Goal: Task Accomplishment & Management: Manage account settings

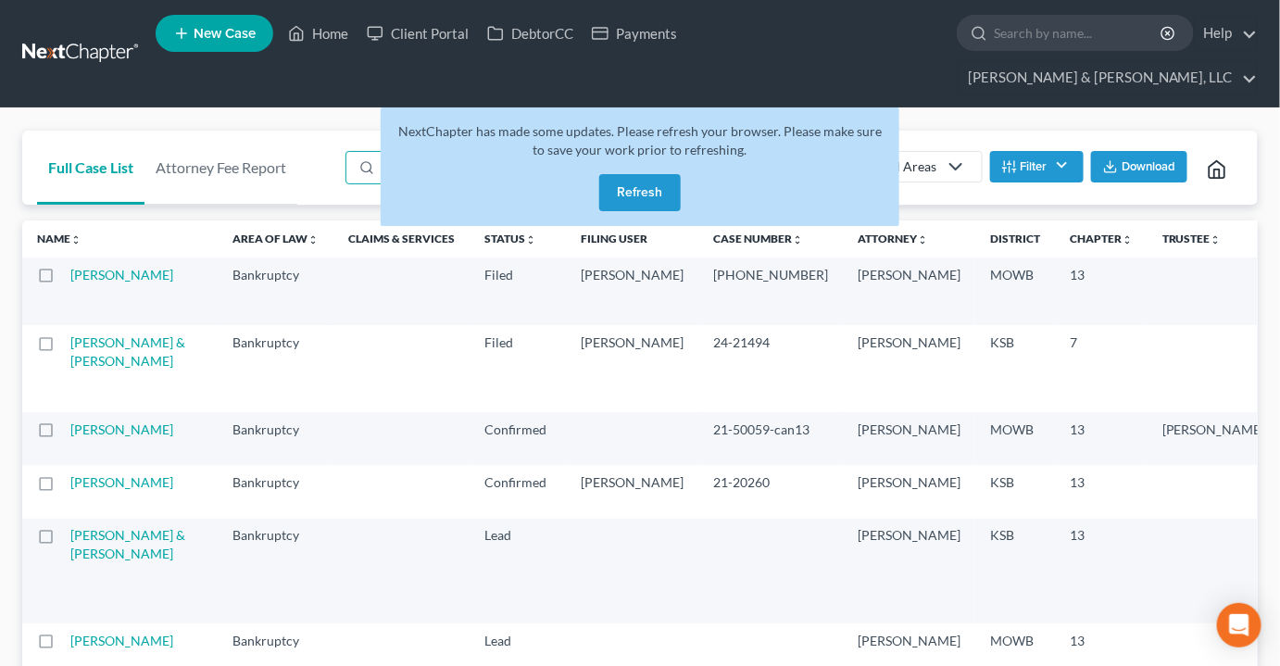
click at [645, 174] on button "Refresh" at bounding box center [640, 192] width 82 height 37
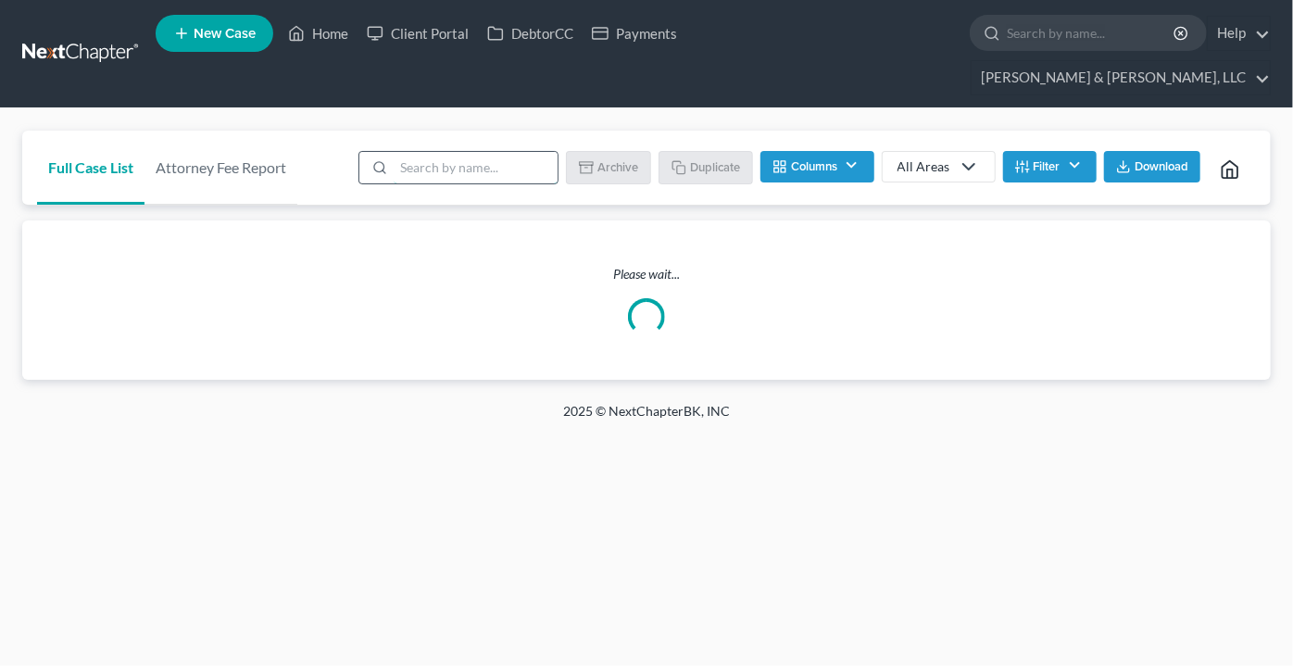
click at [436, 152] on input "search" at bounding box center [476, 167] width 164 height 31
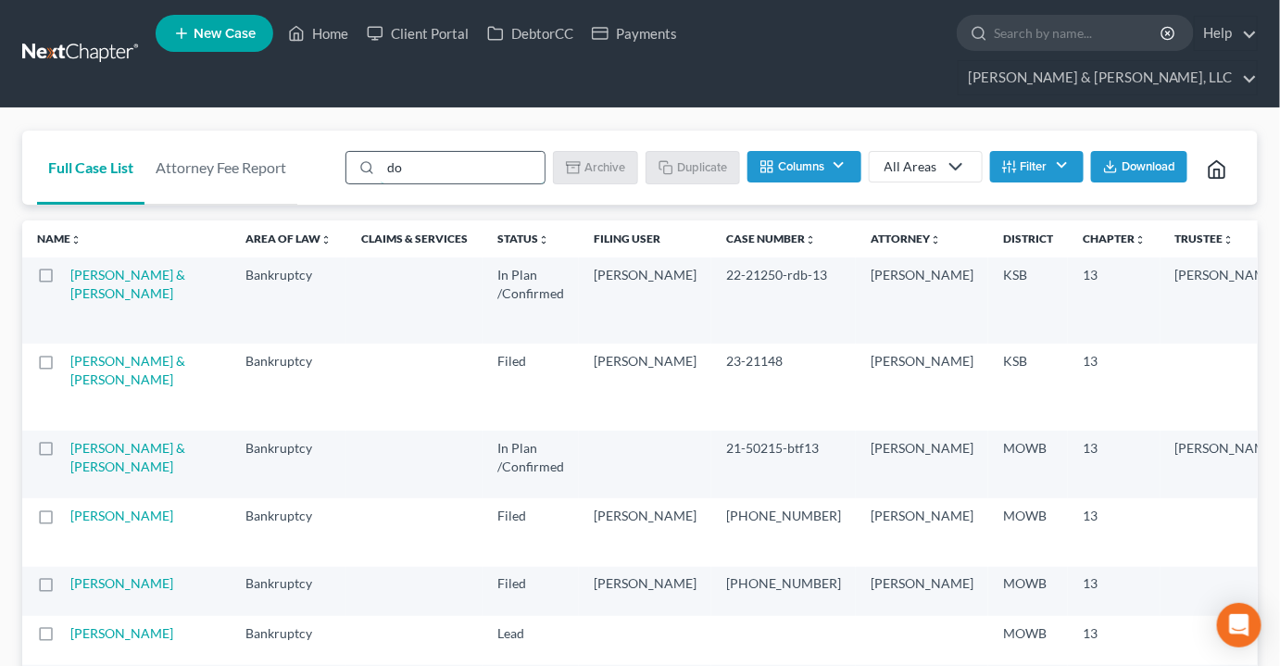
drag, startPoint x: 422, startPoint y: 134, endPoint x: 351, endPoint y: 132, distance: 71.3
click at [351, 151] on div "do" at bounding box center [445, 167] width 200 height 33
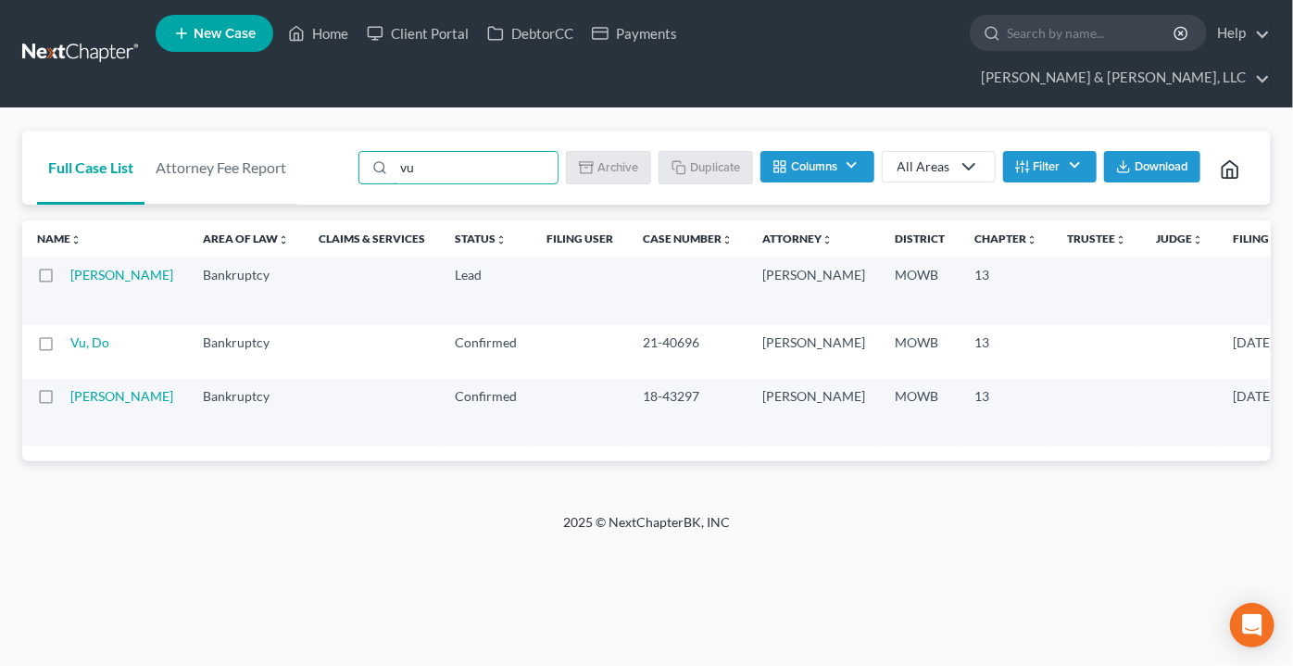
type input "vu"
click at [83, 334] on link "Vu, Do" at bounding box center [89, 342] width 39 height 16
select select "2"
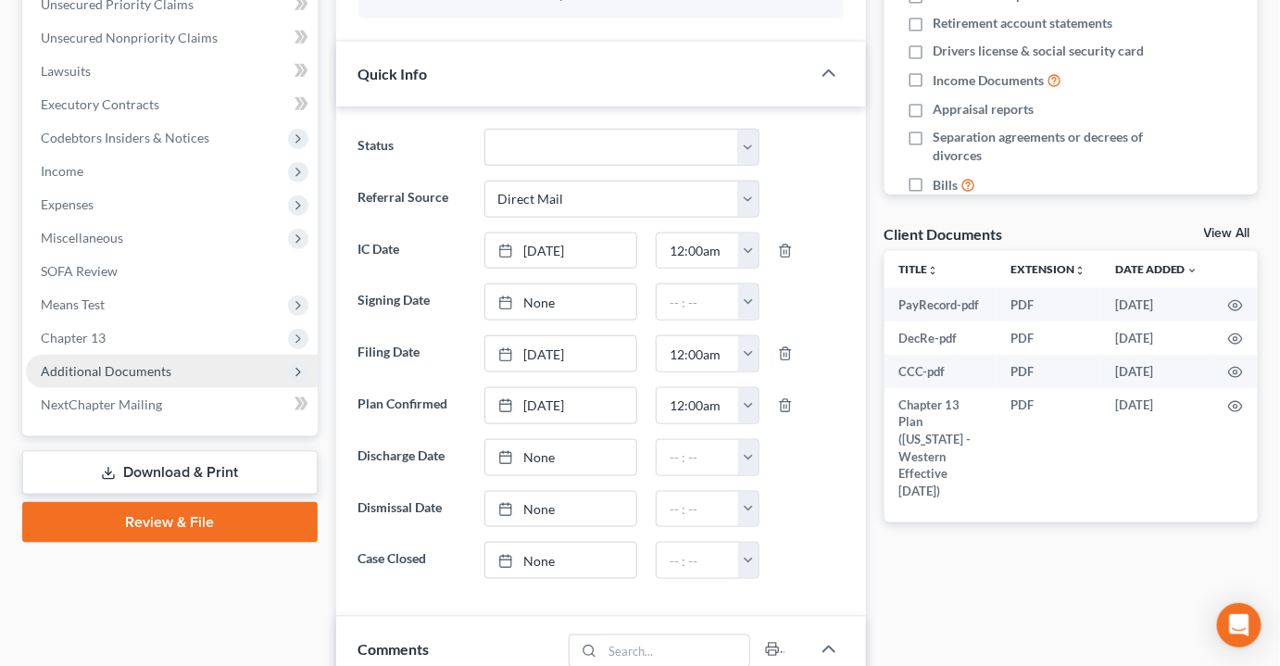
scroll to position [3553, 0]
click at [94, 363] on span "Additional Documents" at bounding box center [106, 371] width 131 height 16
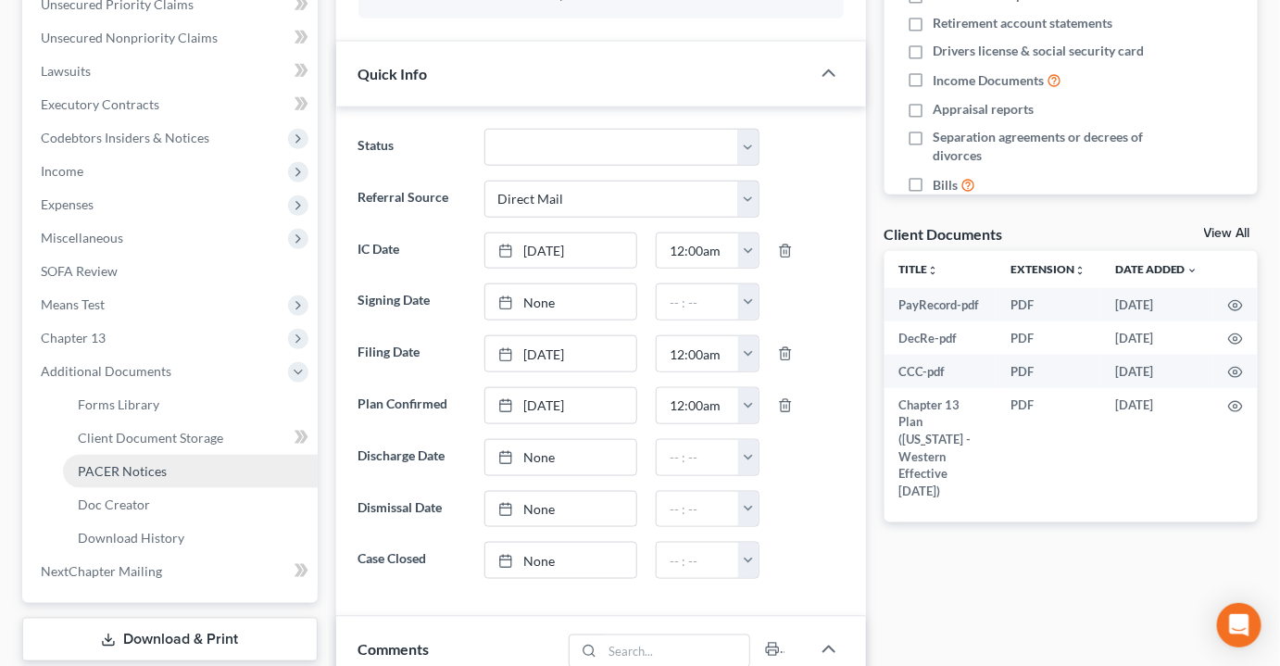
click at [112, 463] on span "PACER Notices" at bounding box center [122, 471] width 89 height 16
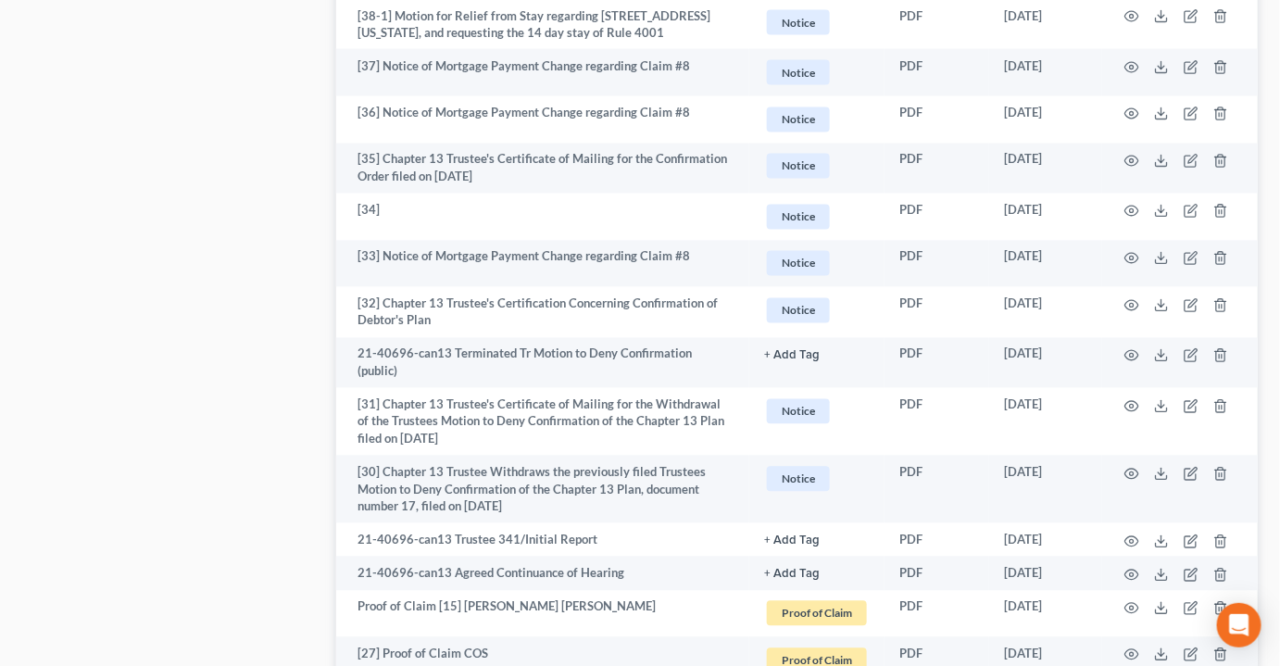
scroll to position [3452, 0]
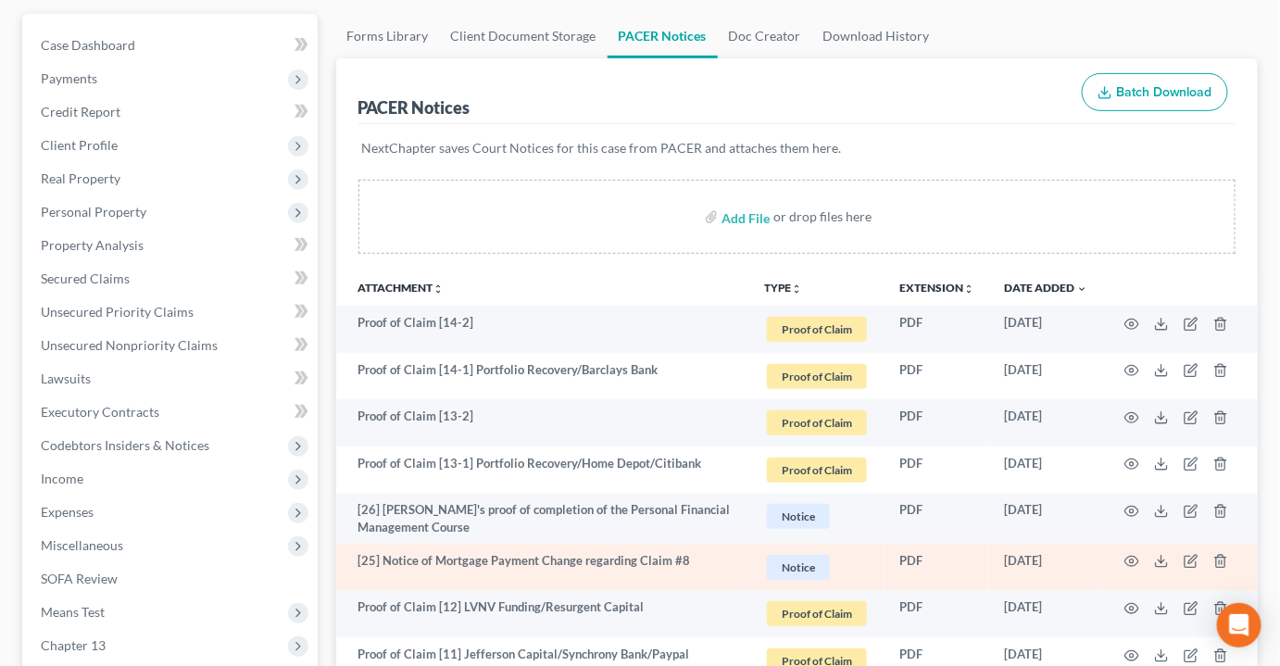
scroll to position [0, 0]
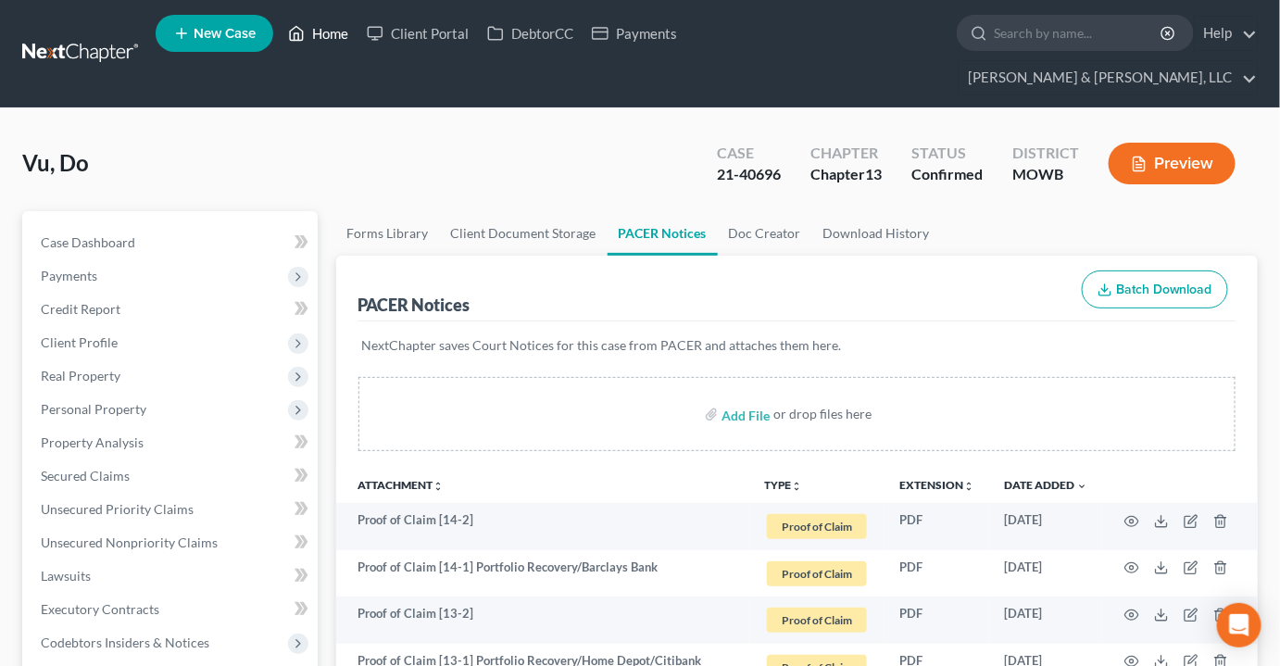
click at [332, 33] on link "Home" at bounding box center [318, 33] width 79 height 33
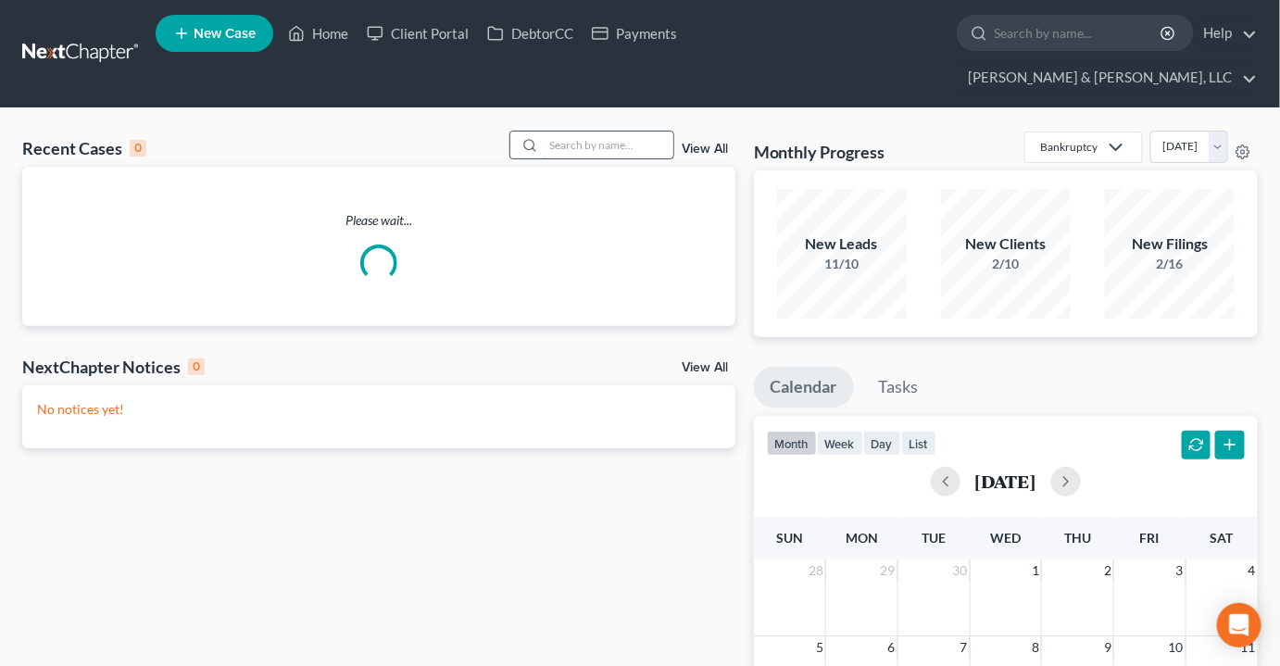
click at [637, 132] on input "search" at bounding box center [609, 145] width 130 height 27
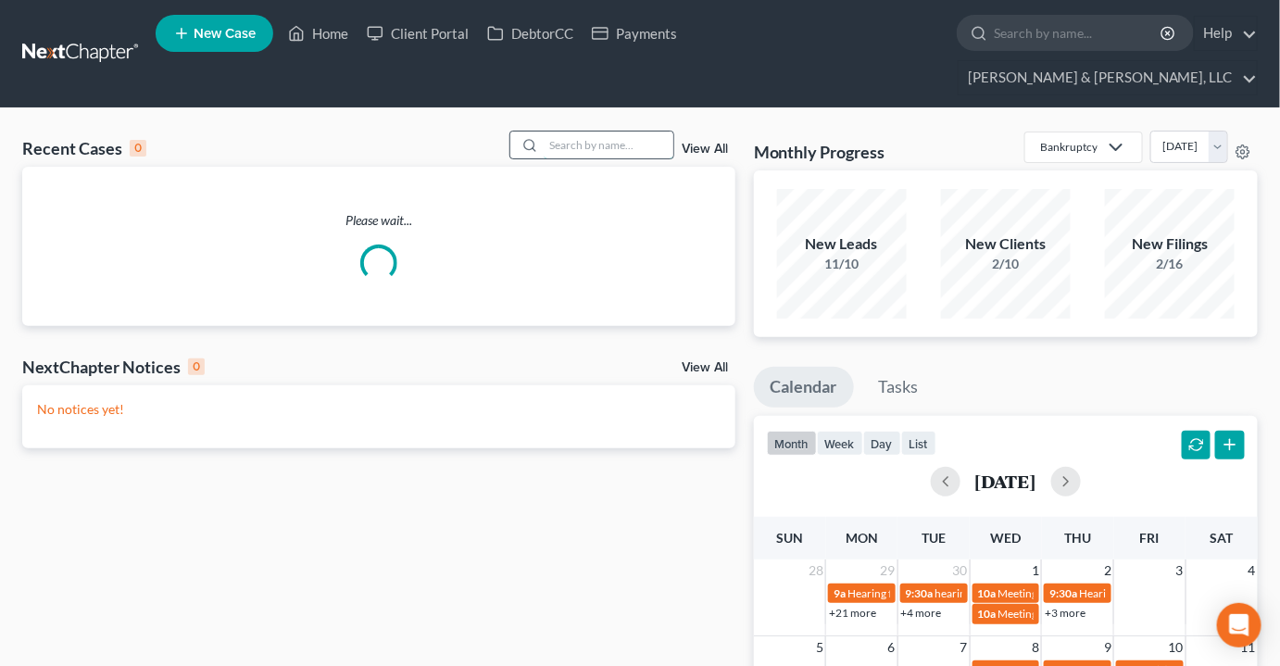
type input "o"
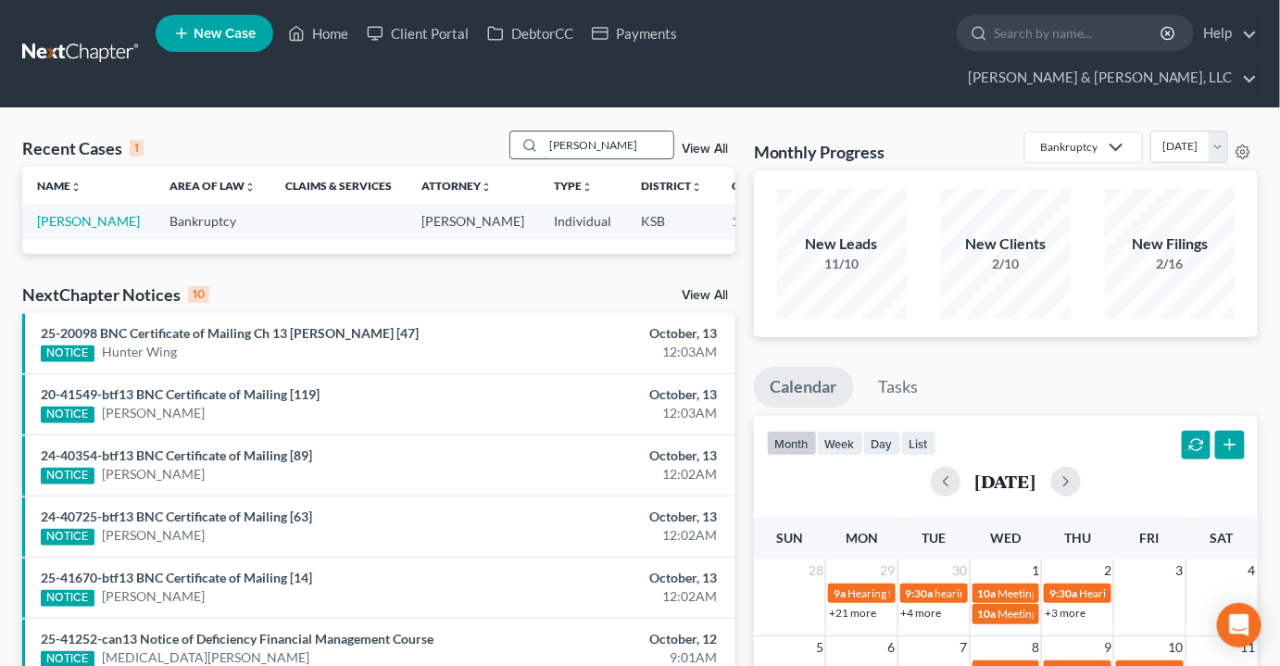
drag, startPoint x: 579, startPoint y: 110, endPoint x: 520, endPoint y: 110, distance: 58.3
click at [520, 131] on div "potts" at bounding box center [591, 145] width 165 height 29
type input "rabid"
click at [56, 213] on link "[PERSON_NAME]" at bounding box center [88, 221] width 103 height 16
select select "4"
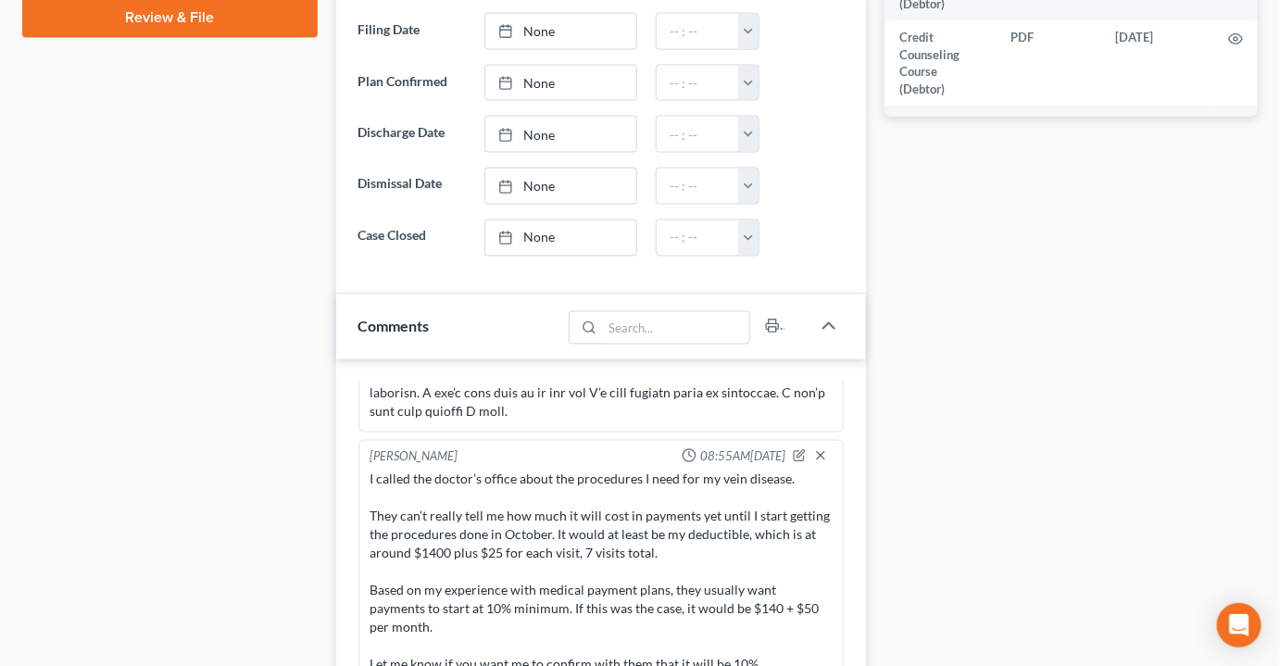
scroll to position [1842, 0]
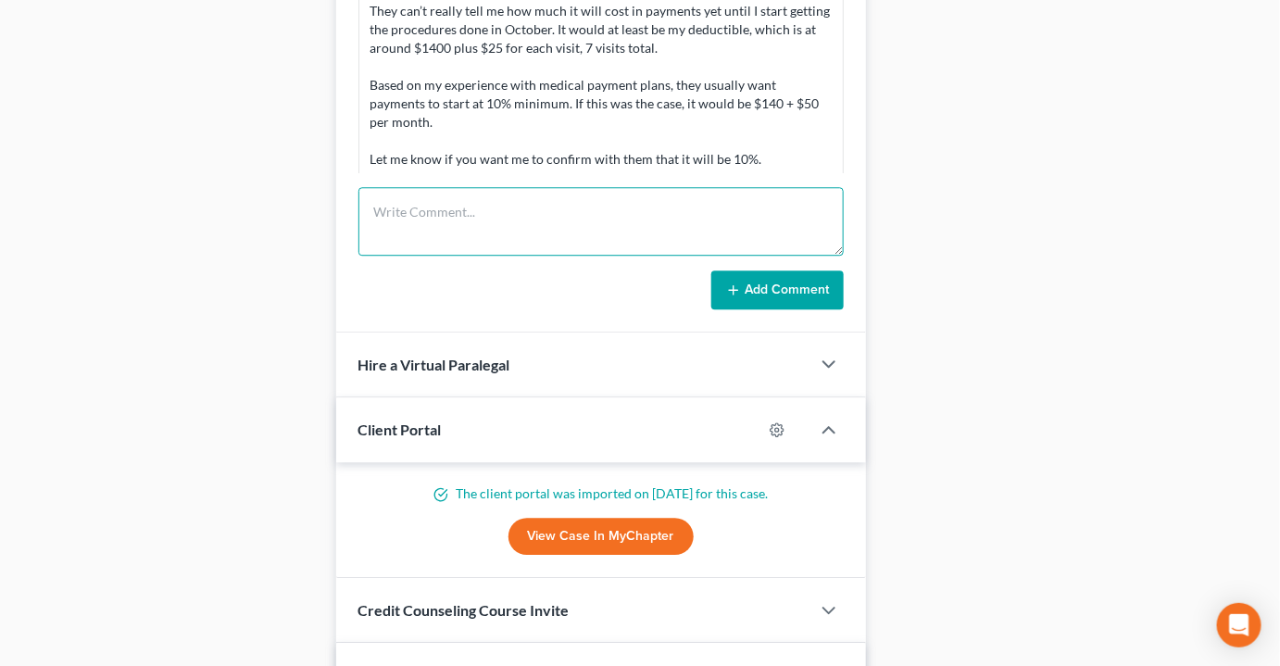
click at [513, 192] on textarea at bounding box center [600, 221] width 485 height 69
paste textarea "I think I have no choice but to let the bankruptcy go. This con I fell for has …"
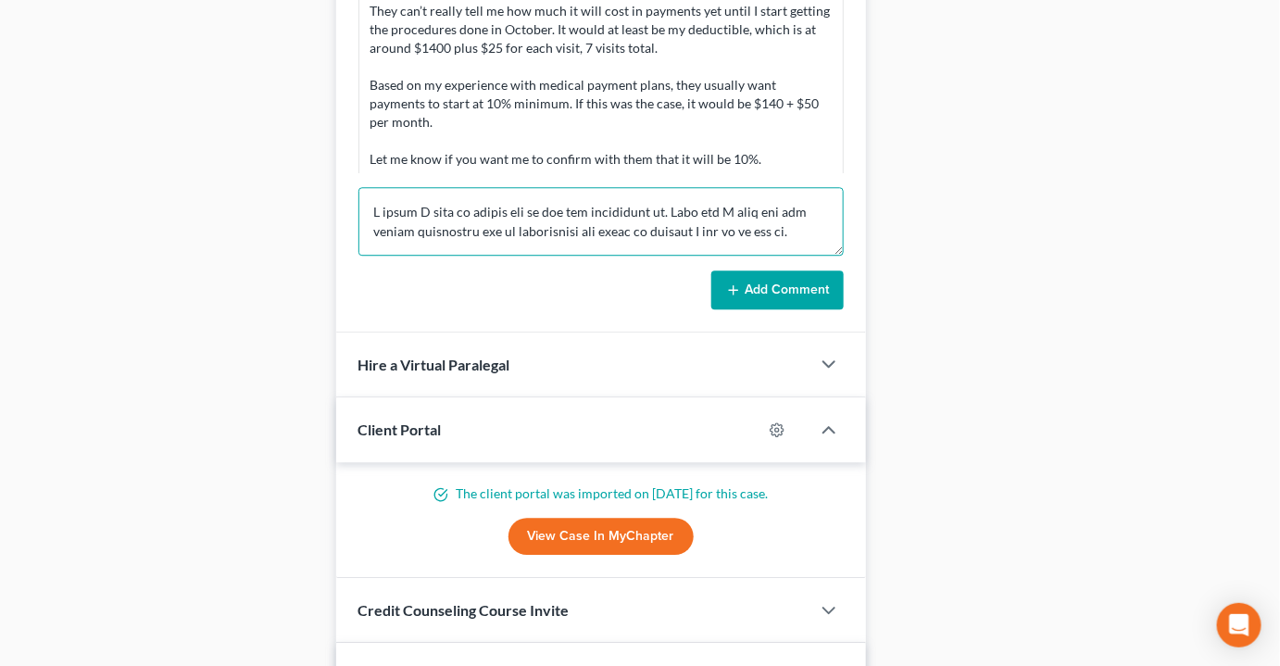
scroll to position [411, 0]
type textarea "I think I have no choice but to let the bankruptcy go. This con I fell for has …"
click at [798, 270] on button "Add Comment" at bounding box center [777, 289] width 132 height 39
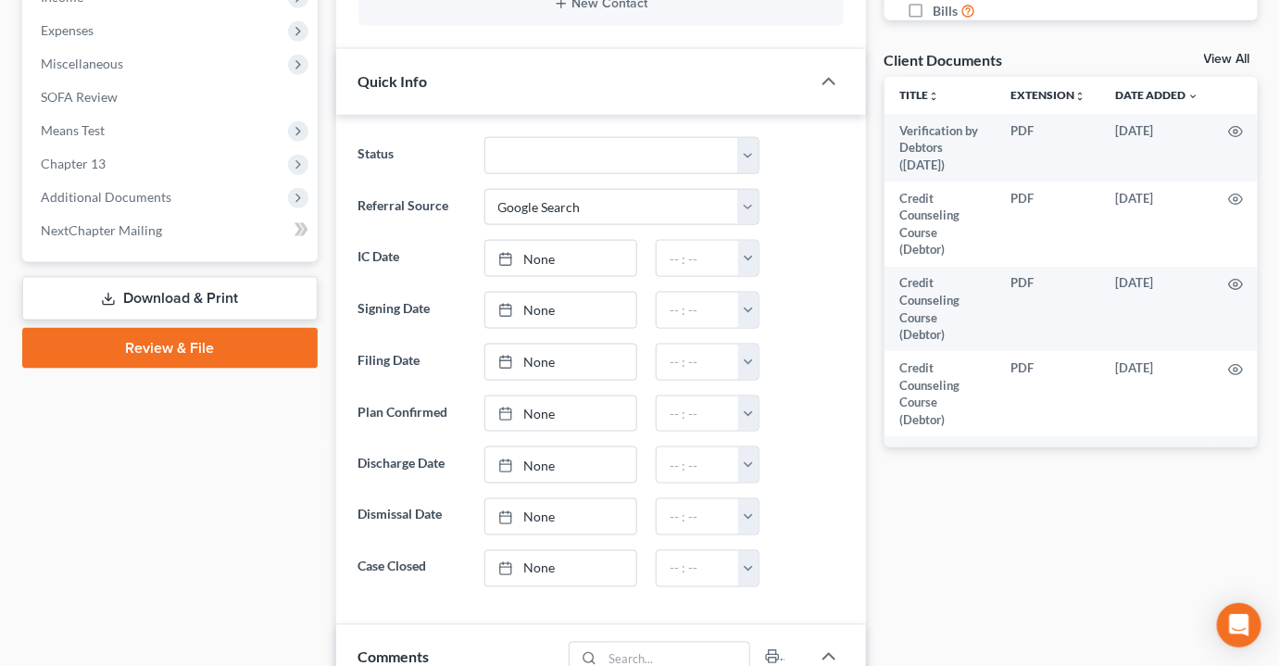
scroll to position [673, 0]
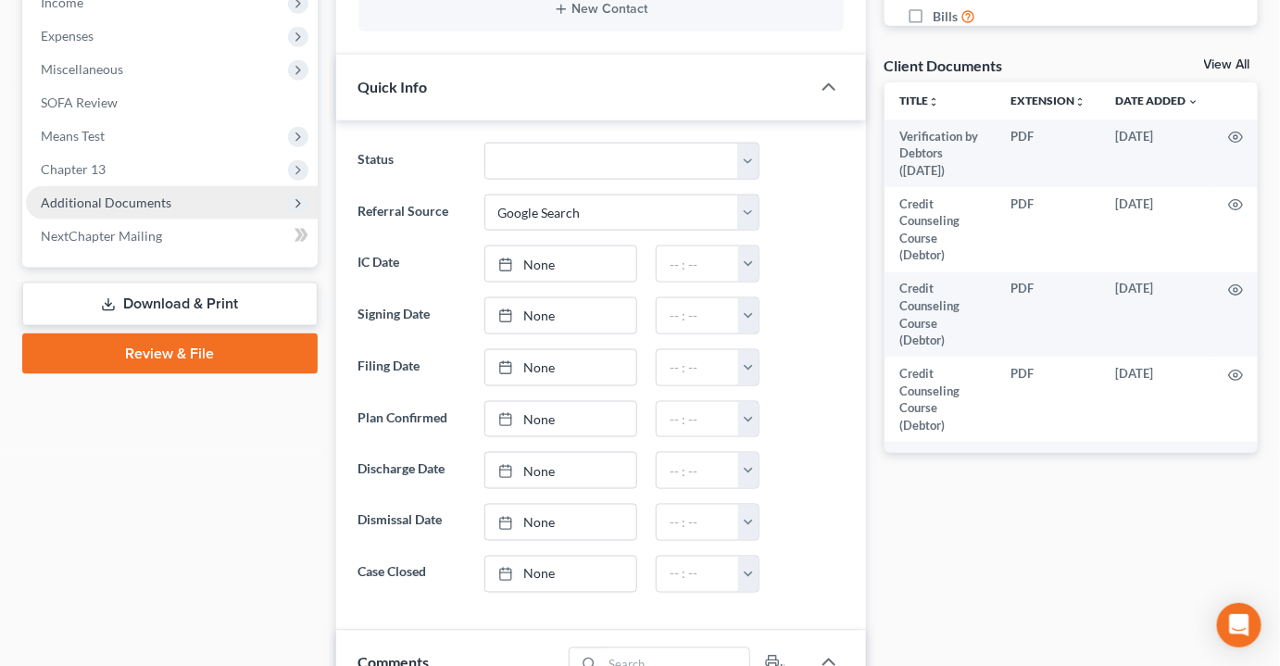
click at [143, 194] on span "Additional Documents" at bounding box center [106, 202] width 131 height 16
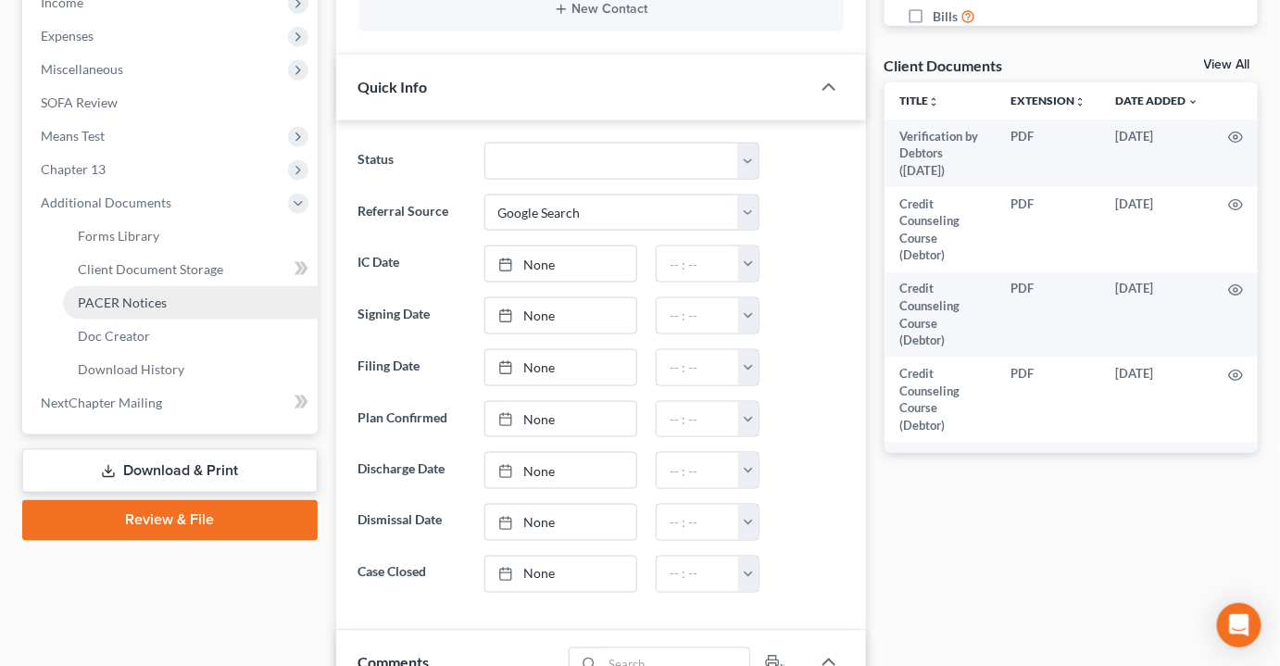
click at [123, 295] on span "PACER Notices" at bounding box center [122, 303] width 89 height 16
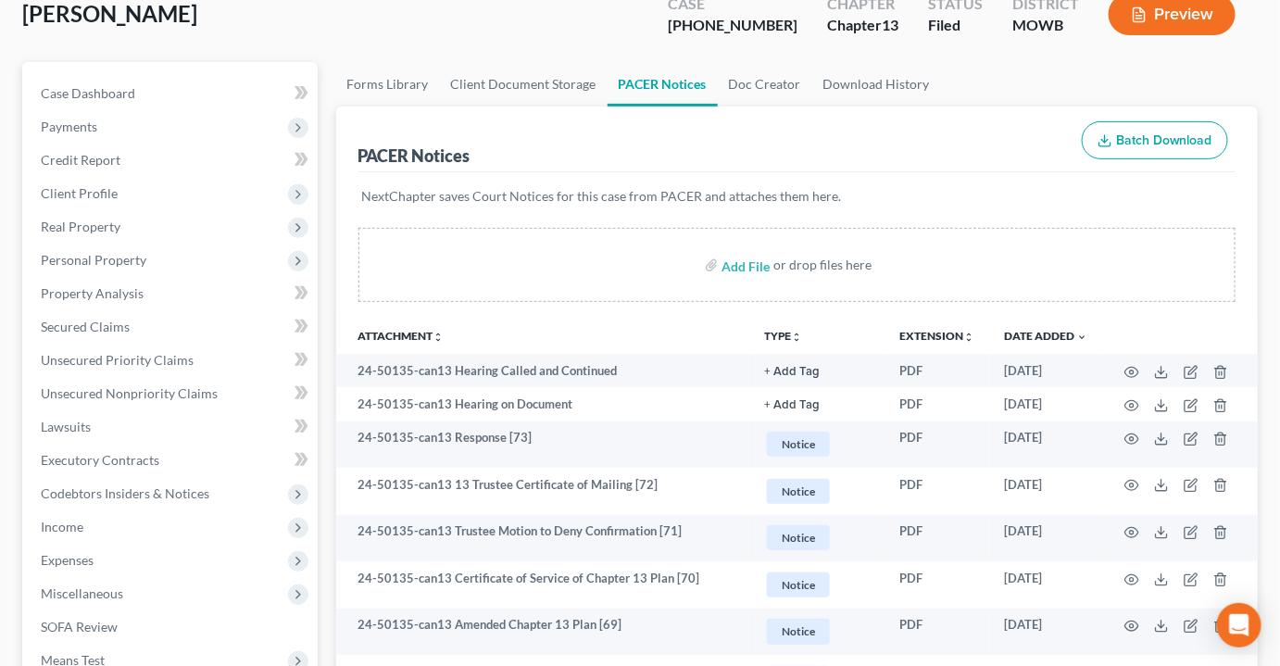
scroll to position [168, 0]
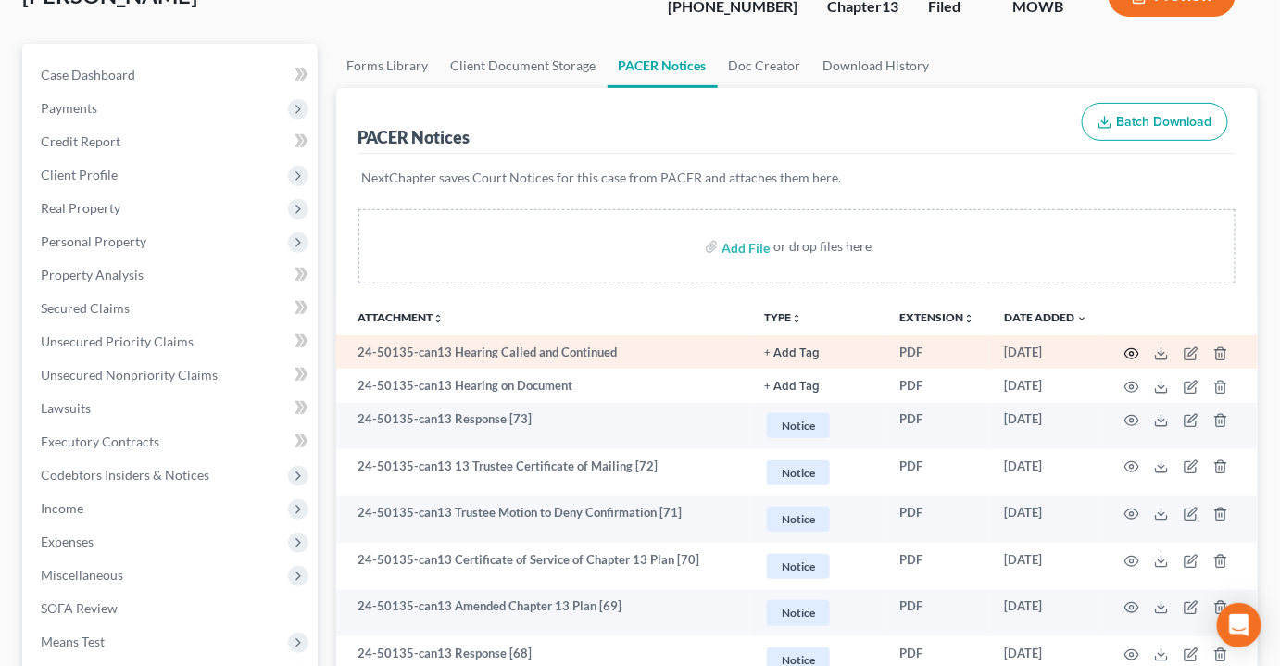
click at [1131, 346] on icon "button" at bounding box center [1131, 353] width 15 height 15
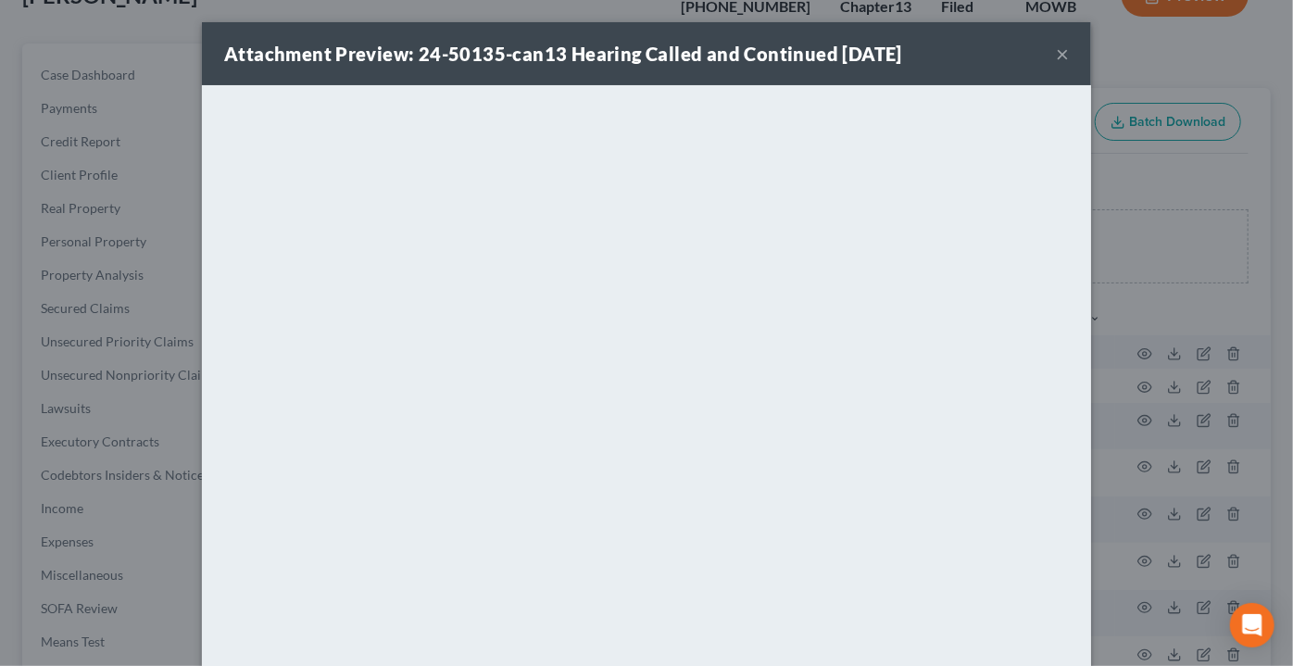
click at [1059, 49] on button "×" at bounding box center [1062, 54] width 13 height 22
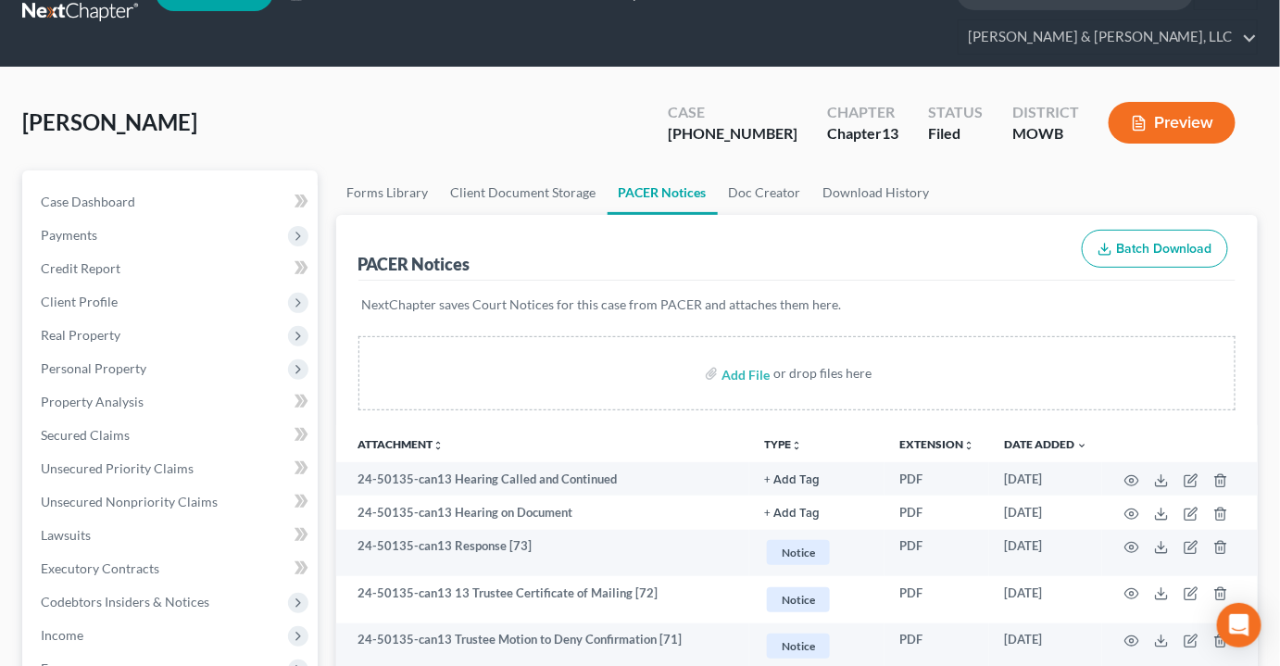
scroll to position [0, 0]
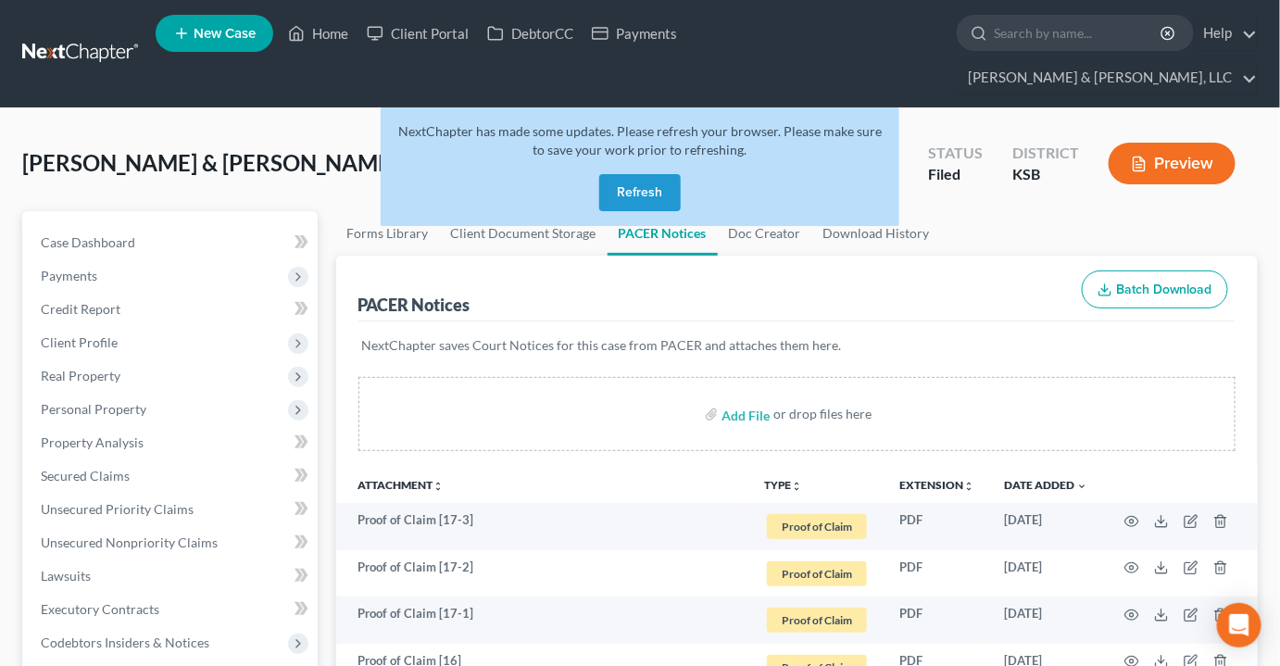
click at [645, 174] on button "Refresh" at bounding box center [640, 192] width 82 height 37
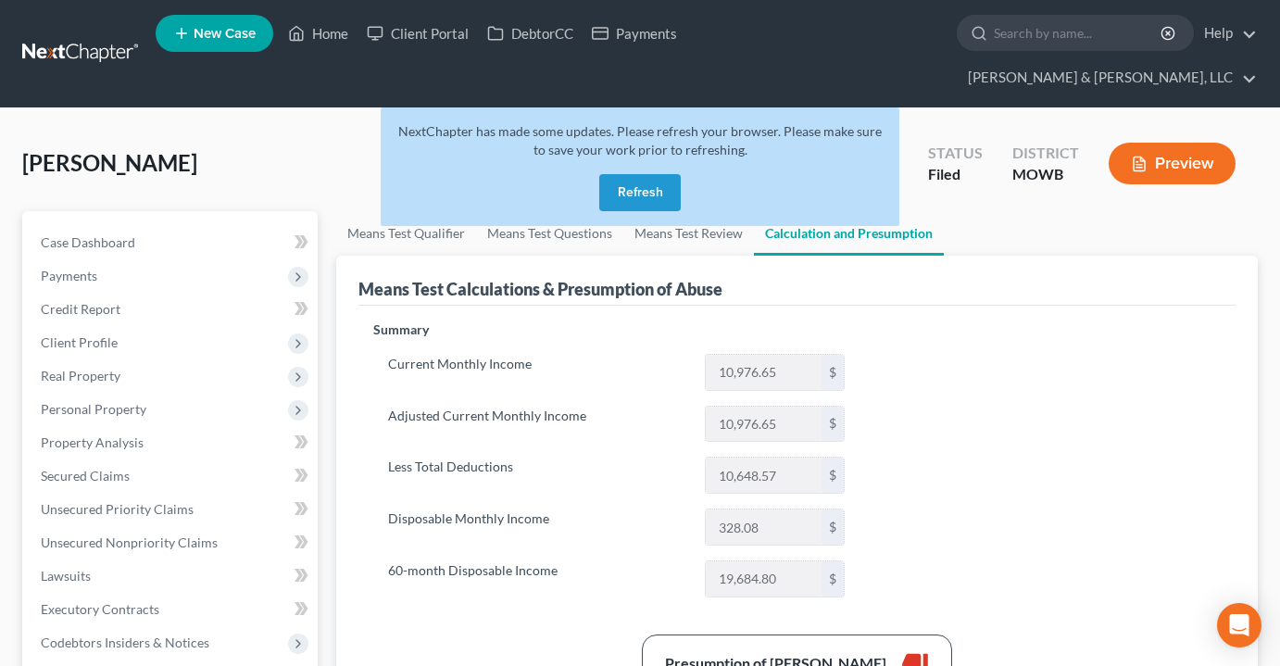
scroll to position [83, 0]
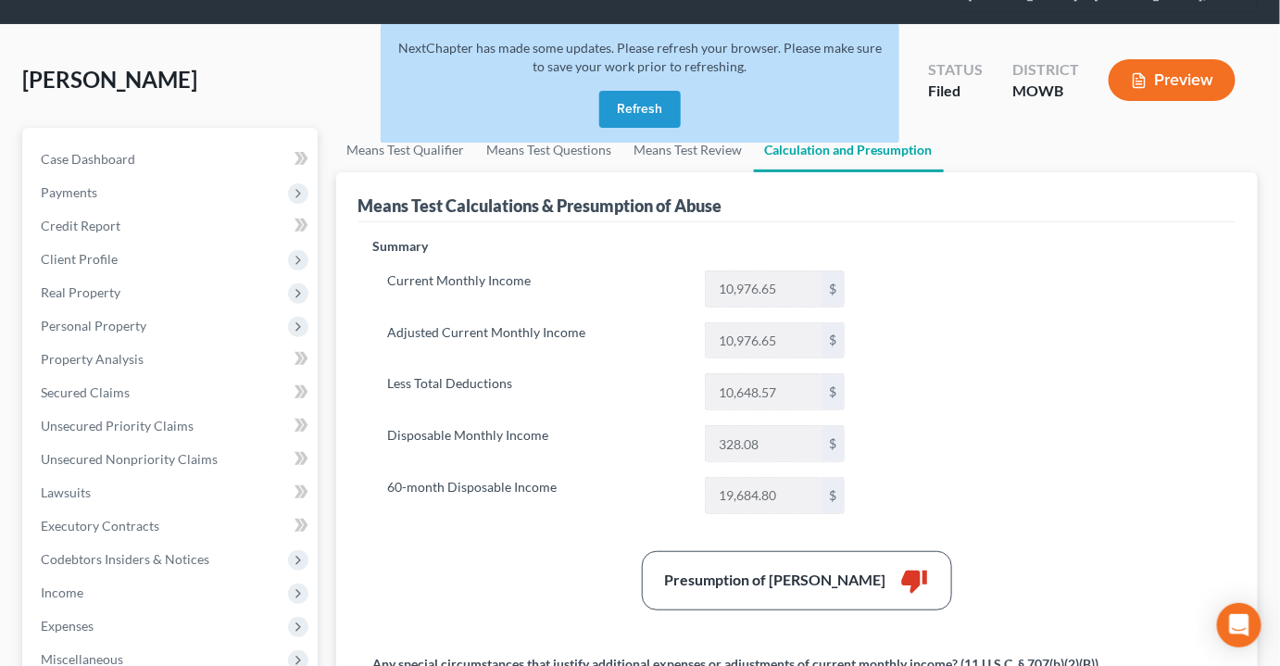
click at [652, 91] on button "Refresh" at bounding box center [640, 109] width 82 height 37
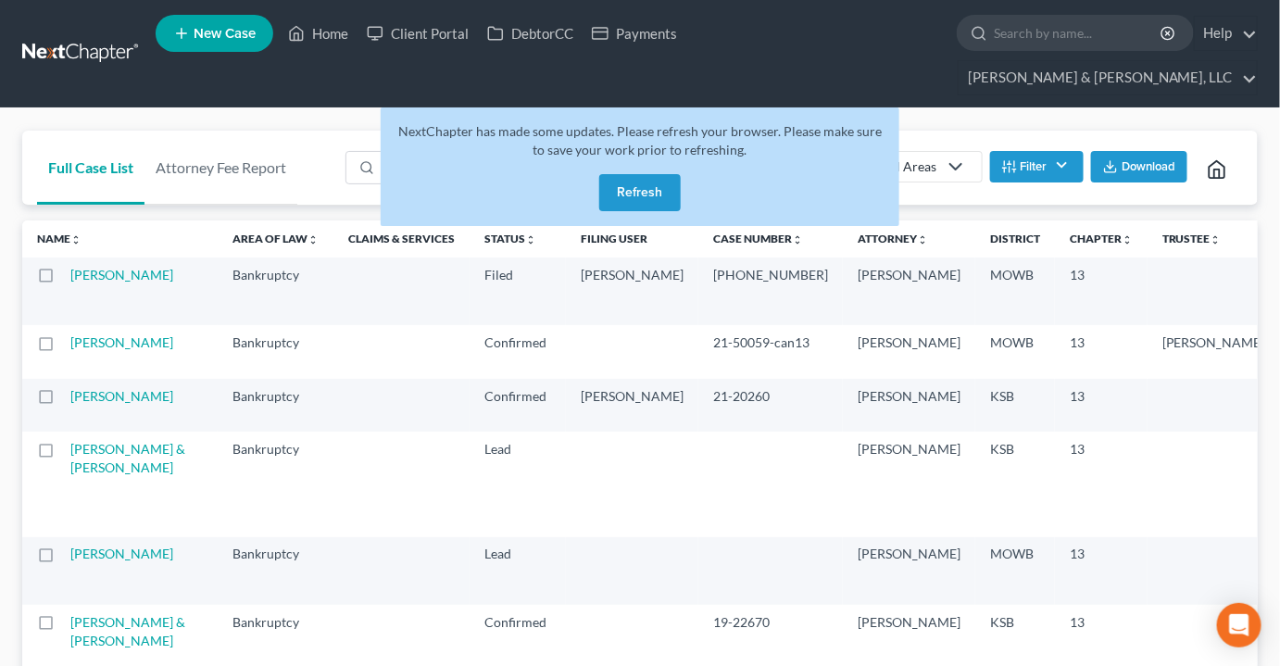
click at [617, 174] on button "Refresh" at bounding box center [640, 192] width 82 height 37
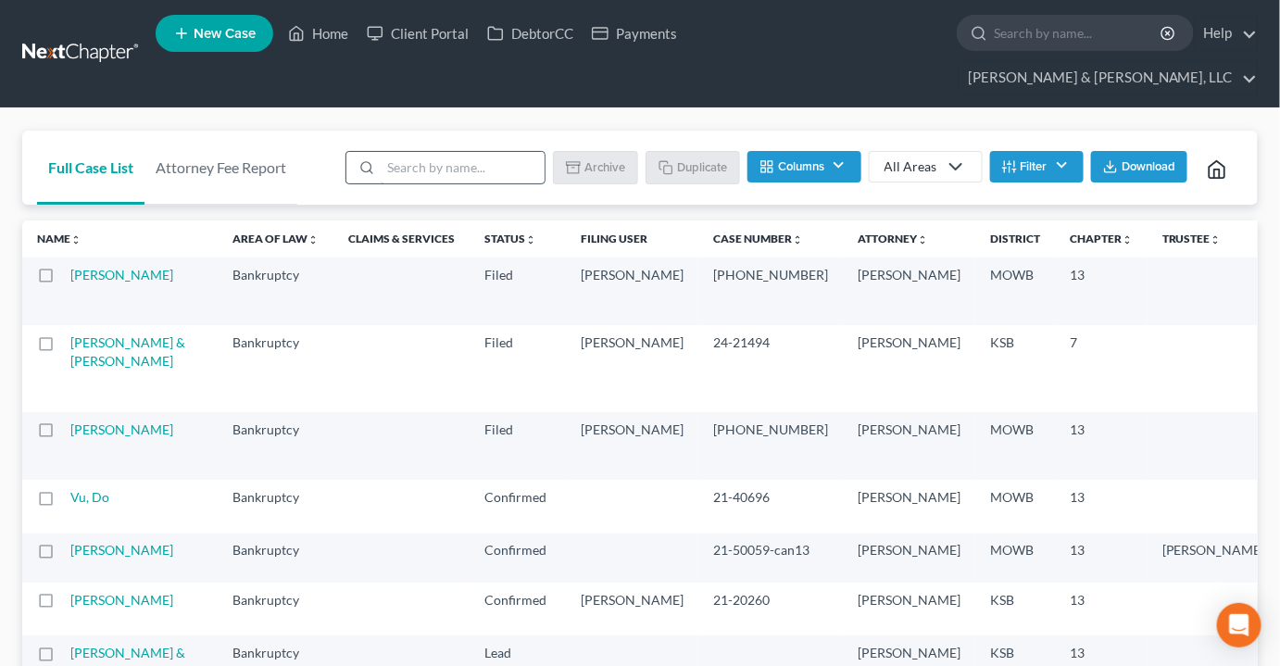
click at [467, 152] on input "search" at bounding box center [463, 167] width 164 height 31
type input "[PERSON_NAME]"
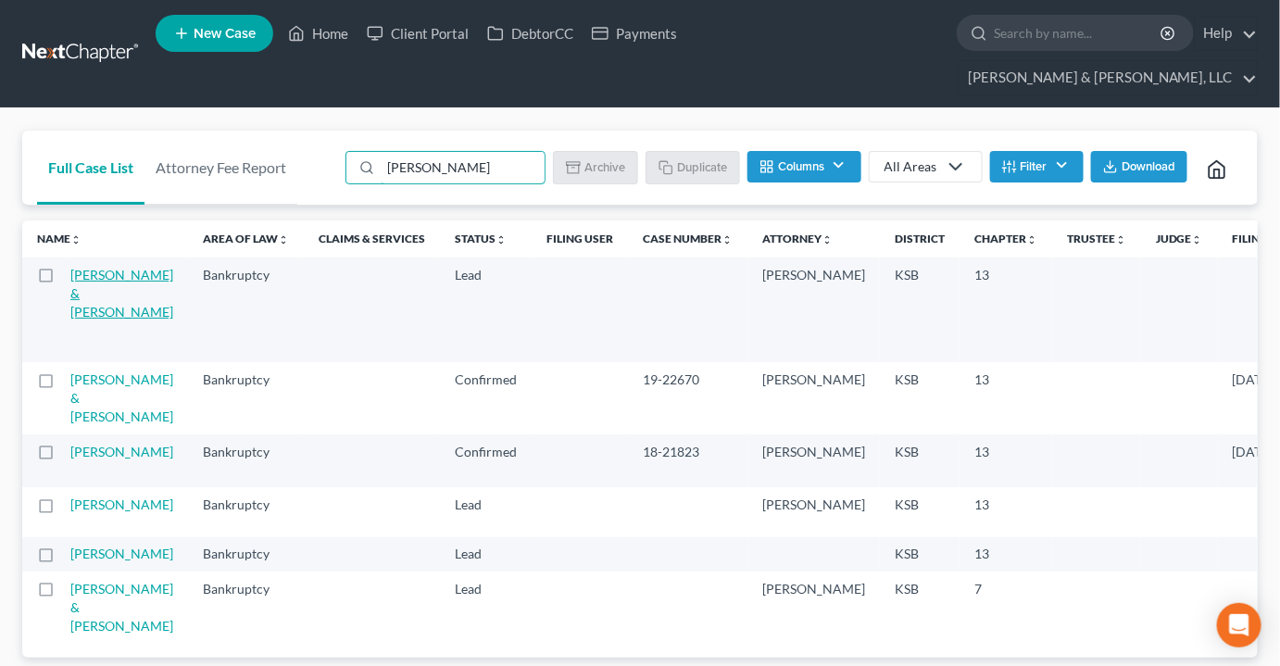
click at [99, 273] on link "[PERSON_NAME] & [PERSON_NAME]" at bounding box center [121, 293] width 103 height 53
select select "2"
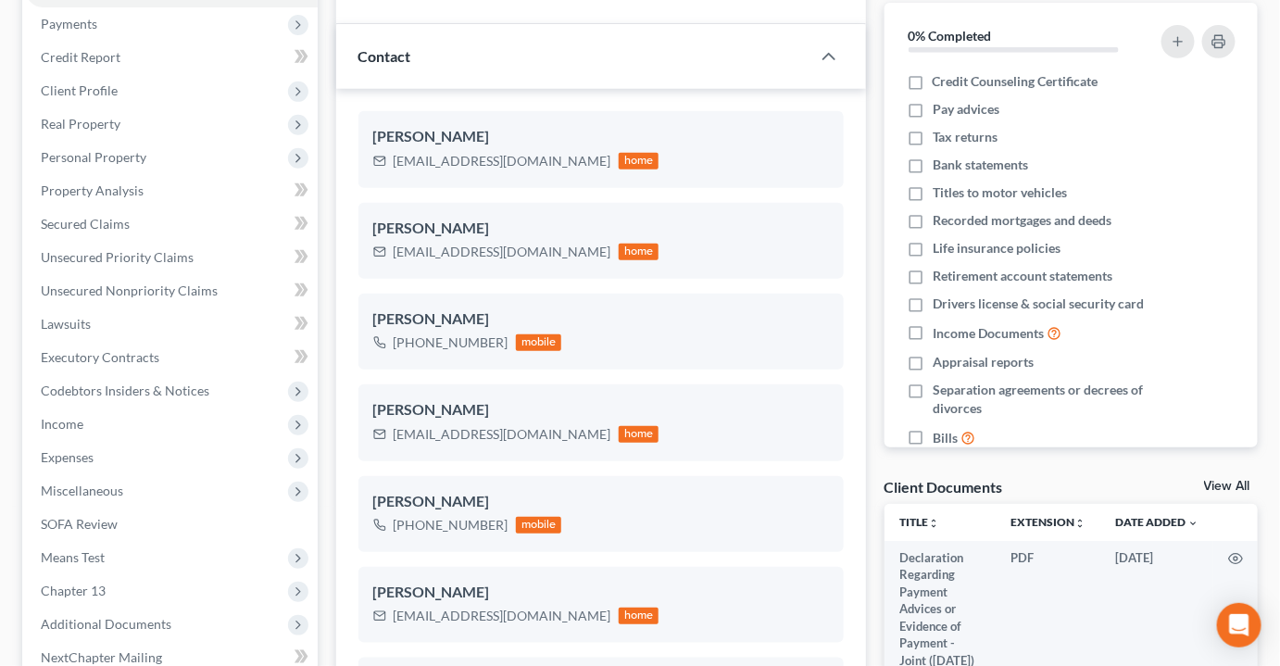
scroll to position [336, 0]
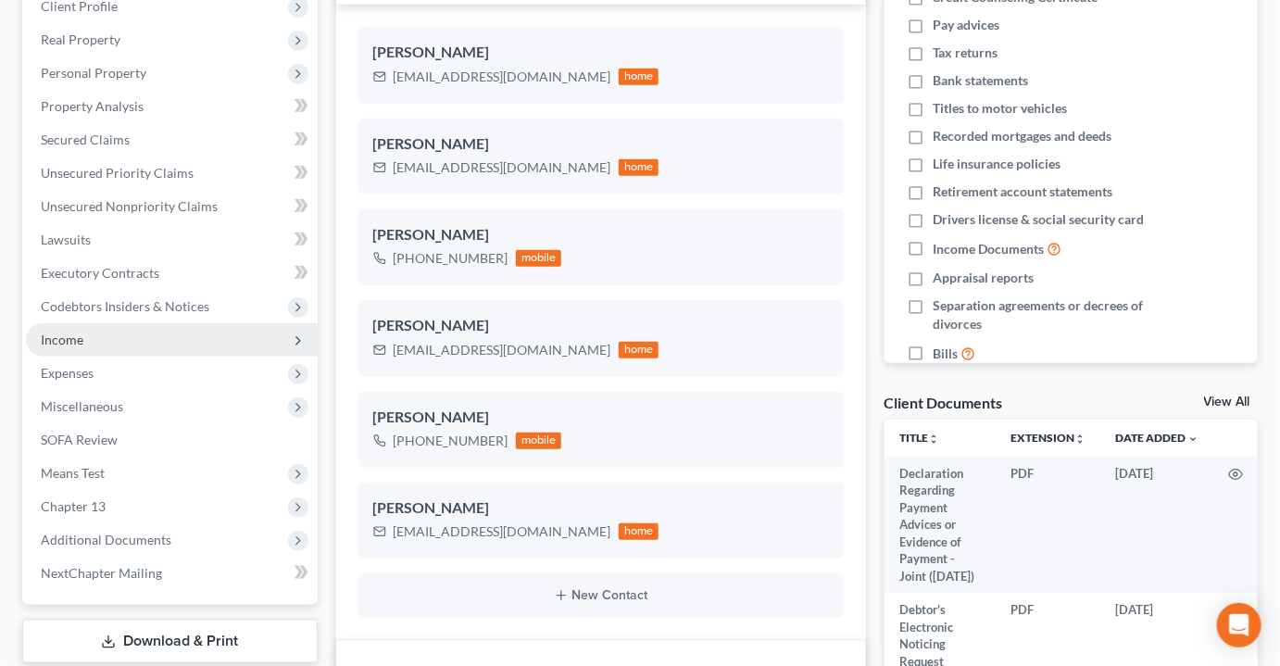
click at [104, 323] on span "Income" at bounding box center [172, 339] width 292 height 33
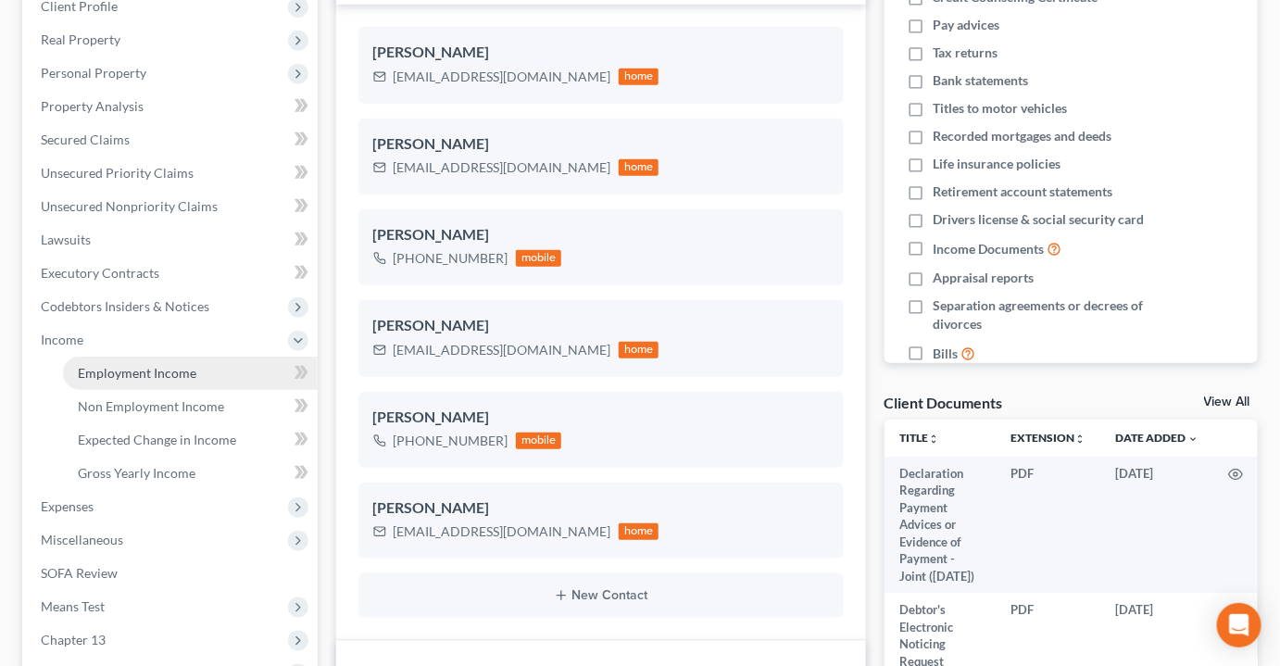
click at [126, 365] on span "Employment Income" at bounding box center [137, 373] width 119 height 16
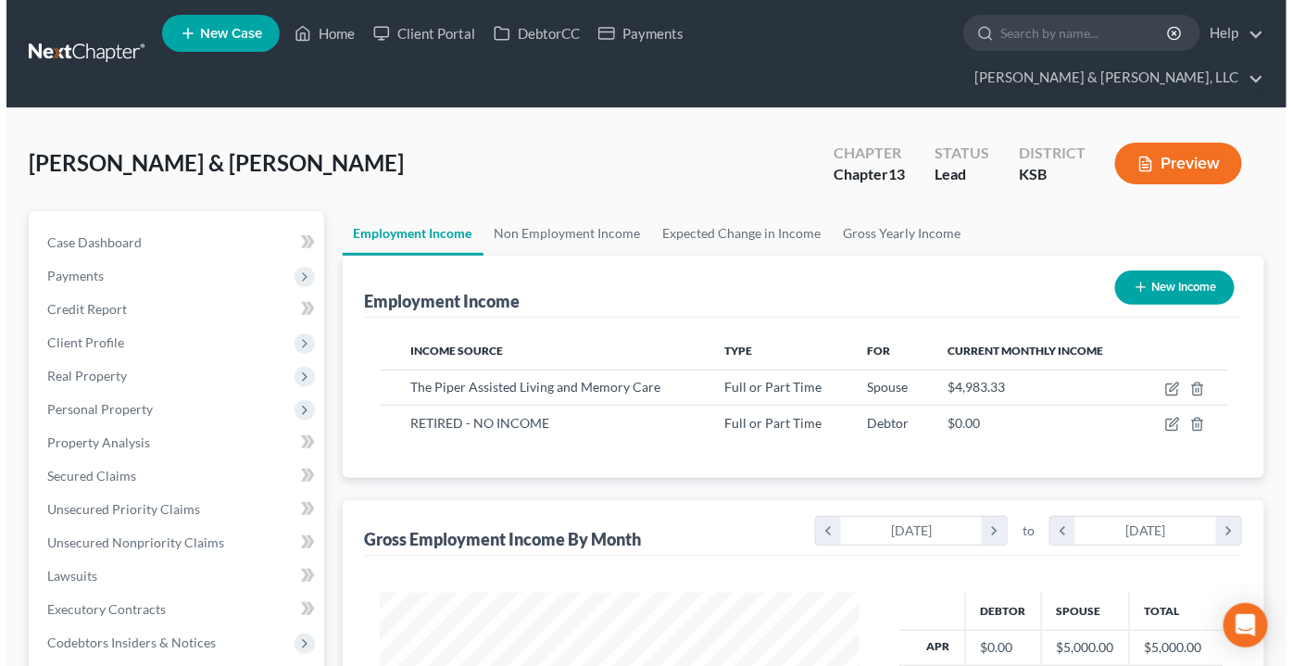
scroll to position [330, 516]
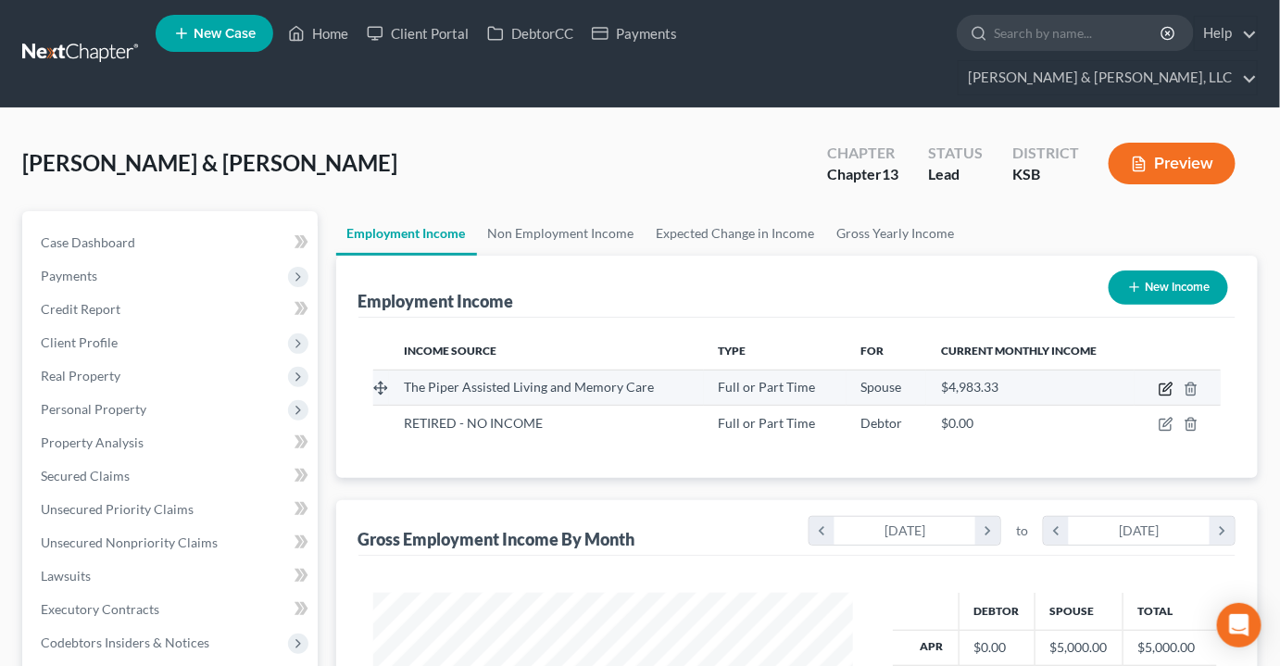
click at [1165, 383] on icon "button" at bounding box center [1167, 387] width 8 height 8
select select "0"
select select "17"
select select "2"
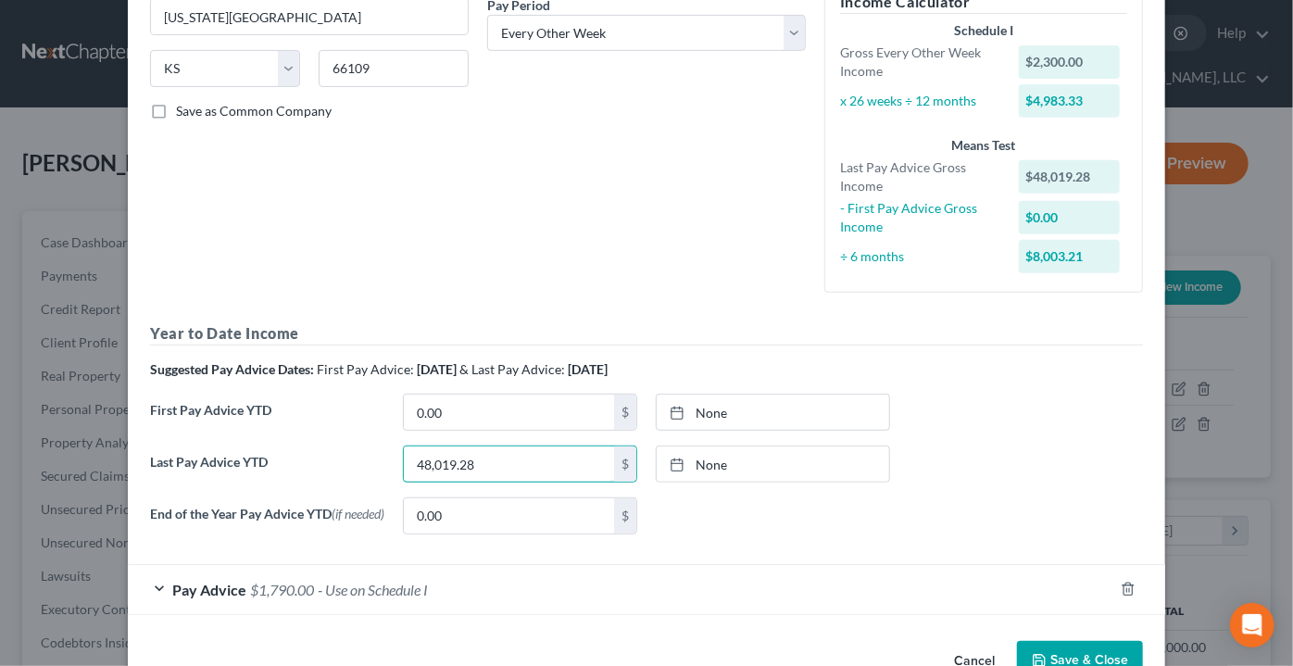
scroll to position [384, 0]
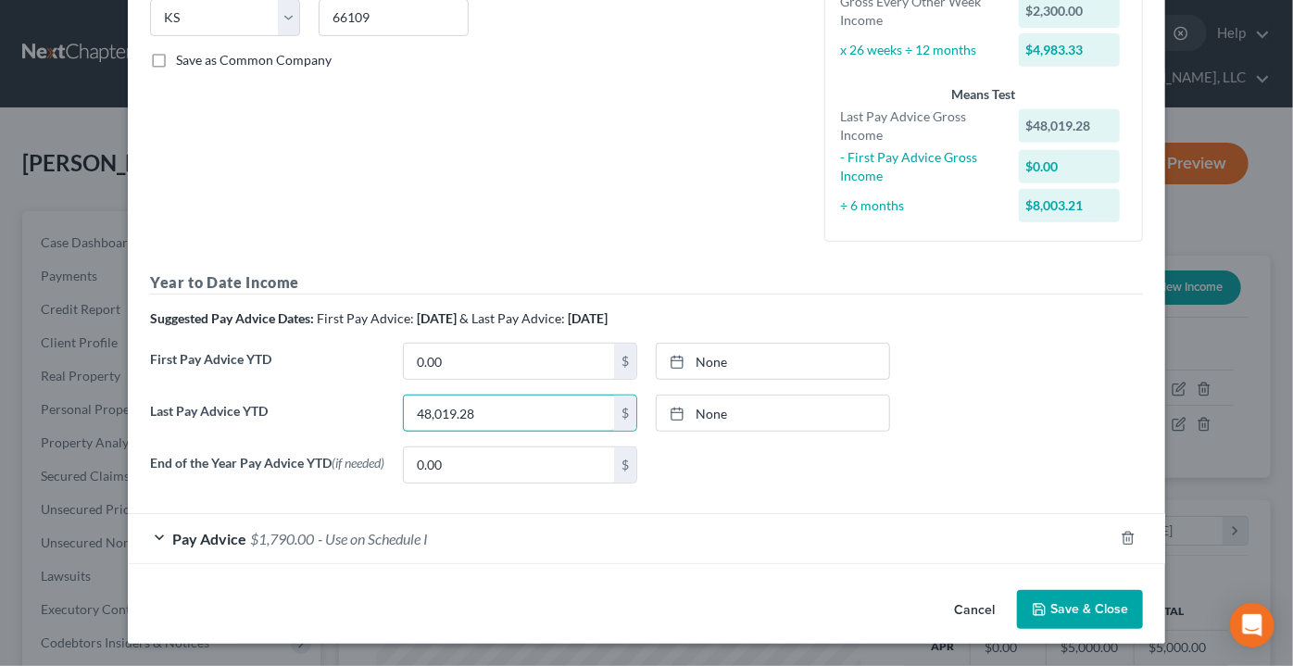
type input "48,019.28"
click at [283, 535] on span "$1,790.00" at bounding box center [282, 539] width 64 height 18
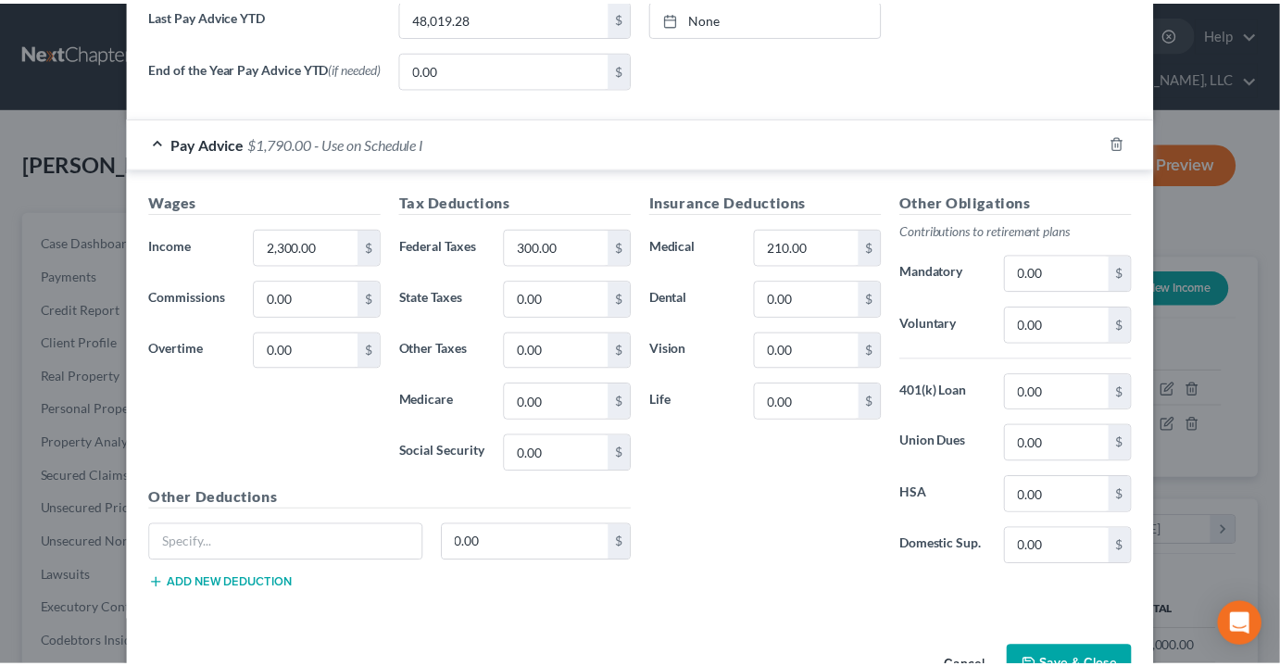
scroll to position [833, 0]
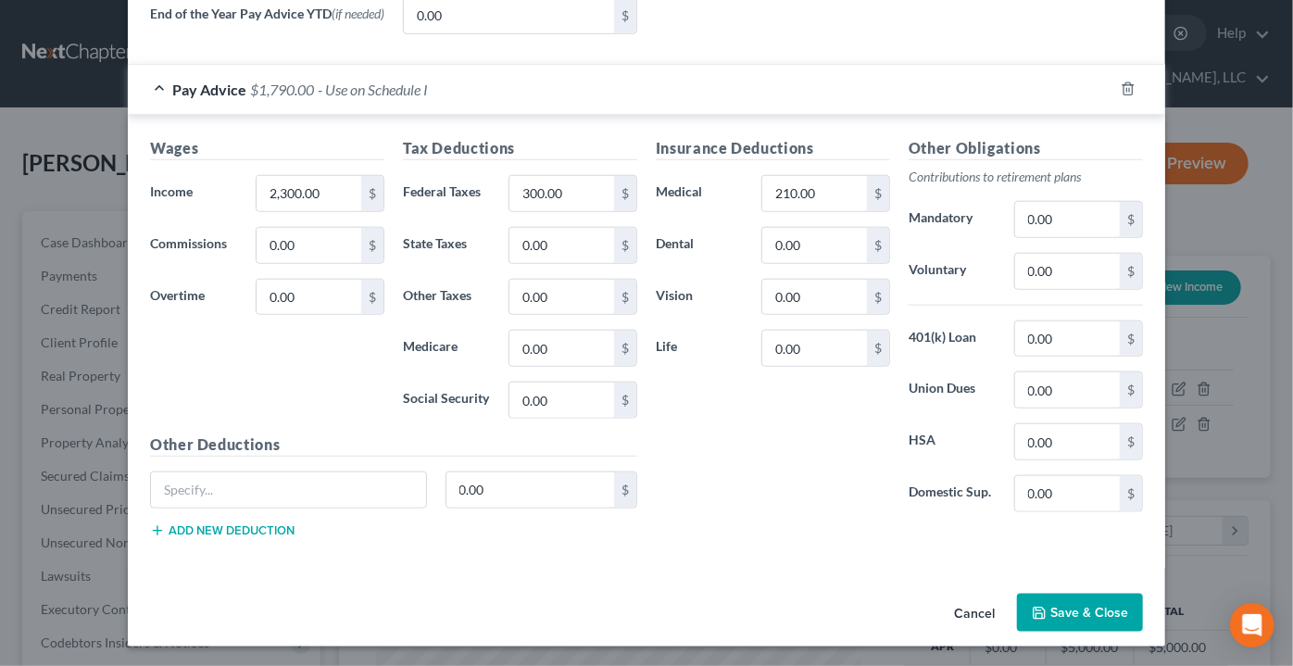
type input "12,822.87"
click at [1090, 599] on button "Save & Close" at bounding box center [1080, 613] width 126 height 39
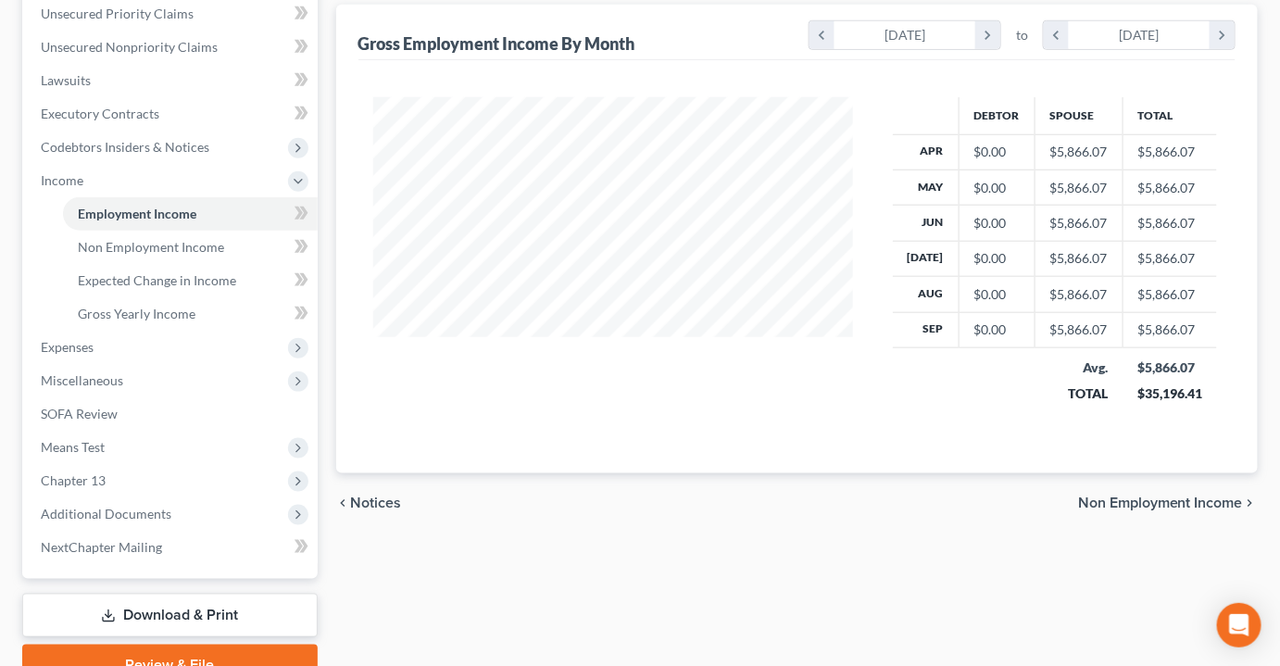
scroll to position [505, 0]
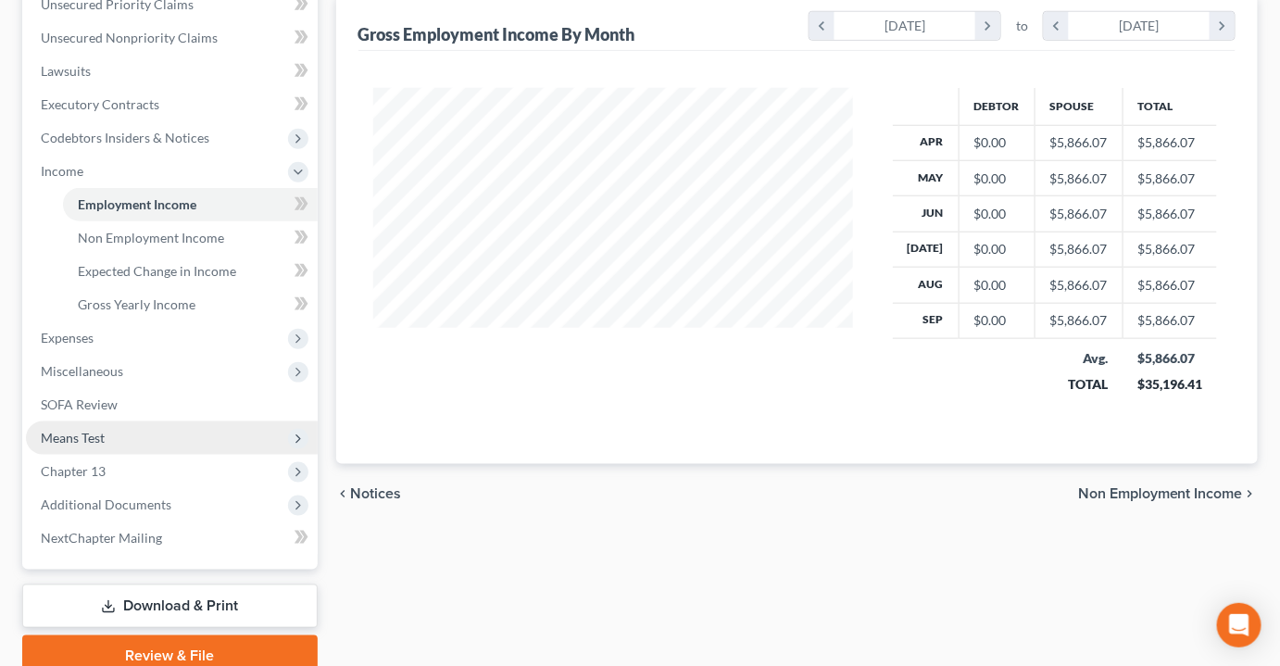
click at [94, 430] on span "Means Test" at bounding box center [73, 438] width 64 height 16
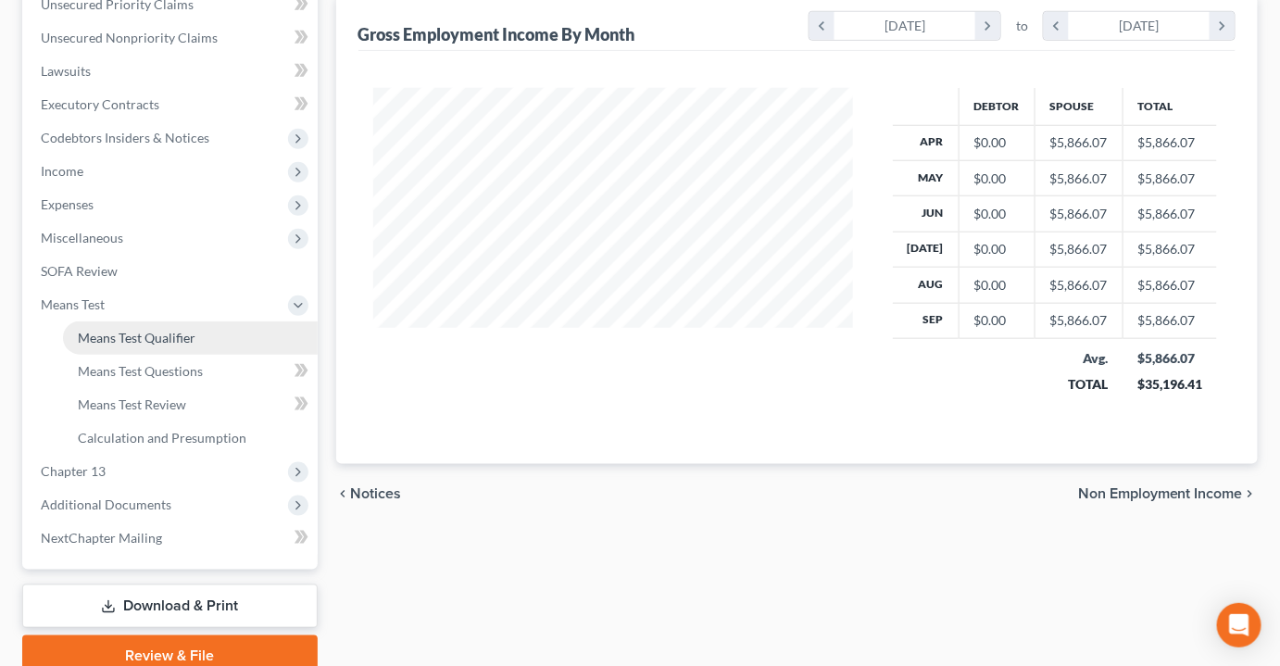
click at [145, 330] on span "Means Test Qualifier" at bounding box center [137, 338] width 118 height 16
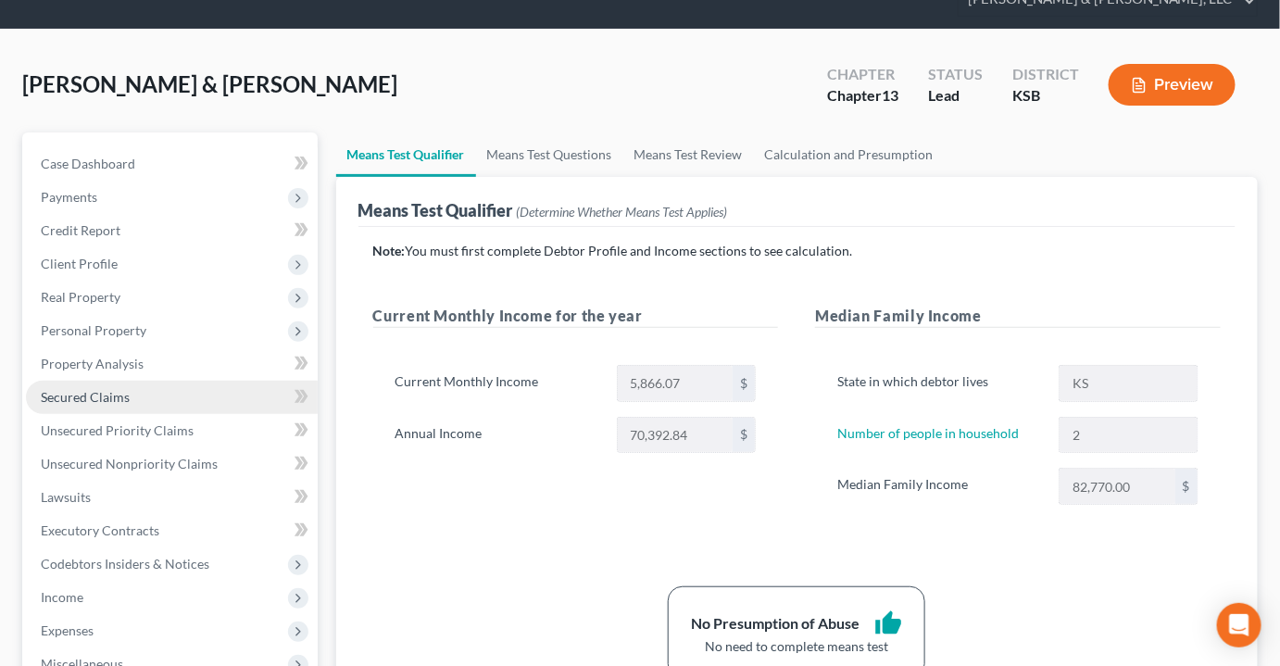
scroll to position [168, 0]
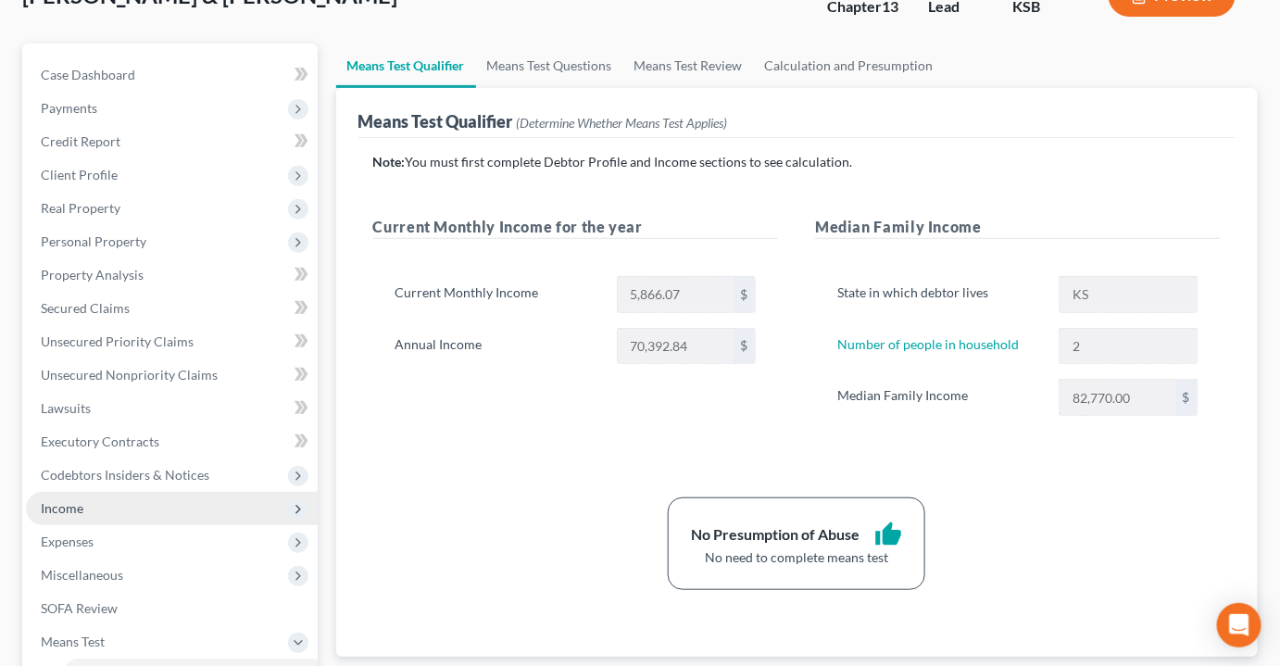
click at [96, 492] on span "Income" at bounding box center [172, 508] width 292 height 33
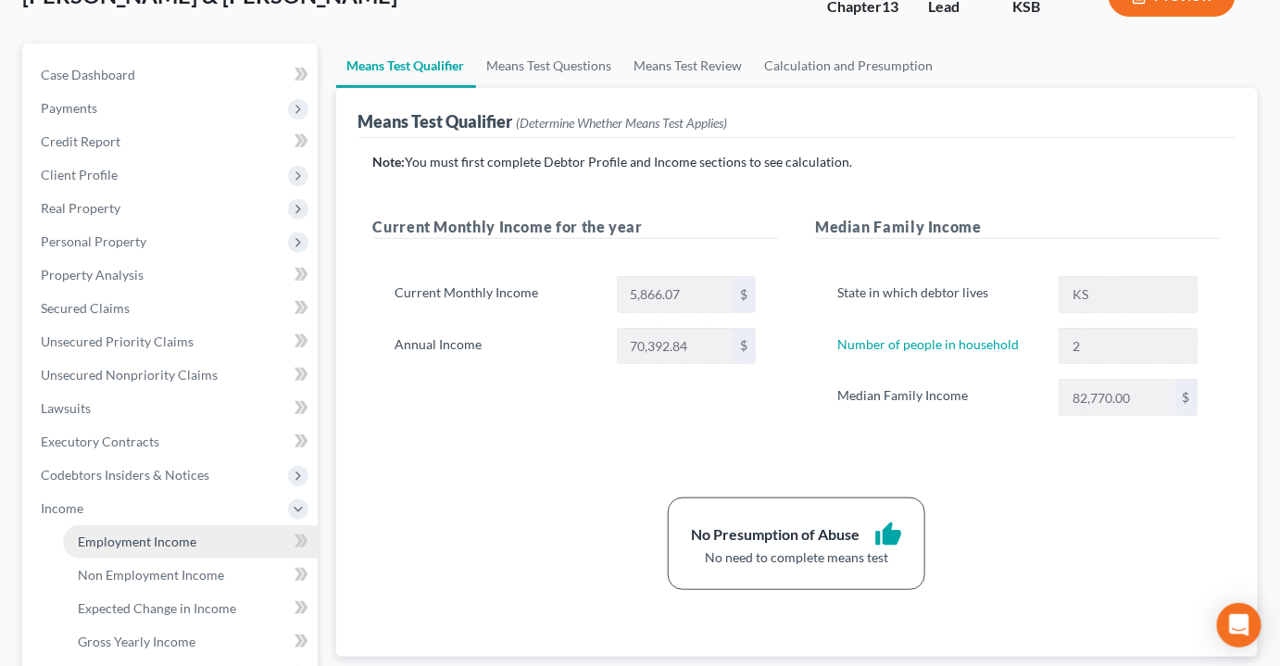
click at [155, 533] on span "Employment Income" at bounding box center [137, 541] width 119 height 16
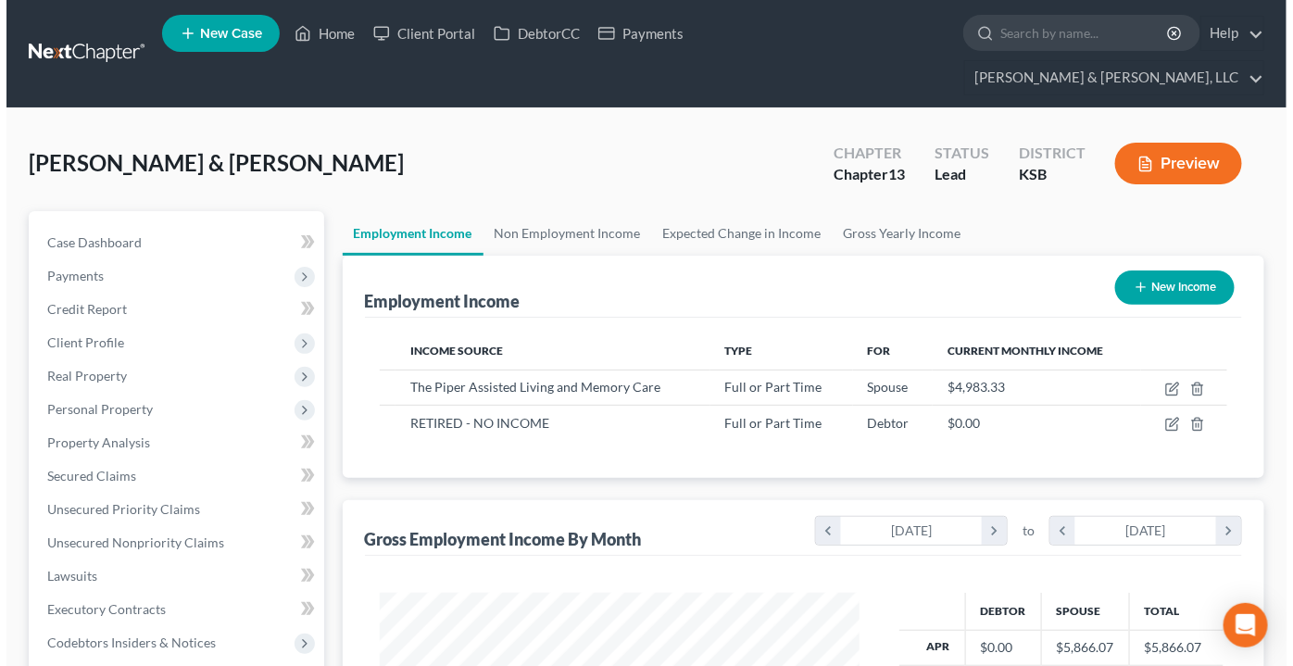
scroll to position [330, 516]
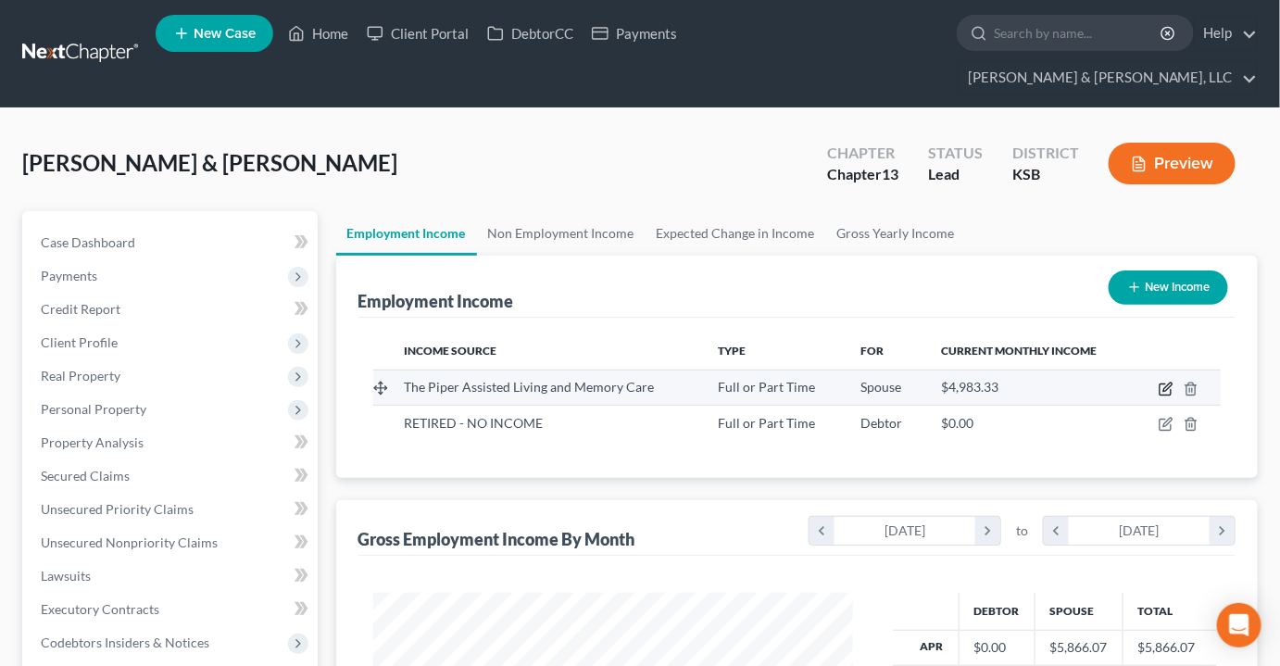
click at [1165, 382] on icon "button" at bounding box center [1166, 389] width 15 height 15
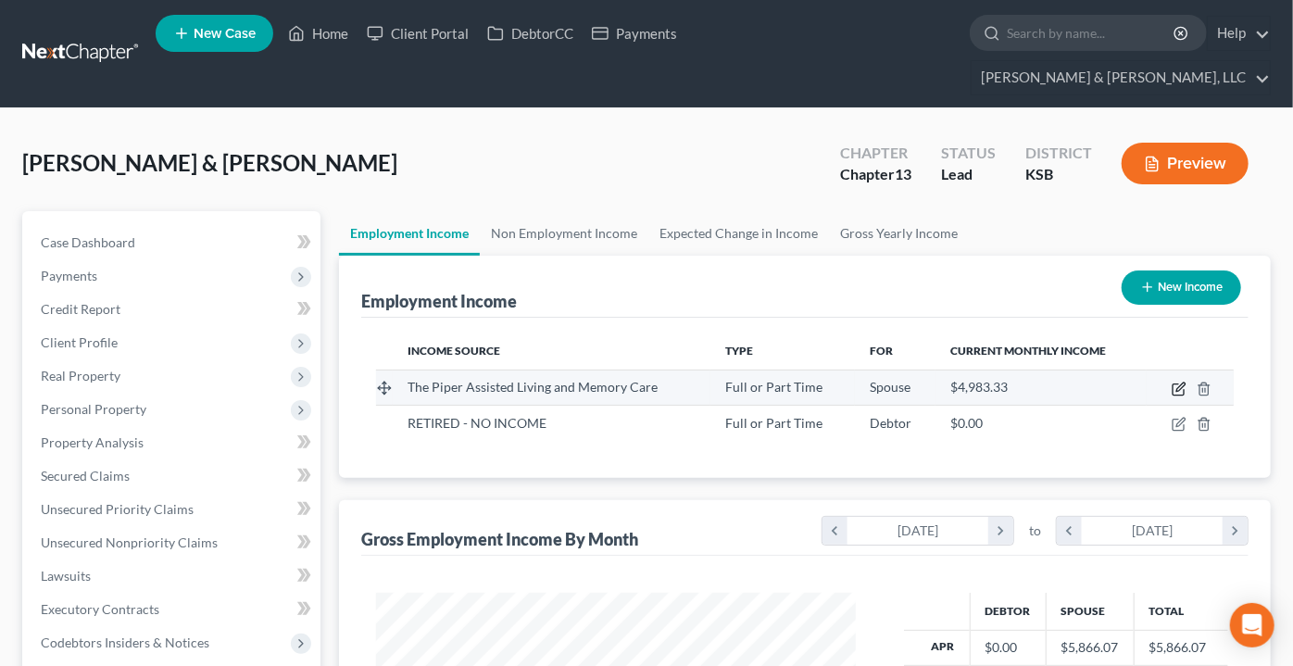
select select "0"
select select "17"
select select "2"
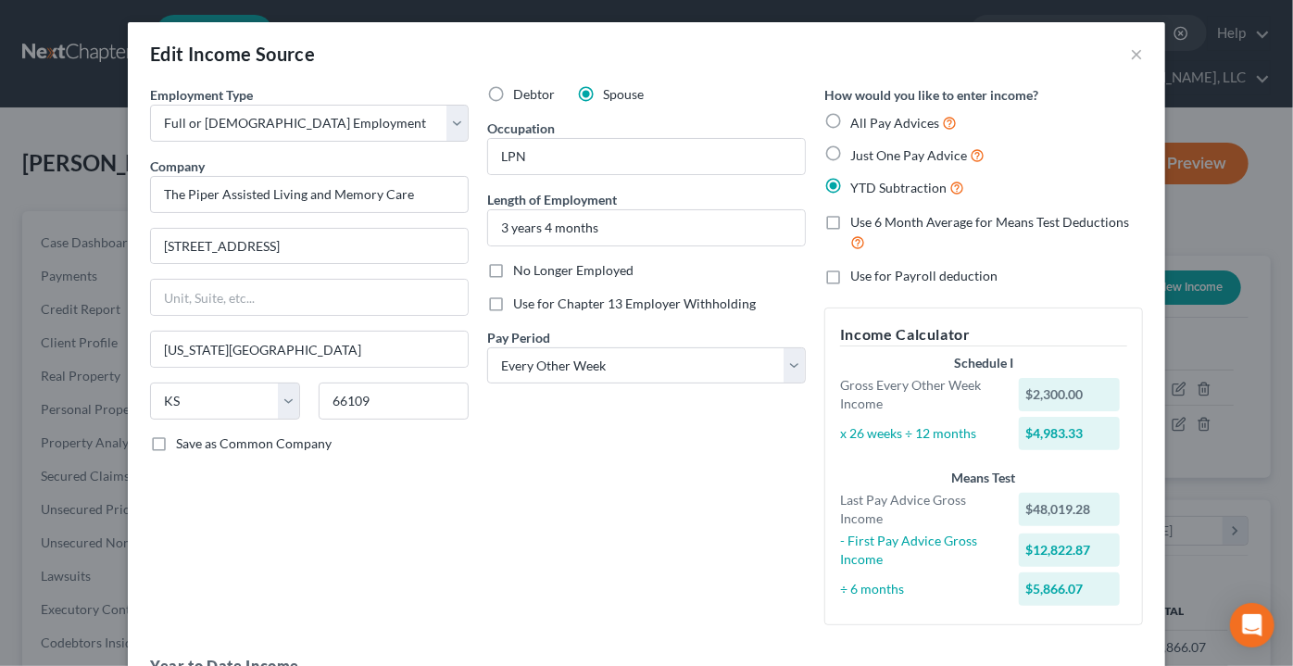
scroll to position [384, 0]
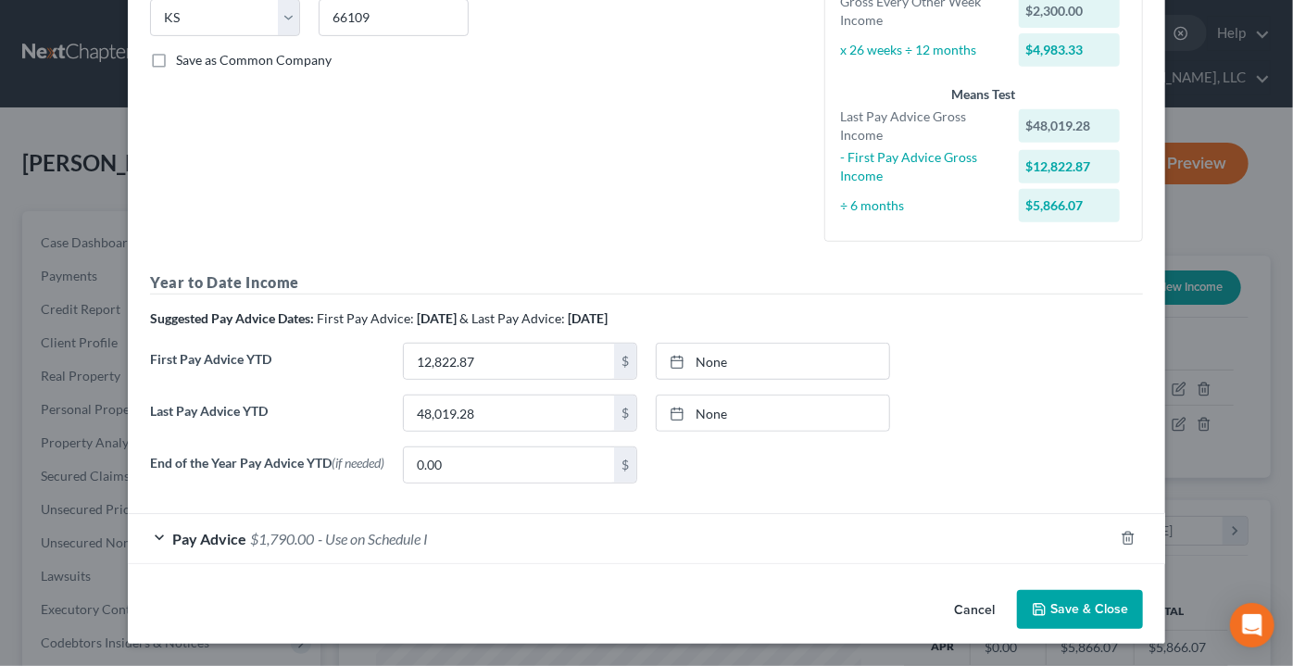
click at [339, 545] on span "- Use on Schedule I" at bounding box center [373, 539] width 110 height 18
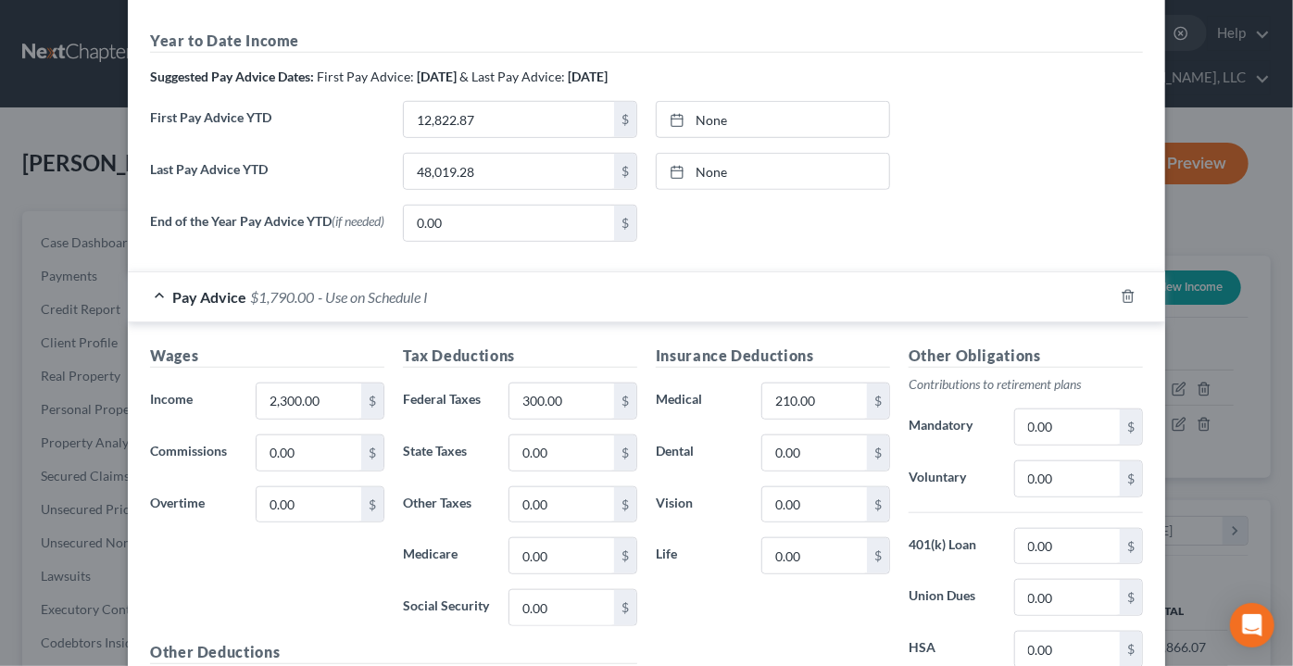
scroll to position [637, 0]
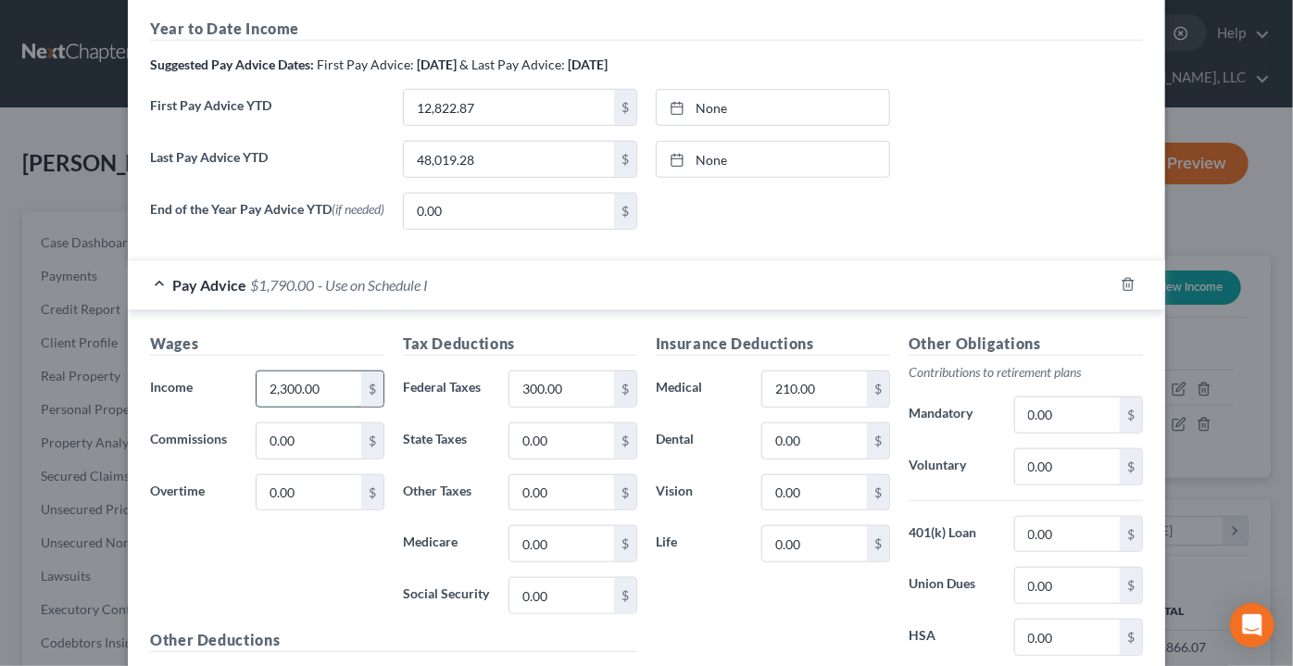
click at [323, 392] on input "2,300.00" at bounding box center [309, 388] width 105 height 35
type input "2,758"
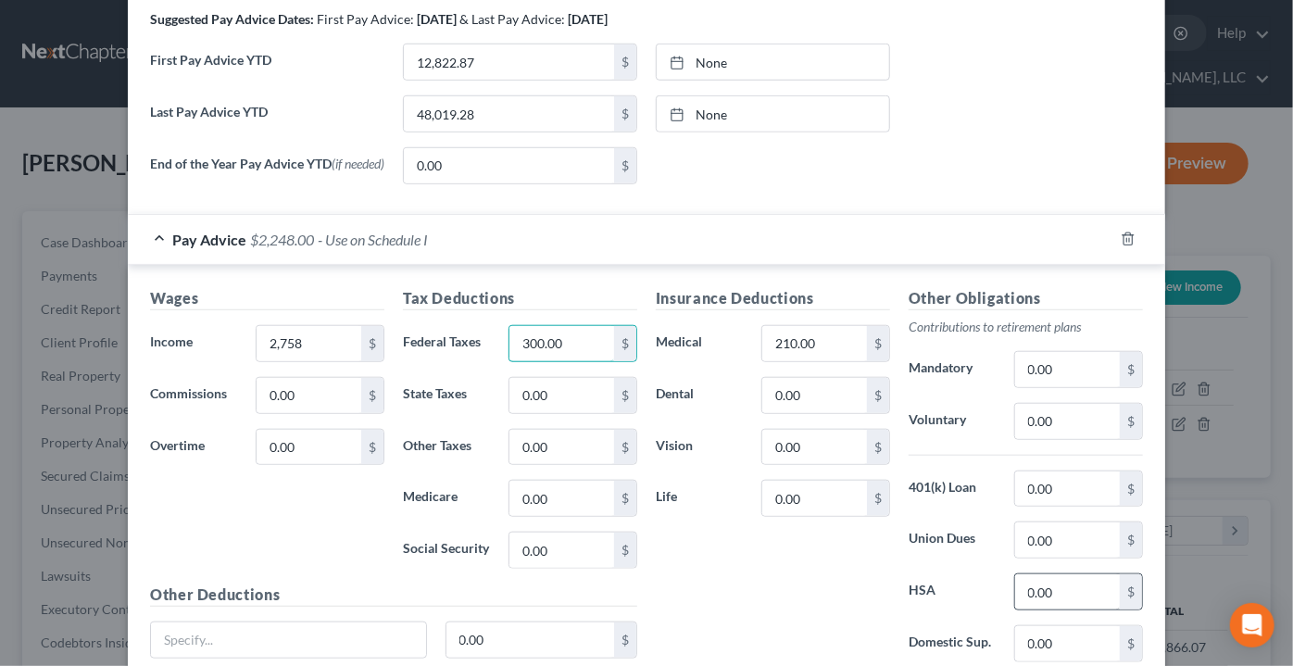
scroll to position [721, 0]
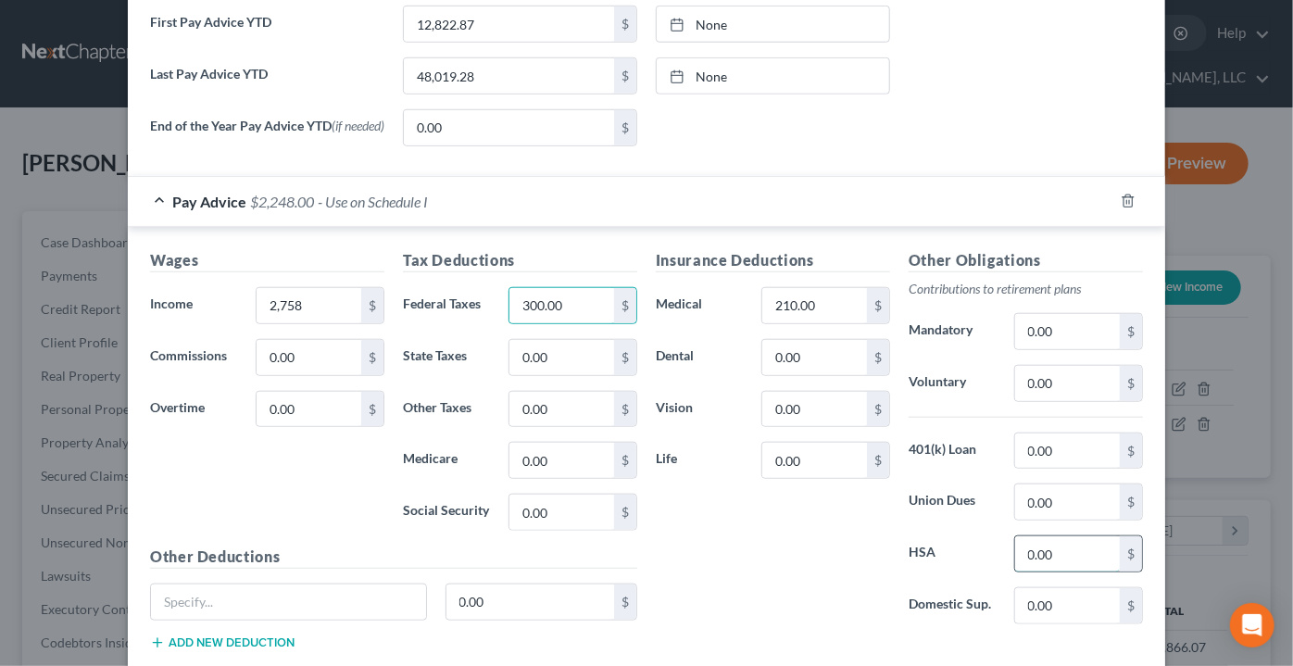
click at [1074, 547] on input "0.00" at bounding box center [1067, 553] width 105 height 35
type input "30.77"
click at [1076, 389] on input "0.00" at bounding box center [1067, 383] width 105 height 35
type input "124.06"
click at [1073, 547] on input "30.77" at bounding box center [1067, 553] width 105 height 35
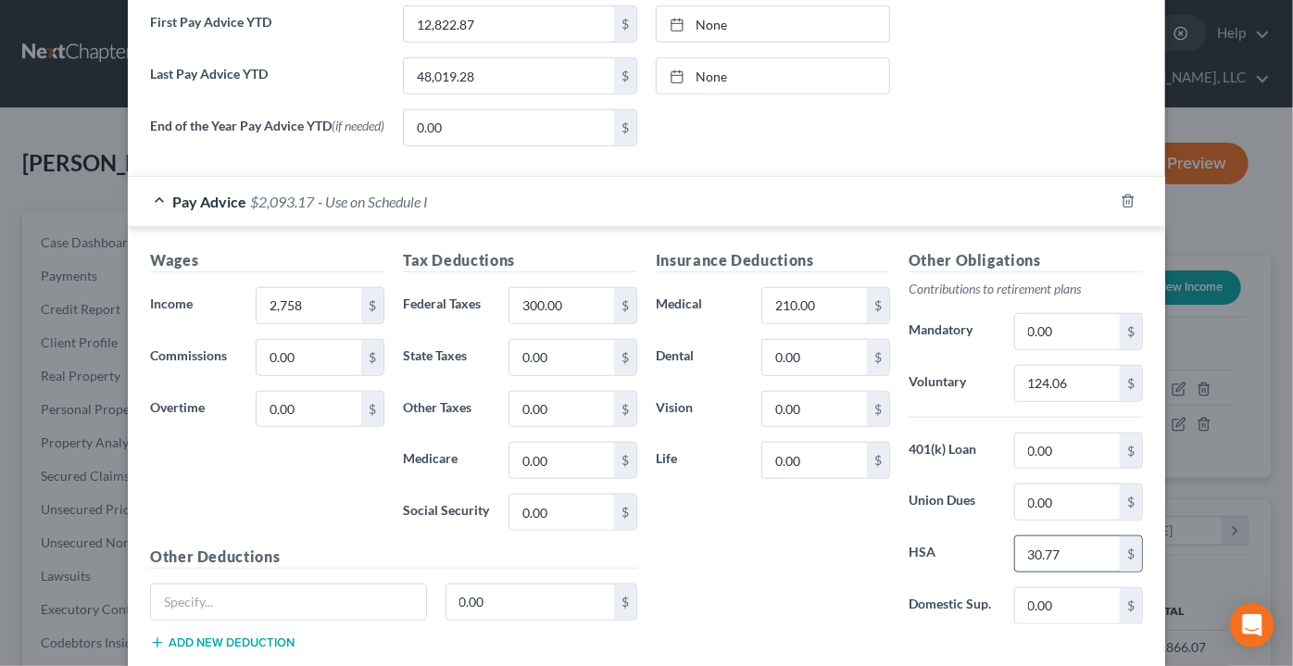
click at [1073, 547] on input "30.77" at bounding box center [1067, 553] width 105 height 35
type input "0"
click at [1090, 369] on input "124.06" at bounding box center [1067, 383] width 105 height 35
type input "165.42"
type input "86.47"
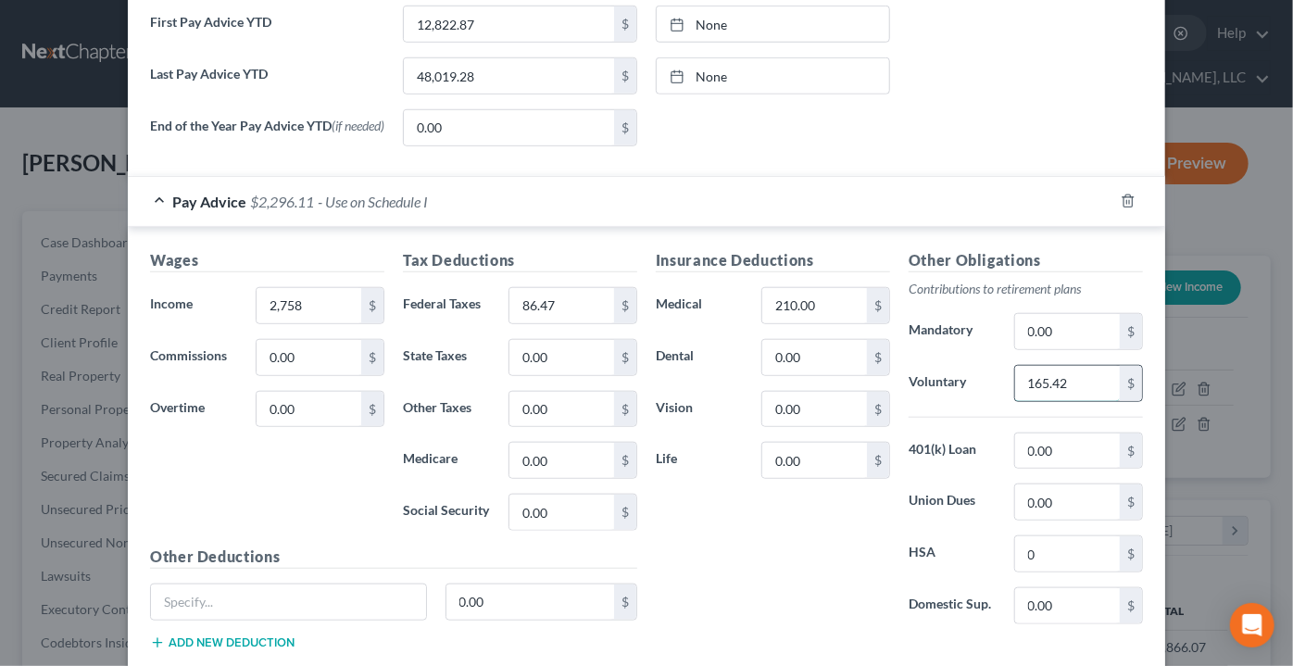
click at [1077, 377] on input "165.42" at bounding box center [1067, 383] width 105 height 35
click at [1074, 446] on input "0.00" at bounding box center [1067, 450] width 105 height 35
type input "144.48"
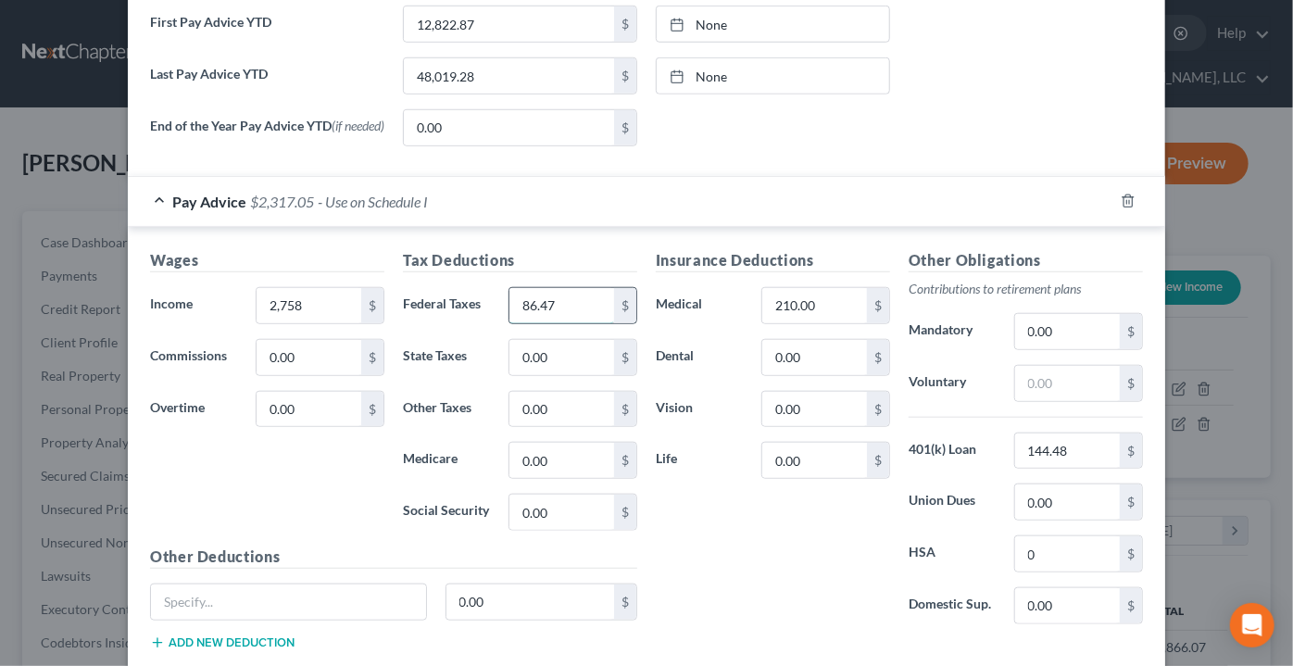
click at [560, 298] on input "86.47" at bounding box center [561, 305] width 105 height 35
type input "239.03"
click at [800, 362] on input "0.00" at bounding box center [814, 357] width 105 height 35
type input "29.90"
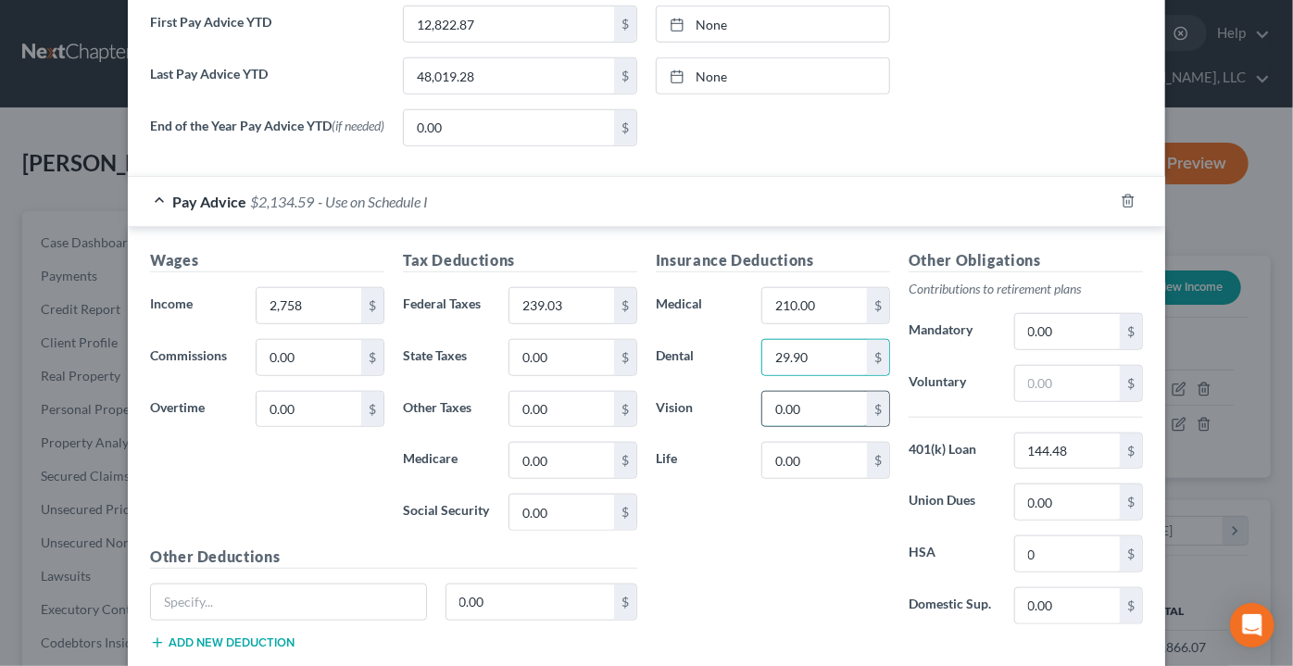
click at [790, 395] on input "0.00" at bounding box center [814, 409] width 105 height 35
type input "6.02"
click at [1085, 391] on input "text" at bounding box center [1067, 383] width 105 height 35
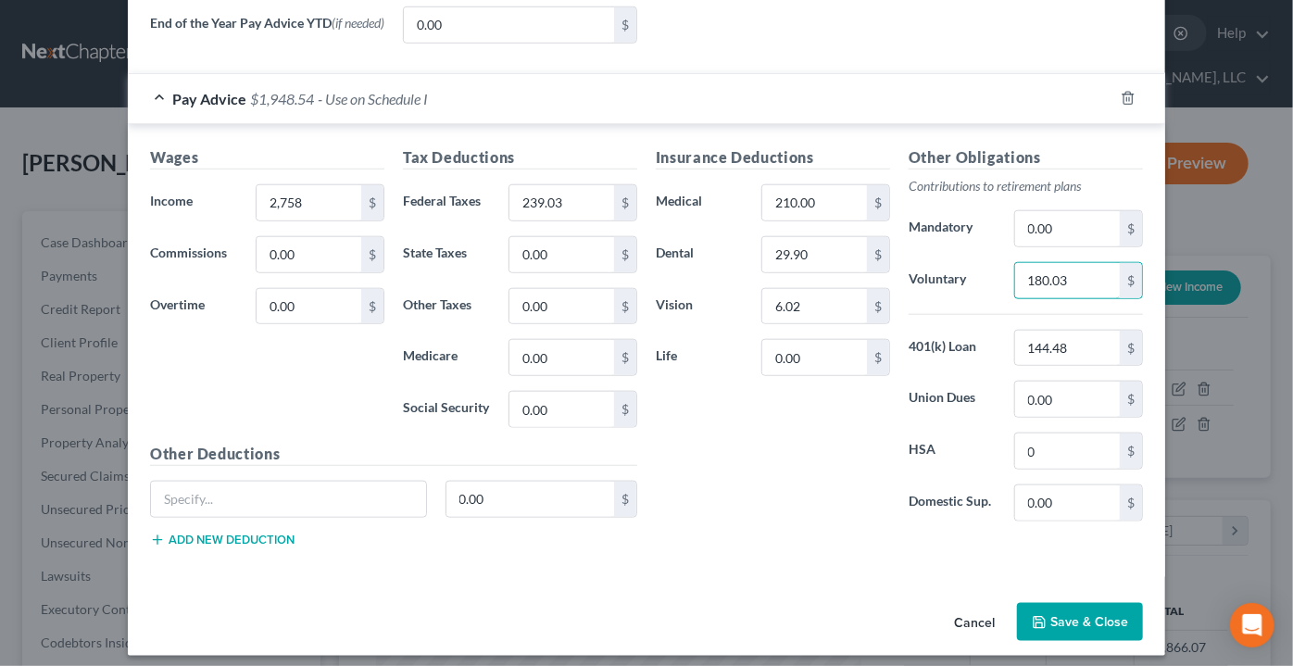
scroll to position [833, 0]
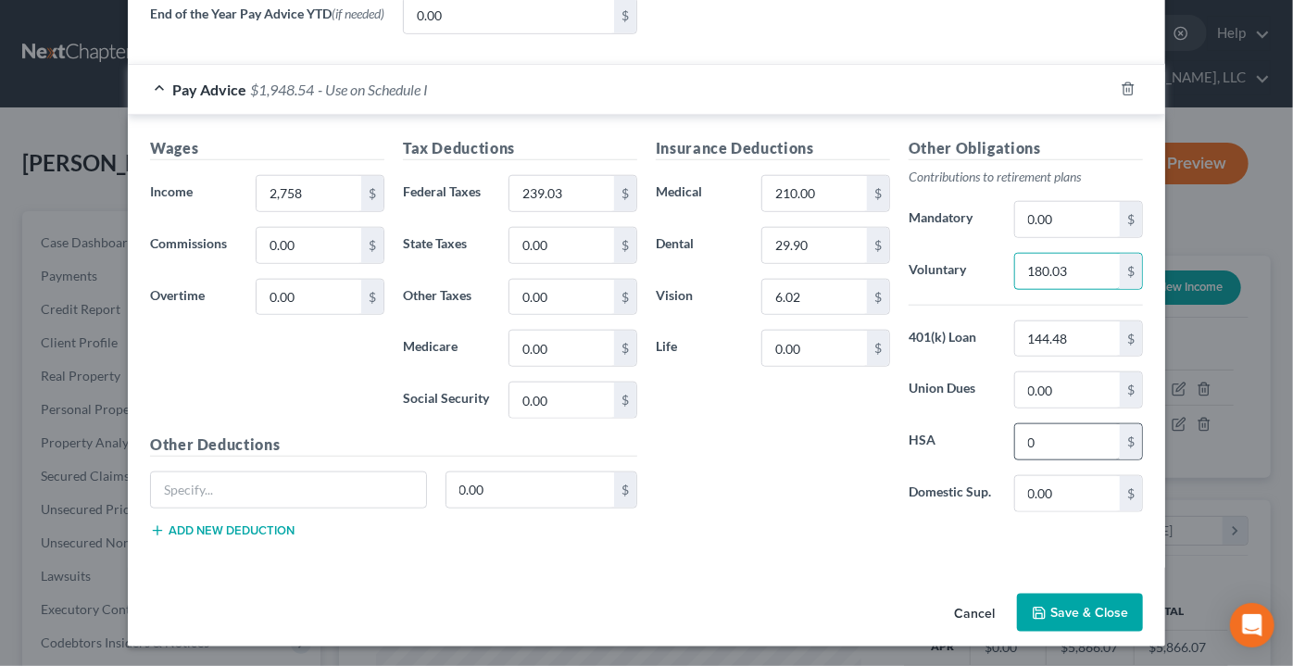
type input "180.03"
click at [1057, 454] on input "0" at bounding box center [1067, 441] width 105 height 35
type input "96.15"
click at [821, 344] on input "0.00" at bounding box center [814, 348] width 105 height 35
click at [810, 358] on input "0.00" at bounding box center [814, 348] width 105 height 35
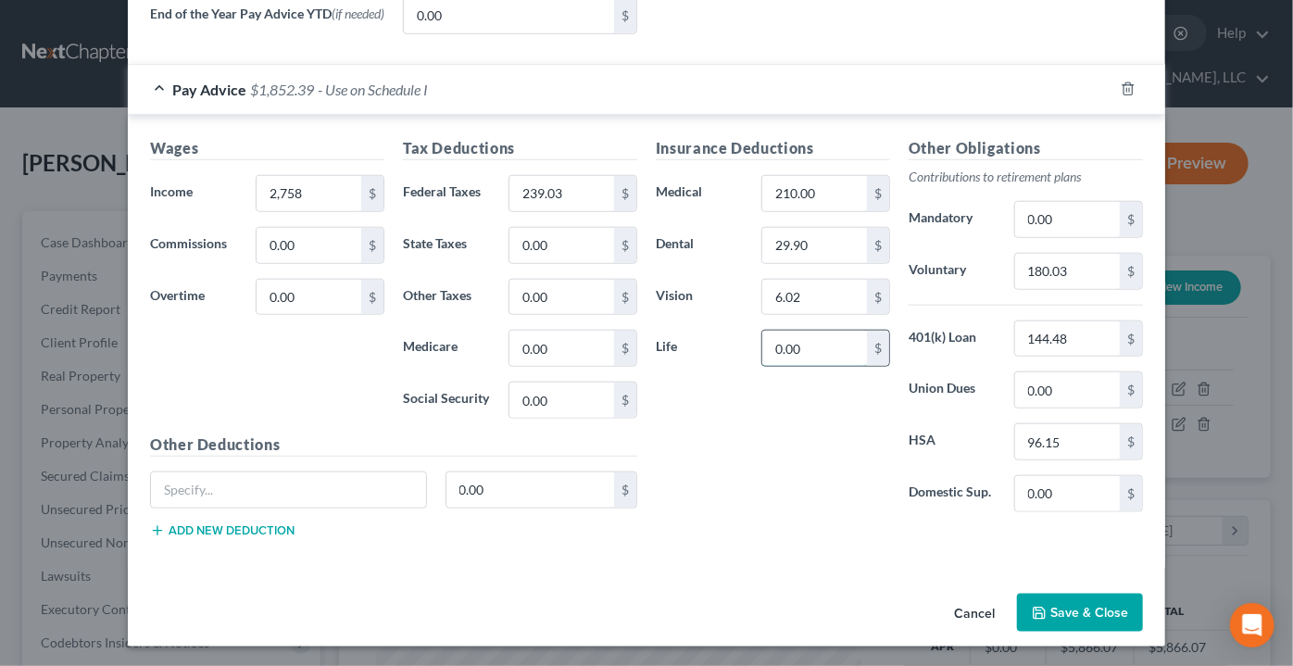
drag, startPoint x: 810, startPoint y: 358, endPoint x: 763, endPoint y: 357, distance: 47.2
click at [763, 357] on input "0.00" at bounding box center [814, 348] width 105 height 35
type input "95.52"
click at [370, 484] on input "text" at bounding box center [288, 489] width 275 height 35
type input "Legal"
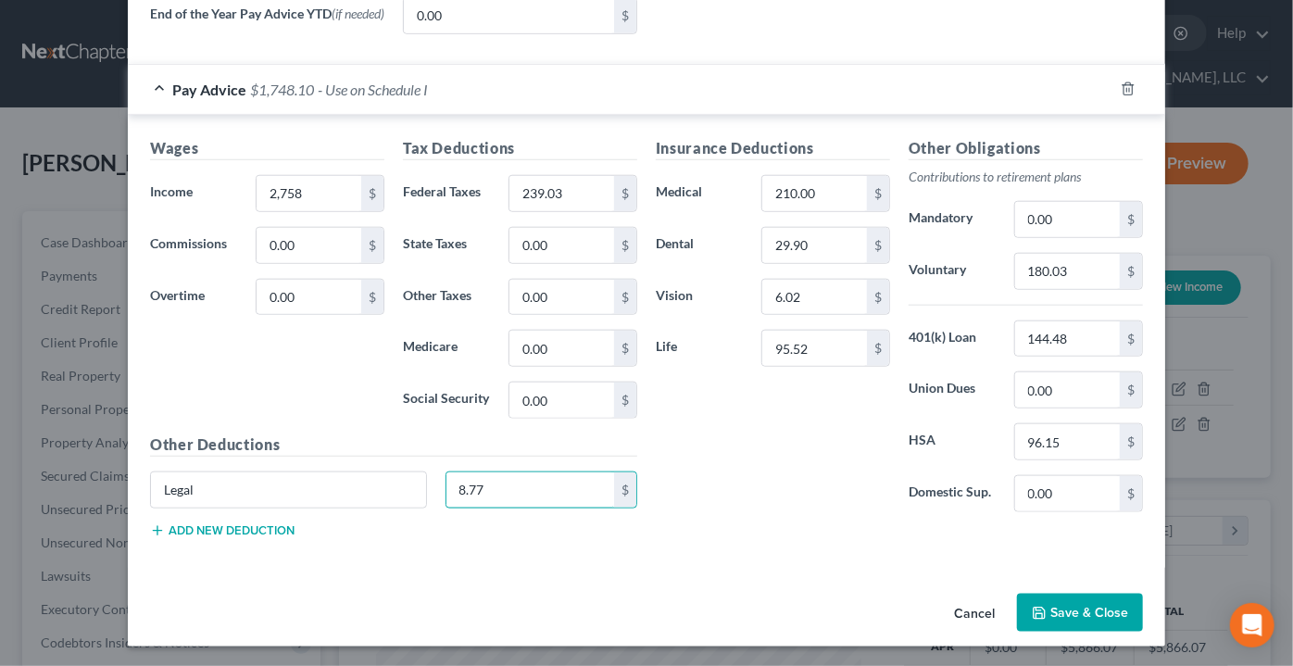
type input "8.77"
click at [193, 526] on button "Add new deduction" at bounding box center [222, 530] width 144 height 15
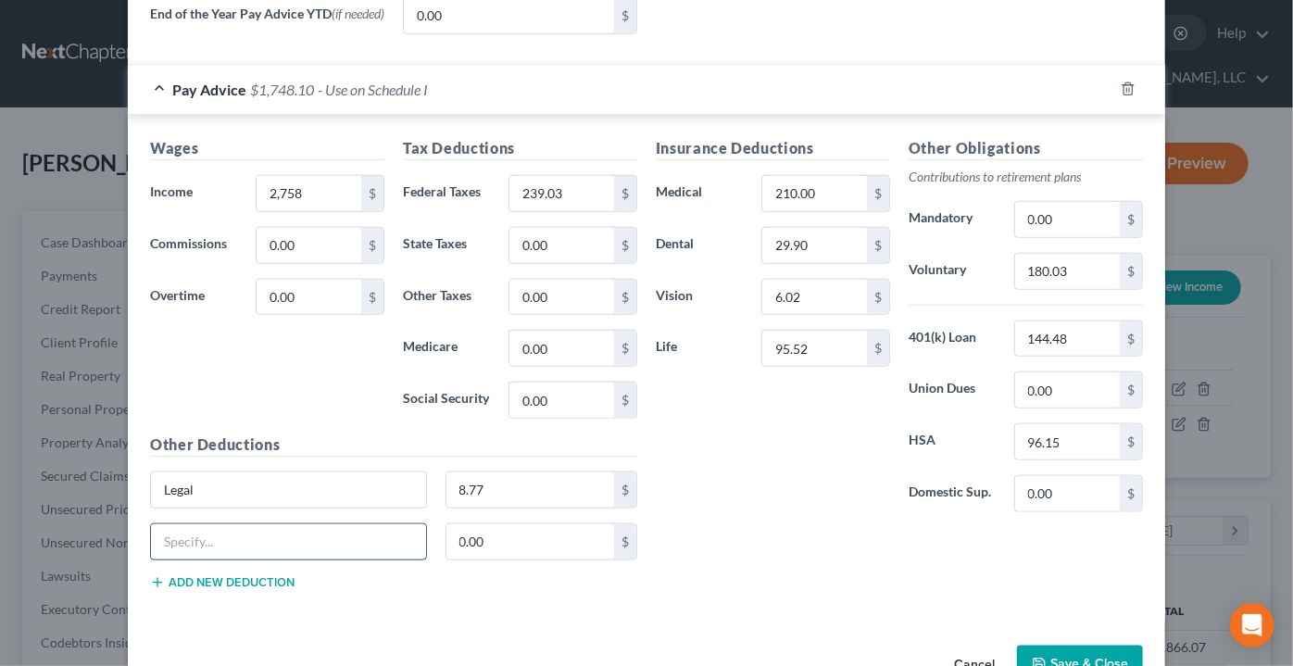
click at [230, 546] on input "text" at bounding box center [288, 541] width 275 height 35
type input "LTD"
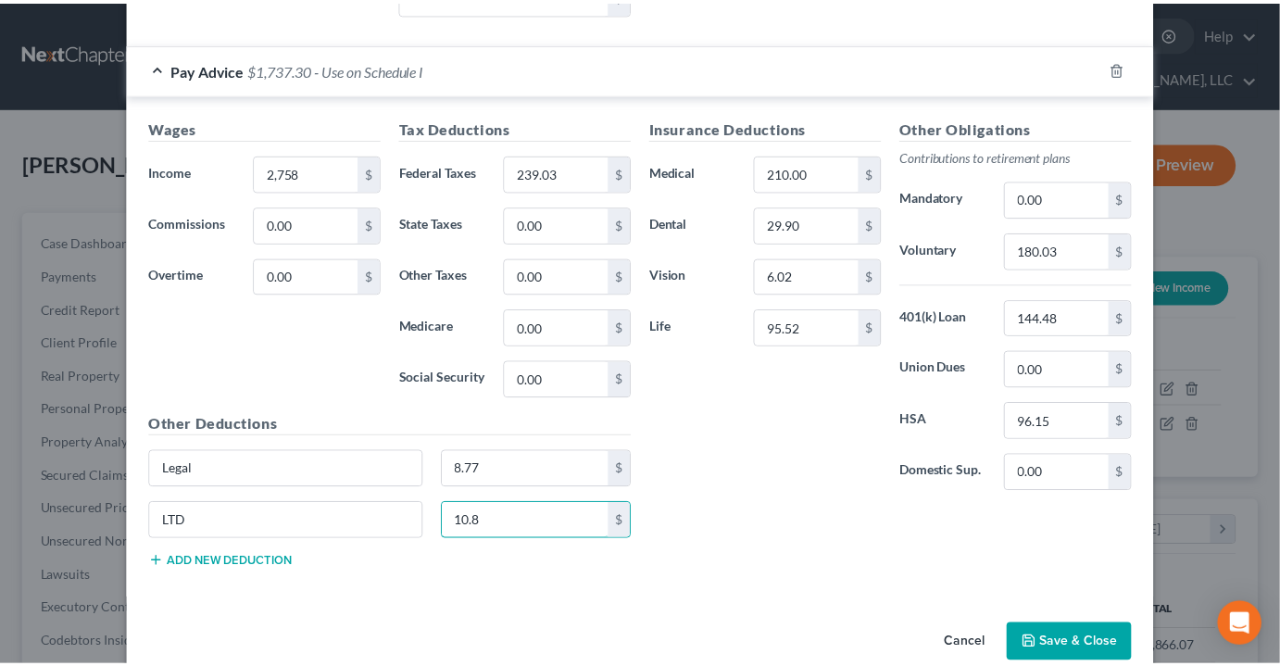
scroll to position [884, 0]
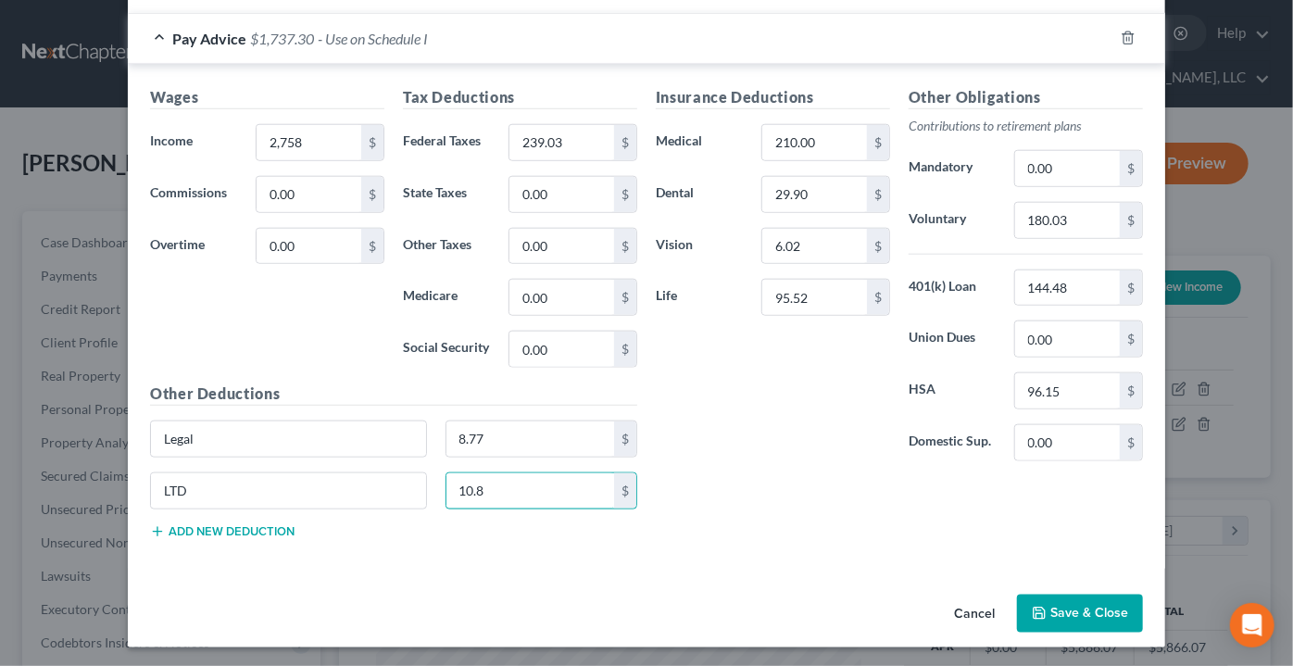
type input "10.8"
click at [1084, 604] on button "Save & Close" at bounding box center [1080, 614] width 126 height 39
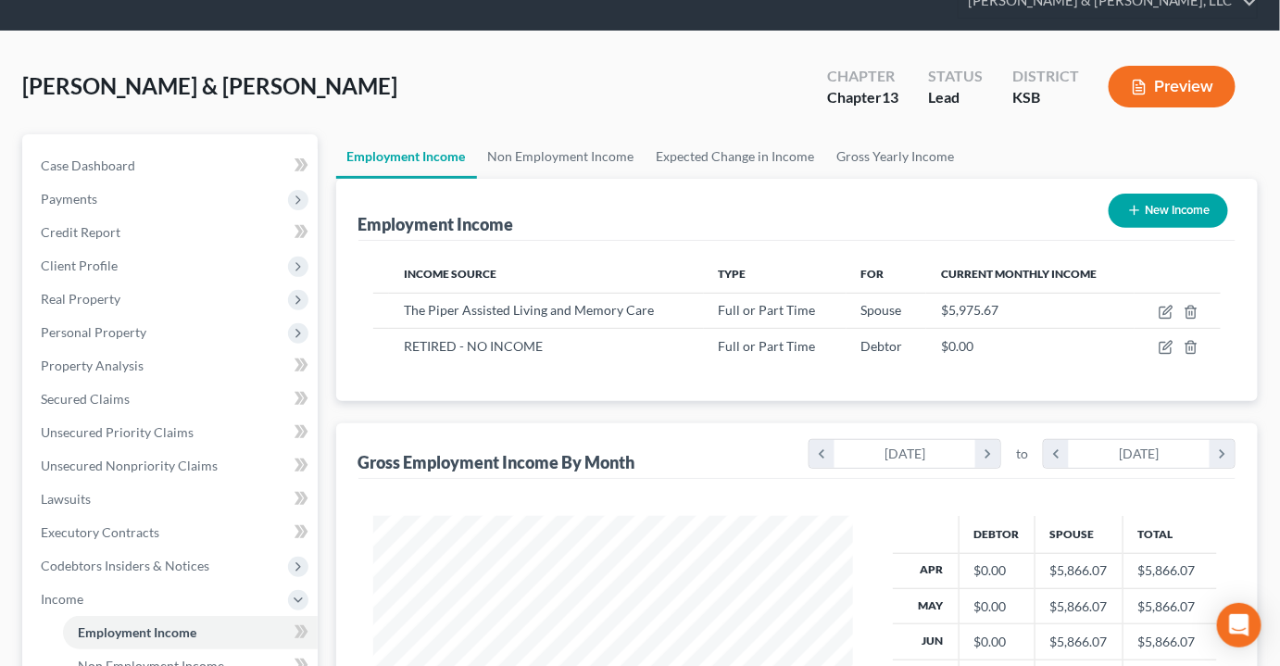
scroll to position [252, 0]
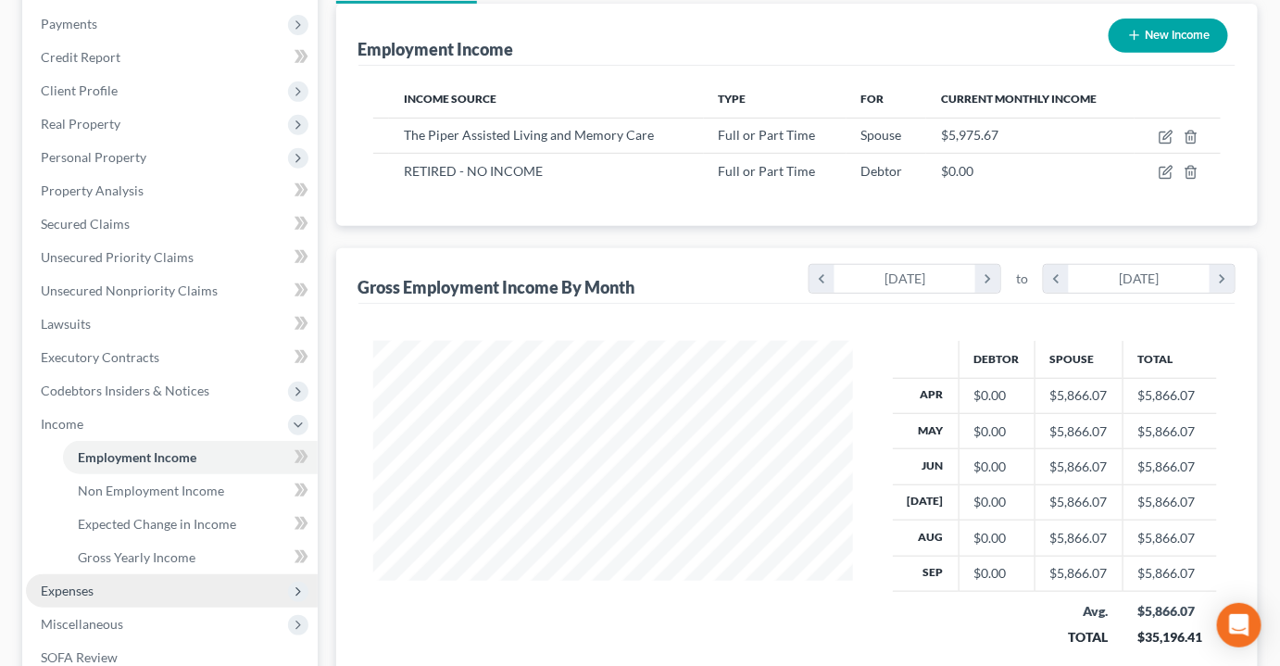
click at [82, 583] on span "Expenses" at bounding box center [67, 591] width 53 height 16
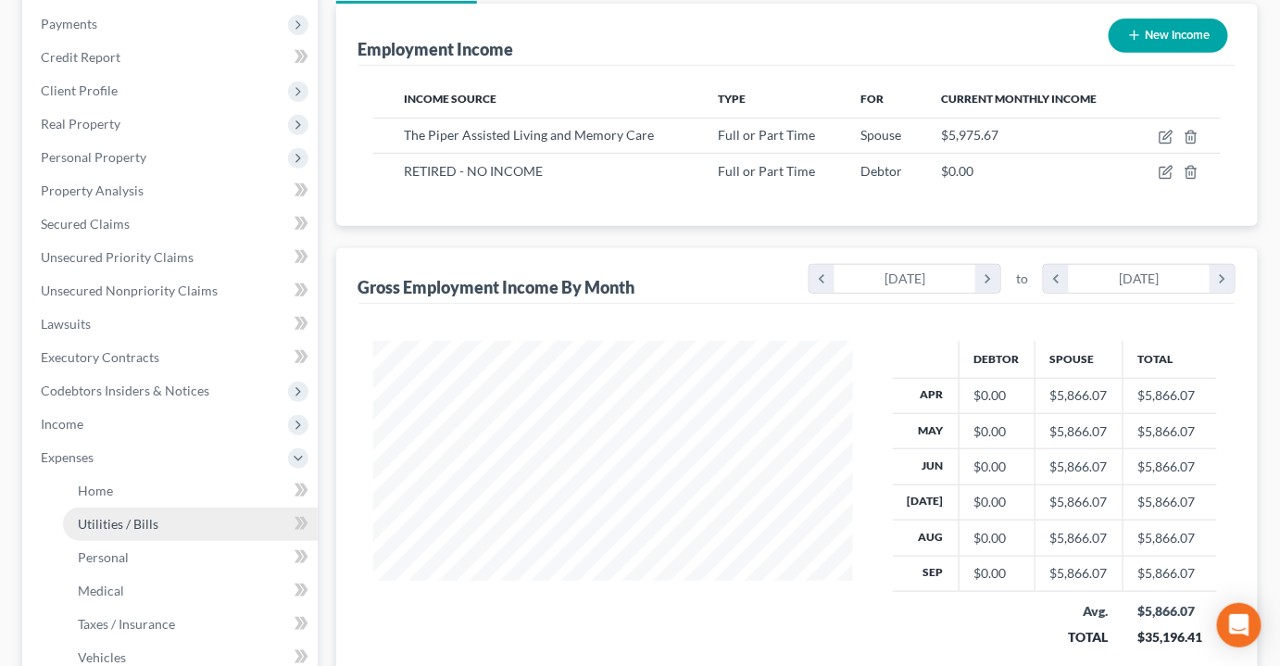
click at [89, 508] on link "Utilities / Bills" at bounding box center [190, 524] width 255 height 33
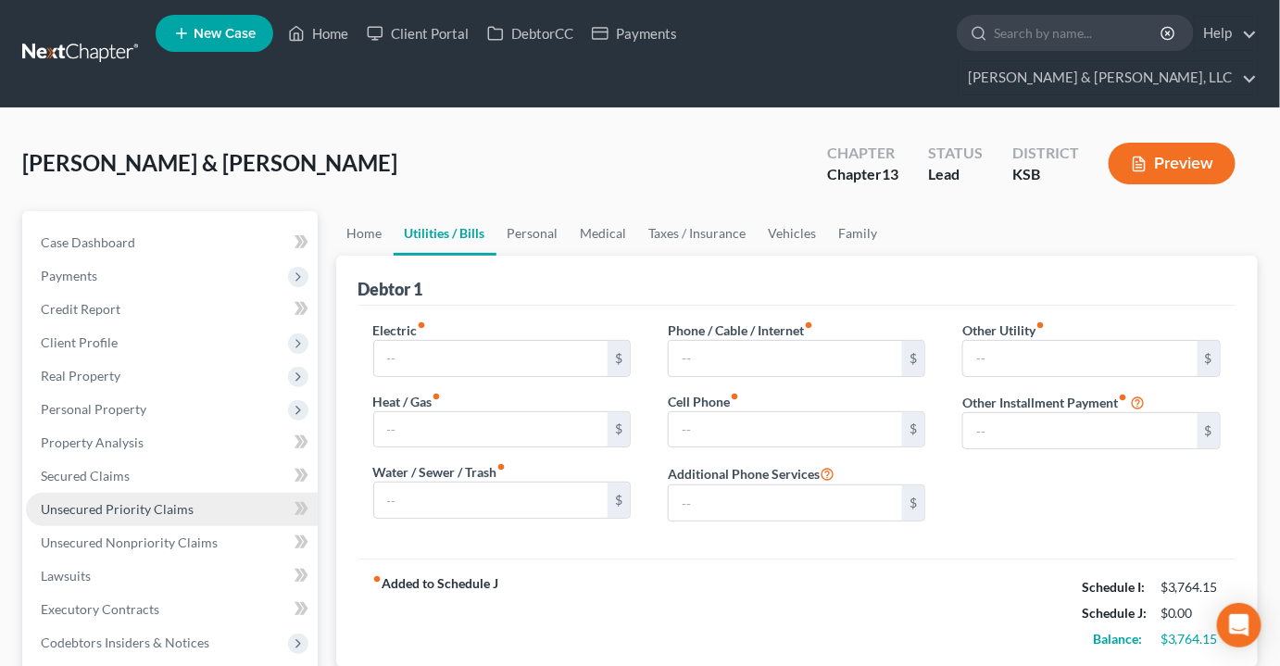
type input "70.00"
type input "120.00"
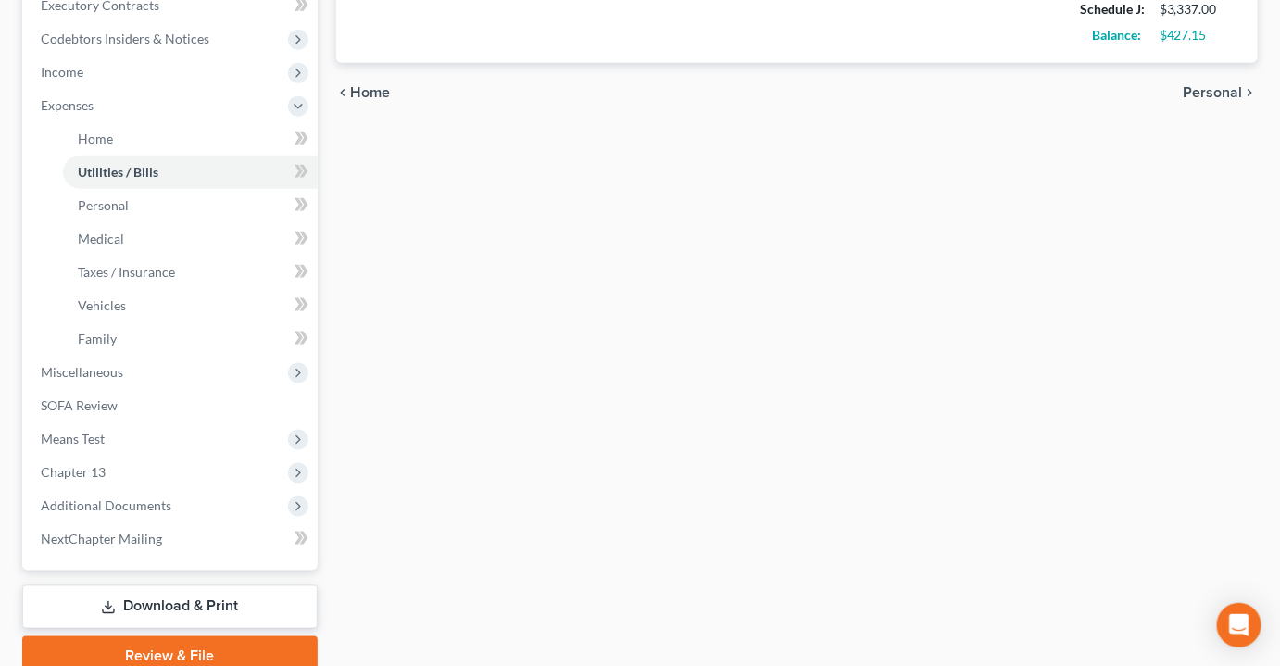
scroll to position [650, 0]
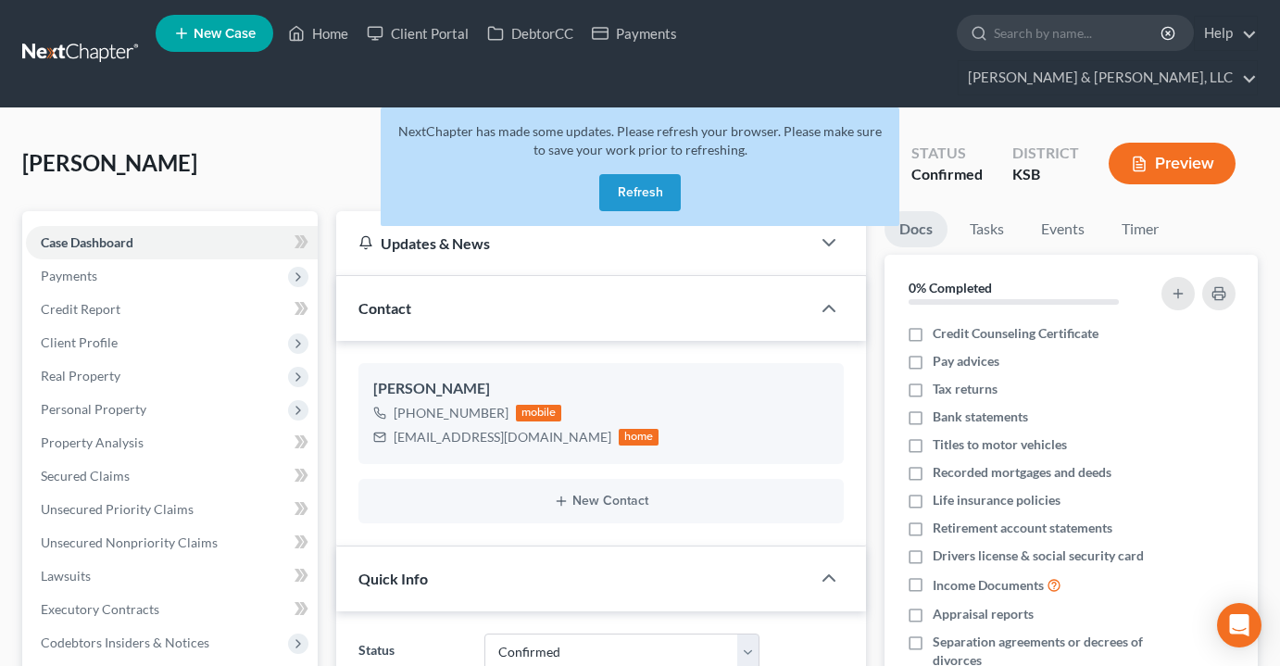
select select "1"
select select "4"
select select "0"
click at [658, 174] on button "Refresh" at bounding box center [640, 192] width 82 height 37
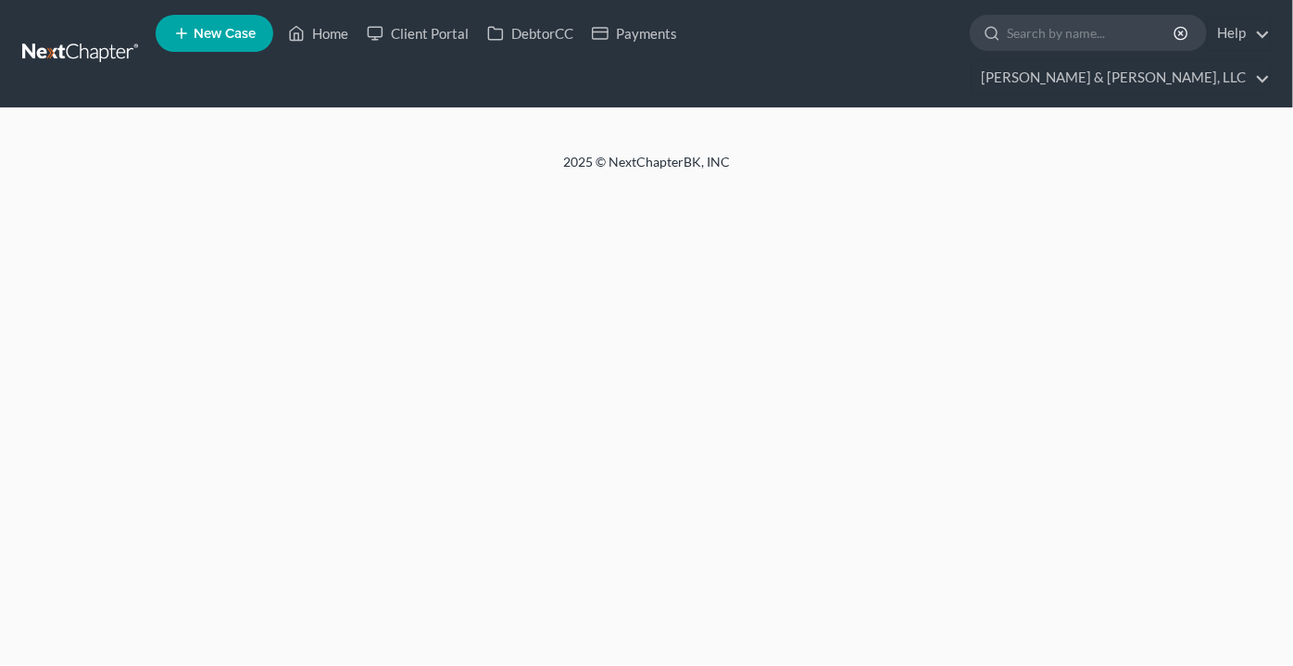
select select "4"
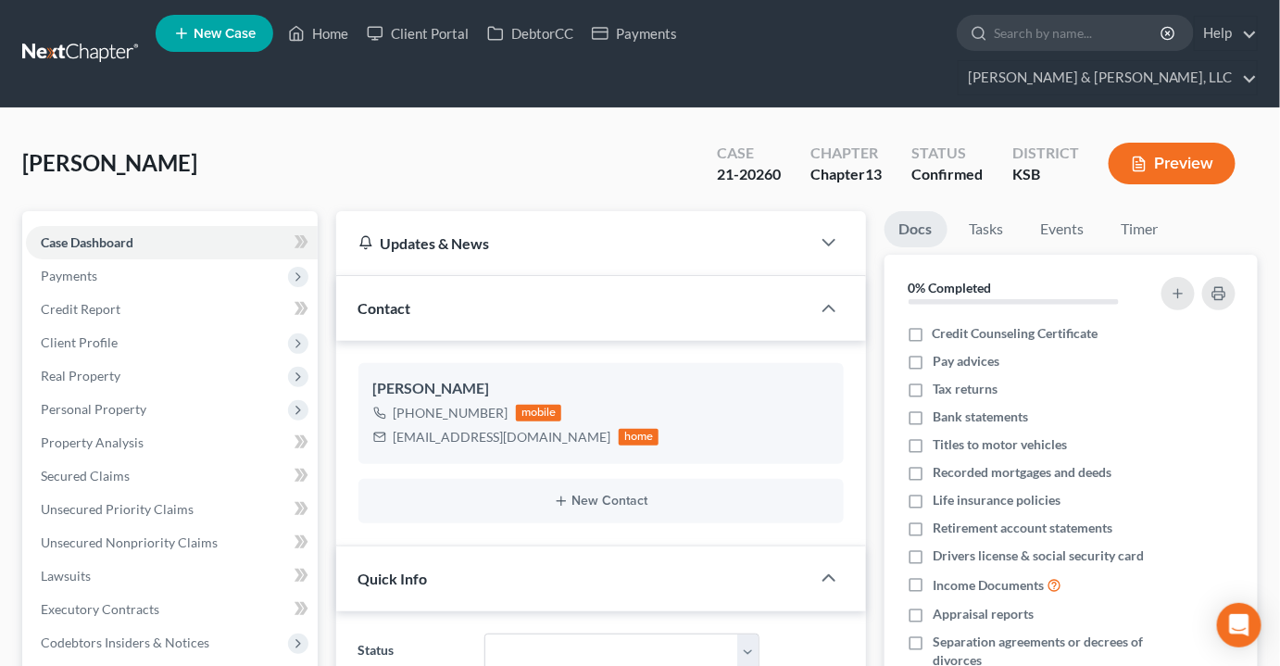
scroll to position [583, 0]
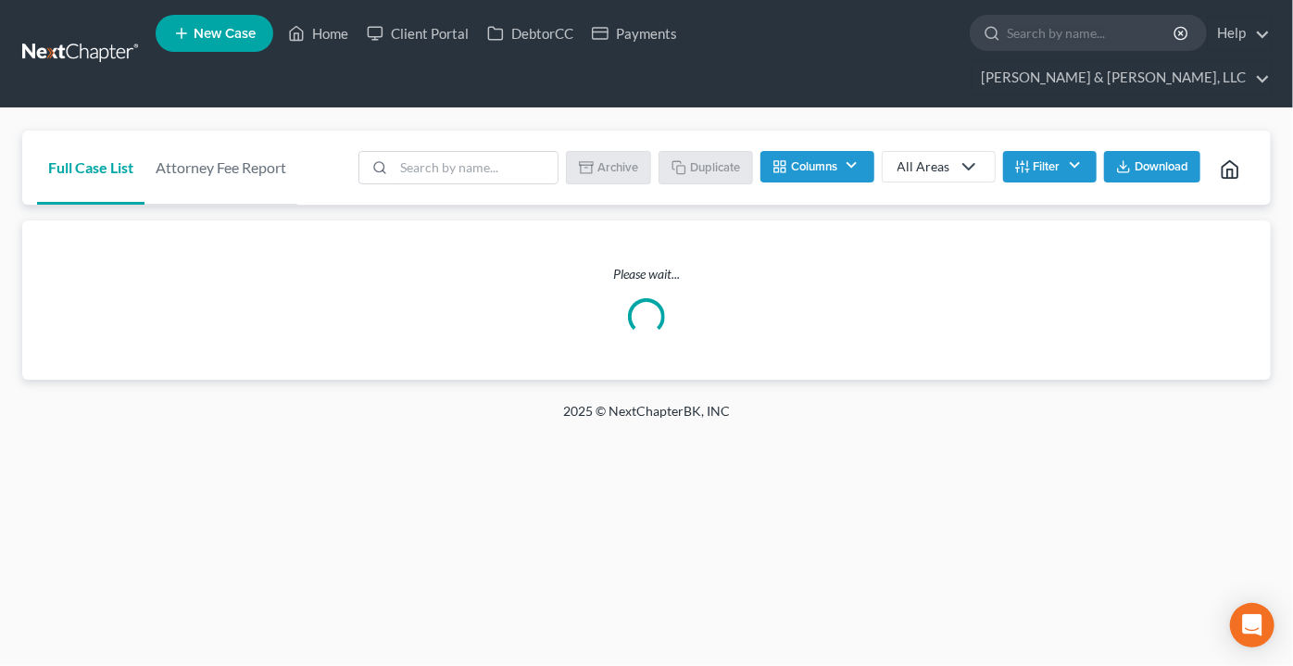
click at [391, 181] on div "Full Case List Attorney Fee Report Batch Download Archive Un-archive Duplicate …" at bounding box center [646, 255] width 1248 height 249
click at [427, 152] on input "search" at bounding box center [476, 167] width 164 height 31
type input "cazz"
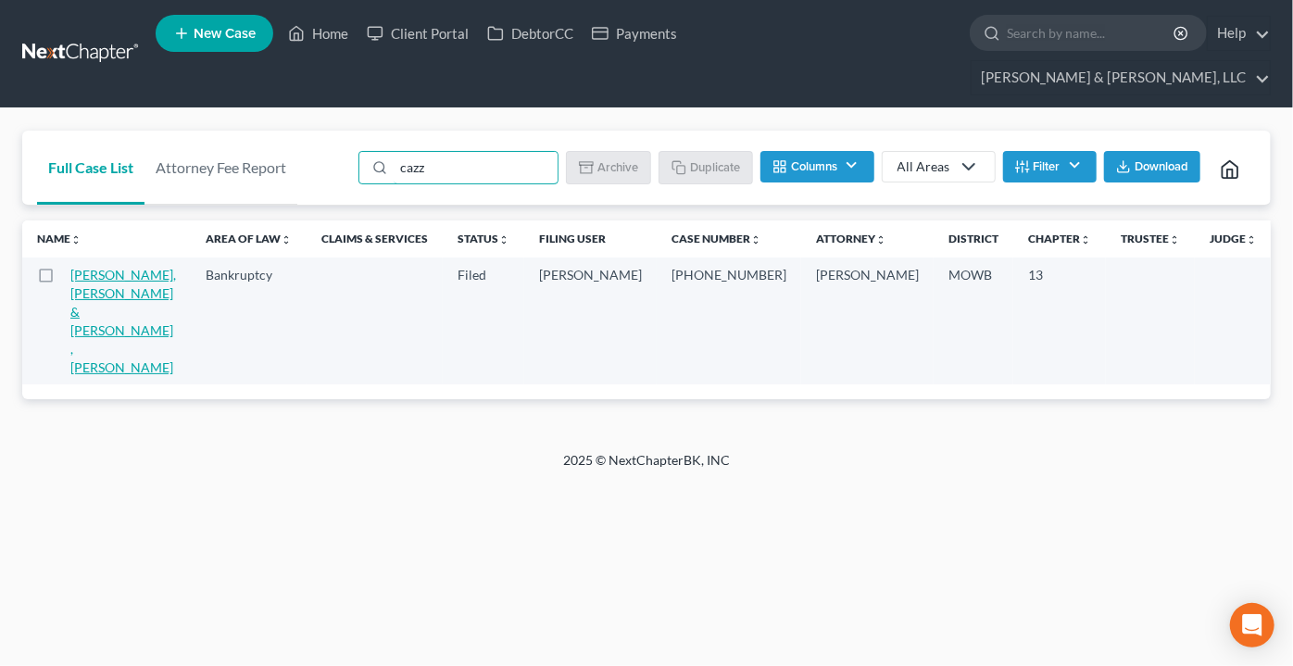
click at [112, 280] on link "[PERSON_NAME], [PERSON_NAME] & [PERSON_NAME] , [PERSON_NAME]" at bounding box center [123, 321] width 106 height 108
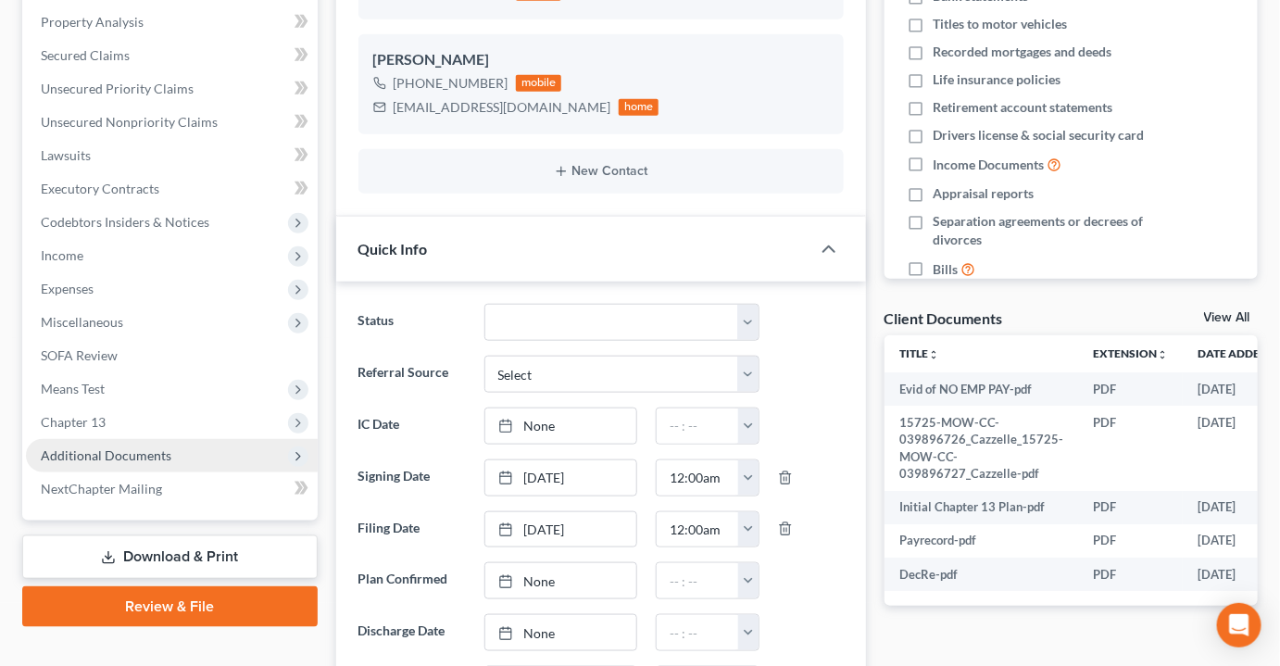
scroll to position [1179, 0]
click at [85, 447] on span "Additional Documents" at bounding box center [106, 455] width 131 height 16
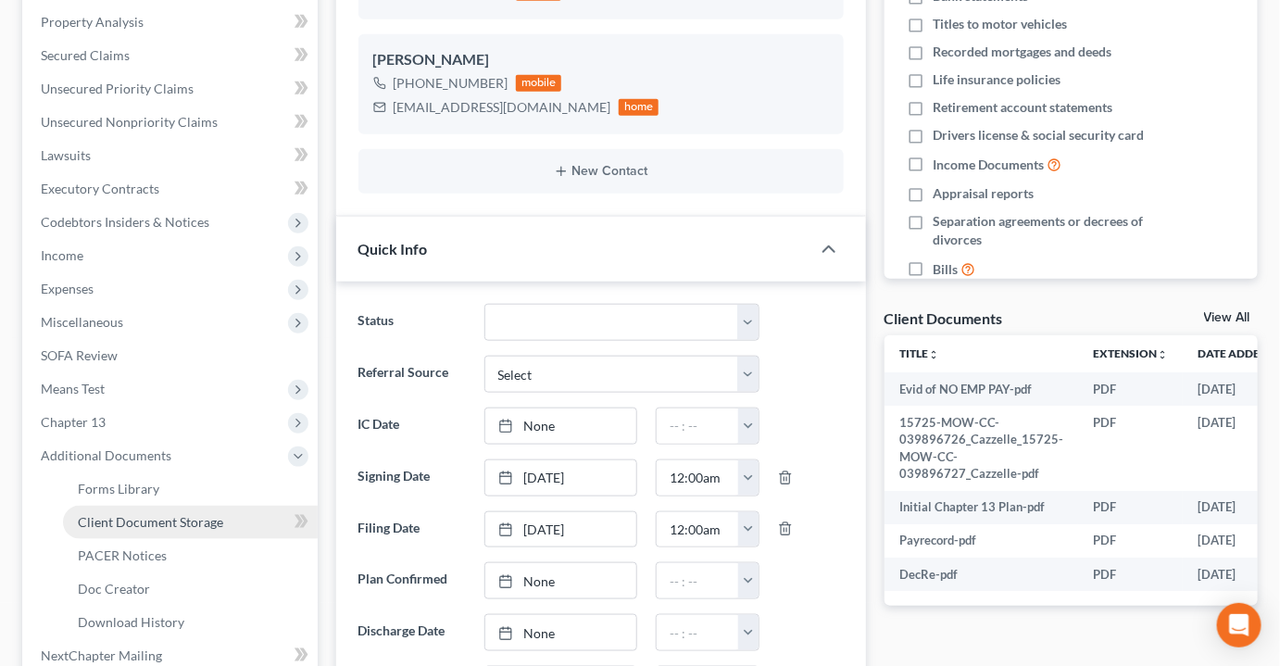
scroll to position [549, 0]
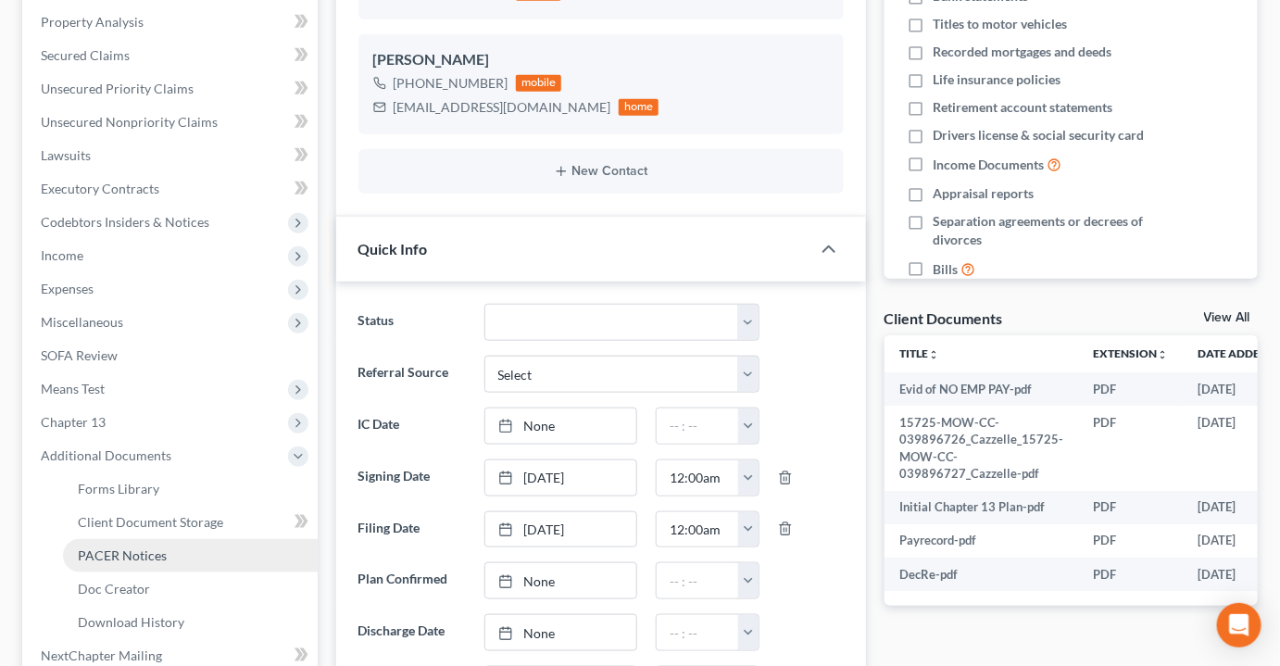
click at [108, 547] on span "PACER Notices" at bounding box center [122, 555] width 89 height 16
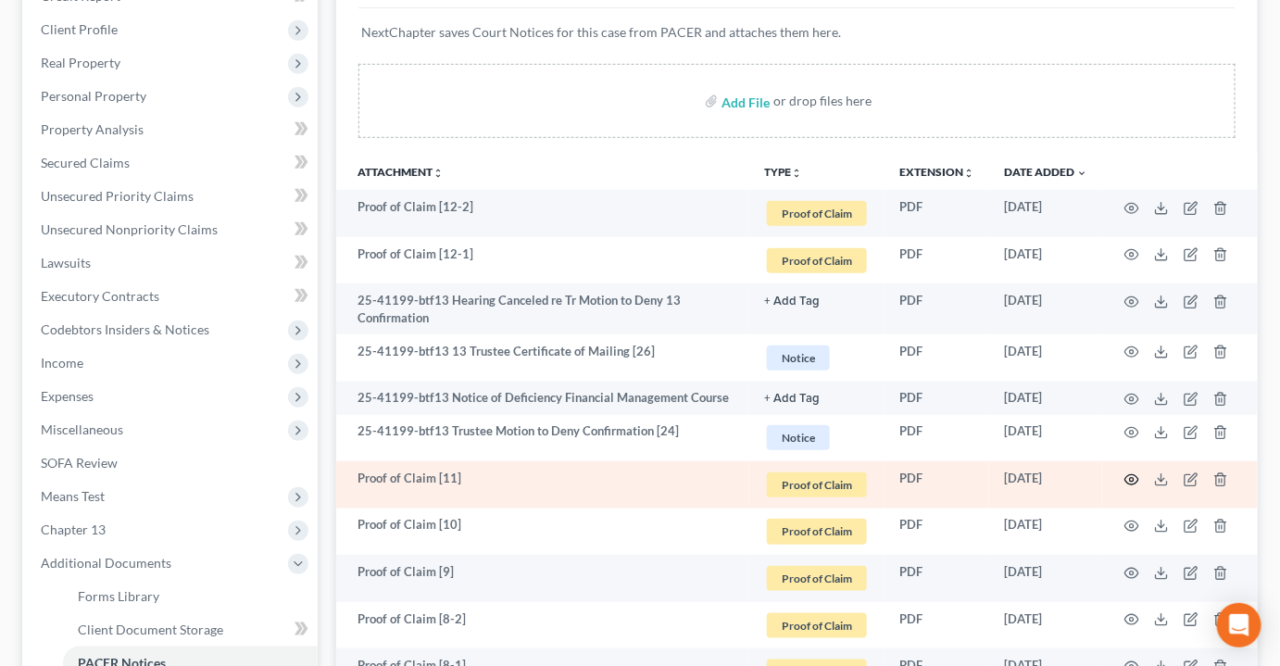
scroll to position [336, 0]
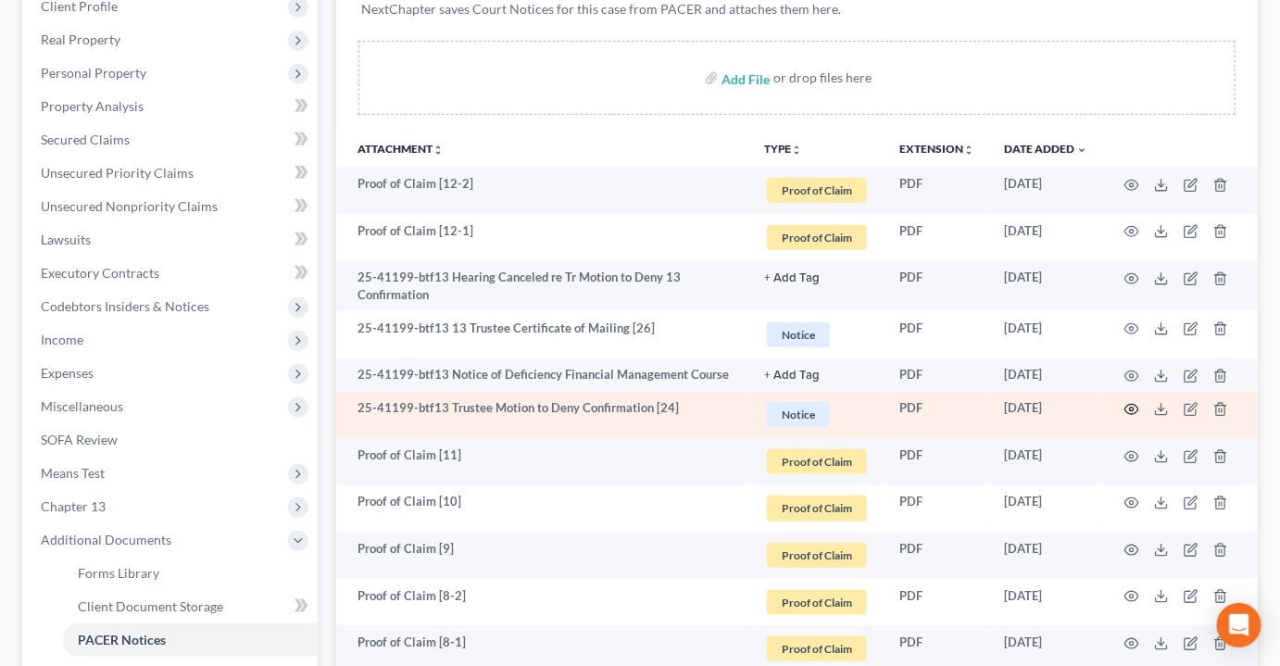
click at [1131, 408] on circle "button" at bounding box center [1132, 410] width 4 height 4
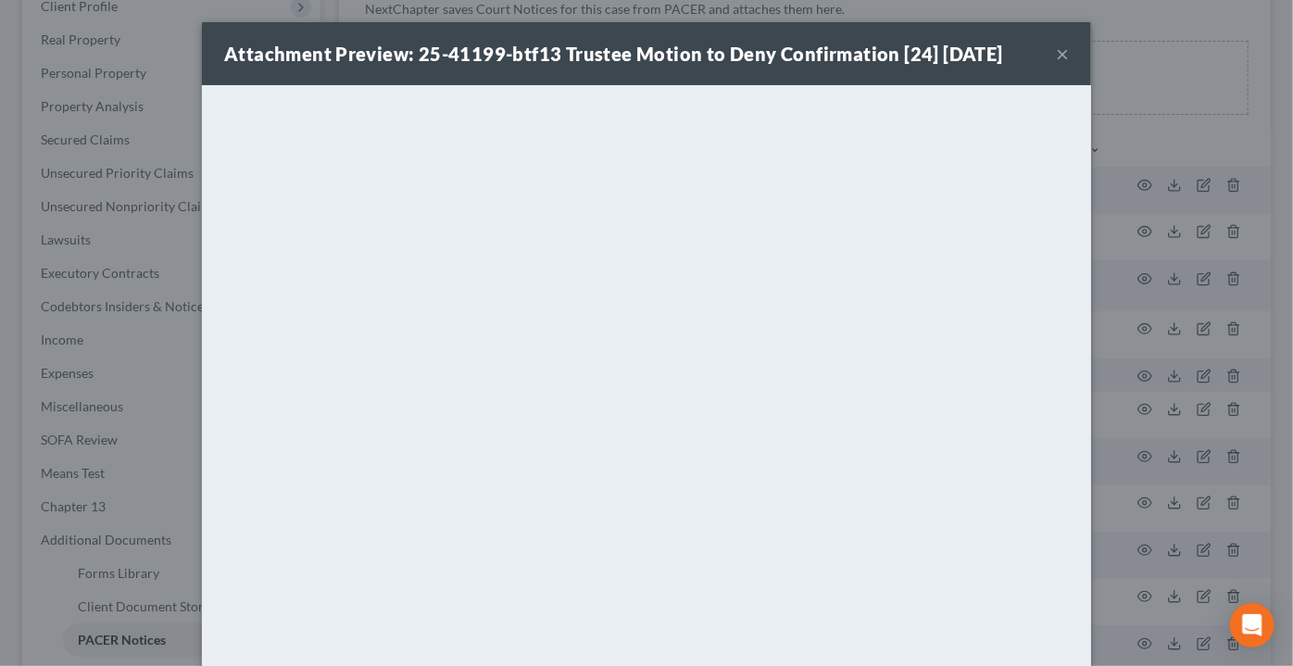
click at [1060, 47] on button "×" at bounding box center [1062, 54] width 13 height 22
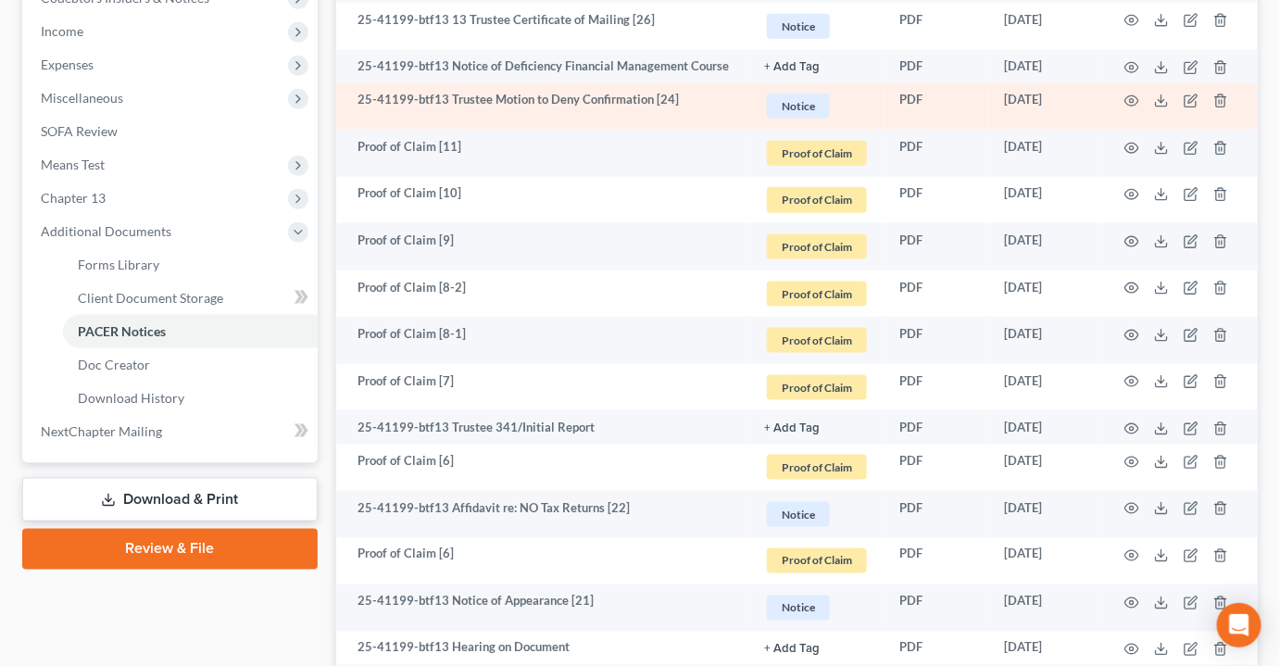
scroll to position [673, 0]
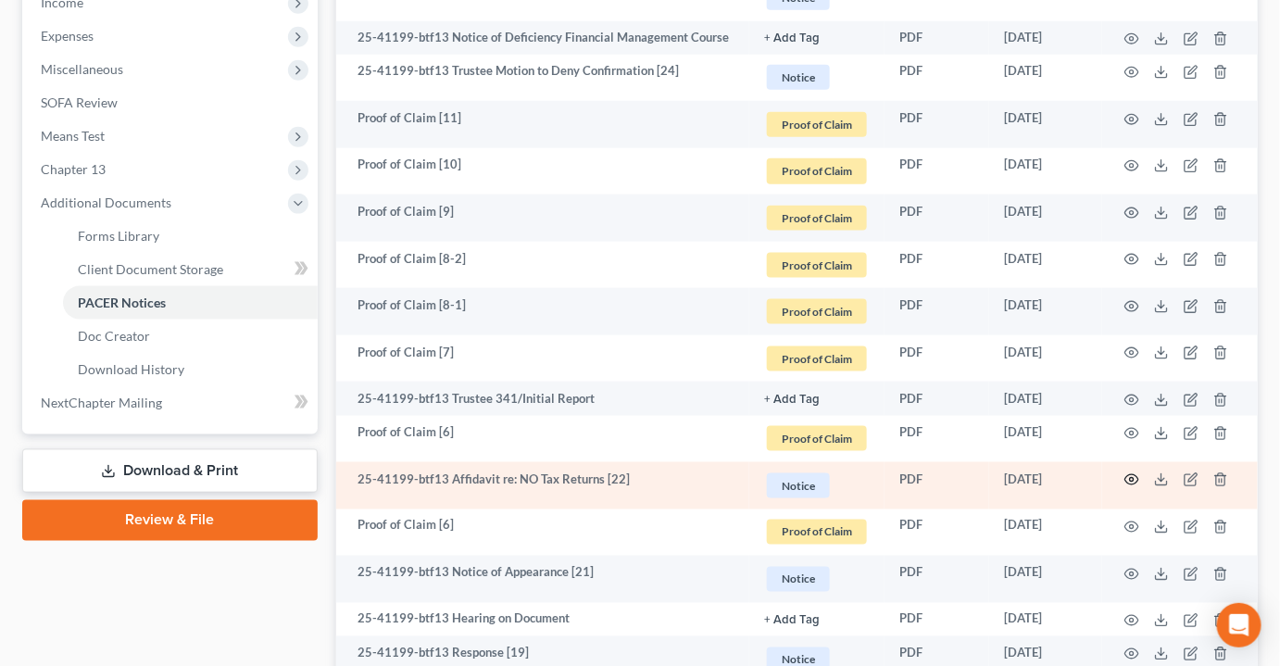
click at [1133, 478] on circle "button" at bounding box center [1132, 480] width 4 height 4
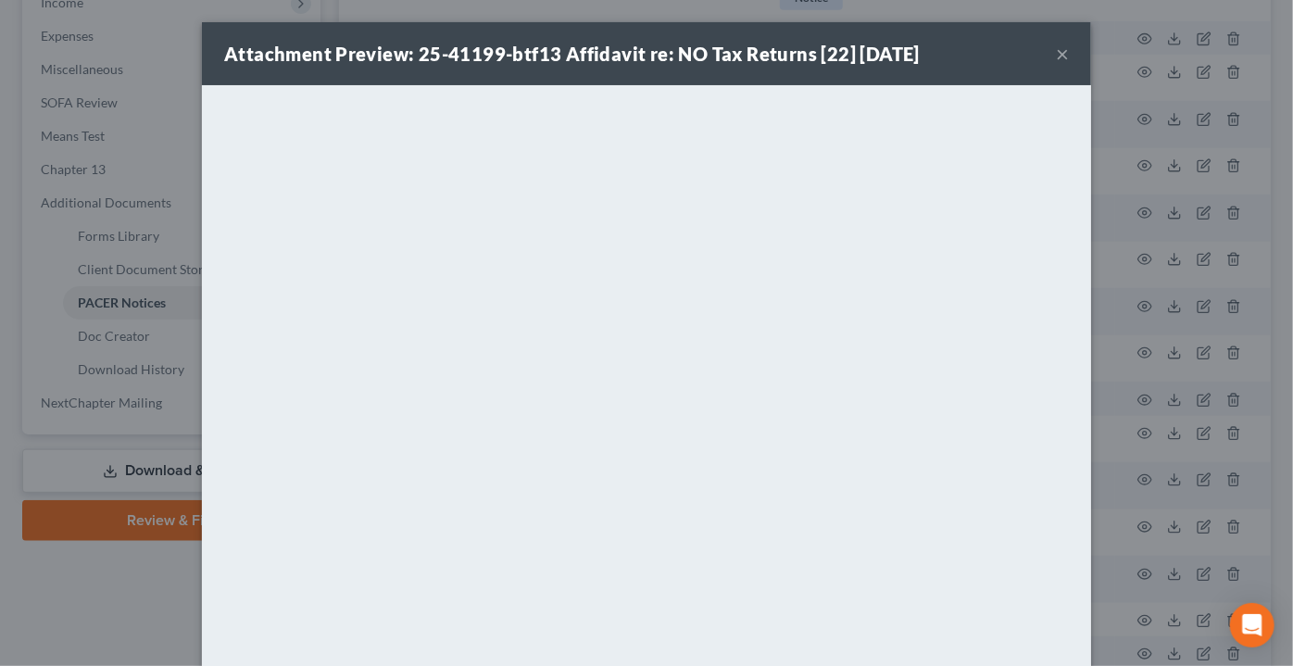
click at [1056, 55] on button "×" at bounding box center [1062, 54] width 13 height 22
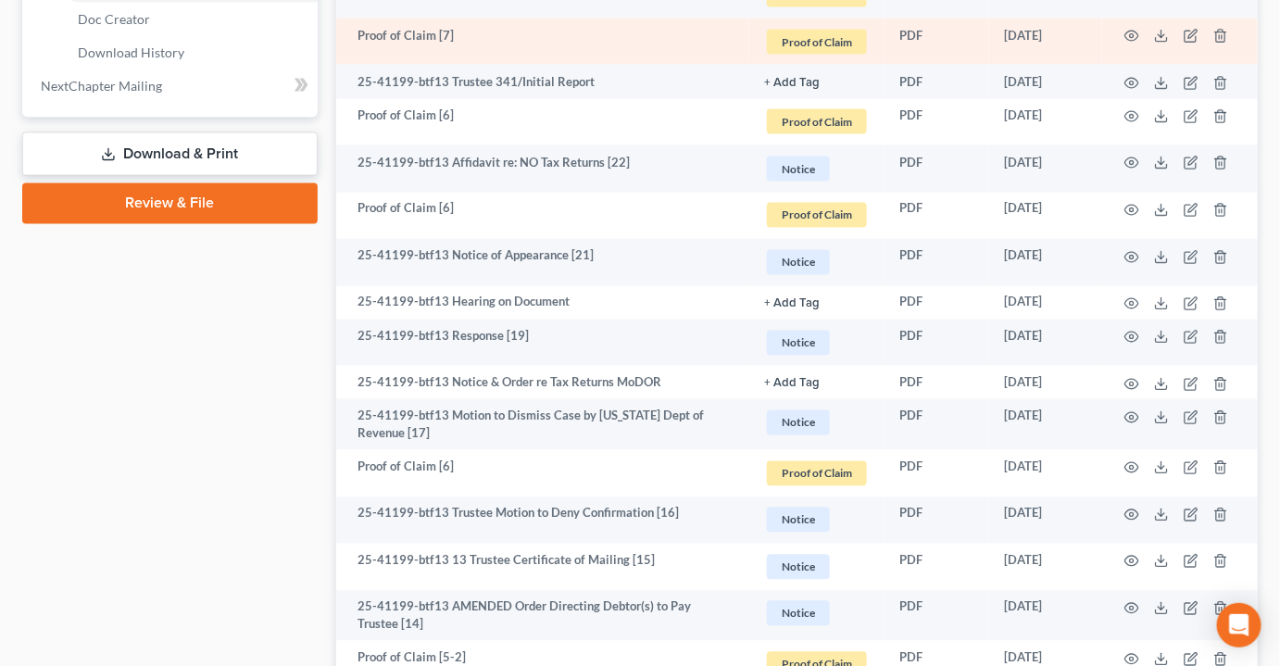
scroll to position [1010, 0]
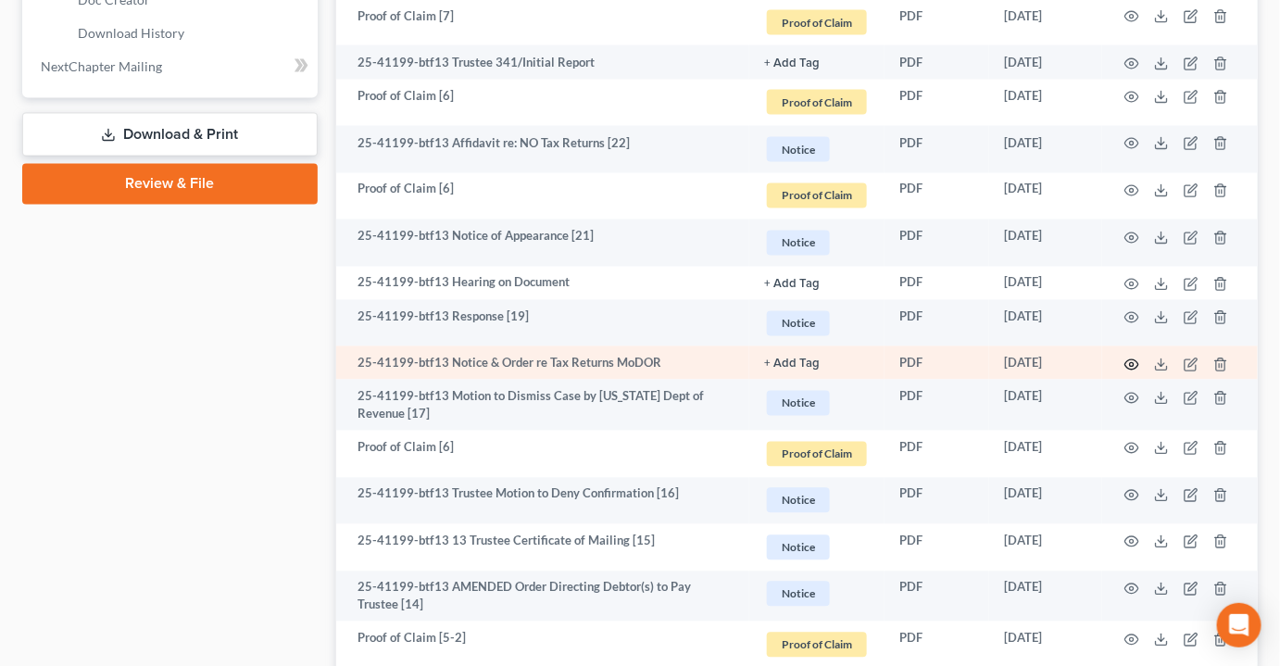
click at [1130, 357] on icon "button" at bounding box center [1131, 364] width 15 height 15
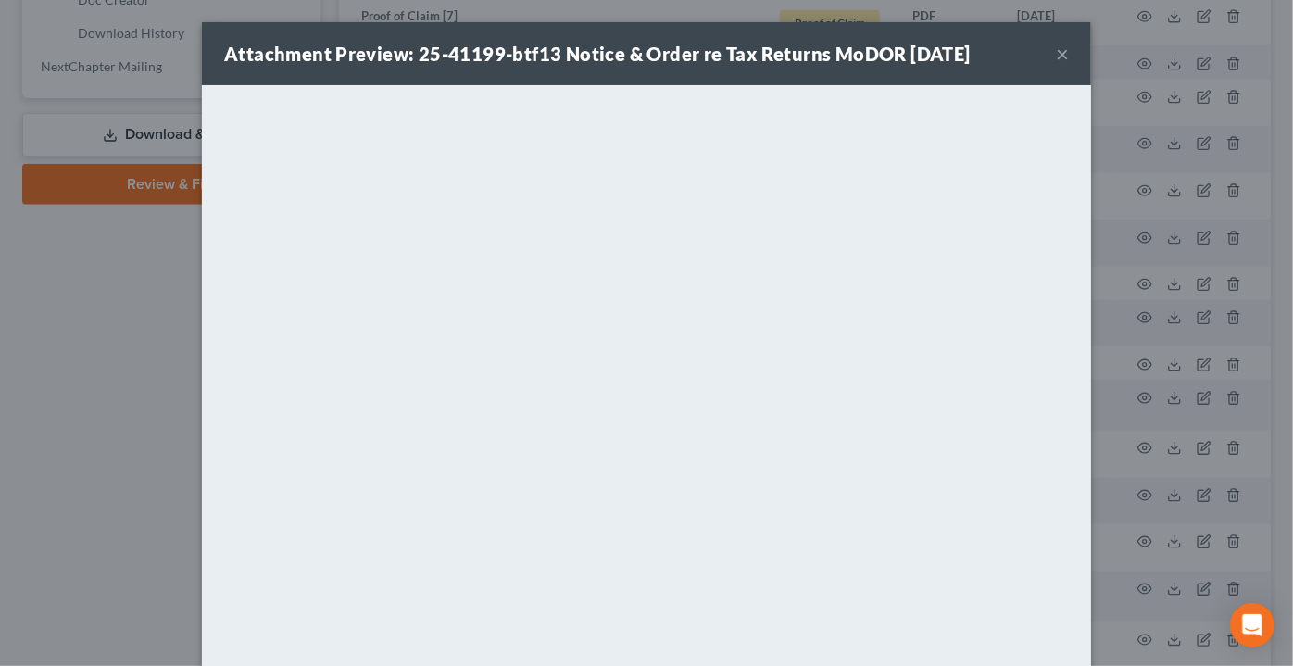
click at [1058, 56] on button "×" at bounding box center [1062, 54] width 13 height 22
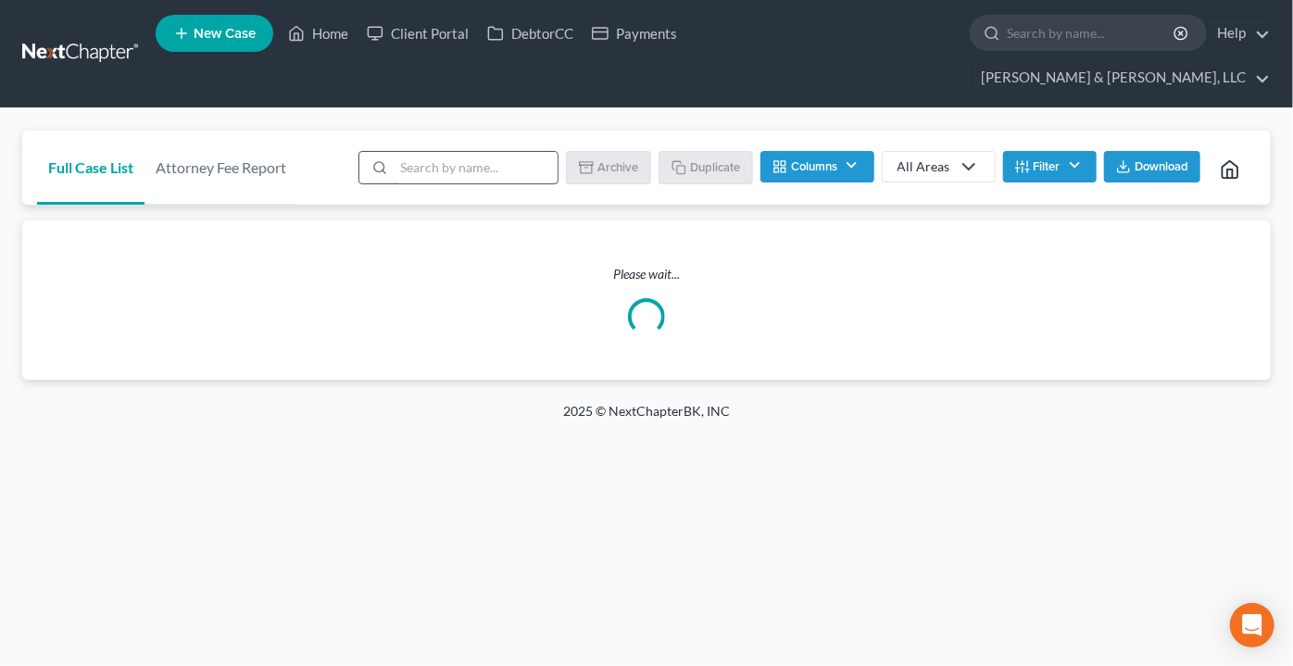
click at [480, 152] on input "search" at bounding box center [476, 167] width 164 height 31
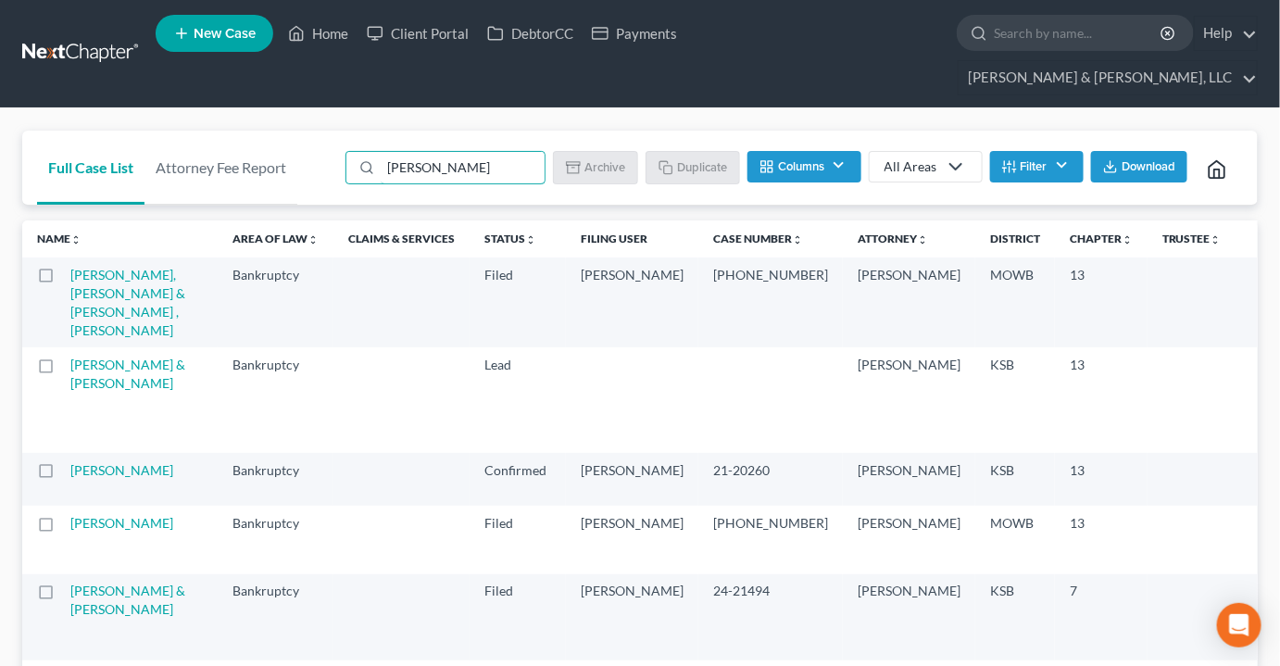
type input "[PERSON_NAME]"
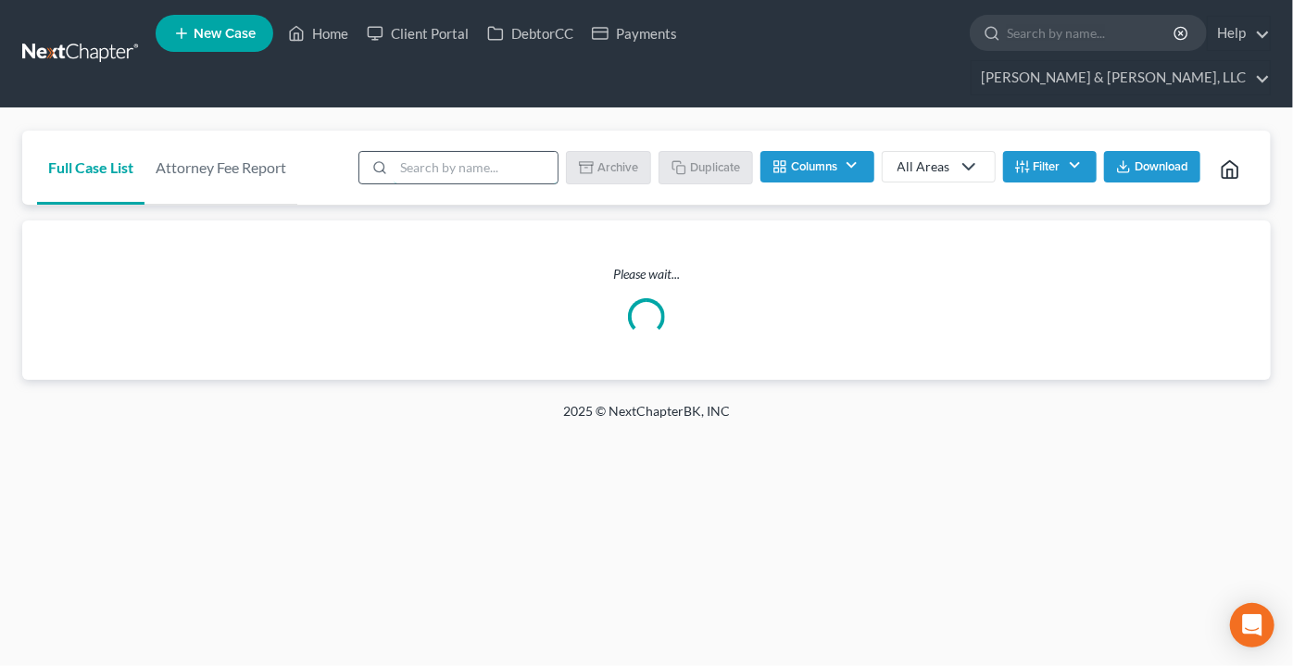
click at [420, 152] on input "search" at bounding box center [476, 167] width 164 height 31
type input "[PERSON_NAME]"
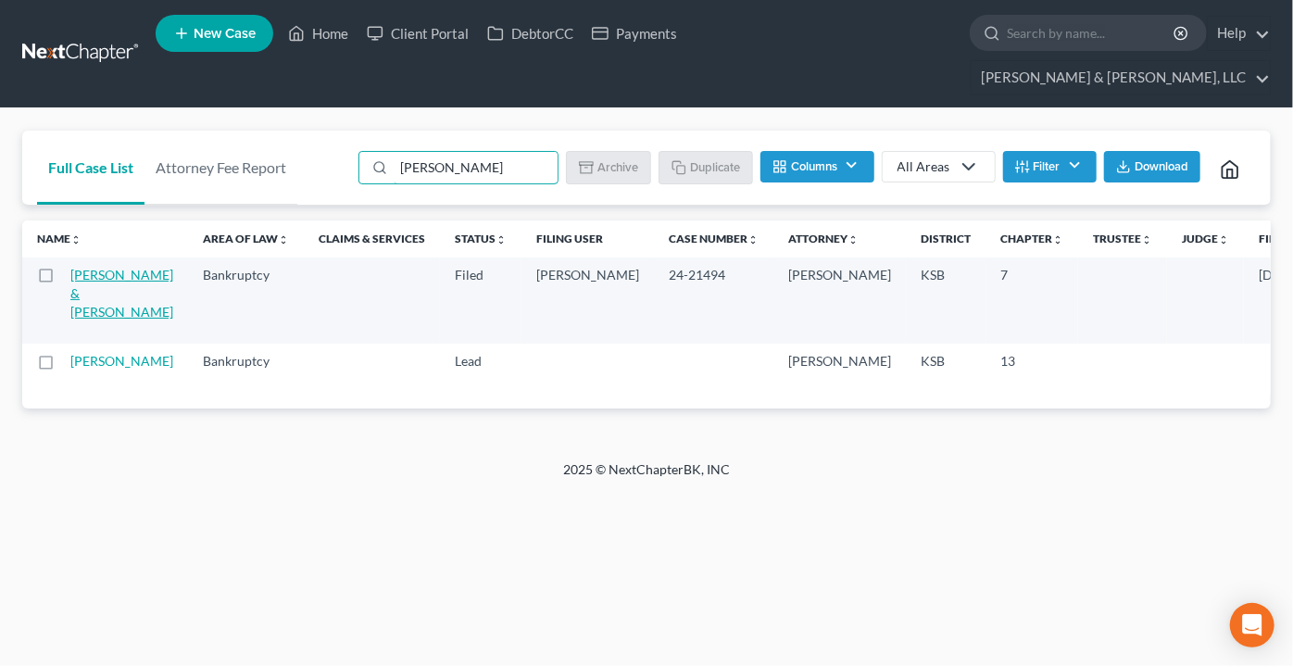
click at [71, 267] on link "[PERSON_NAME] & [PERSON_NAME]" at bounding box center [121, 293] width 103 height 53
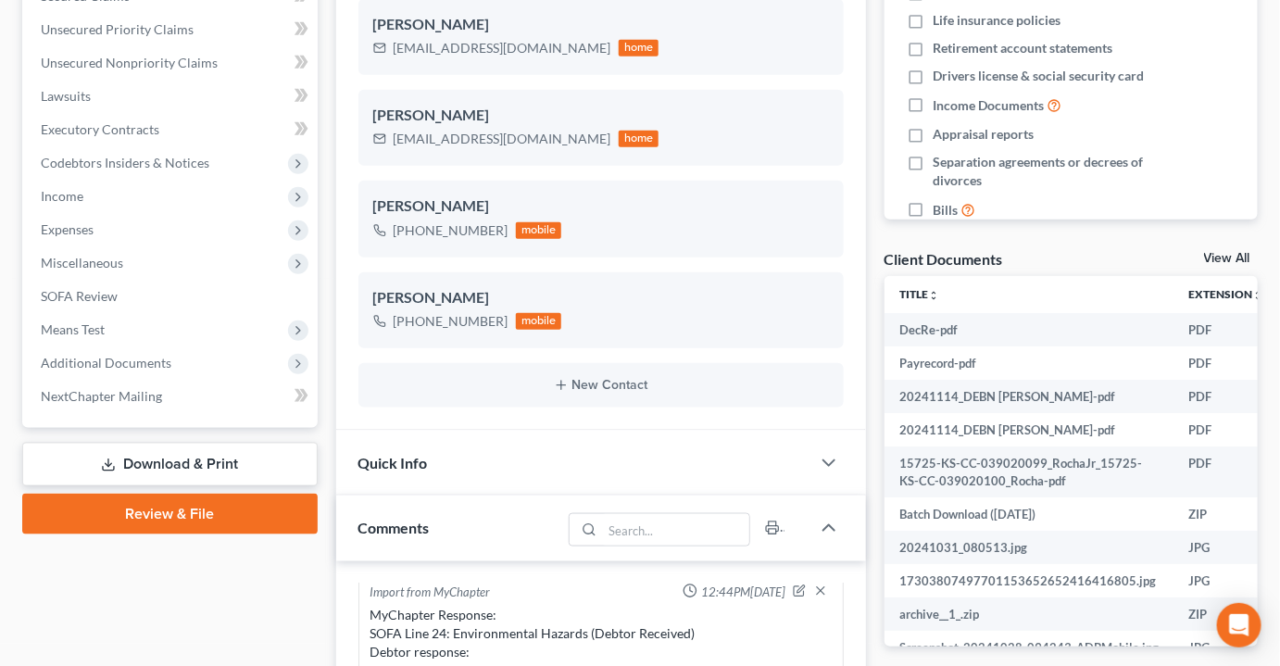
scroll to position [505, 0]
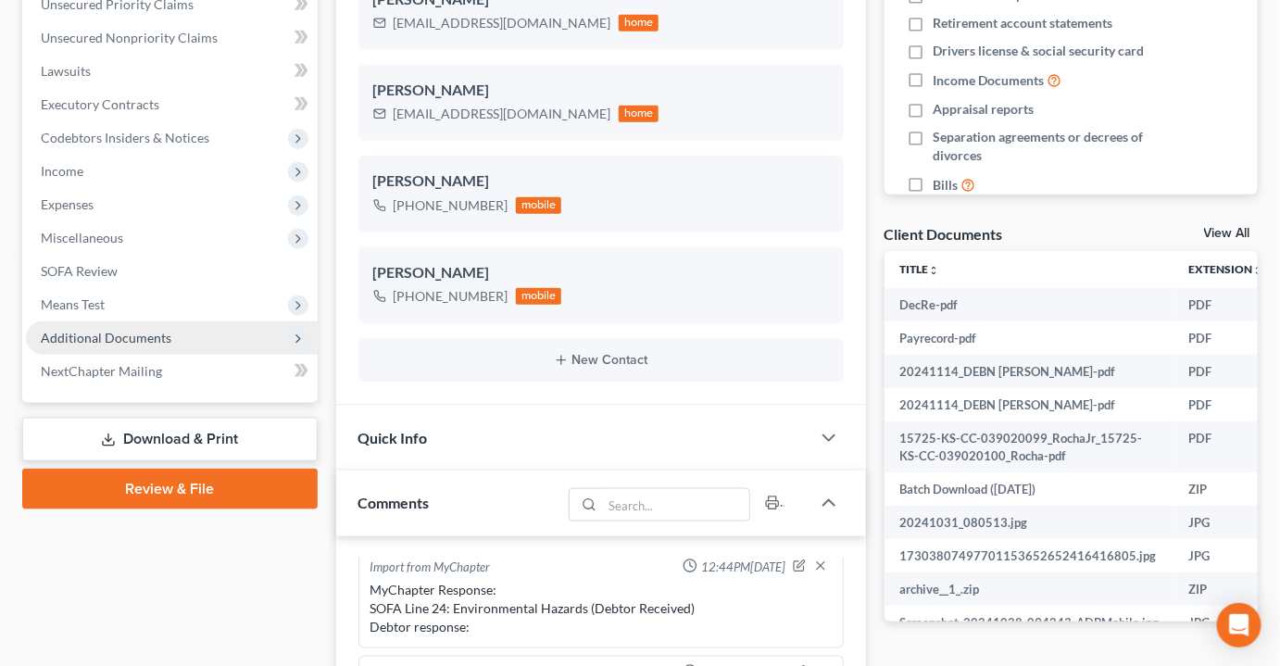
click at [82, 330] on span "Additional Documents" at bounding box center [106, 338] width 131 height 16
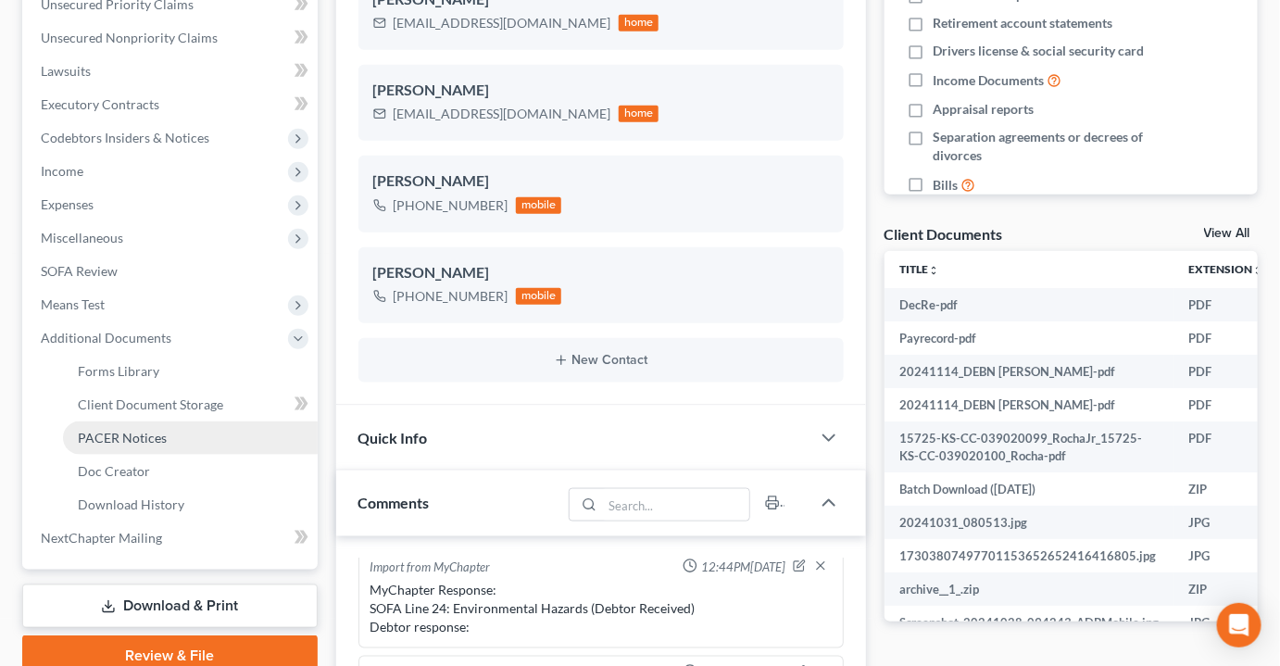
click at [113, 430] on span "PACER Notices" at bounding box center [122, 438] width 89 height 16
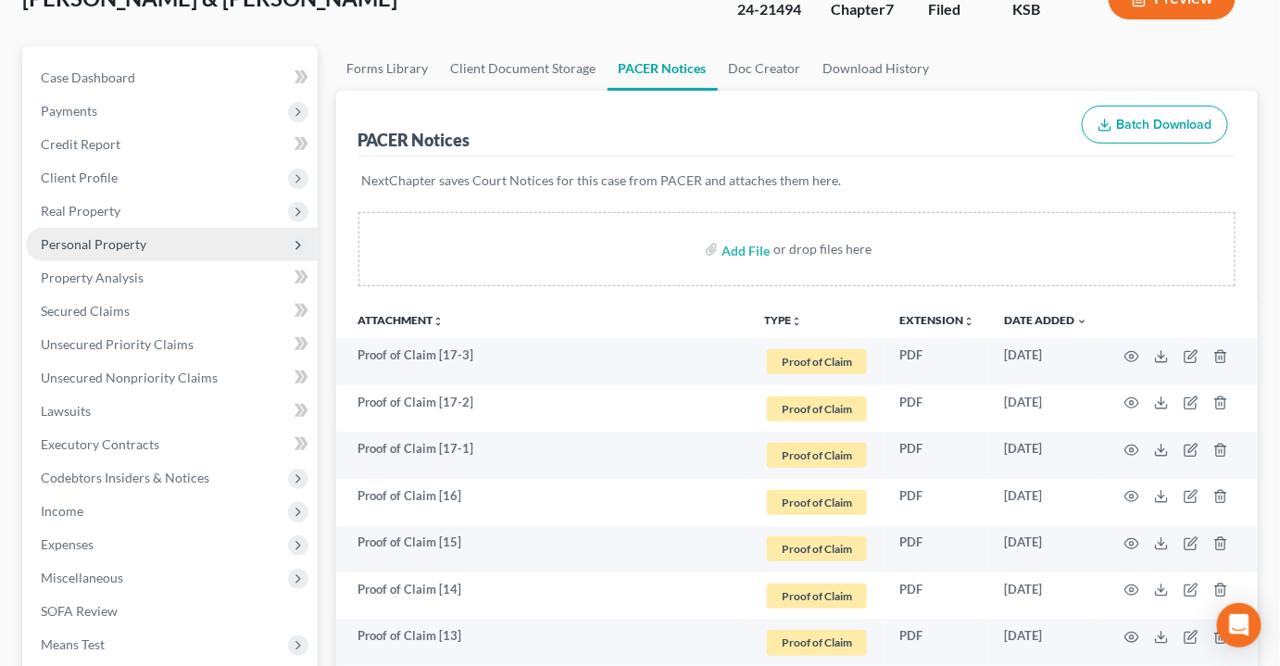
scroll to position [168, 0]
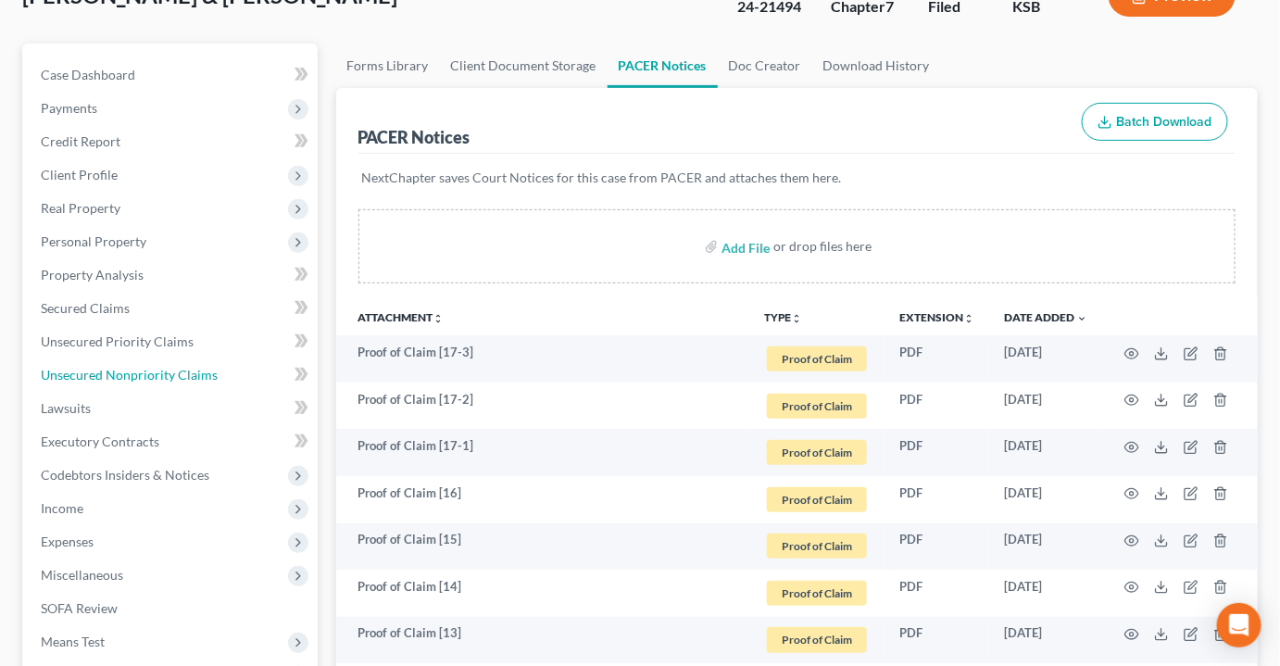
drag, startPoint x: 145, startPoint y: 345, endPoint x: 290, endPoint y: 280, distance: 158.7
click at [145, 367] on span "Unsecured Nonpriority Claims" at bounding box center [129, 375] width 177 height 16
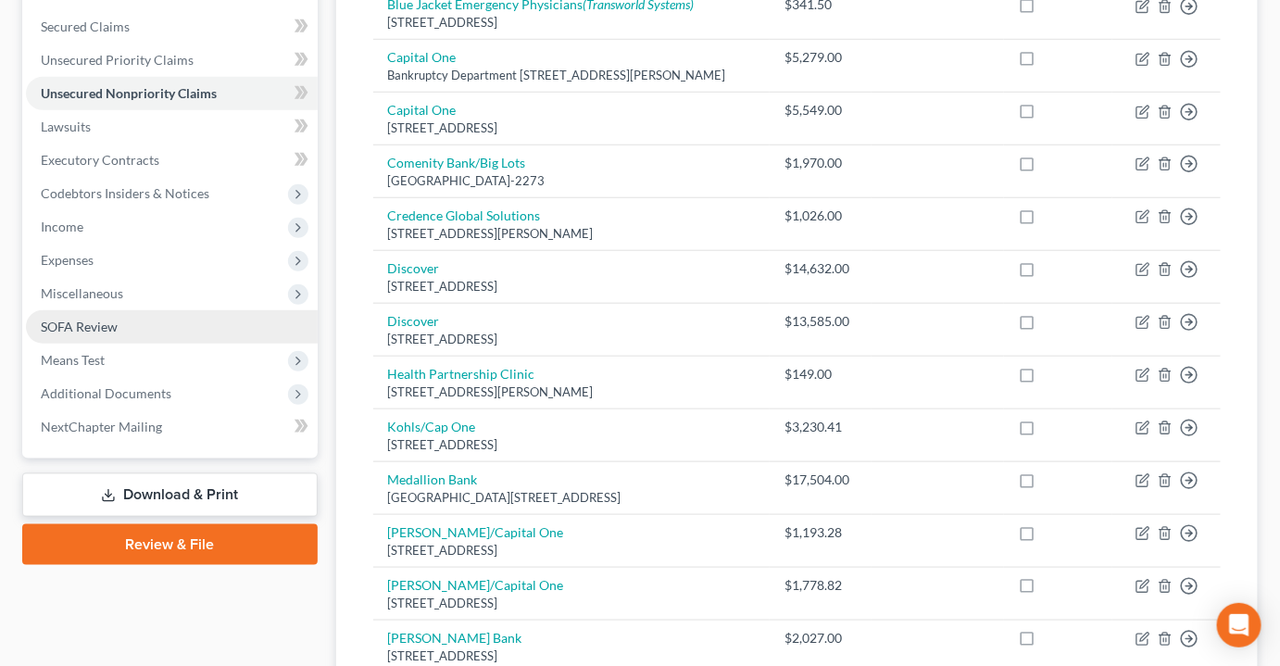
scroll to position [589, 0]
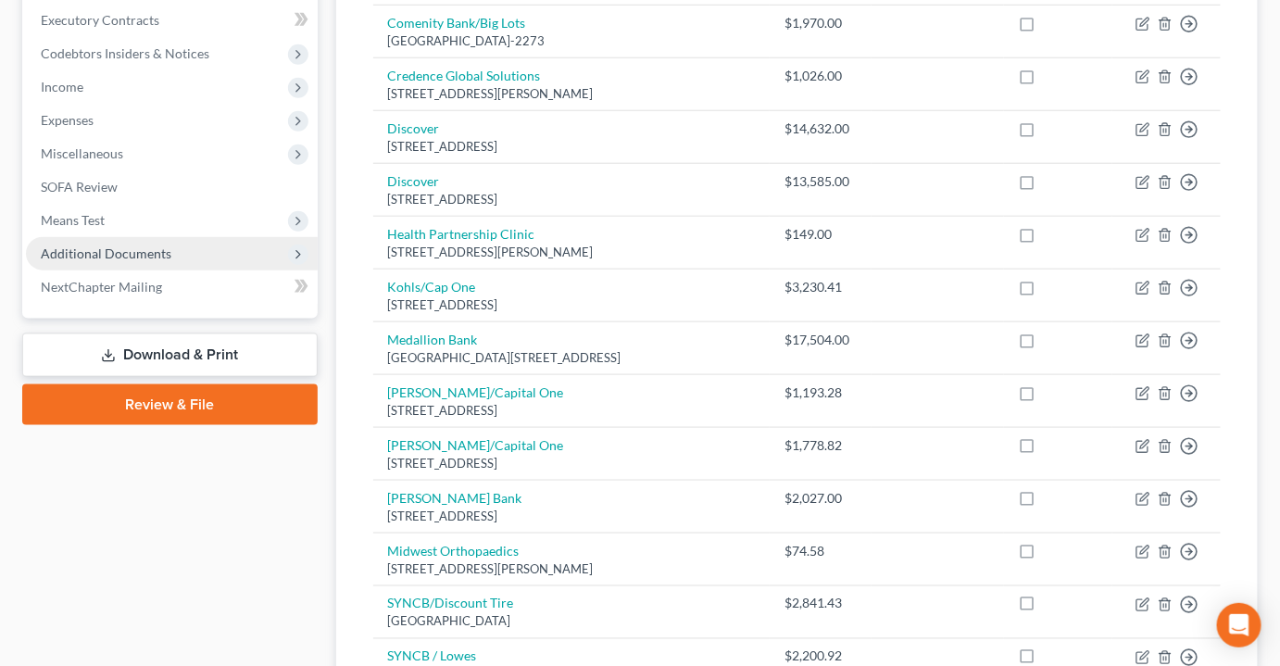
click at [104, 245] on span "Additional Documents" at bounding box center [106, 253] width 131 height 16
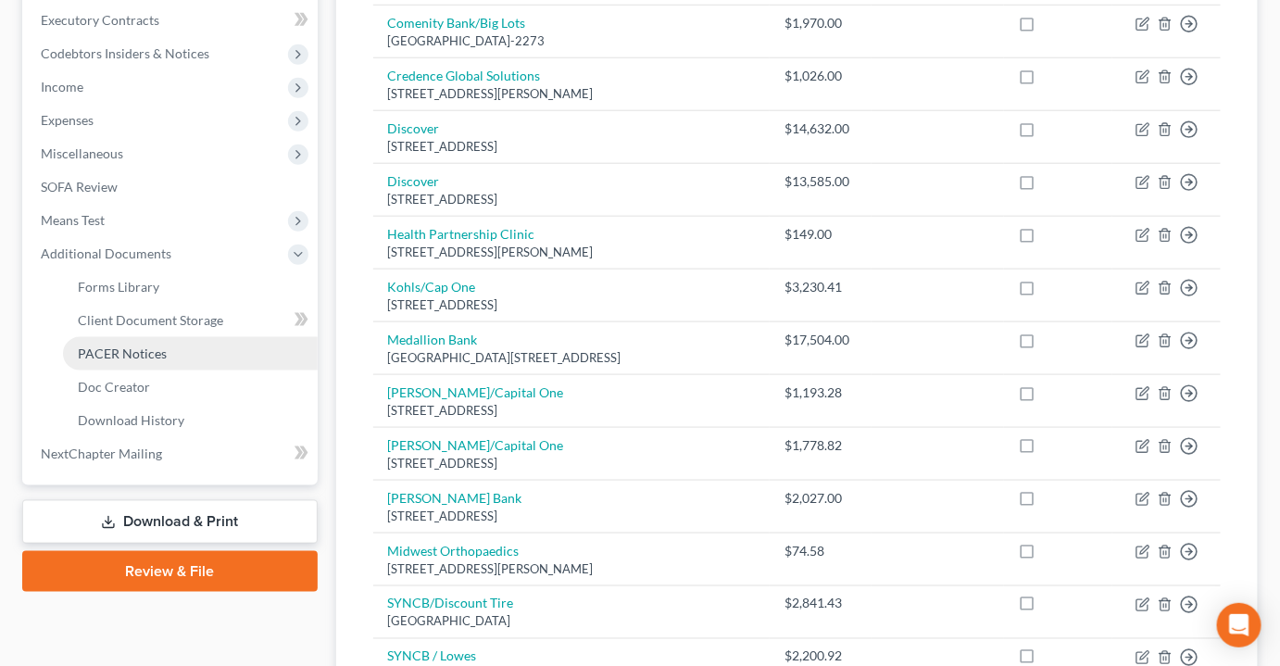
click at [101, 337] on link "PACER Notices" at bounding box center [190, 353] width 255 height 33
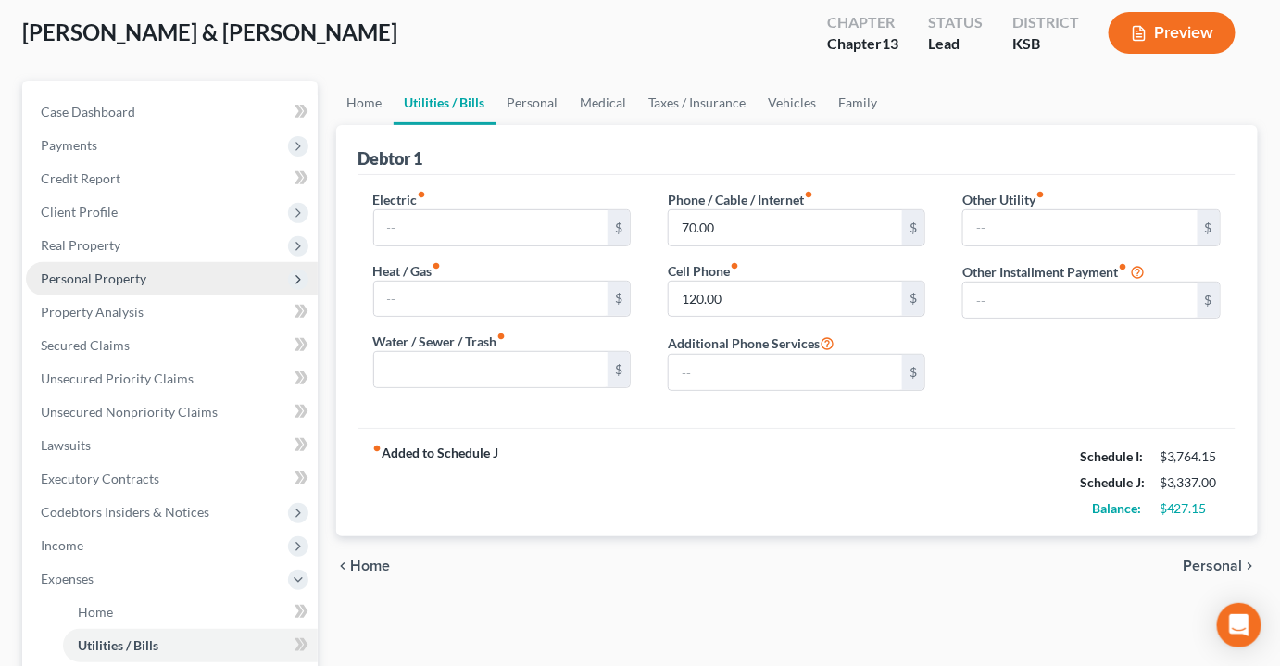
scroll to position [336, 0]
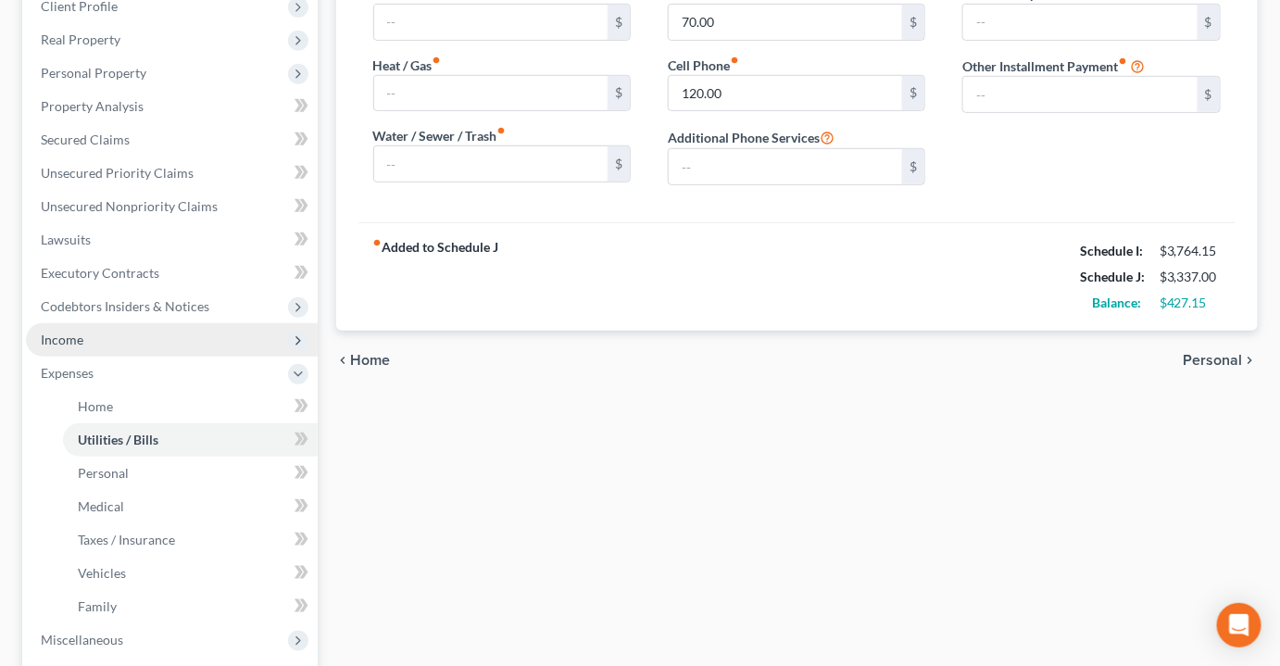
click at [126, 323] on span "Income" at bounding box center [172, 339] width 292 height 33
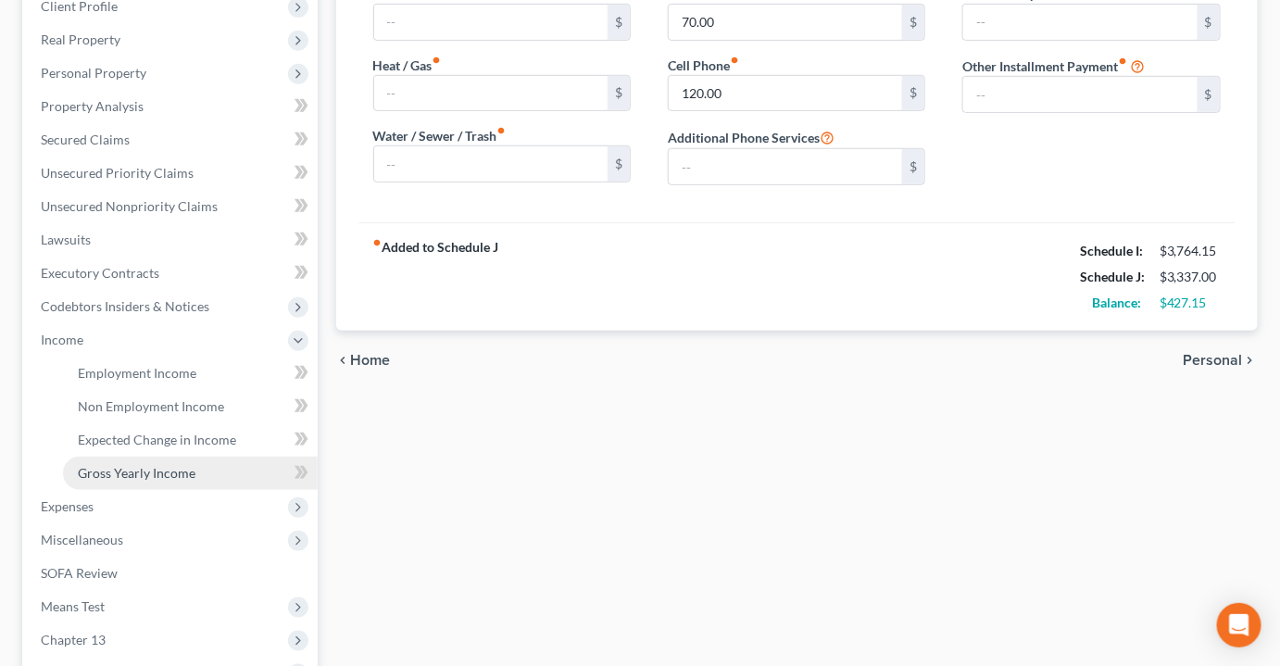
click at [133, 457] on link "Gross Yearly Income" at bounding box center [190, 473] width 255 height 33
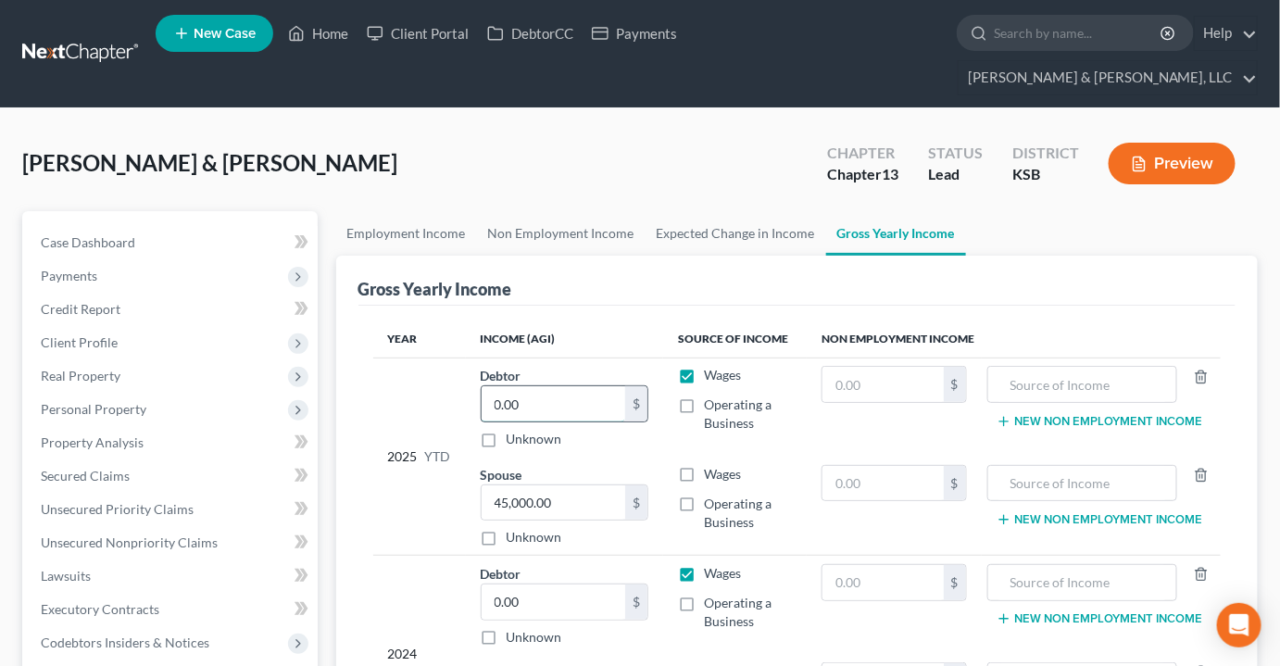
click at [585, 386] on input "0.00" at bounding box center [554, 403] width 144 height 35
click at [584, 485] on input "45,000.00" at bounding box center [554, 502] width 144 height 35
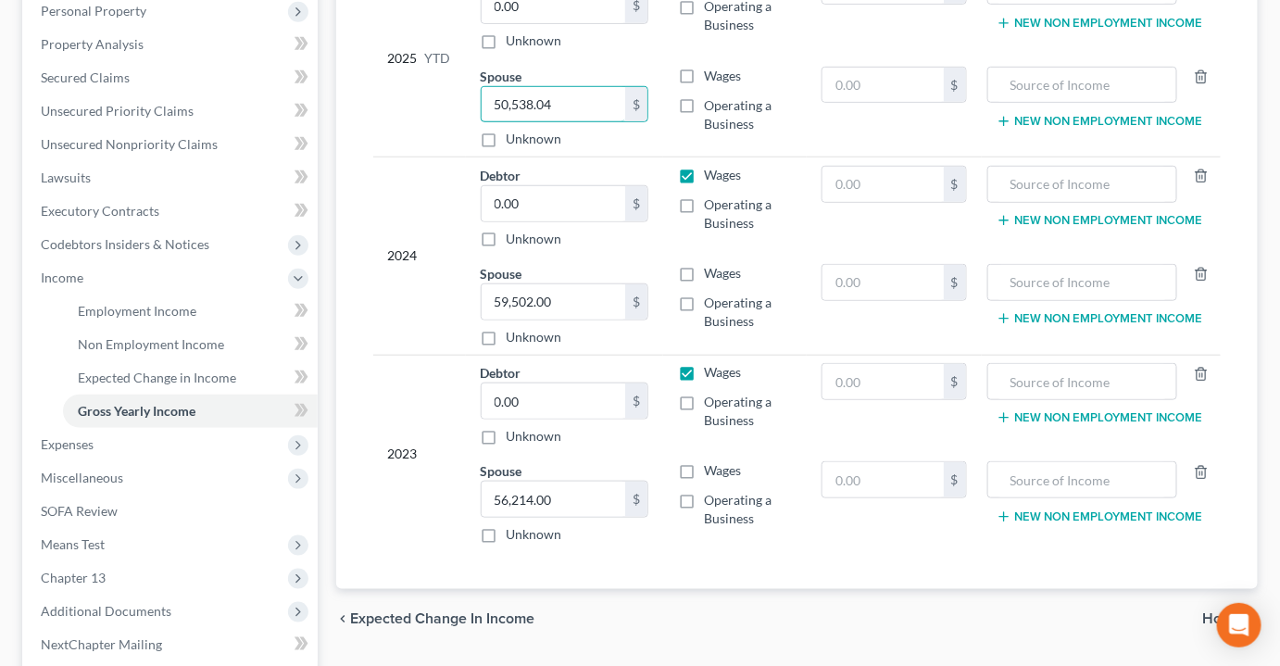
scroll to position [213, 0]
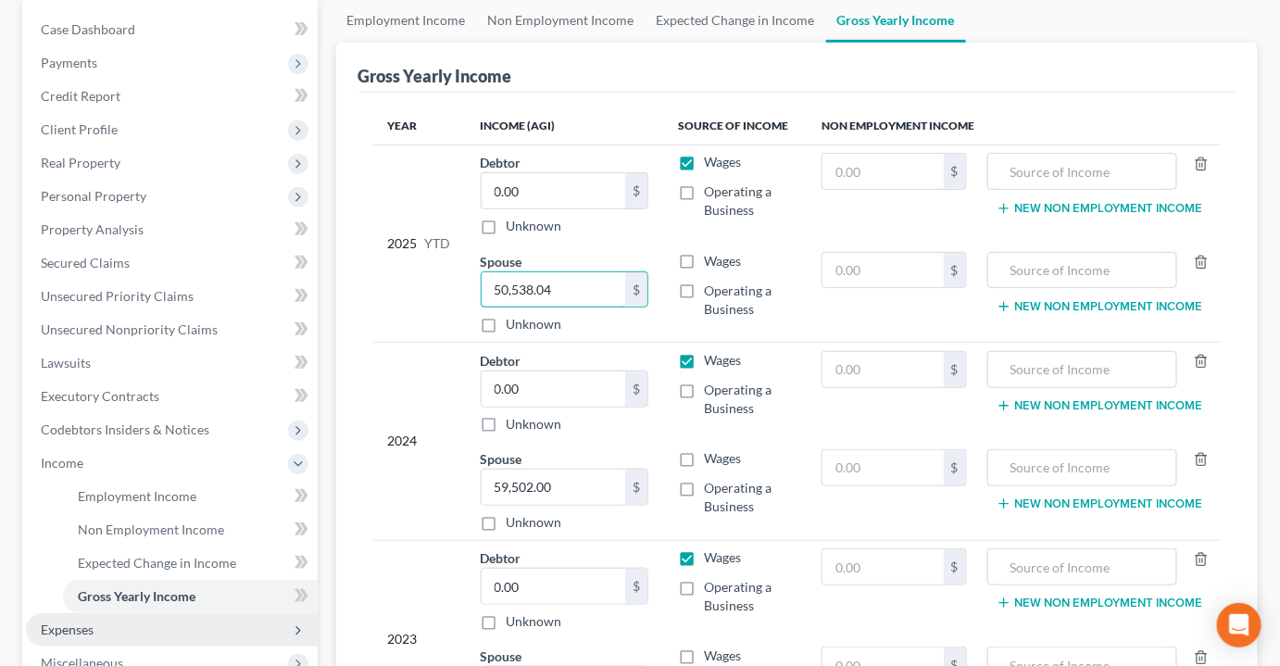
type input "50,538.04"
click at [81, 621] on span "Expenses" at bounding box center [67, 629] width 53 height 16
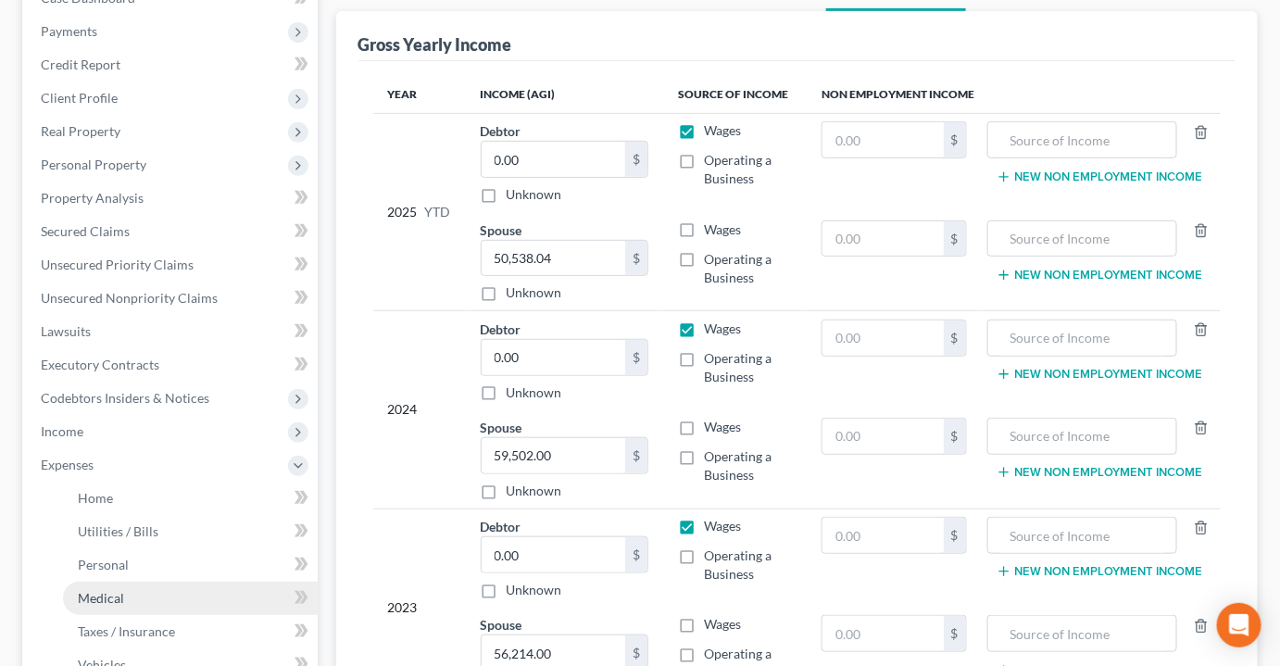
scroll to position [297, 0]
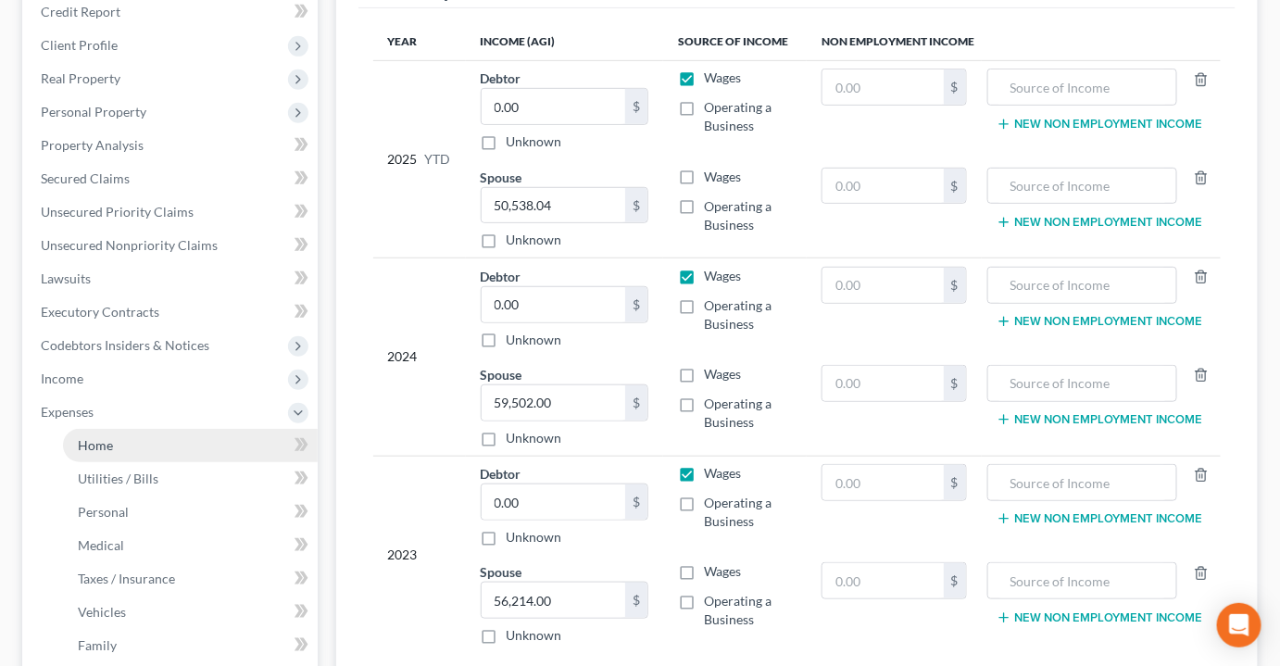
click at [116, 429] on link "Home" at bounding box center [190, 445] width 255 height 33
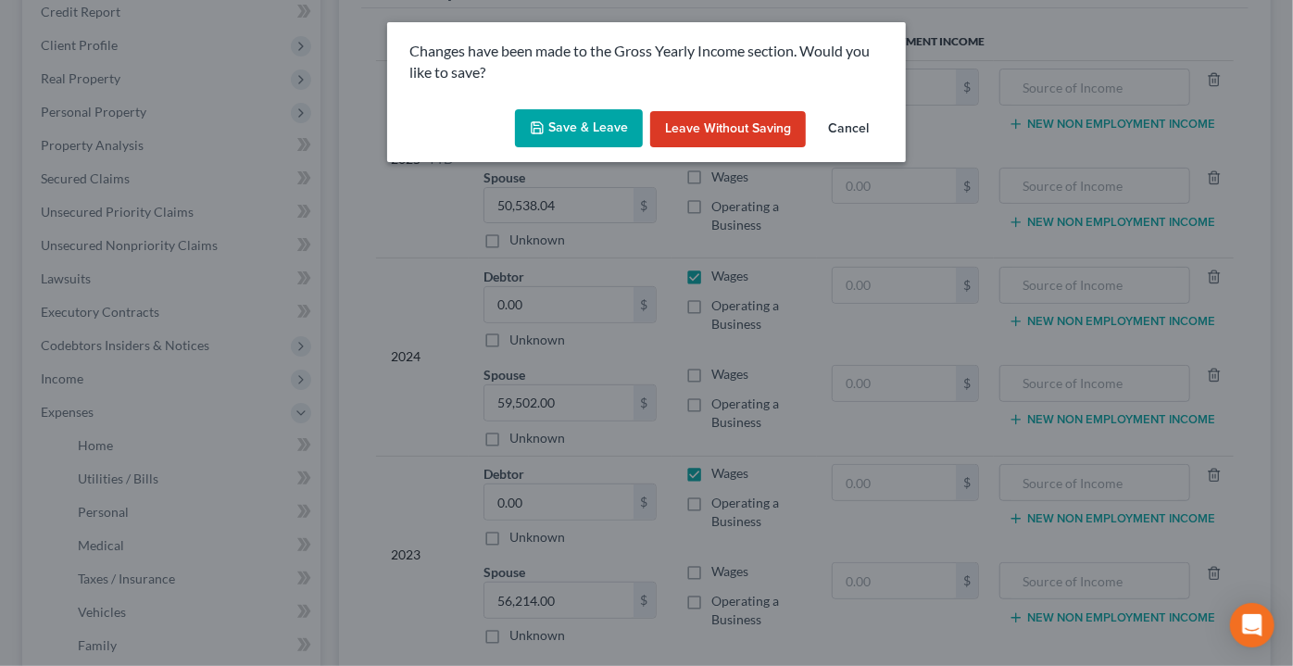
click at [610, 125] on button "Save & Leave" at bounding box center [579, 128] width 128 height 39
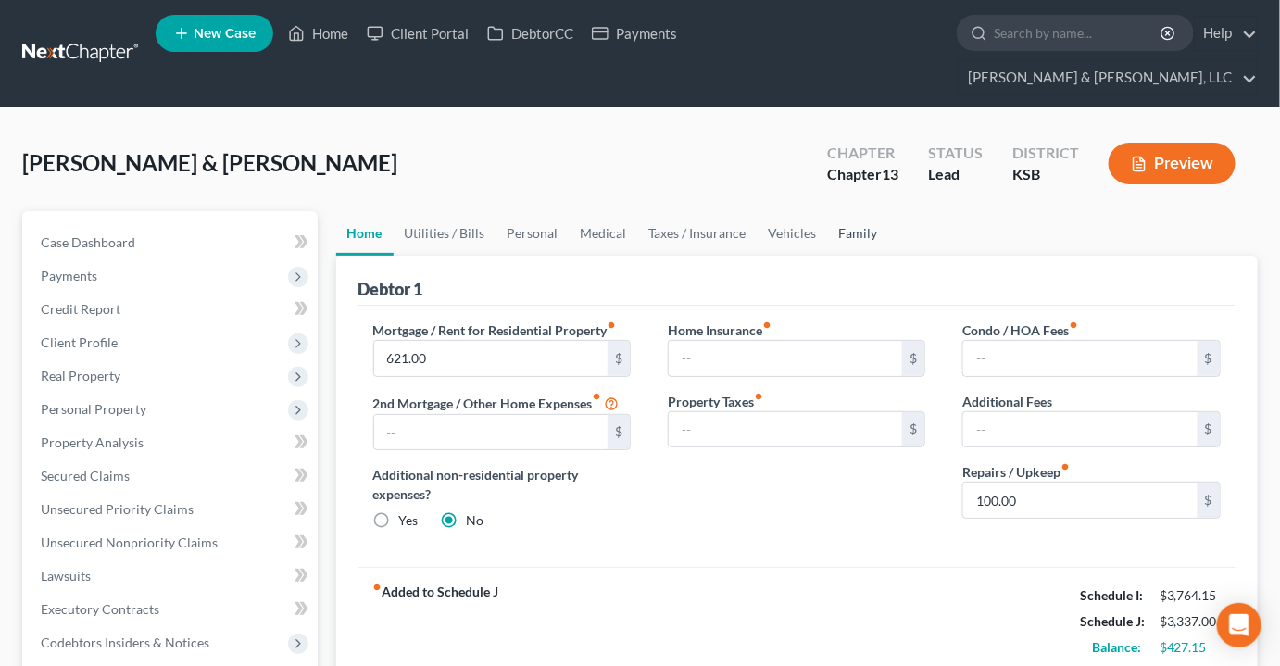
click at [857, 211] on link "Family" at bounding box center [858, 233] width 61 height 44
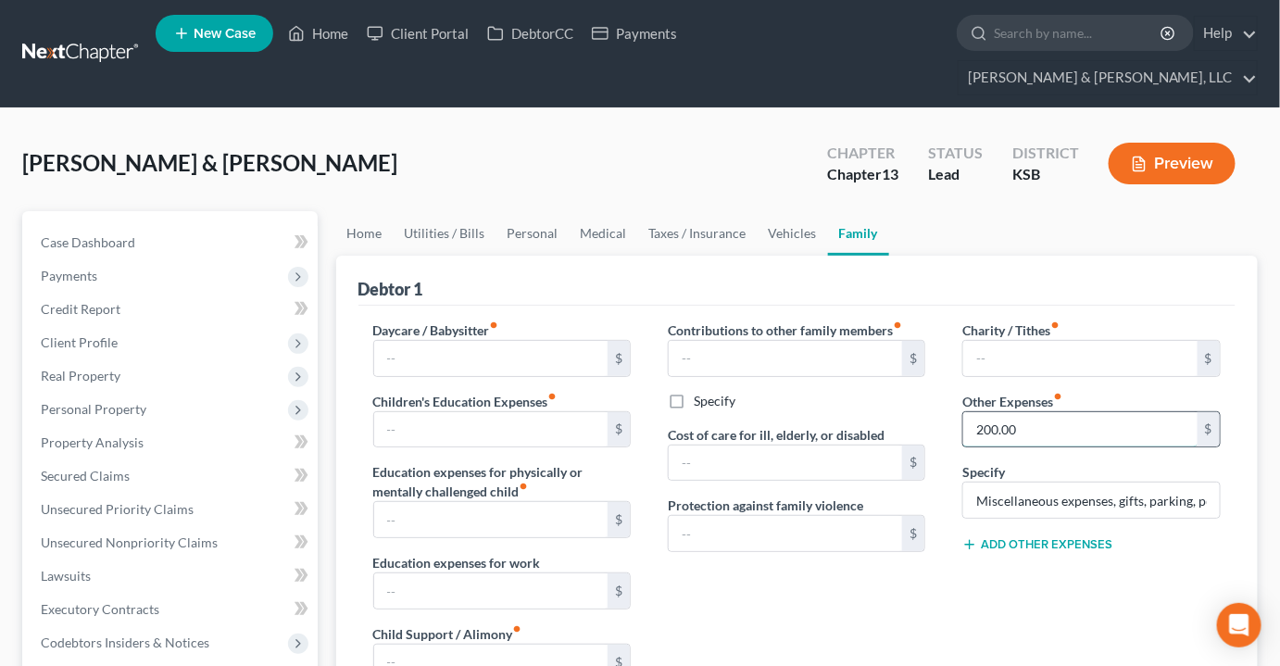
click at [1020, 412] on input "200.00" at bounding box center [1080, 429] width 234 height 35
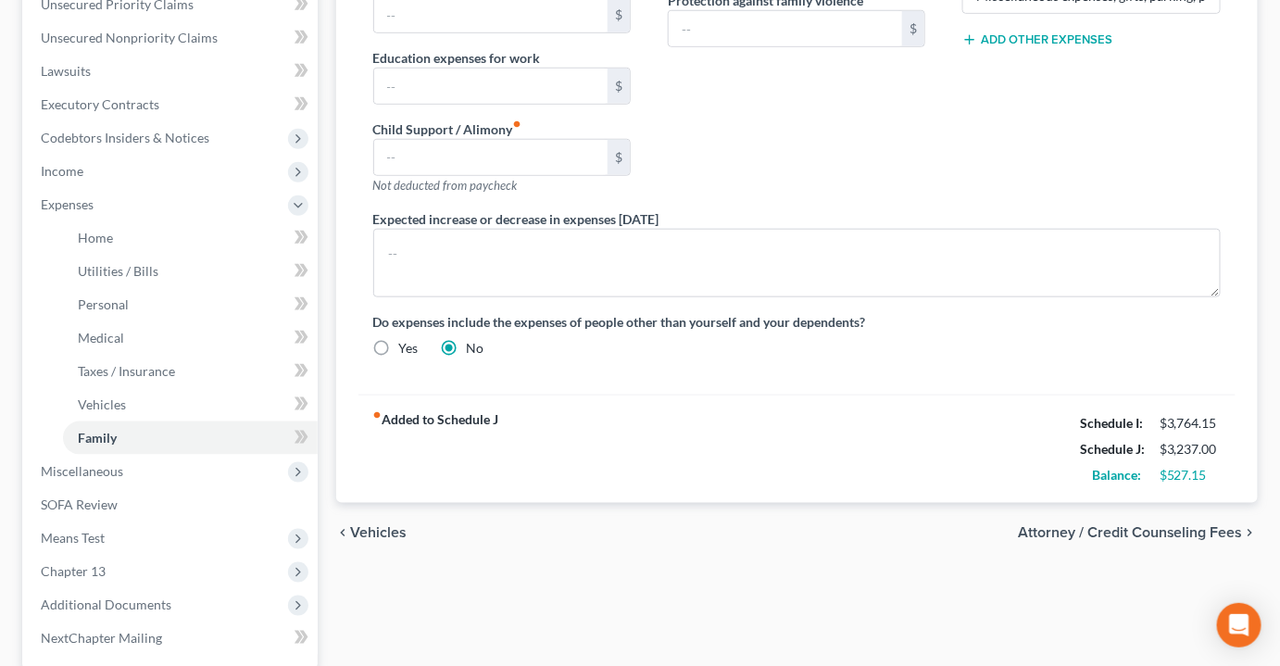
click at [793, 503] on div "chevron_left Vehicles Attorney / Credit Counseling Fees chevron_right" at bounding box center [797, 532] width 922 height 59
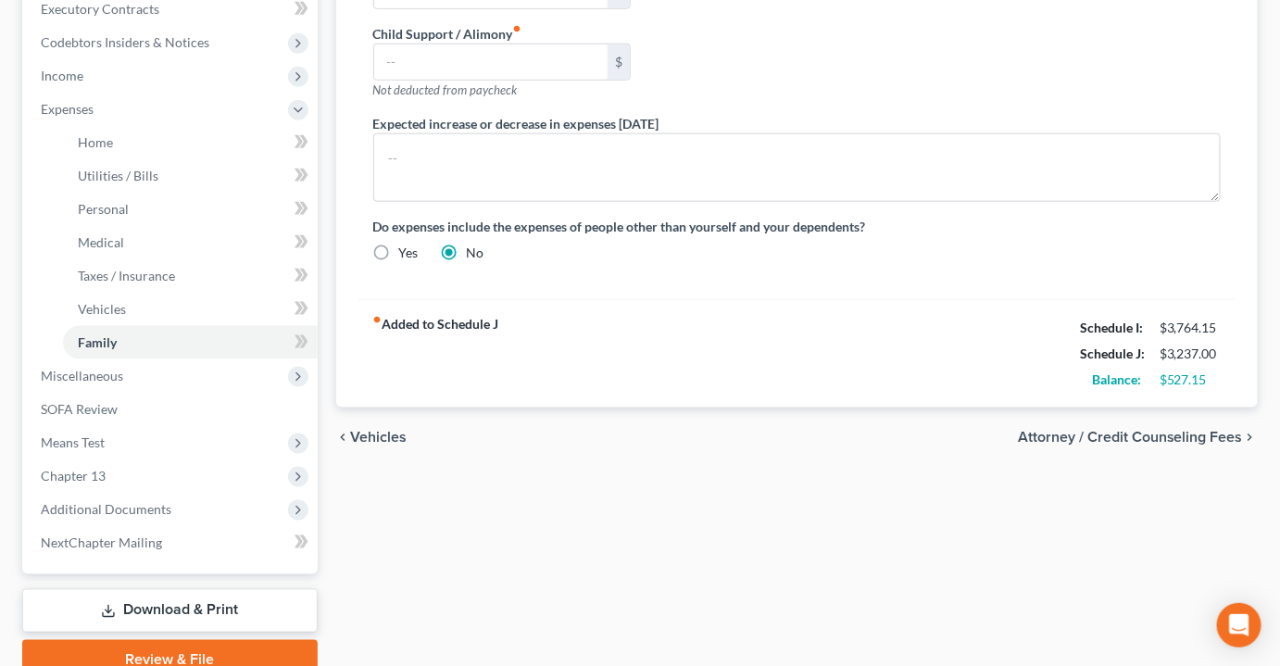
scroll to position [650, 0]
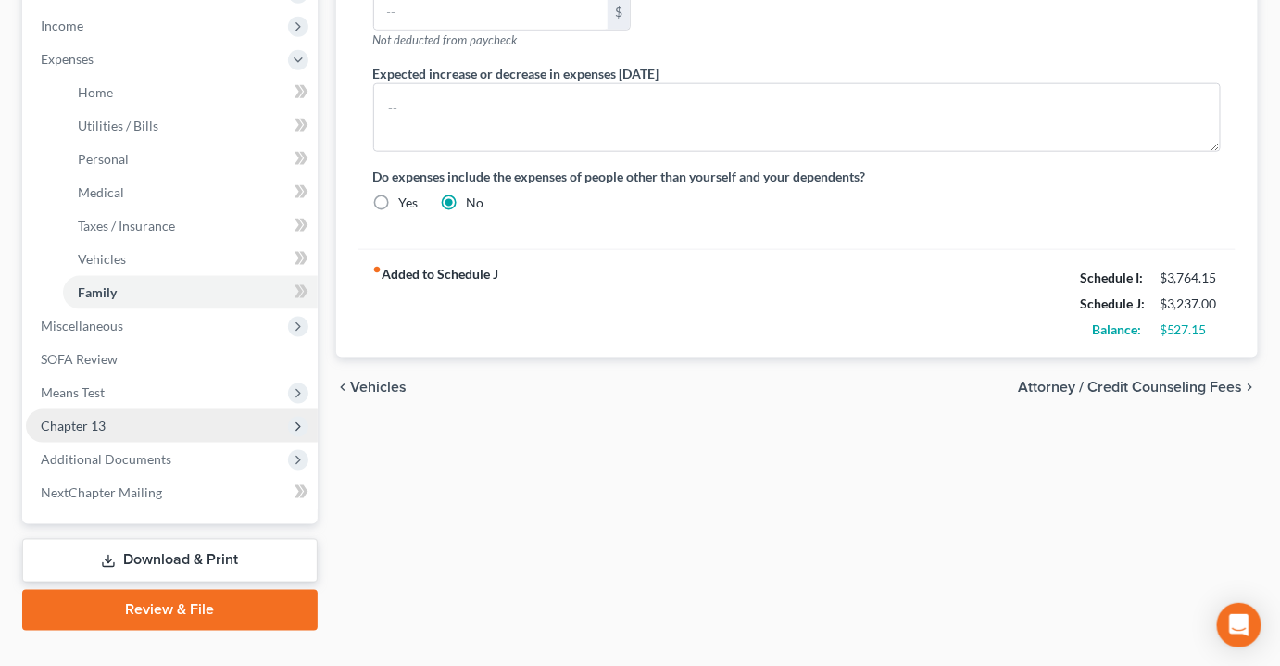
click at [65, 418] on span "Chapter 13" at bounding box center [73, 426] width 65 height 16
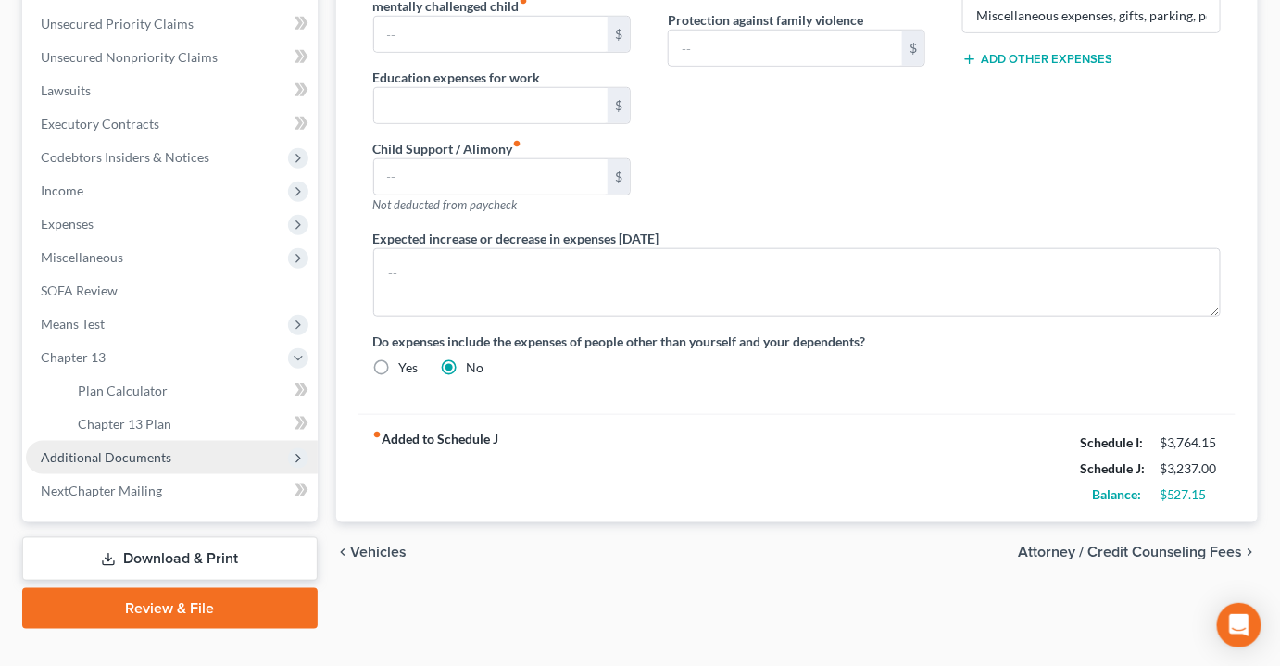
scroll to position [483, 0]
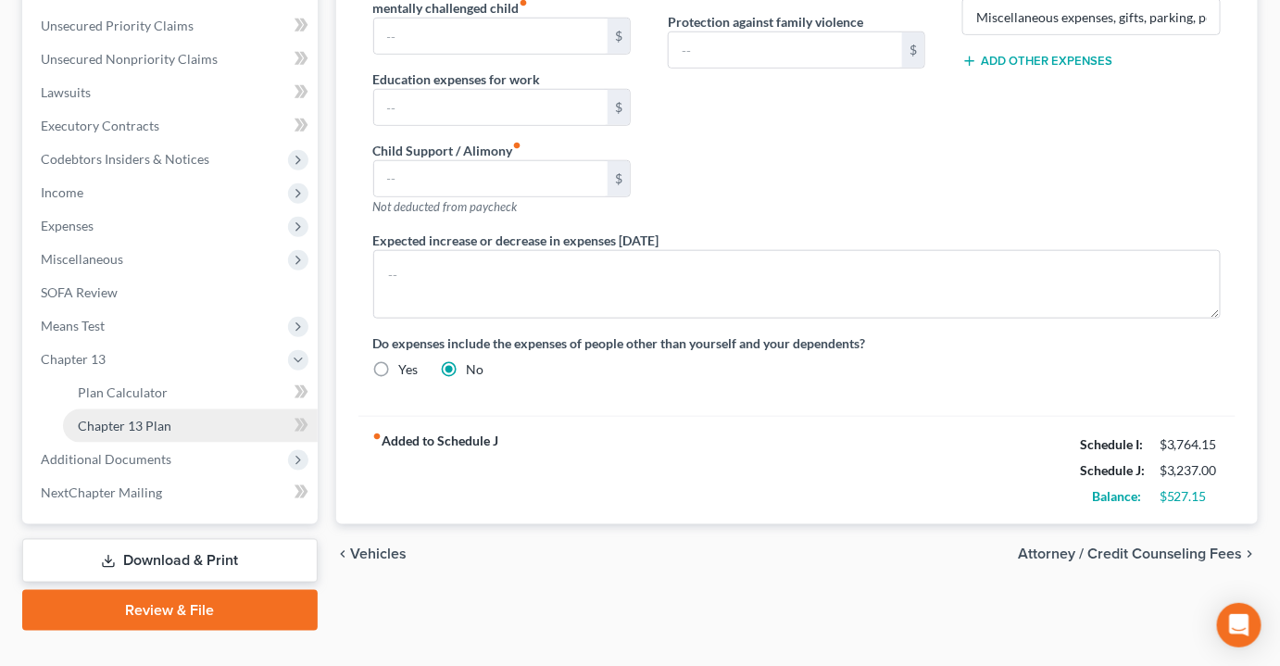
click at [123, 418] on span "Chapter 13 Plan" at bounding box center [125, 426] width 94 height 16
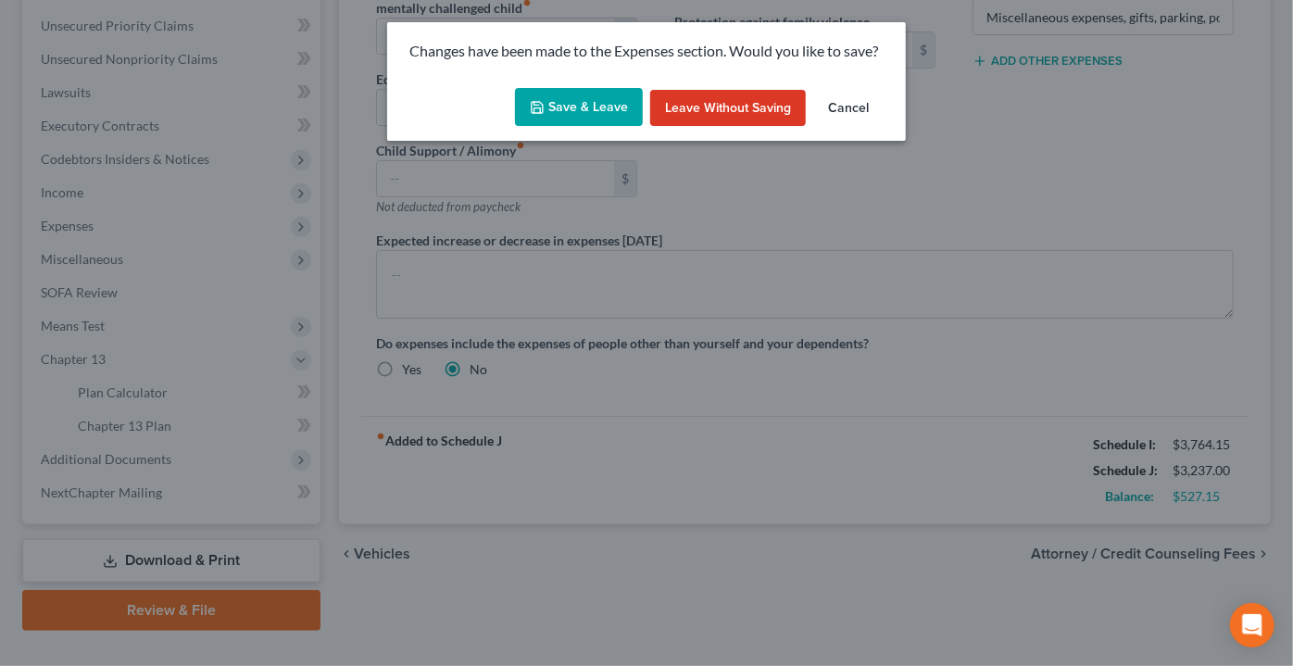
click at [528, 123] on button "Save & Leave" at bounding box center [579, 107] width 128 height 39
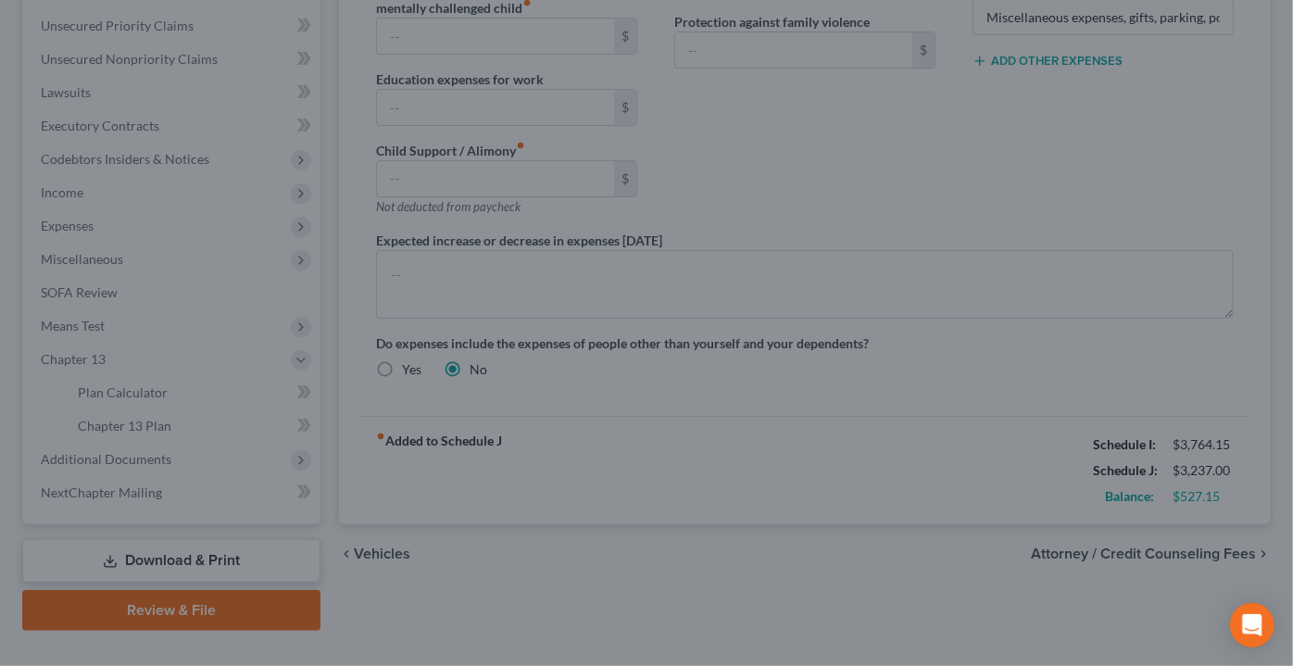
type input "100.00"
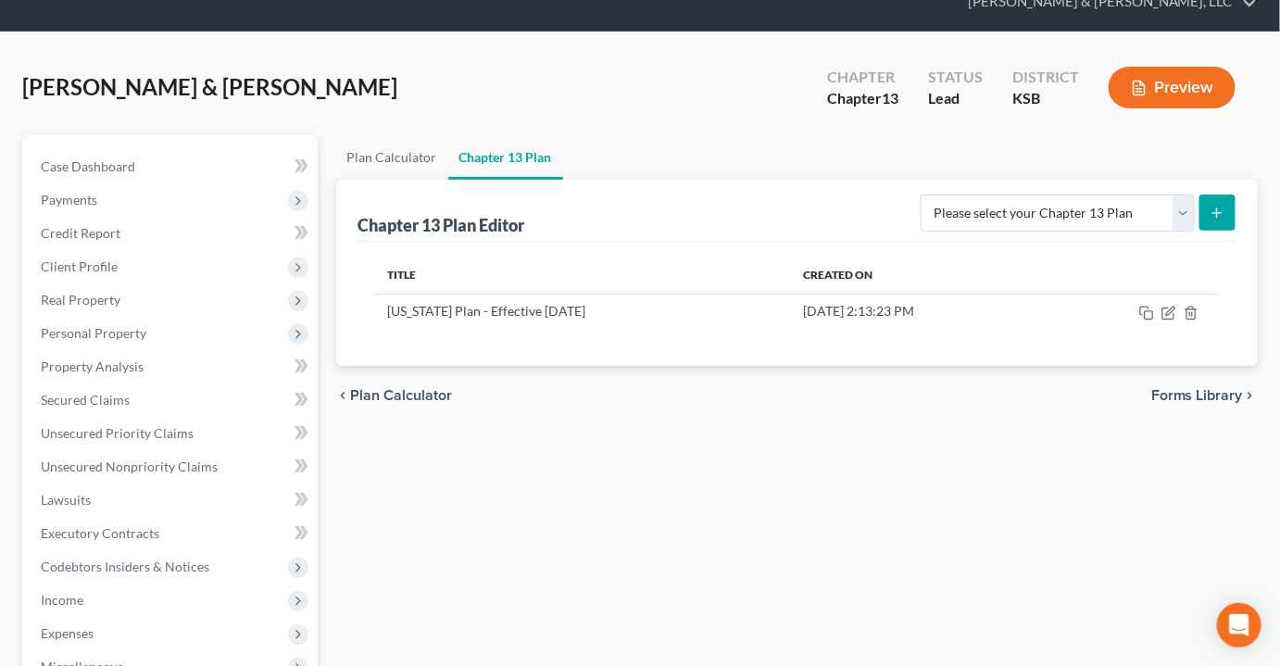
scroll to position [168, 0]
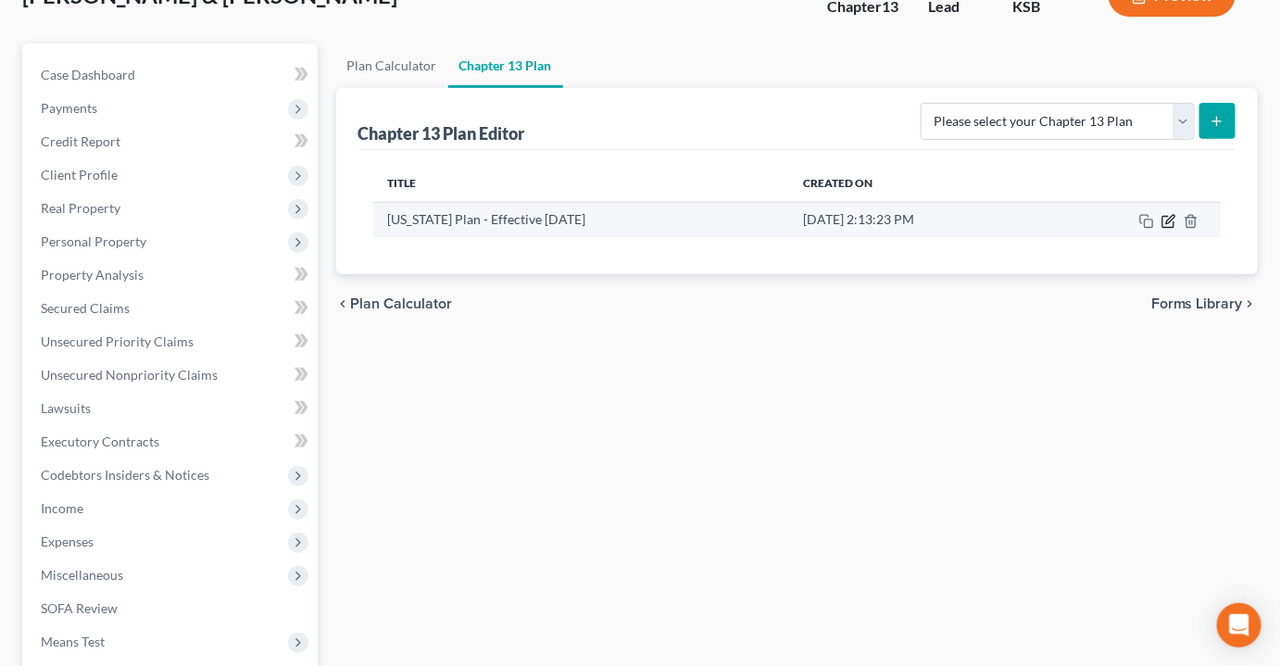
click at [1173, 215] on icon "button" at bounding box center [1170, 219] width 8 height 8
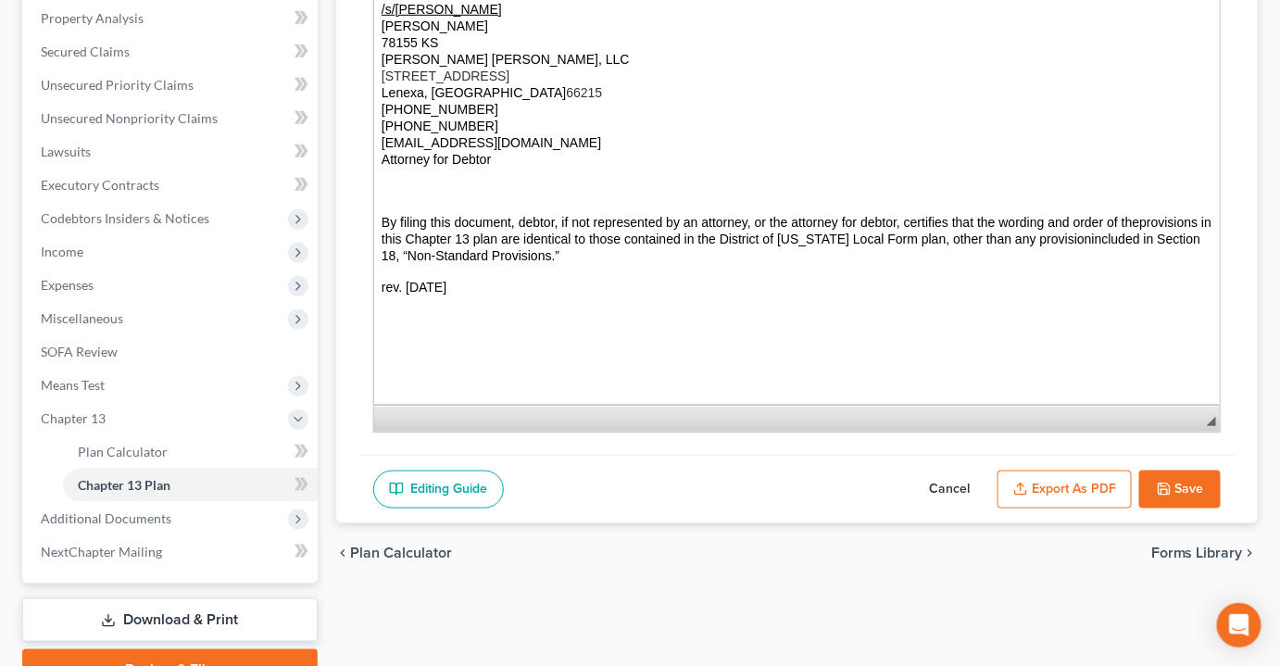
scroll to position [483, 0]
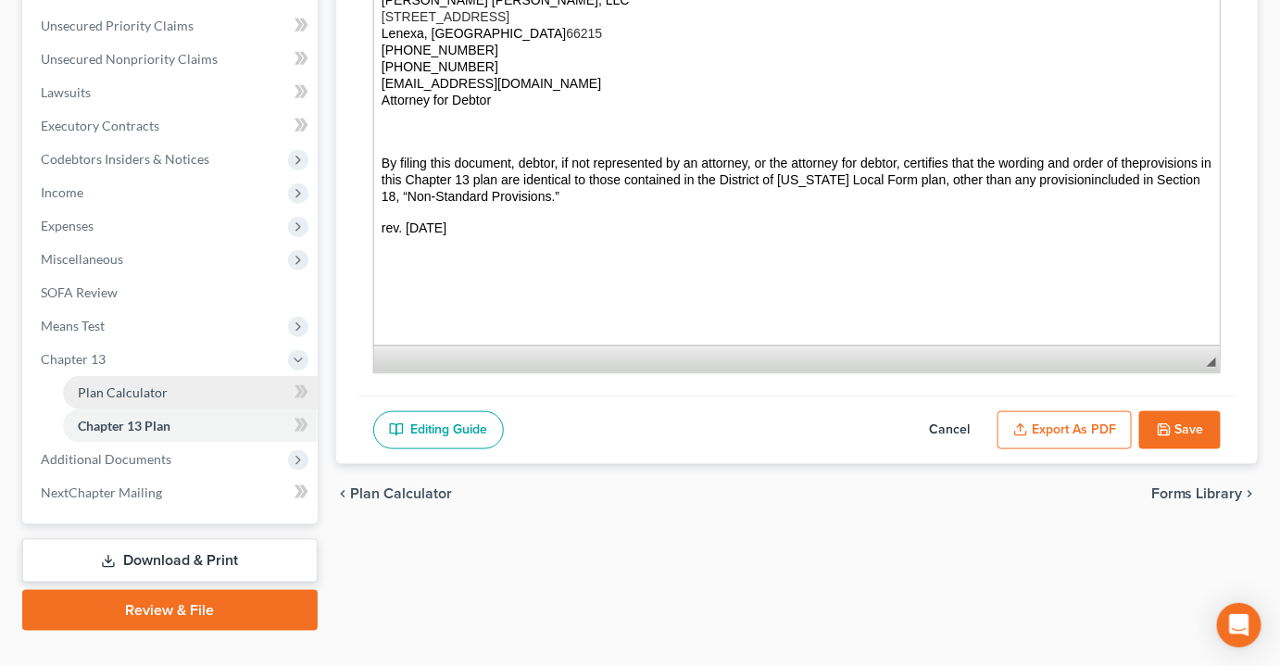
click at [171, 376] on link "Plan Calculator" at bounding box center [190, 392] width 255 height 33
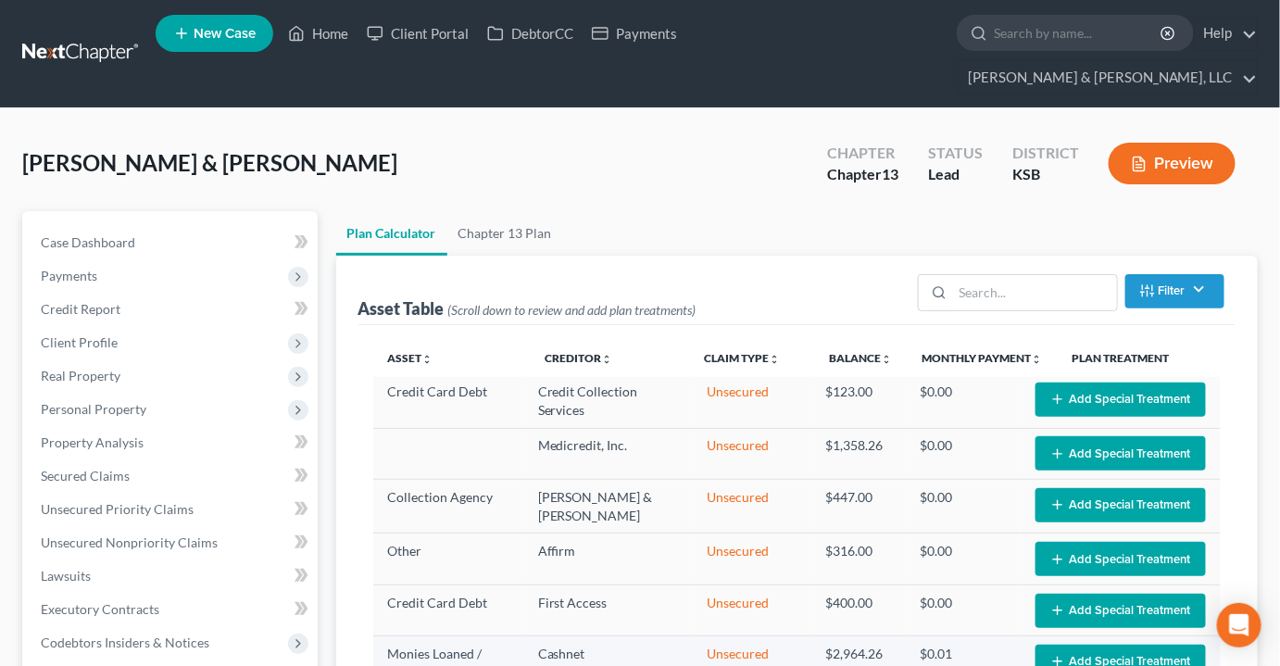
select select "54"
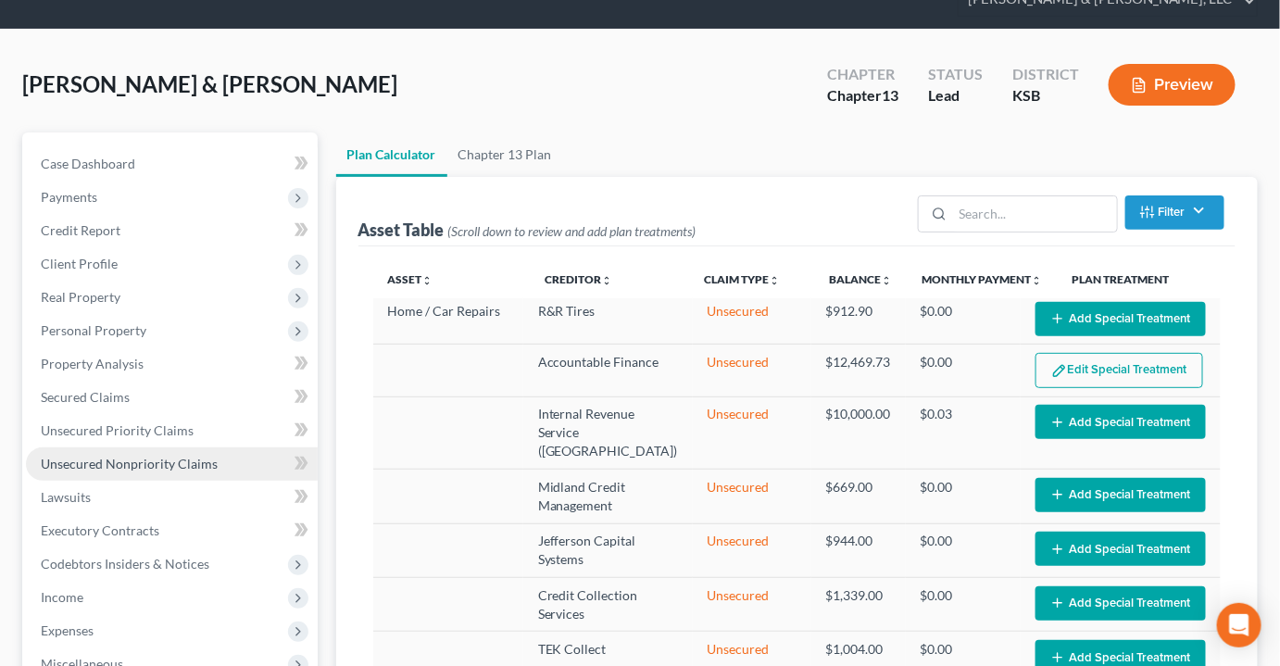
scroll to position [168, 0]
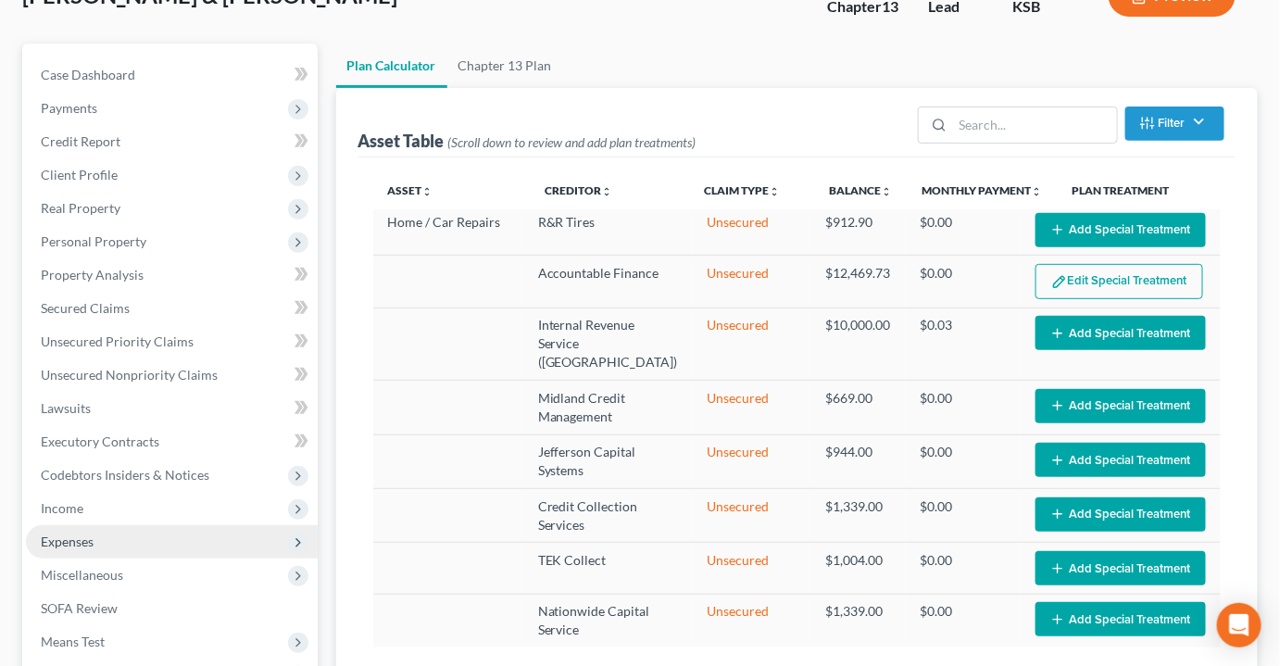
click at [106, 525] on span "Expenses" at bounding box center [172, 541] width 292 height 33
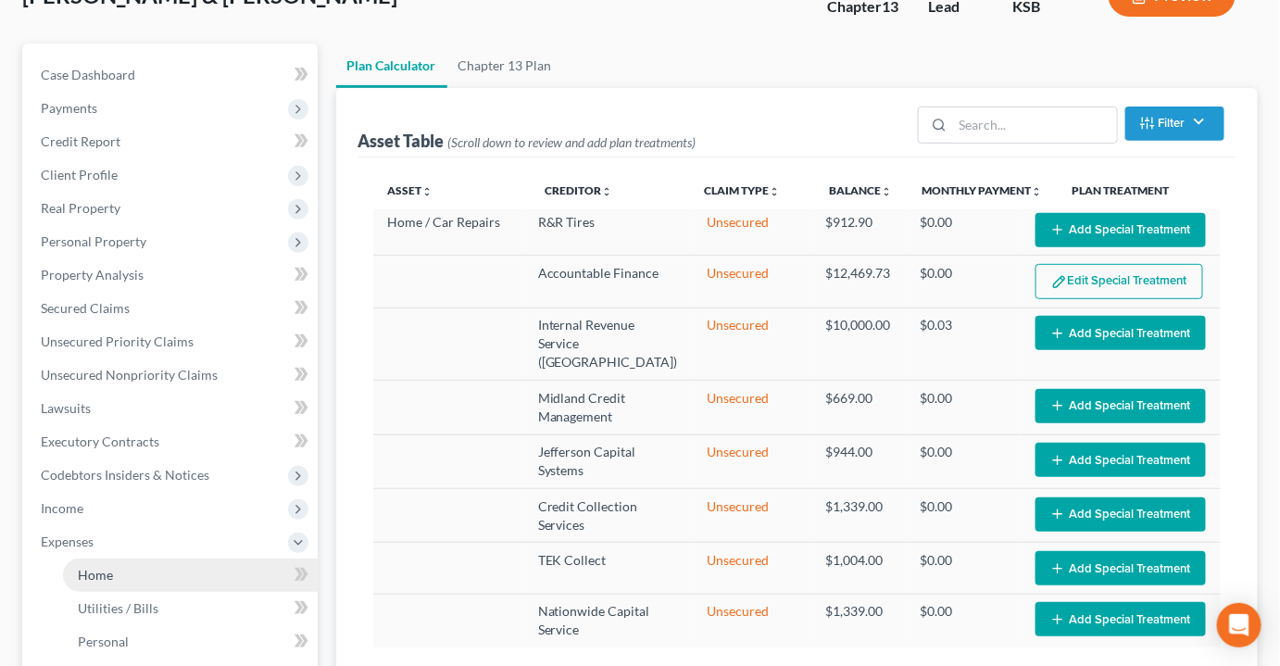
drag, startPoint x: 125, startPoint y: 537, endPoint x: 151, endPoint y: 528, distance: 27.5
click at [124, 558] on link "Home" at bounding box center [190, 574] width 255 height 33
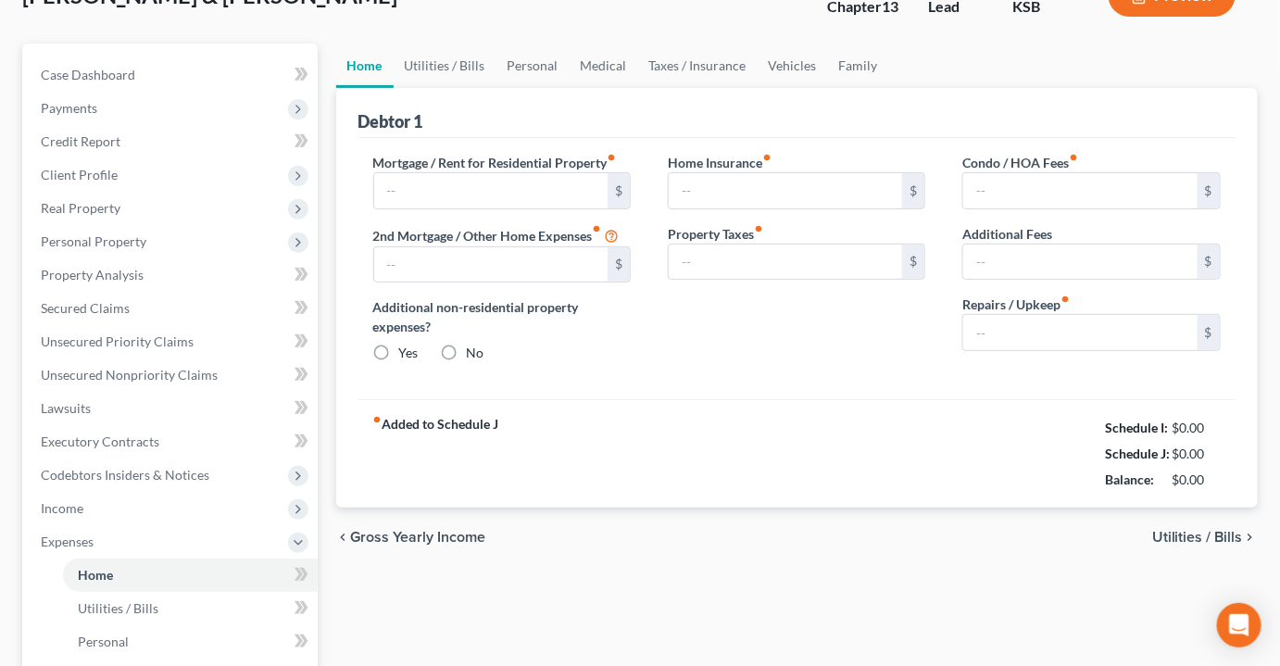
scroll to position [31, 0]
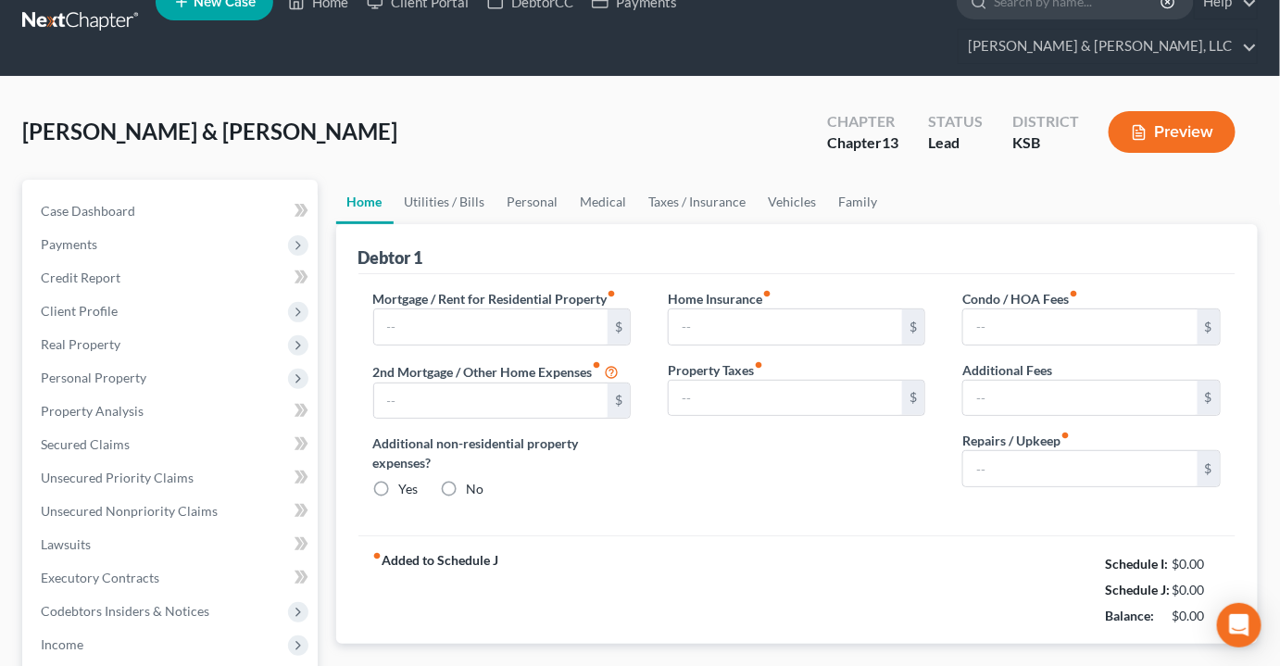
type input "621.00"
radio input "true"
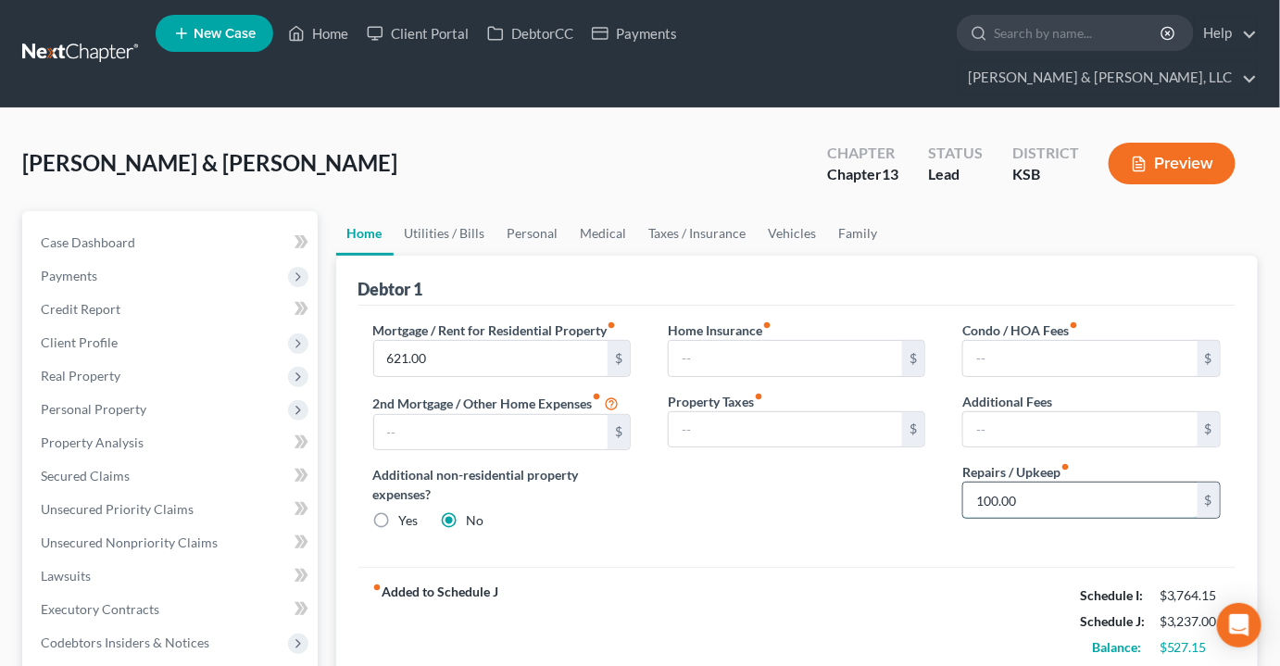
click at [1060, 483] on input "100.00" at bounding box center [1080, 500] width 234 height 35
type input "9"
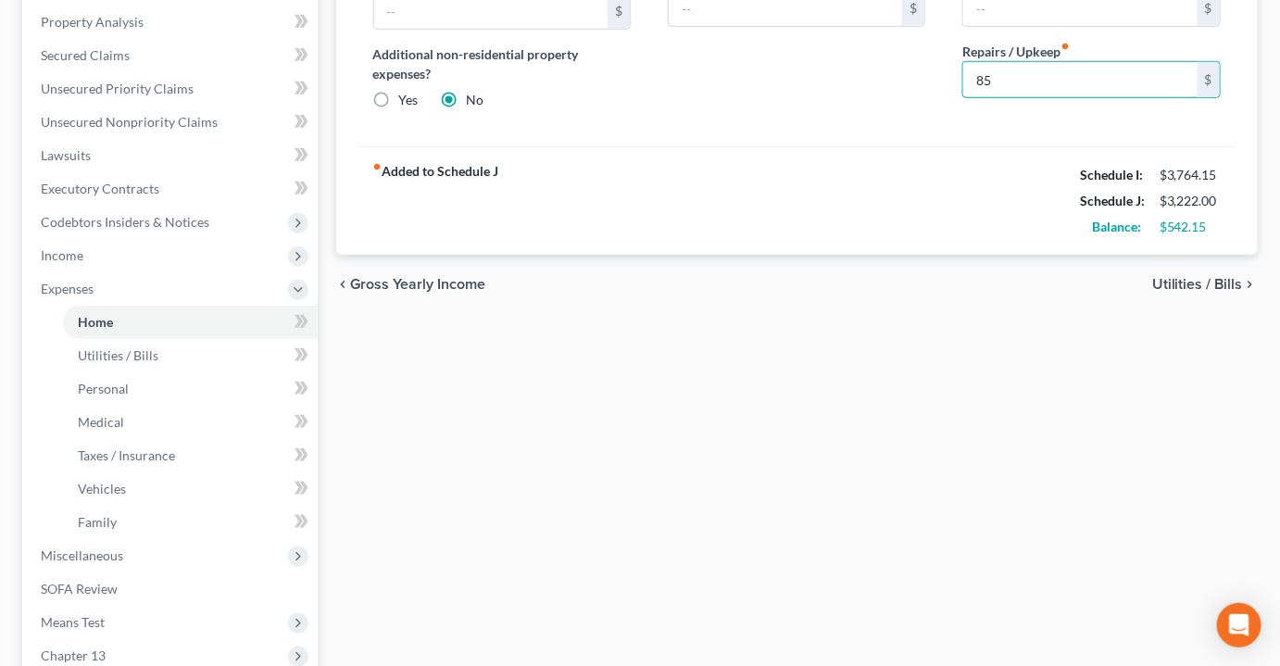
scroll to position [650, 0]
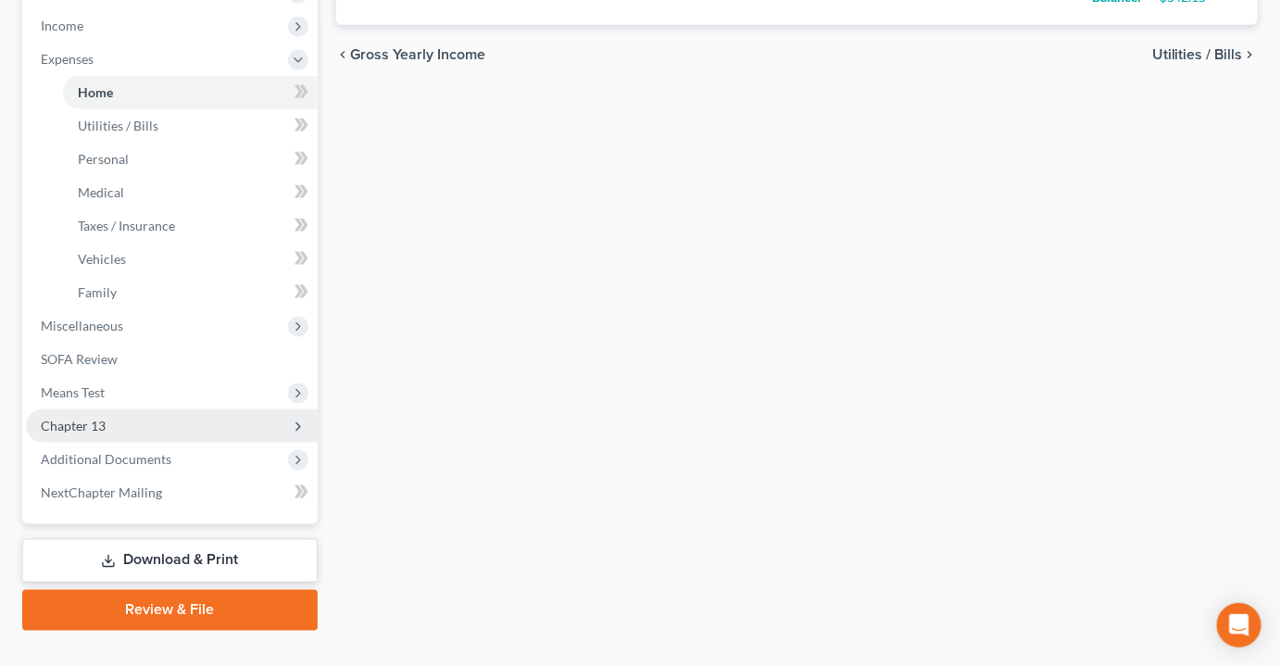
click at [75, 409] on span "Chapter 13" at bounding box center [172, 425] width 292 height 33
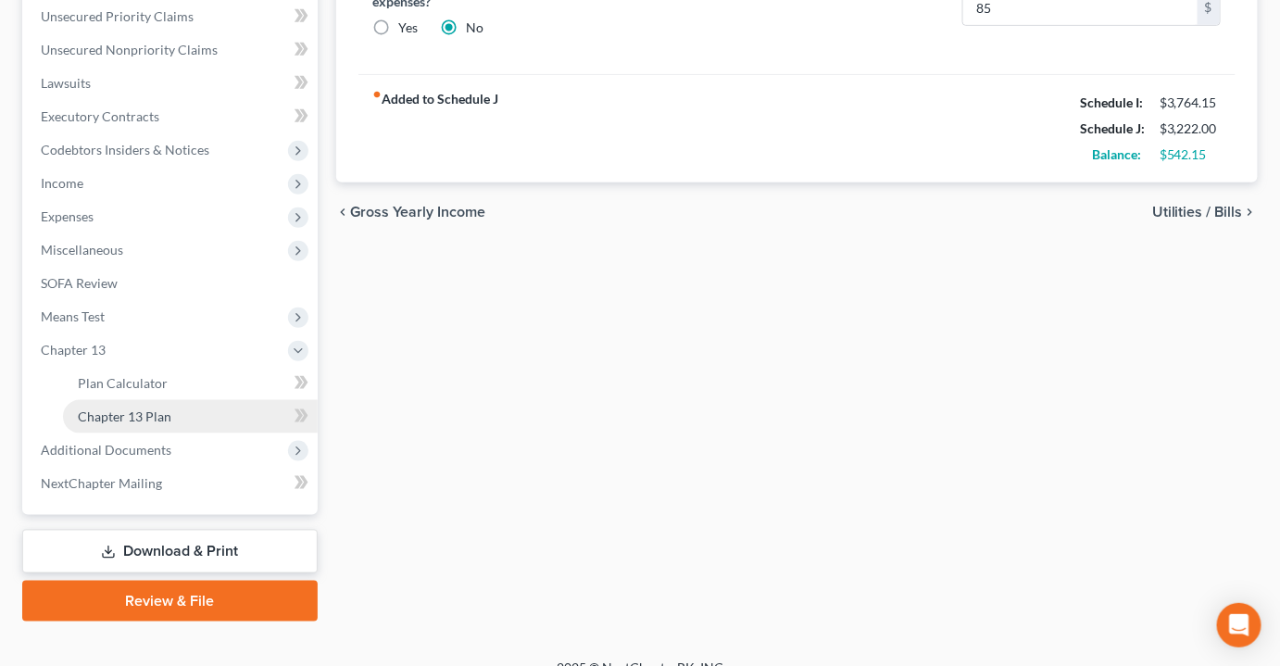
scroll to position [483, 0]
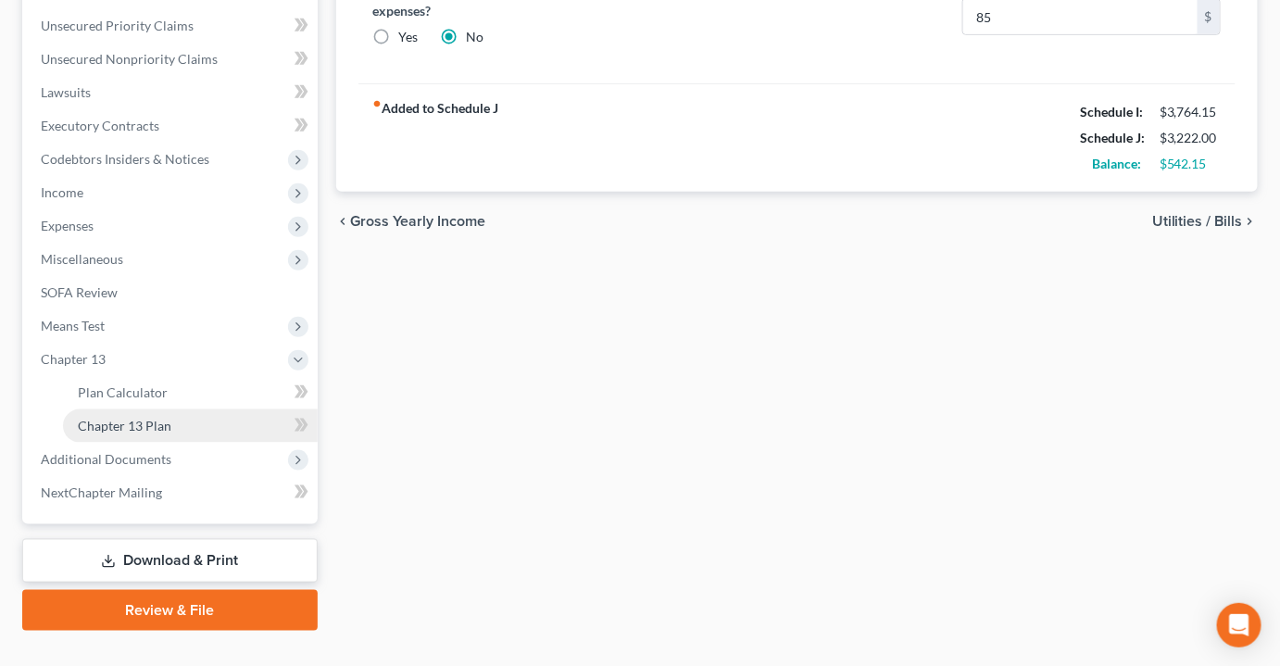
click at [97, 409] on link "Chapter 13 Plan" at bounding box center [190, 425] width 255 height 33
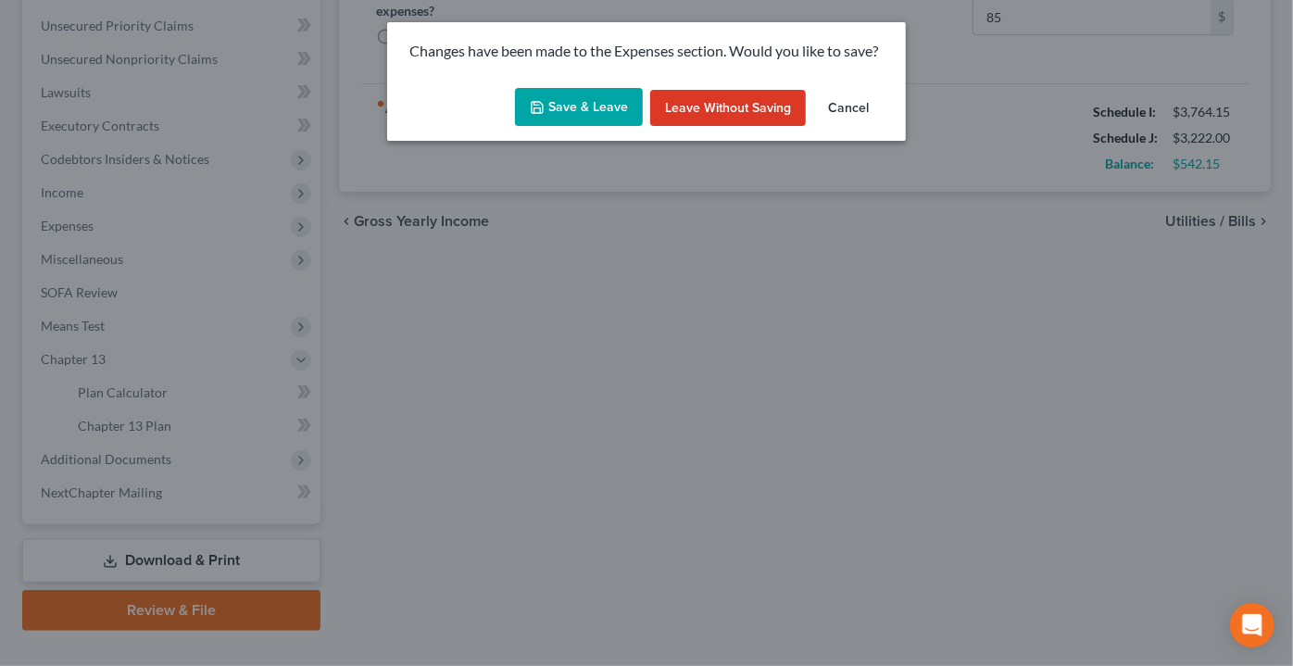
click at [538, 126] on div "Save & Leave Leave without Saving Cancel" at bounding box center [646, 111] width 519 height 61
click at [568, 106] on button "Save & Leave" at bounding box center [579, 107] width 128 height 39
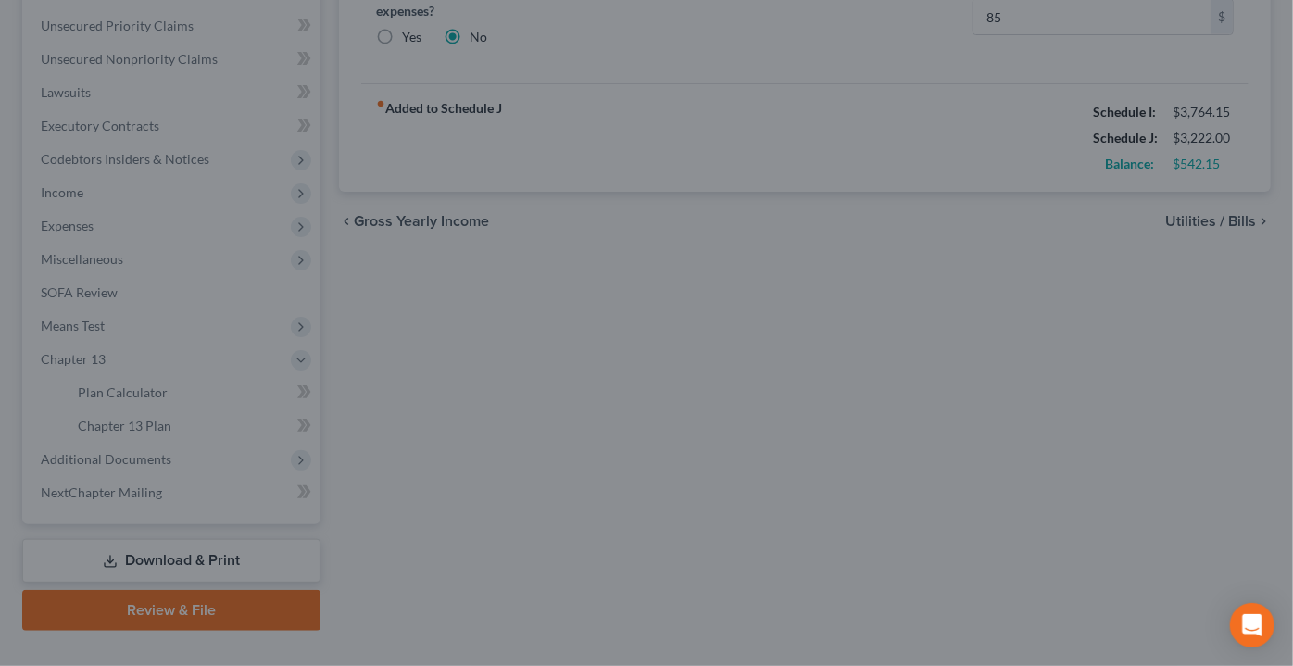
type input "85.00"
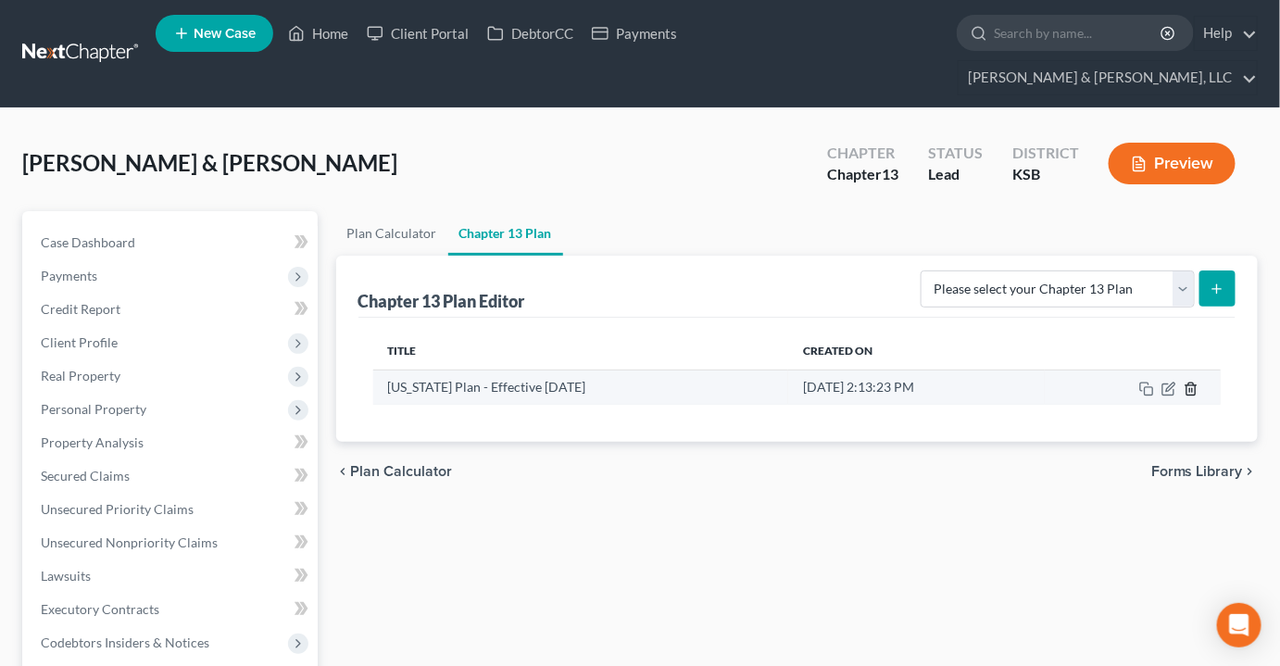
click at [1191, 382] on icon "button" at bounding box center [1191, 389] width 15 height 15
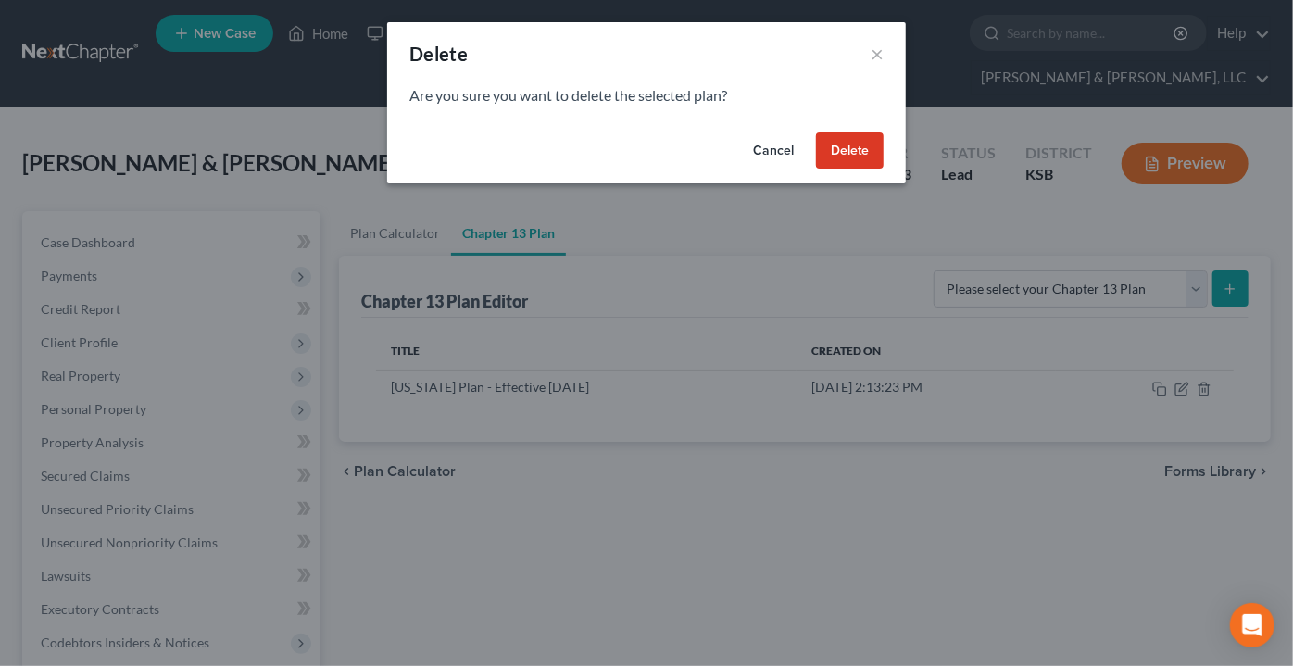
click at [859, 154] on button "Delete" at bounding box center [850, 150] width 68 height 37
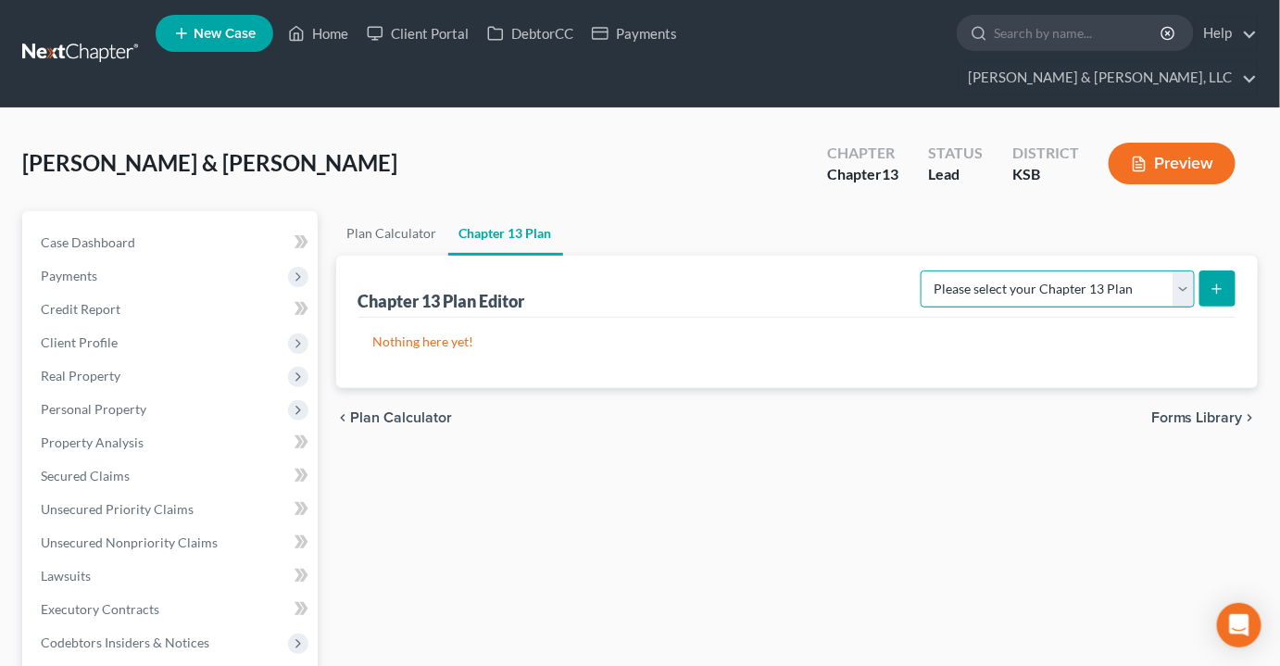
click at [1187, 270] on select "Please select your Chapter 13 Plan Kansas Plan - Effective 12/1/17 Kansas Plan …" at bounding box center [1058, 288] width 274 height 37
select select "1"
click at [928, 270] on select "Please select your Chapter 13 Plan Kansas Plan - Effective 12/1/17 Kansas Plan …" at bounding box center [1058, 288] width 274 height 37
click at [1216, 282] on icon "submit" at bounding box center [1217, 289] width 15 height 15
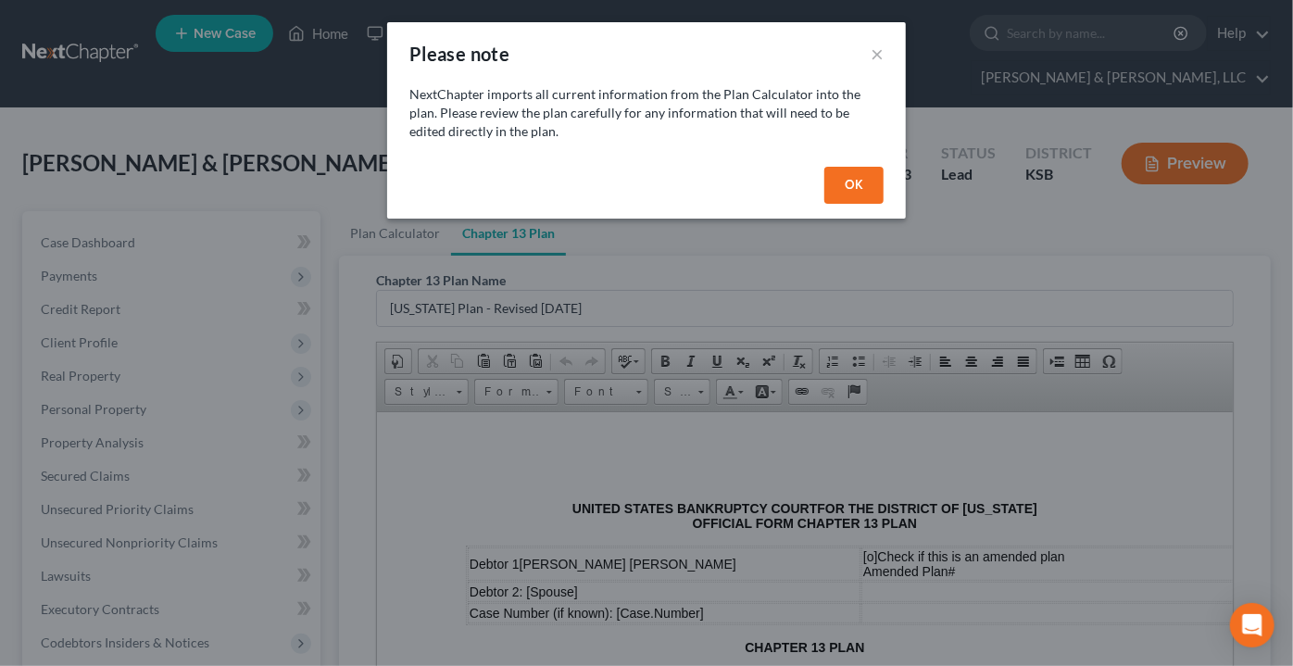
click at [848, 192] on button "OK" at bounding box center [853, 185] width 59 height 37
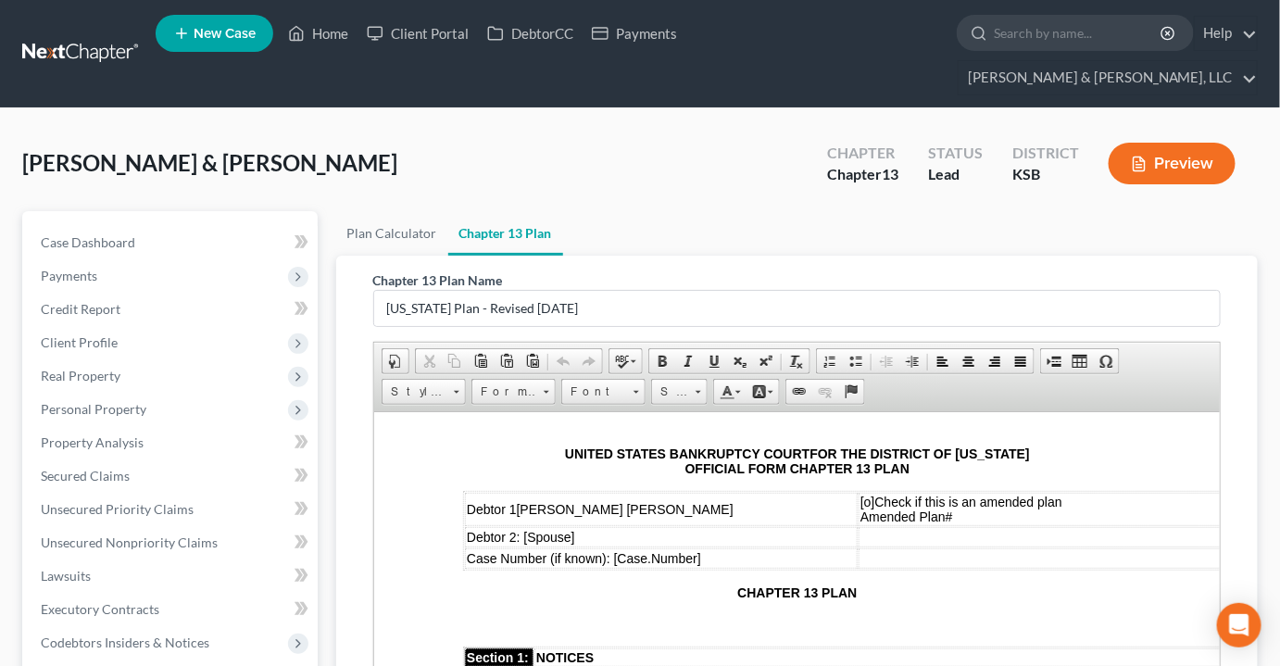
scroll to position [83, 0]
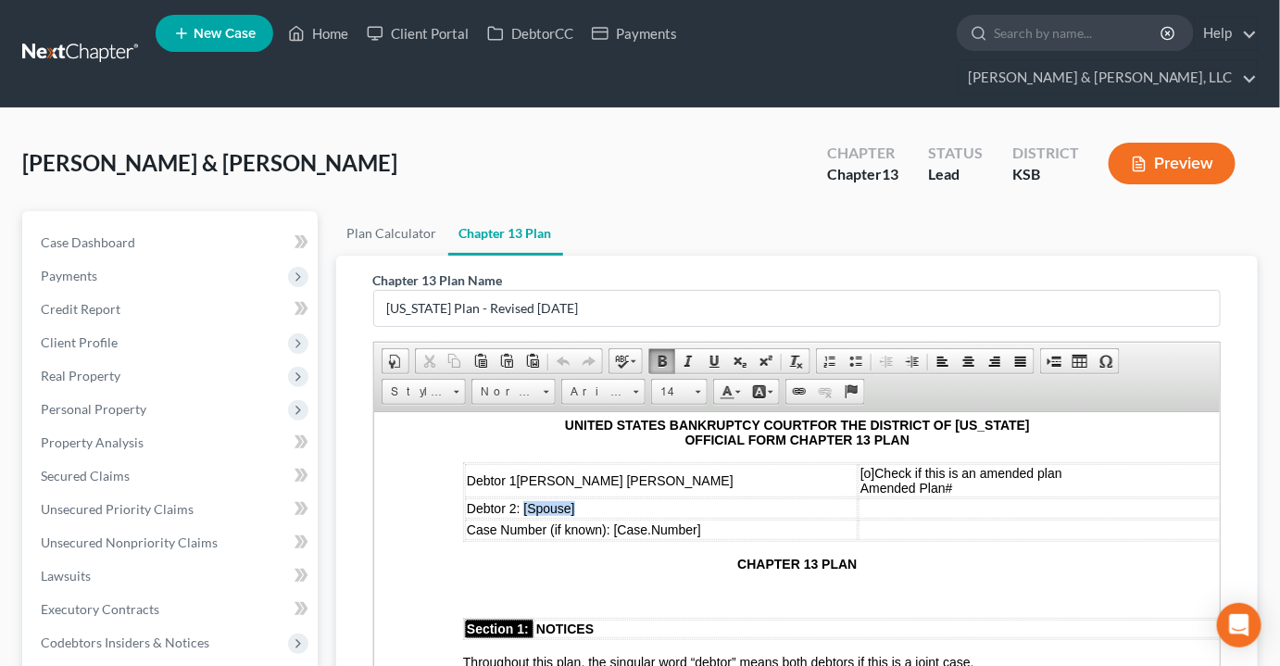
drag, startPoint x: 621, startPoint y: 511, endPoint x: 520, endPoint y: 498, distance: 101.8
click at [520, 498] on td "Debtor 2: [ Spouse]" at bounding box center [660, 507] width 393 height 20
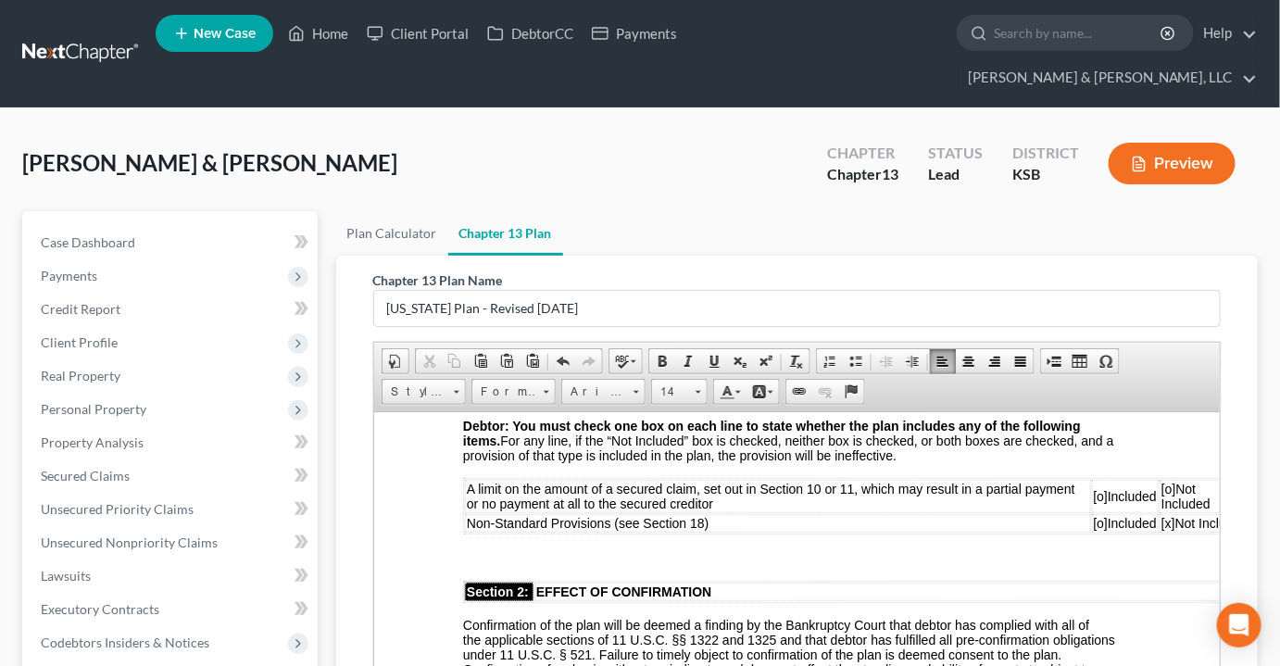
scroll to position [505, 0]
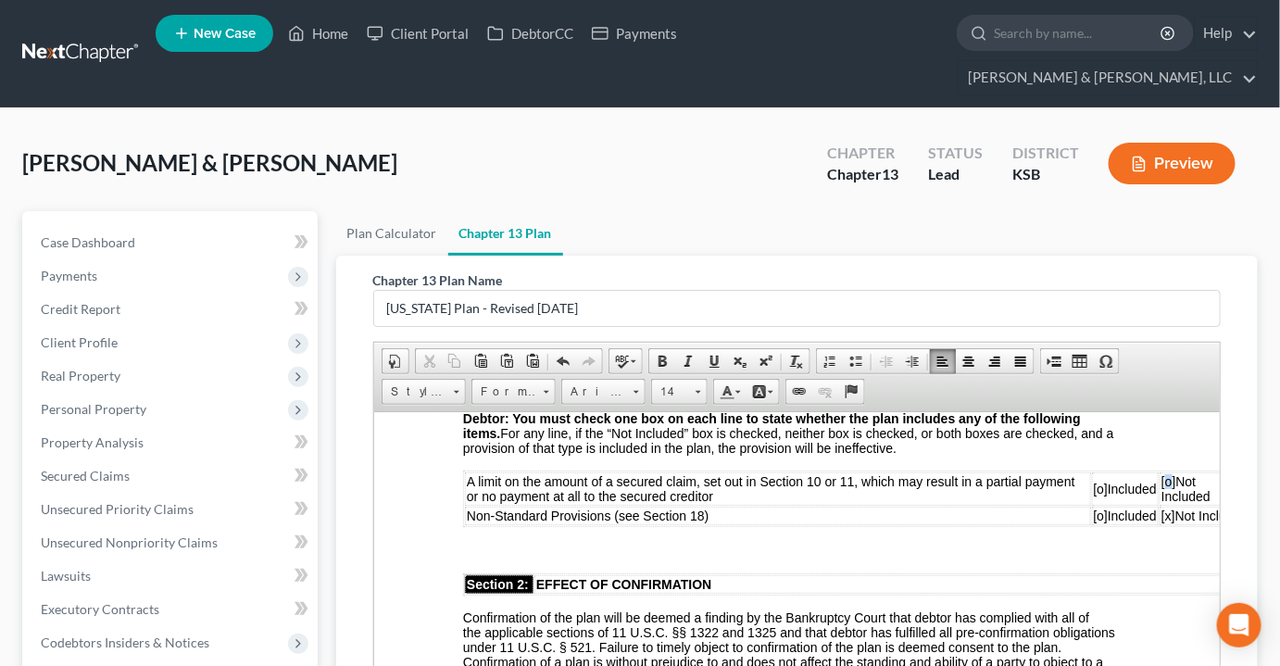
click at [1169, 474] on span "[o]" at bounding box center [1167, 480] width 15 height 15
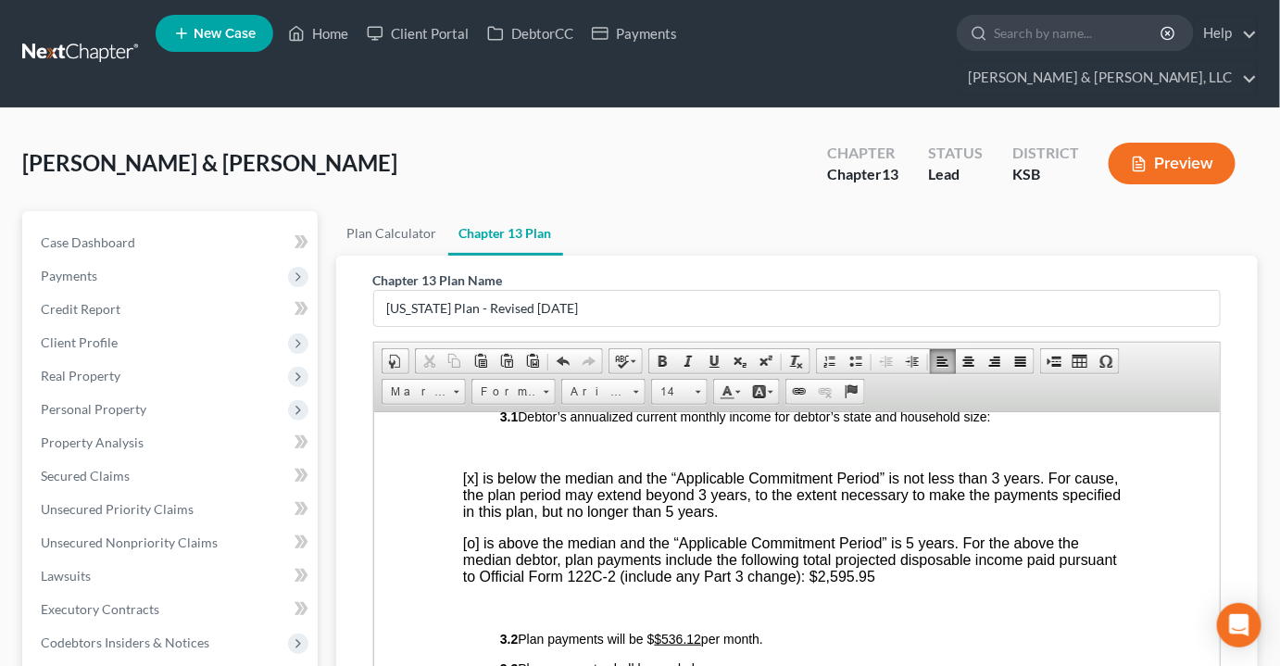
scroll to position [1010, 0]
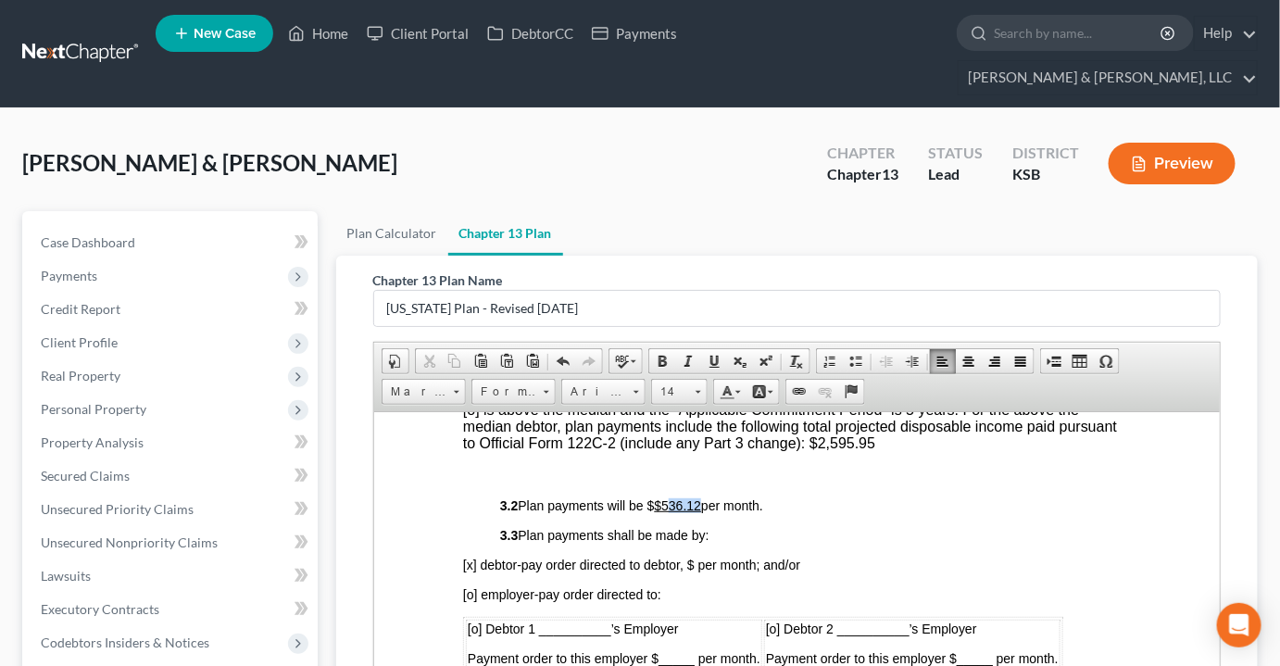
drag, startPoint x: 708, startPoint y: 496, endPoint x: 678, endPoint y: 495, distance: 29.7
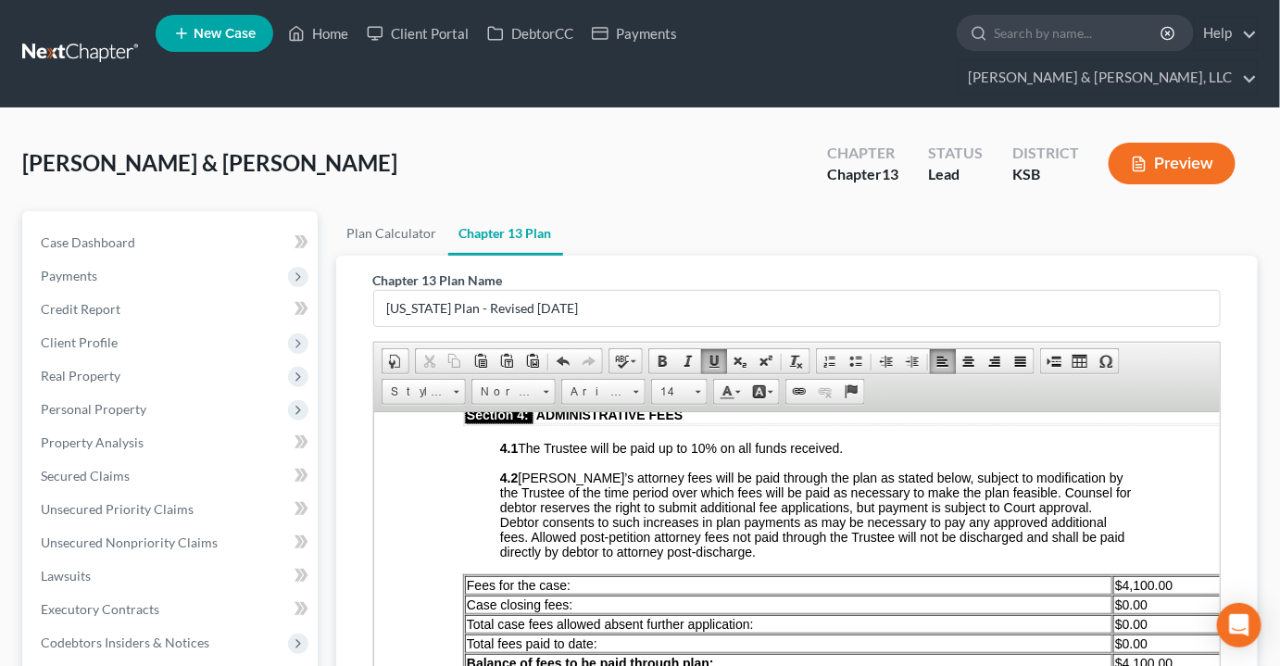
scroll to position [1515, 0]
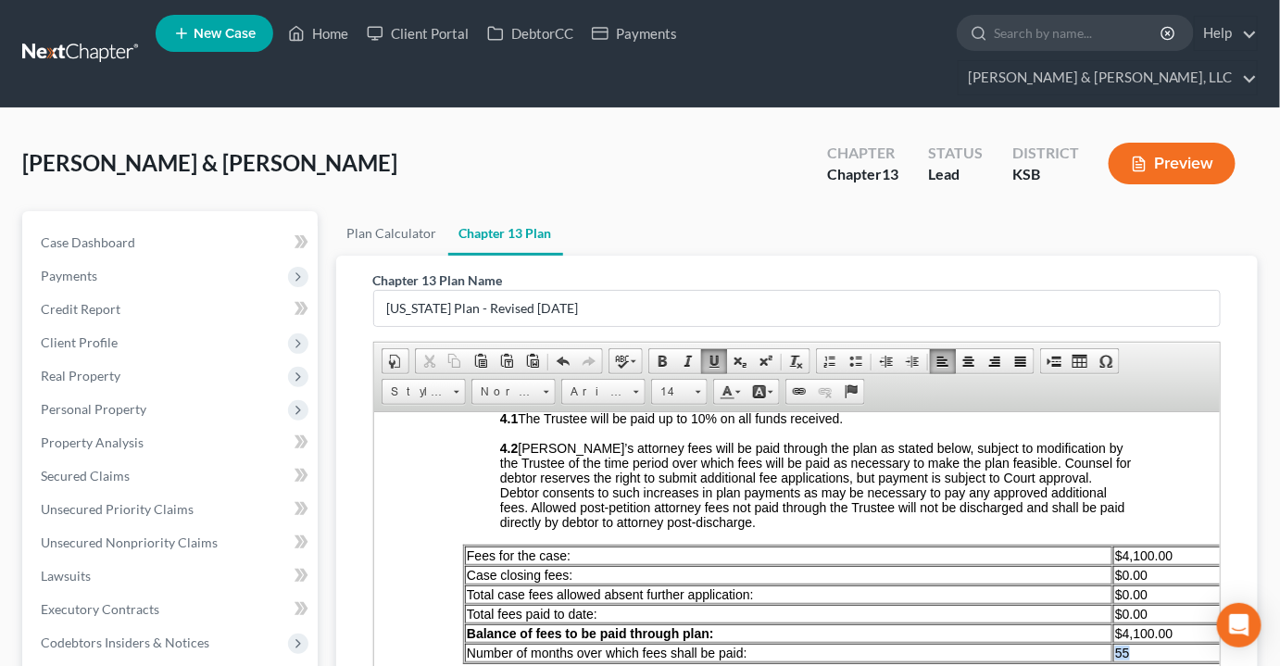
drag, startPoint x: 1127, startPoint y: 646, endPoint x: 1110, endPoint y: 646, distance: 16.7
click at [1110, 646] on tr "Number of months over which fees shall be paid: 55" at bounding box center [856, 652] width 785 height 19
click at [1170, 643] on td at bounding box center [1180, 652] width 137 height 19
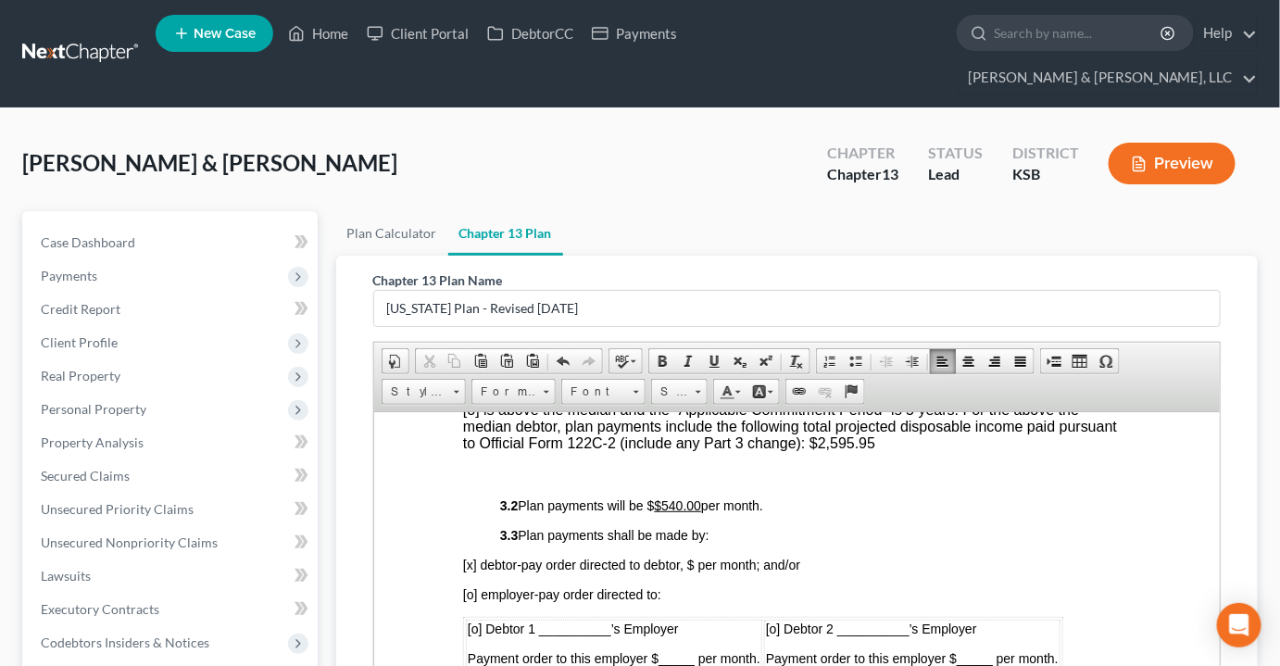
scroll to position [926, 0]
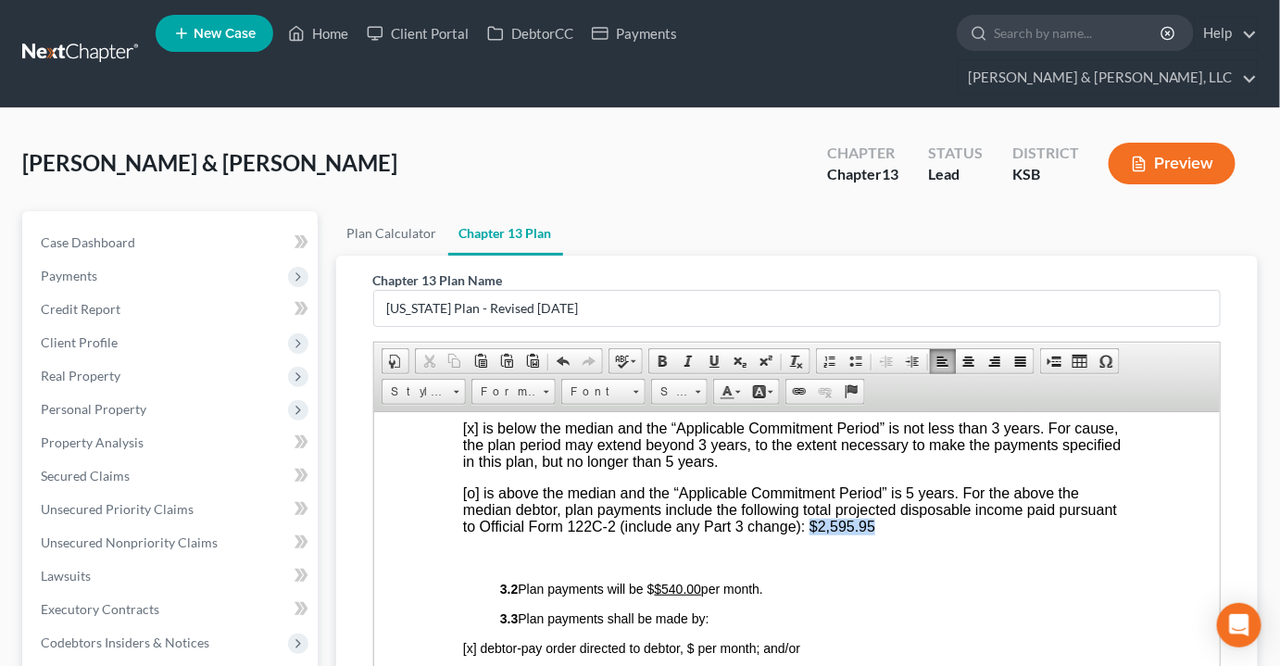
drag, startPoint x: 876, startPoint y: 524, endPoint x: 810, endPoint y: 521, distance: 65.8
click at [810, 521] on p "[o] is above the median and the “Applicable Commitment Period” is 5 years. For …" at bounding box center [796, 509] width 669 height 50
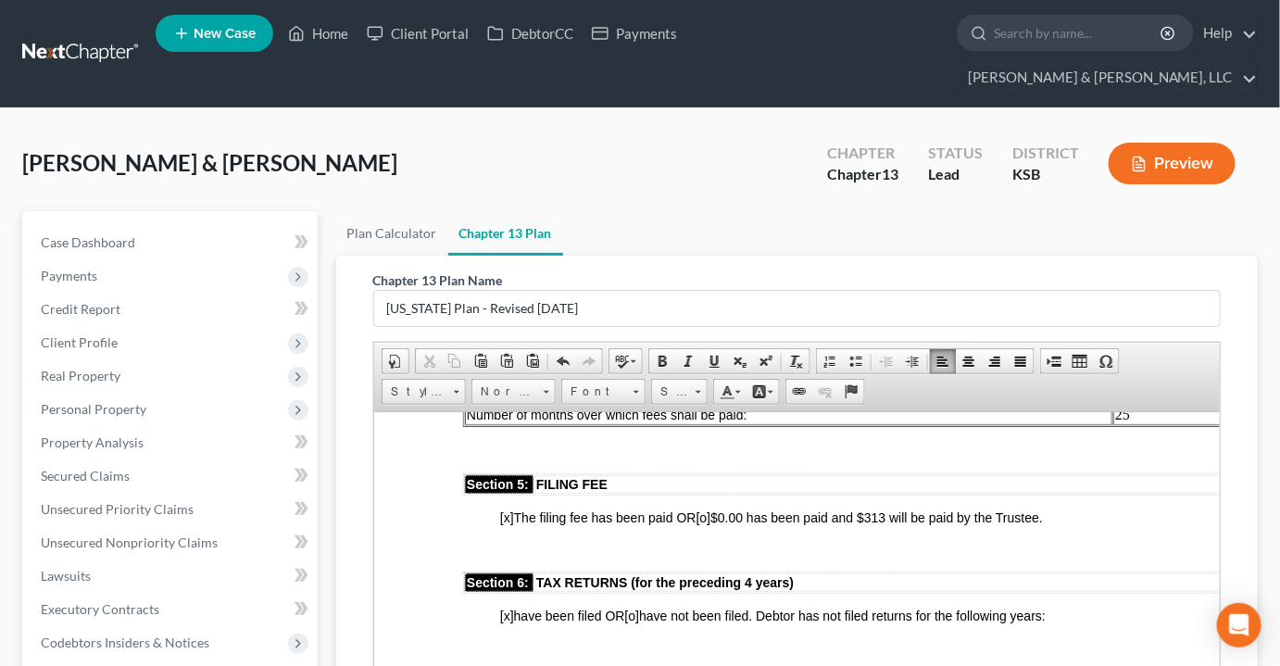
scroll to position [1768, 0]
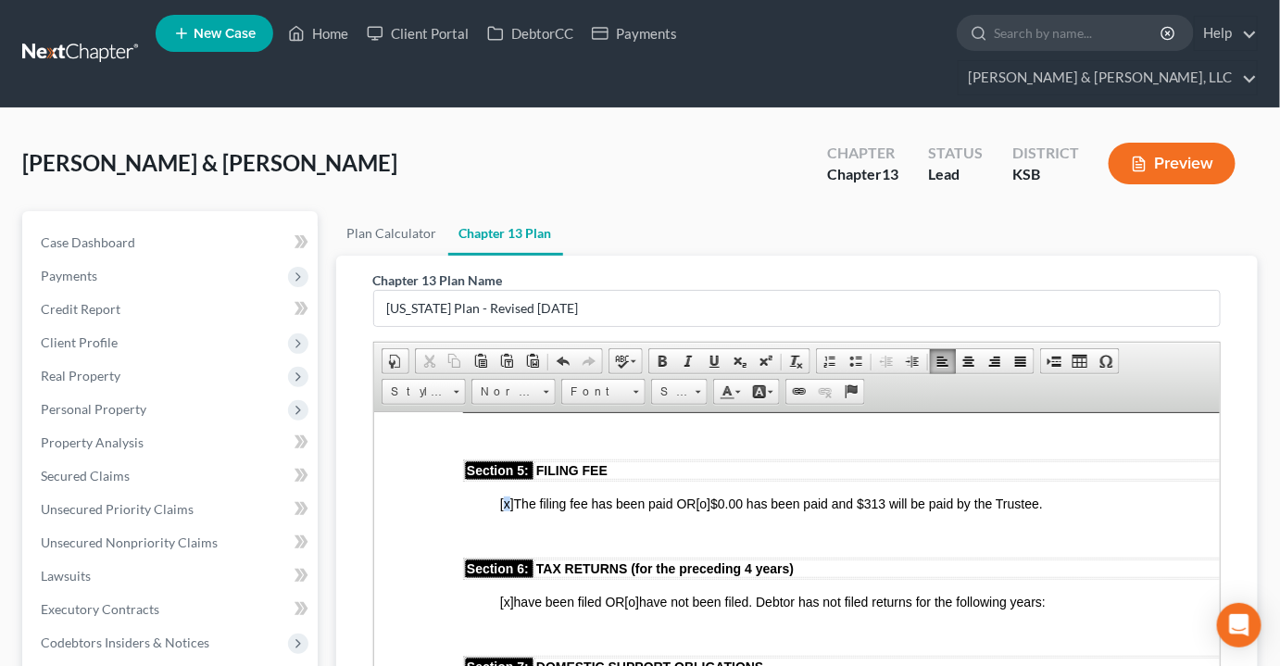
click at [504, 495] on span "[x]" at bounding box center [506, 502] width 14 height 15
click at [516, 495] on span "[ox]" at bounding box center [509, 502] width 21 height 15
click at [710, 495] on span "[o]" at bounding box center [703, 502] width 15 height 15
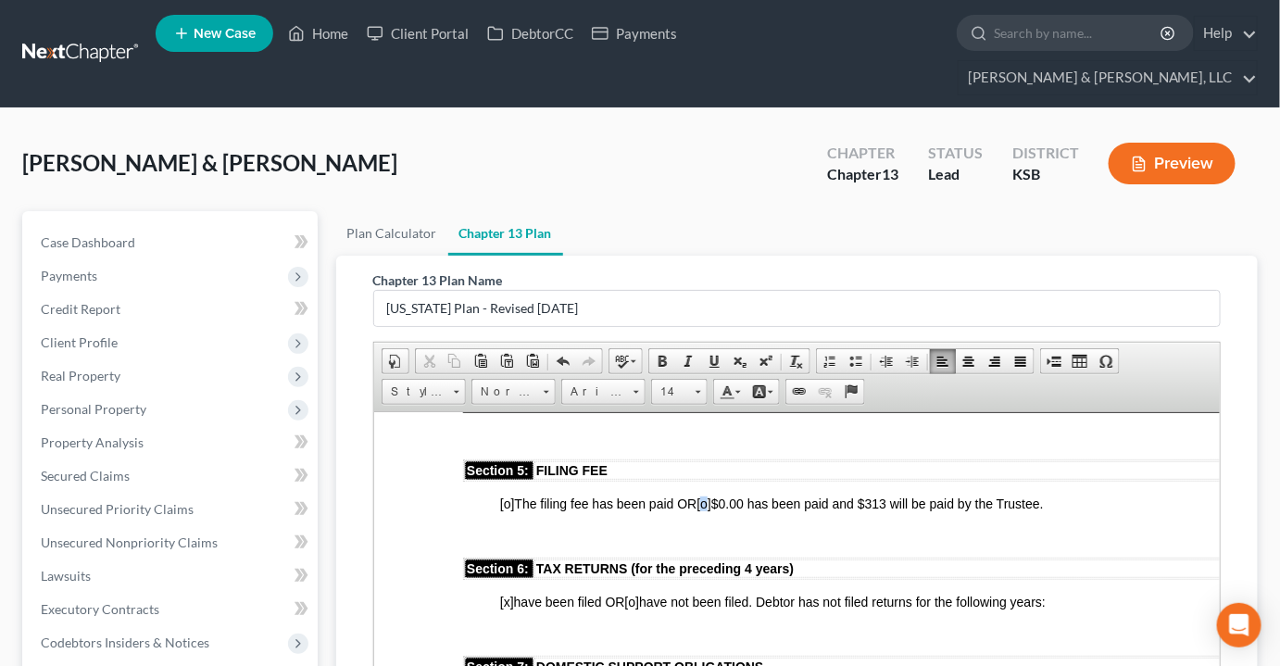
click at [706, 495] on span "[o]" at bounding box center [703, 502] width 15 height 15
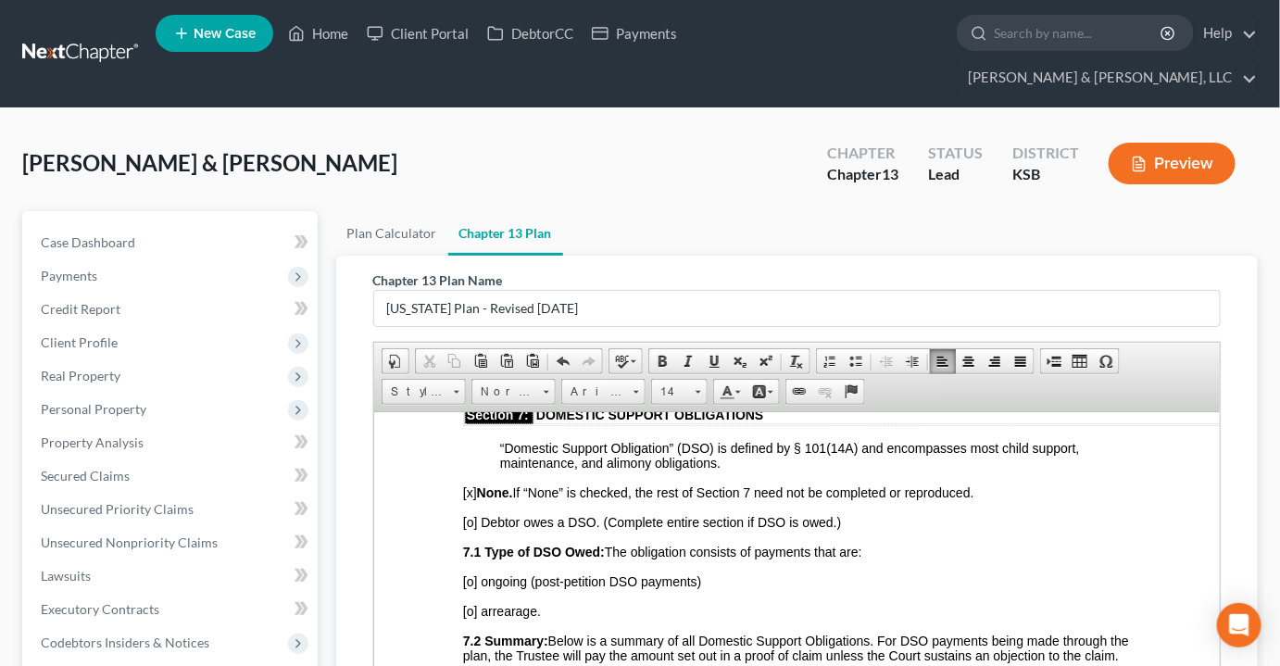
scroll to position [0, 0]
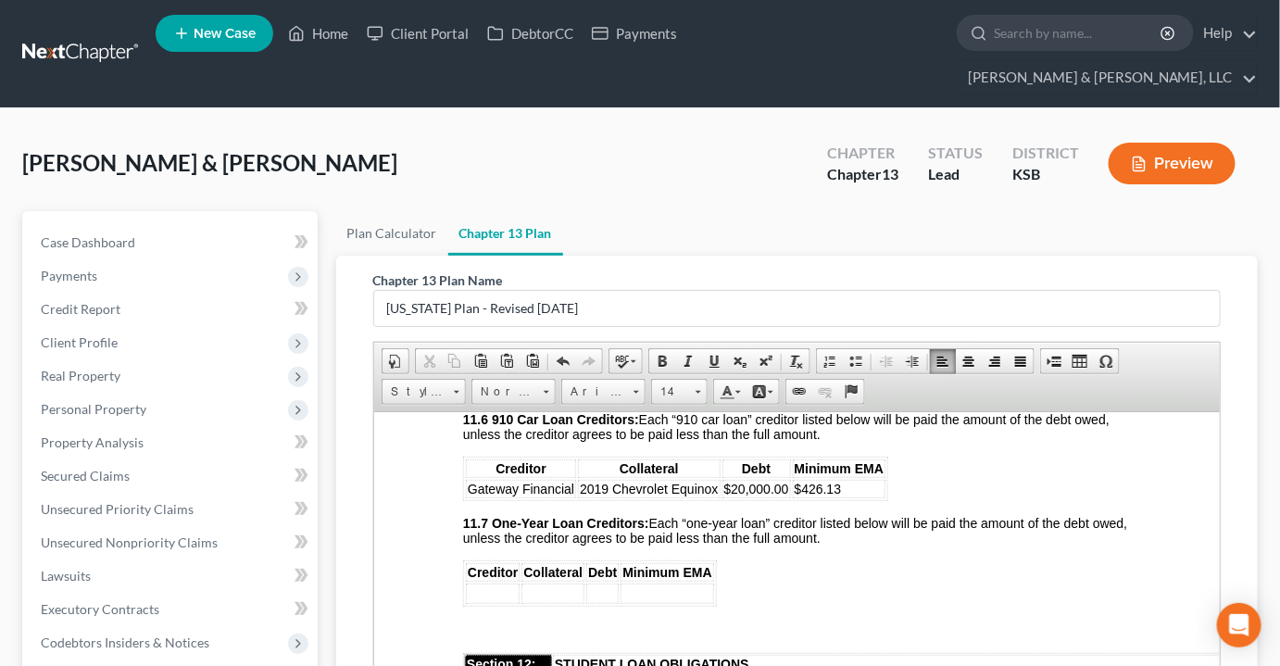
scroll to position [4041, 0]
drag, startPoint x: 836, startPoint y: 522, endPoint x: 797, endPoint y: 530, distance: 39.6
click at [797, 496] on td "$426.13" at bounding box center [838, 487] width 93 height 19
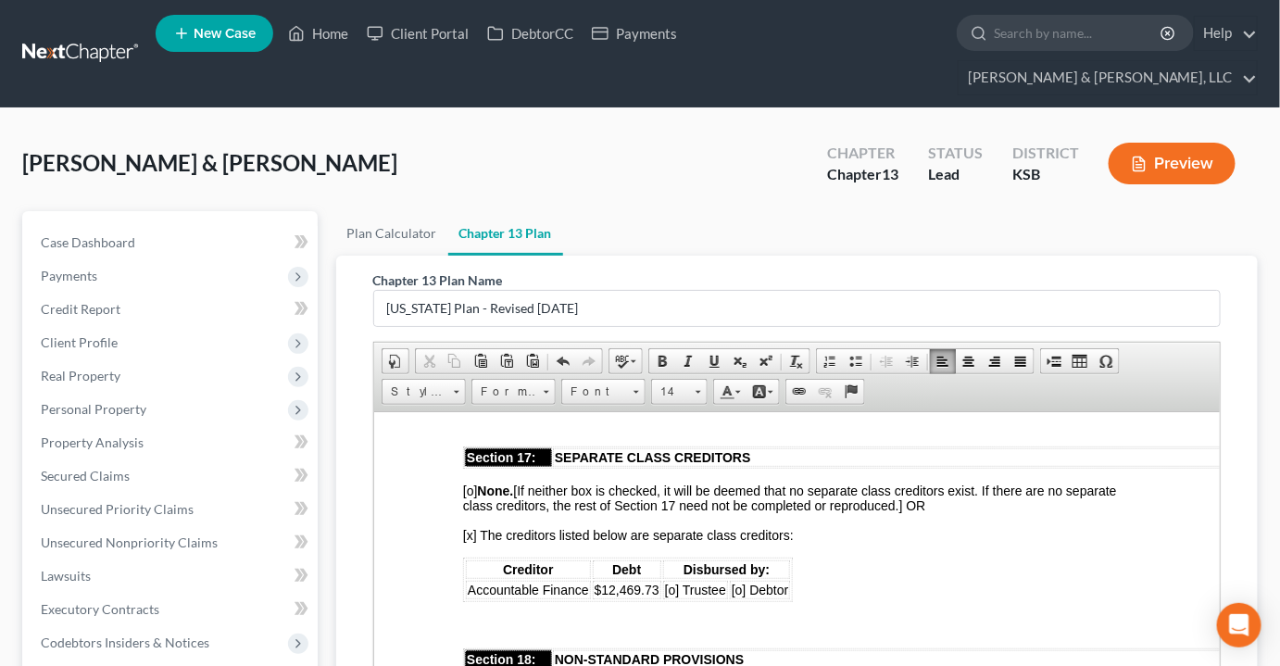
scroll to position [5136, 0]
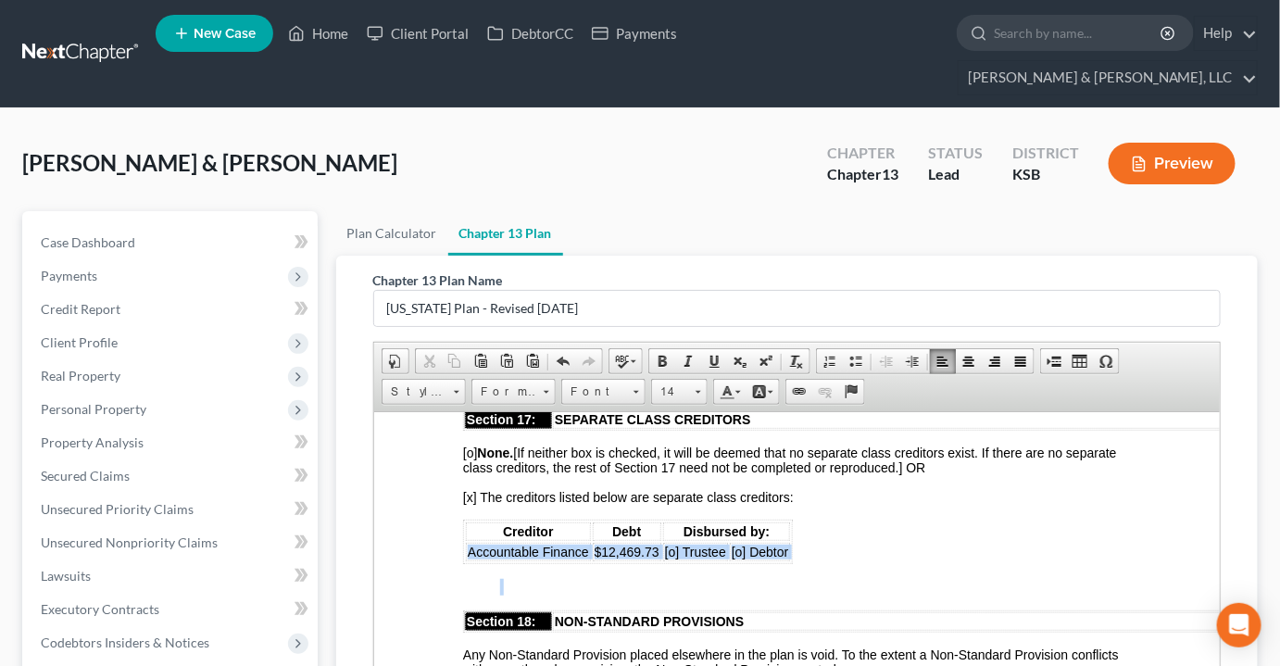
drag, startPoint x: 468, startPoint y: 573, endPoint x: 893, endPoint y: 587, distance: 425.3
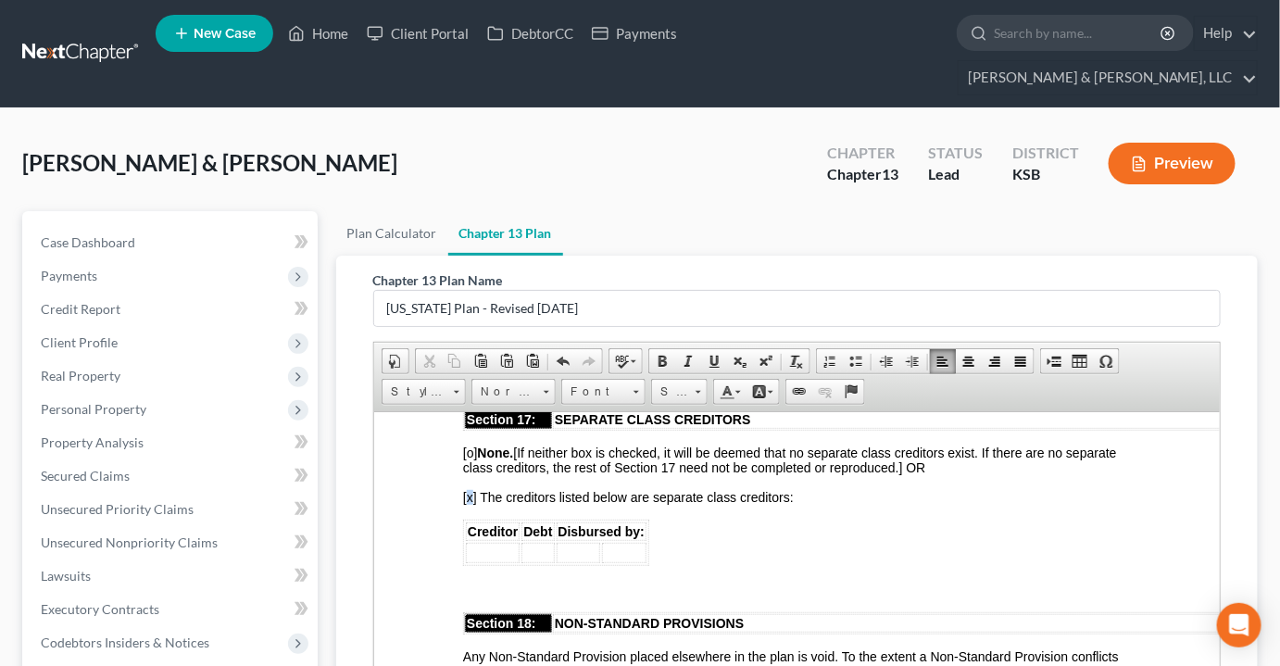
click at [466, 504] on span "[x] The creditors listed below are separate class creditors:" at bounding box center [627, 496] width 331 height 15
drag, startPoint x: 734, startPoint y: 568, endPoint x: 371, endPoint y: 509, distance: 366.8
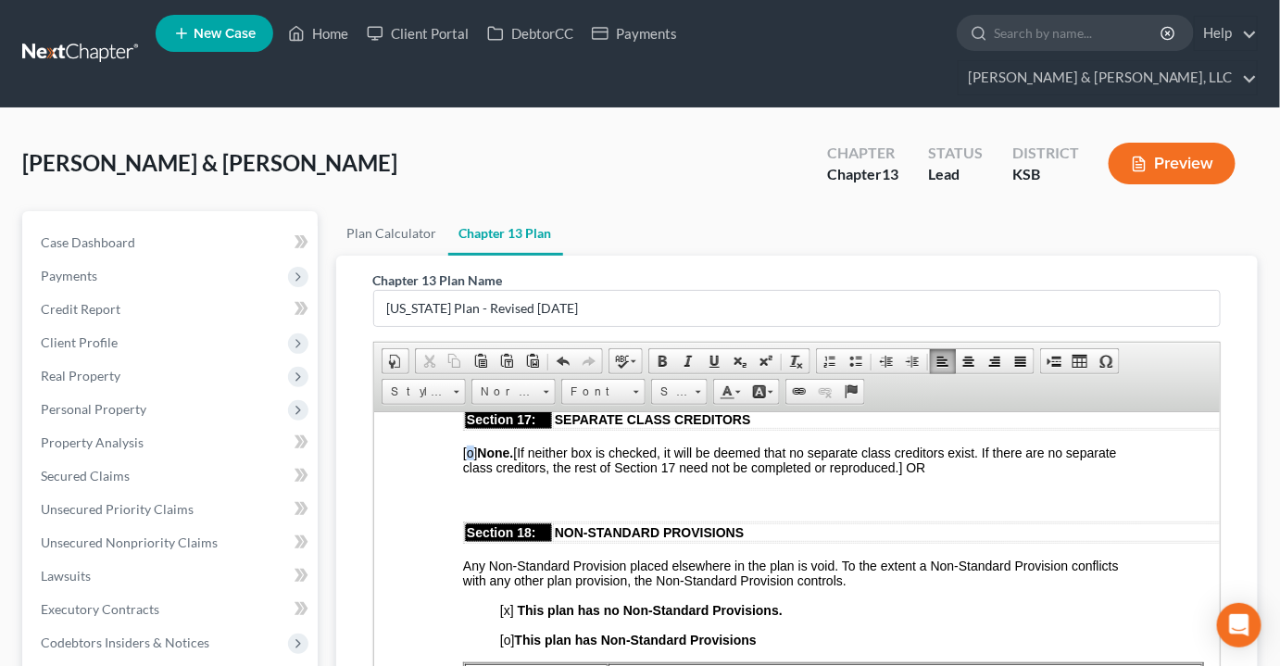
click at [465, 474] on span "[o] None. [If neither box is checked, it will be deemed that no separate class …" at bounding box center [789, 460] width 654 height 30
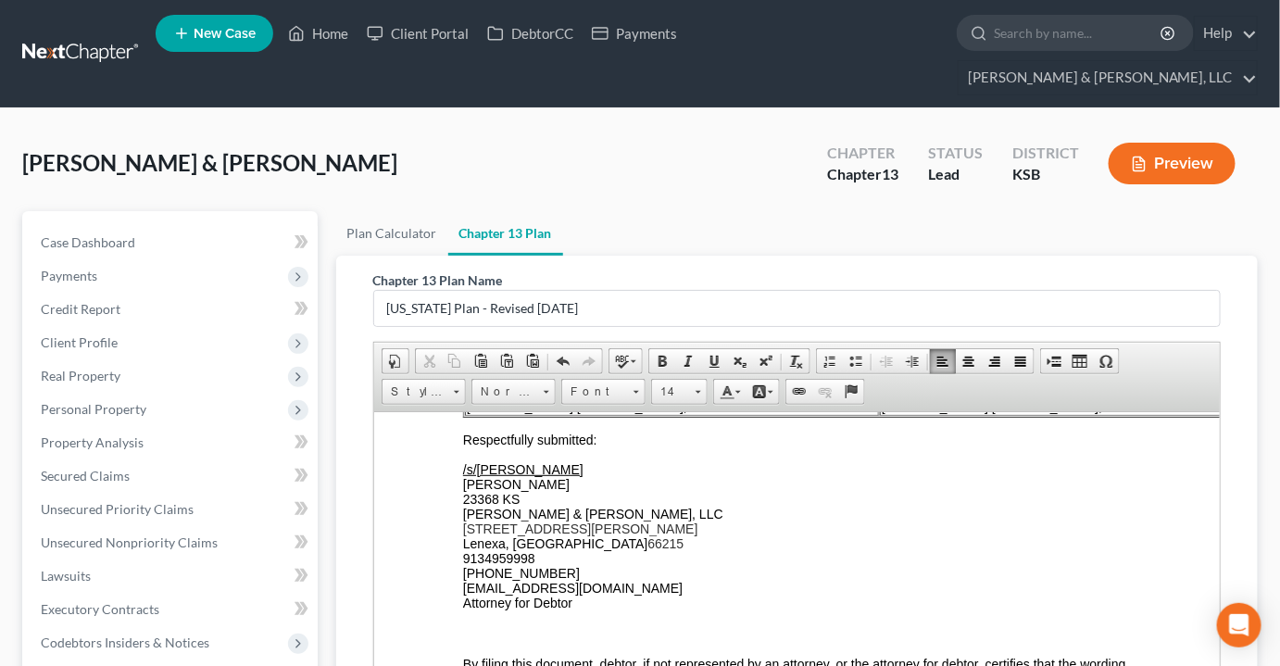
scroll to position [5473, 0]
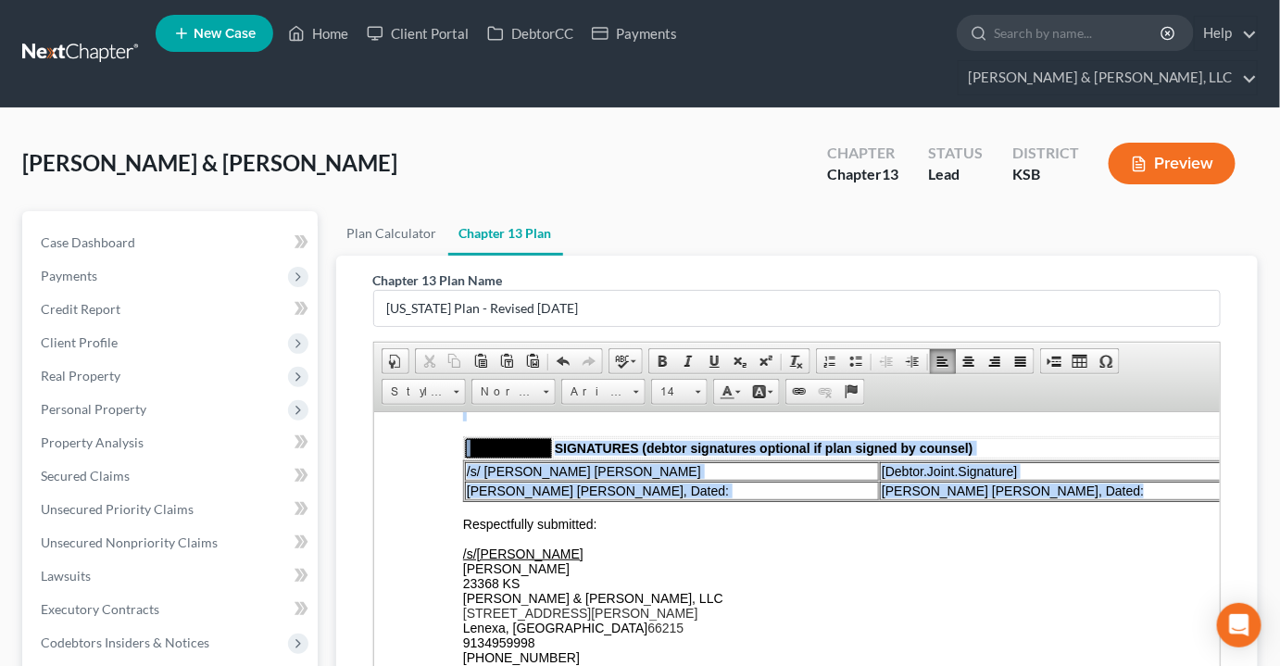
drag, startPoint x: 456, startPoint y: 543, endPoint x: 433, endPoint y: 447, distance: 98.2
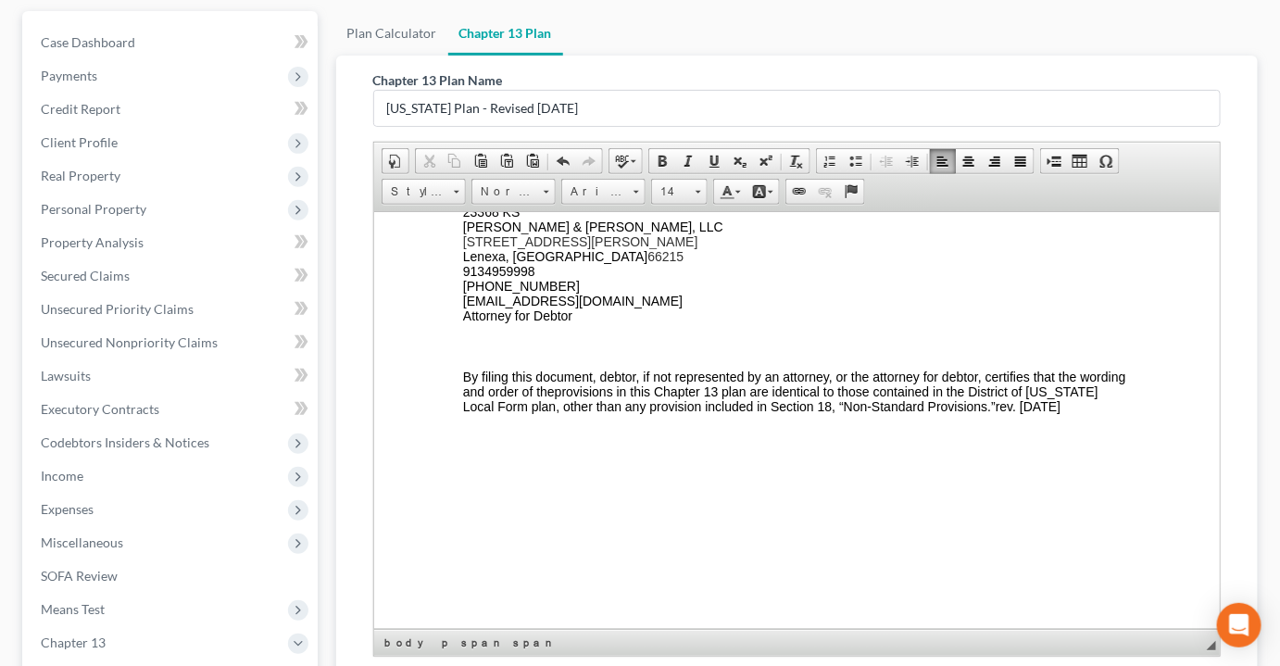
scroll to position [483, 0]
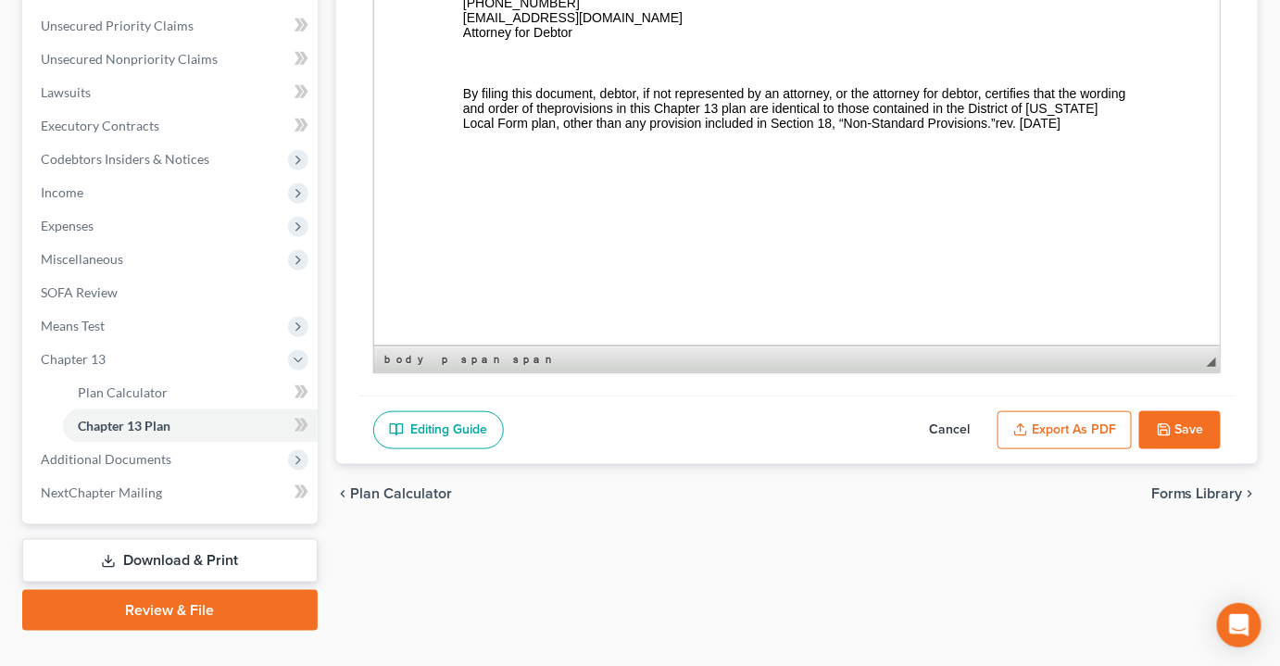
click at [1162, 431] on polyline "button" at bounding box center [1163, 433] width 6 height 5
select select "1"
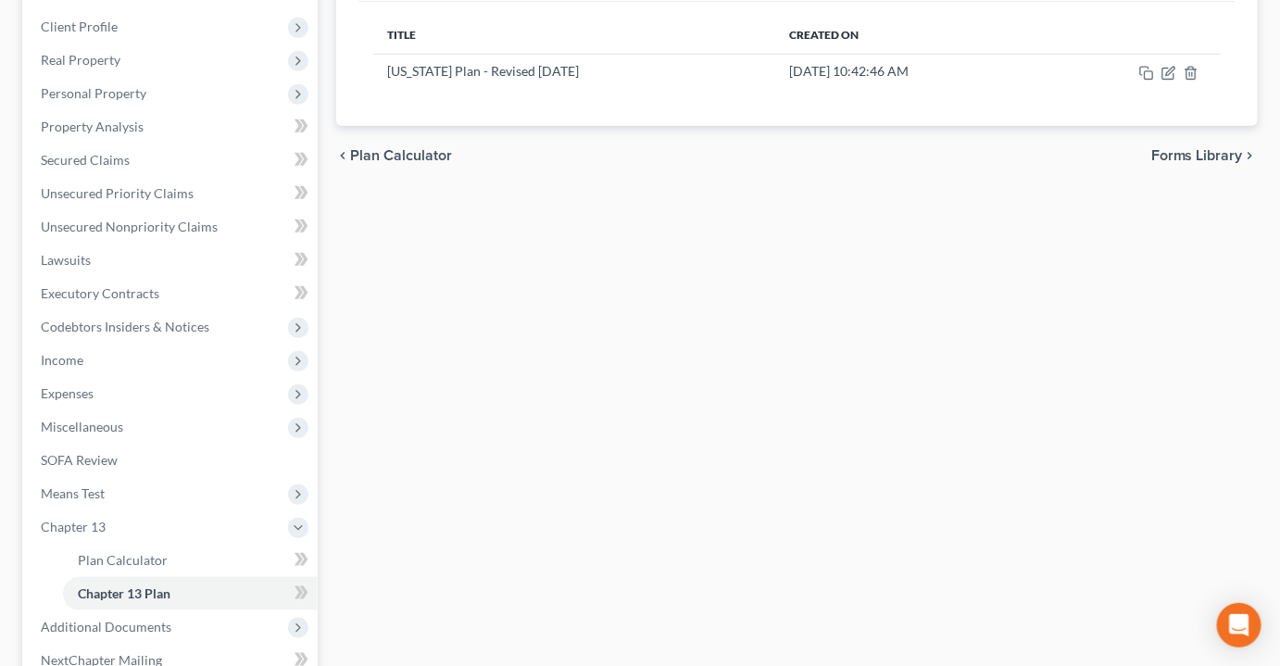
scroll to position [315, 0]
click at [74, 386] on span "Expenses" at bounding box center [67, 394] width 53 height 16
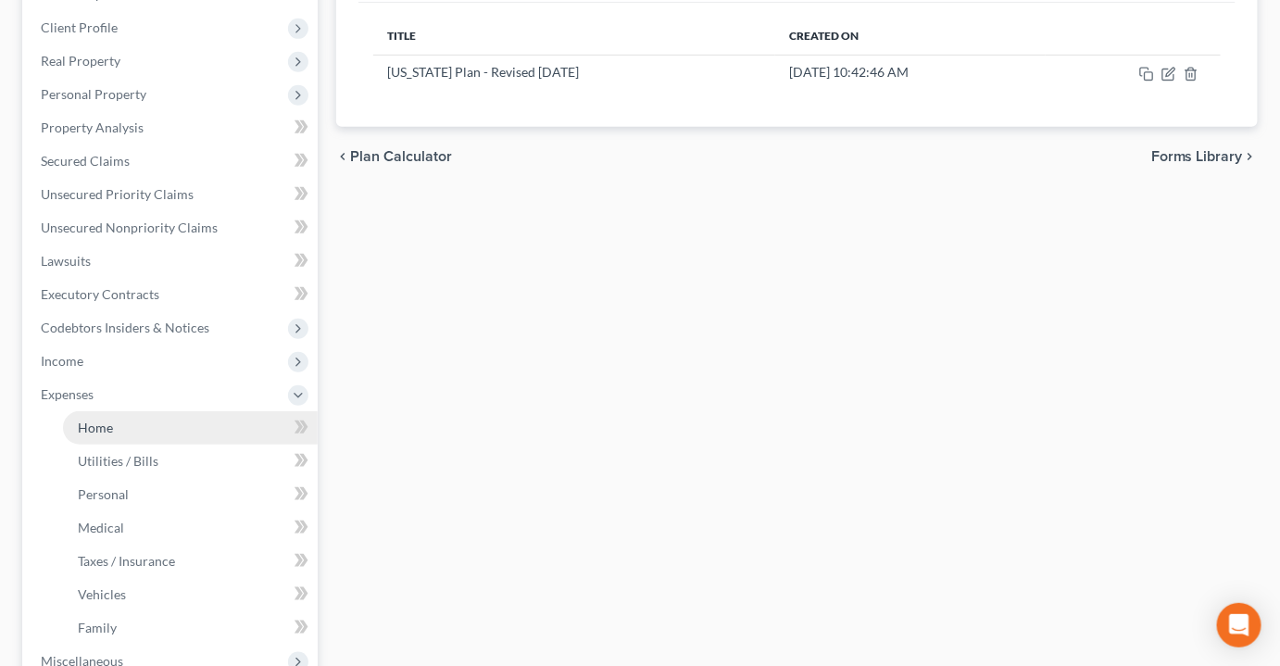
click at [126, 411] on link "Home" at bounding box center [190, 427] width 255 height 33
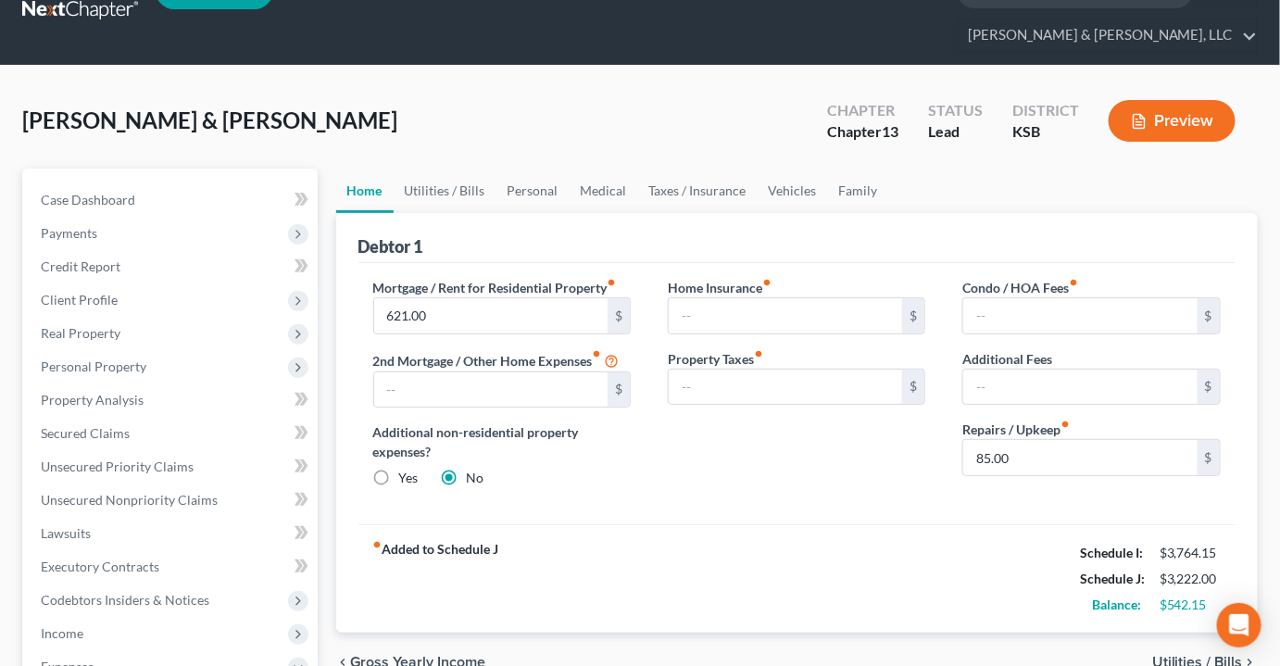
scroll to position [83, 0]
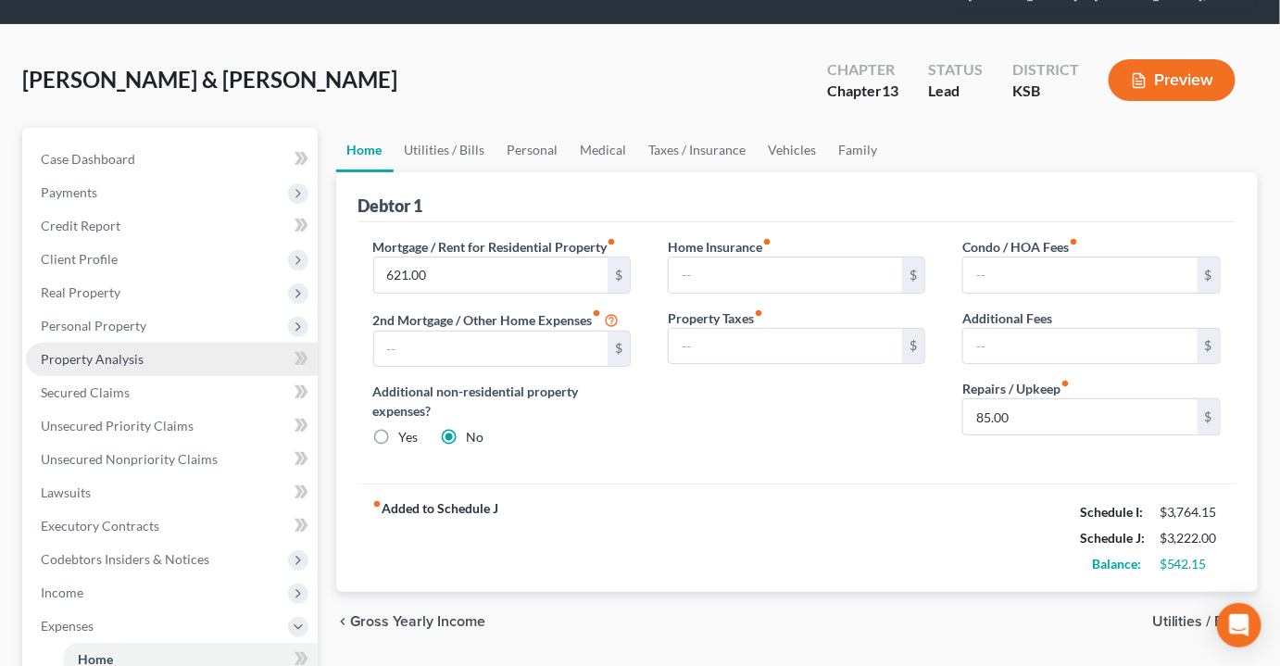
click at [125, 351] on span "Property Analysis" at bounding box center [92, 359] width 103 height 16
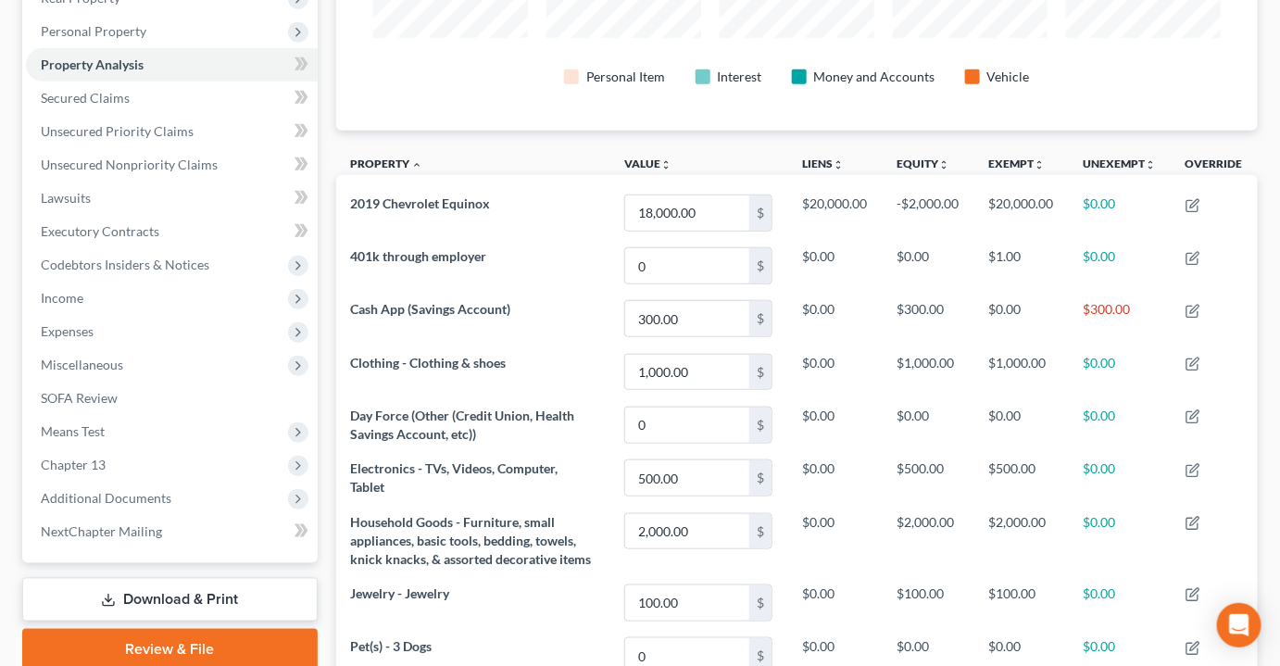
scroll to position [589, 0]
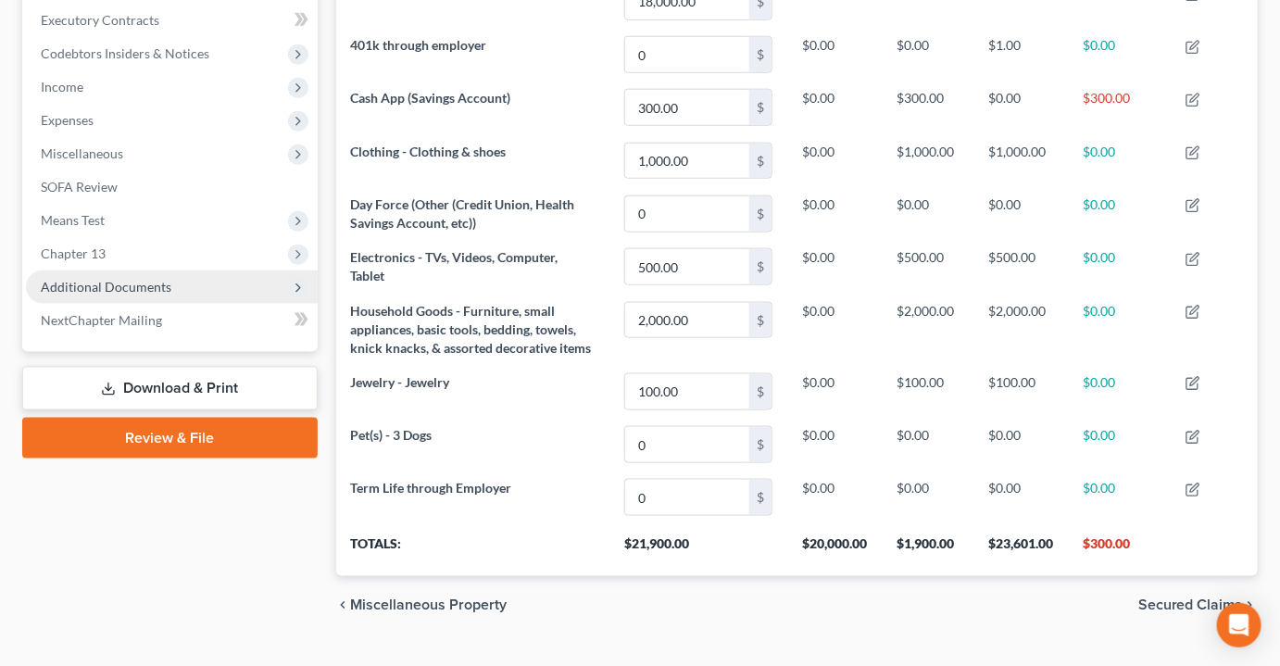
click at [130, 279] on span "Additional Documents" at bounding box center [106, 287] width 131 height 16
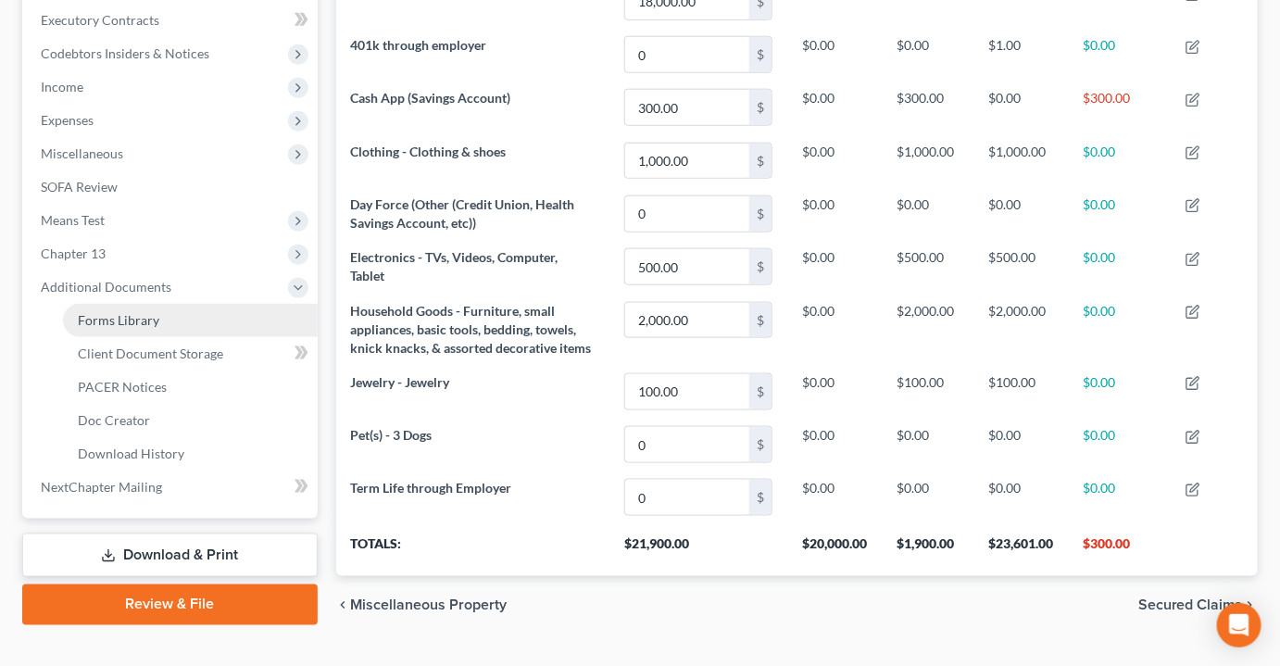
click at [147, 312] on span "Forms Library" at bounding box center [119, 320] width 82 height 16
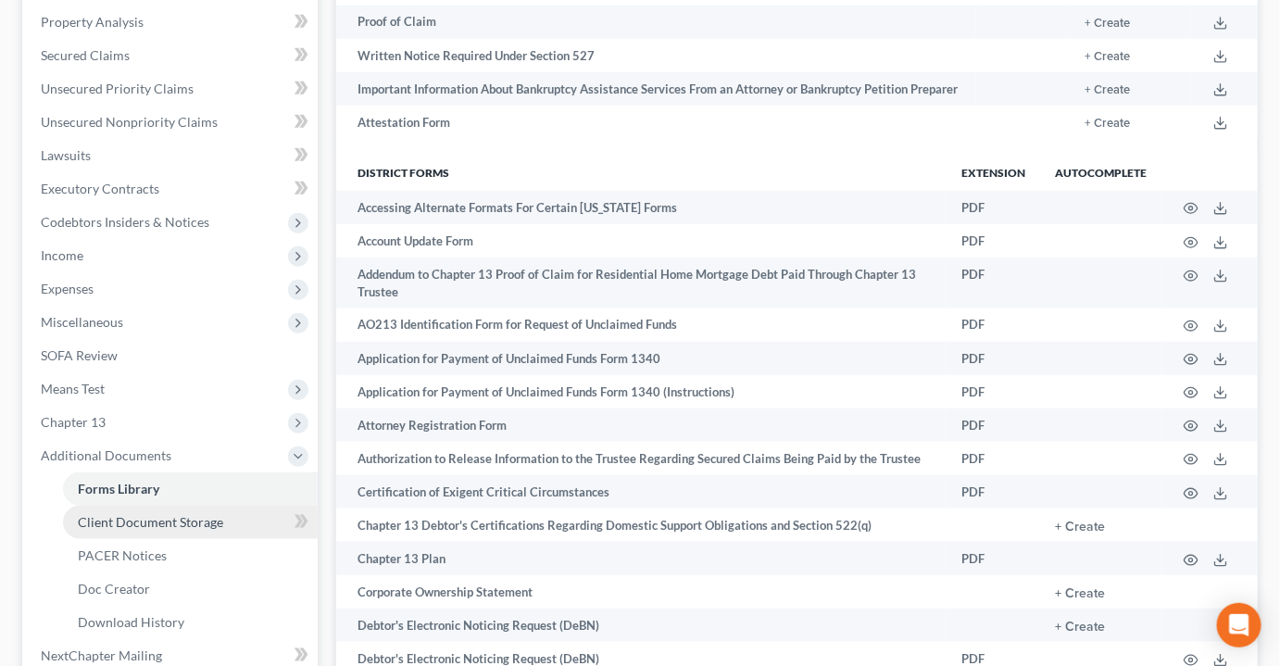
click at [207, 514] on span "Client Document Storage" at bounding box center [150, 522] width 145 height 16
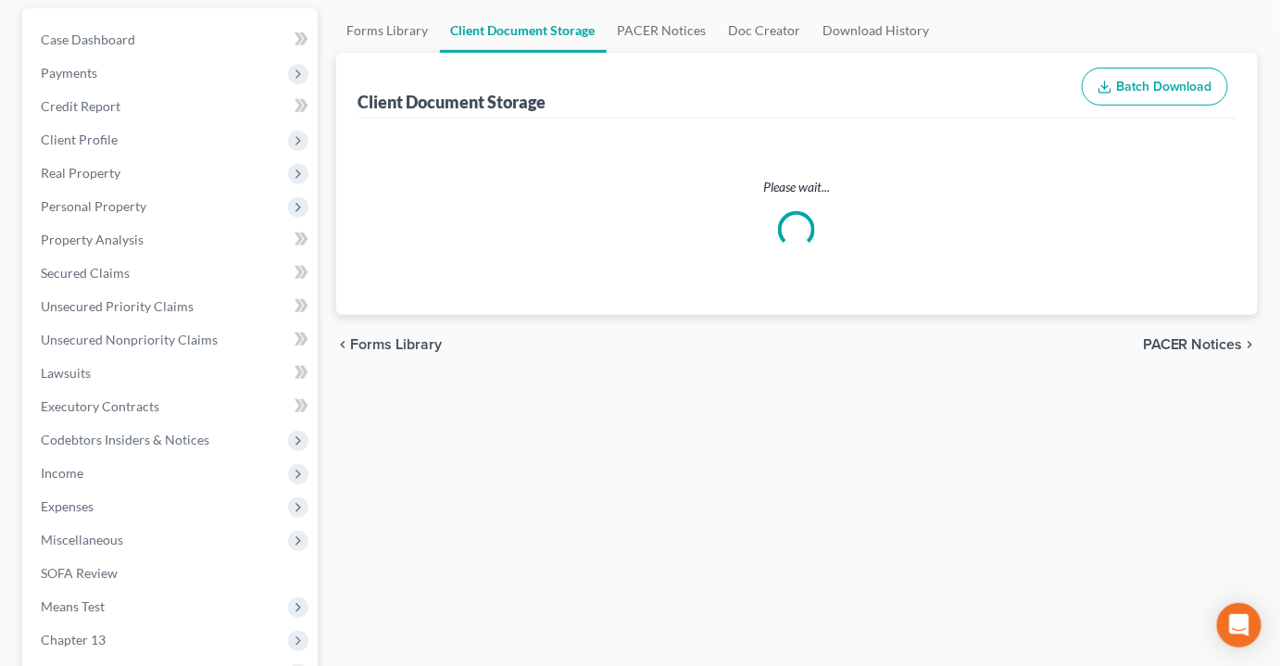
scroll to position [6, 0]
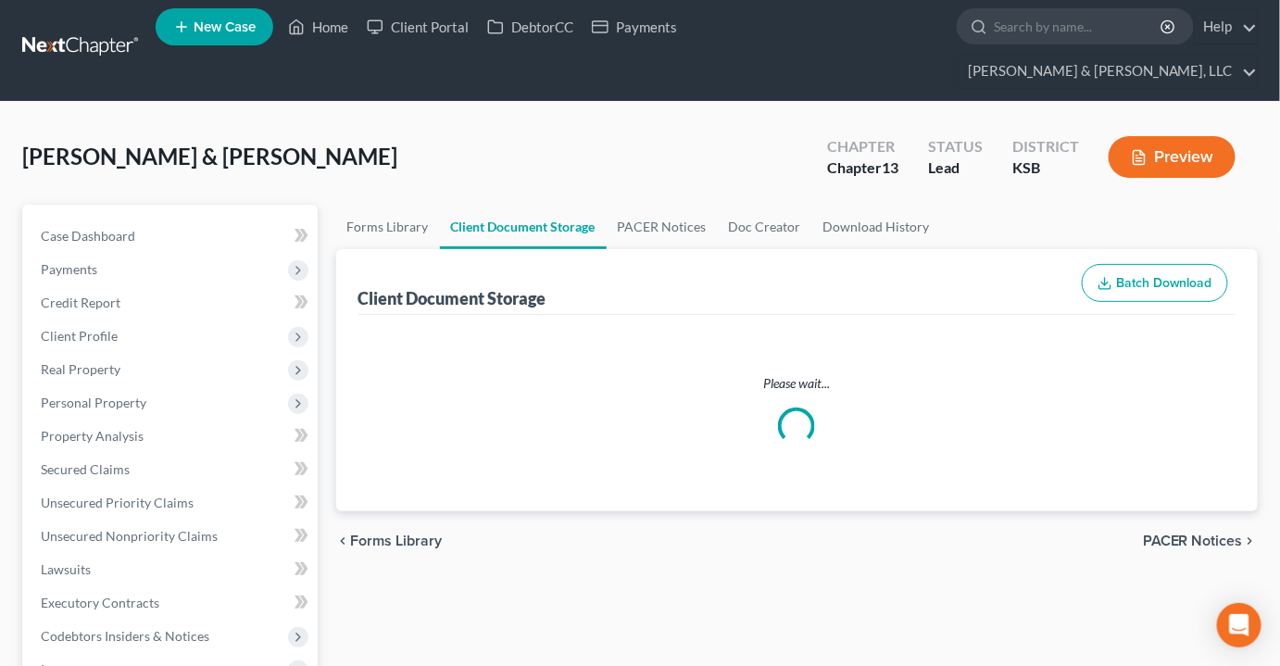
select select "2"
select select "1"
select select "0"
select select "4"
select select "5"
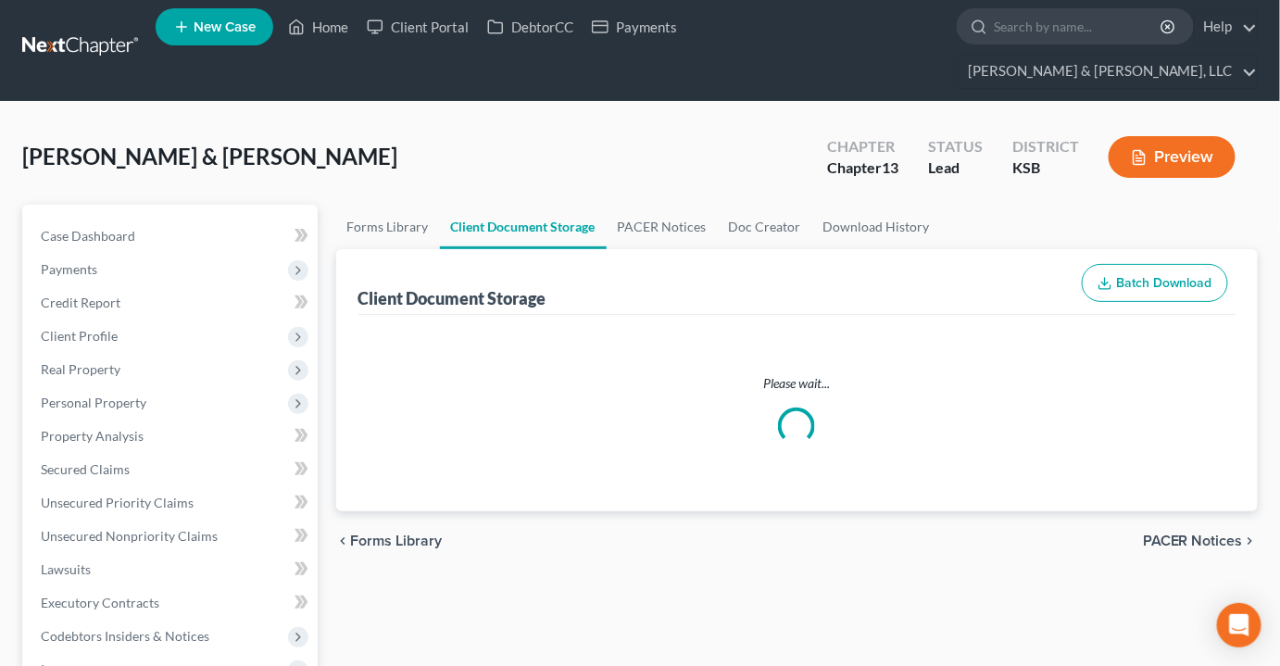
select select "3"
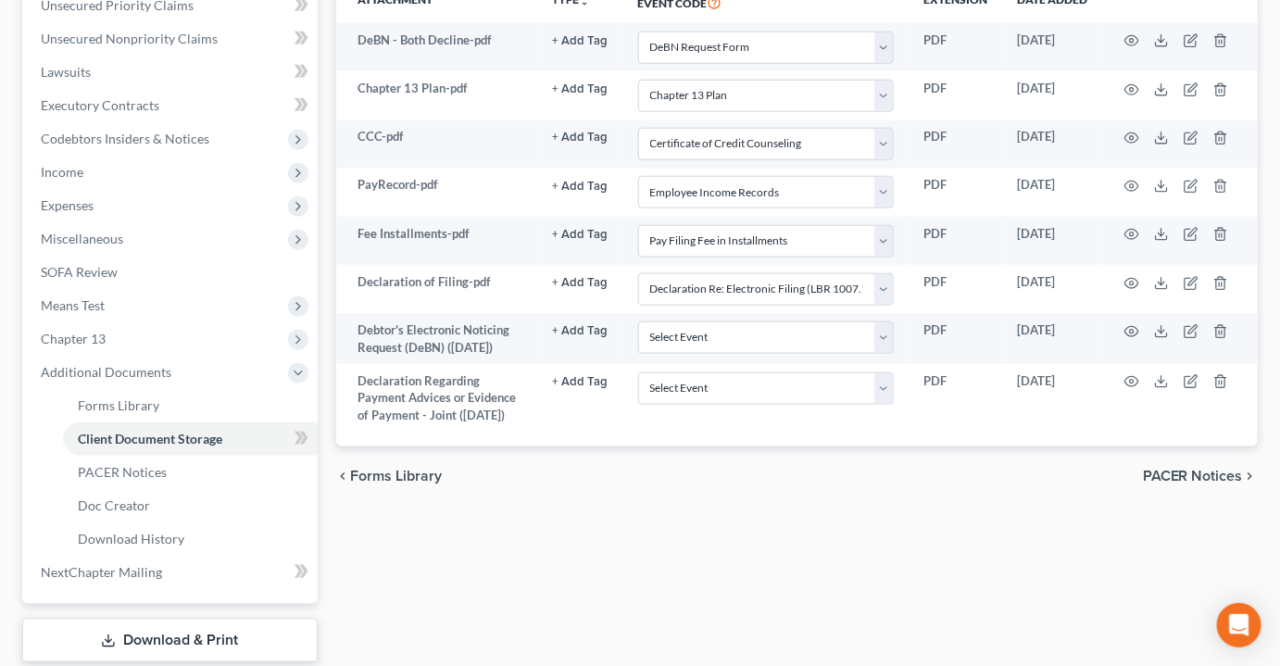
scroll to position [420, 0]
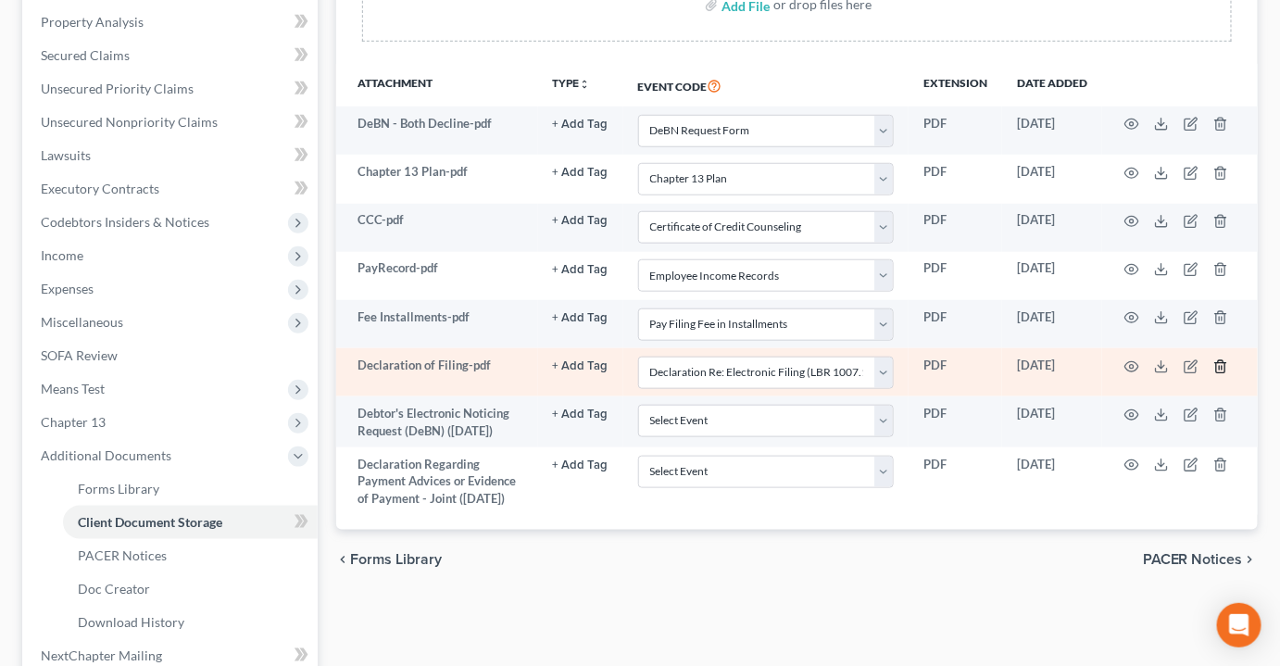
click at [1224, 363] on polyline "button" at bounding box center [1220, 363] width 11 height 0
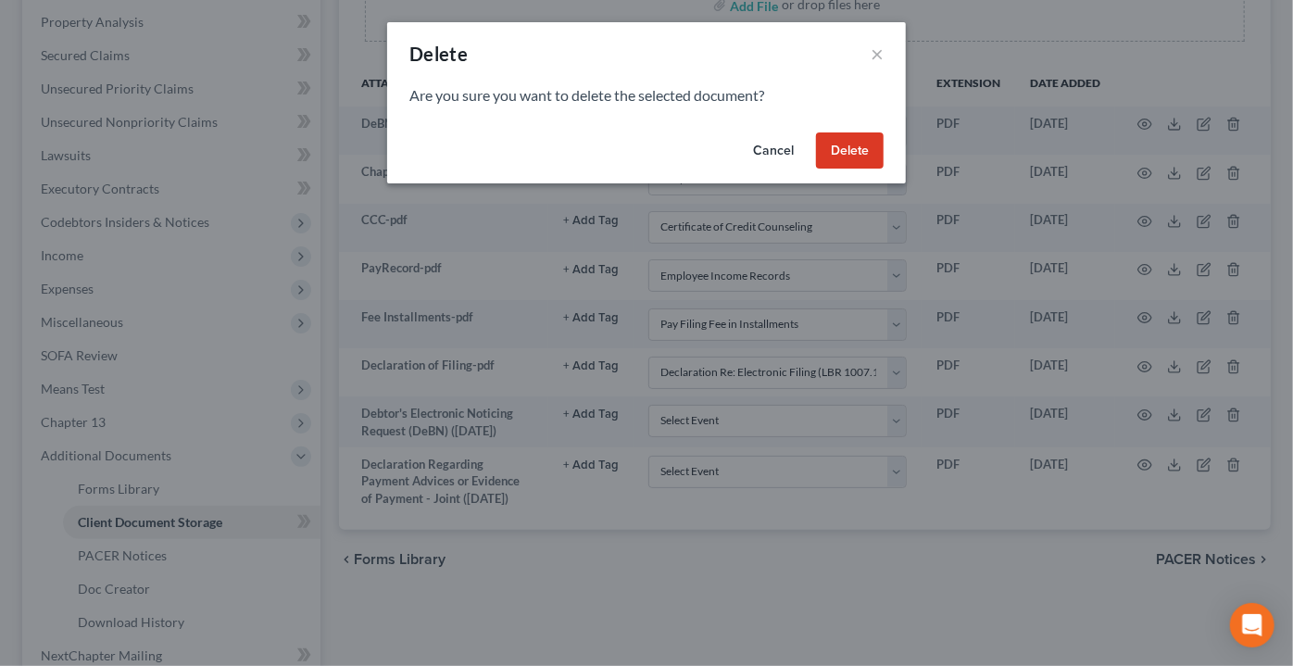
click at [859, 147] on button "Delete" at bounding box center [850, 150] width 68 height 37
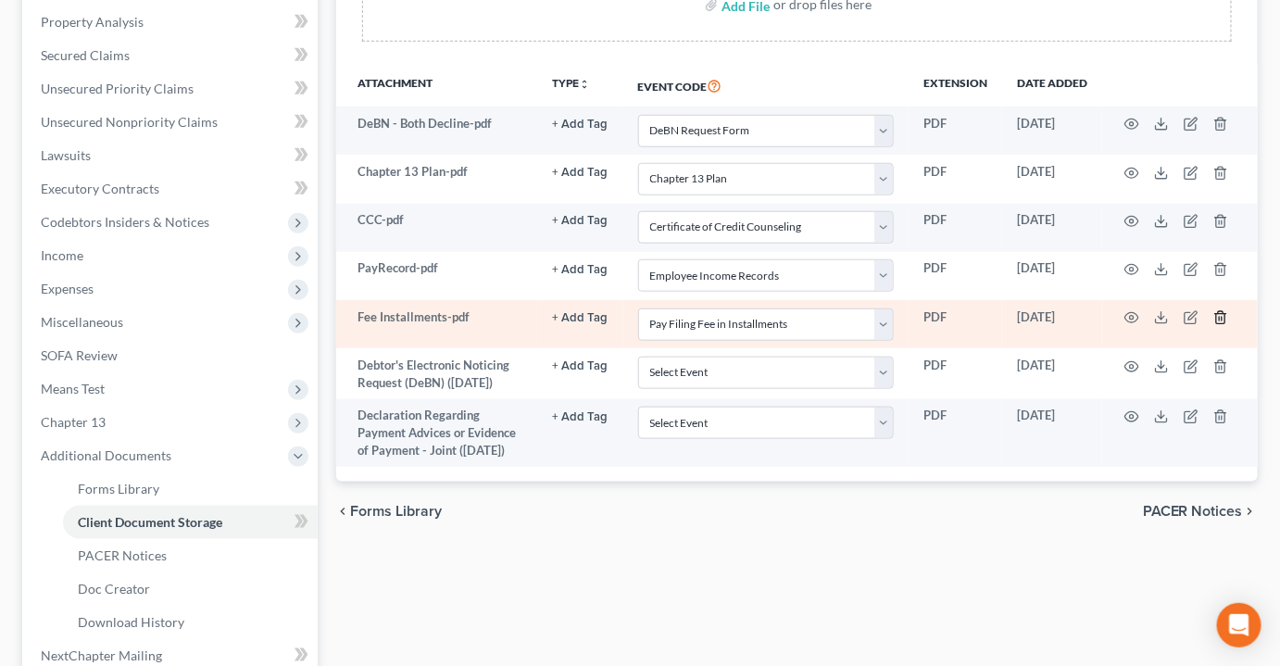
click at [1220, 318] on line "button" at bounding box center [1220, 320] width 0 height 4
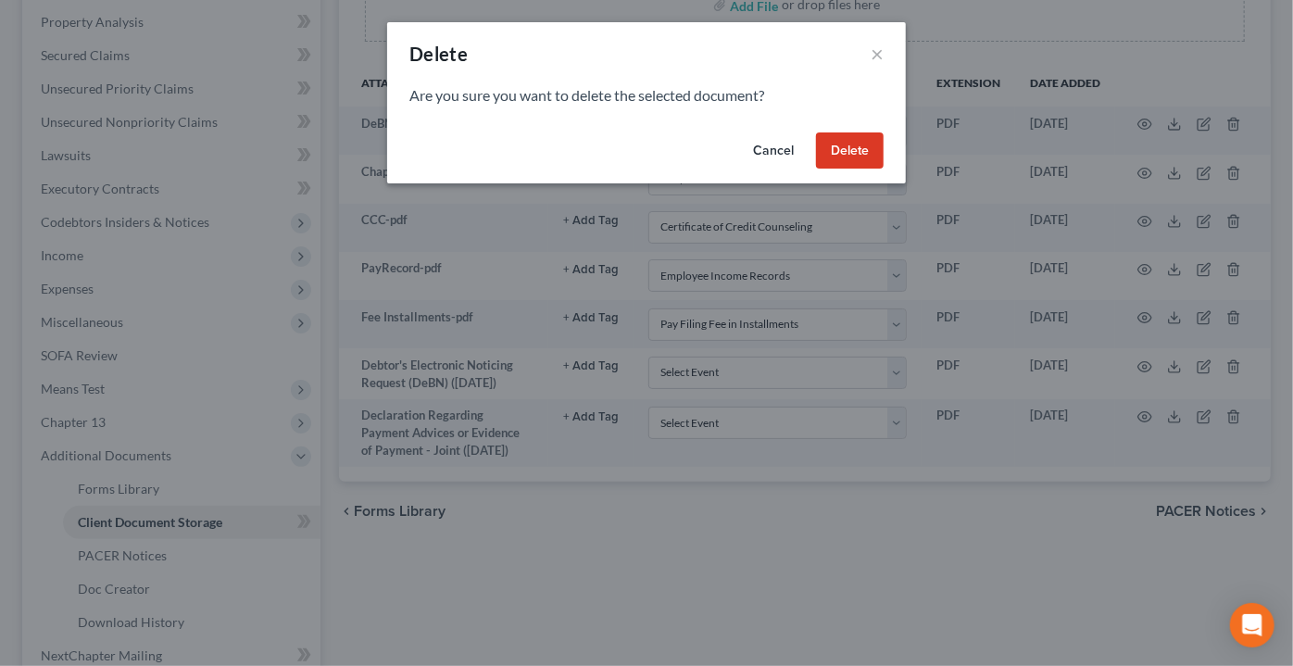
click at [852, 144] on button "Delete" at bounding box center [850, 150] width 68 height 37
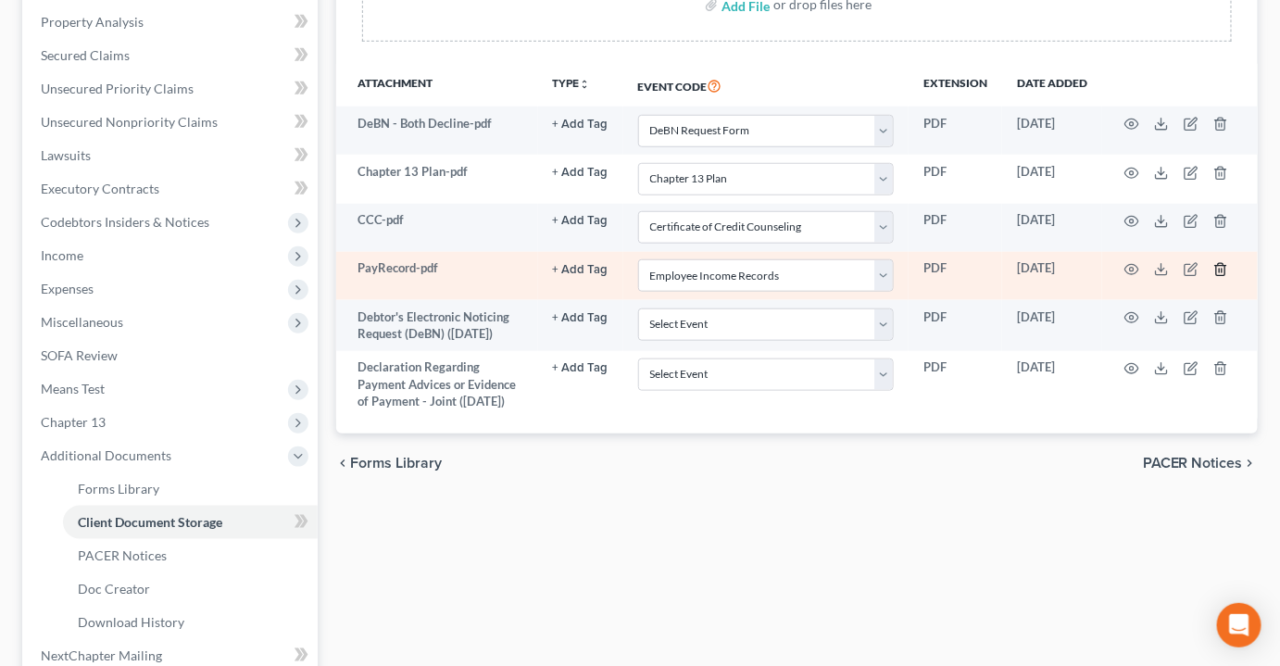
click at [1215, 262] on icon "button" at bounding box center [1220, 269] width 15 height 15
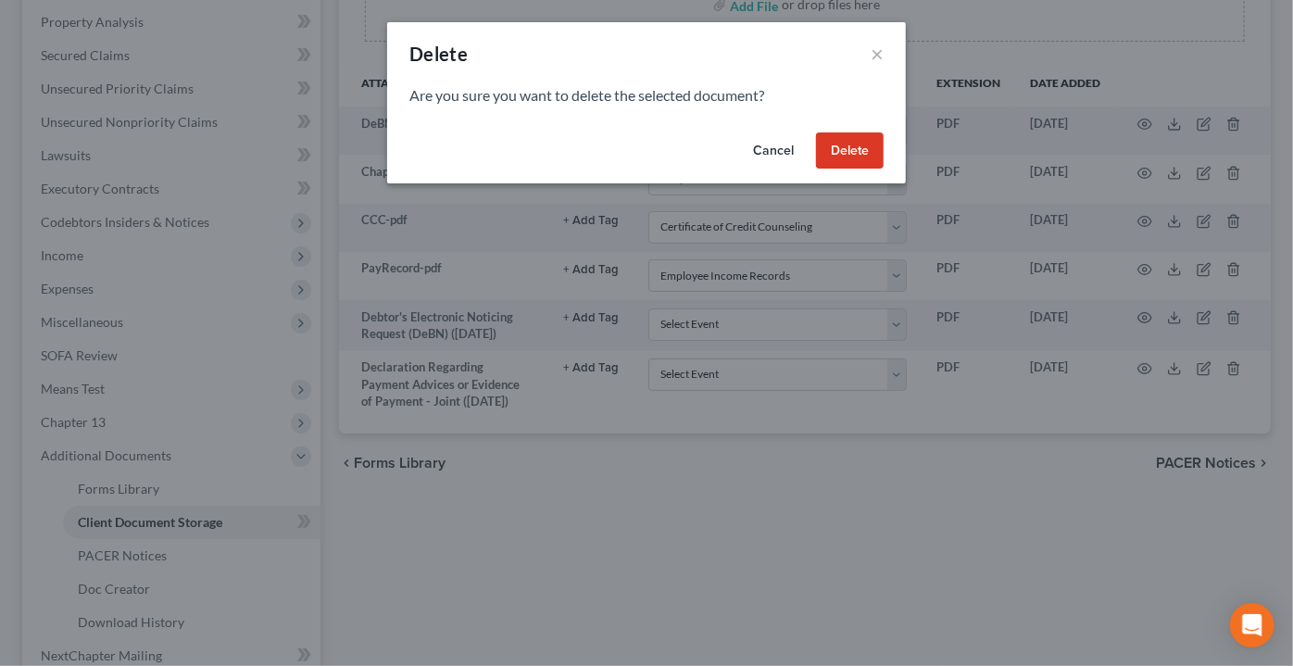
click at [826, 146] on button "Delete" at bounding box center [850, 150] width 68 height 37
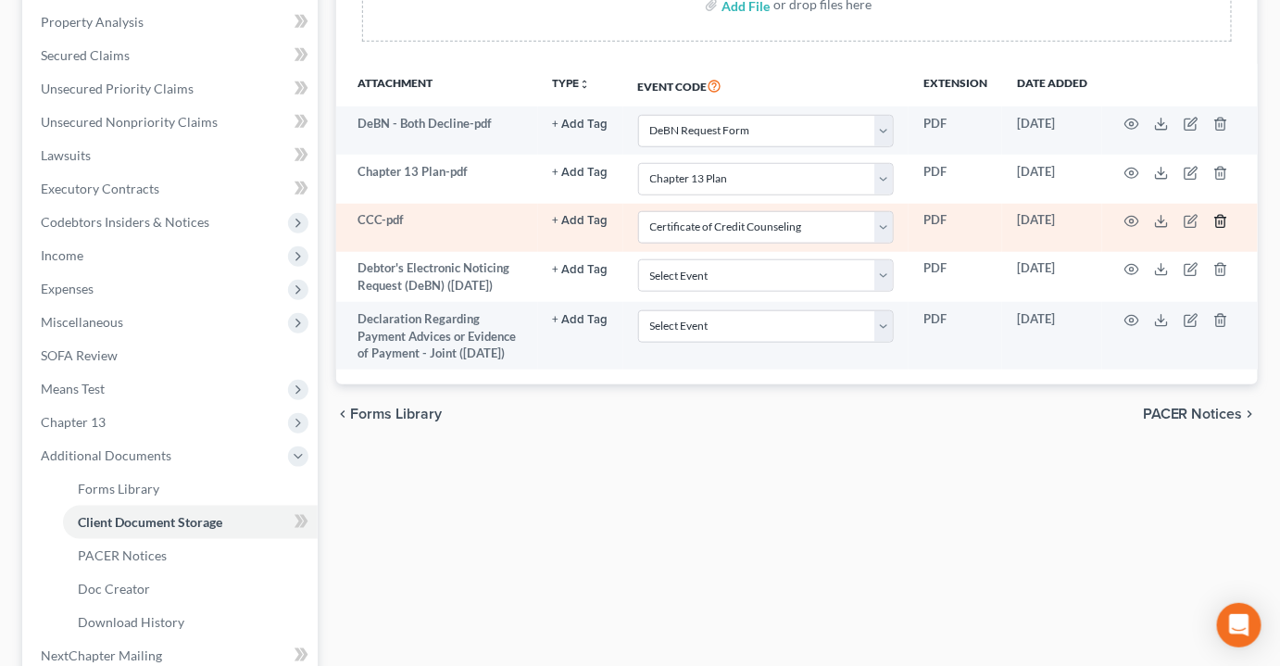
click at [1223, 214] on icon "button" at bounding box center [1220, 221] width 15 height 15
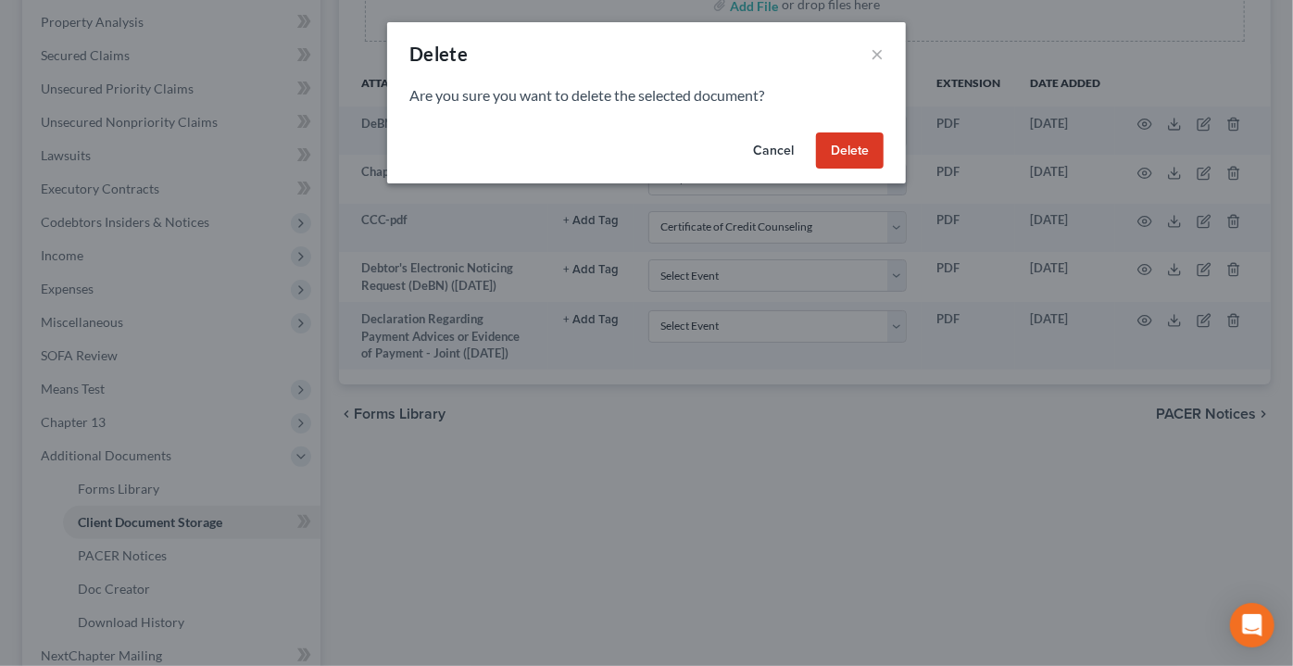
click at [830, 147] on button "Delete" at bounding box center [850, 150] width 68 height 37
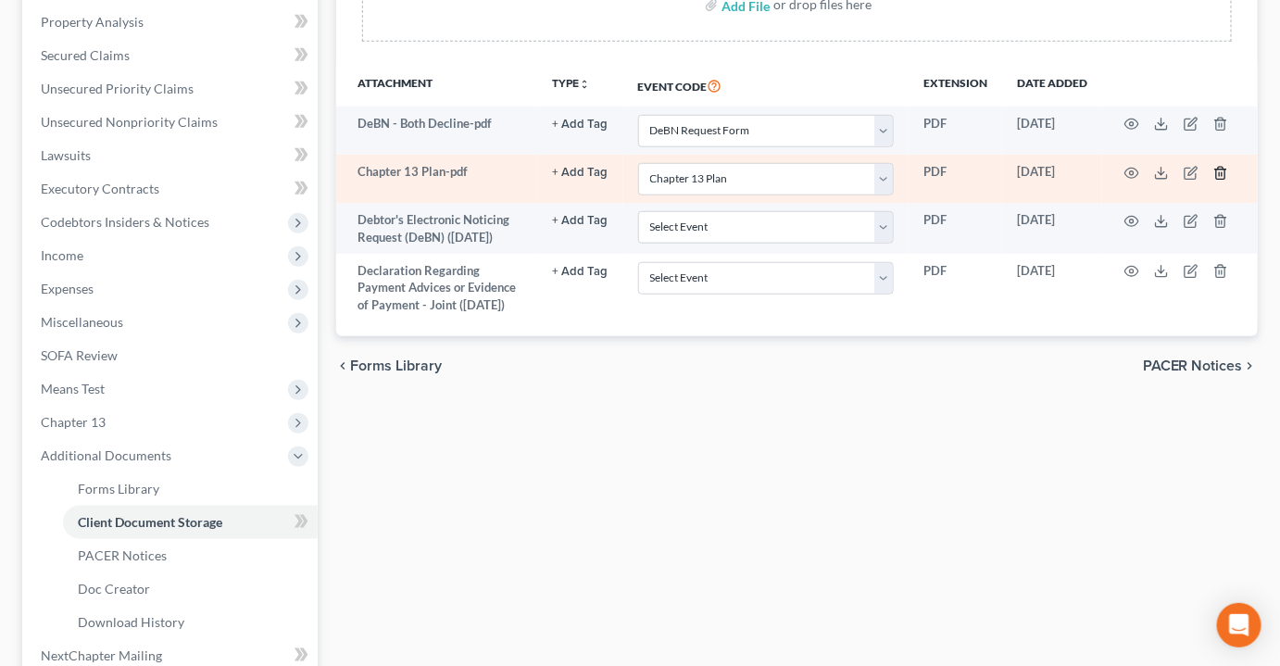
click at [1220, 166] on icon "button" at bounding box center [1220, 173] width 15 height 15
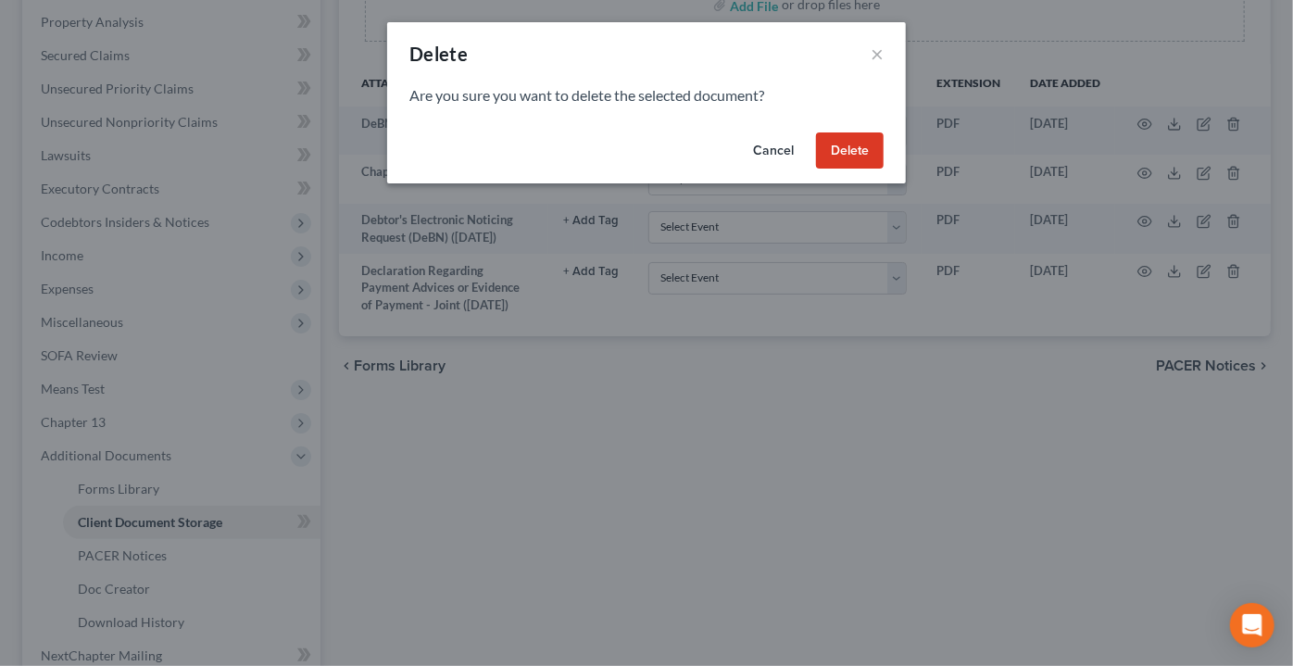
click at [853, 144] on button "Delete" at bounding box center [850, 150] width 68 height 37
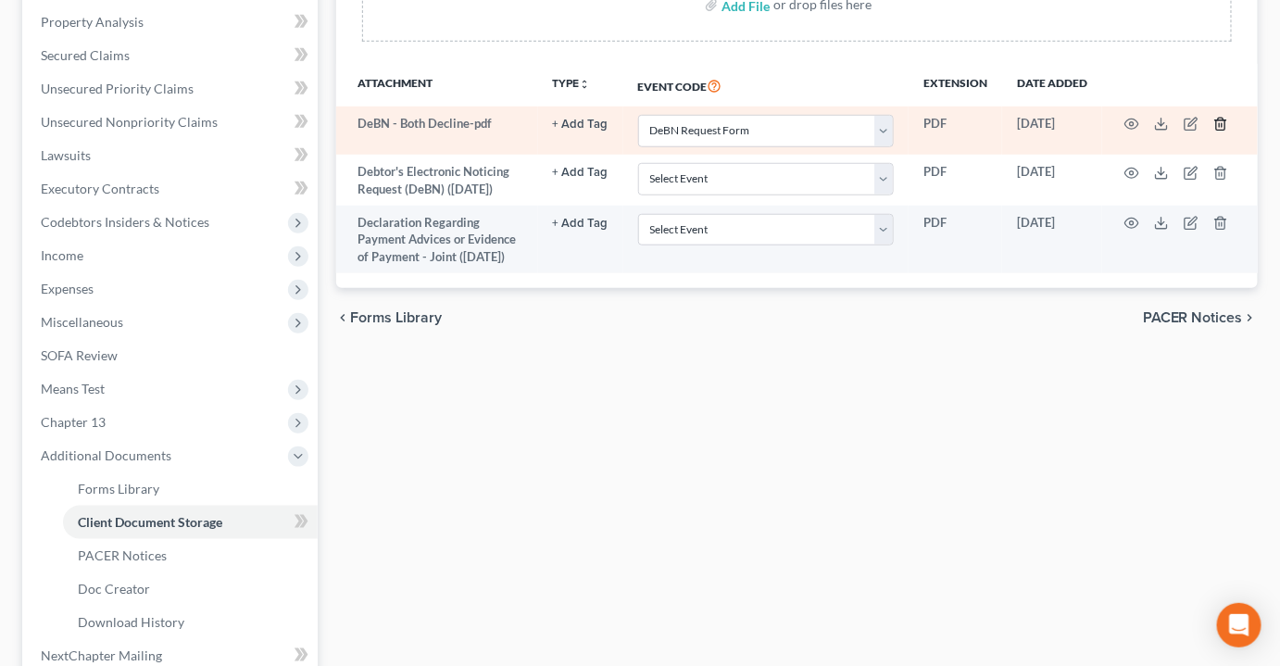
click at [1215, 117] on icon "button" at bounding box center [1220, 124] width 15 height 15
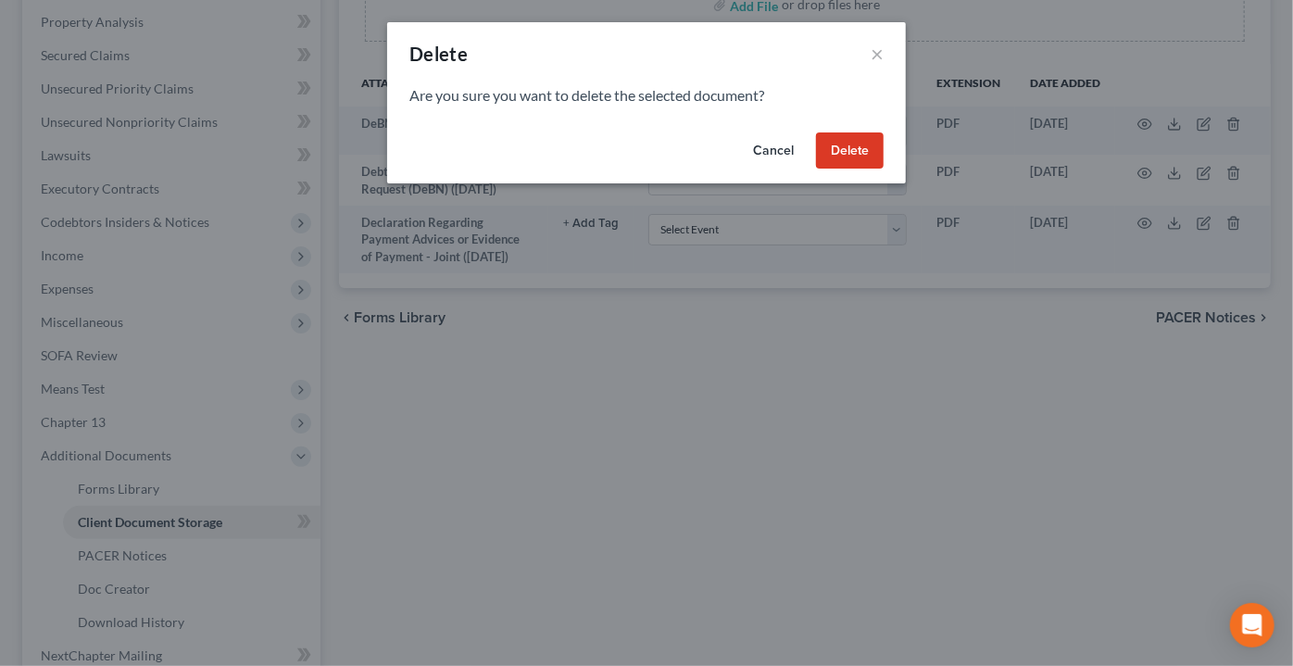
click at [828, 139] on button "Delete" at bounding box center [850, 150] width 68 height 37
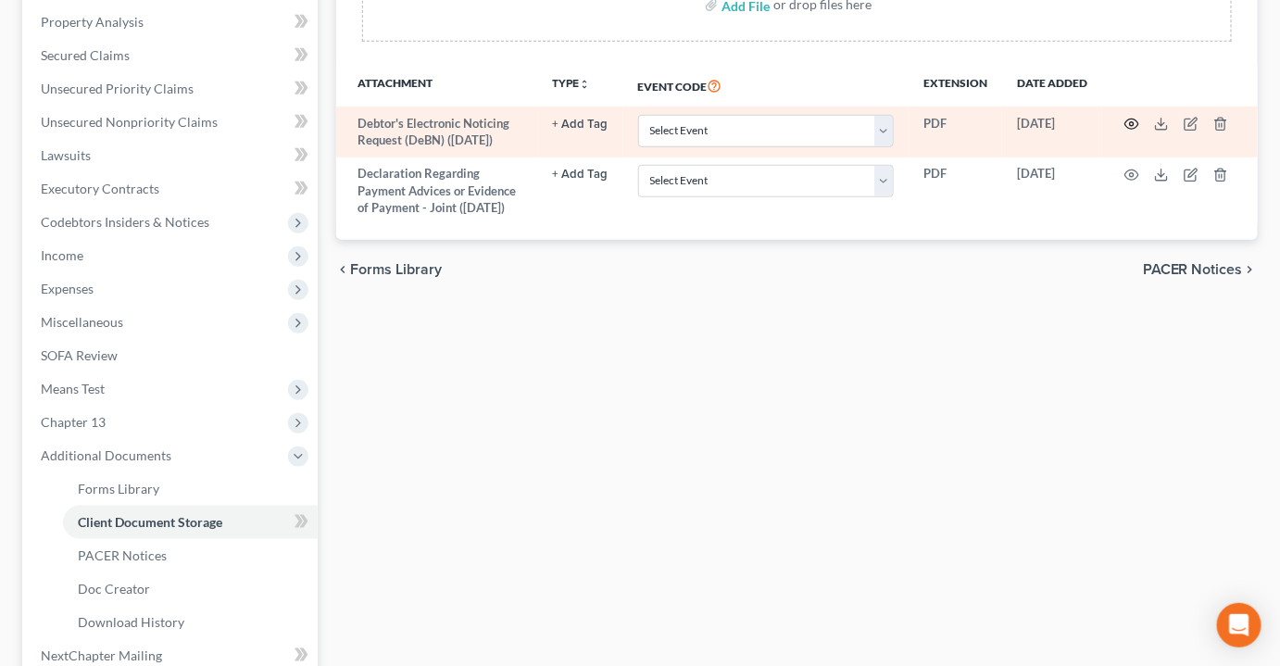
click at [1129, 117] on icon "button" at bounding box center [1131, 124] width 15 height 15
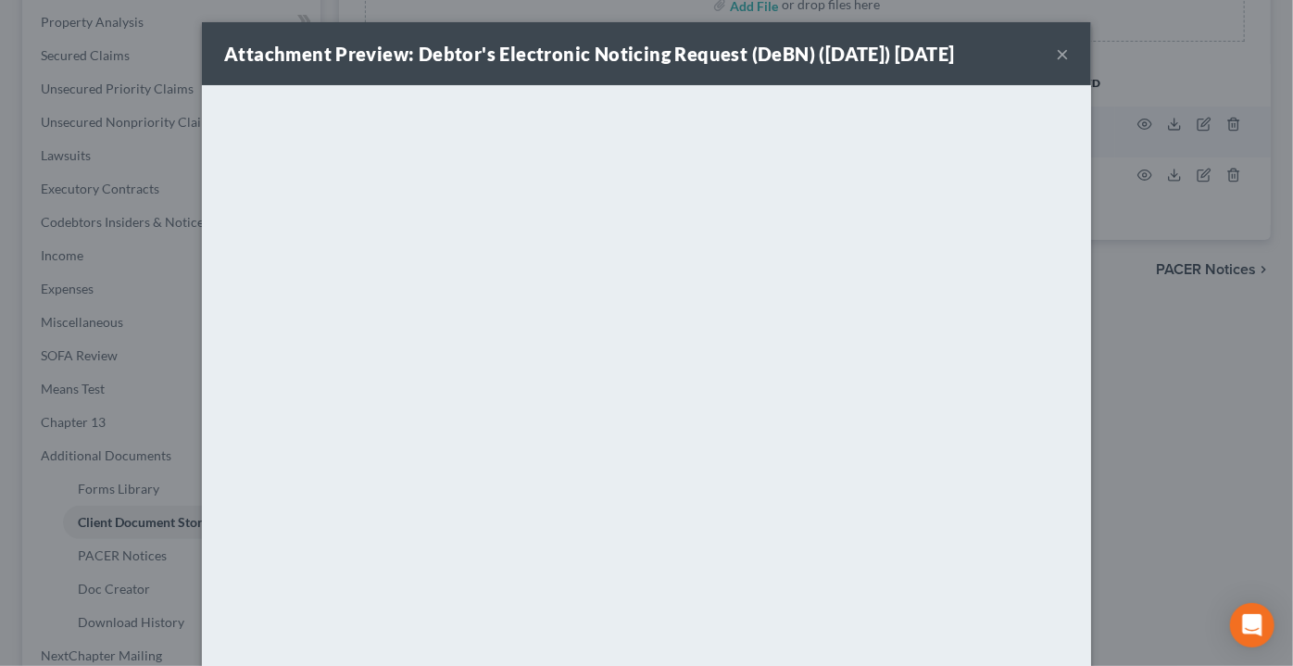
click at [1061, 56] on button "×" at bounding box center [1062, 54] width 13 height 22
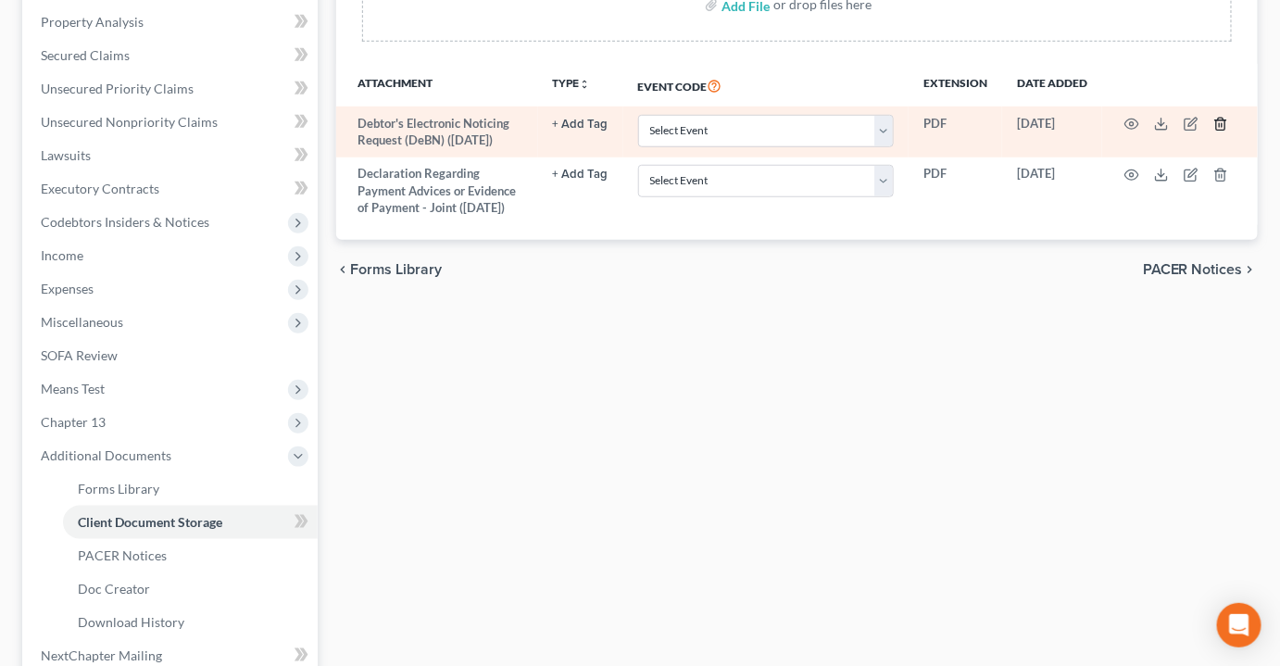
click at [1223, 117] on icon "button" at bounding box center [1220, 124] width 15 height 15
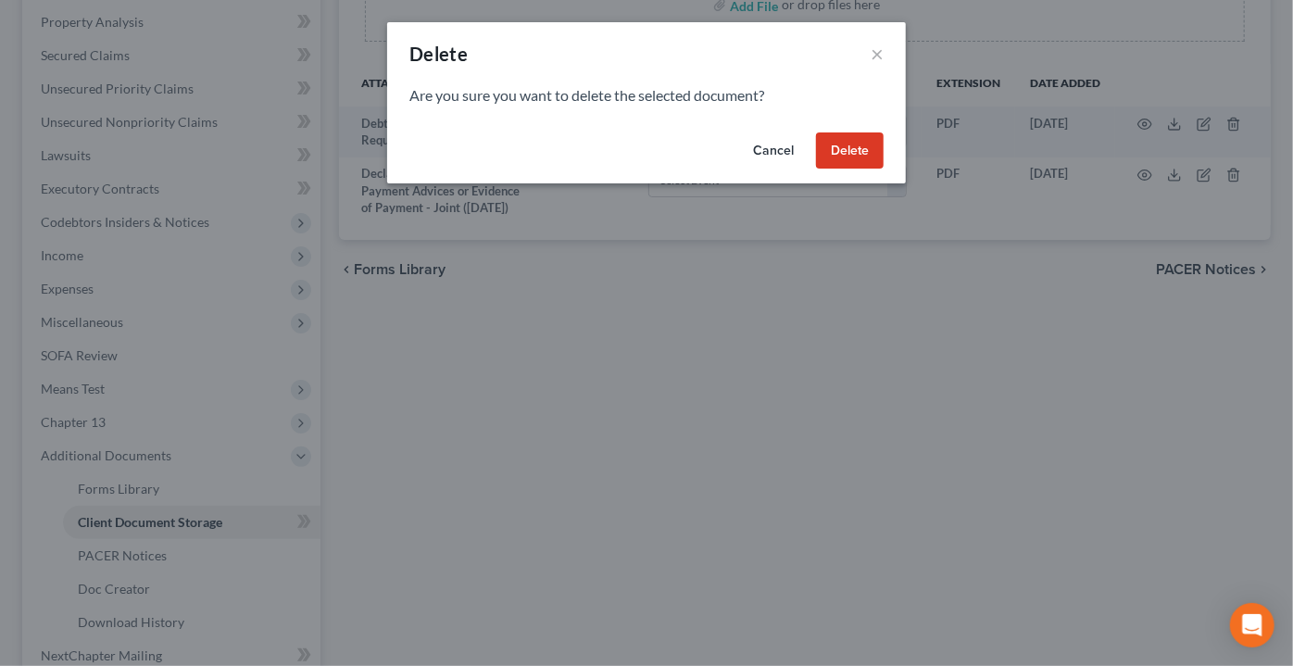
click at [852, 155] on button "Delete" at bounding box center [850, 150] width 68 height 37
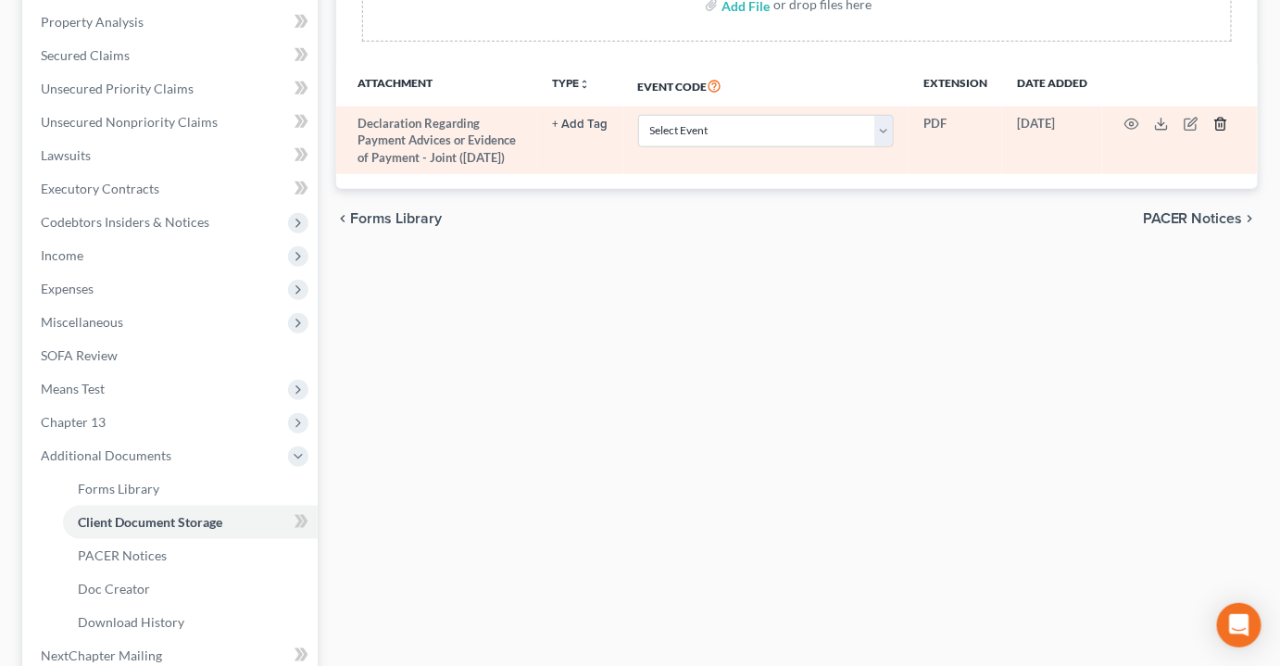
click at [1226, 117] on icon "button" at bounding box center [1220, 124] width 15 height 15
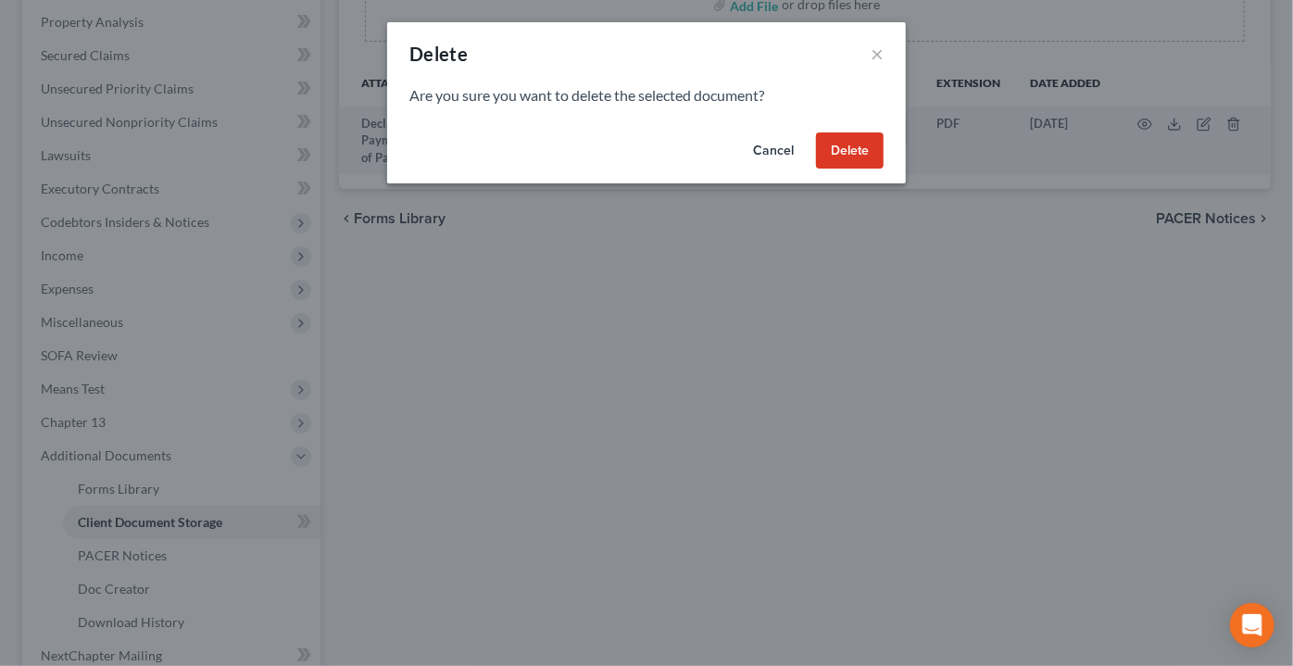
click at [866, 144] on button "Delete" at bounding box center [850, 150] width 68 height 37
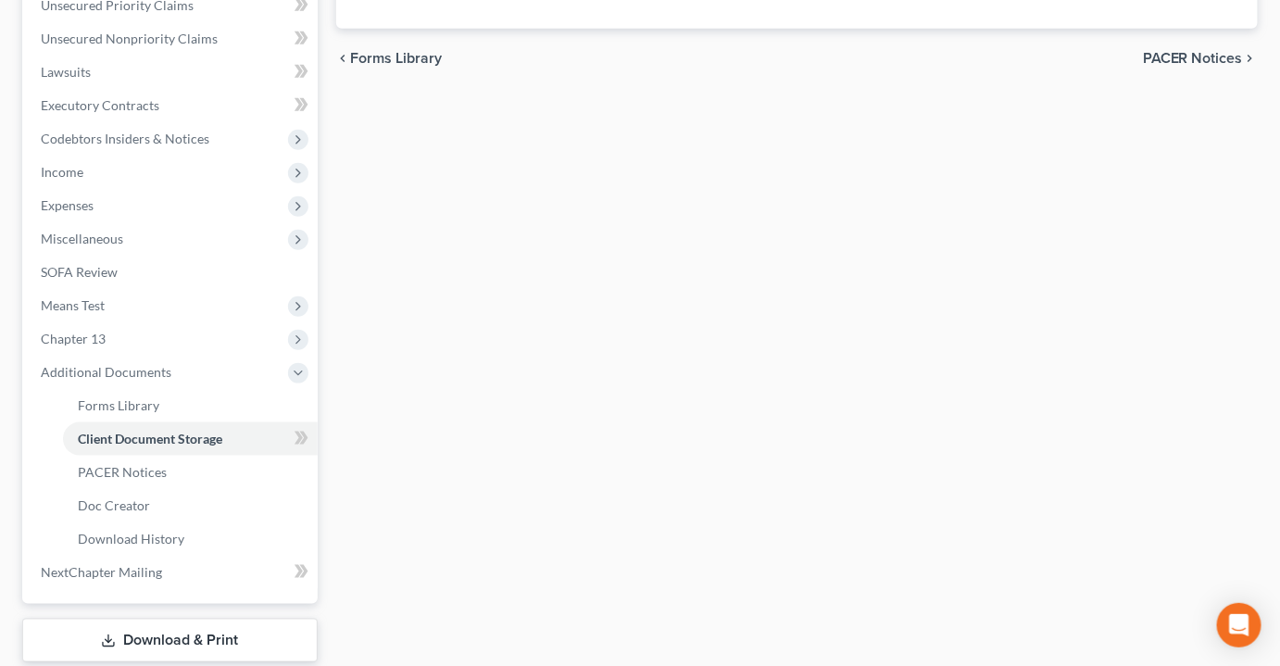
scroll to position [505, 0]
click at [96, 330] on span "Chapter 13" at bounding box center [73, 338] width 65 height 16
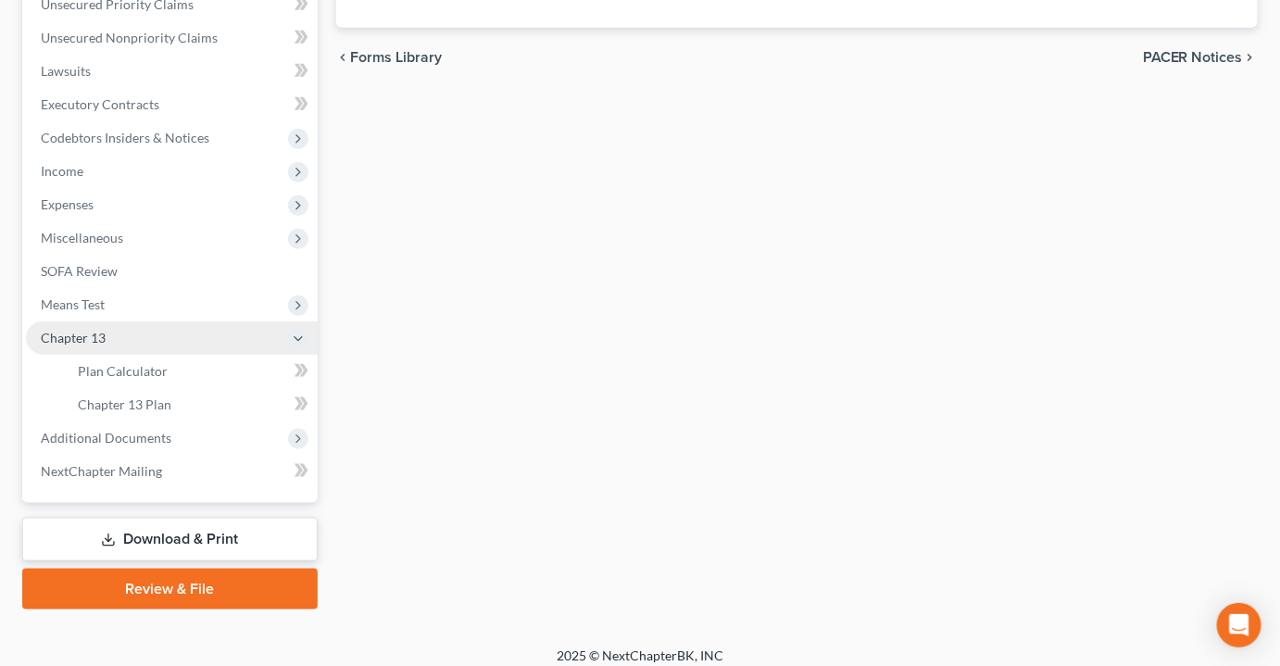
scroll to position [483, 0]
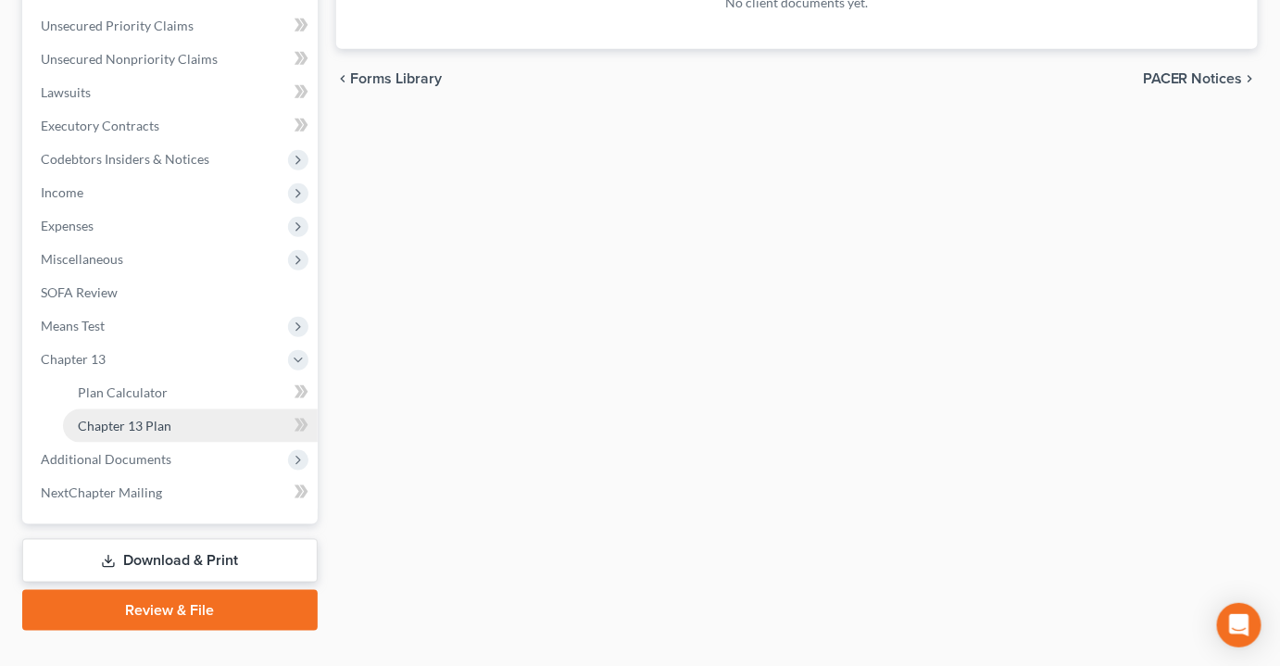
click at [119, 418] on span "Chapter 13 Plan" at bounding box center [125, 426] width 94 height 16
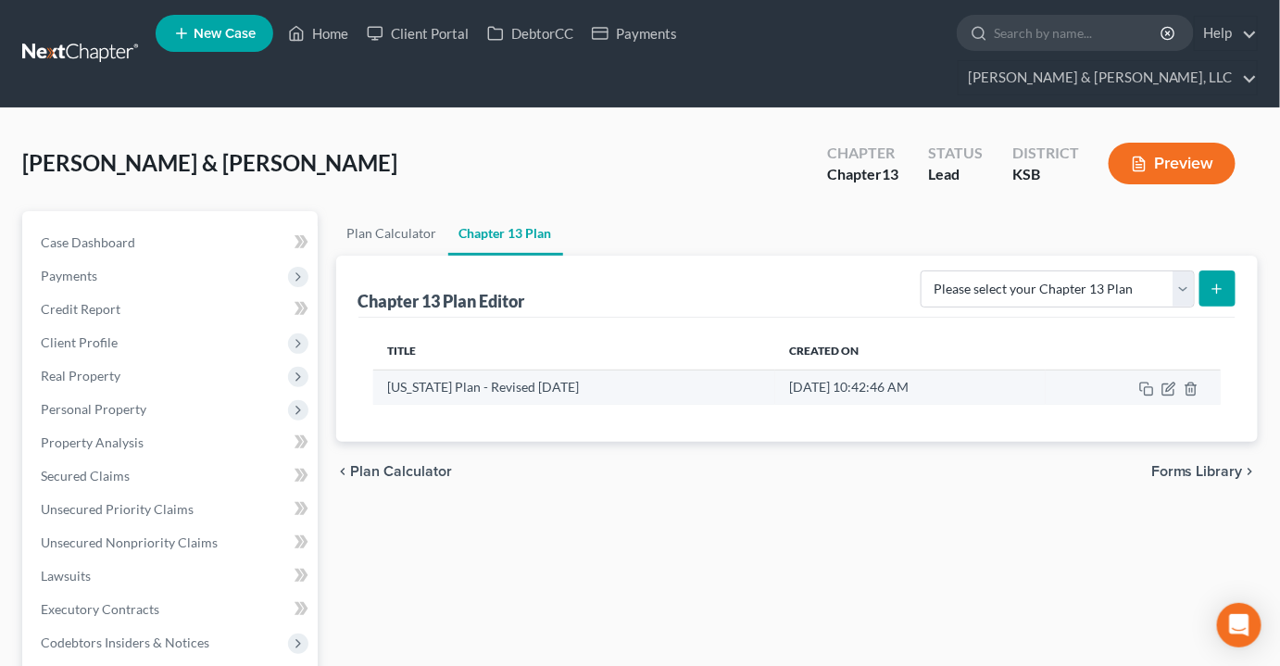
click at [1166, 370] on td at bounding box center [1133, 387] width 175 height 35
click at [1171, 383] on icon "button" at bounding box center [1170, 387] width 8 height 8
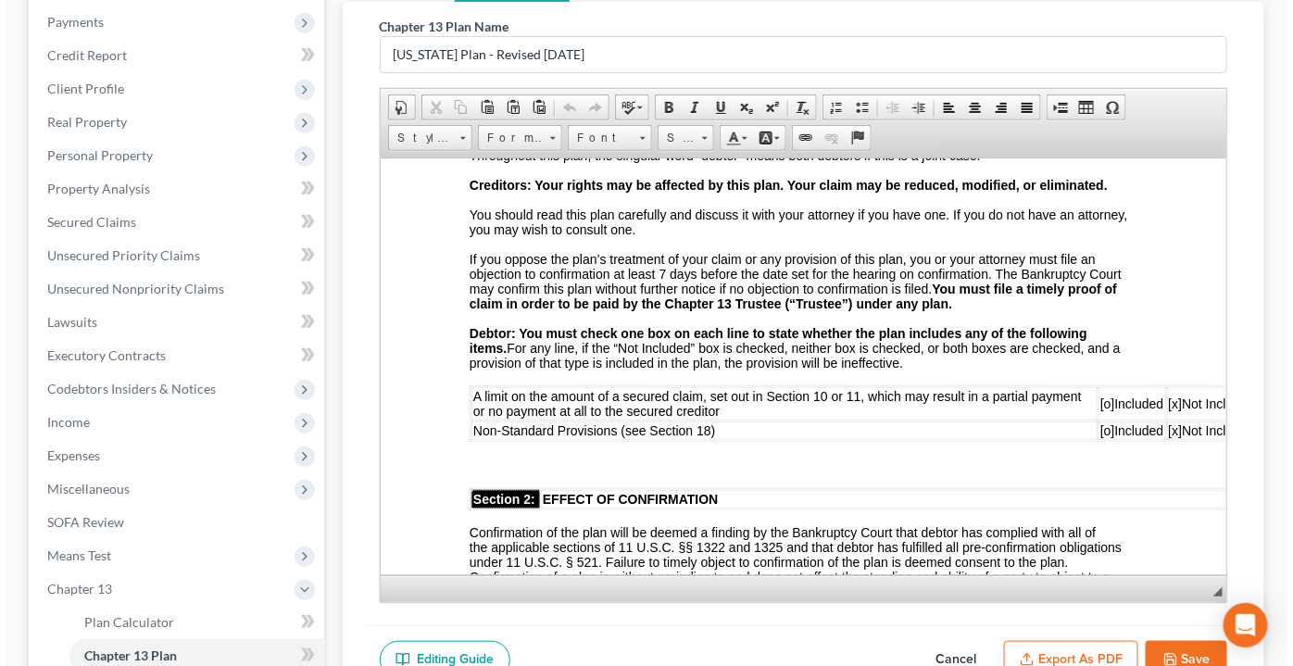
scroll to position [331, 0]
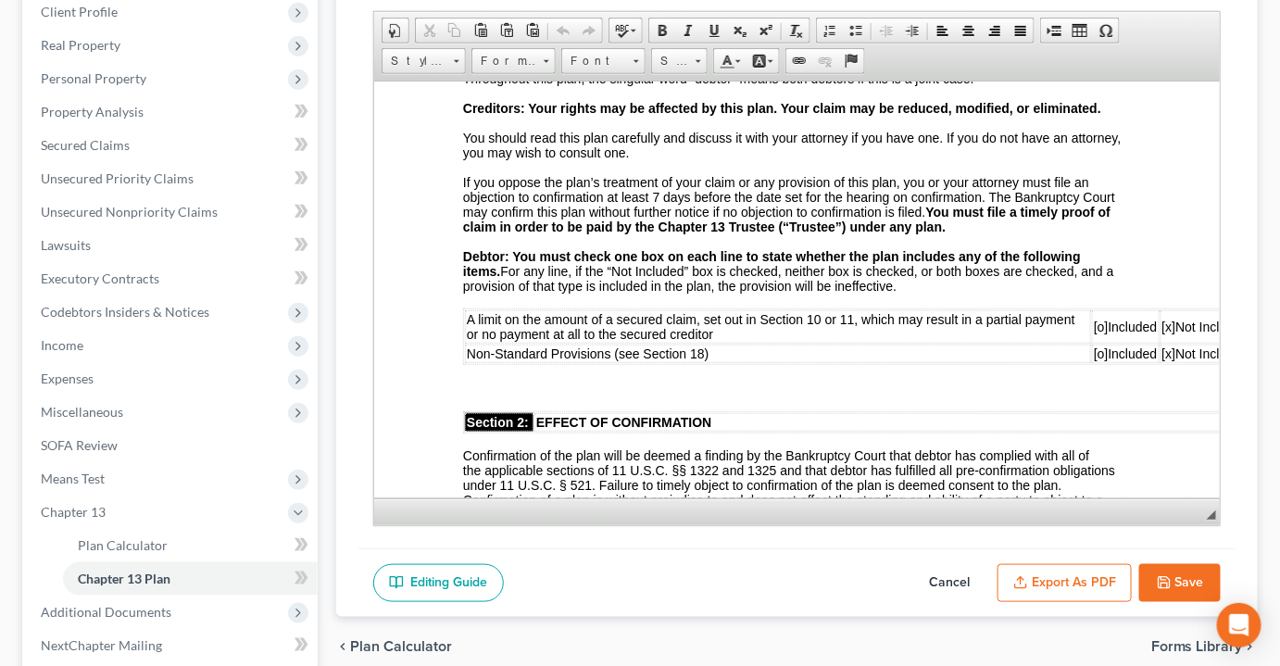
click at [1078, 564] on button "Export as PDF" at bounding box center [1064, 583] width 134 height 39
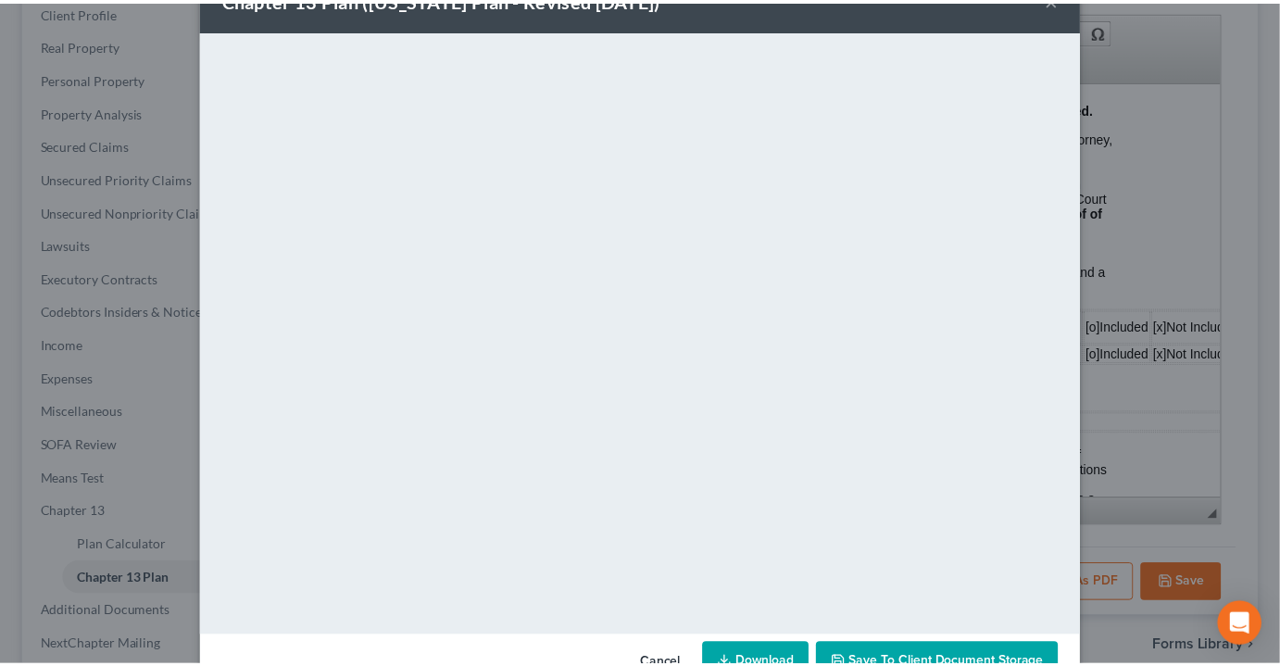
scroll to position [108, 0]
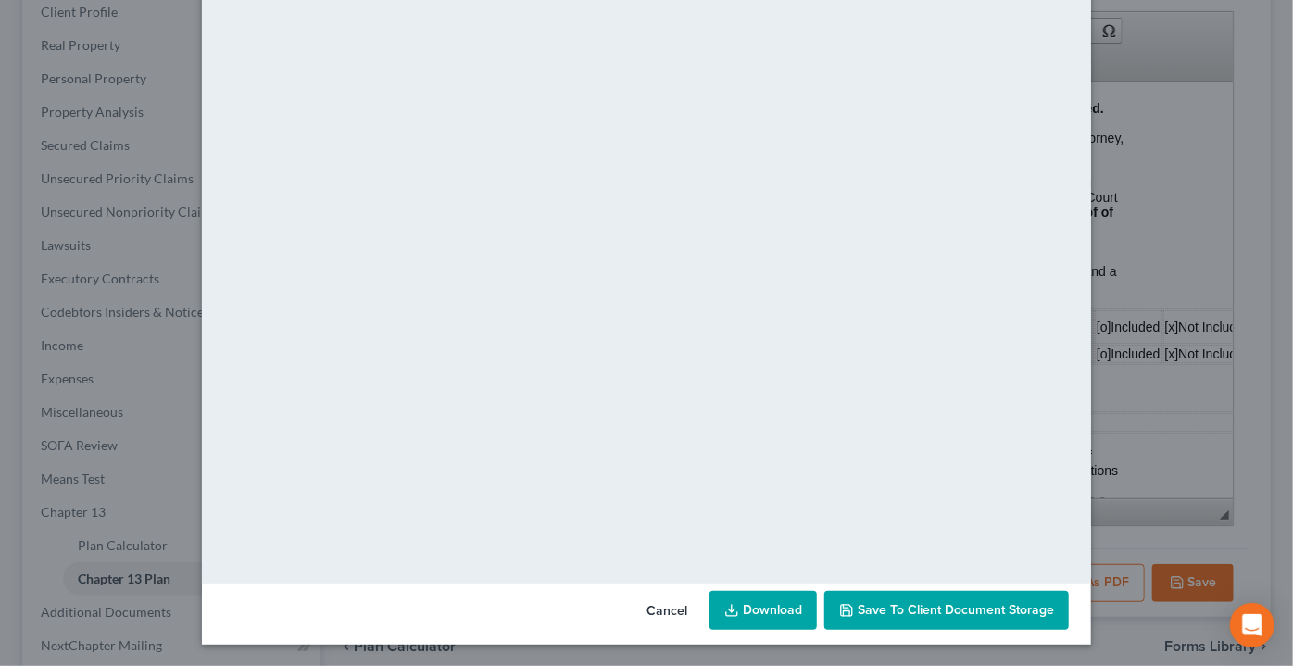
click at [951, 603] on span "Save to Client Document Storage" at bounding box center [956, 610] width 196 height 16
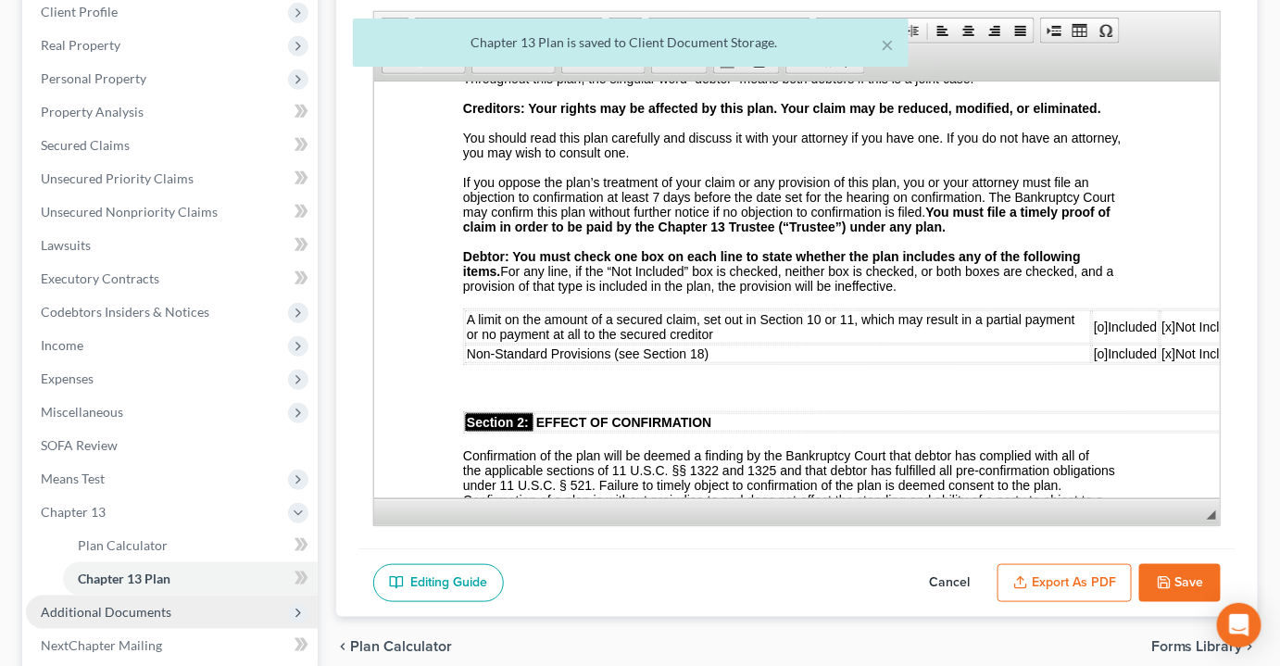
click at [150, 604] on span "Additional Documents" at bounding box center [106, 612] width 131 height 16
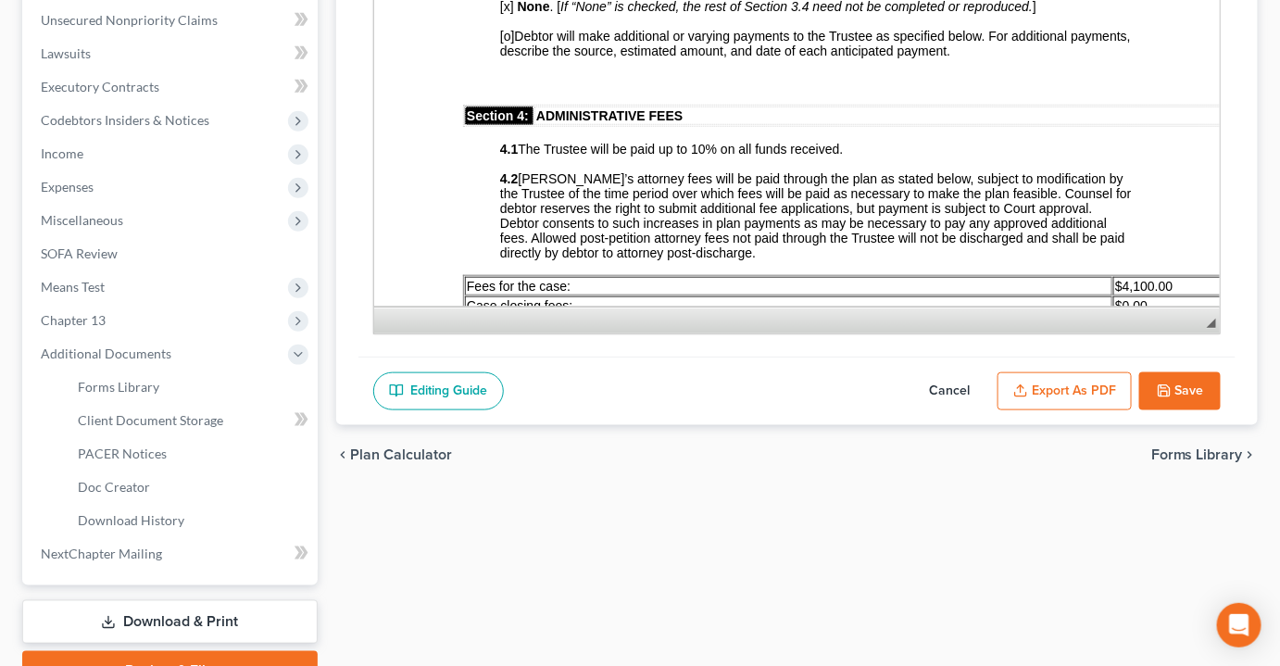
scroll to position [547, 0]
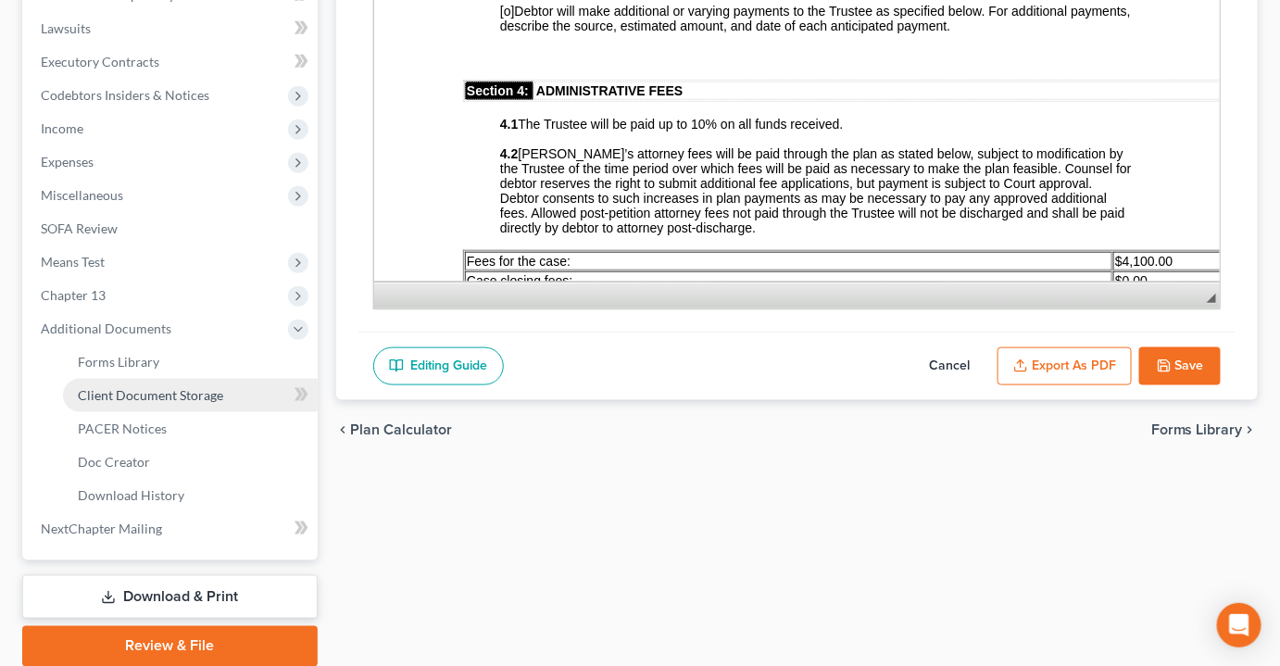
click at [217, 387] on span "Client Document Storage" at bounding box center [150, 395] width 145 height 16
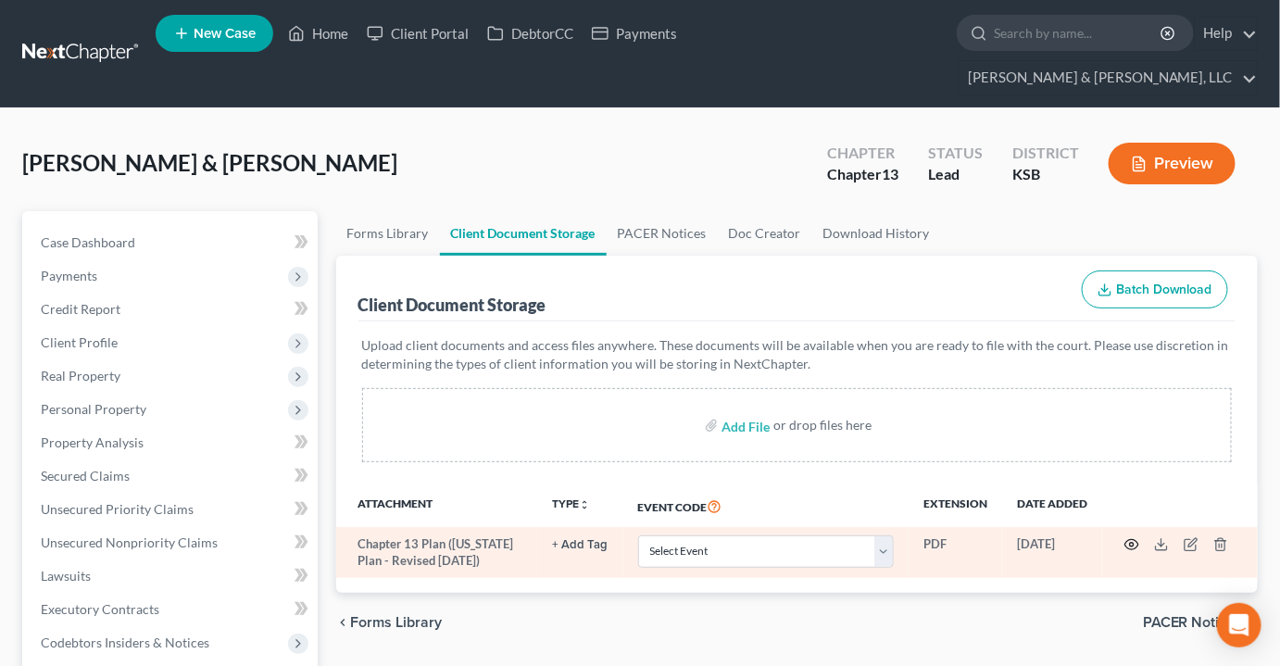
click at [1133, 543] on circle "button" at bounding box center [1132, 545] width 4 height 4
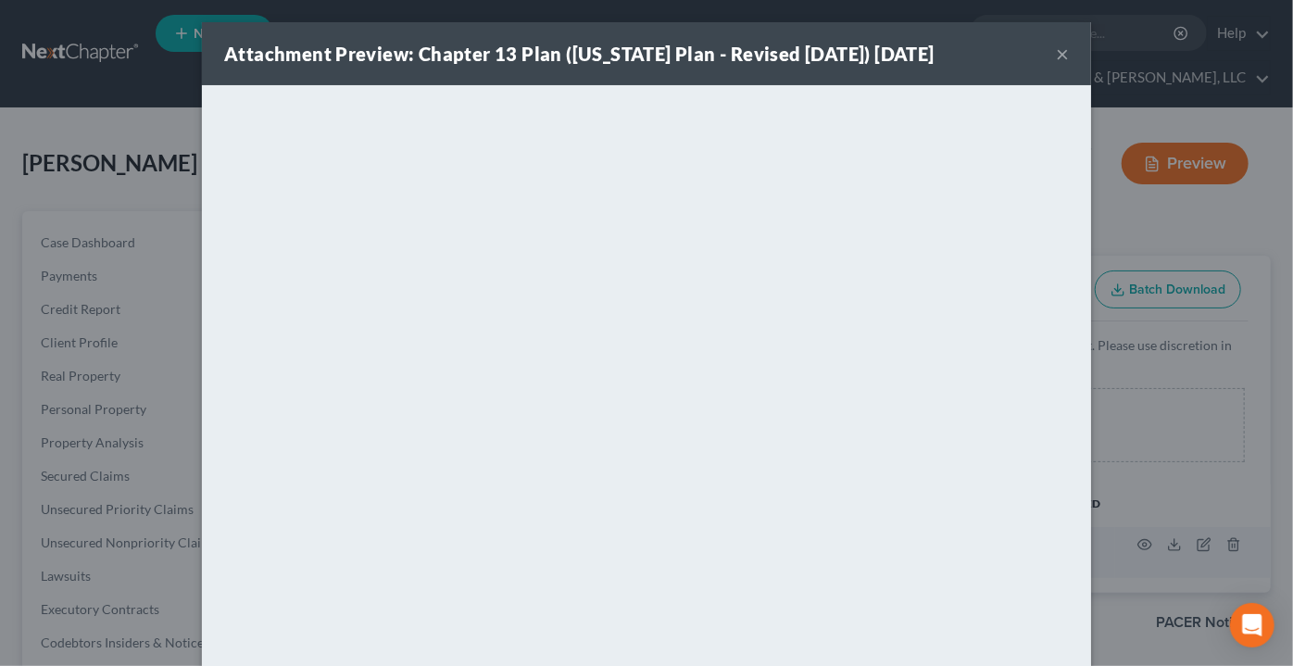
click at [1045, 58] on div "Attachment Preview: Chapter 13 Plan (Kansas Plan - Revised 4/1/24) 10/13/2025 ×" at bounding box center [646, 53] width 889 height 63
click at [1056, 56] on button "×" at bounding box center [1062, 54] width 13 height 22
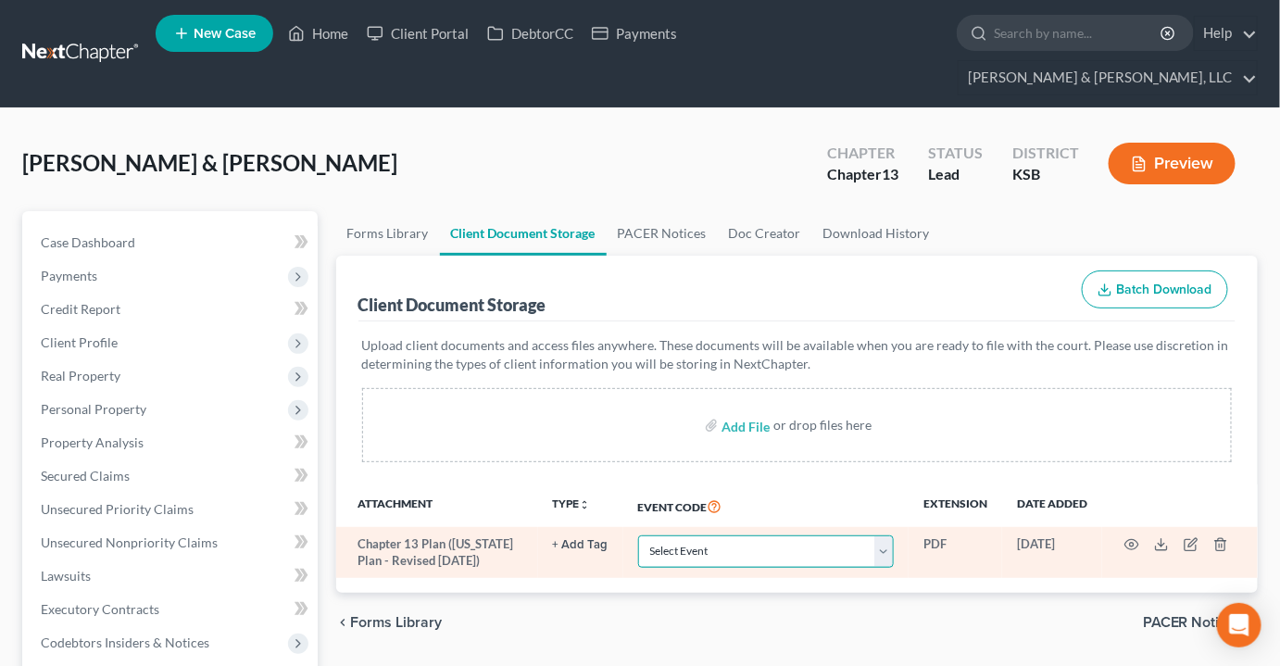
click at [894, 535] on select "Select Event Certificate of Credit Counseling Chapter 13 Plan DeBN Request Form…" at bounding box center [766, 551] width 256 height 32
select select "1"
click at [638, 535] on select "Select Event Certificate of Credit Counseling Chapter 13 Plan DeBN Request Form…" at bounding box center [766, 551] width 256 height 32
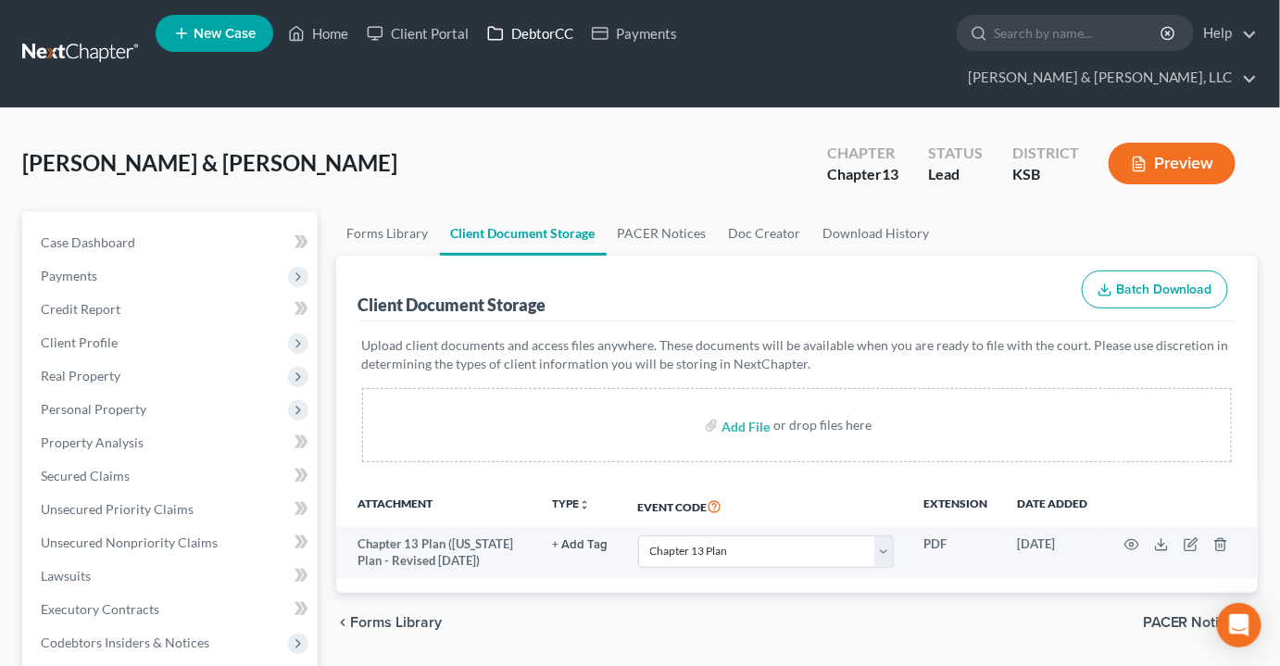
select select "1"
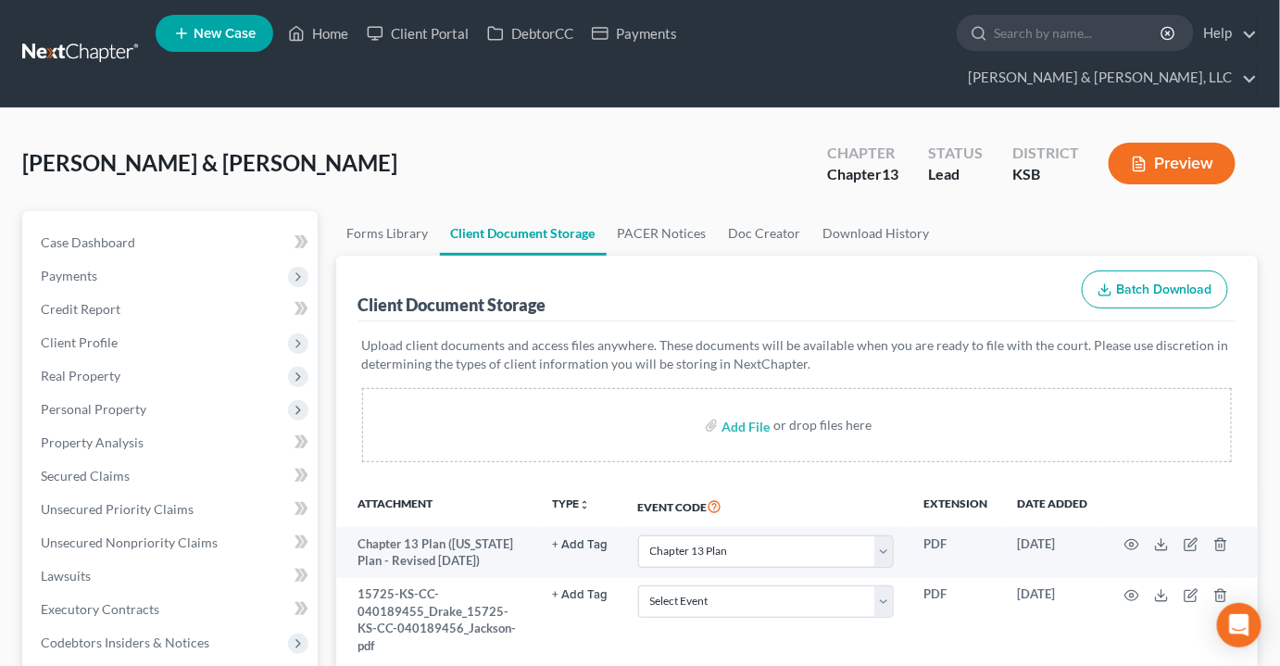
select select "1"
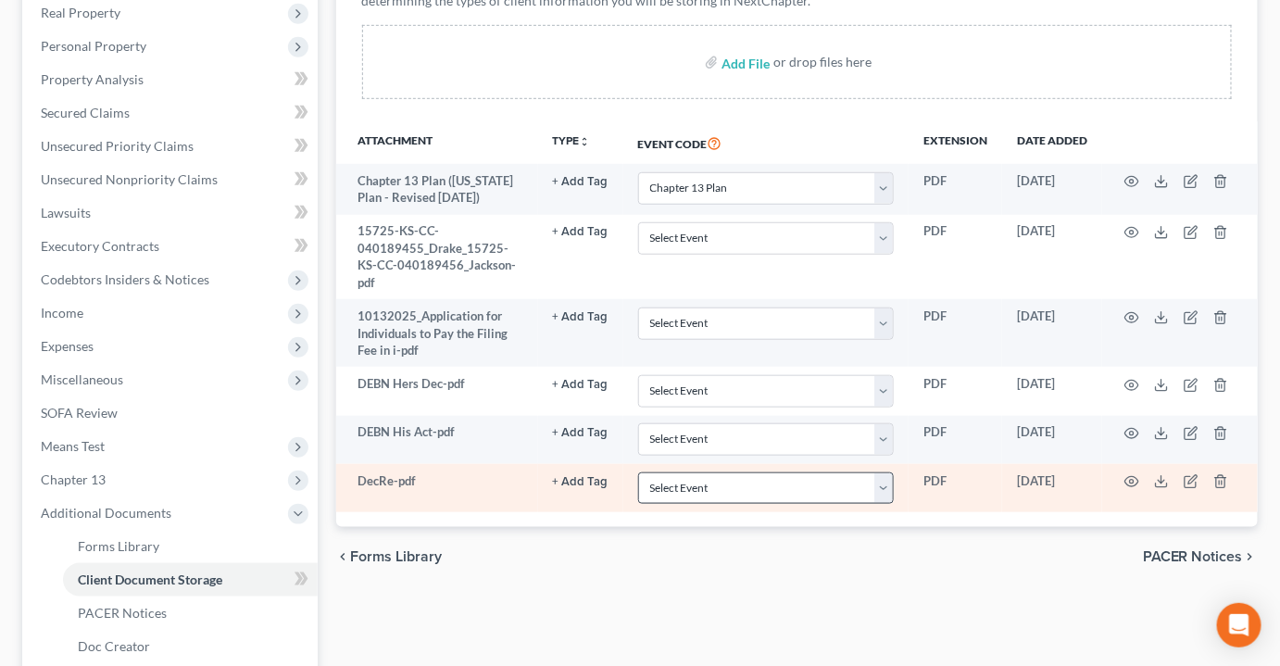
scroll to position [331, 0]
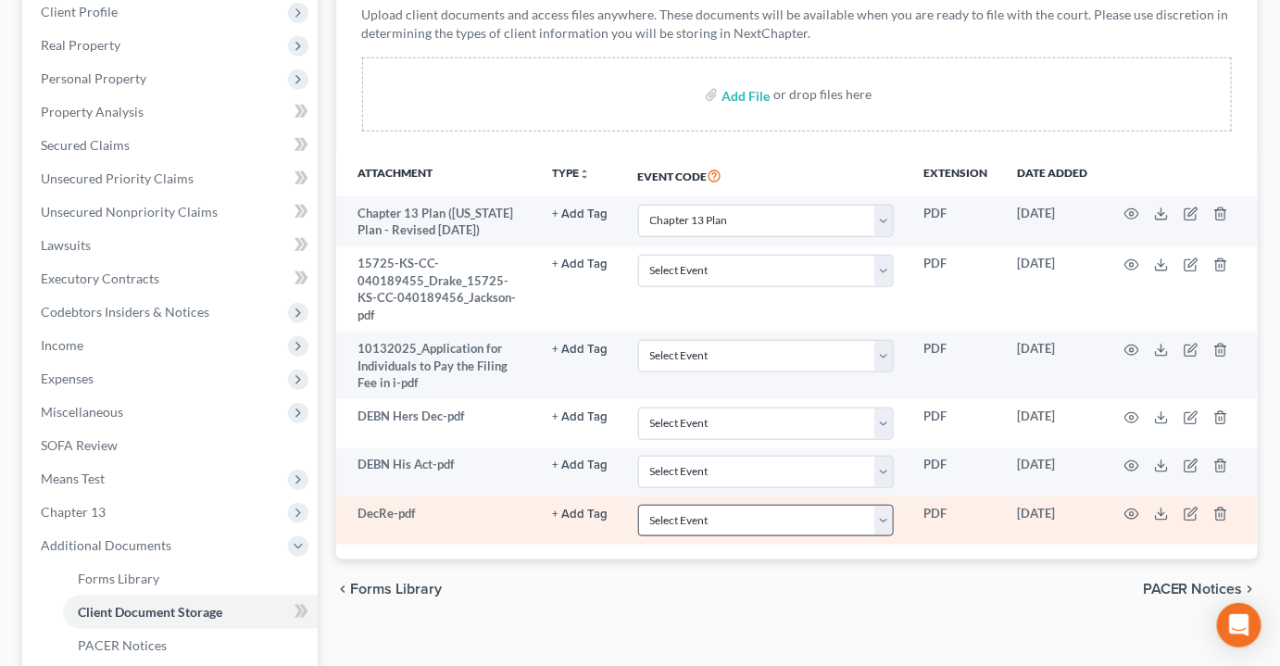
select select "1"
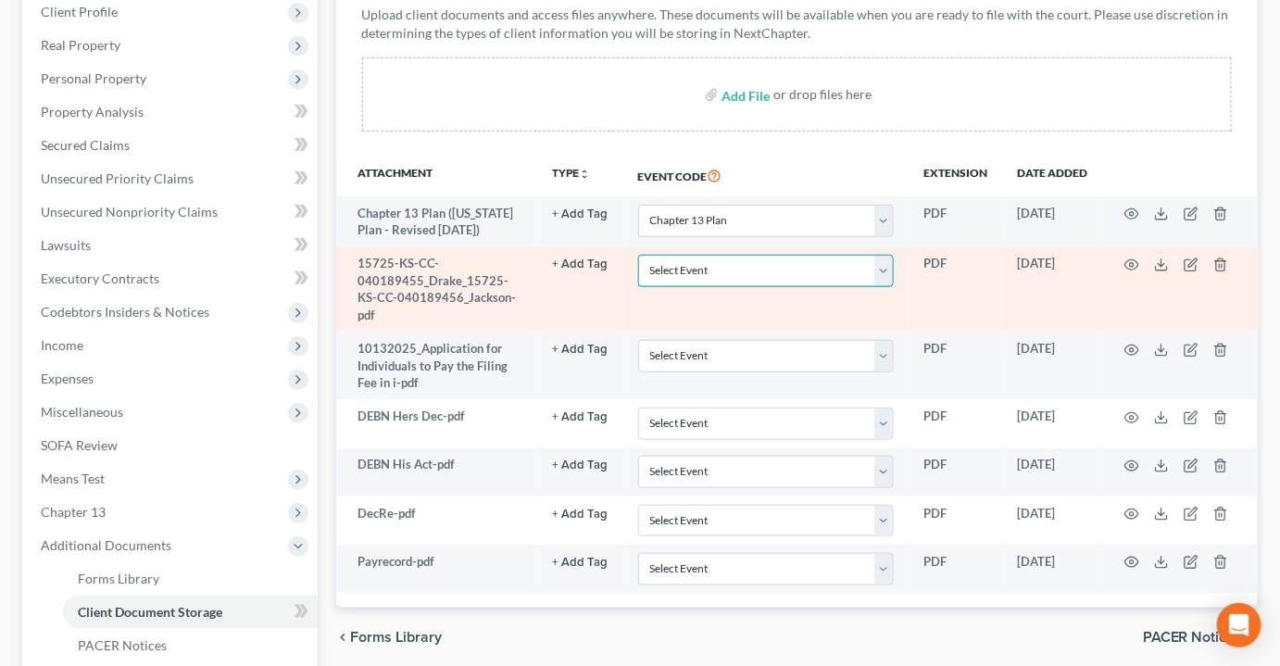
click at [884, 255] on select "Select Event Certificate of Credit Counseling Chapter 13 Plan DeBN Request Form…" at bounding box center [766, 271] width 256 height 32
select select "0"
click at [638, 255] on select "Select Event Certificate of Credit Counseling Chapter 13 Plan DeBN Request Form…" at bounding box center [766, 271] width 256 height 32
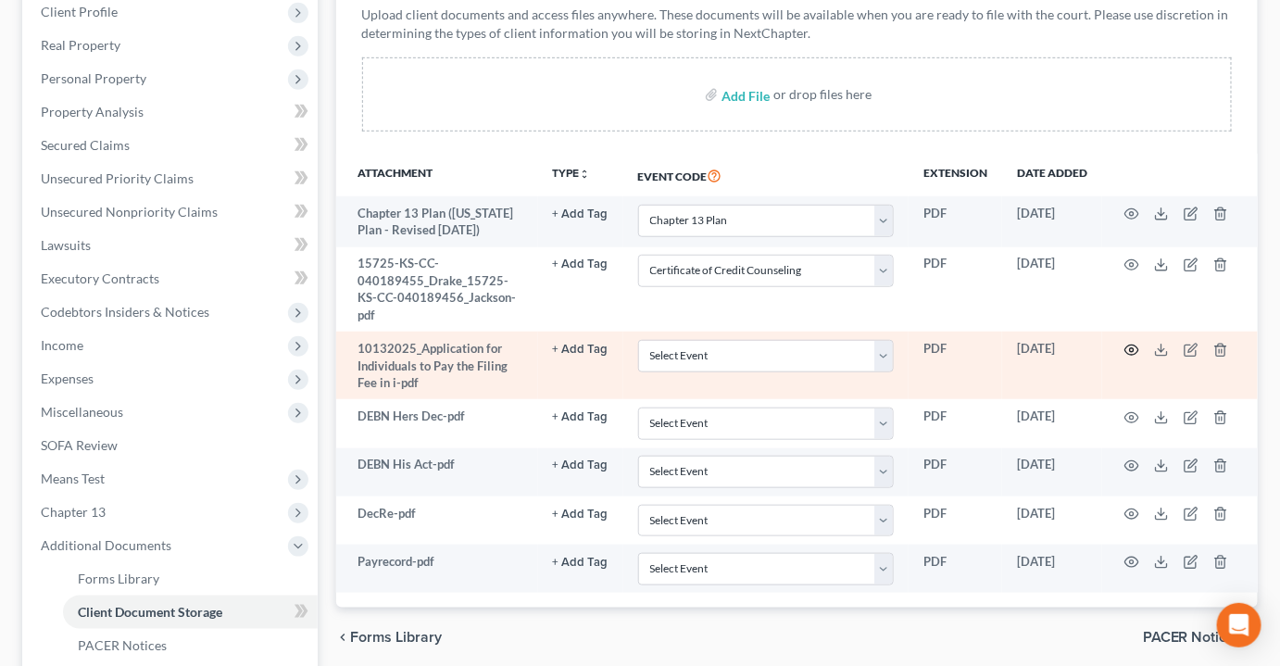
click at [1135, 343] on icon "button" at bounding box center [1131, 350] width 15 height 15
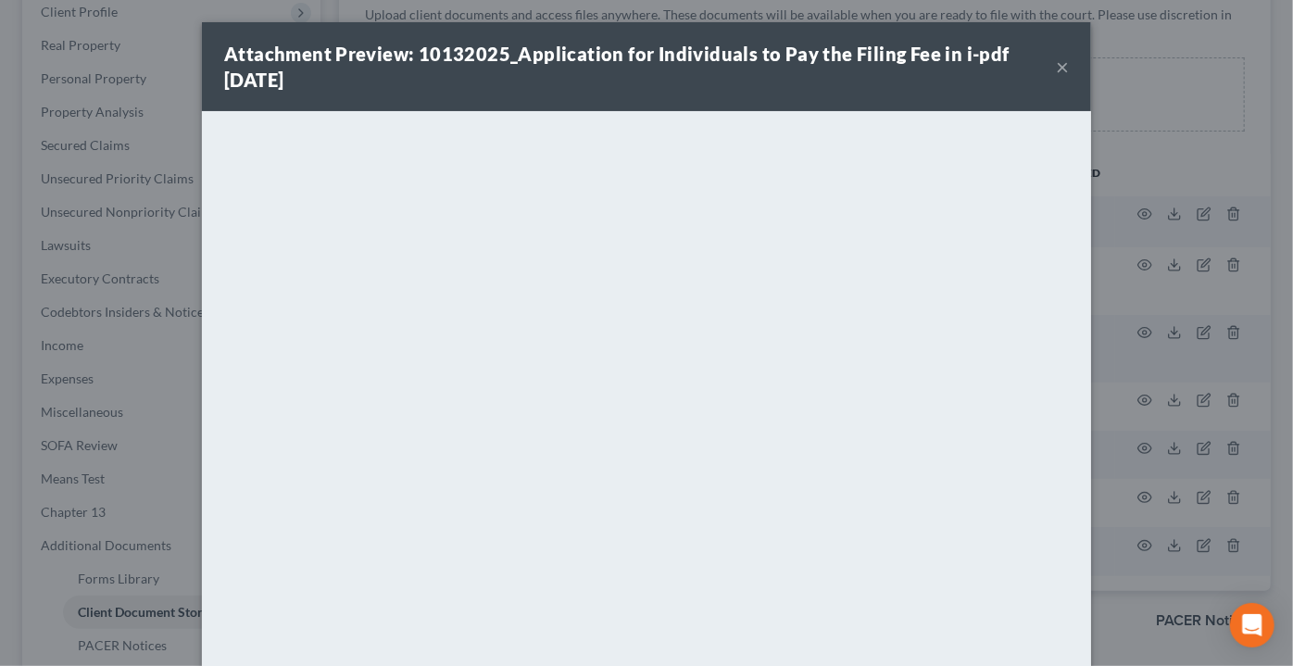
click at [1057, 66] on button "×" at bounding box center [1062, 67] width 13 height 22
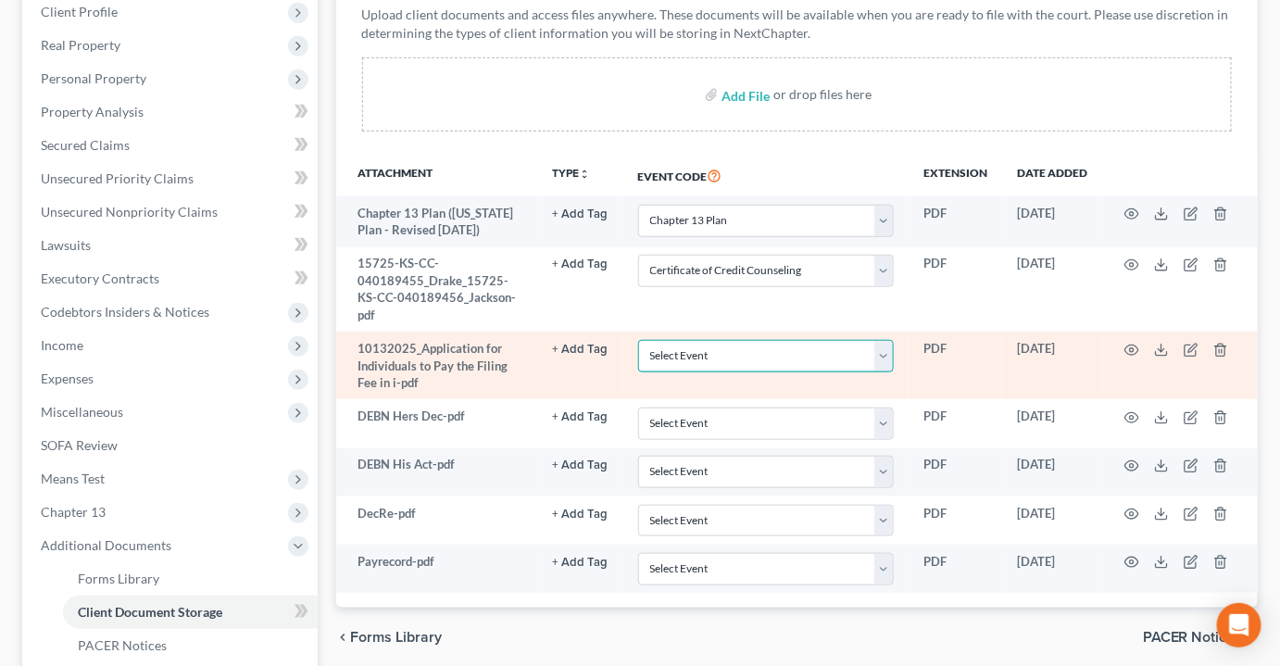
click at [876, 340] on select "Select Event Certificate of Credit Counseling Chapter 13 Plan DeBN Request Form…" at bounding box center [766, 356] width 256 height 32
select select "5"
click at [638, 340] on select "Select Event Certificate of Credit Counseling Chapter 13 Plan DeBN Request Form…" at bounding box center [766, 356] width 256 height 32
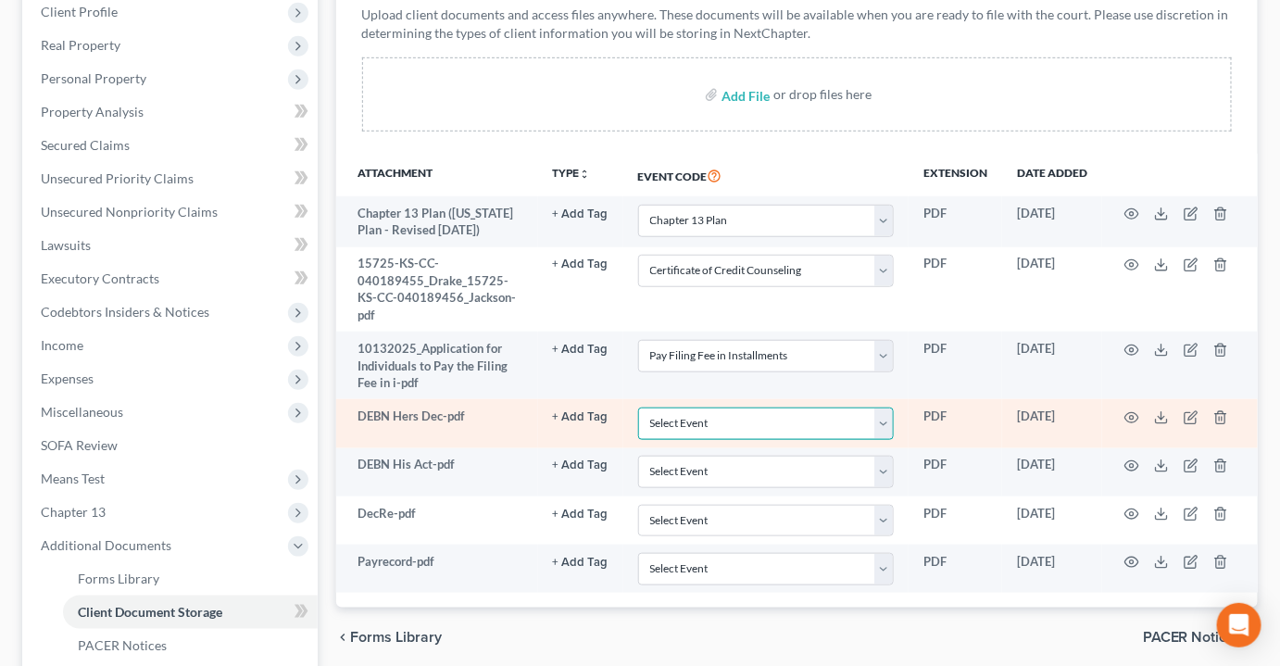
click at [891, 408] on select "Select Event Certificate of Credit Counseling Chapter 13 Plan DeBN Request Form…" at bounding box center [766, 424] width 256 height 32
select select "2"
click at [638, 408] on select "Select Event Certificate of Credit Counseling Chapter 13 Plan DeBN Request Form…" at bounding box center [766, 424] width 256 height 32
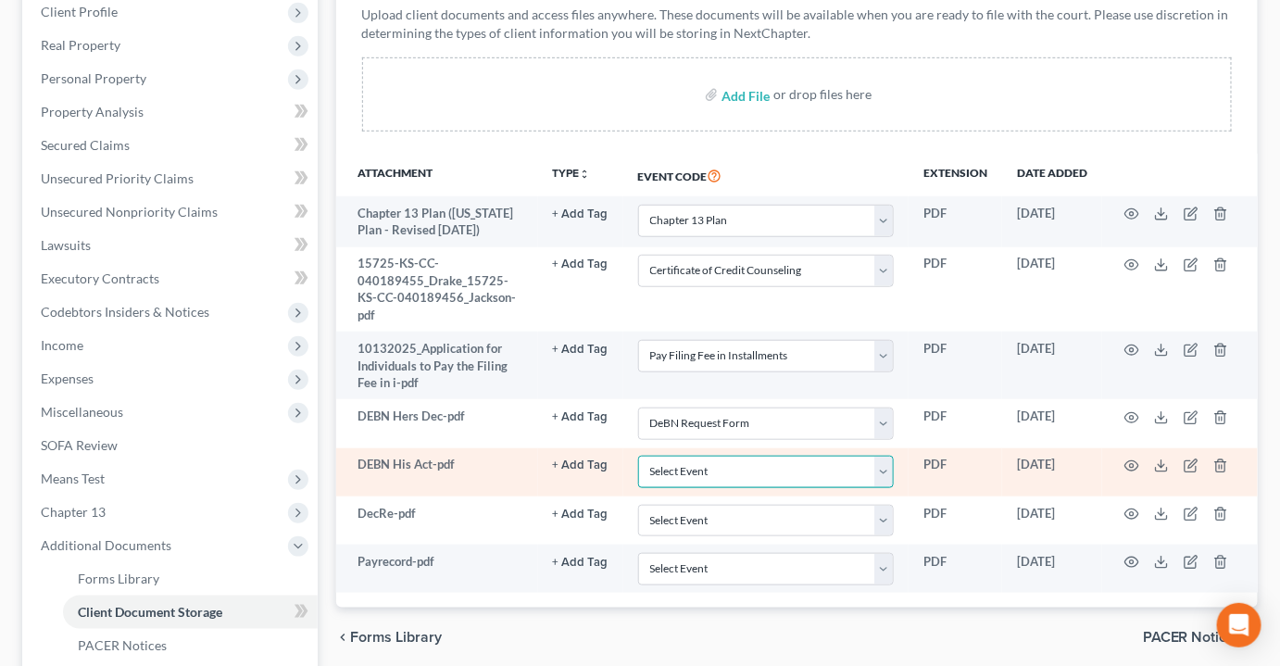
click at [884, 456] on select "Select Event Certificate of Credit Counseling Chapter 13 Plan DeBN Request Form…" at bounding box center [766, 472] width 256 height 32
select select "2"
click at [638, 456] on select "Select Event Certificate of Credit Counseling Chapter 13 Plan DeBN Request Form…" at bounding box center [766, 472] width 256 height 32
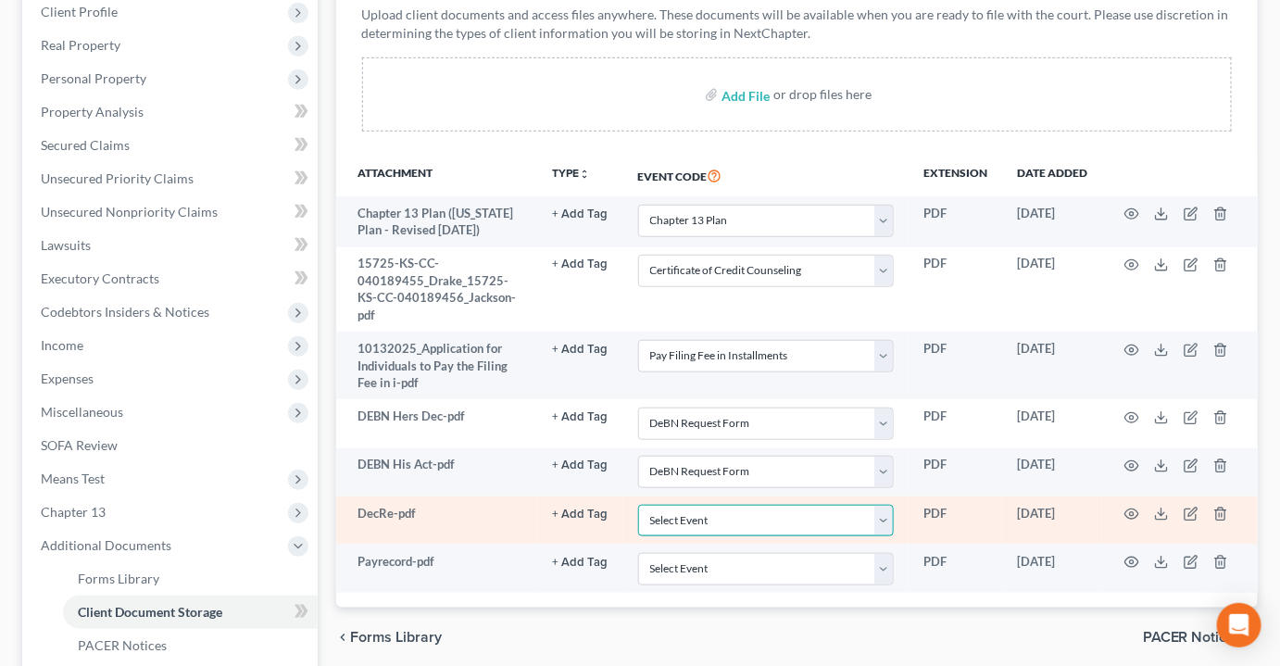
click at [889, 505] on select "Select Event Certificate of Credit Counseling Chapter 13 Plan DeBN Request Form…" at bounding box center [766, 521] width 256 height 32
select select "3"
click at [638, 505] on select "Select Event Certificate of Credit Counseling Chapter 13 Plan DeBN Request Form…" at bounding box center [766, 521] width 256 height 32
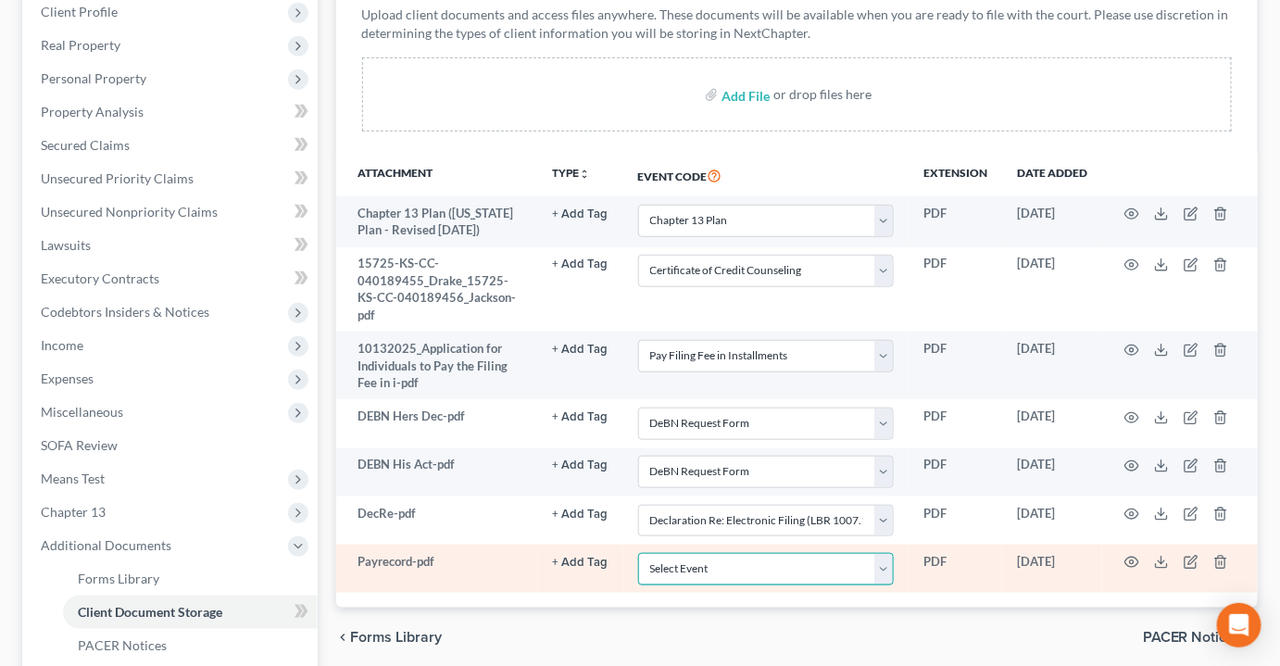
click at [886, 553] on select "Select Event Certificate of Credit Counseling Chapter 13 Plan DeBN Request Form…" at bounding box center [766, 569] width 256 height 32
select select "4"
click at [638, 553] on select "Select Event Certificate of Credit Counseling Chapter 13 Plan DeBN Request Form…" at bounding box center [766, 569] width 256 height 32
click at [1128, 558] on icon "button" at bounding box center [1132, 563] width 14 height 10
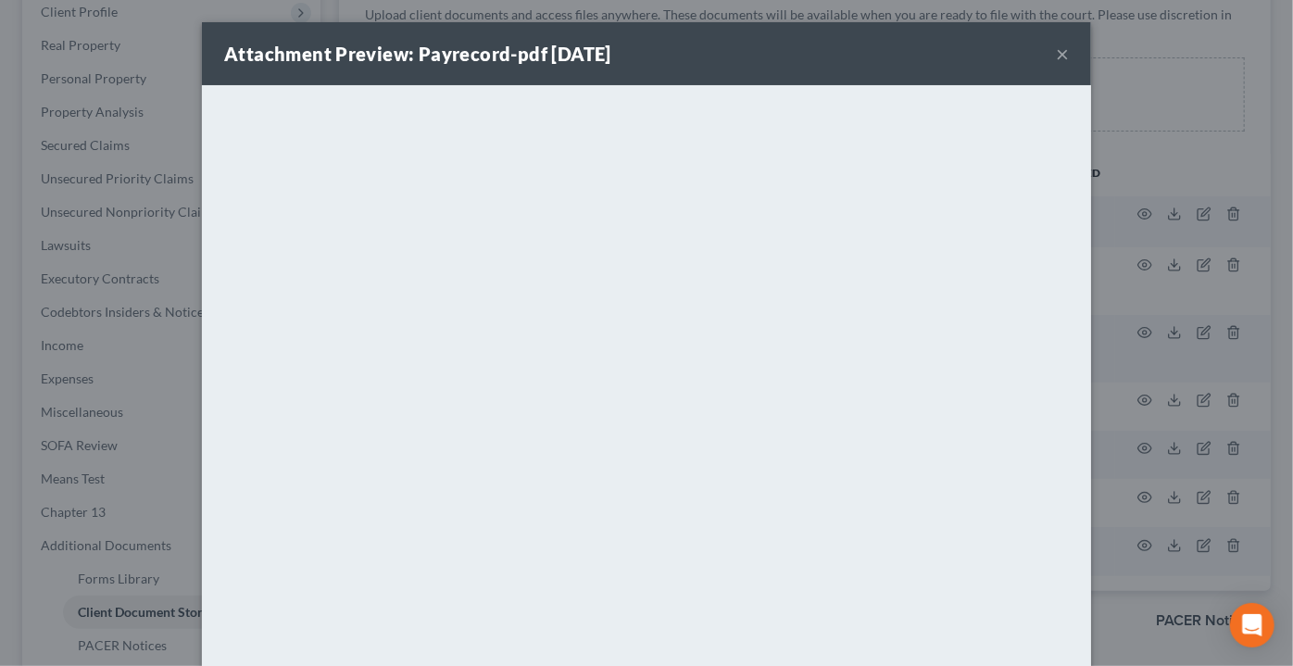
click at [1056, 55] on button "×" at bounding box center [1062, 54] width 13 height 22
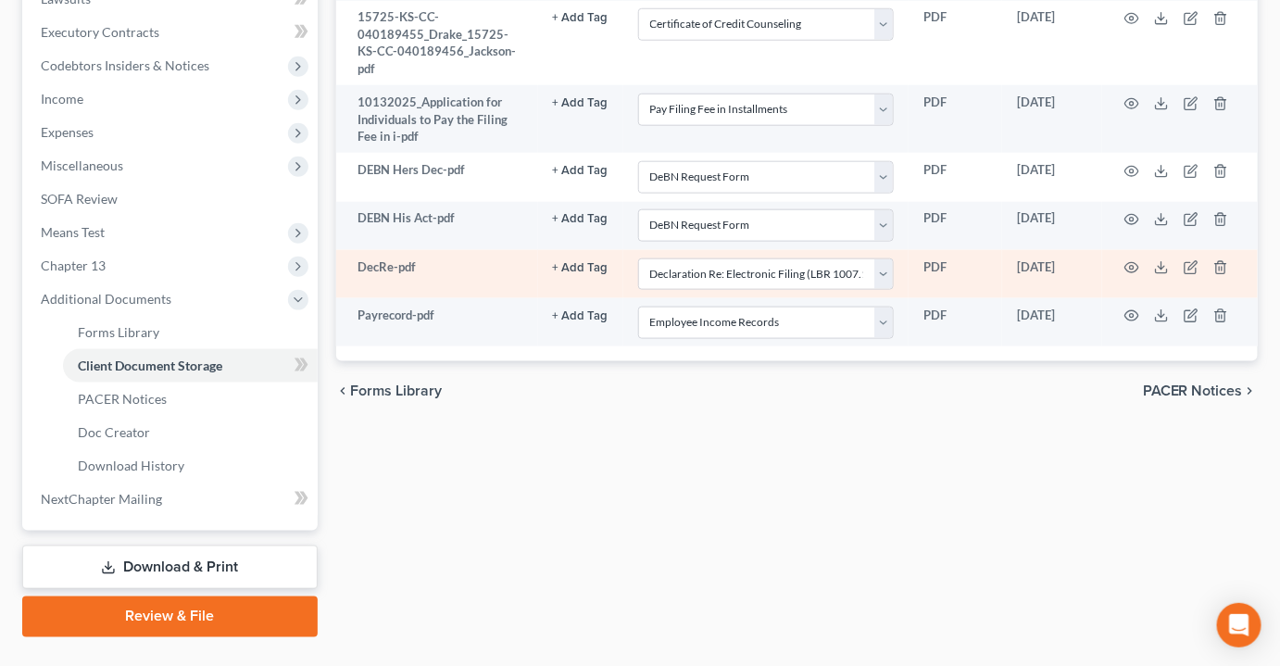
scroll to position [583, 0]
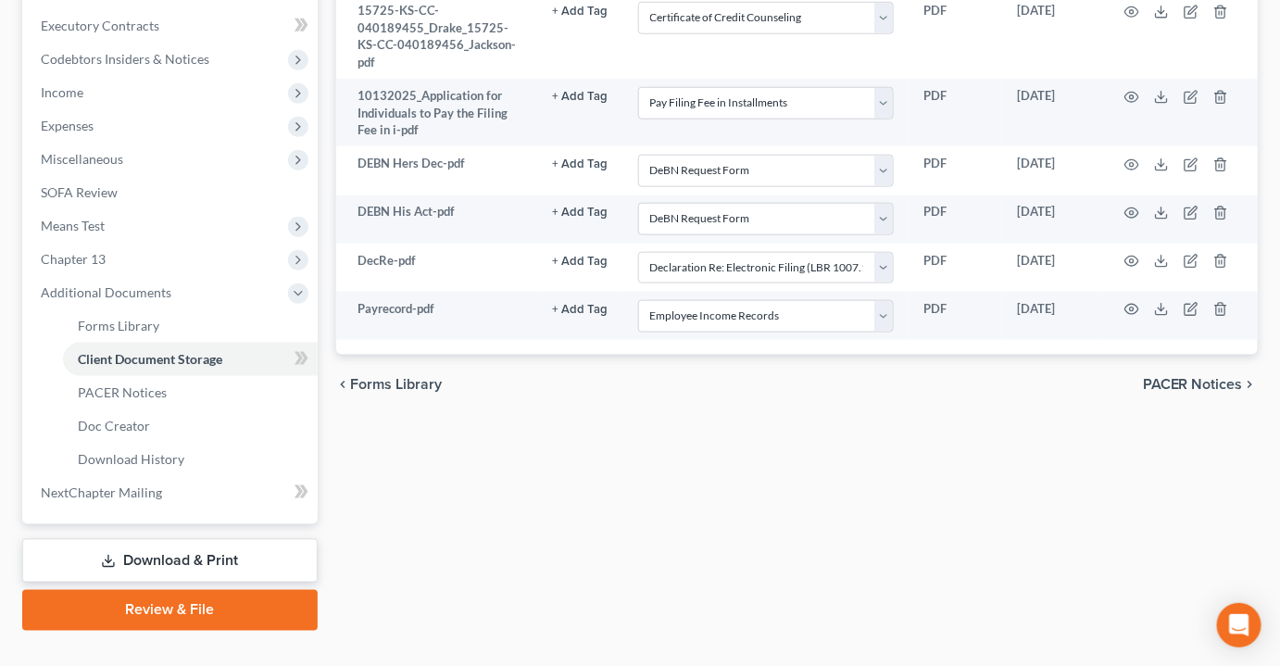
drag, startPoint x: 178, startPoint y: 574, endPoint x: 458, endPoint y: 520, distance: 284.8
click at [178, 590] on link "Review & File" at bounding box center [169, 610] width 295 height 41
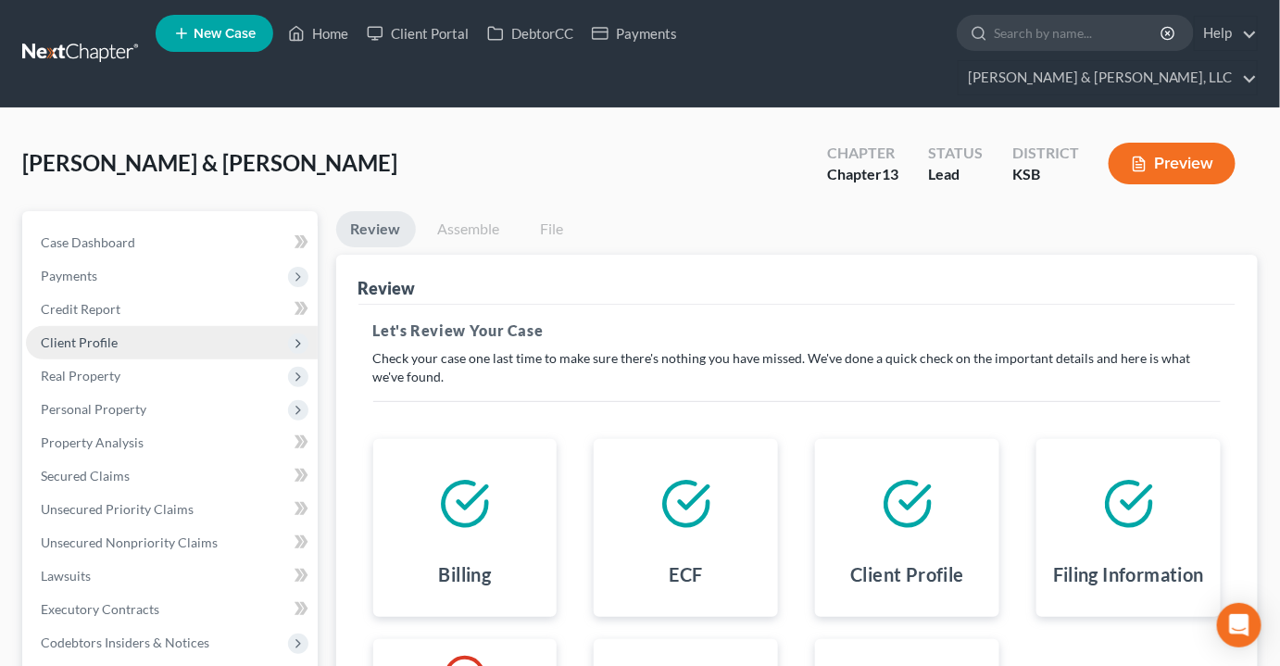
click at [83, 334] on span "Client Profile" at bounding box center [79, 342] width 77 height 16
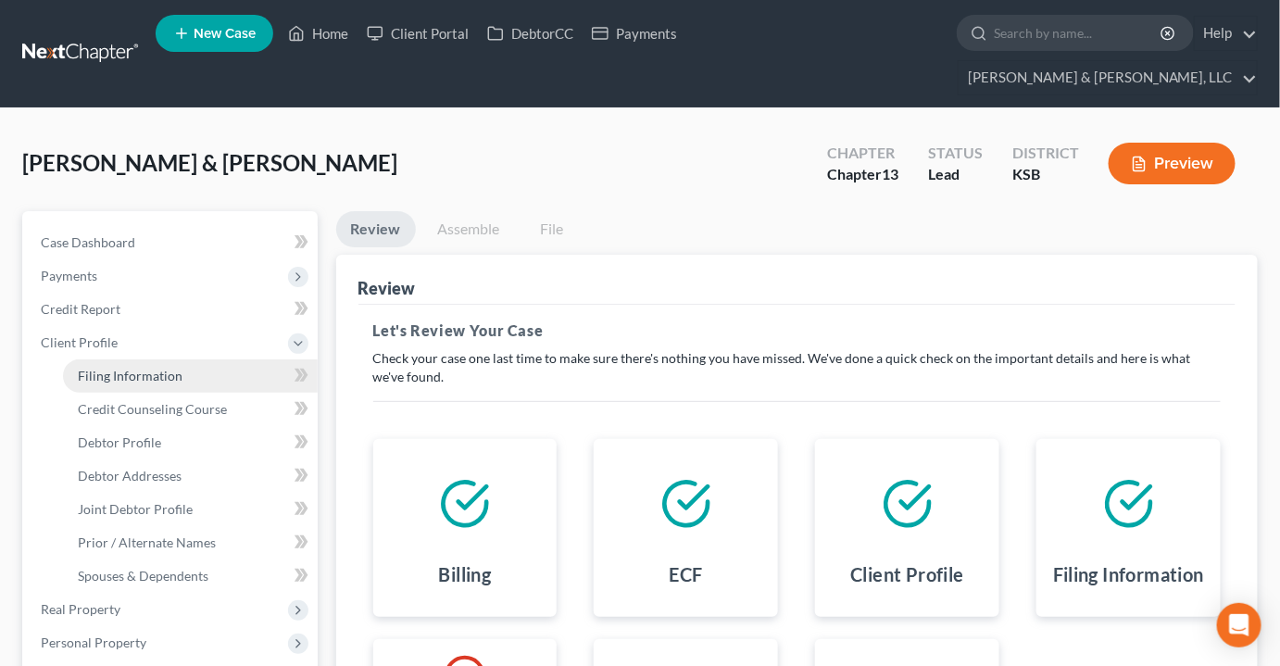
click at [113, 368] on span "Filing Information" at bounding box center [130, 376] width 105 height 16
select select "1"
select select "3"
select select "31"
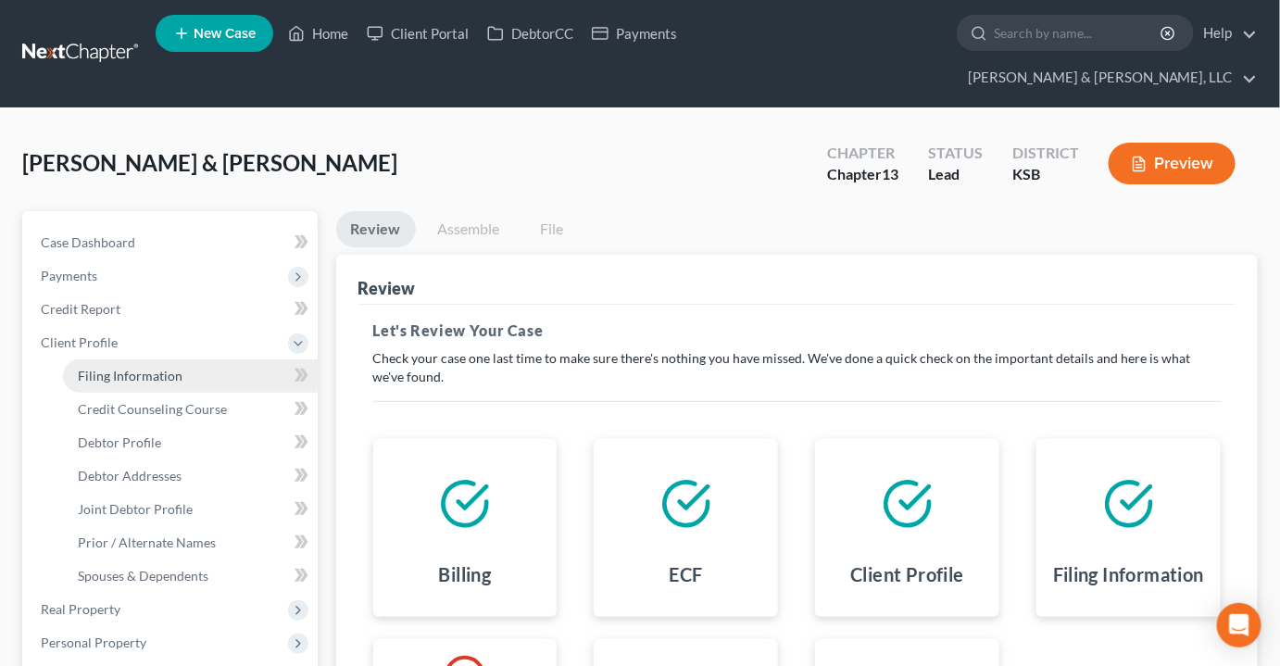
select select "2"
select select "17"
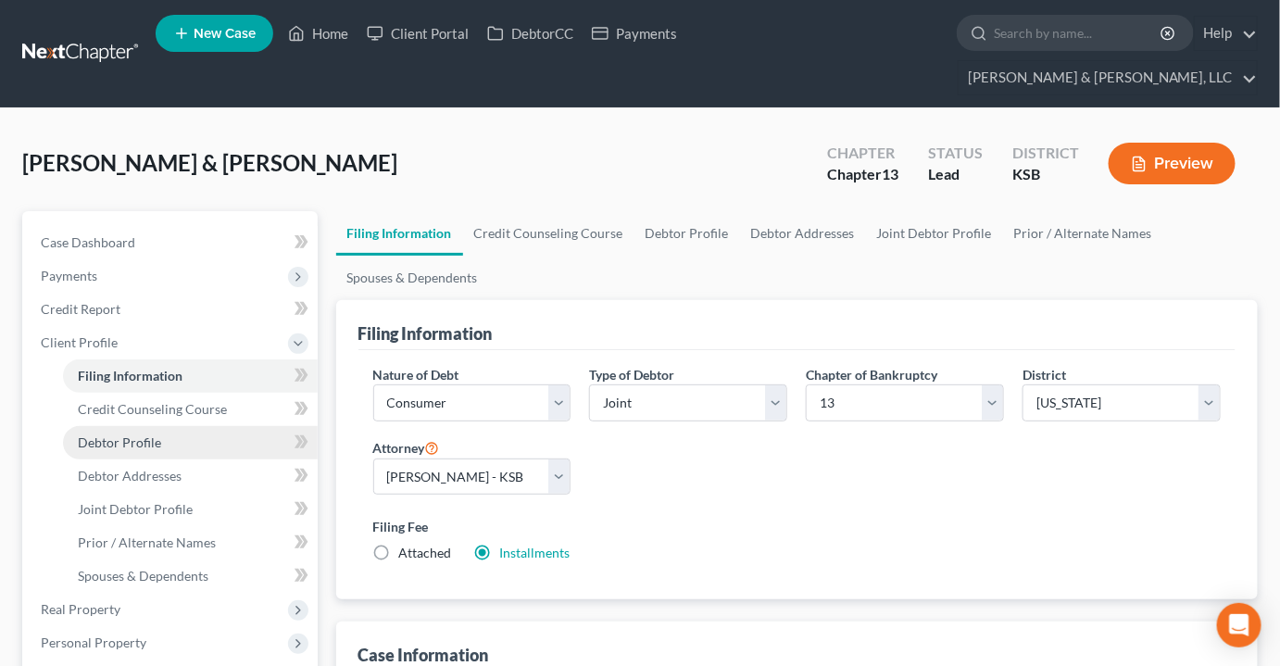
click at [161, 426] on link "Debtor Profile" at bounding box center [190, 442] width 255 height 33
select select "1"
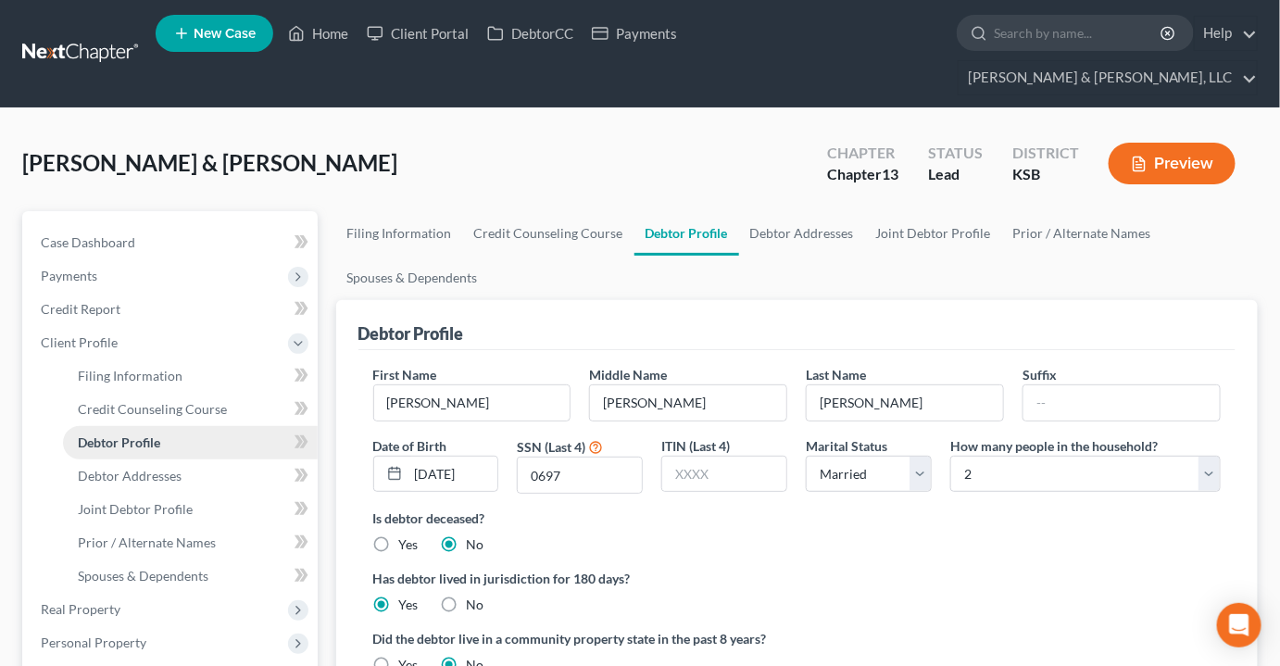
radio input "true"
click at [194, 401] on span "Credit Counseling Course" at bounding box center [152, 409] width 149 height 16
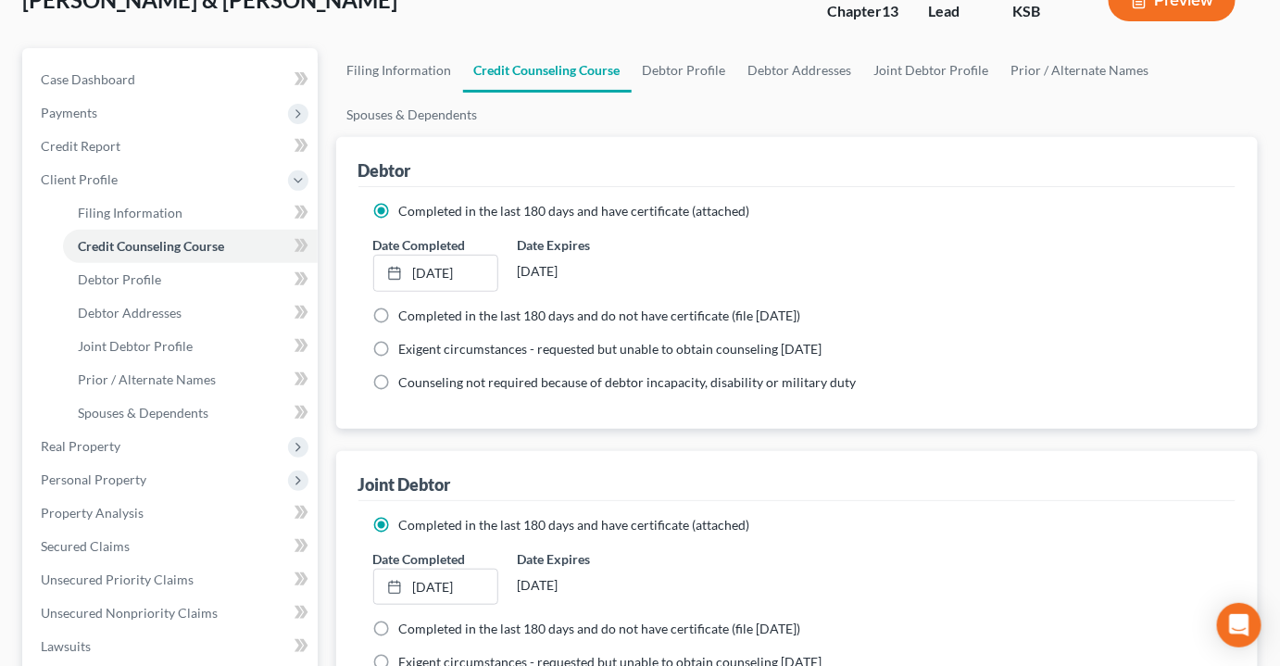
scroll to position [168, 0]
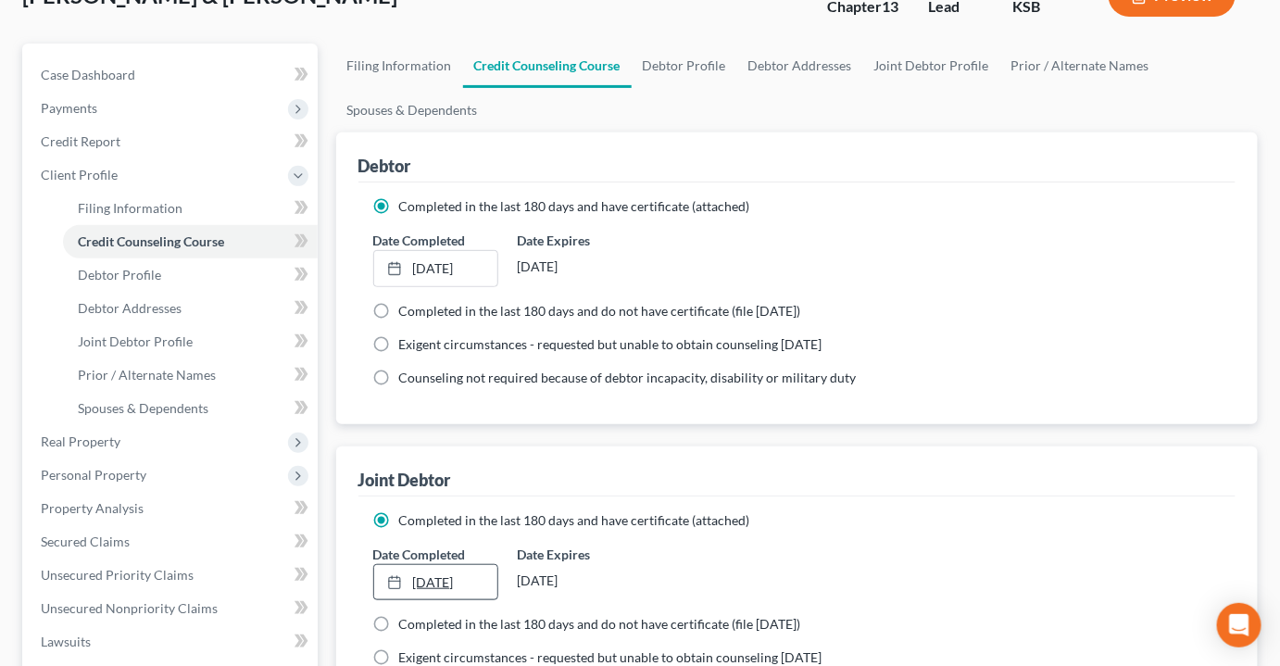
click at [449, 565] on link "12/19/2019" at bounding box center [436, 582] width 124 height 35
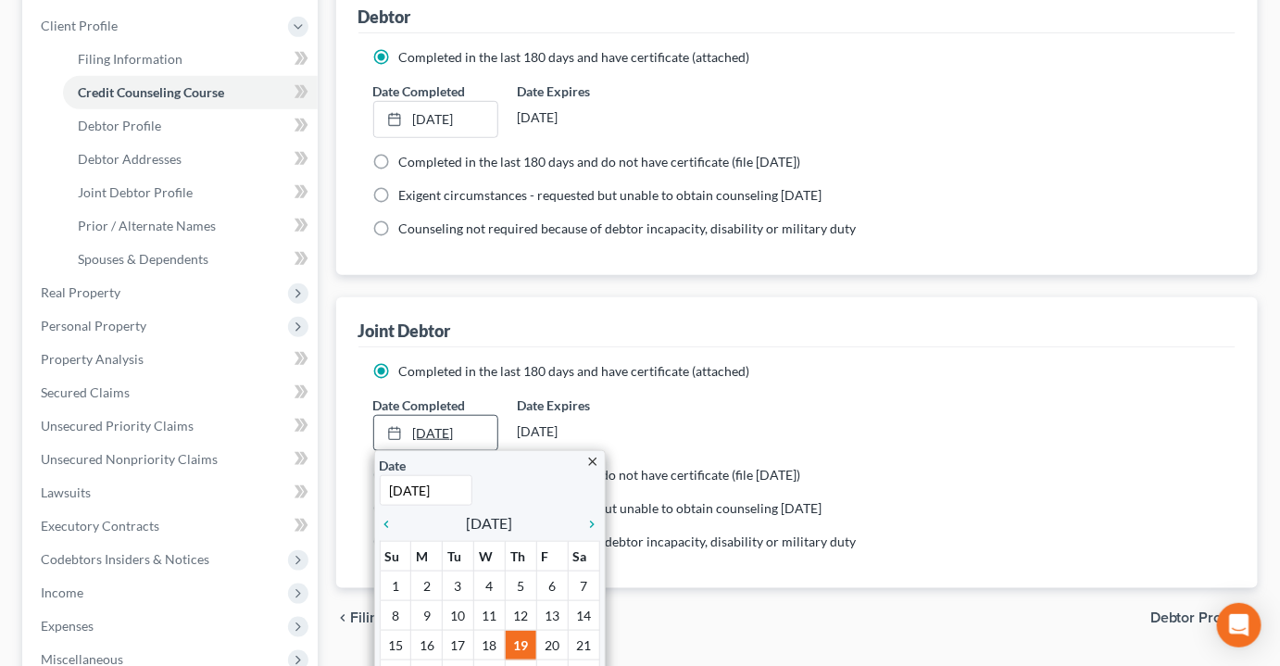
scroll to position [336, 0]
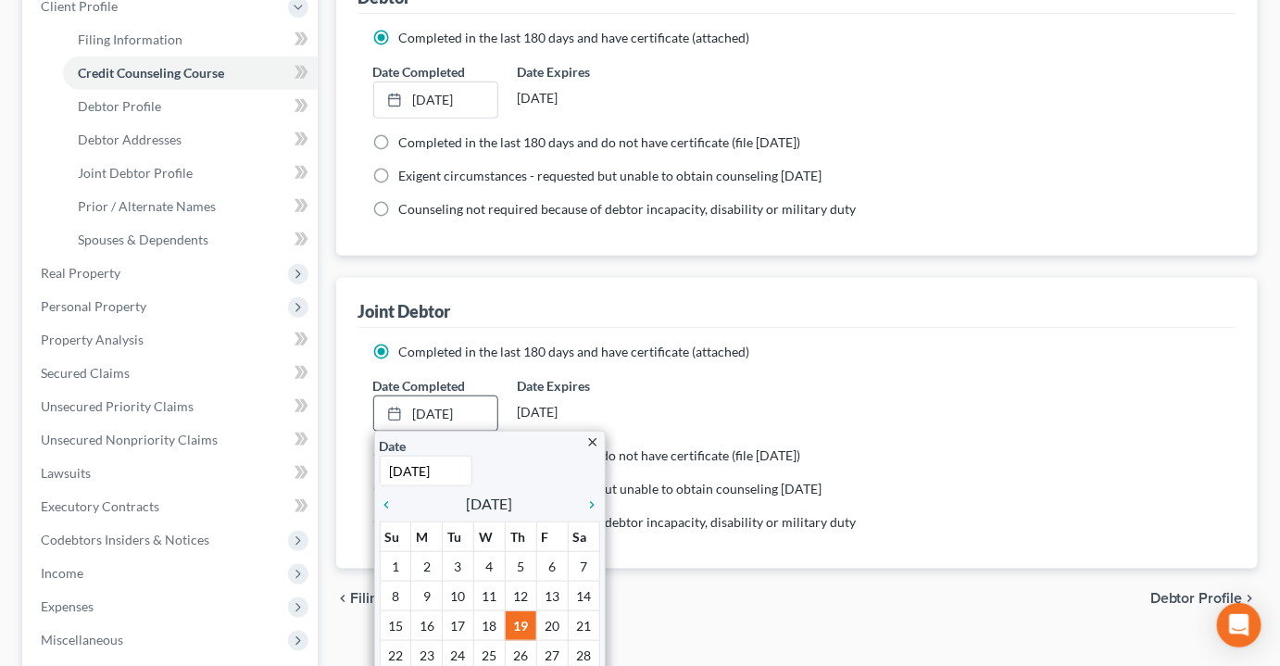
click at [460, 456] on input "12/19/2019" at bounding box center [426, 471] width 93 height 31
drag, startPoint x: 460, startPoint y: 432, endPoint x: 310, endPoint y: 433, distance: 150.0
click at [310, 433] on div "Petition Navigation Case Dashboard Payments Invoices Payments Payments Credit R…" at bounding box center [640, 410] width 1254 height 1070
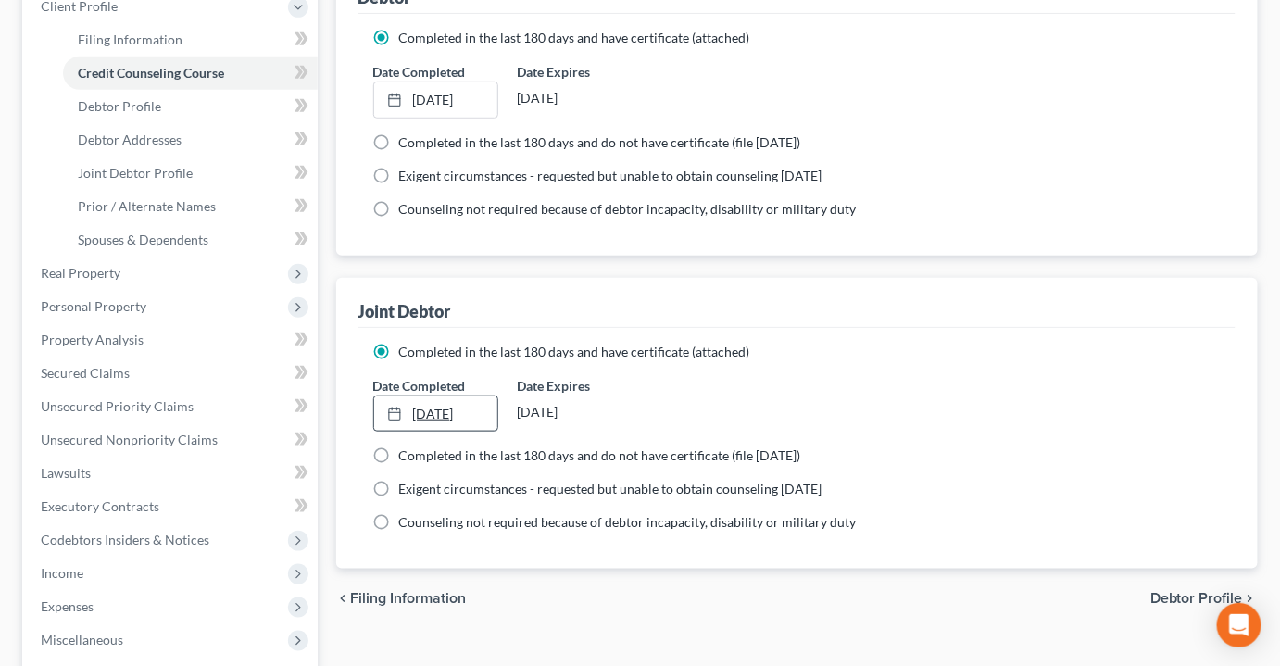
click at [458, 396] on link "12/19/2019" at bounding box center [436, 413] width 124 height 35
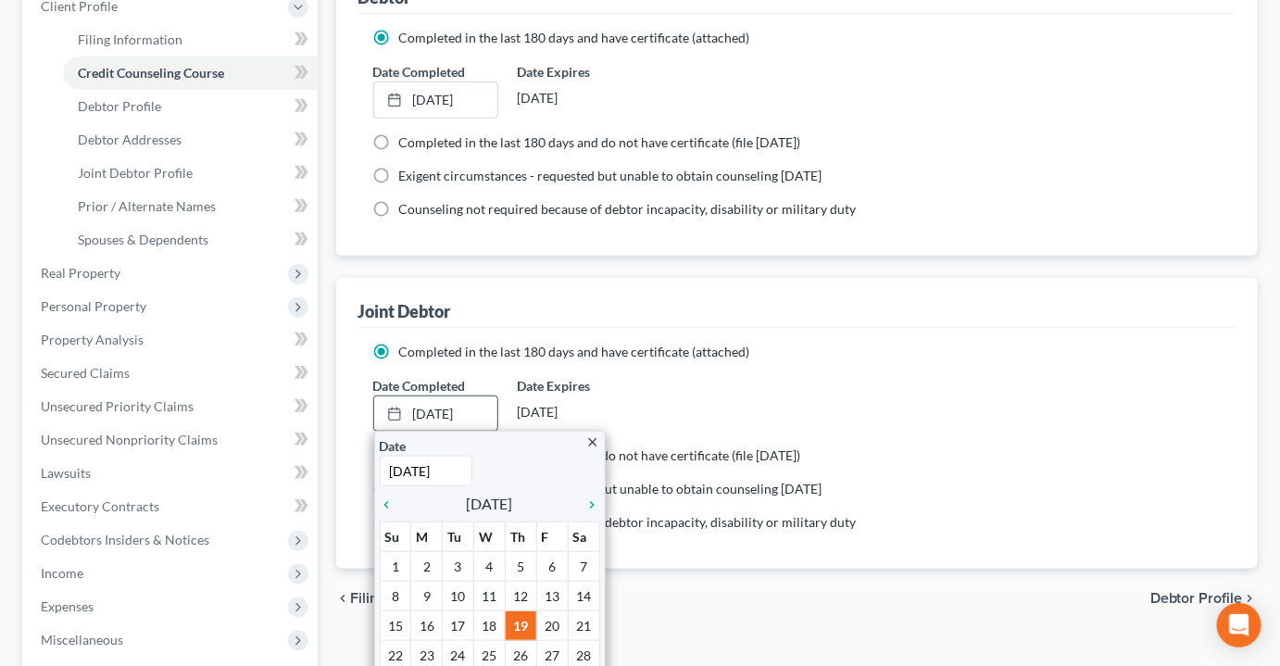
click at [431, 456] on input "12/19/2019" at bounding box center [426, 471] width 93 height 31
drag, startPoint x: 456, startPoint y: 436, endPoint x: 378, endPoint y: 427, distance: 78.3
click at [380, 456] on input "12/19/2019" at bounding box center [426, 471] width 93 height 31
type input "10/12/2025"
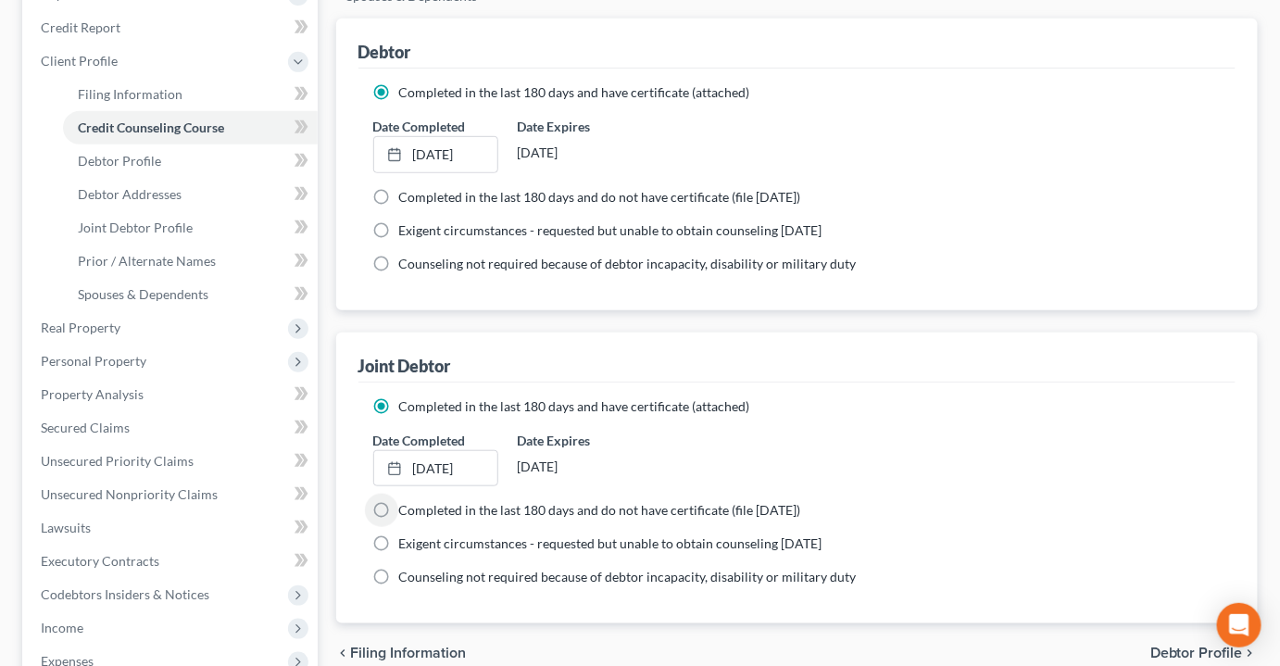
scroll to position [252, 0]
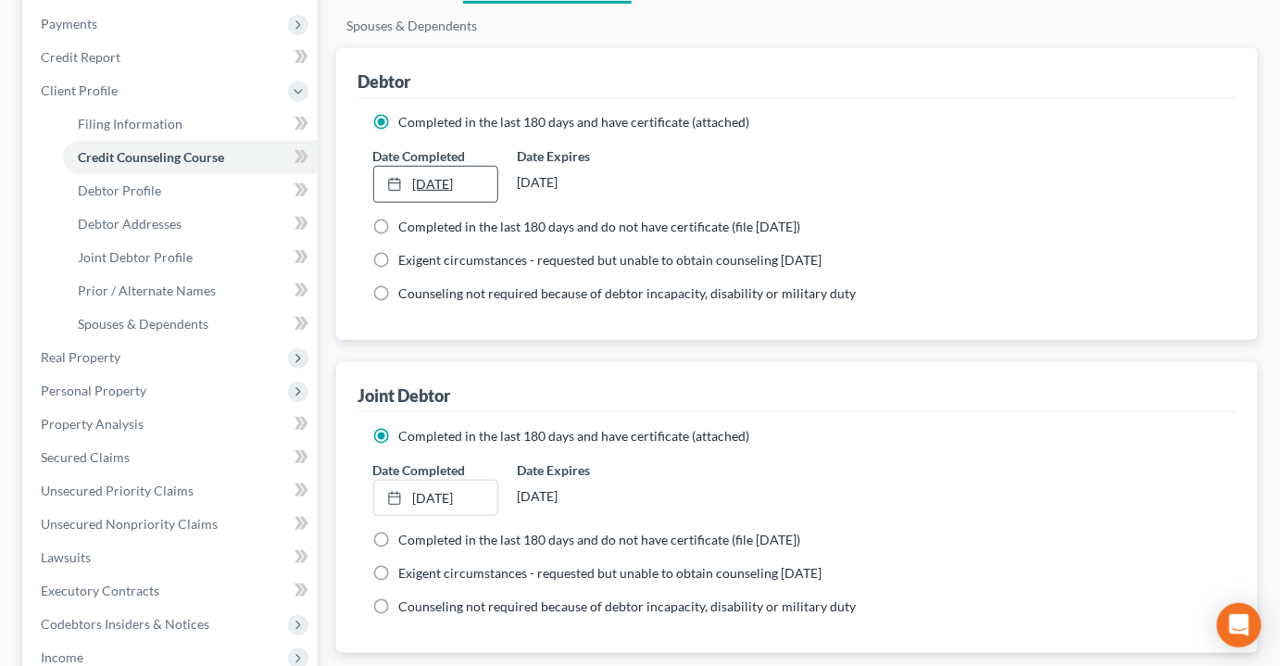
click at [449, 167] on link "10/10/2025" at bounding box center [436, 184] width 124 height 35
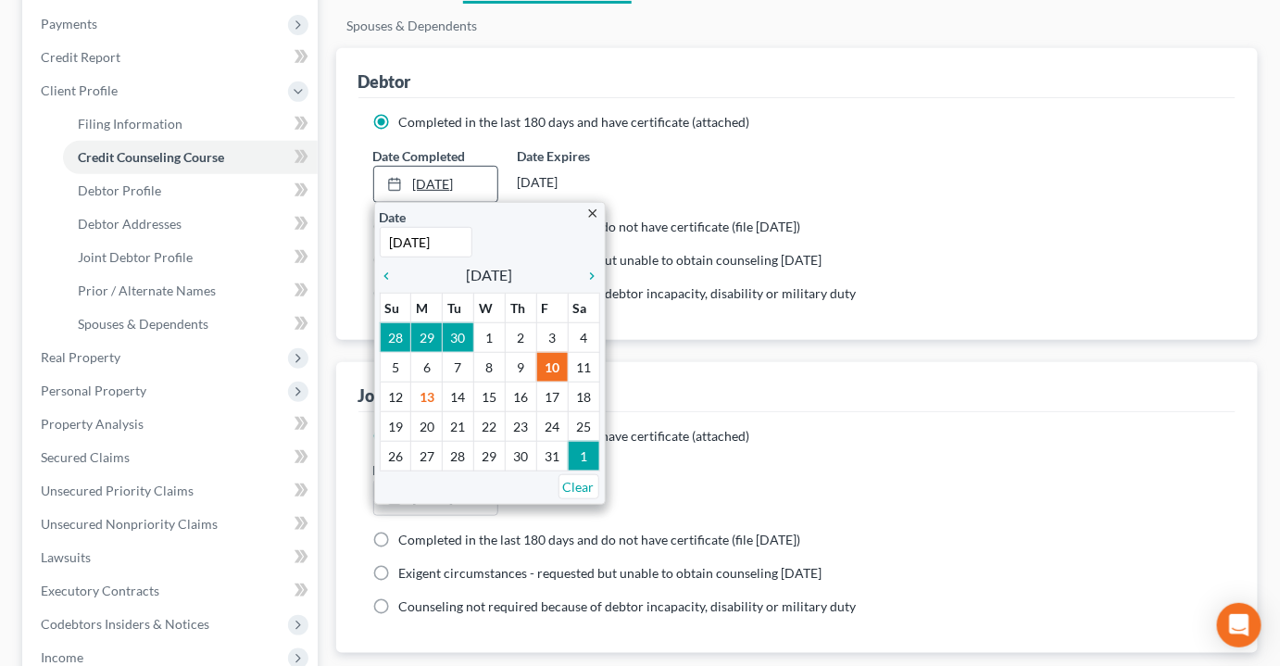
click at [445, 167] on link "10/10/2025" at bounding box center [436, 184] width 124 height 35
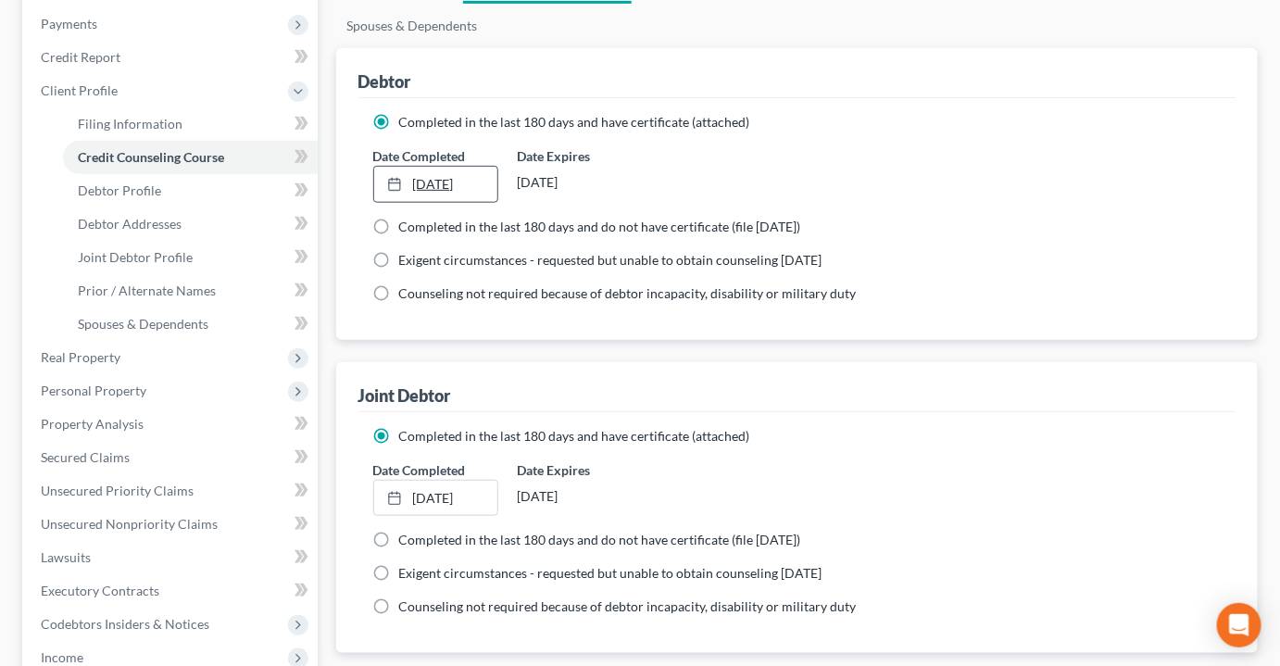
click at [445, 167] on link "10/10/2025" at bounding box center [436, 184] width 124 height 35
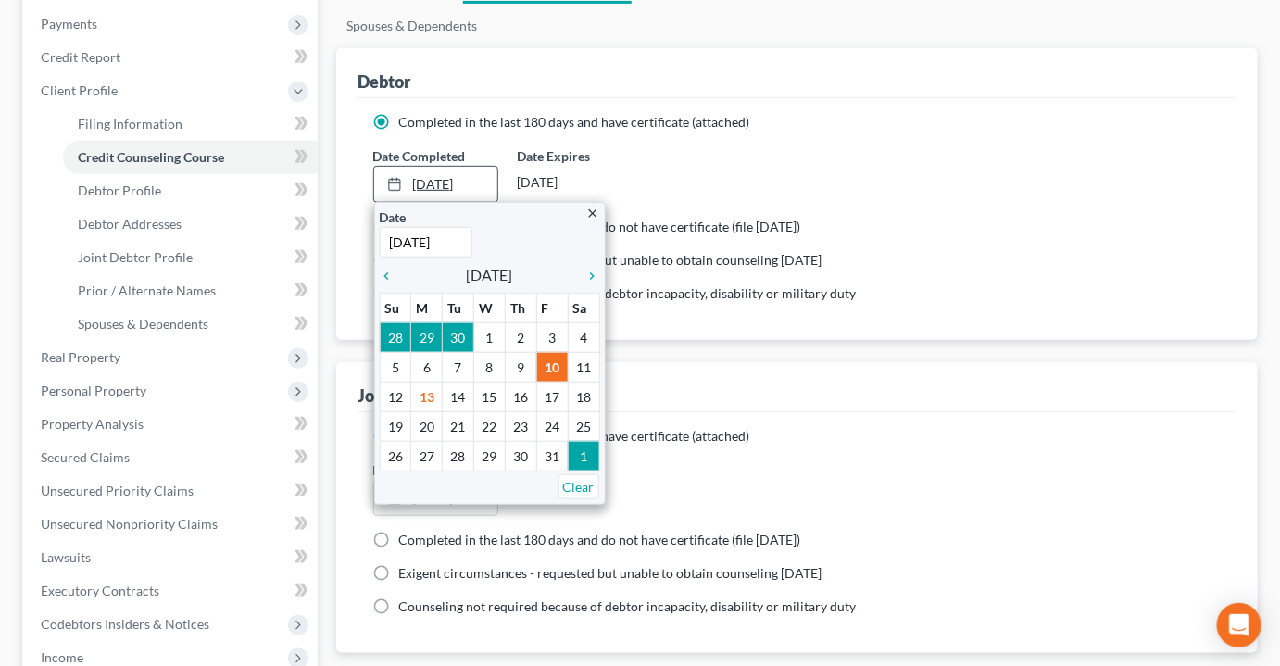
click at [442, 167] on link "10/10/2025" at bounding box center [436, 184] width 124 height 35
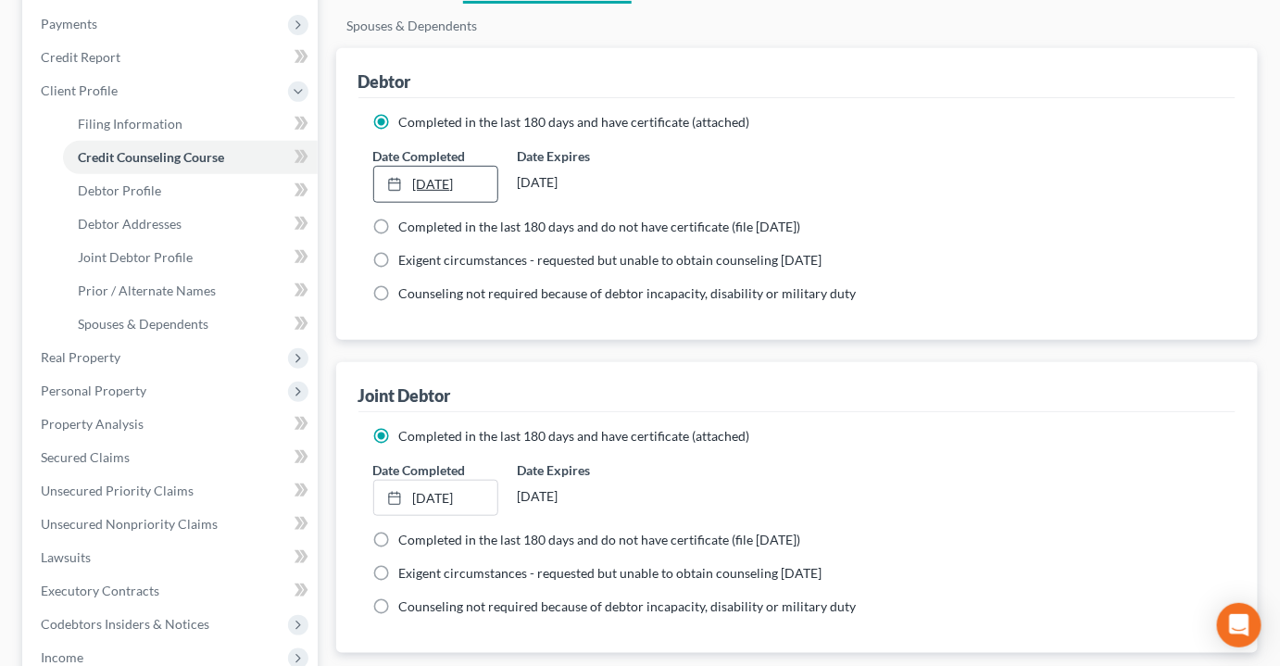
click at [442, 167] on link "10/10/2025" at bounding box center [436, 184] width 124 height 35
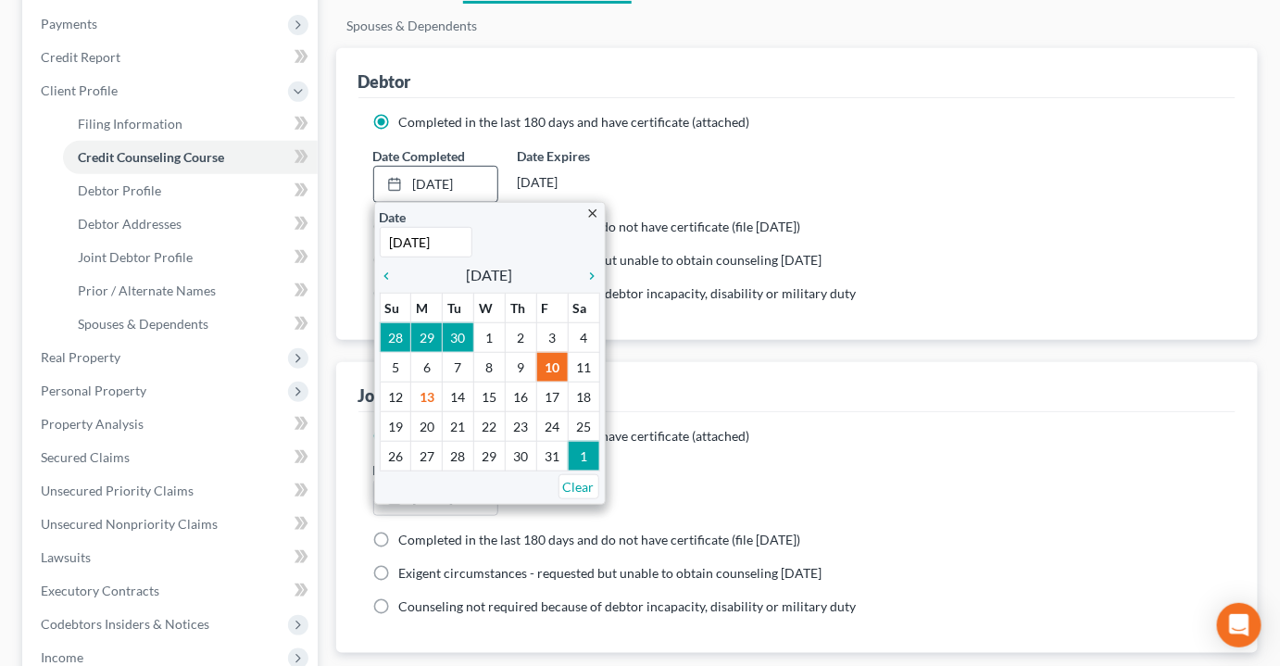
click at [427, 227] on input "10/10/2025" at bounding box center [426, 242] width 93 height 31
click at [423, 227] on input "10/10/2025" at bounding box center [426, 242] width 93 height 31
click at [416, 227] on input "10/10/2025" at bounding box center [426, 242] width 93 height 31
type input "10/12/2025"
click at [1019, 218] on div "Completed in the last 180 days and do not have certificate (file within 14 days)" at bounding box center [797, 227] width 848 height 19
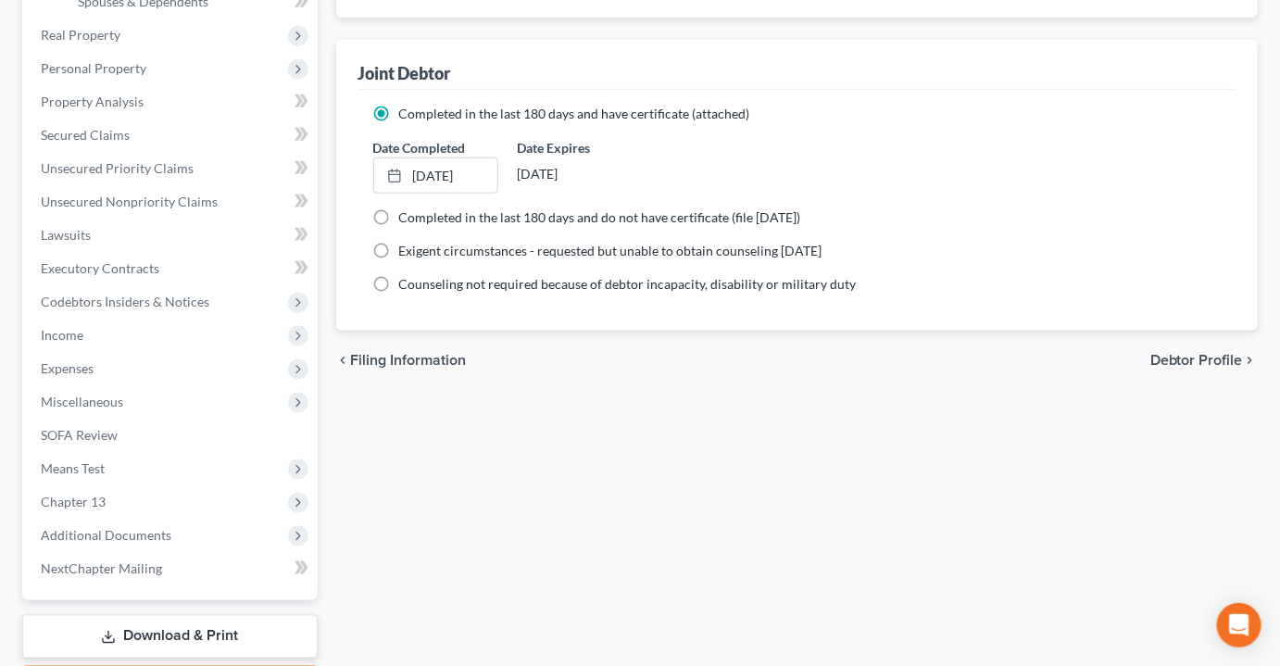
scroll to position [650, 0]
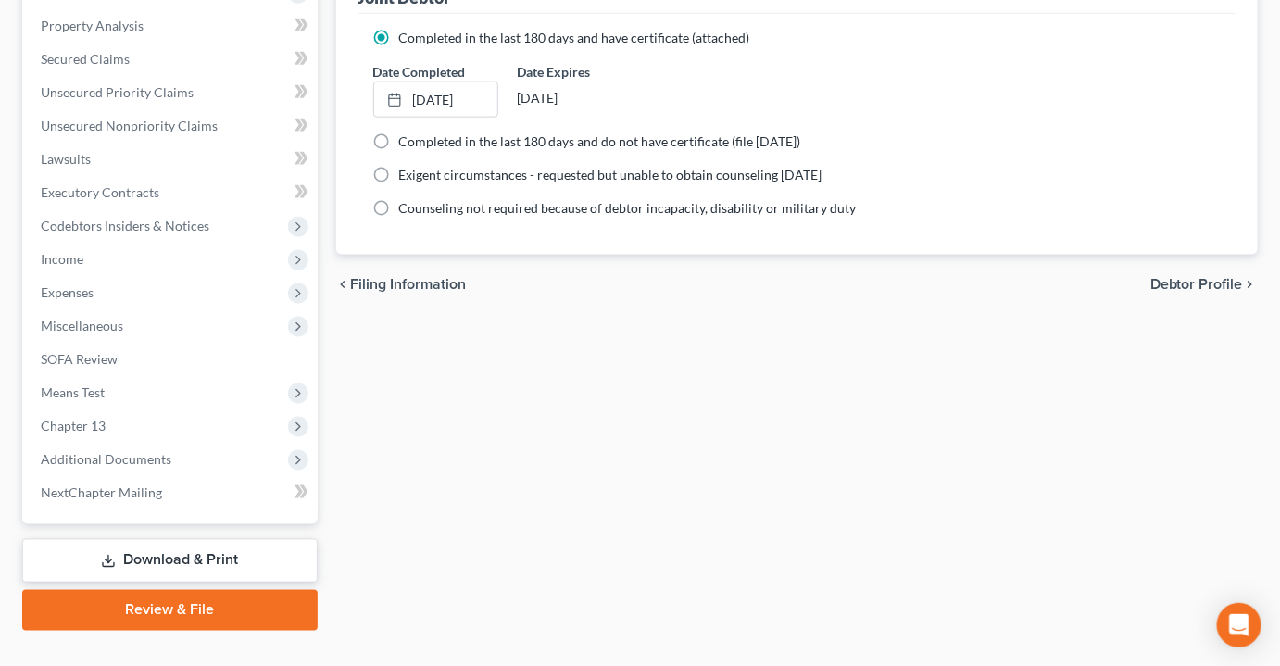
click at [130, 590] on link "Review & File" at bounding box center [169, 610] width 295 height 41
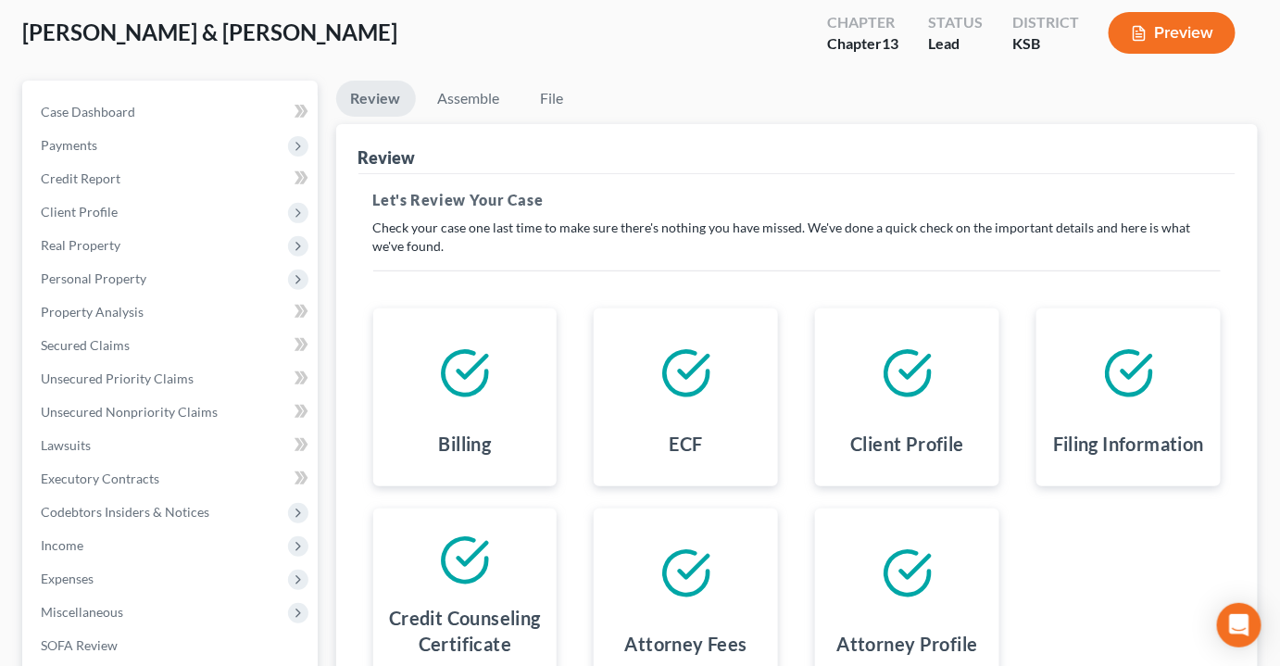
scroll to position [417, 0]
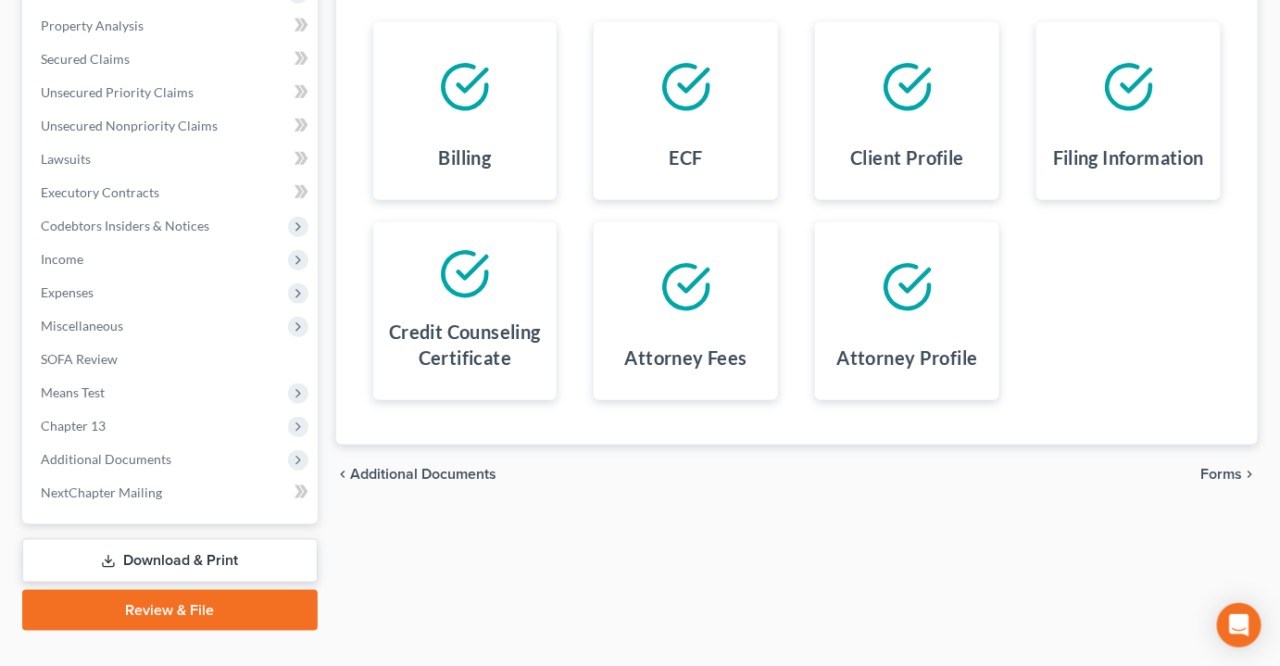
click at [1224, 467] on span "Forms" at bounding box center [1222, 474] width 42 height 15
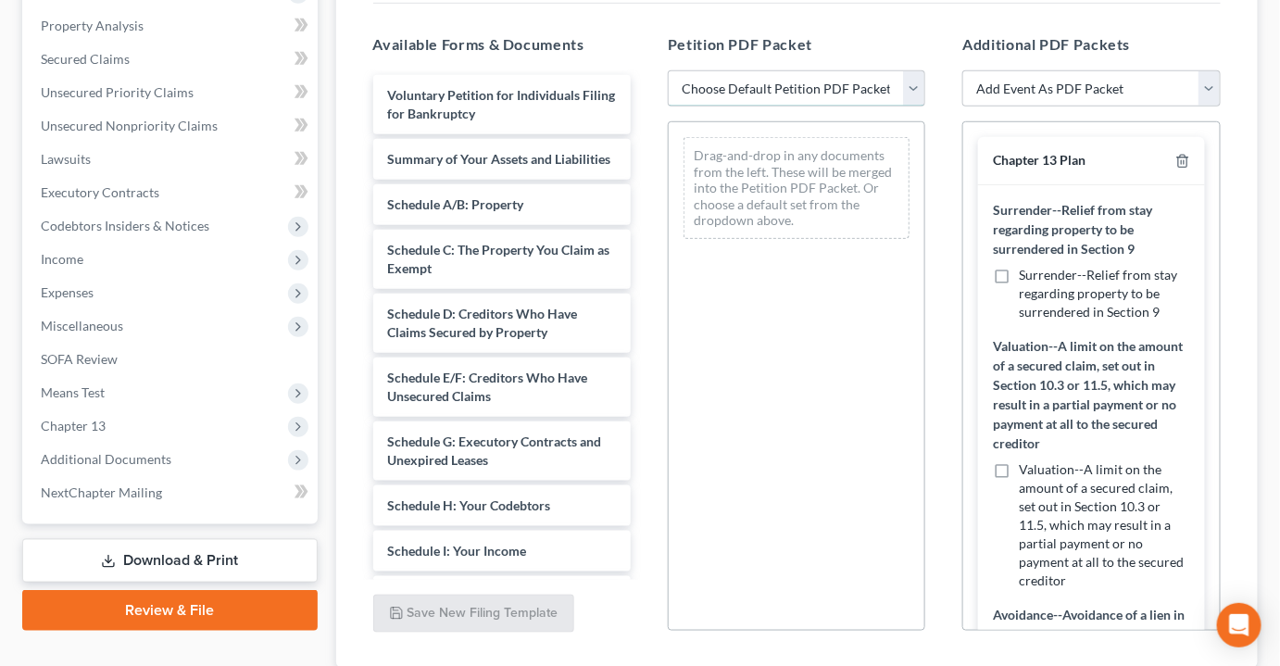
click at [726, 70] on select "Choose Default Petition PDF Packet Complete Bankruptcy Petition (all forms and …" at bounding box center [796, 88] width 257 height 37
select select "0"
click at [668, 70] on select "Choose Default Petition PDF Packet Complete Bankruptcy Petition (all forms and …" at bounding box center [796, 88] width 257 height 37
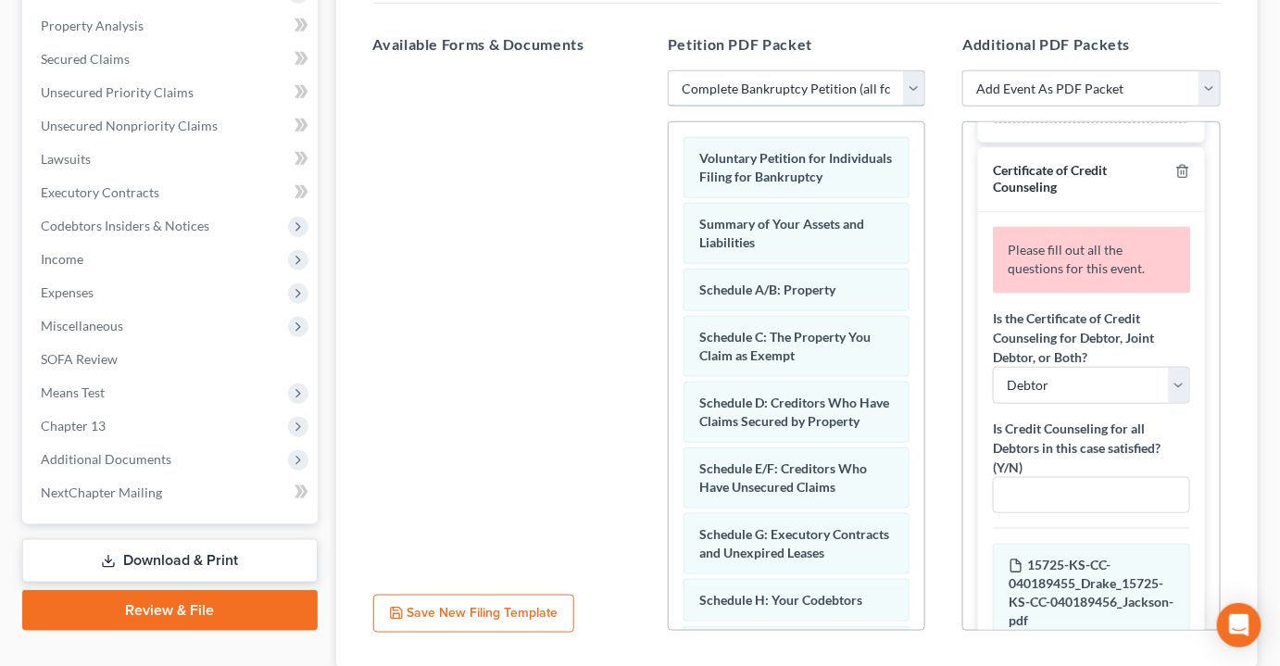
scroll to position [1094, 0]
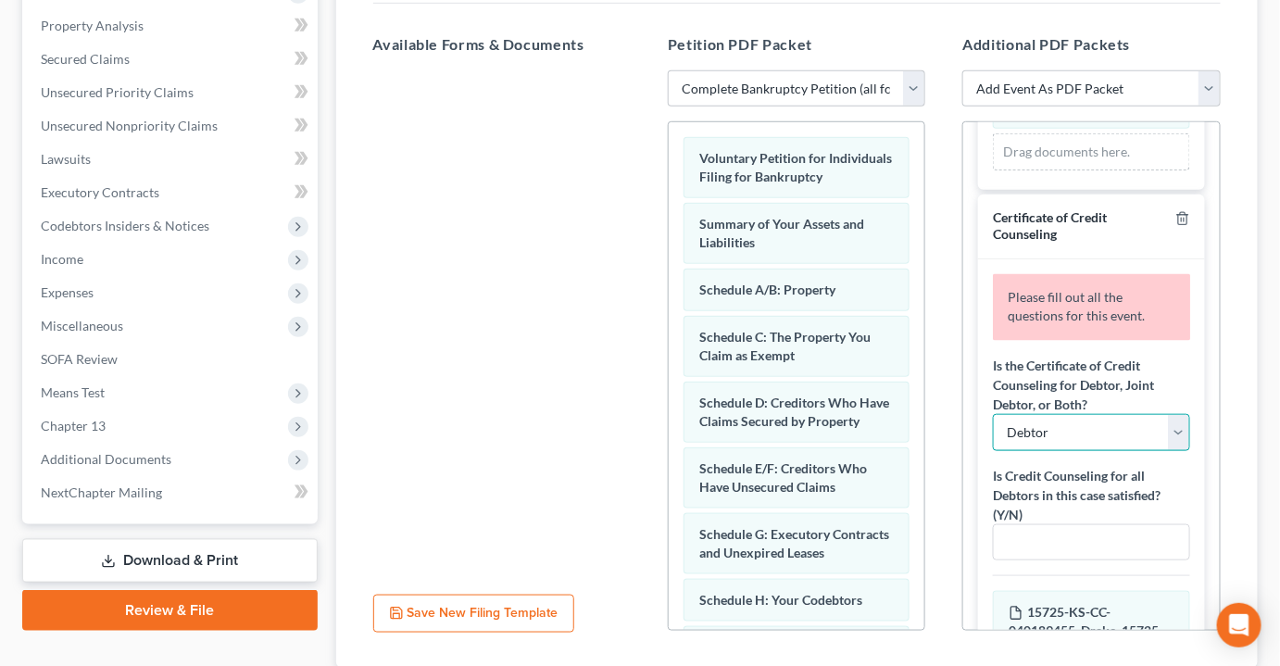
click at [1037, 414] on select "Debtor Joint Debtor Debtor and Joint Debtor" at bounding box center [1091, 432] width 196 height 37
select select "2"
click at [993, 414] on select "Debtor Joint Debtor Debtor and Joint Debtor" at bounding box center [1091, 432] width 196 height 37
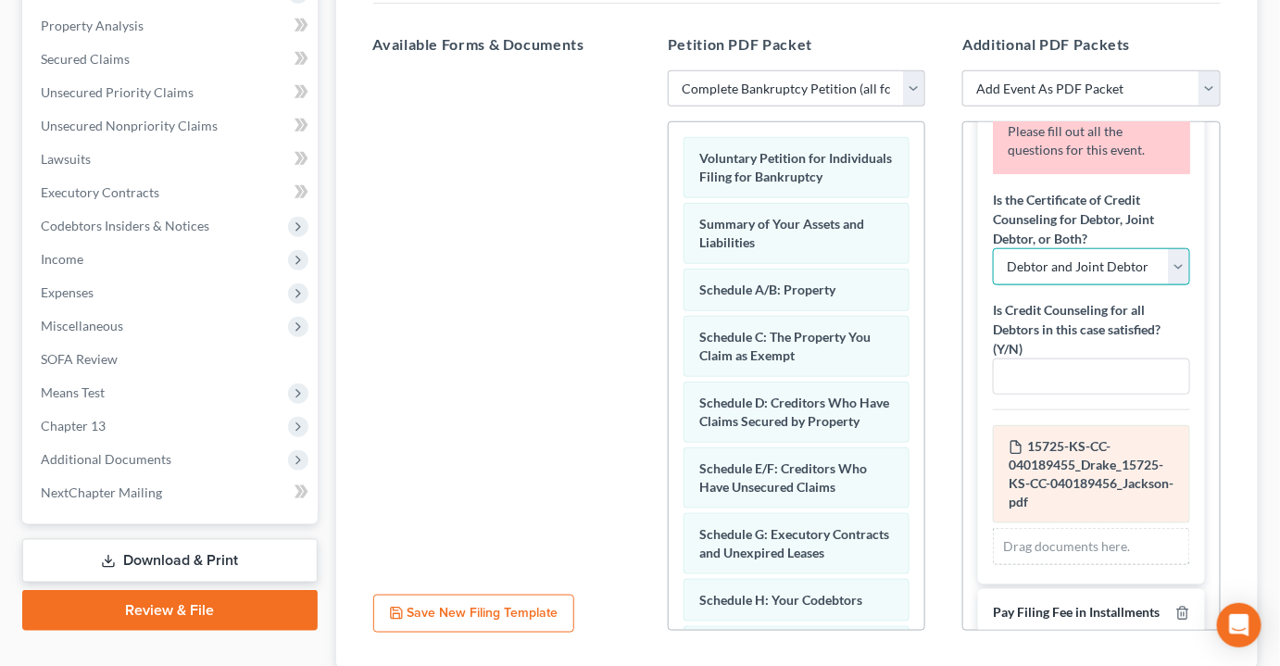
scroll to position [1262, 0]
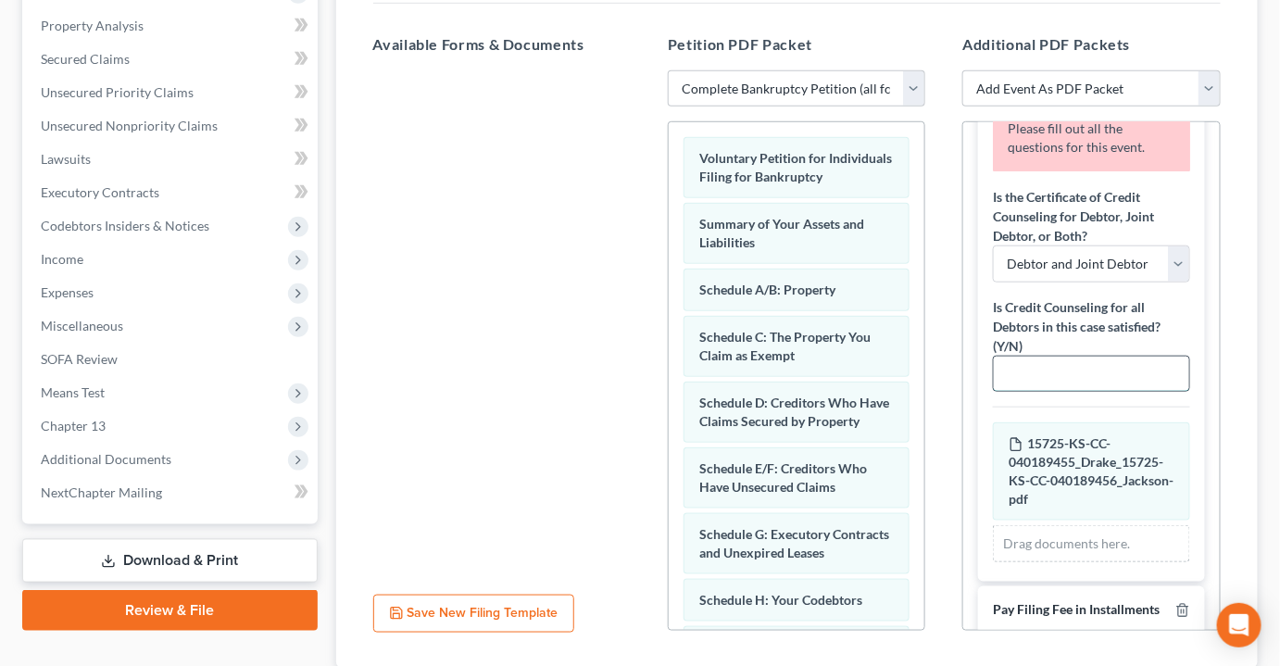
click at [1079, 357] on input "text" at bounding box center [1091, 374] width 194 height 35
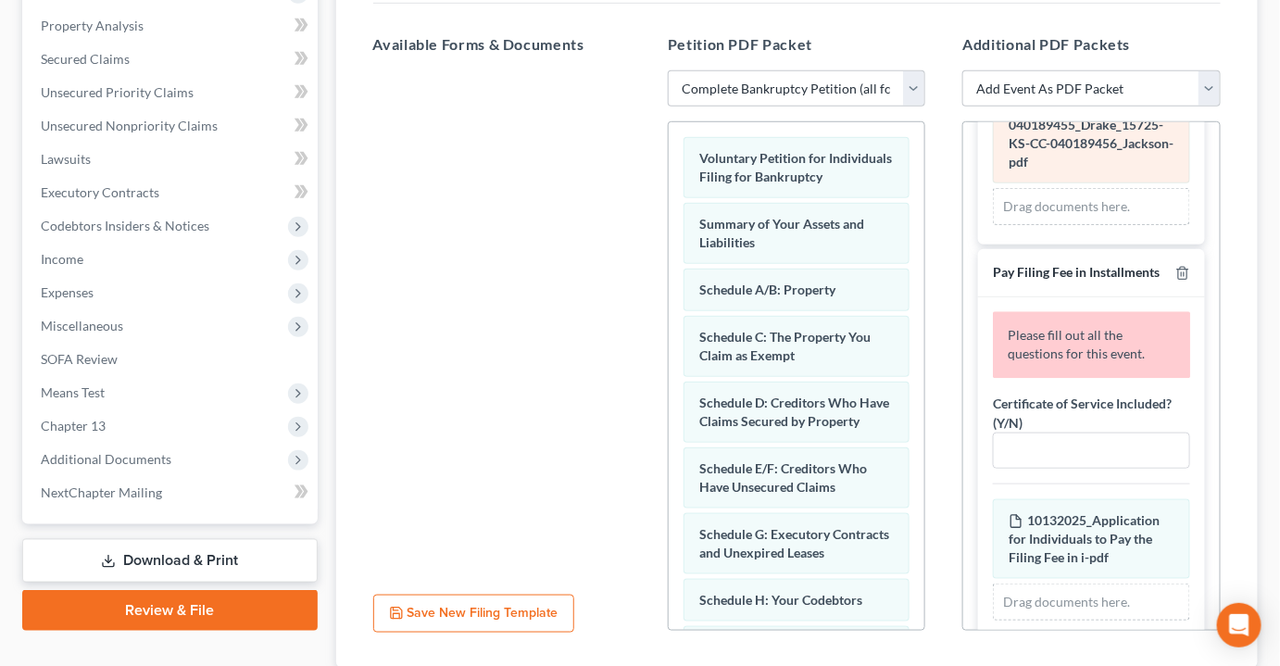
scroll to position [1602, 0]
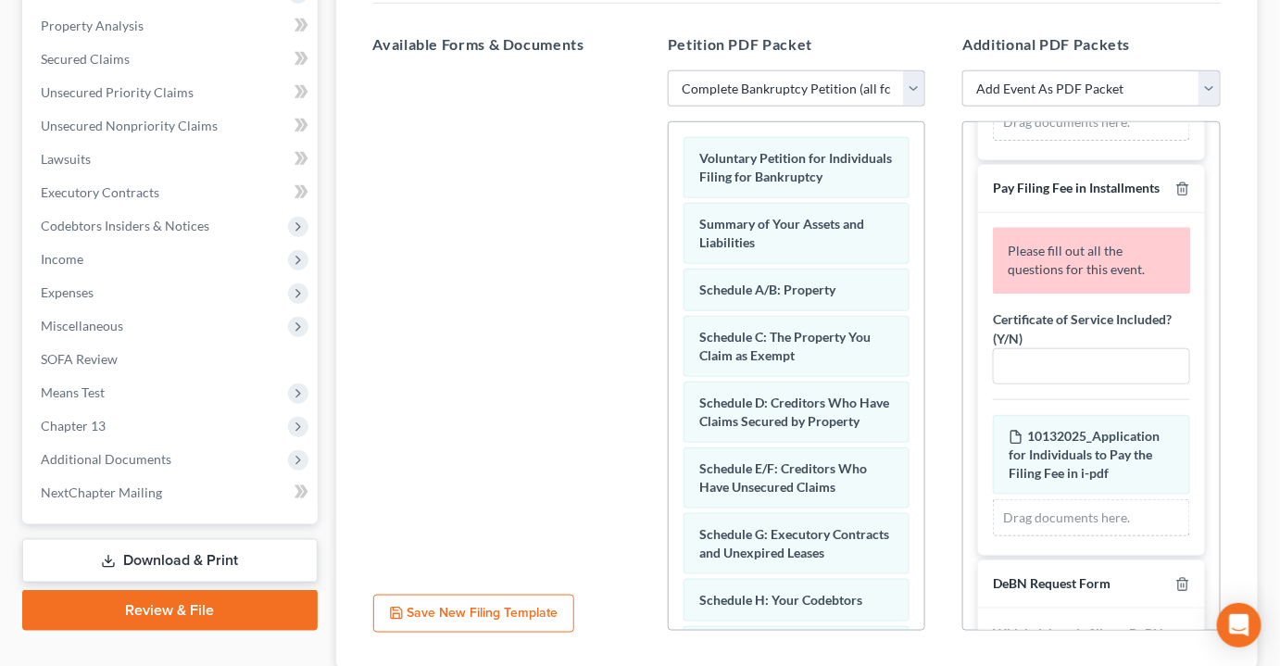
type input "Y"
click at [1076, 349] on input "text" at bounding box center [1091, 366] width 194 height 35
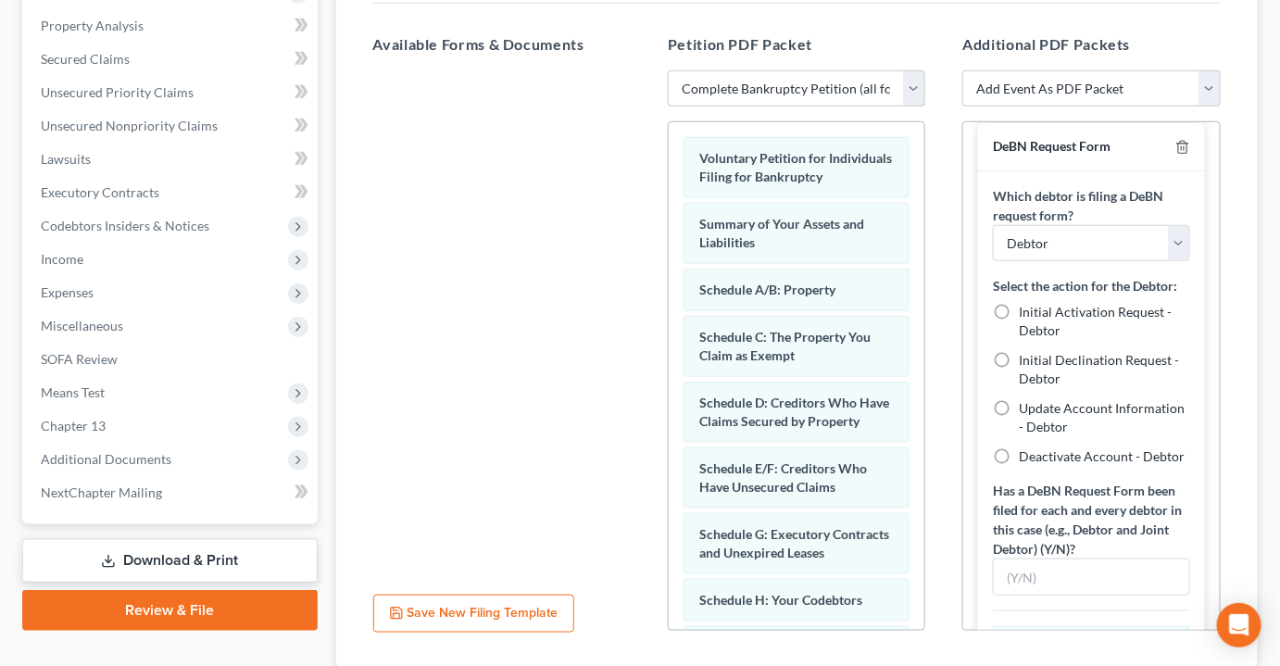
scroll to position [1938, 0]
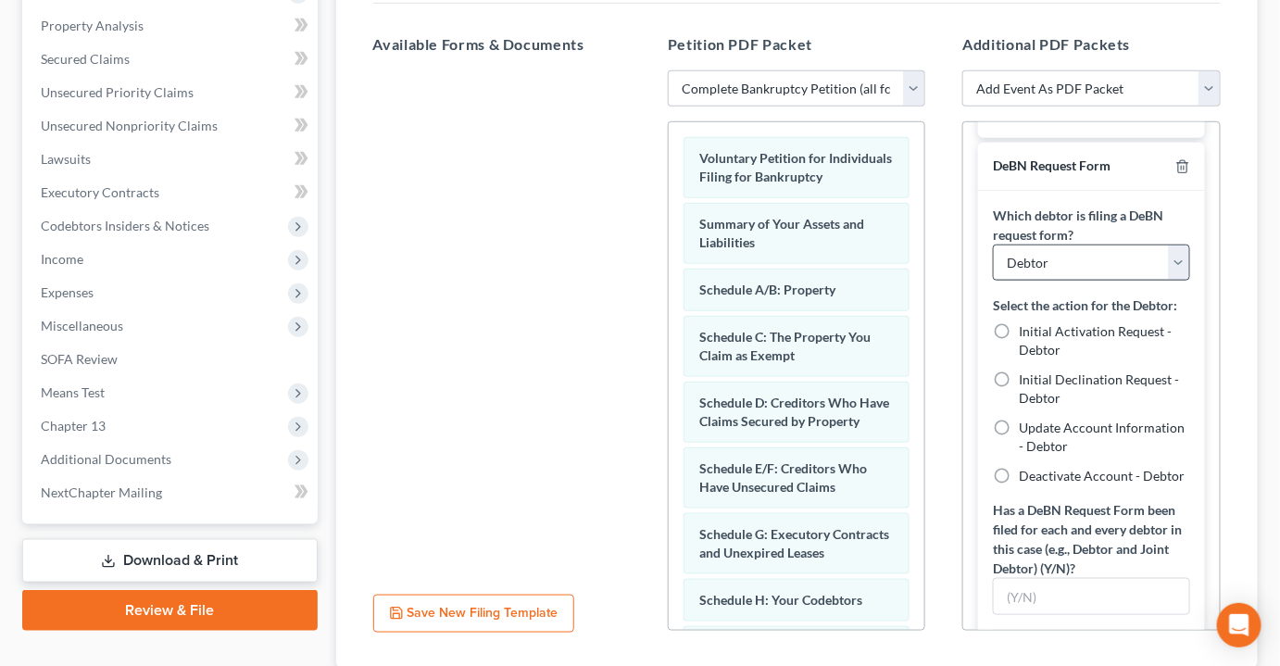
type input "N"
click at [1070, 245] on select "Debtor Joint Debtor Both Debtors" at bounding box center [1091, 263] width 196 height 37
select select "1"
click at [993, 245] on select "Debtor Joint Debtor Both Debtors" at bounding box center [1091, 263] width 196 height 37
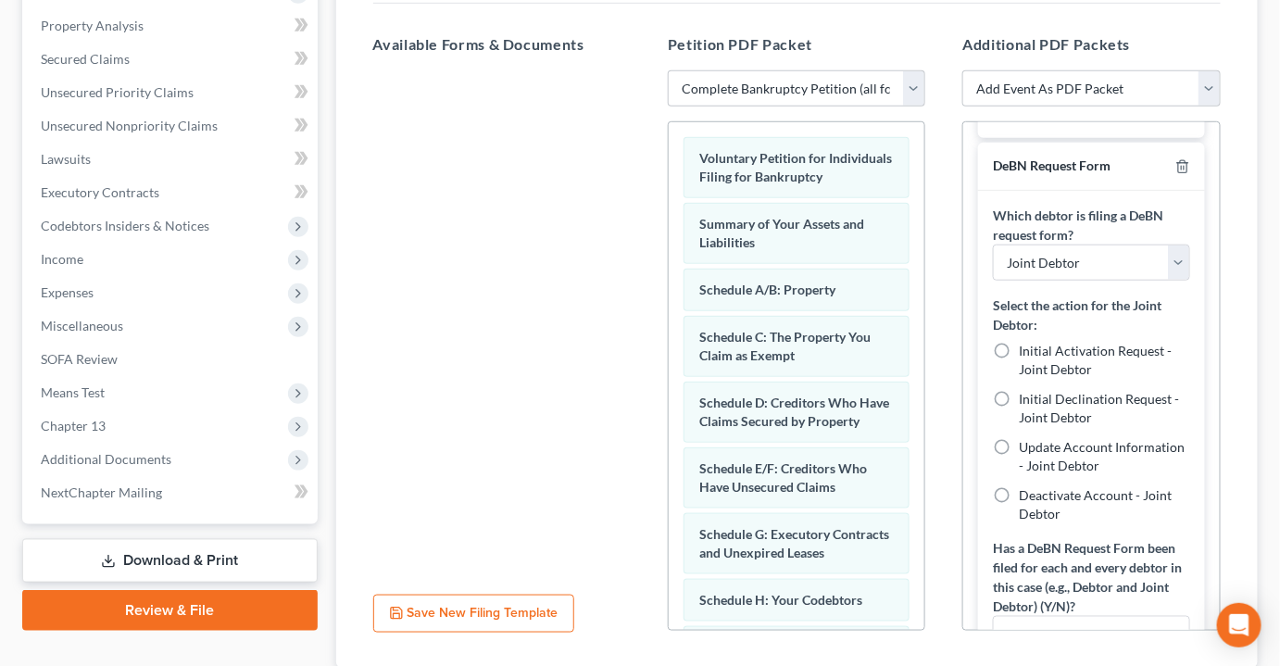
click at [1019, 390] on label "Initial Declination Request - Joint Debtor" at bounding box center [1104, 408] width 170 height 37
click at [1026, 390] on input "Initial Declination Request - Joint Debtor" at bounding box center [1032, 396] width 12 height 12
radio input "true"
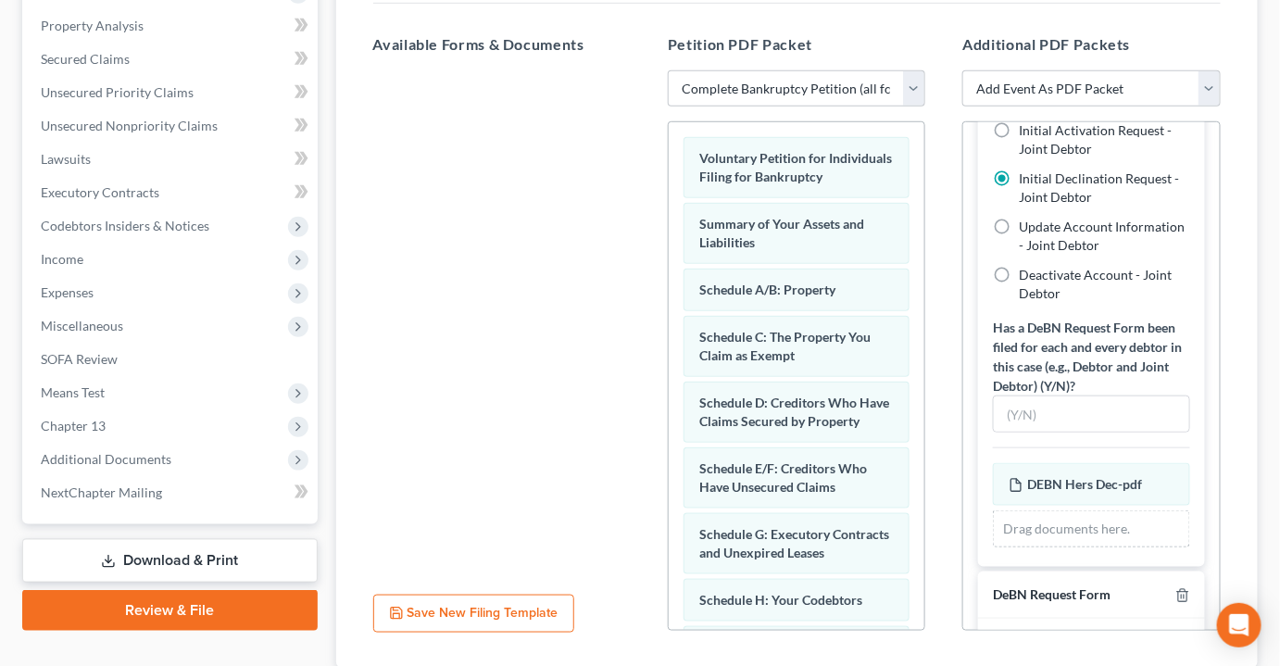
scroll to position [2191, 0]
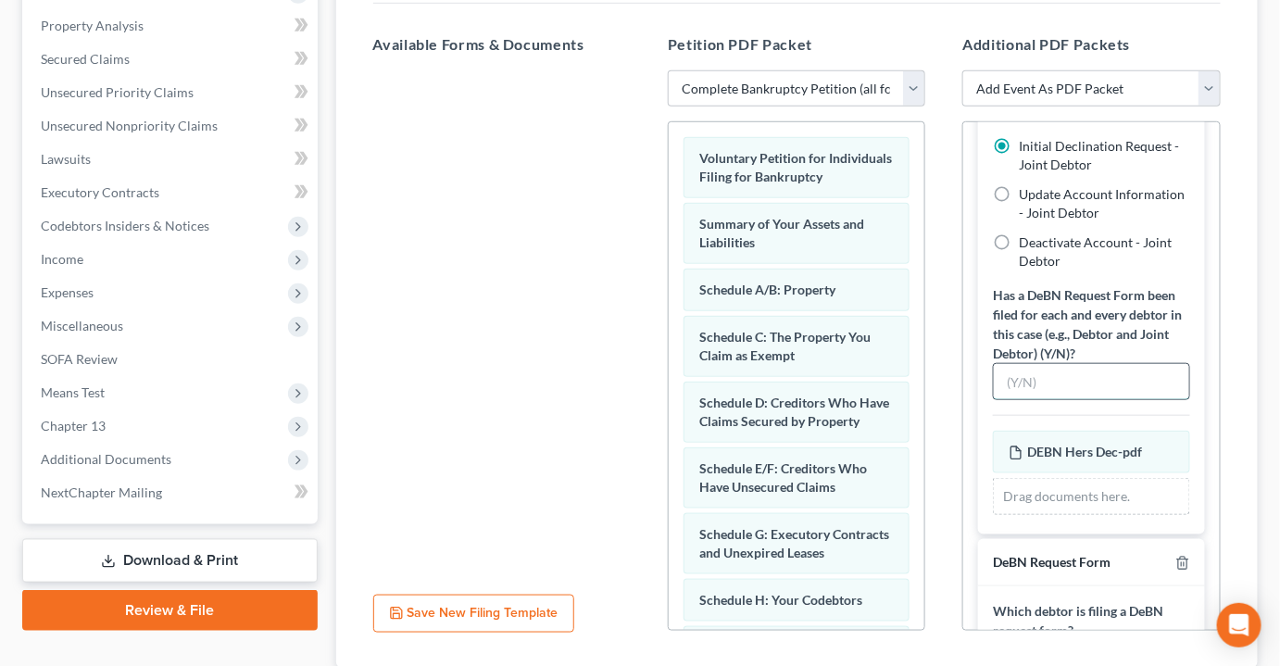
click at [1073, 364] on input "text" at bounding box center [1091, 381] width 194 height 35
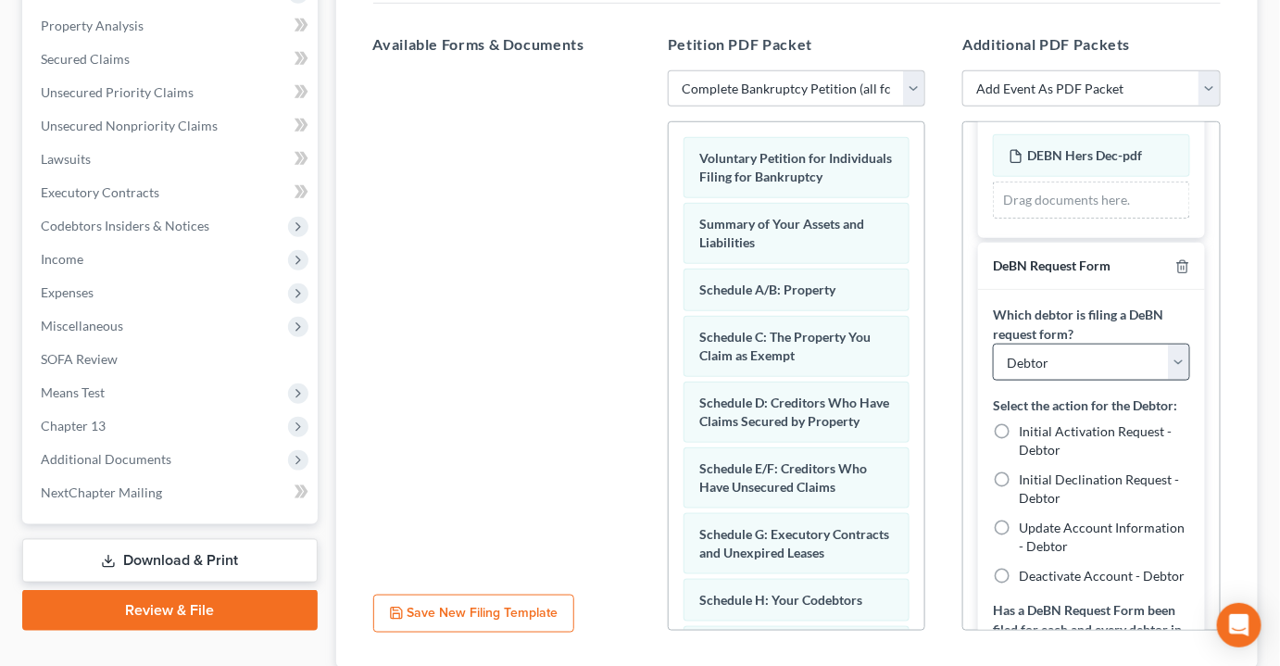
scroll to position [2528, 0]
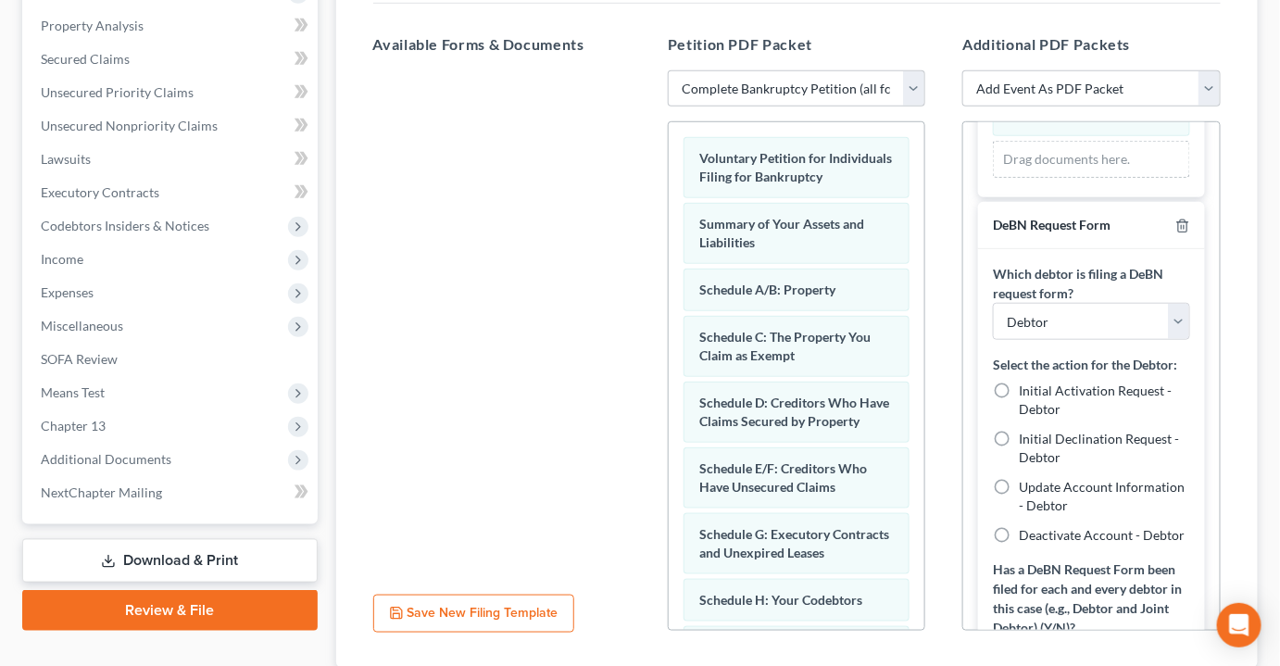
type input "Y"
click at [1019, 382] on label "Initial Activation Request - Debtor" at bounding box center [1104, 400] width 170 height 37
click at [1026, 382] on input "Initial Activation Request - Debtor" at bounding box center [1032, 388] width 12 height 12
radio input "true"
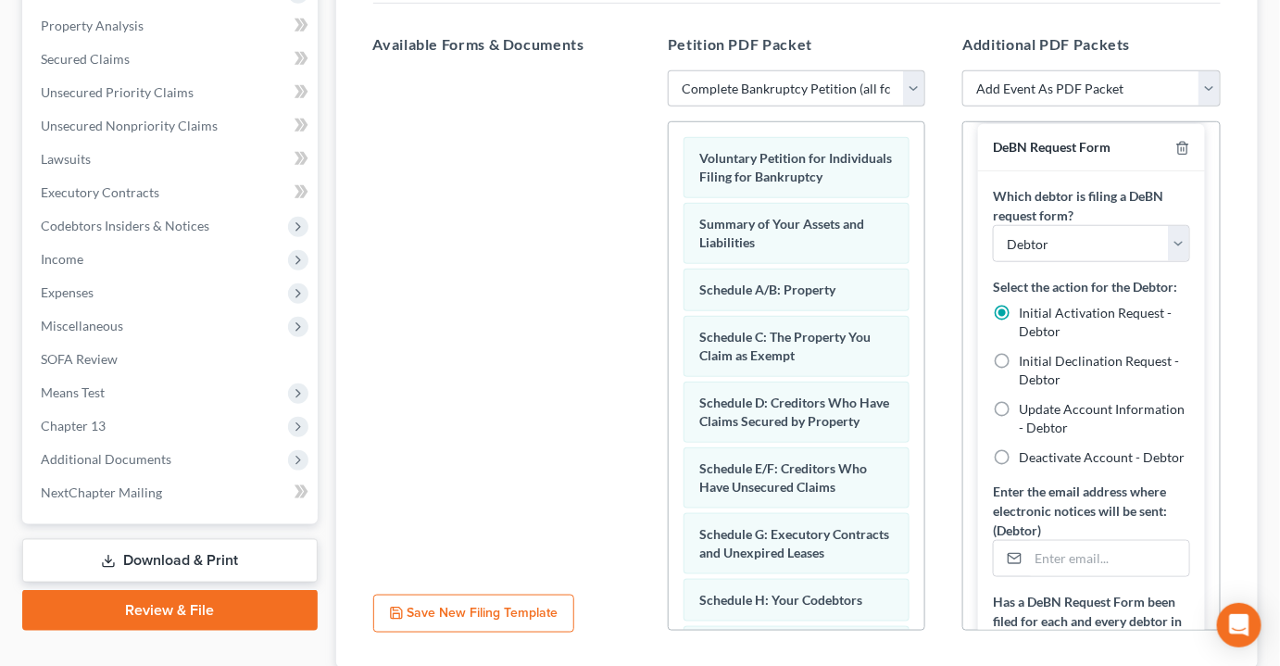
scroll to position [2780, 0]
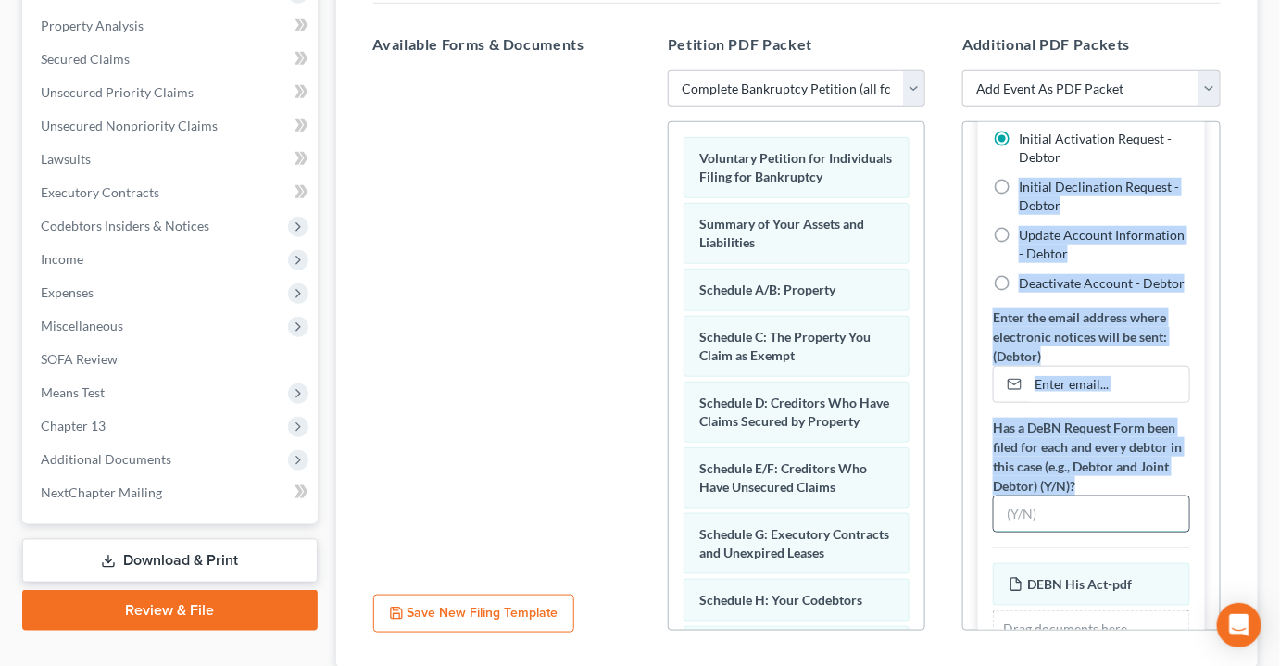
click at [1015, 532] on input "text" at bounding box center [1091, 513] width 194 height 35
drag, startPoint x: 1019, startPoint y: 508, endPoint x: 1008, endPoint y: 530, distance: 24.9
click at [1008, 530] on input "text" at bounding box center [1091, 513] width 194 height 35
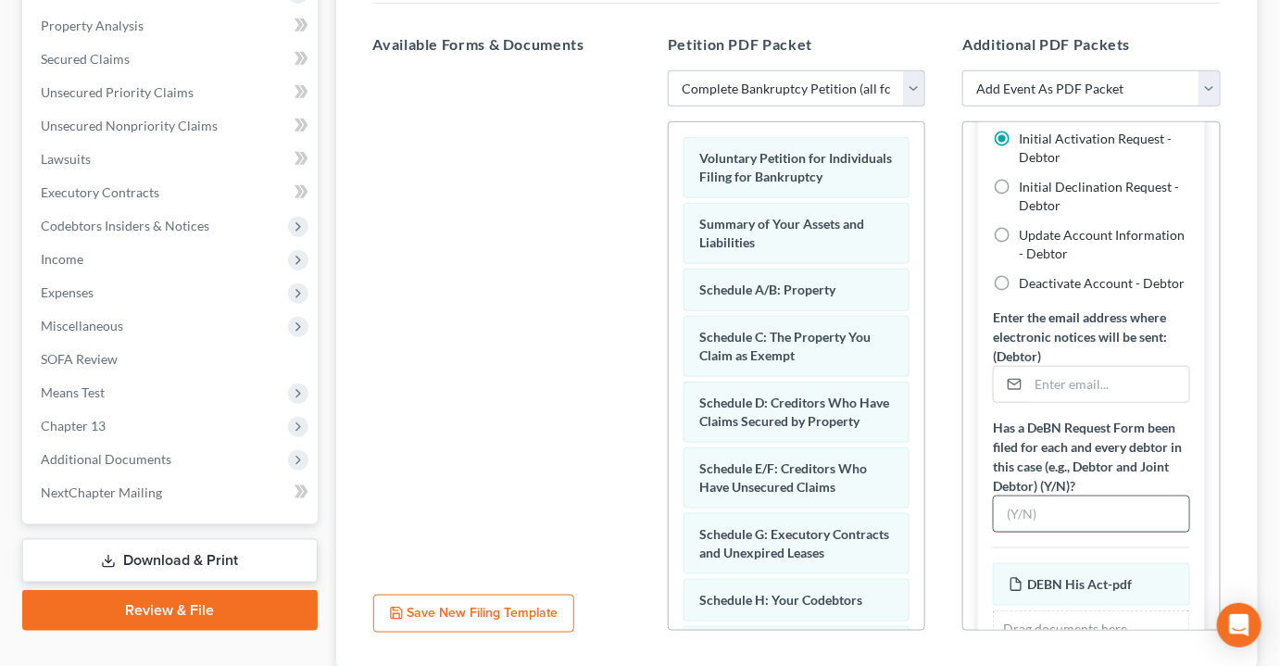
drag, startPoint x: 1022, startPoint y: 523, endPoint x: 1047, endPoint y: 527, distance: 24.4
click at [1030, 525] on input "text" at bounding box center [1091, 513] width 194 height 35
type input "T"
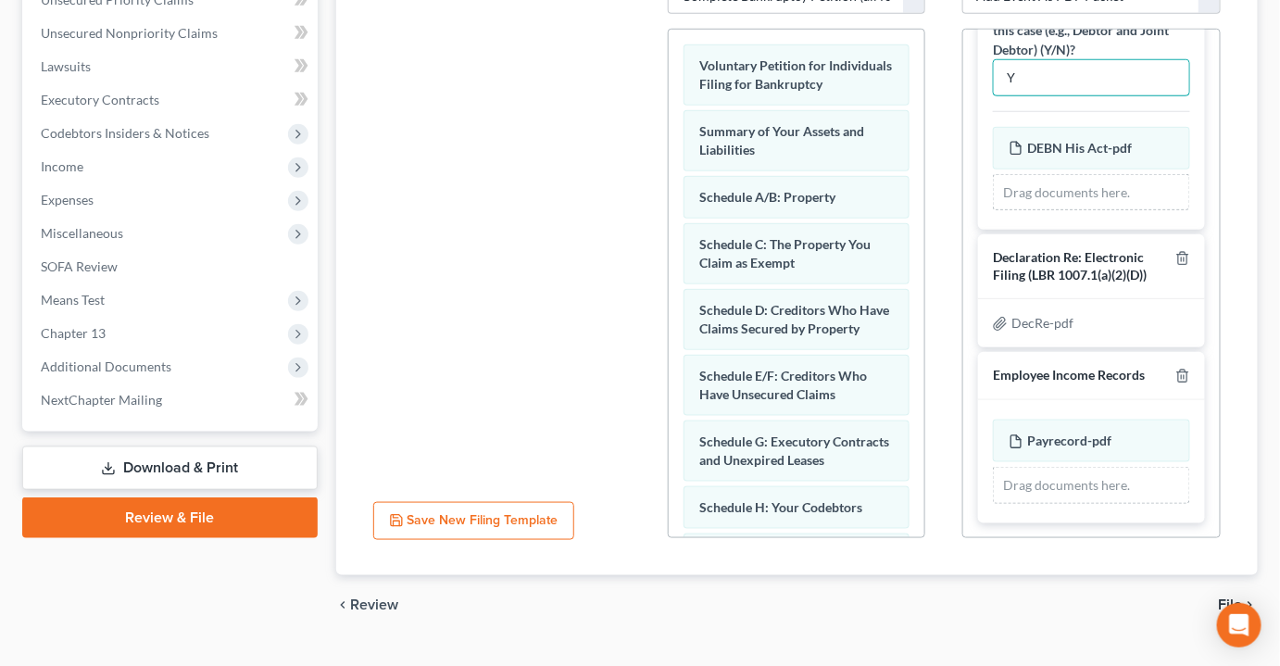
scroll to position [513, 0]
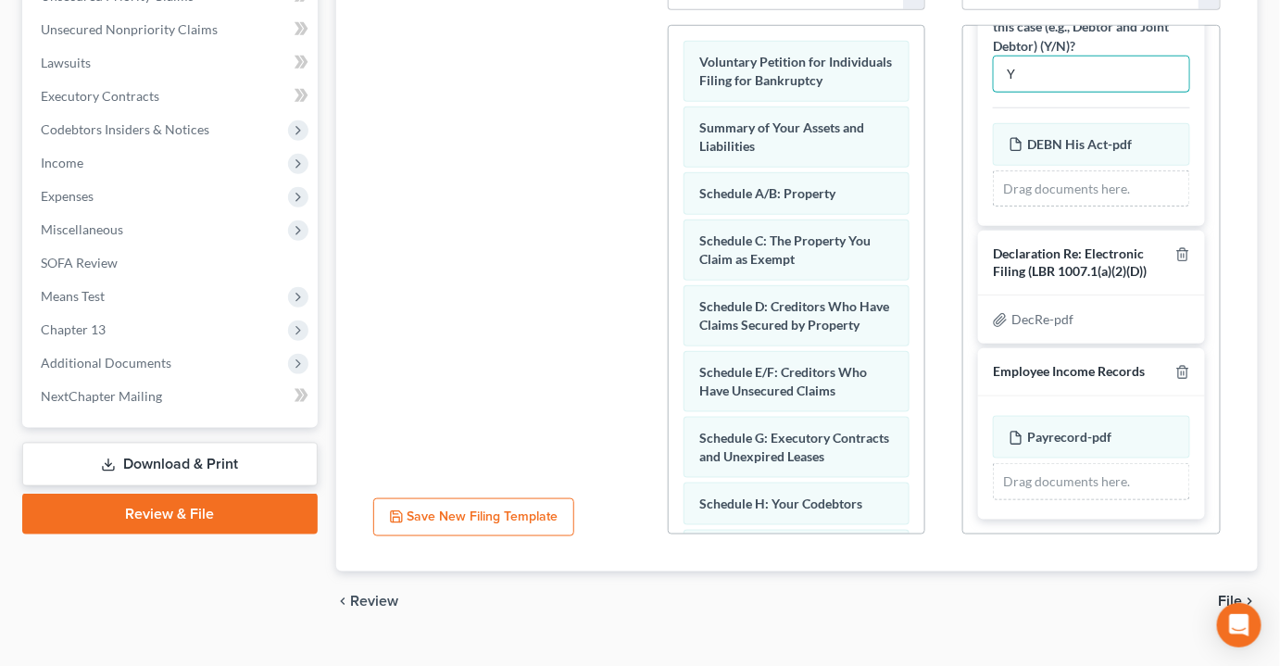
type input "Y"
click at [1228, 594] on span "File" at bounding box center [1231, 601] width 24 height 15
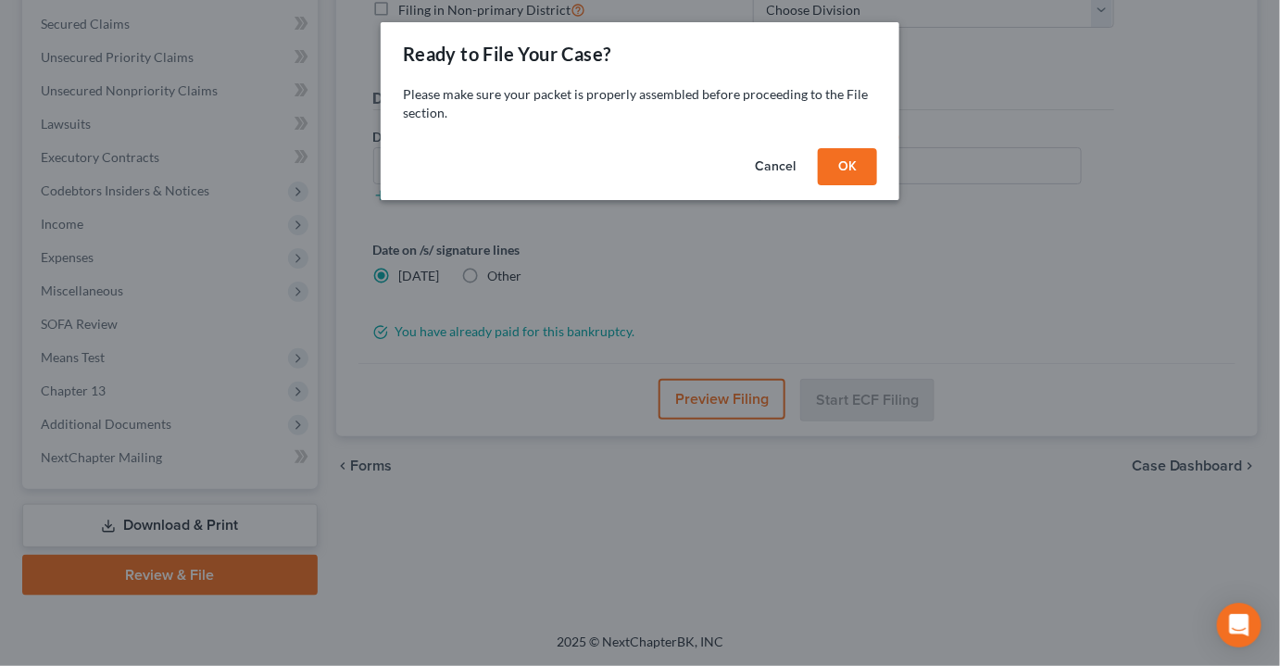
scroll to position [417, 0]
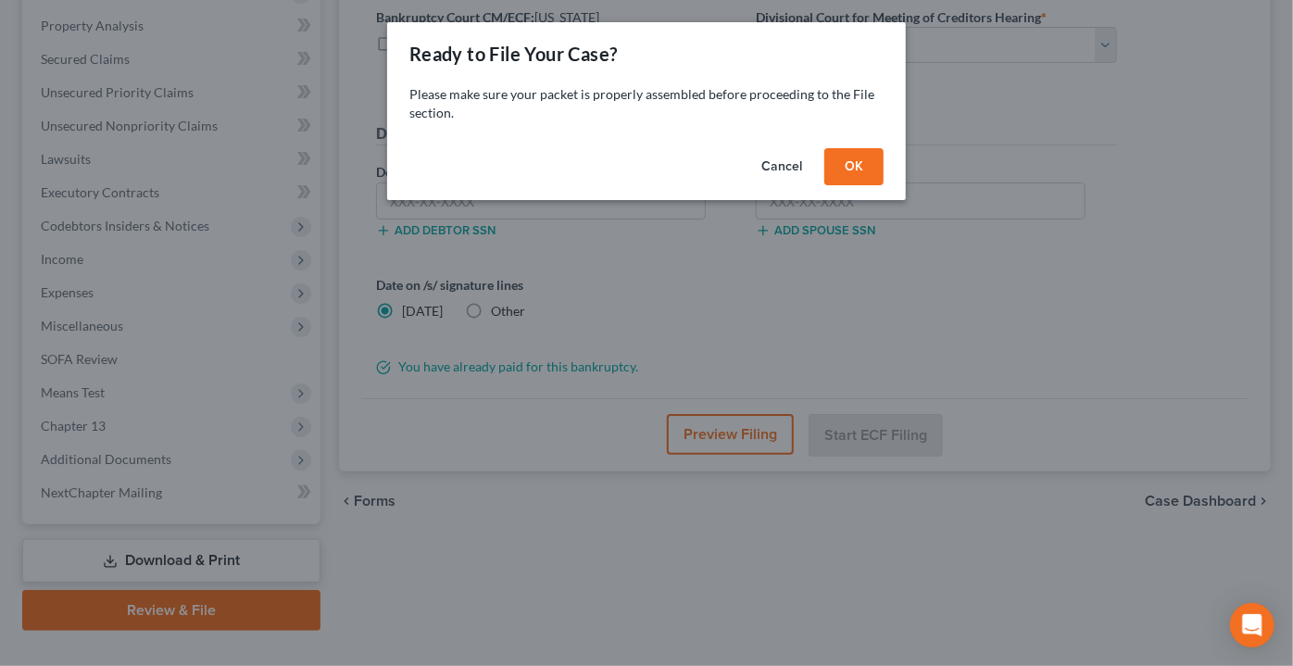
click at [872, 162] on button "OK" at bounding box center [853, 166] width 59 height 37
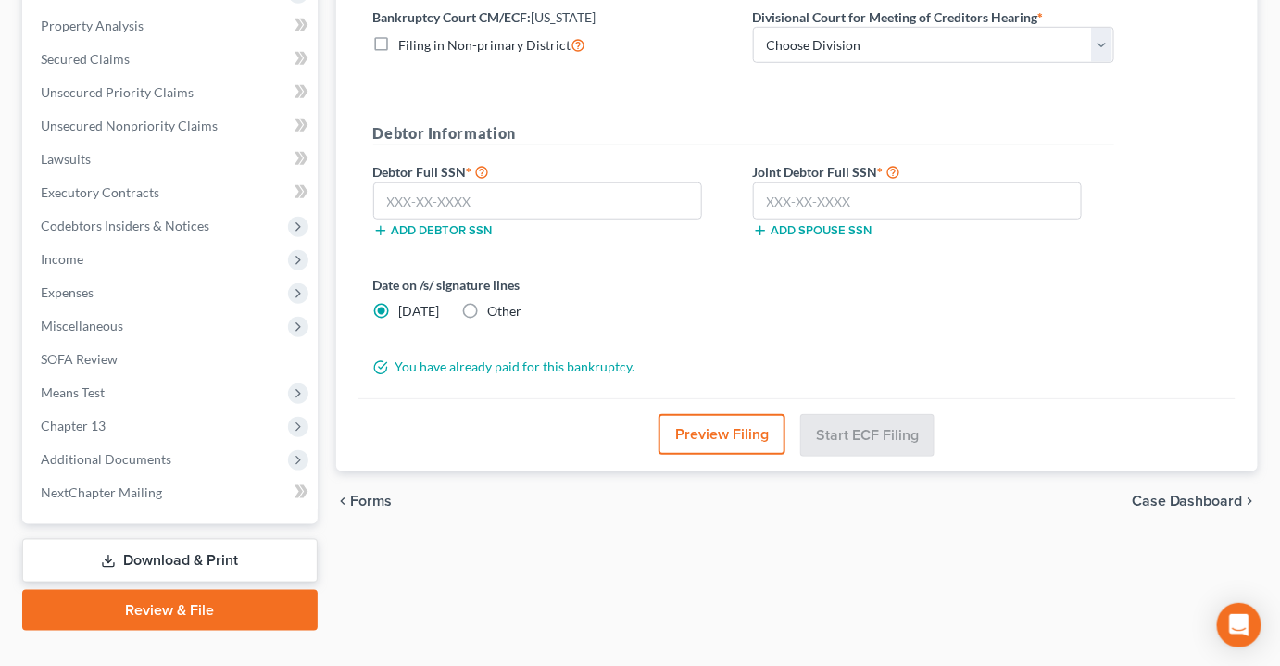
click at [488, 302] on label "Other" at bounding box center [505, 311] width 34 height 19
click at [495, 302] on input "Other" at bounding box center [501, 308] width 12 height 12
radio input "true"
radio input "false"
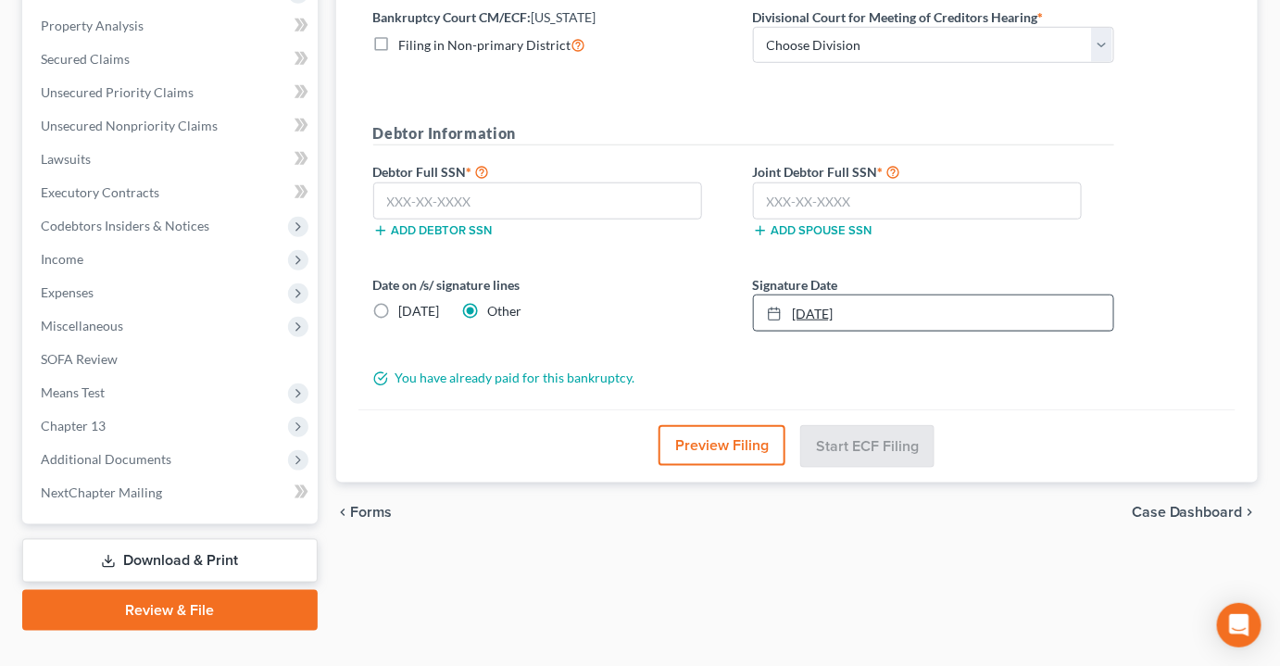
click at [792, 295] on link "10/13/2025" at bounding box center [933, 312] width 359 height 35
click at [502, 182] on input "text" at bounding box center [538, 200] width 330 height 37
click at [467, 182] on input "text" at bounding box center [538, 200] width 330 height 37
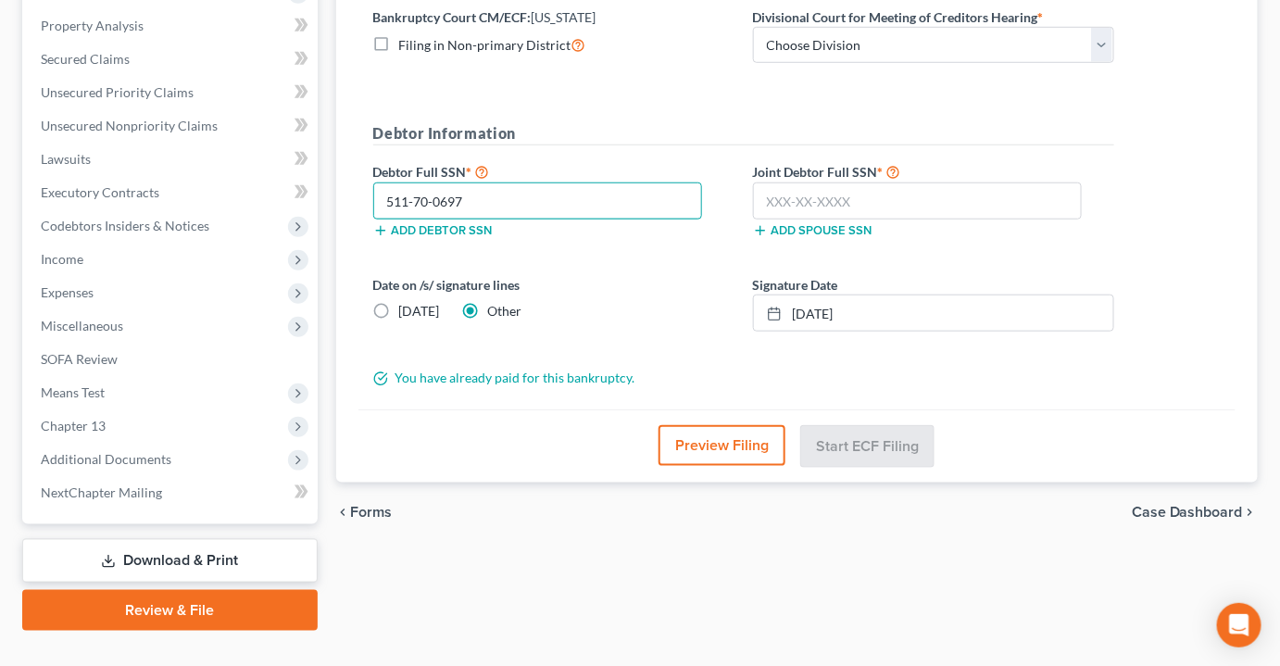
type input "511-70-0697"
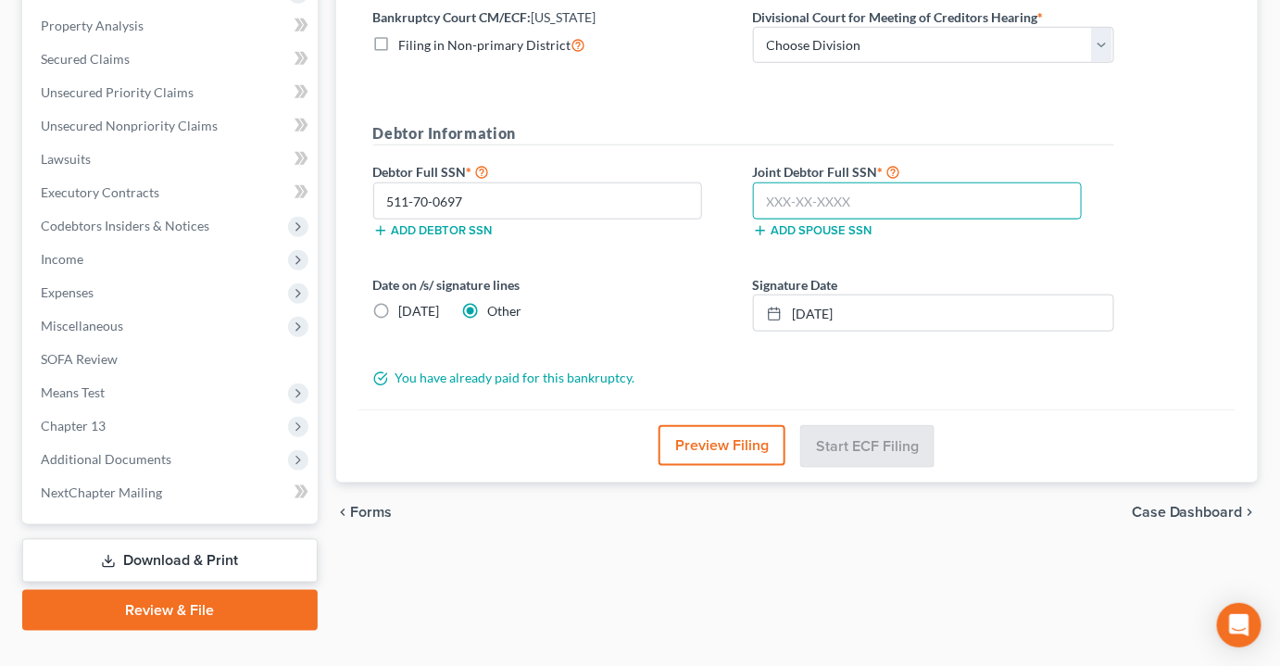
click at [872, 182] on input "text" at bounding box center [918, 200] width 330 height 37
click at [946, 182] on input "51" at bounding box center [918, 200] width 330 height 37
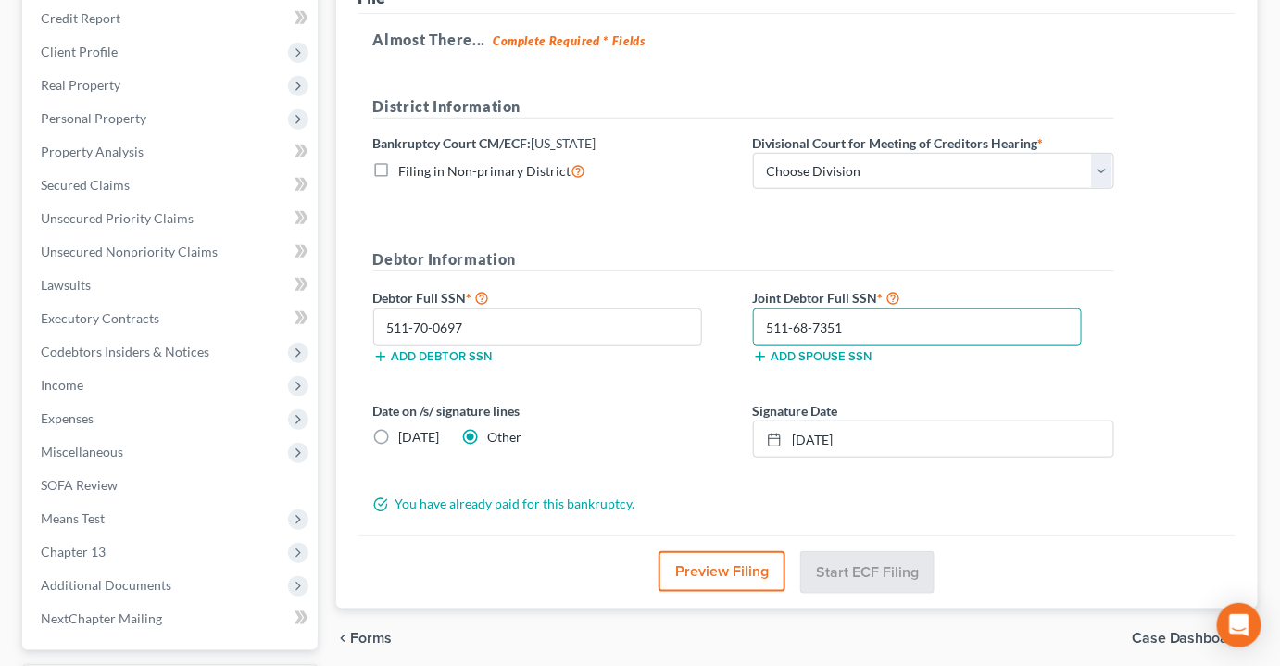
scroll to position [248, 0]
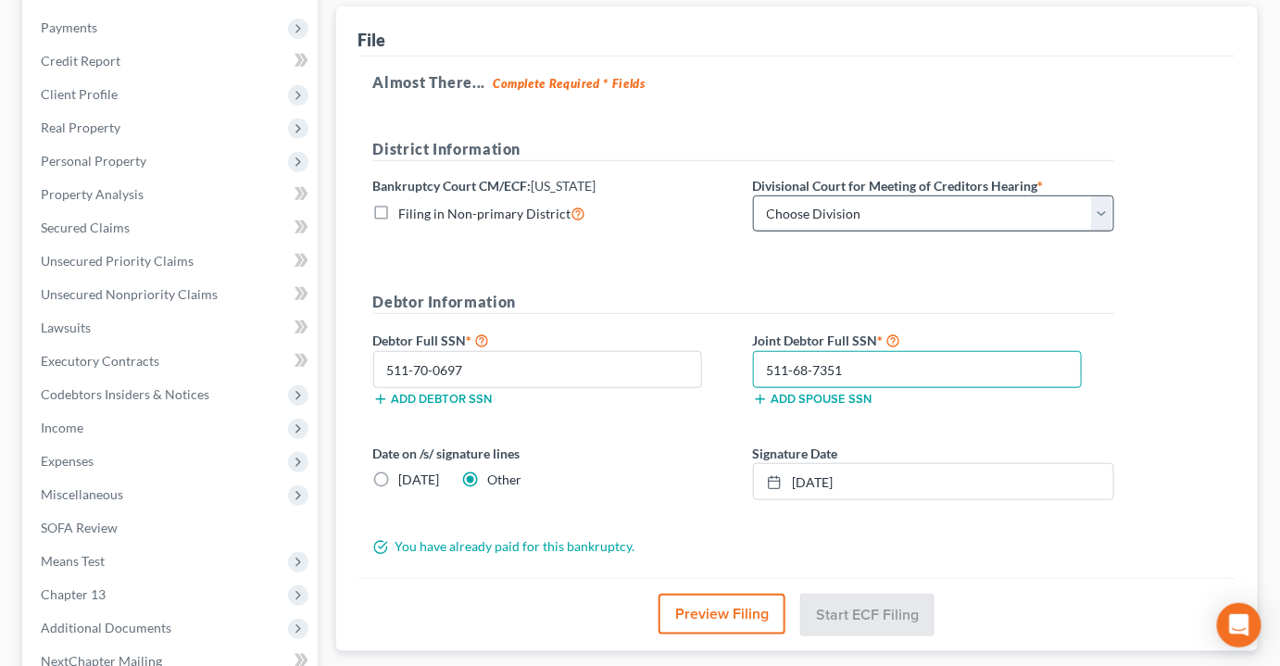
type input "511-68-7351"
click at [787, 195] on select "Choose Division Kansas City Topeka Wichita" at bounding box center [933, 213] width 361 height 37
select select "0"
click at [753, 195] on select "Choose Division Kansas City Topeka Wichita" at bounding box center [933, 213] width 361 height 37
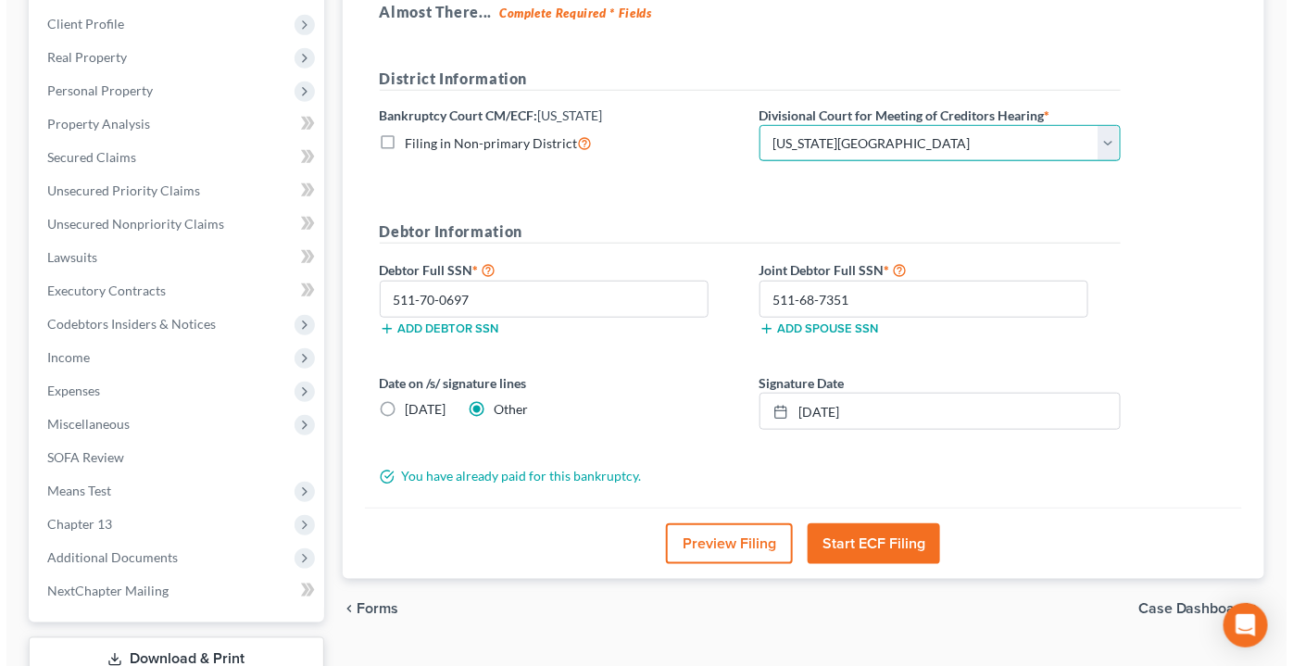
scroll to position [417, 0]
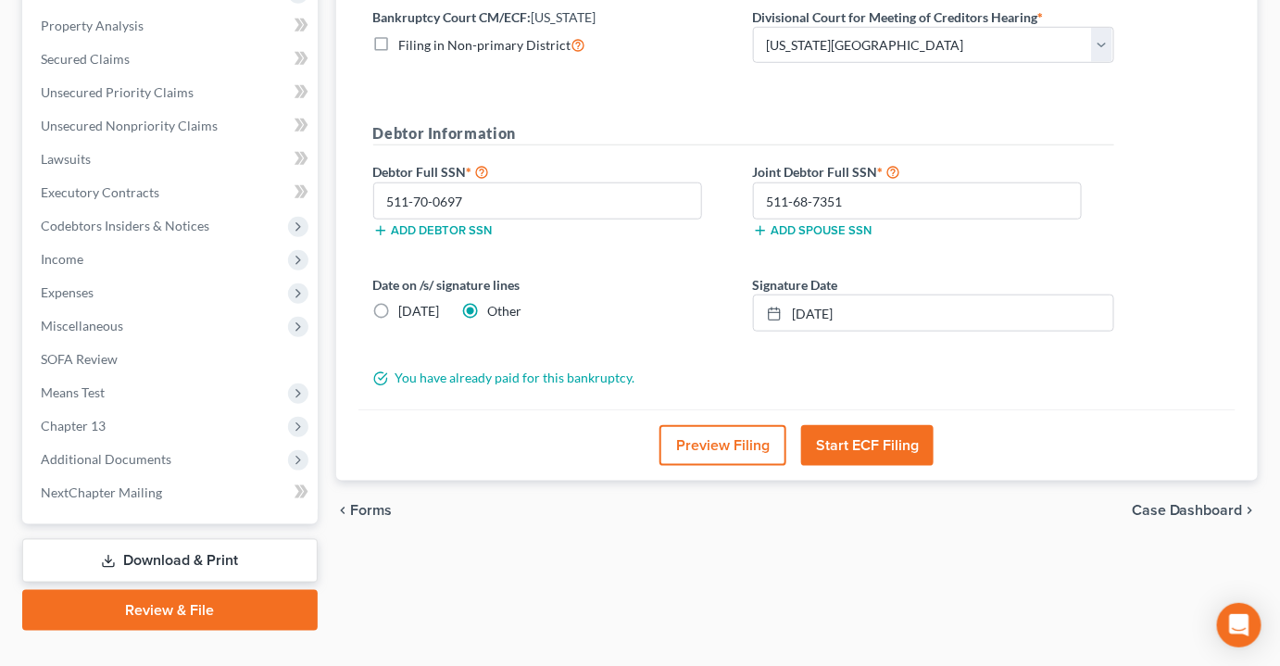
click at [853, 425] on button "Start ECF Filing" at bounding box center [867, 445] width 132 height 41
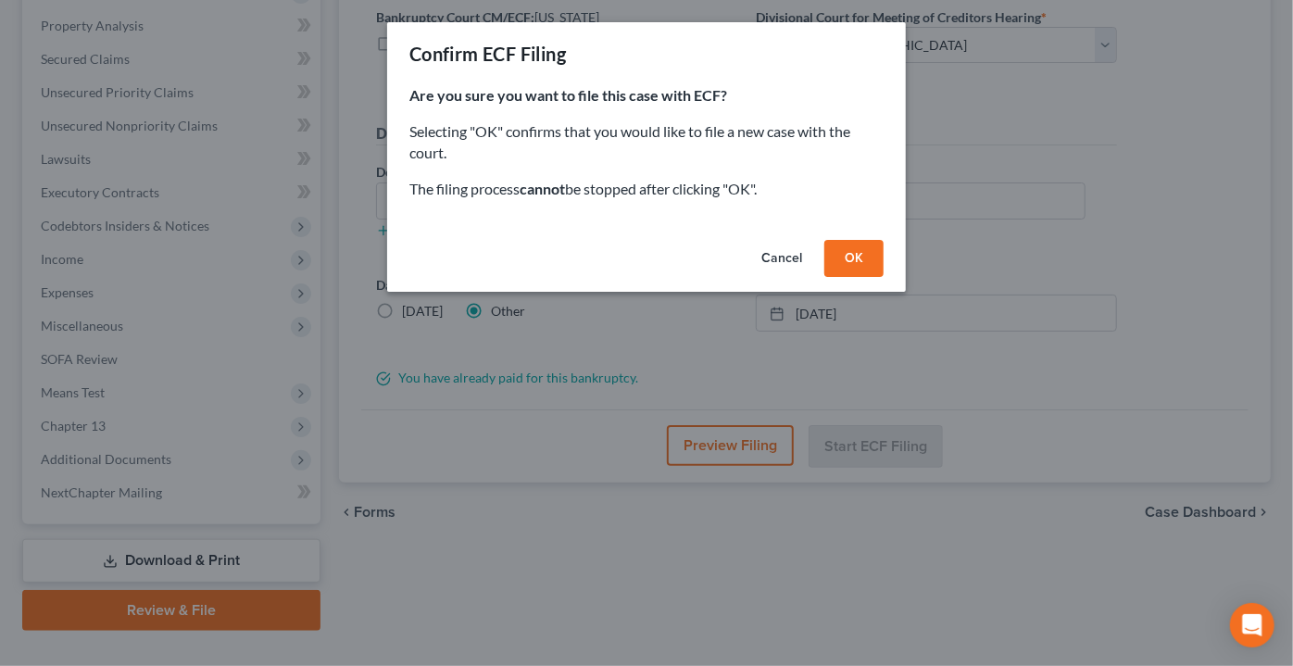
click at [857, 250] on button "OK" at bounding box center [853, 258] width 59 height 37
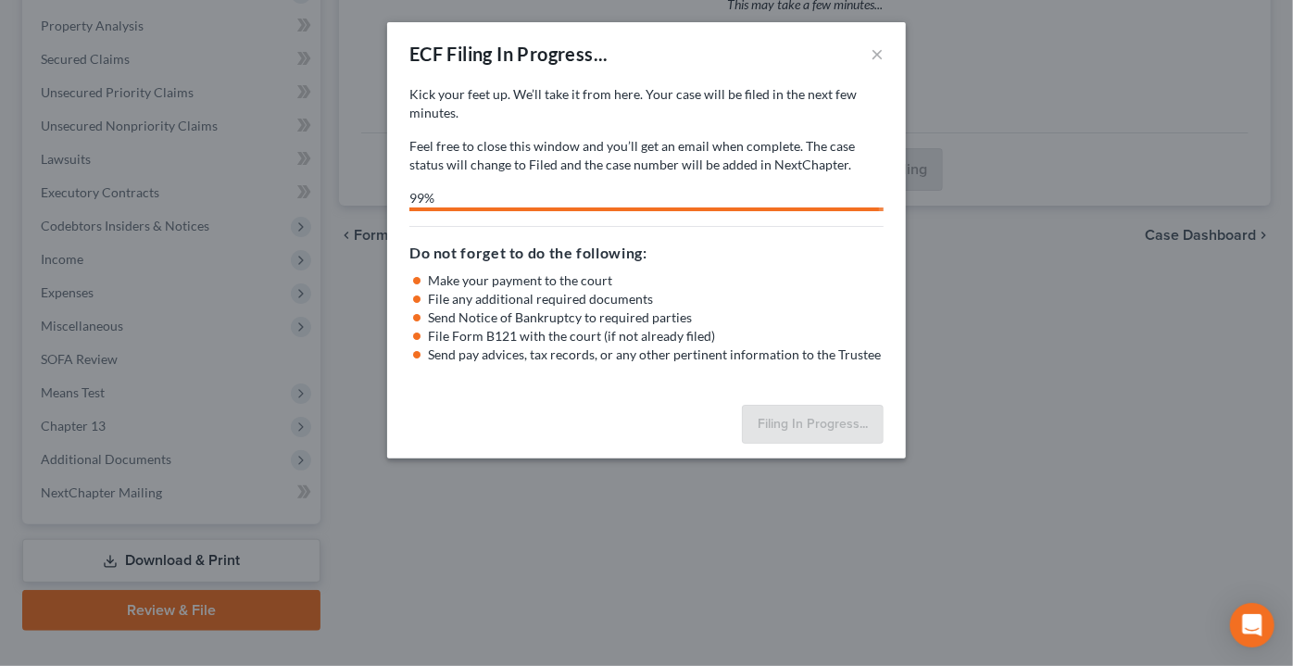
select select "0"
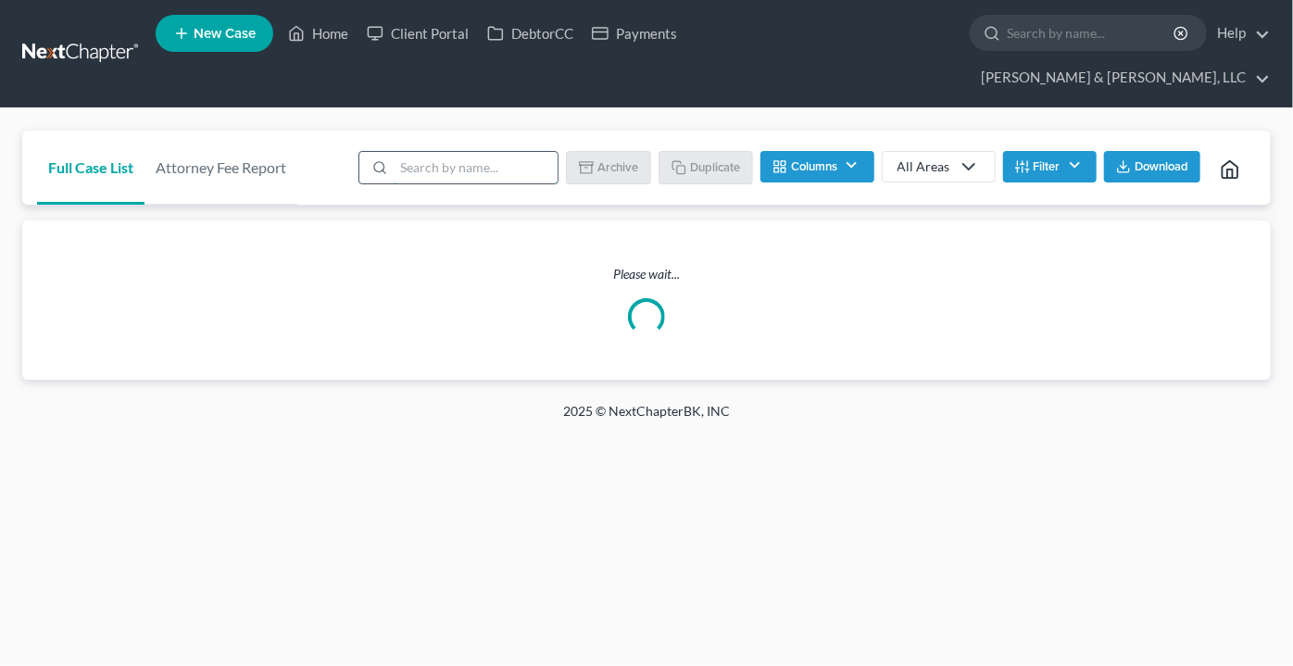
click at [511, 152] on input "search" at bounding box center [476, 167] width 164 height 31
type input "[PERSON_NAME]"
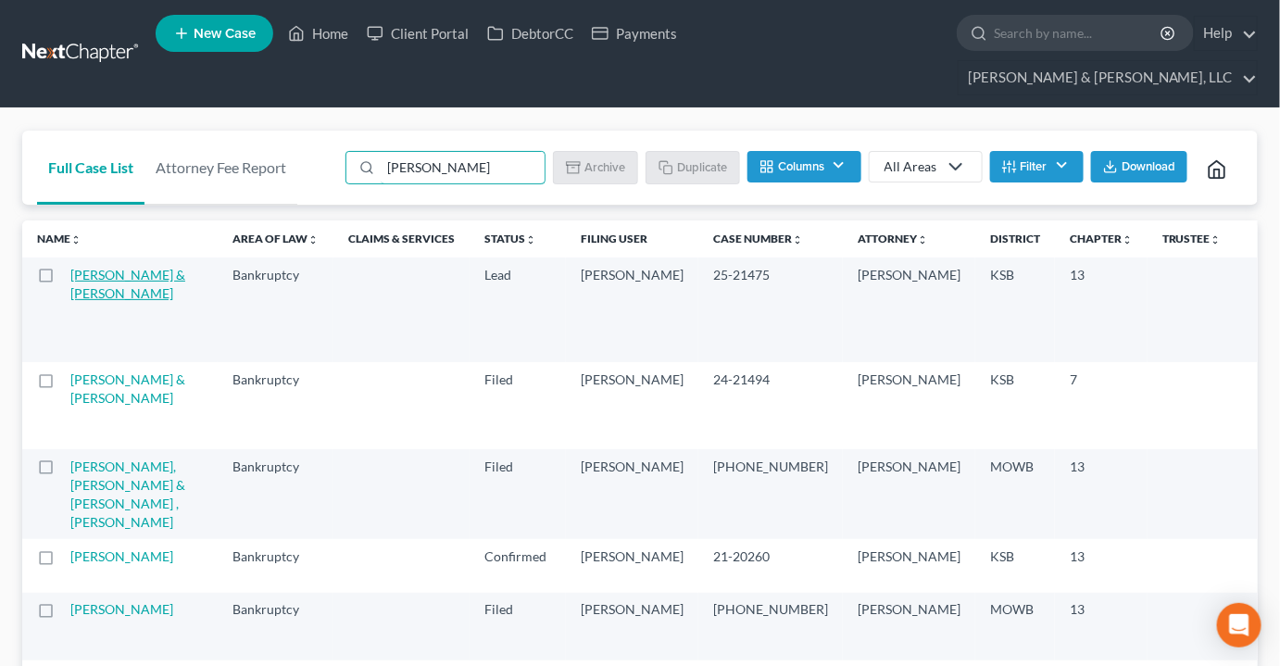
click at [98, 278] on link "[PERSON_NAME] & [PERSON_NAME]" at bounding box center [127, 284] width 115 height 34
select select "2"
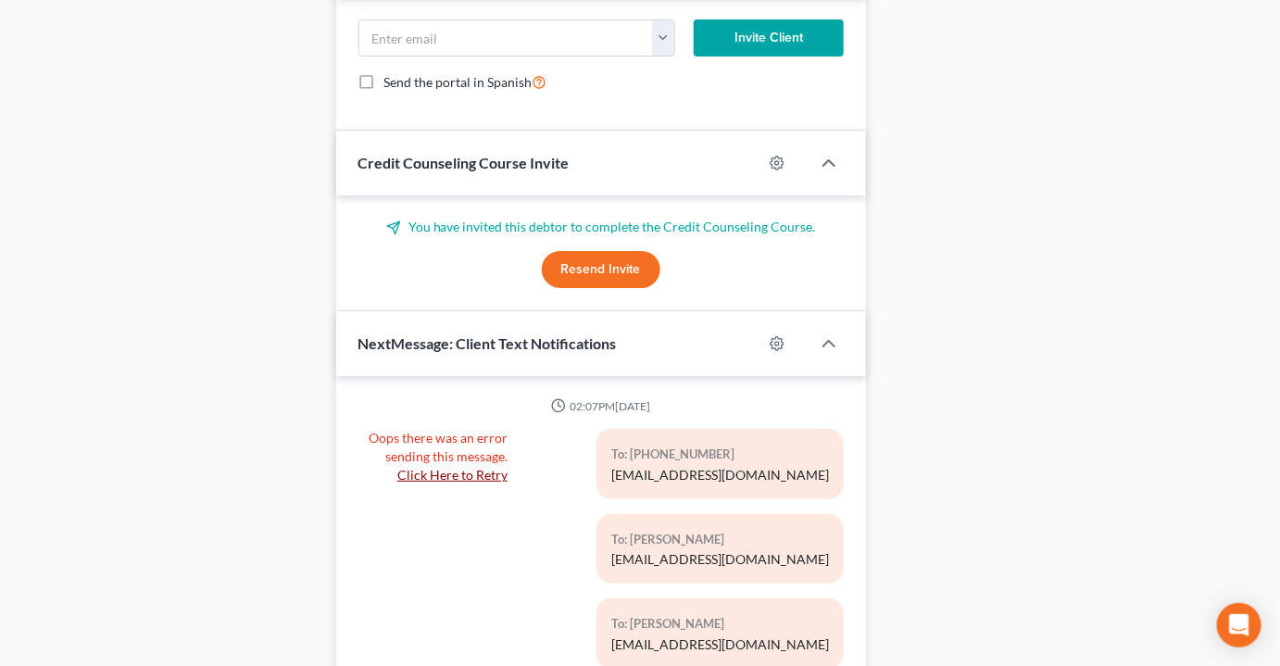
scroll to position [2340, 0]
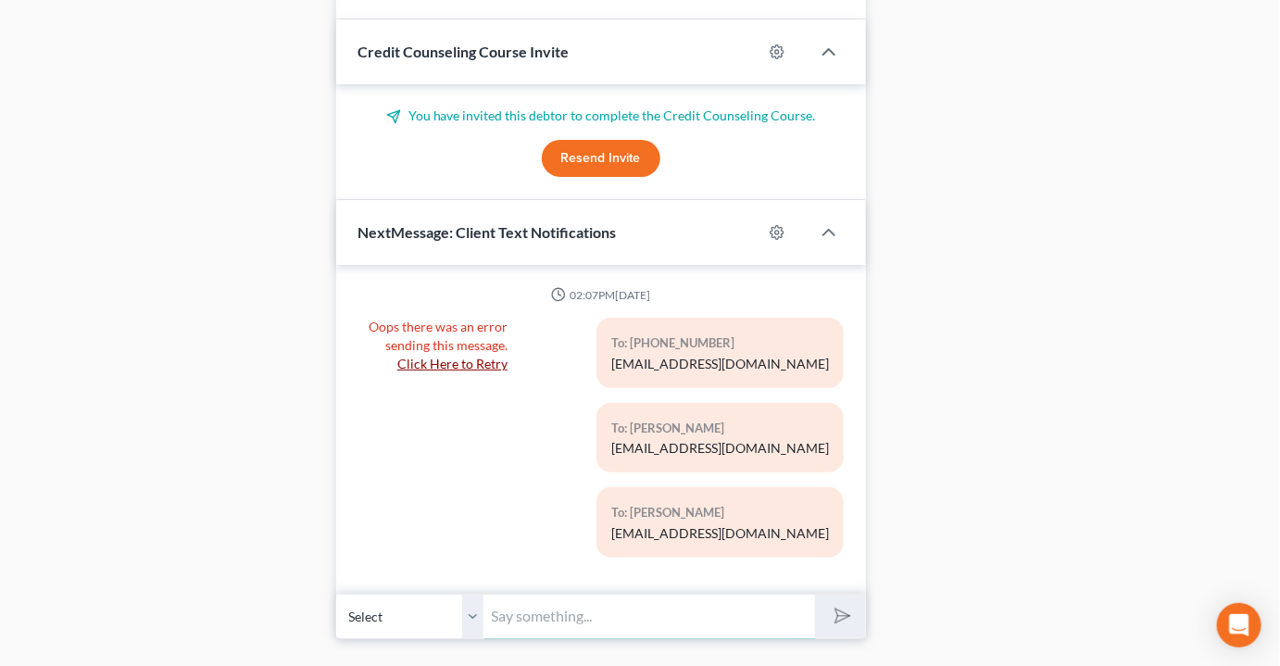
click at [553, 594] on input "text" at bounding box center [649, 616] width 331 height 45
paste input "25-21475"
type input "Here is the case number 25-21475"
click at [815, 595] on button "submit" at bounding box center [840, 617] width 51 height 44
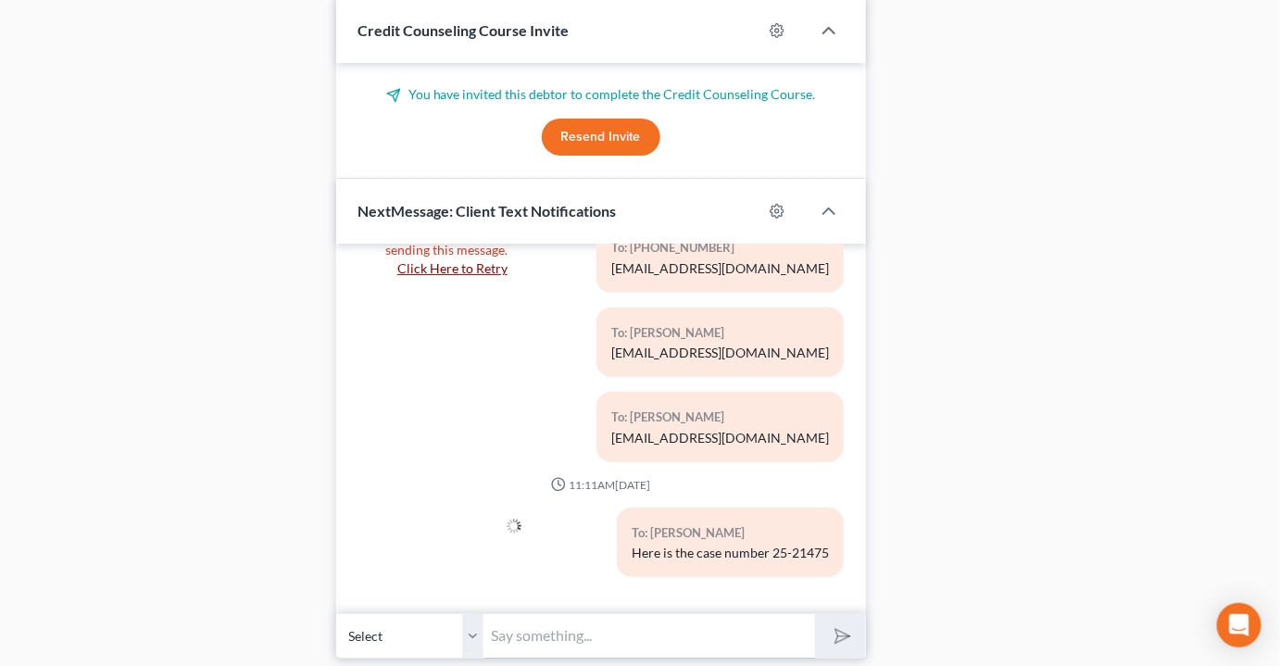
scroll to position [2381, 0]
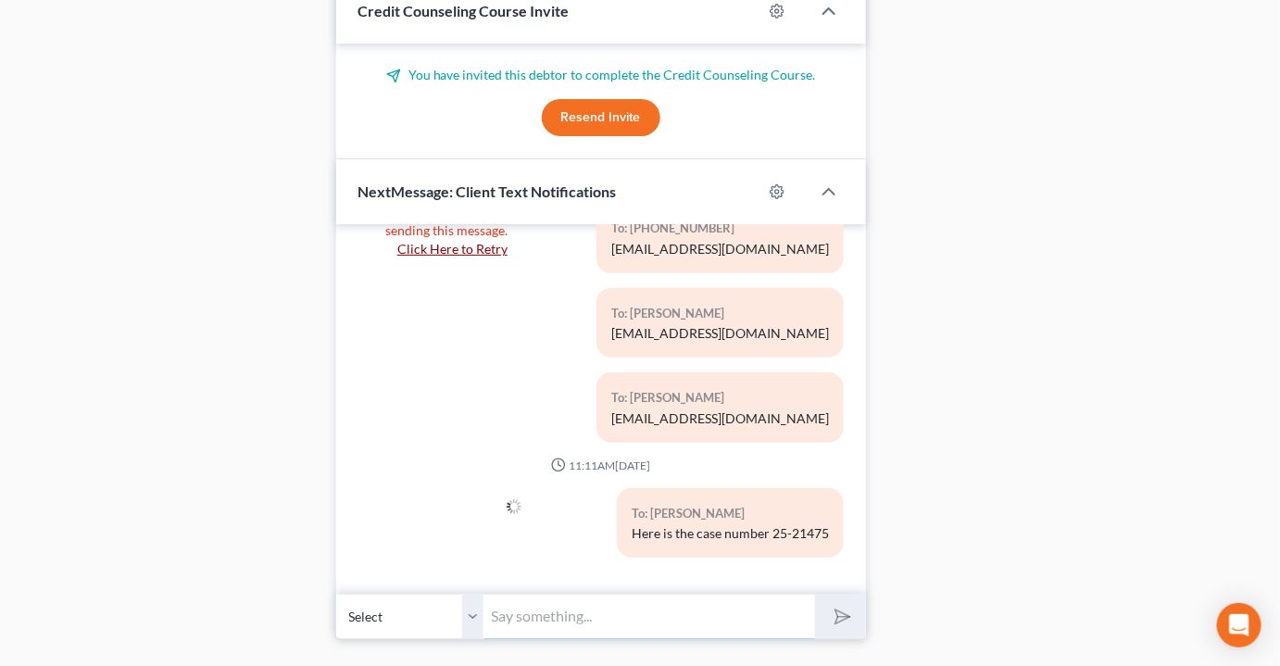
click at [484, 594] on input "text" at bounding box center [649, 616] width 331 height 45
click at [480, 594] on select "Select [PHONE_NUMBER] - [PERSON_NAME] [PHONE_NUMBER] - [PERSON_NAME]" at bounding box center [410, 616] width 148 height 45
select select "1"
click at [336, 594] on select "Select [PHONE_NUMBER] - [PERSON_NAME] [PHONE_NUMBER] - [PERSON_NAME]" at bounding box center [410, 616] width 148 height 45
drag, startPoint x: 818, startPoint y: 489, endPoint x: 609, endPoint y: 501, distance: 208.7
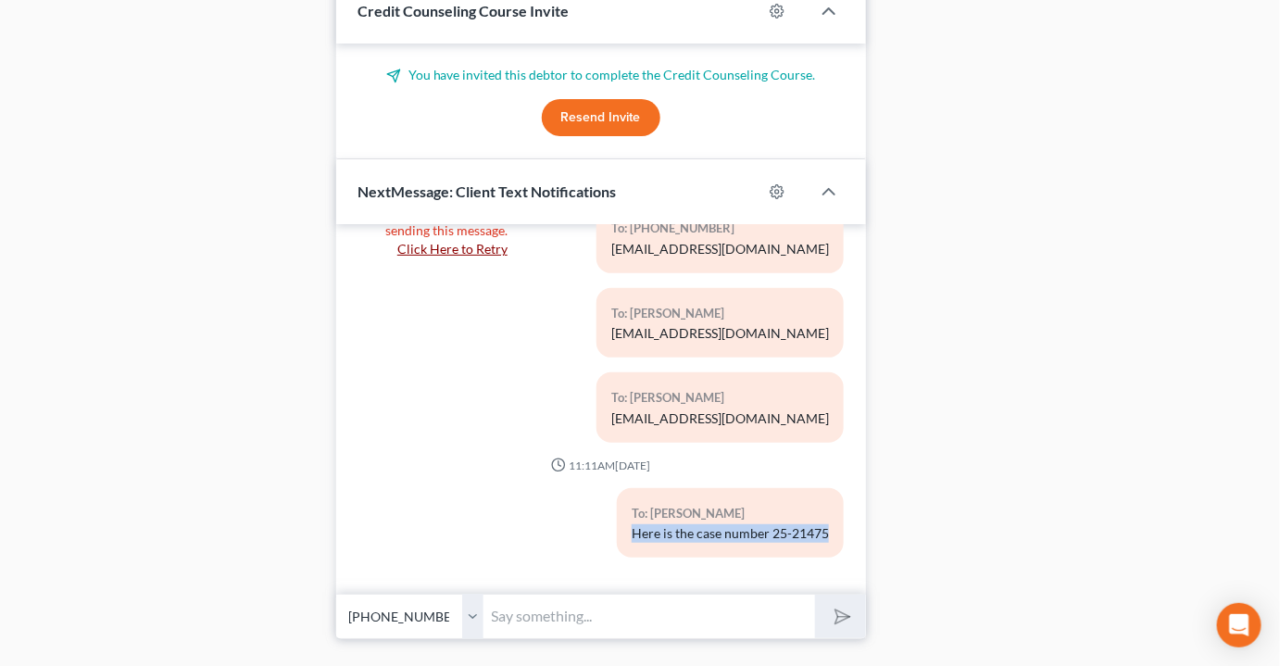
click at [617, 501] on div "To: [PERSON_NAME] Here is the case number 25-21475" at bounding box center [730, 522] width 227 height 69
drag, startPoint x: 659, startPoint y: 476, endPoint x: 609, endPoint y: 507, distance: 58.6
click at [617, 507] on div "To: [PERSON_NAME] Here is the case number 25-21475" at bounding box center [730, 522] width 227 height 69
copy div "Here is the case number 25-21475"
click at [546, 594] on input "text" at bounding box center [649, 616] width 331 height 45
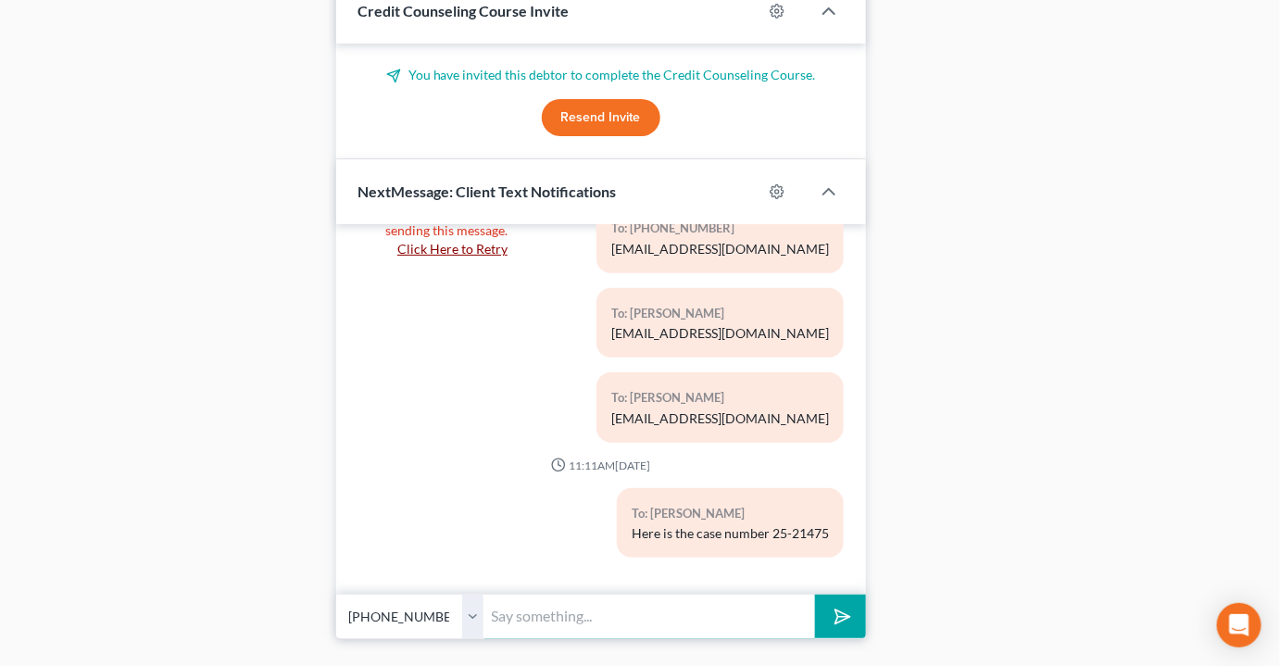
type input "v"
paste input "Here is the case number 25-21475"
type input "Here is the case number 25-21475"
click at [815, 595] on button "submit" at bounding box center [840, 617] width 51 height 44
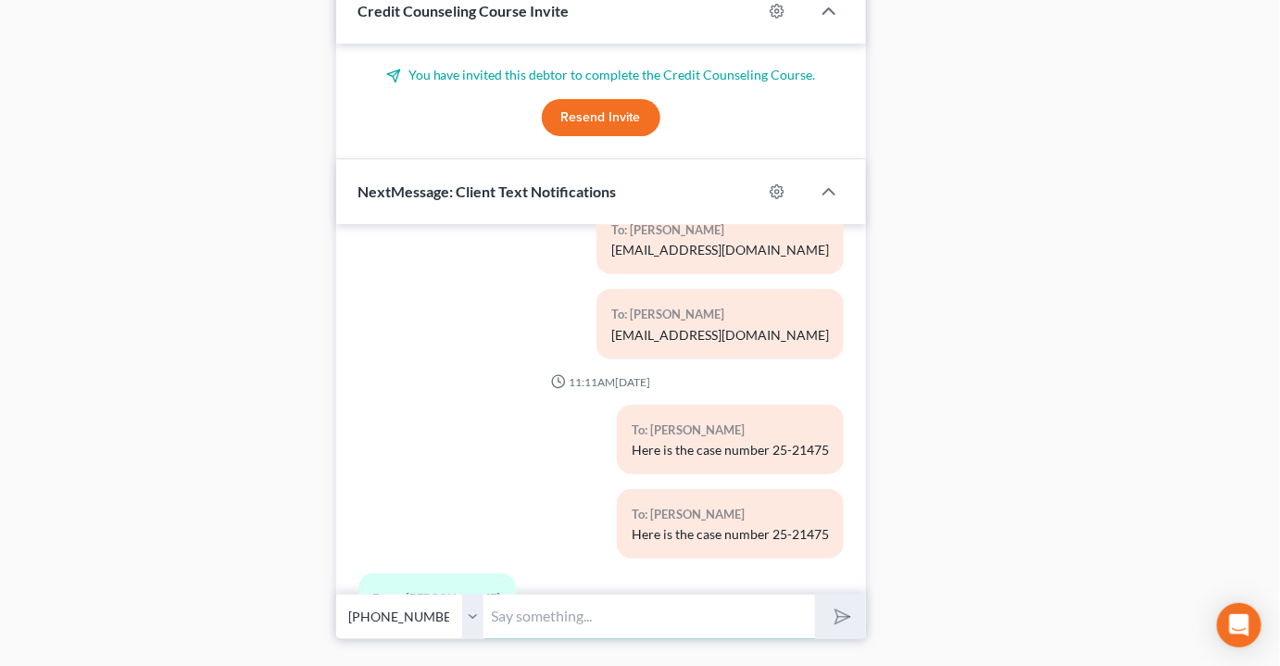
scroll to position [243, 0]
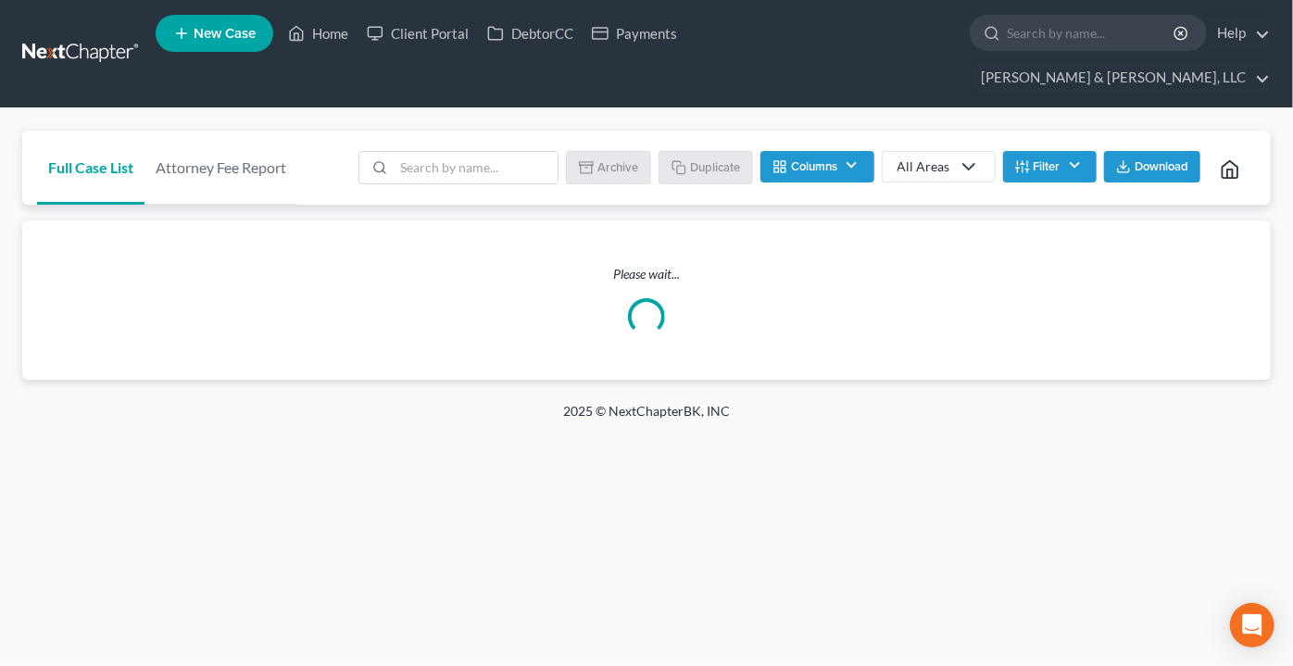
click at [209, 33] on span "New Case" at bounding box center [225, 34] width 62 height 14
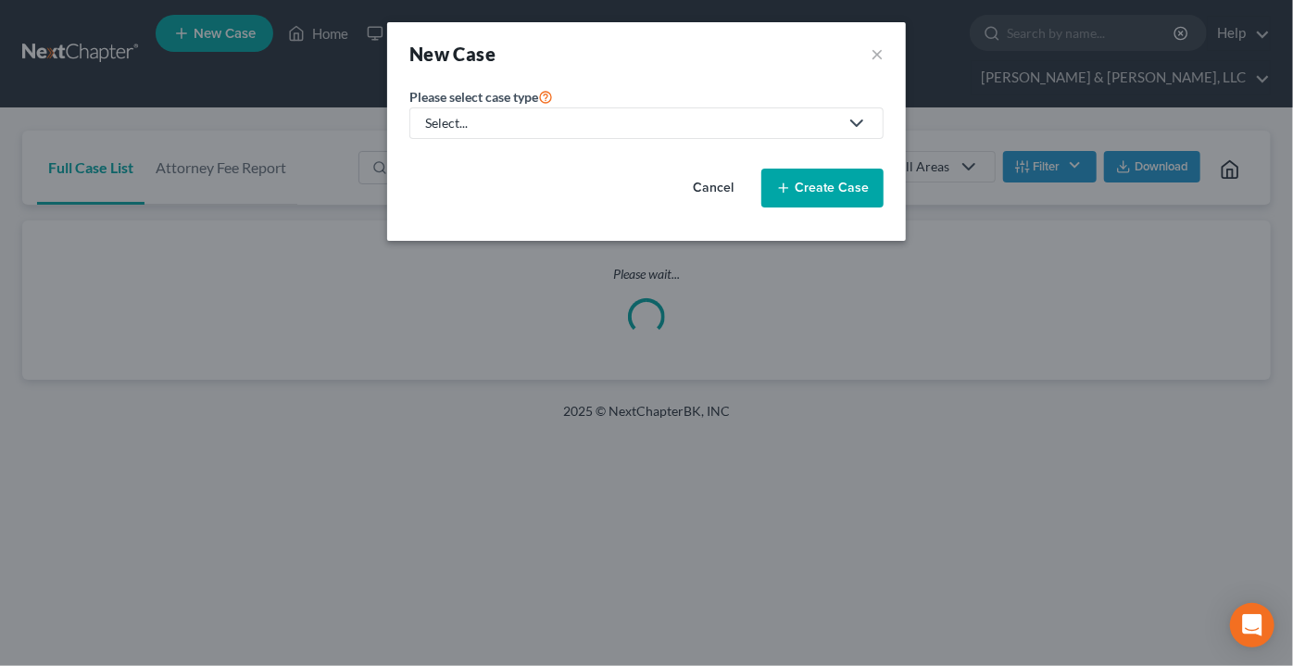
click at [447, 122] on div "Select..." at bounding box center [631, 123] width 413 height 19
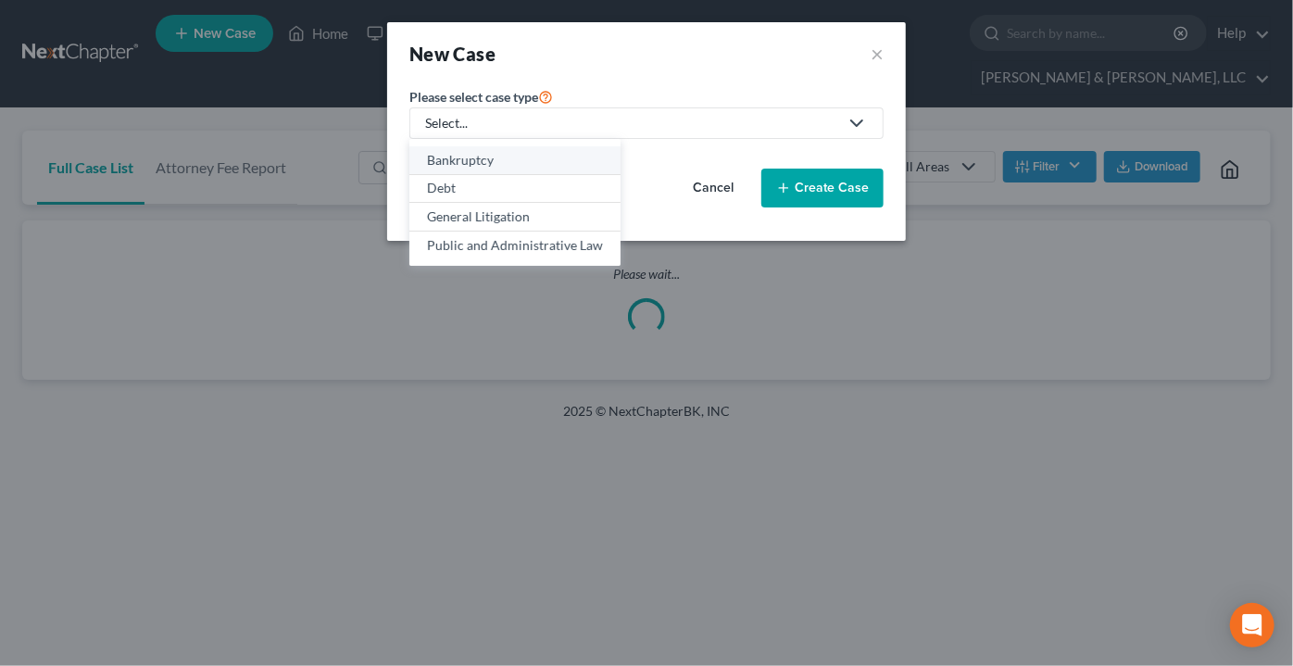
click at [454, 159] on div "Bankruptcy" at bounding box center [515, 160] width 176 height 19
select select "46"
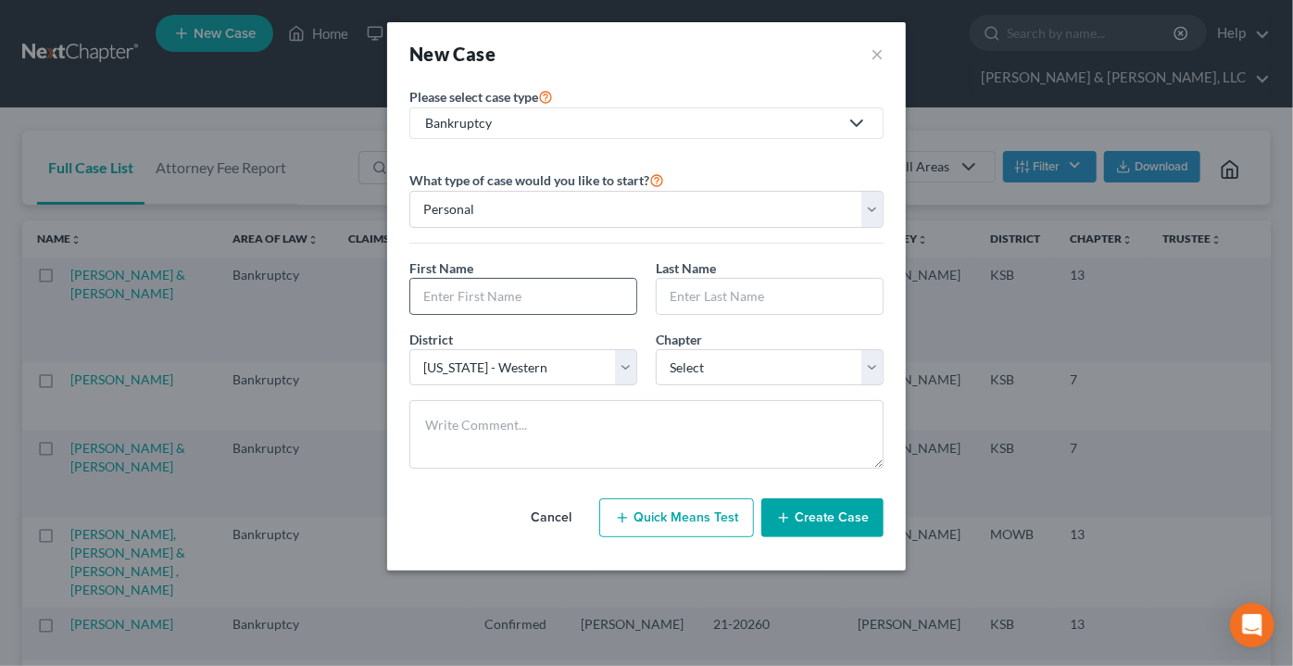
click at [446, 291] on input "text" at bounding box center [523, 296] width 226 height 35
type input "Randy"
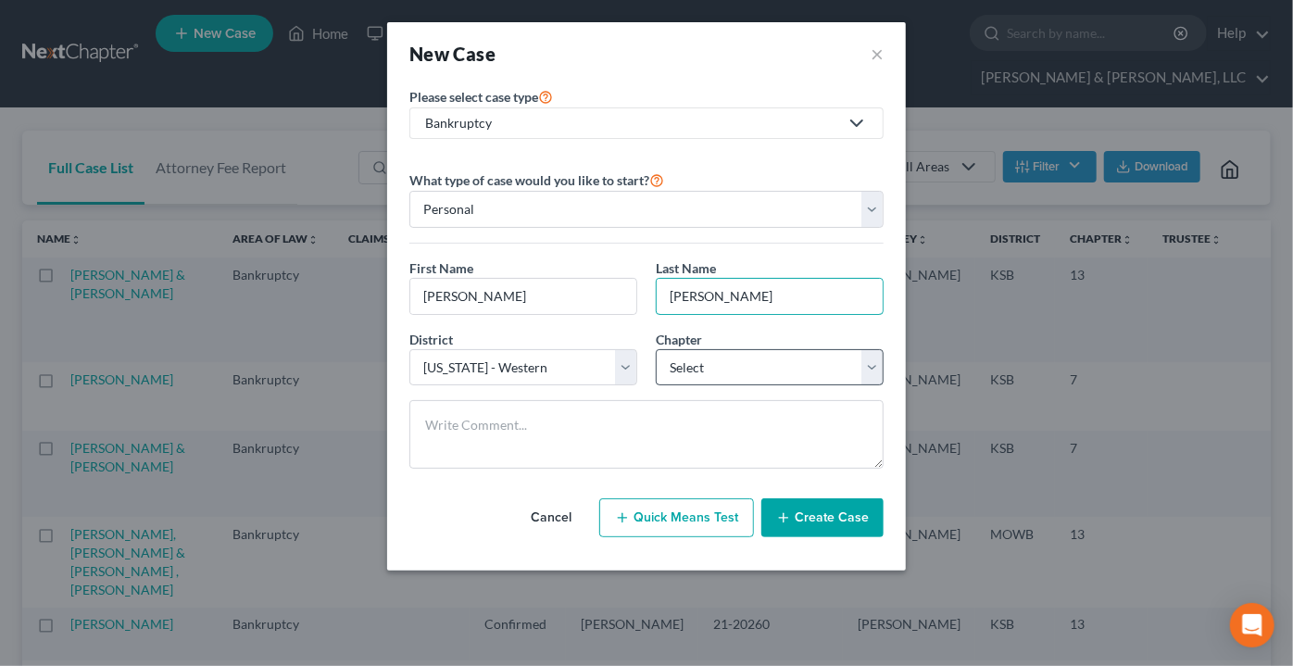
type input "Skidmore"
click at [701, 371] on select "Select 7 11 12 13" at bounding box center [770, 367] width 228 height 37
select select "3"
click at [656, 349] on select "Select 7 11 12 13" at bounding box center [770, 367] width 228 height 37
click at [844, 513] on button "Create Case" at bounding box center [822, 517] width 122 height 39
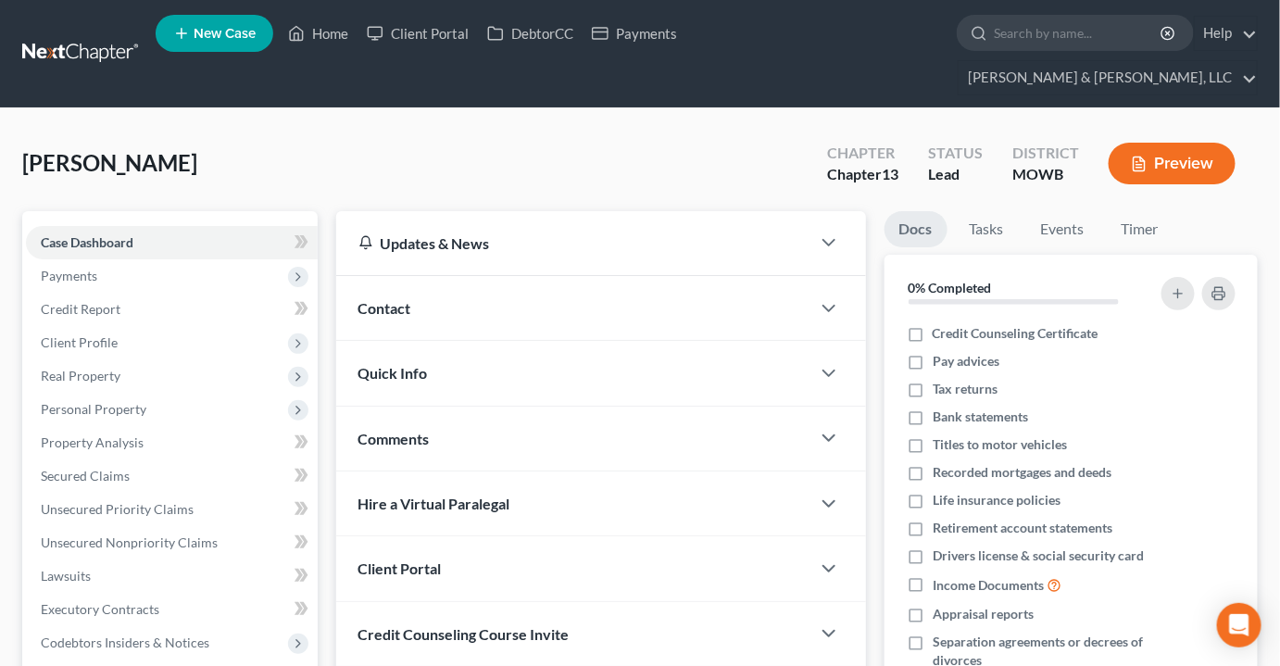
click at [390, 430] on span "Comments" at bounding box center [393, 439] width 71 height 18
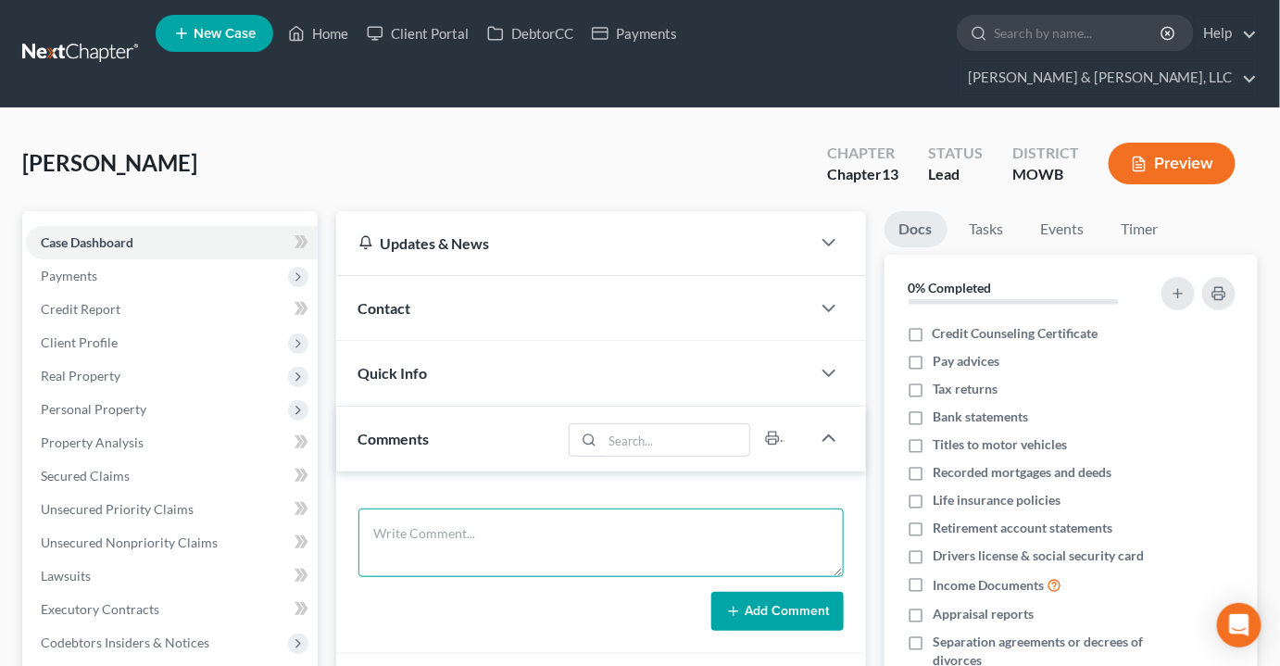
click at [520, 514] on textarea at bounding box center [600, 542] width 485 height 69
paste textarea "Prior BK 30 years Married 63k credit card debt Daughter is over 18 Homeowner – …"
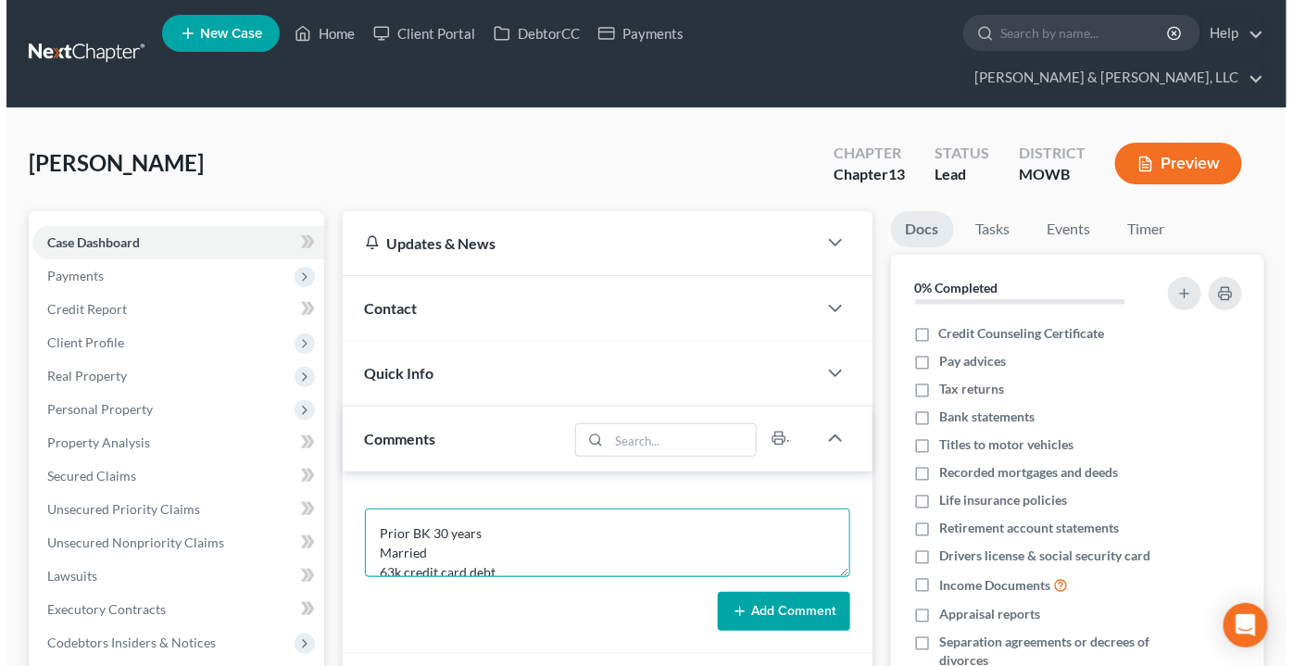
scroll to position [178, 0]
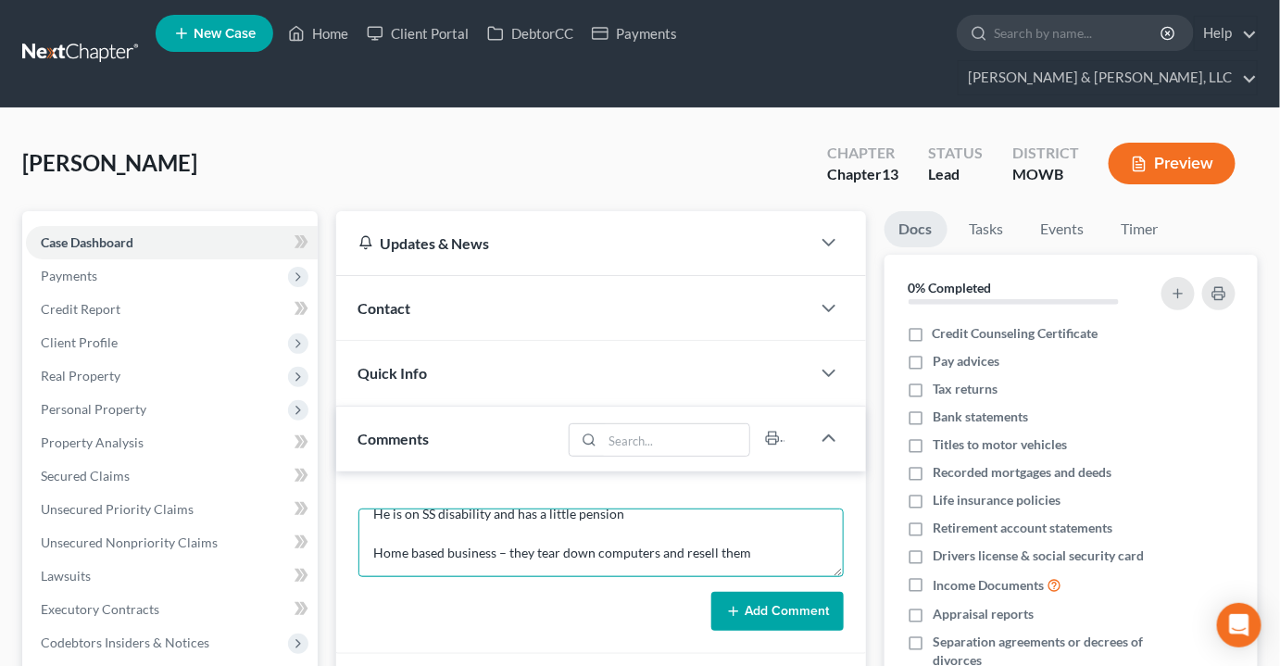
type textarea "Prior BK 30 years Married 63k credit card debt Daughter is over 18 Homeowner – …"
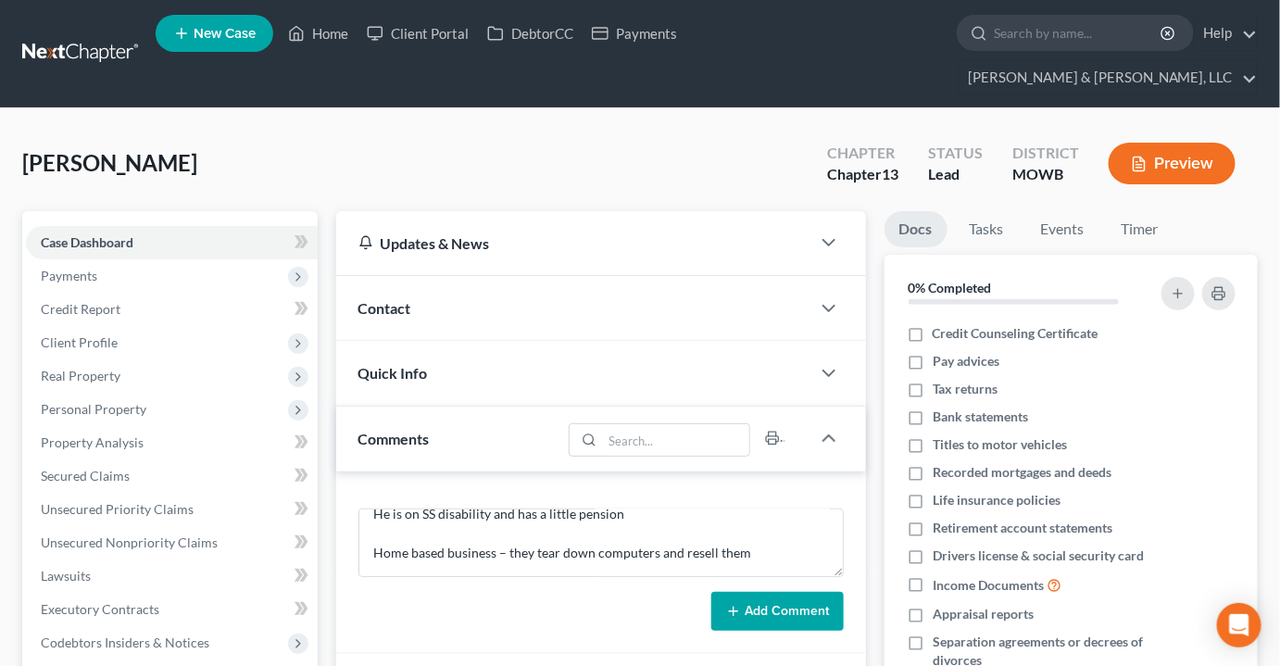
click at [380, 299] on span "Contact" at bounding box center [384, 308] width 53 height 18
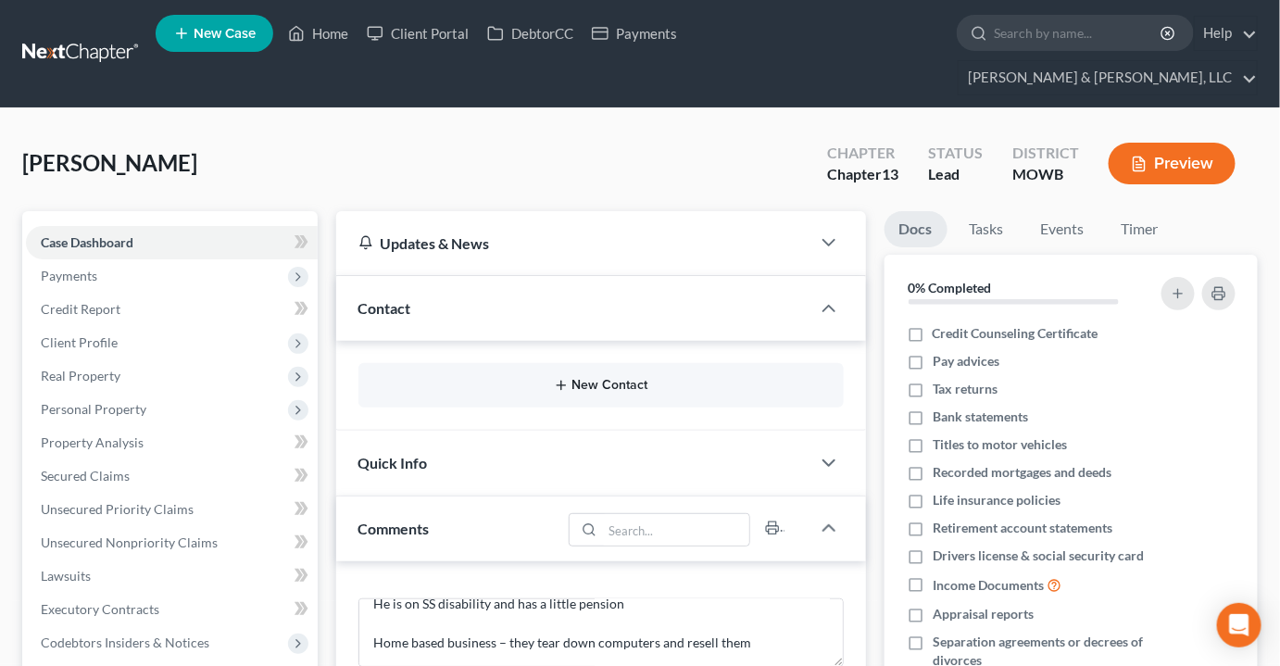
click at [586, 378] on button "New Contact" at bounding box center [601, 385] width 456 height 15
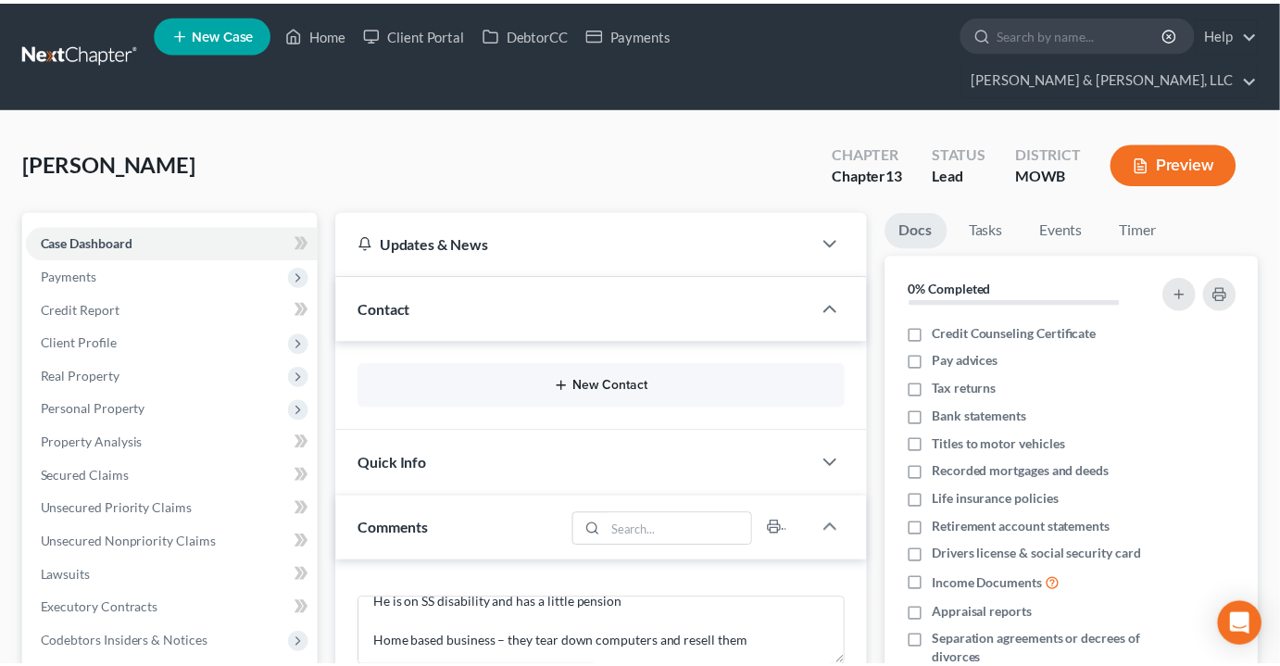
scroll to position [158, 0]
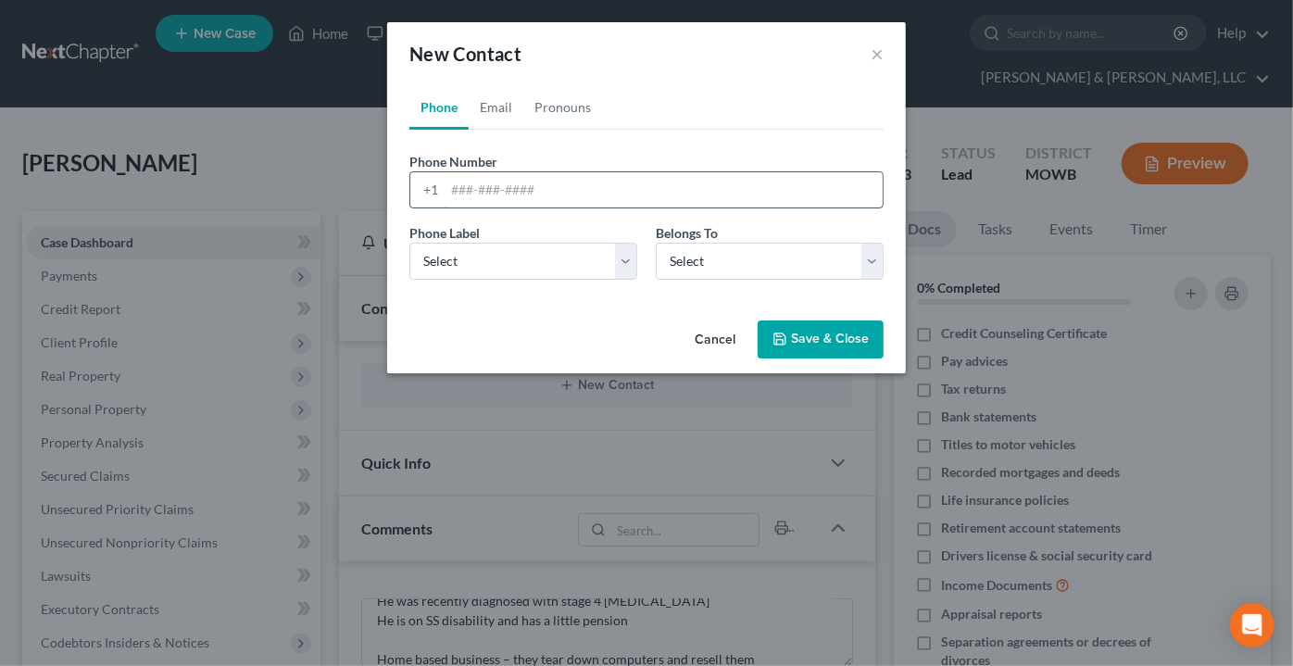
click at [504, 195] on input "tel" at bounding box center [664, 189] width 438 height 35
type input "randynlisa123@gmail.com"
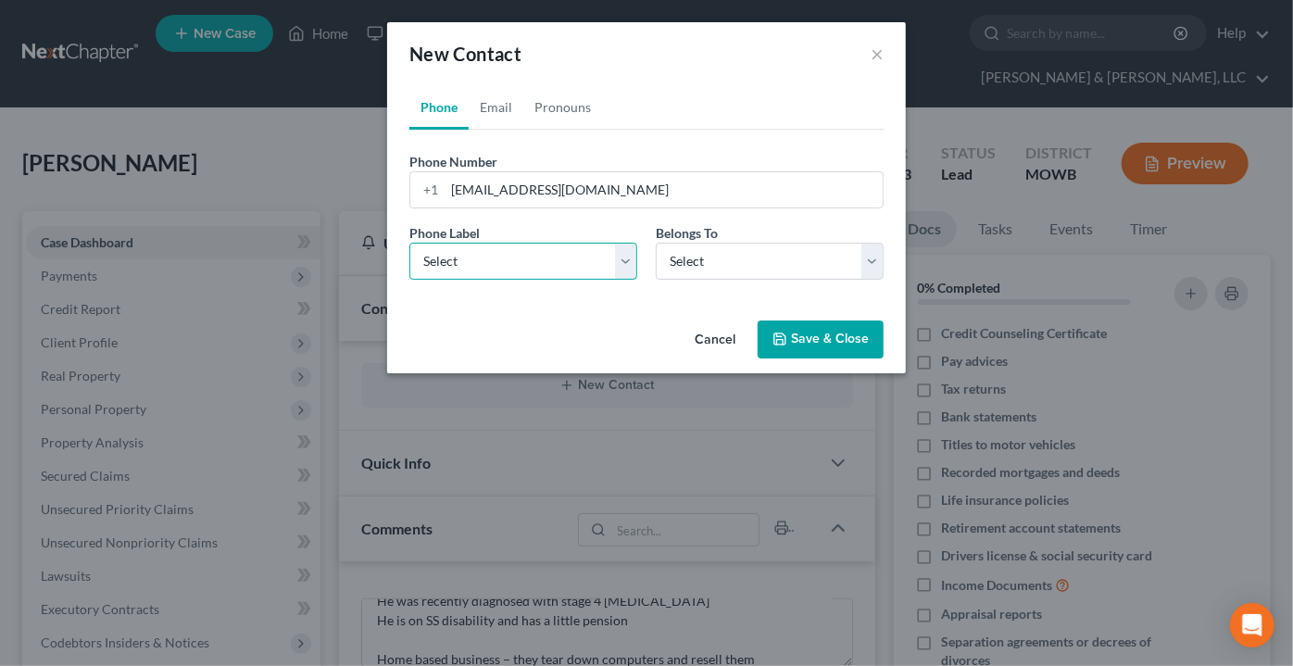
click at [475, 261] on select "Select Mobile Home Work Other" at bounding box center [523, 261] width 228 height 37
select select "0"
click at [409, 243] on select "Select Mobile Home Work Other" at bounding box center [523, 261] width 228 height 37
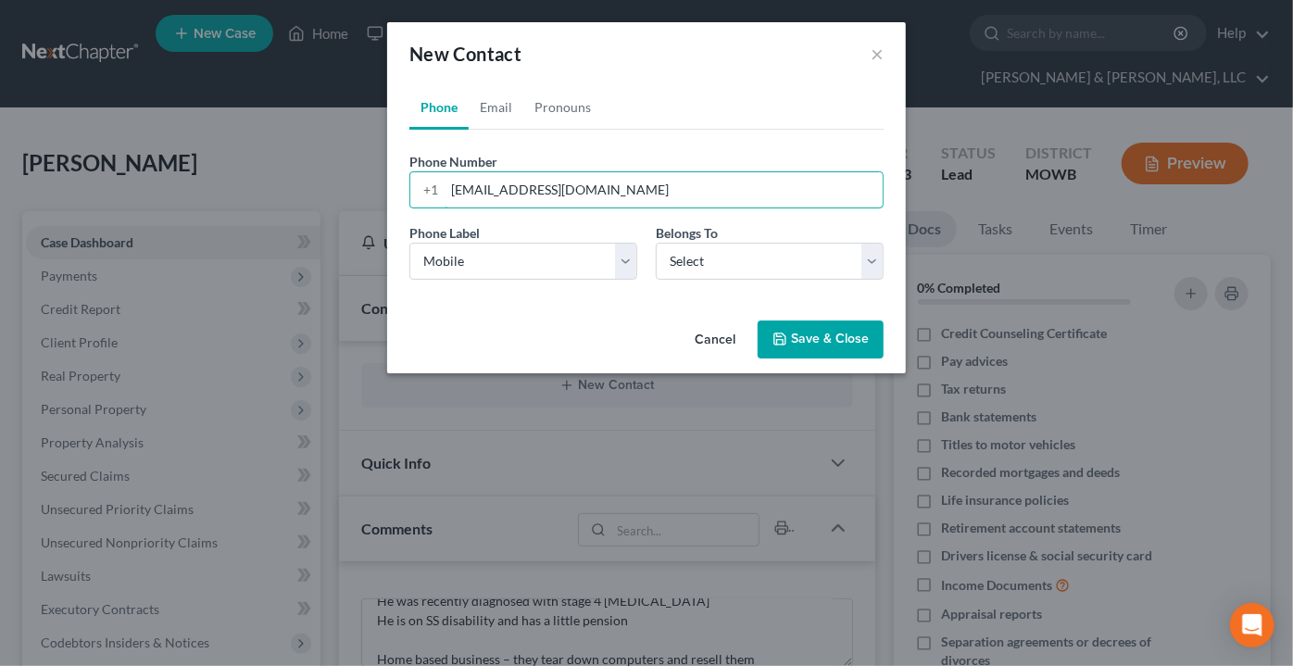
drag, startPoint x: 630, startPoint y: 186, endPoint x: 391, endPoint y: 201, distance: 239.4
click at [391, 201] on div "Phone Email Pronouns Phone Number * +1 randynlisa123@gmail.com Ext. Phone Label…" at bounding box center [646, 199] width 519 height 228
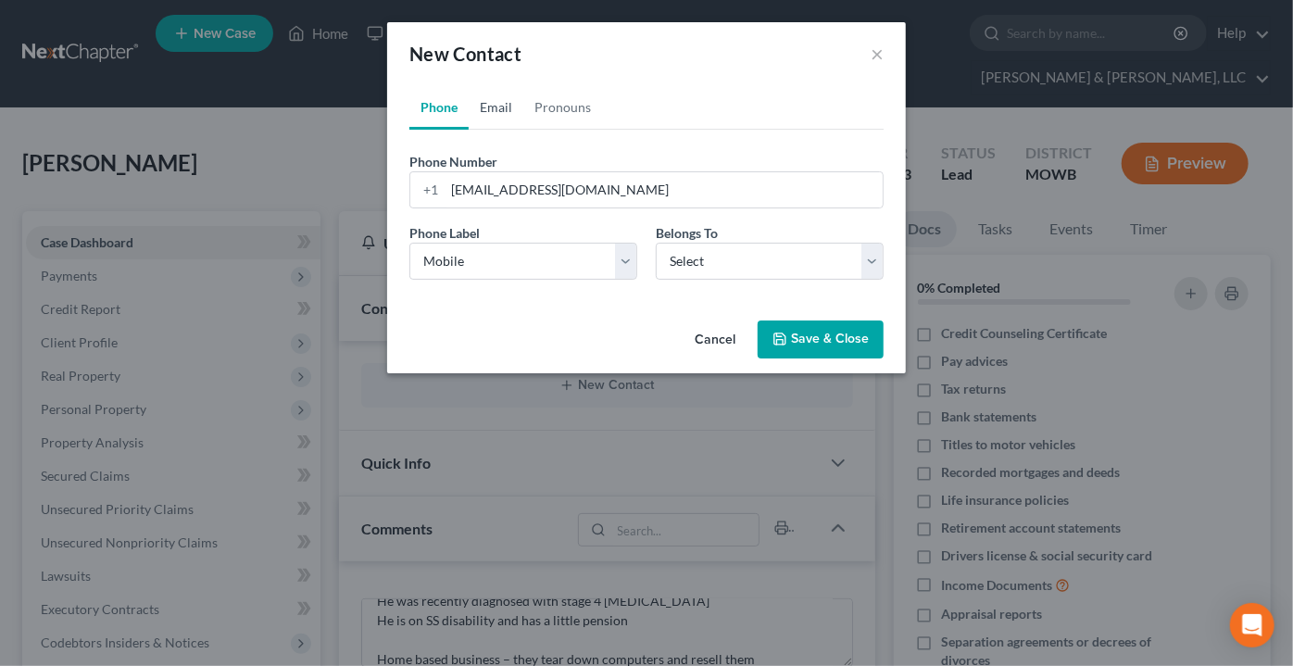
click at [498, 105] on link "Email" at bounding box center [496, 107] width 55 height 44
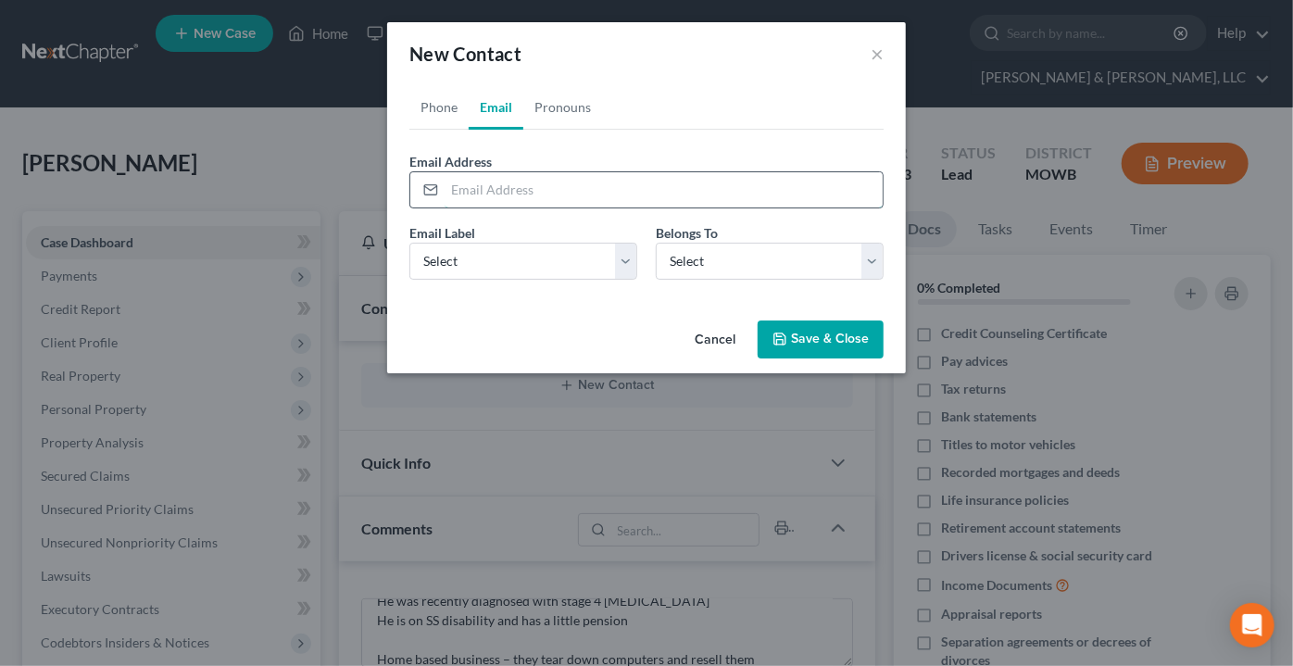
drag, startPoint x: 489, startPoint y: 205, endPoint x: 492, endPoint y: 195, distance: 9.7
click at [492, 195] on input "email" at bounding box center [664, 189] width 438 height 35
paste input "randynlisa123@gmail.com"
type input "randynlisa123@gmail.com"
click at [446, 101] on link "Phone" at bounding box center [438, 107] width 59 height 44
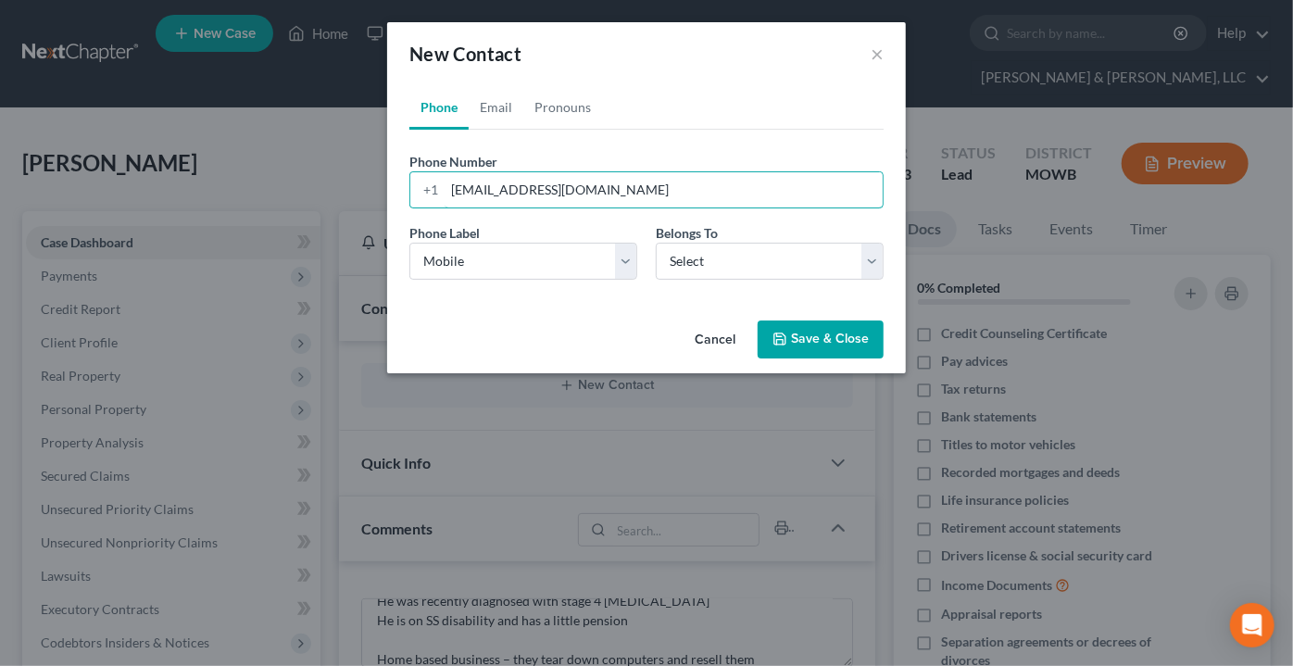
drag, startPoint x: 556, startPoint y: 198, endPoint x: 290, endPoint y: 231, distance: 267.8
click at [360, 224] on div "New Contact × Phone Email Pronouns Phone Number * +1 randynlisa123@gmail.com Ex…" at bounding box center [646, 333] width 1293 height 666
type input "8166868021"
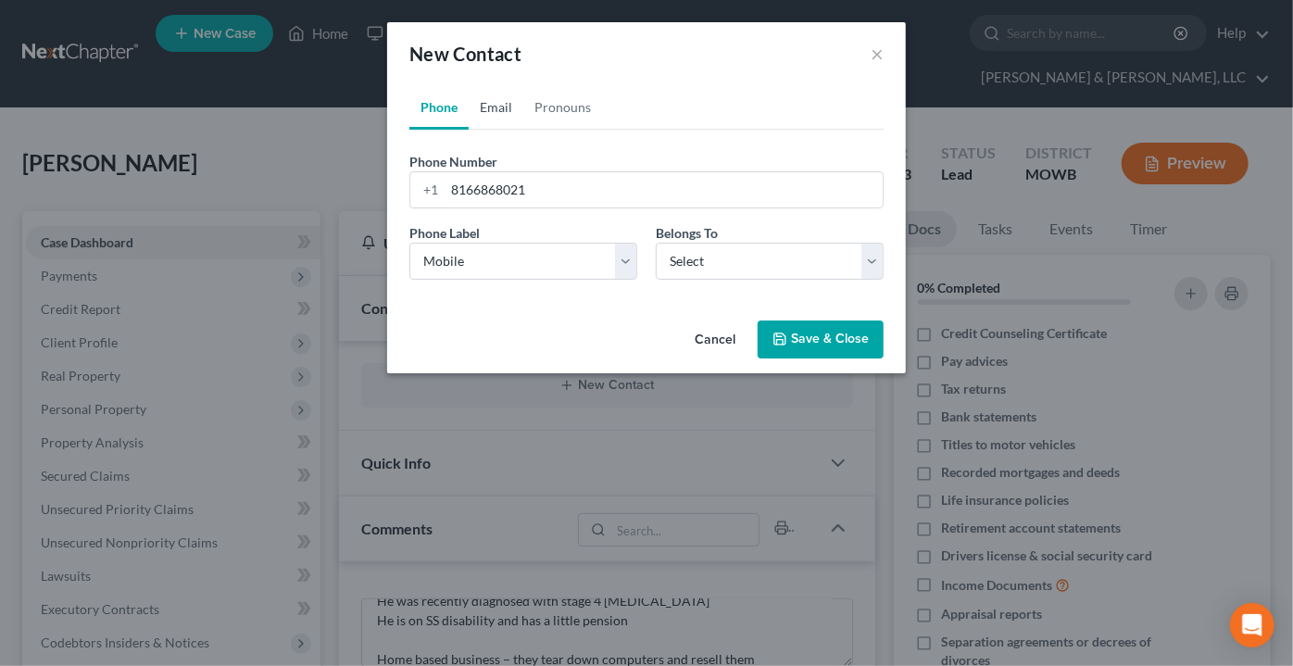
click at [497, 107] on link "Email" at bounding box center [496, 107] width 55 height 44
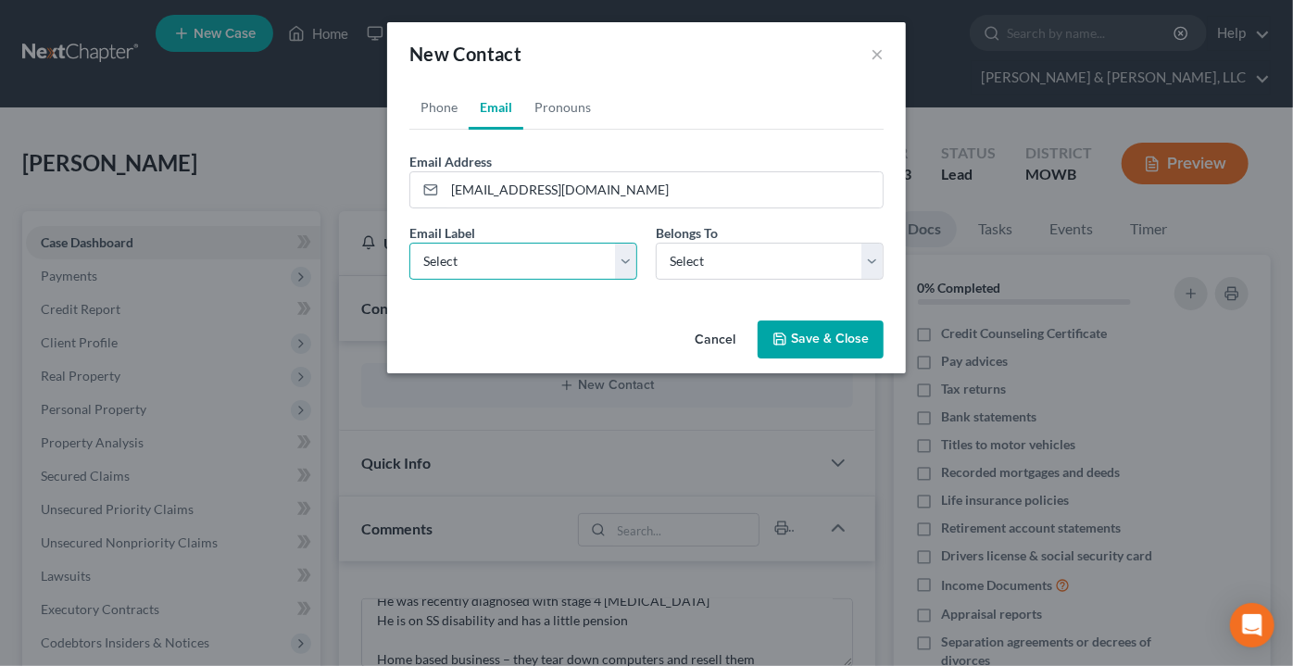
click at [509, 276] on select "Select Home Work Other" at bounding box center [523, 261] width 228 height 37
select select "0"
click at [409, 243] on select "Select Home Work Other" at bounding box center [523, 261] width 228 height 37
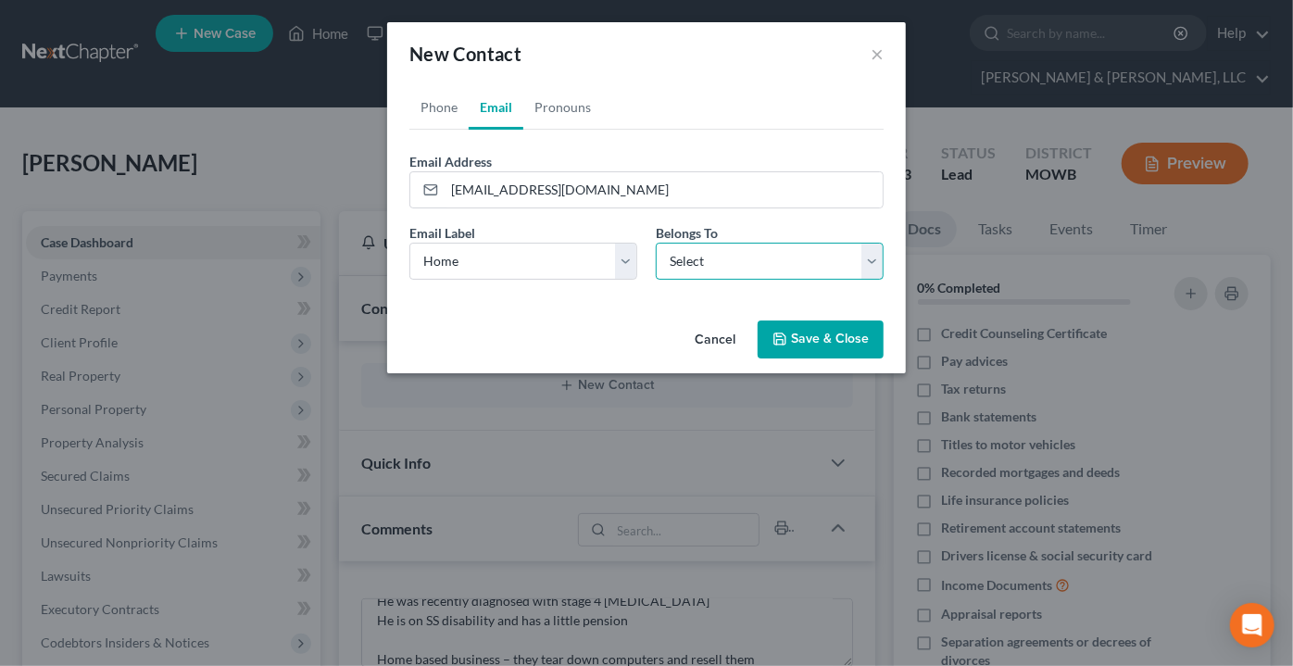
click at [735, 243] on select "Select Client Other" at bounding box center [770, 261] width 228 height 37
select select "0"
click at [656, 243] on select "Select Client Other" at bounding box center [770, 261] width 228 height 37
click at [847, 337] on button "Save & Close" at bounding box center [821, 339] width 126 height 39
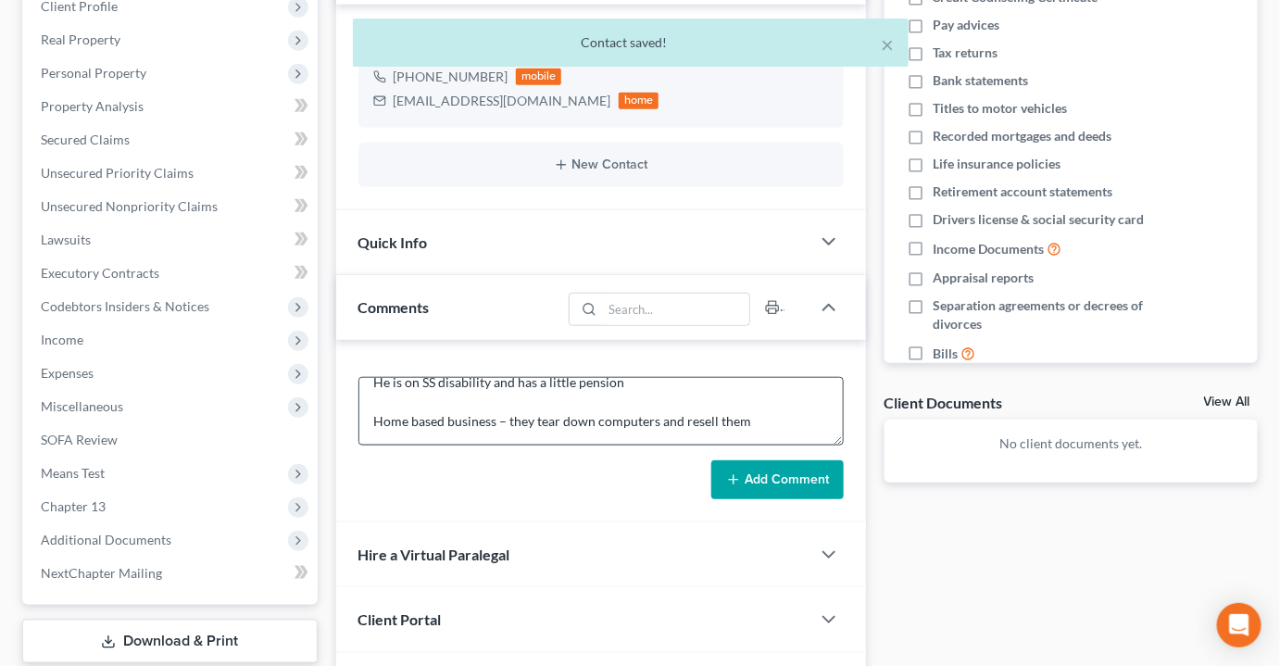
scroll to position [194, 0]
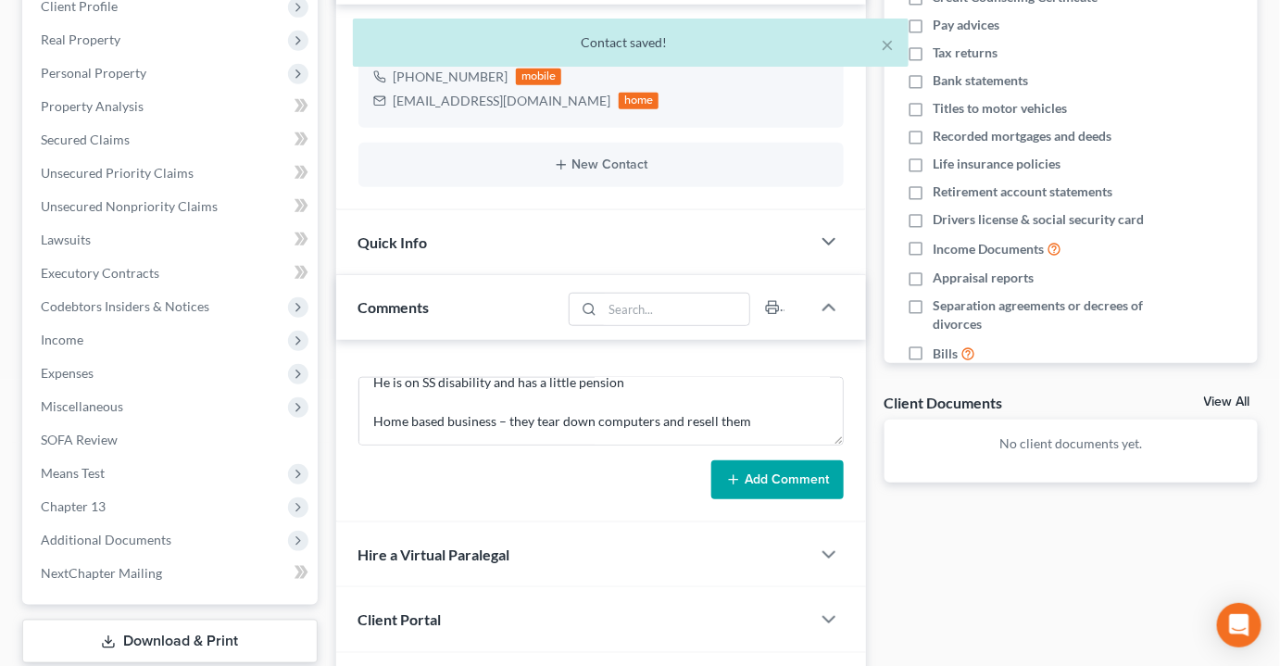
click at [397, 610] on span "Client Portal" at bounding box center [399, 619] width 83 height 18
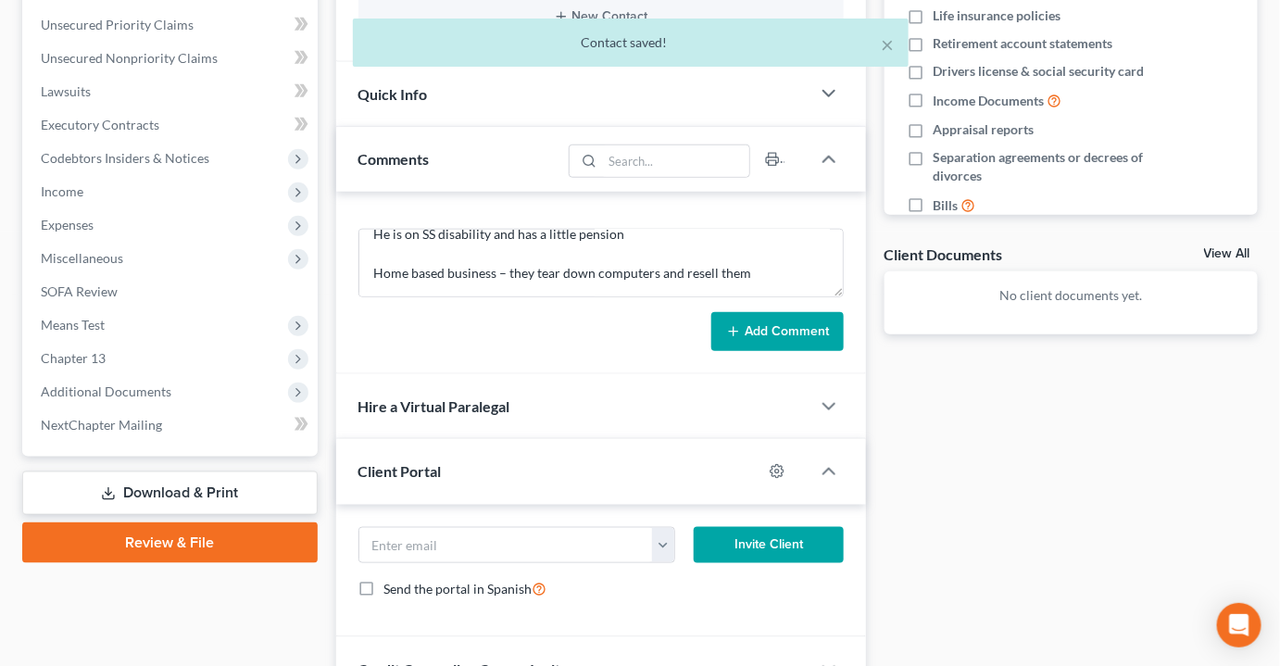
scroll to position [589, 0]
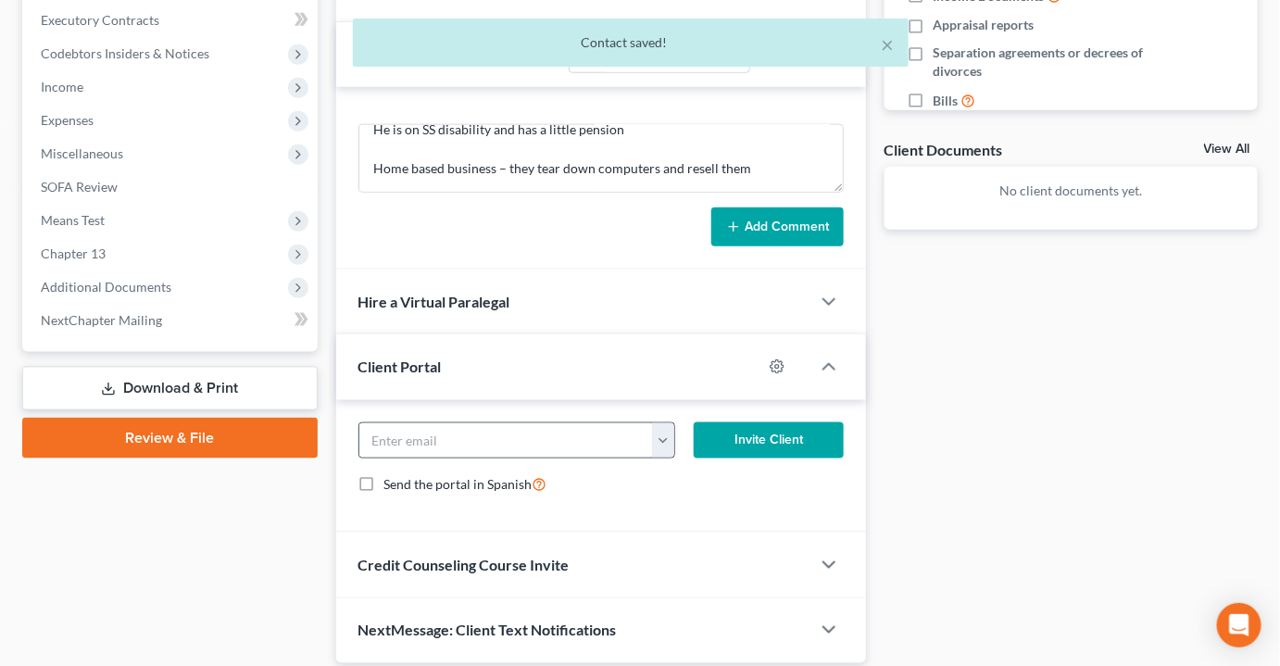
click at [669, 423] on button "button" at bounding box center [663, 440] width 22 height 35
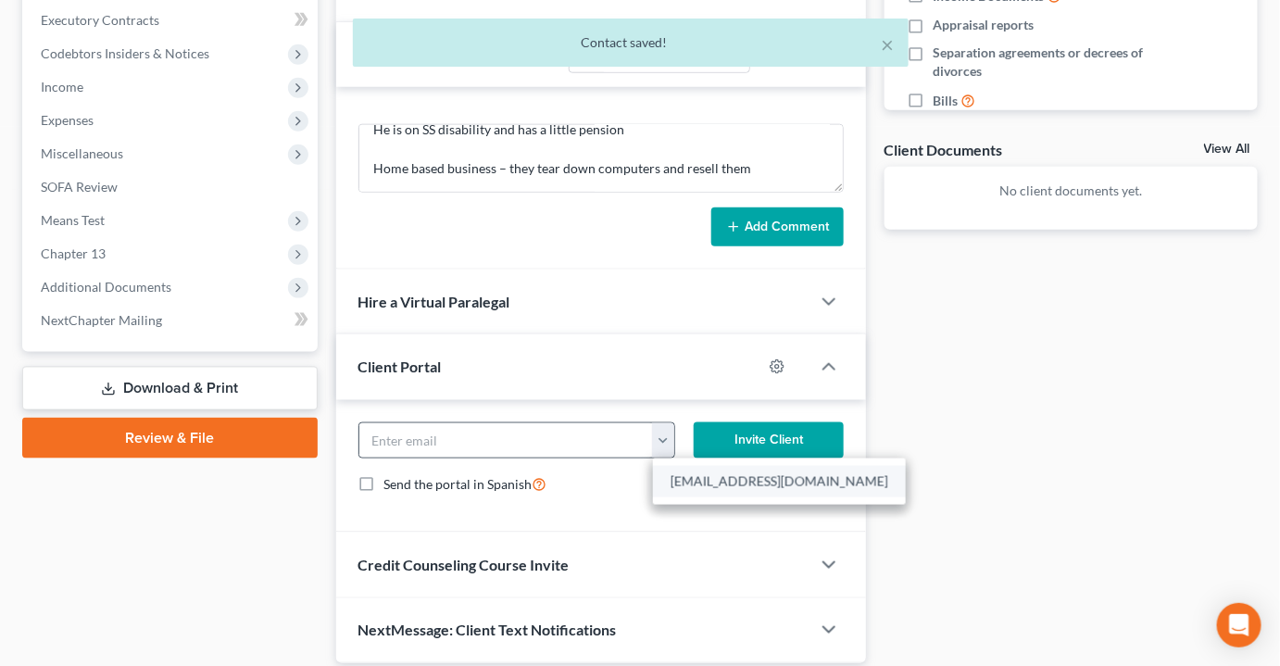
drag, startPoint x: 663, startPoint y: 448, endPoint x: 677, endPoint y: 447, distance: 13.9
click at [664, 466] on link "[EMAIL_ADDRESS][DOMAIN_NAME]" at bounding box center [779, 481] width 253 height 31
type input "[EMAIL_ADDRESS][DOMAIN_NAME]"
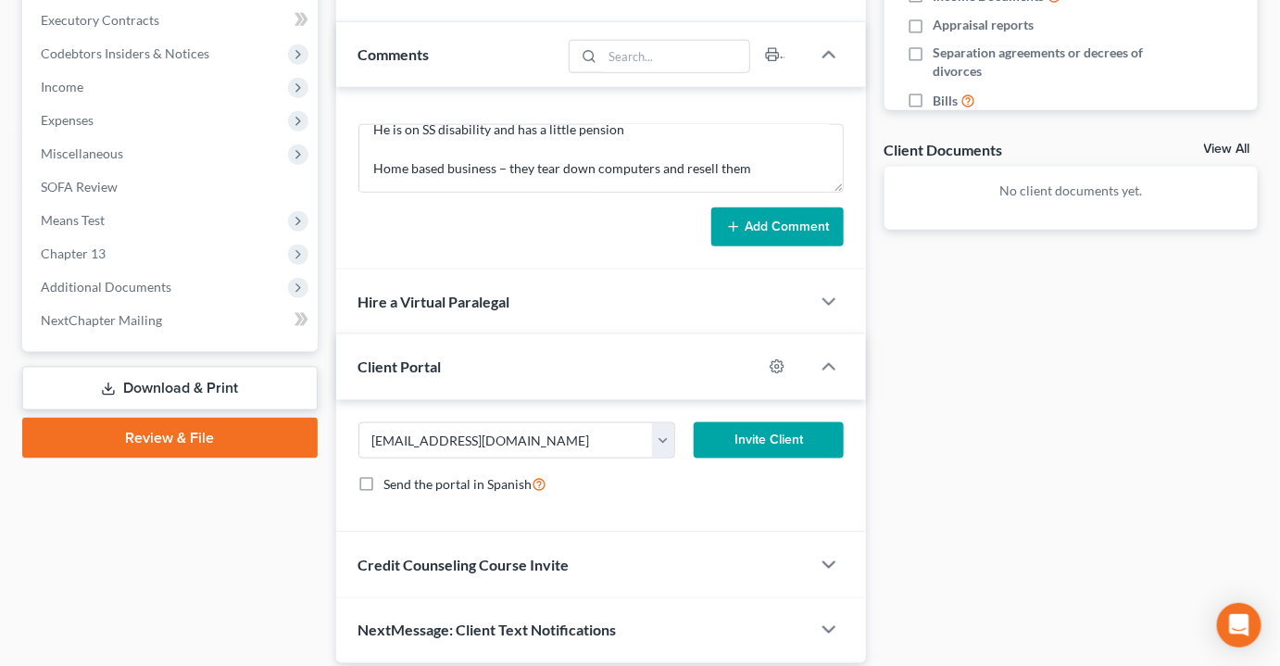
click at [750, 422] on button "Invite Client" at bounding box center [768, 440] width 149 height 37
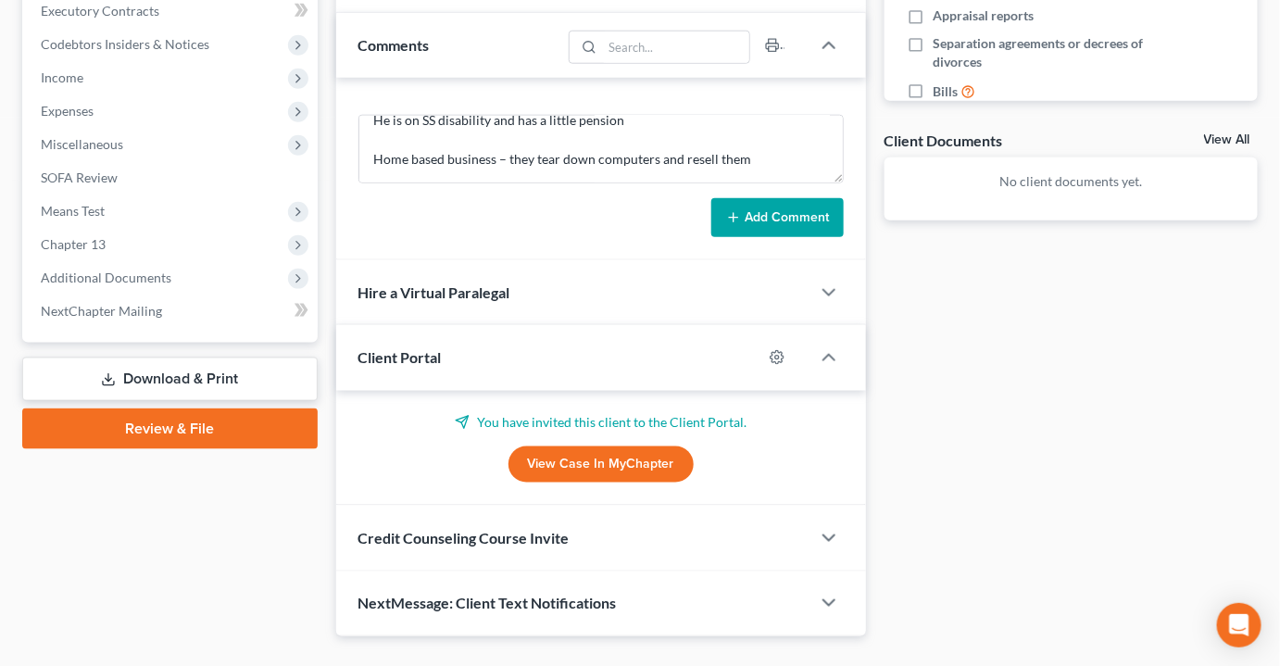
scroll to position [601, 0]
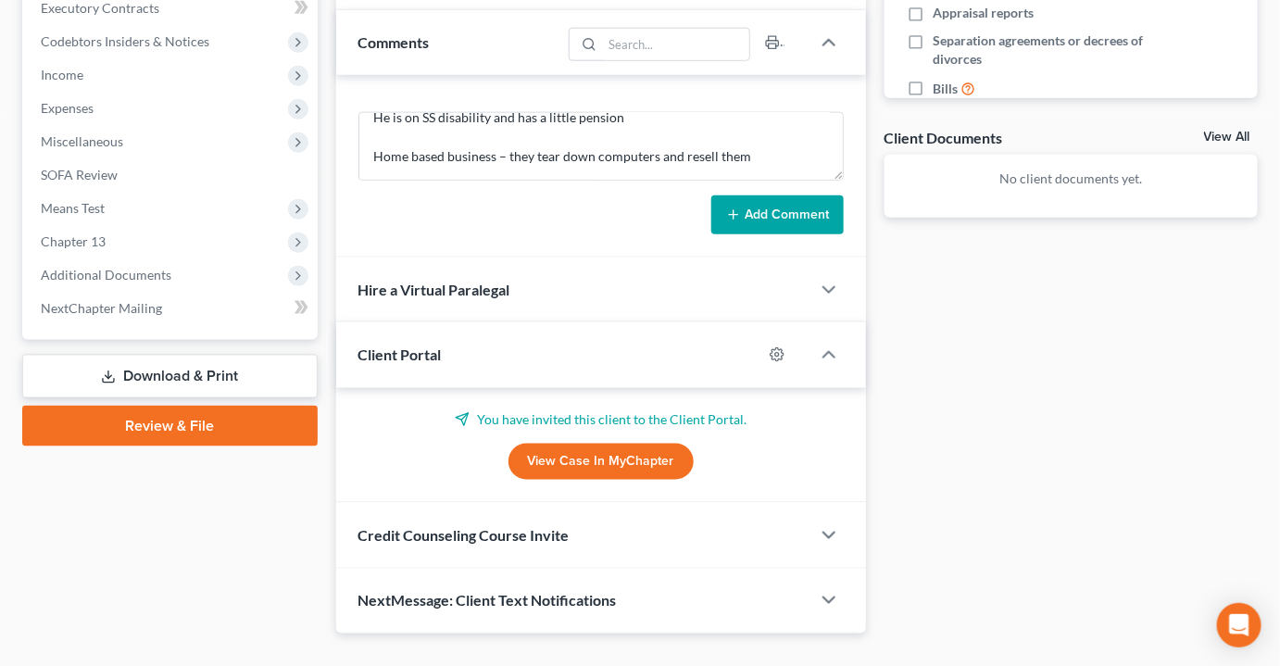
click at [491, 526] on span "Credit Counseling Course Invite" at bounding box center [463, 535] width 211 height 18
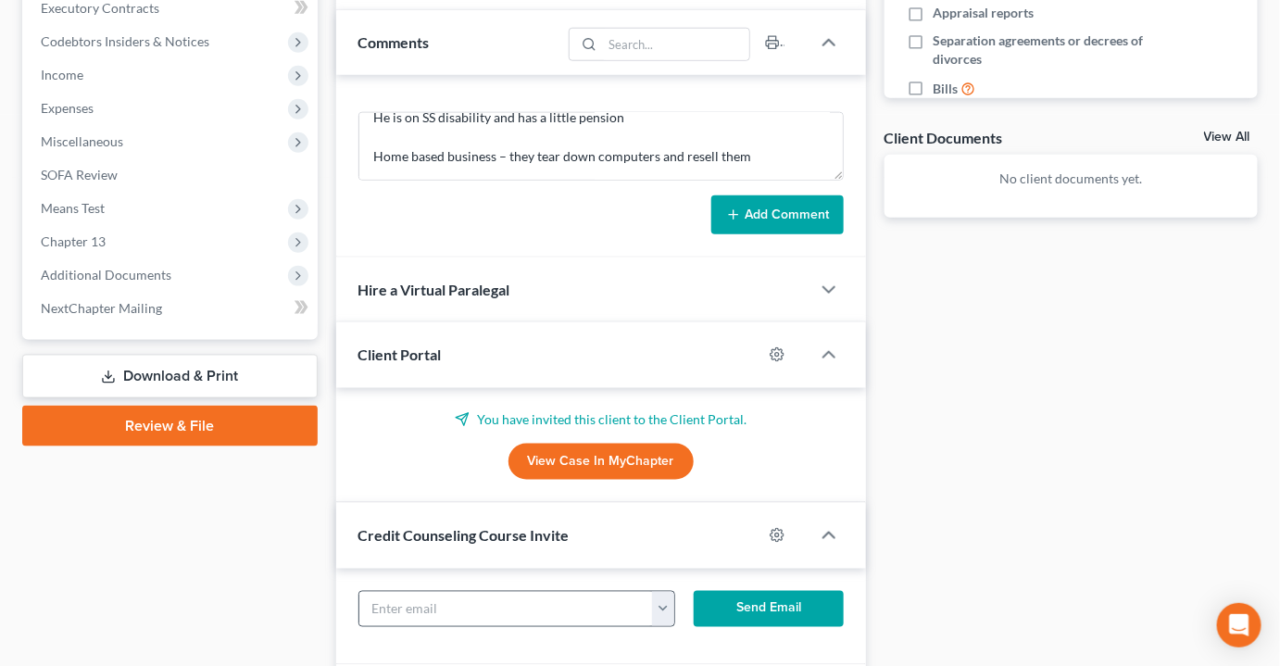
click at [671, 592] on button "button" at bounding box center [663, 609] width 22 height 35
click at [707, 634] on link "[EMAIL_ADDRESS][DOMAIN_NAME]" at bounding box center [779, 649] width 253 height 31
type input "[EMAIL_ADDRESS][DOMAIN_NAME]"
click at [766, 591] on button "Send Email" at bounding box center [768, 609] width 149 height 37
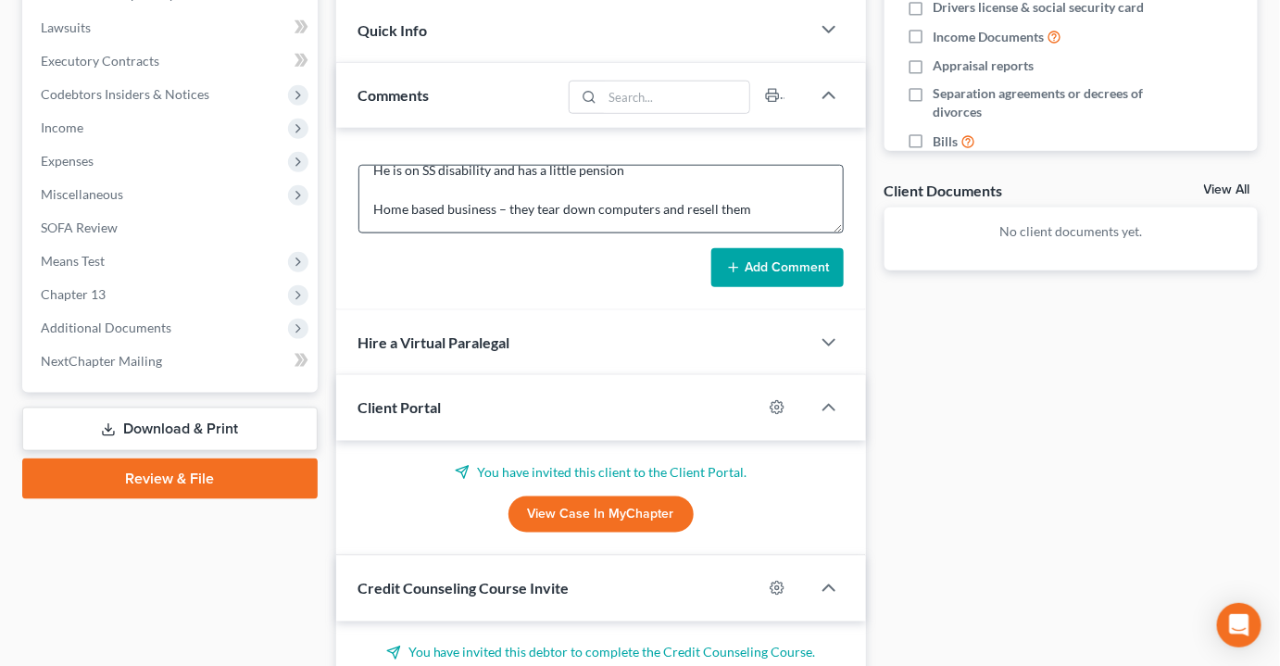
scroll to position [194, 0]
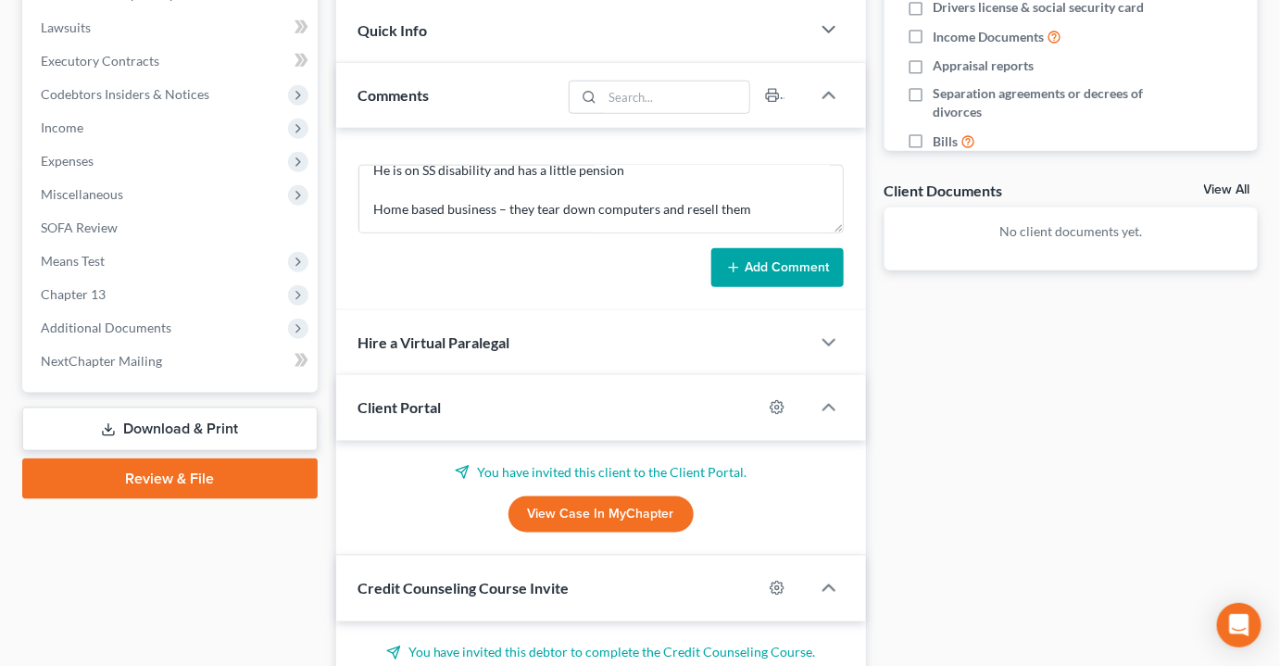
click at [775, 248] on button "Add Comment" at bounding box center [777, 267] width 132 height 39
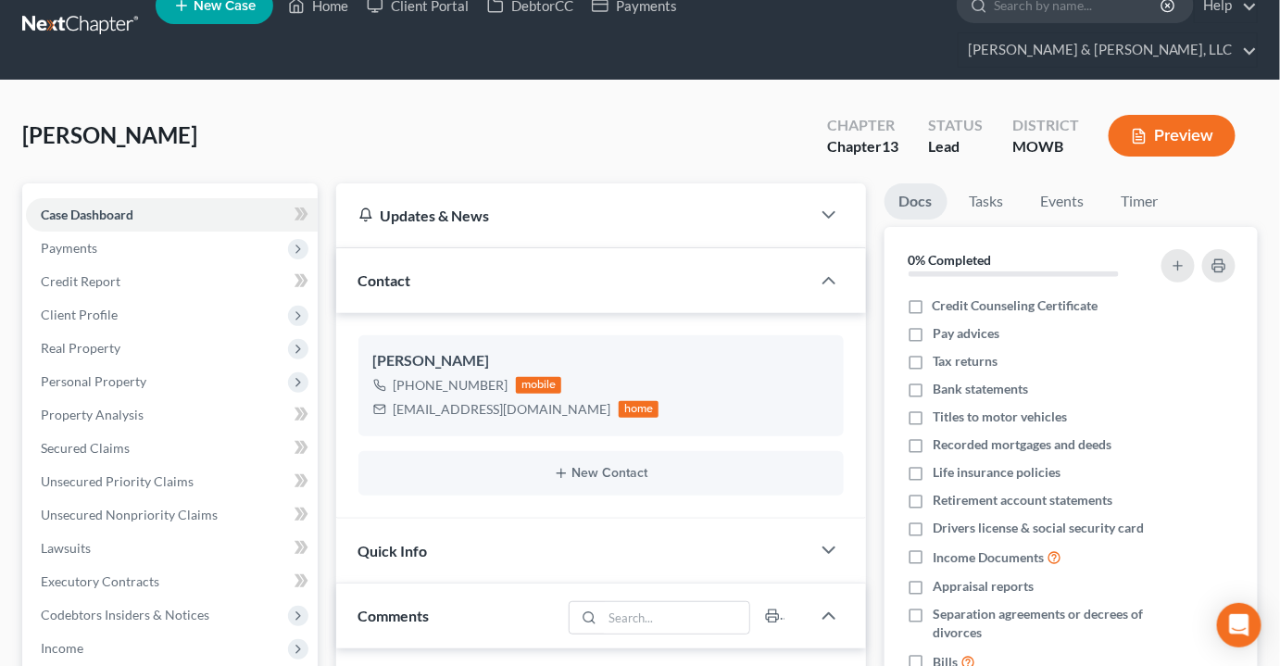
scroll to position [0, 0]
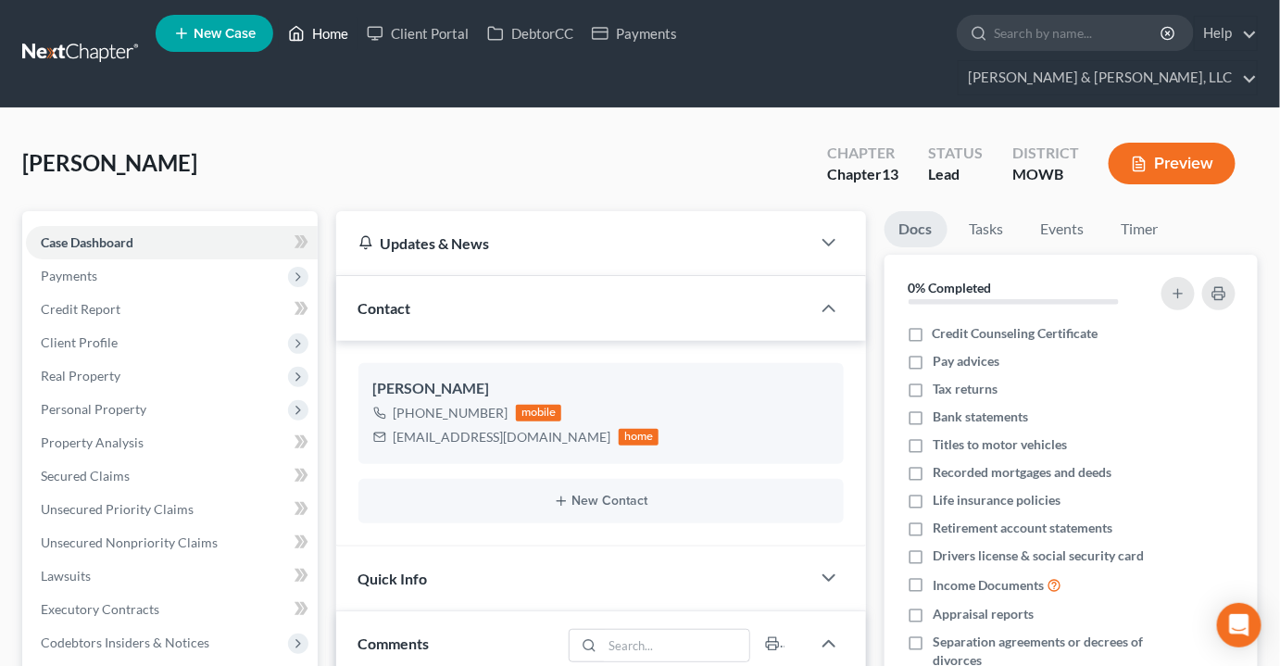
click at [319, 46] on link "Home" at bounding box center [318, 33] width 79 height 33
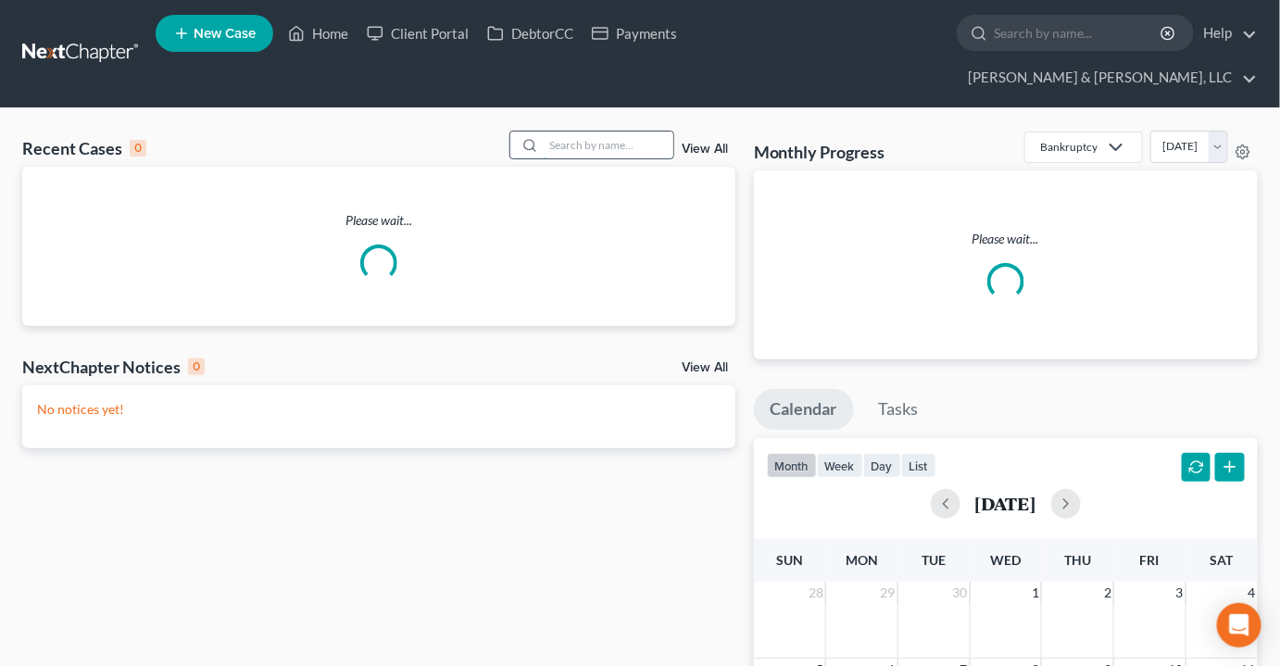
click at [602, 132] on input "search" at bounding box center [609, 145] width 130 height 27
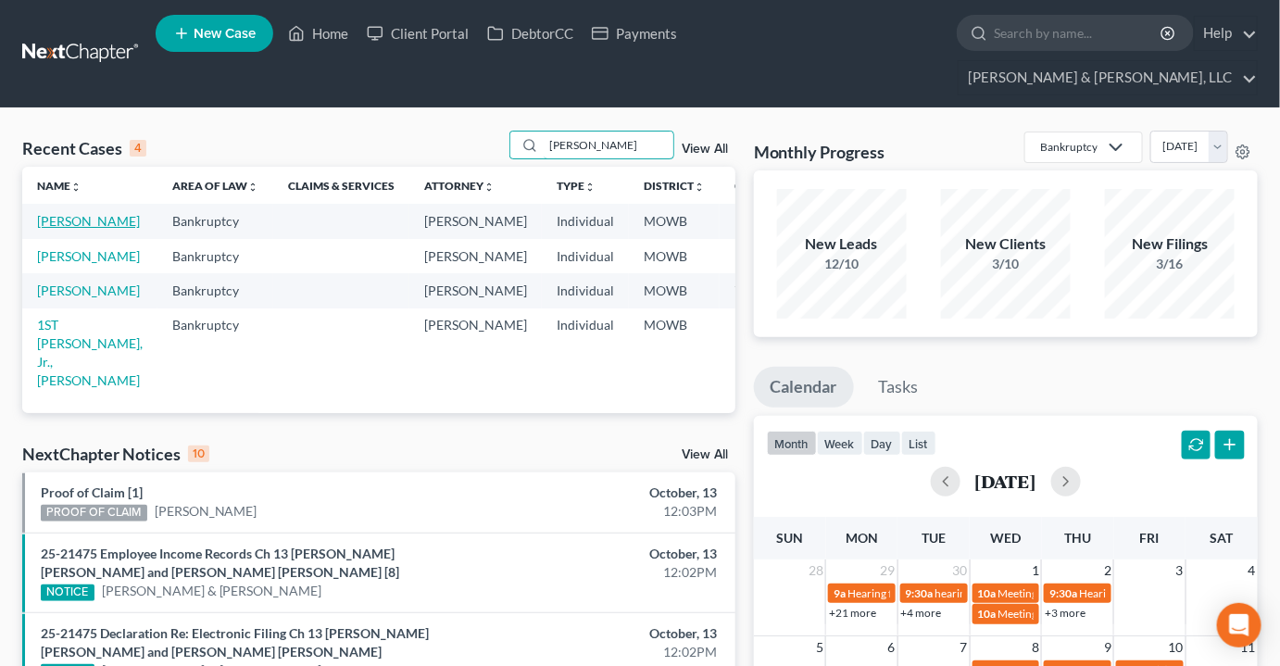
type input "warmack"
click at [49, 213] on link "[PERSON_NAME]" at bounding box center [88, 221] width 103 height 16
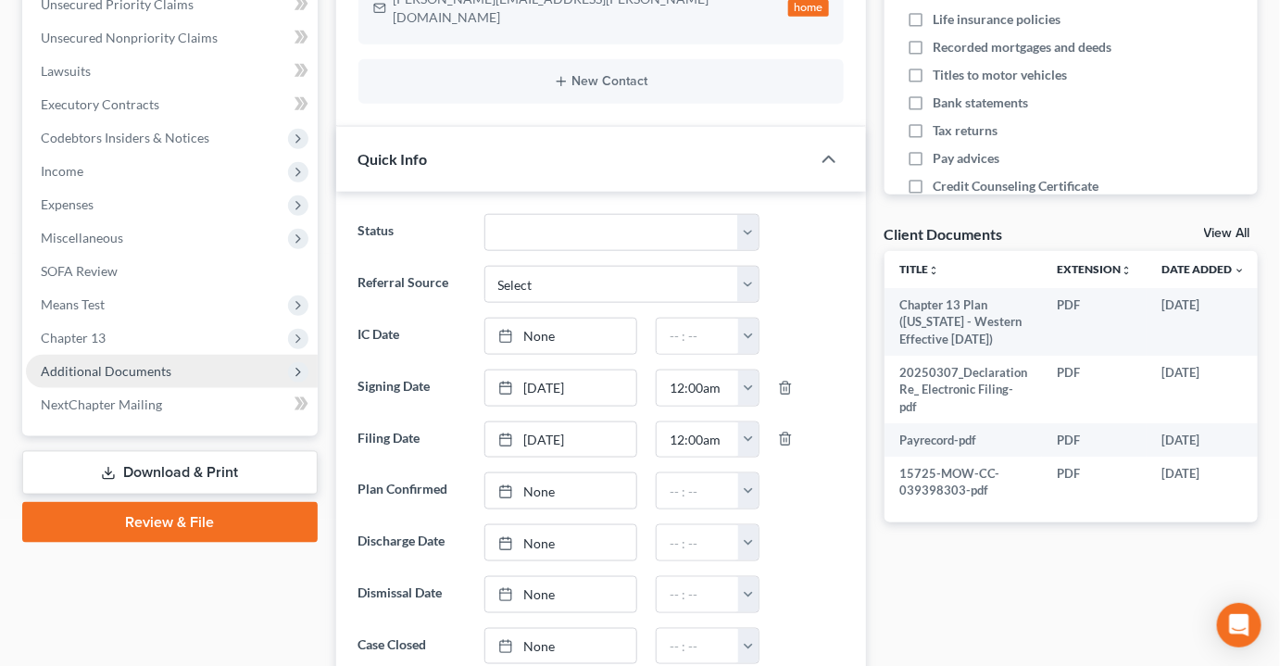
scroll to position [5591, 0]
click at [128, 355] on span "Additional Documents" at bounding box center [172, 371] width 292 height 33
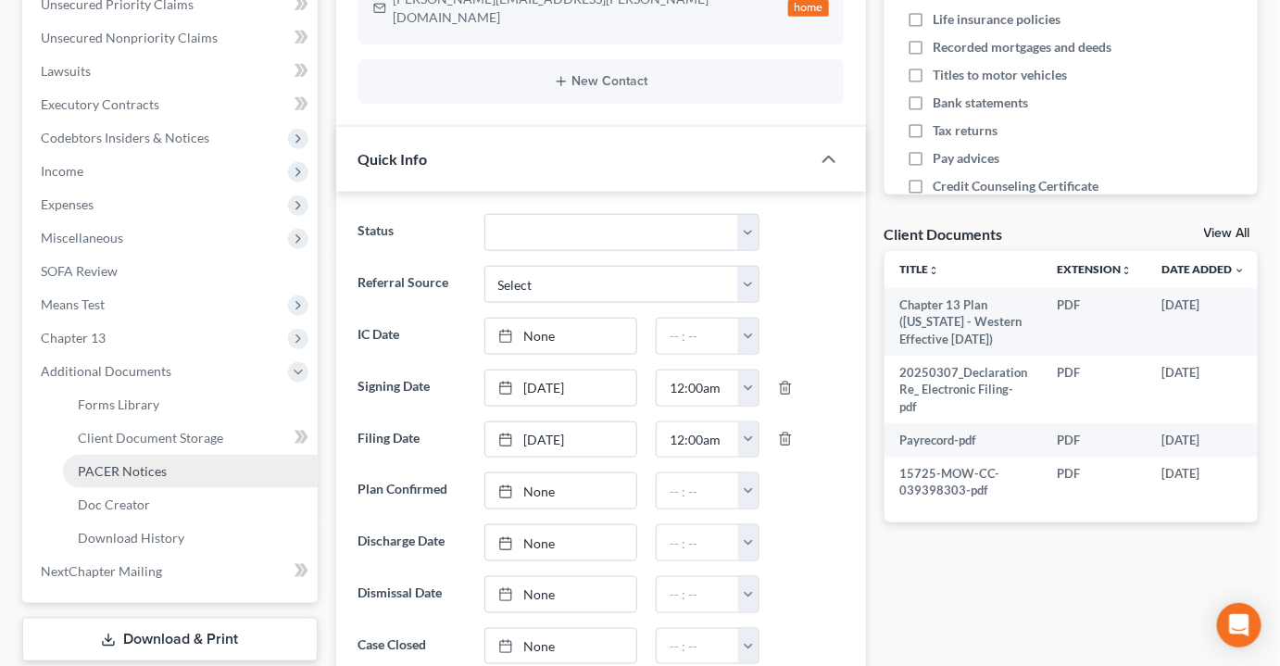
click at [123, 463] on span "PACER Notices" at bounding box center [122, 471] width 89 height 16
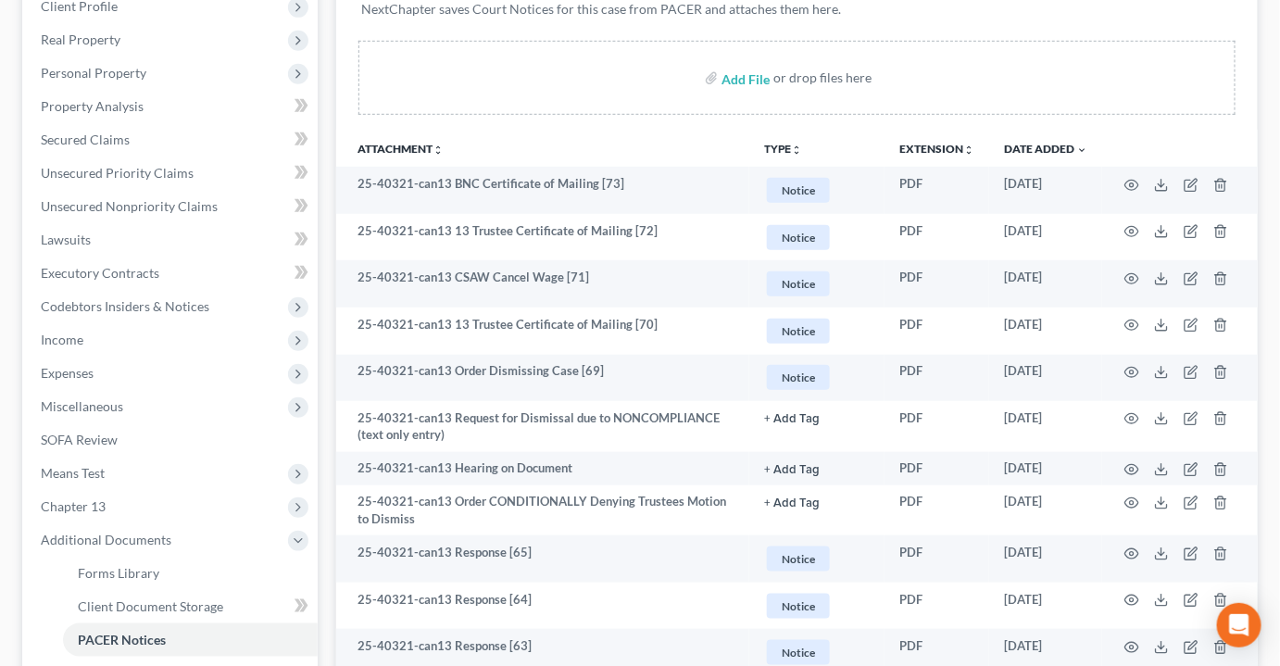
scroll to position [420, 0]
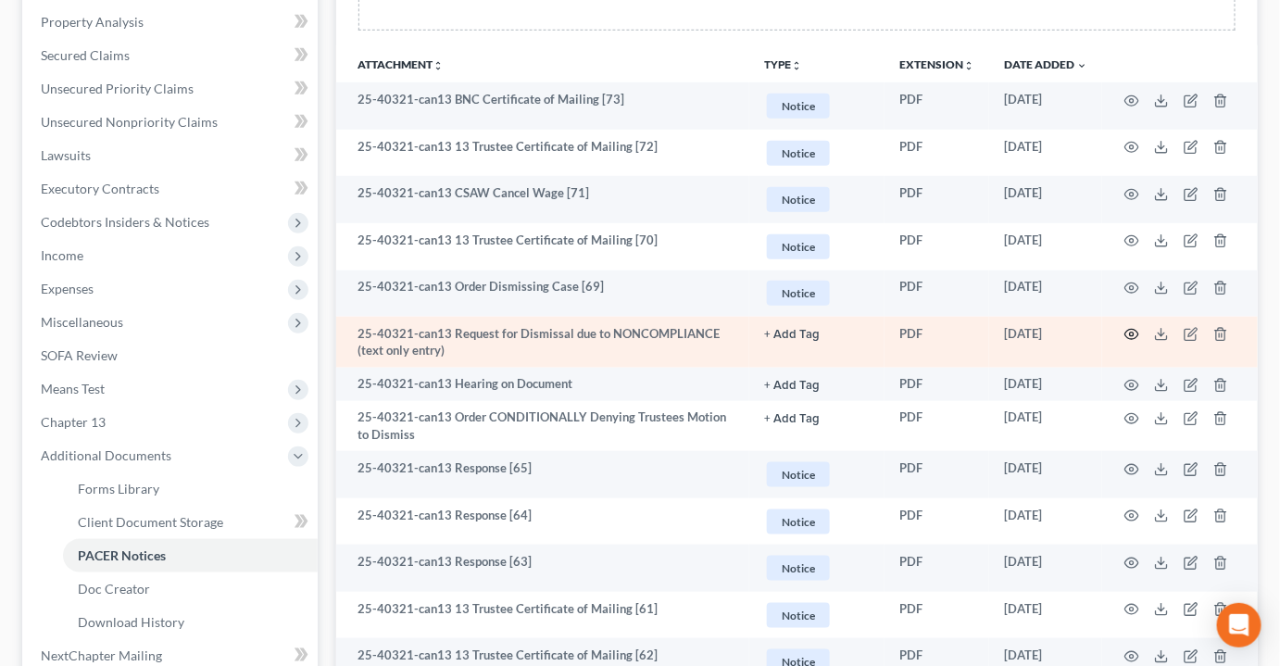
click at [1131, 327] on icon "button" at bounding box center [1131, 334] width 15 height 15
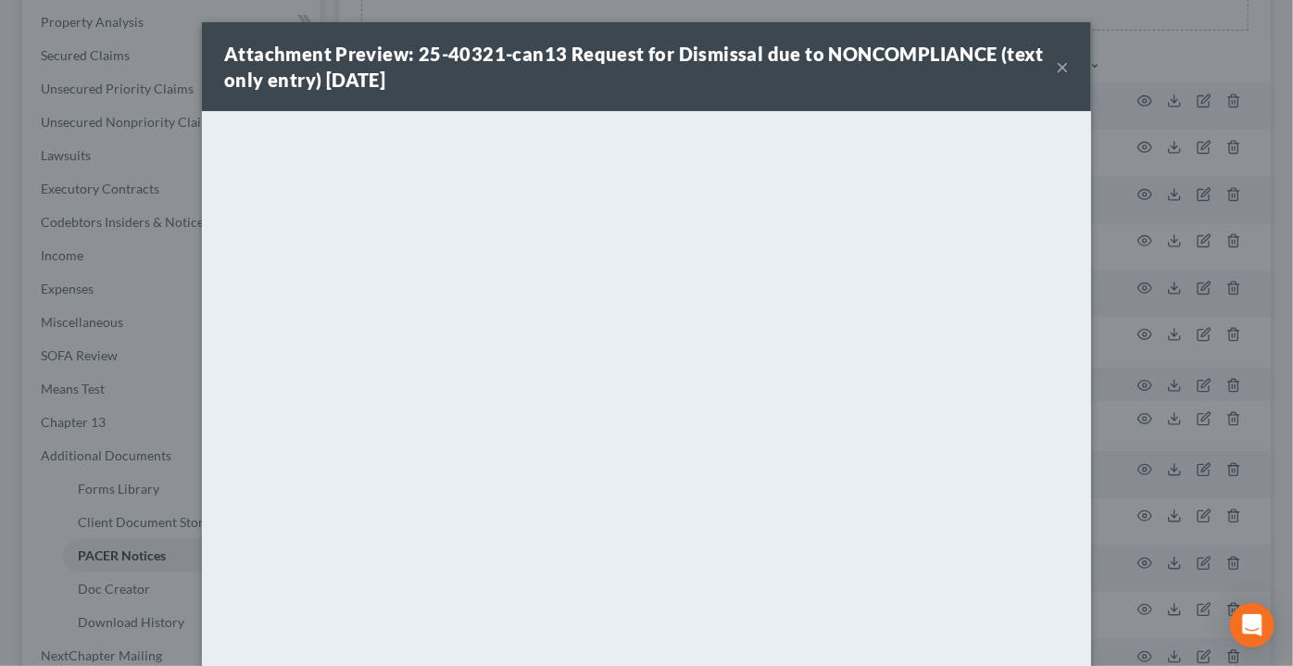
click at [1056, 66] on button "×" at bounding box center [1062, 67] width 13 height 22
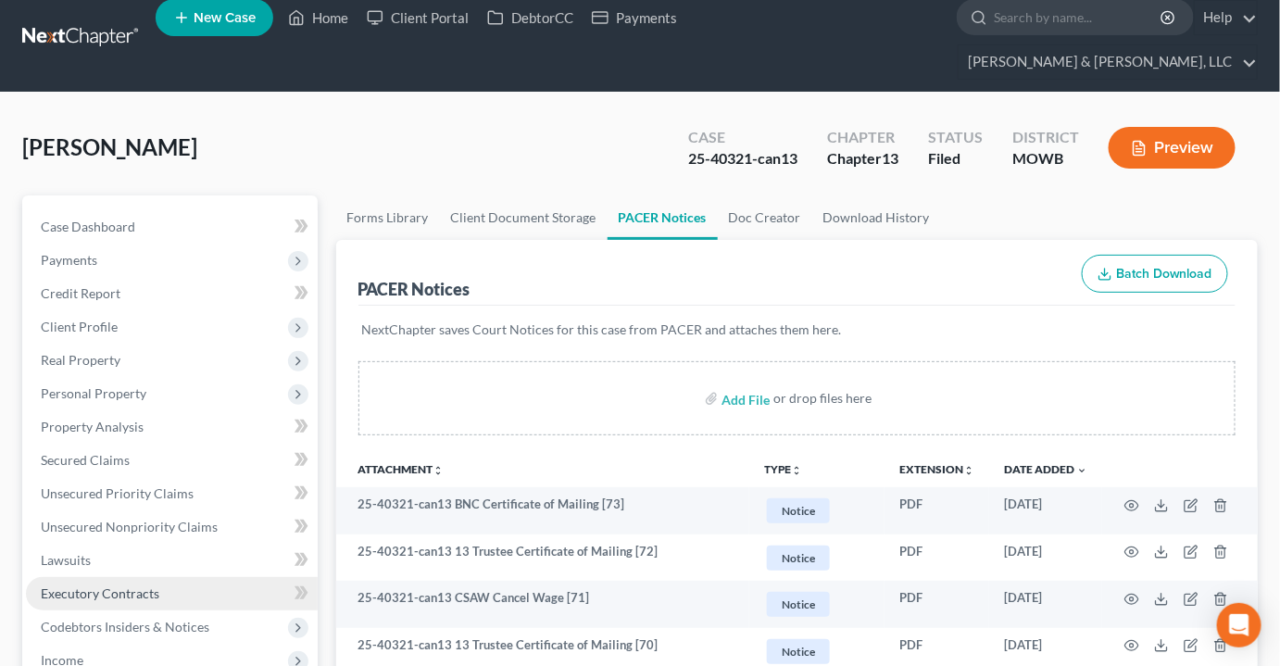
scroll to position [0, 0]
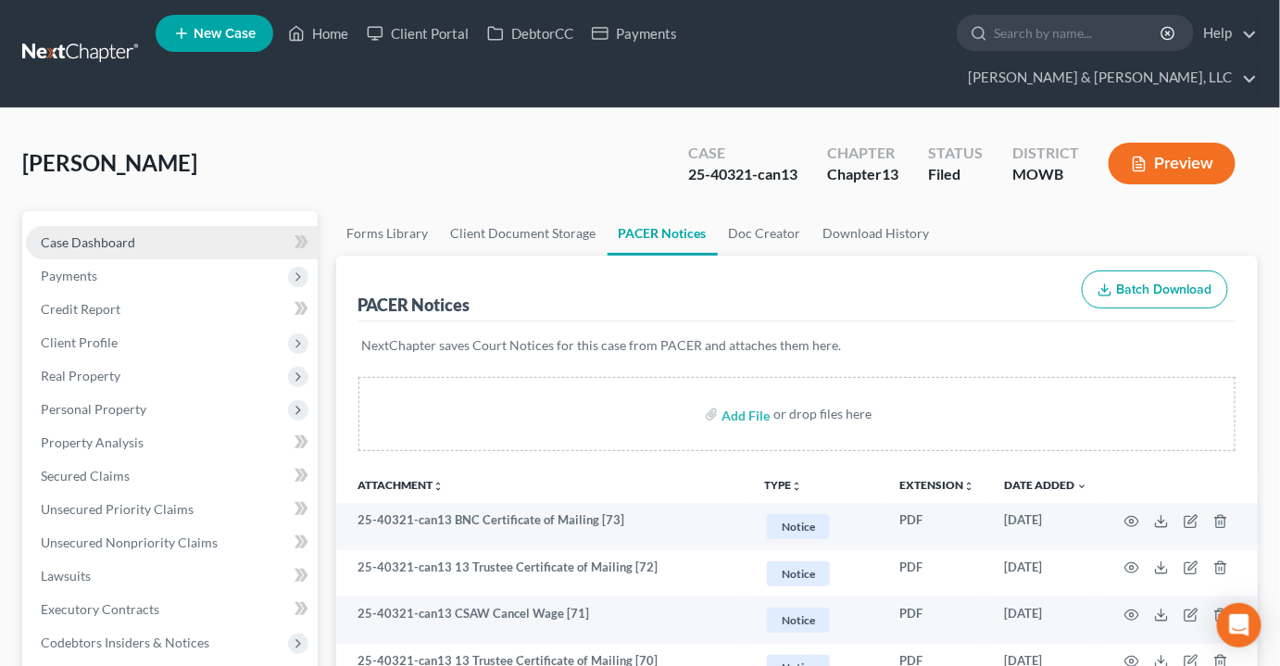
click at [100, 234] on span "Case Dashboard" at bounding box center [88, 242] width 94 height 16
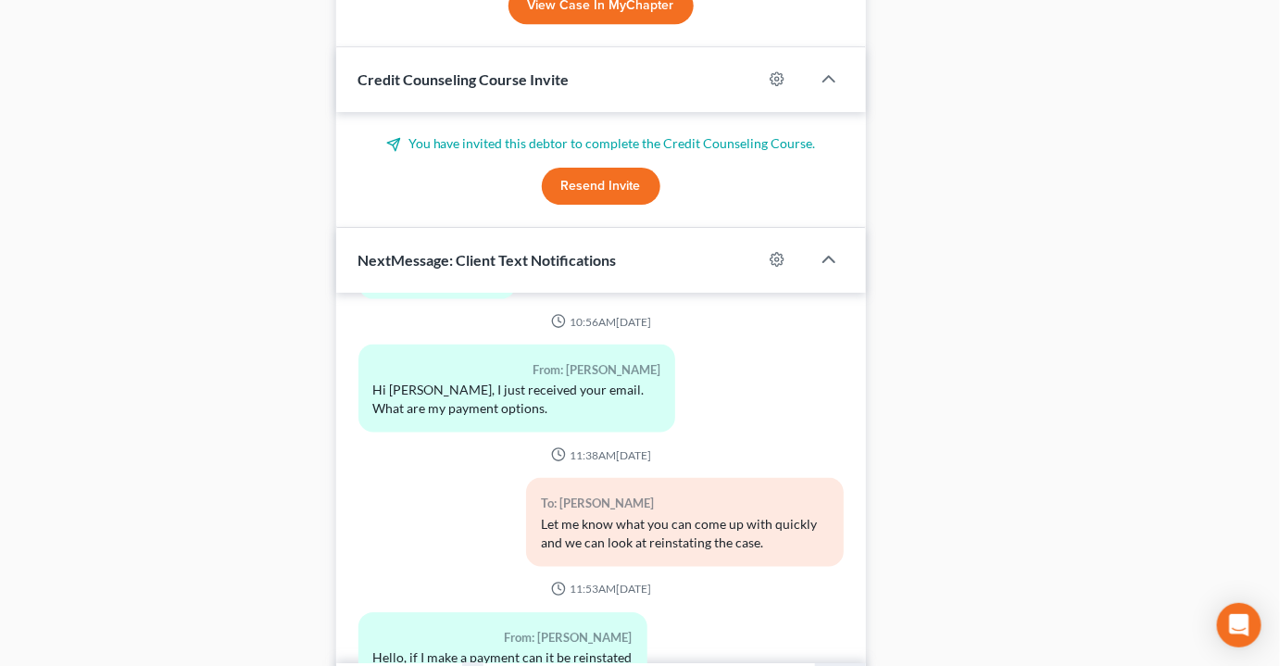
scroll to position [2000, 0]
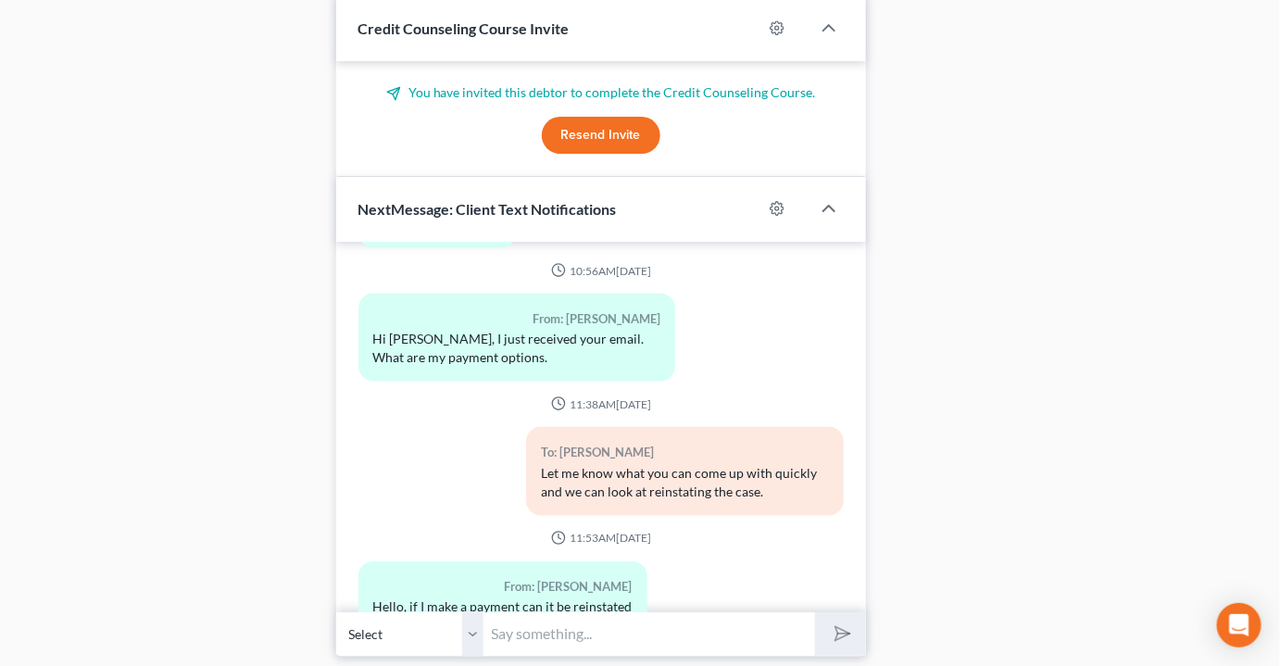
click at [543, 611] on input "text" at bounding box center [649, 633] width 331 height 45
type input "Are you able to make a full payment? And then when could you make the next paym…"
click at [815, 612] on button "submit" at bounding box center [840, 634] width 51 height 44
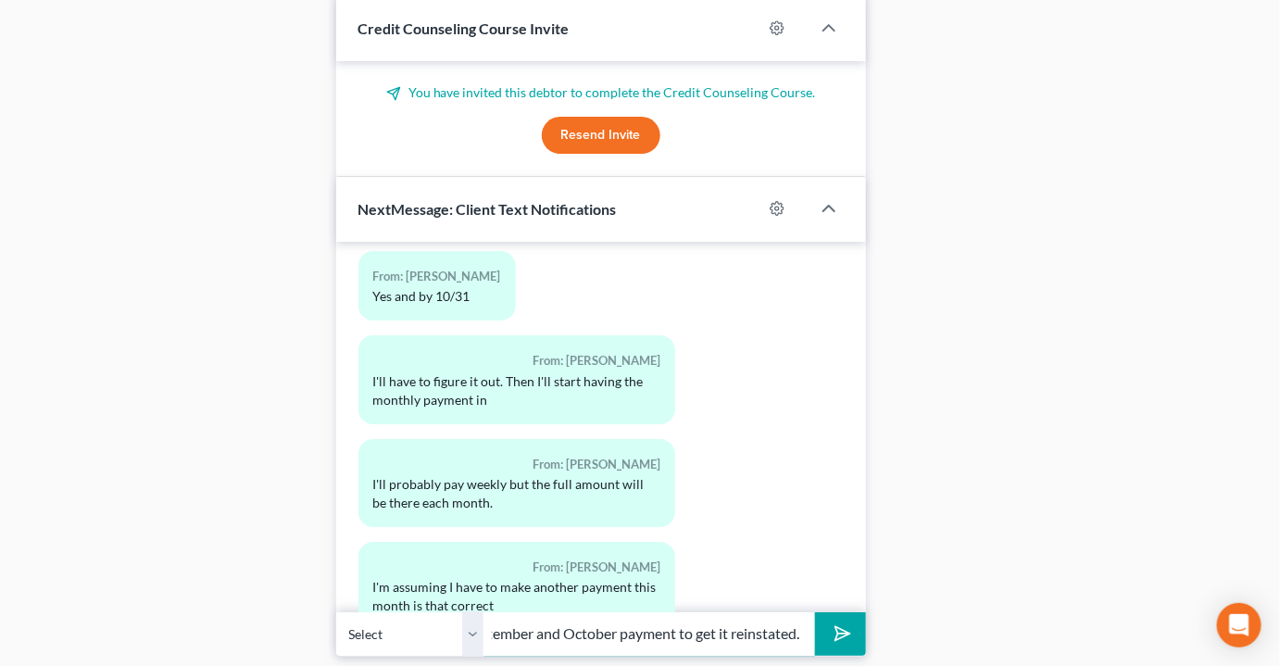
scroll to position [0, 224]
type input "I think we'd need to make the September and October payment to get it reinstate…"
click at [815, 612] on button "submit" at bounding box center [840, 634] width 51 height 44
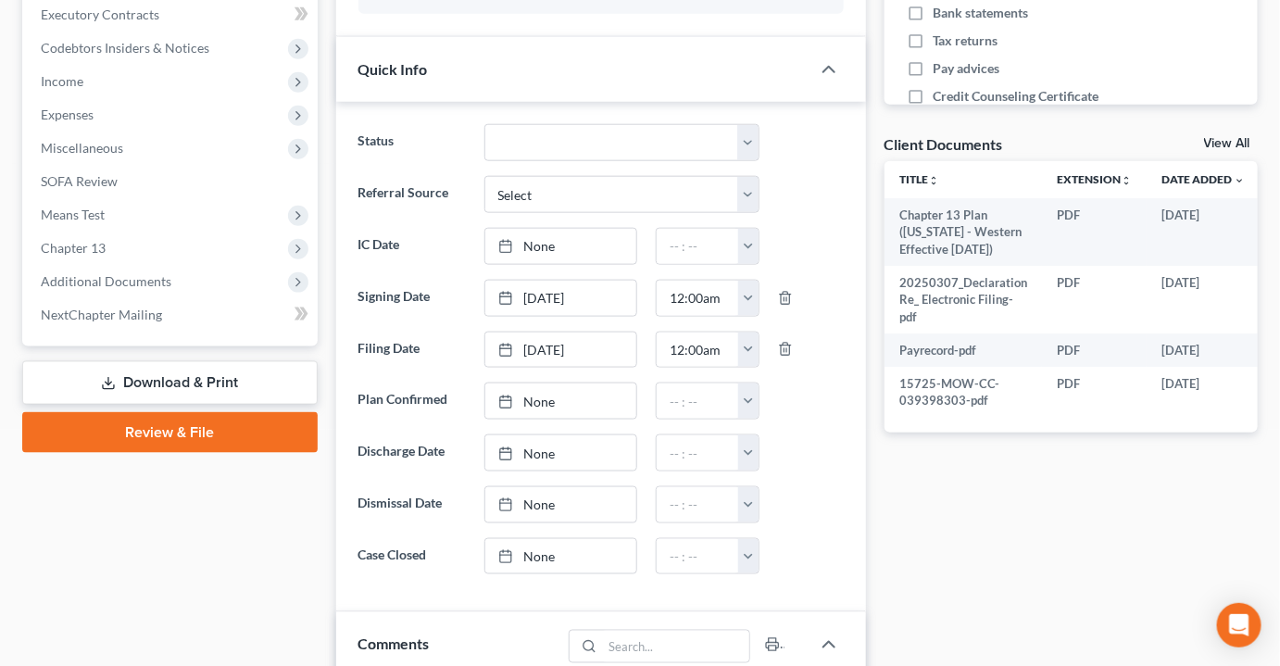
scroll to position [569, 0]
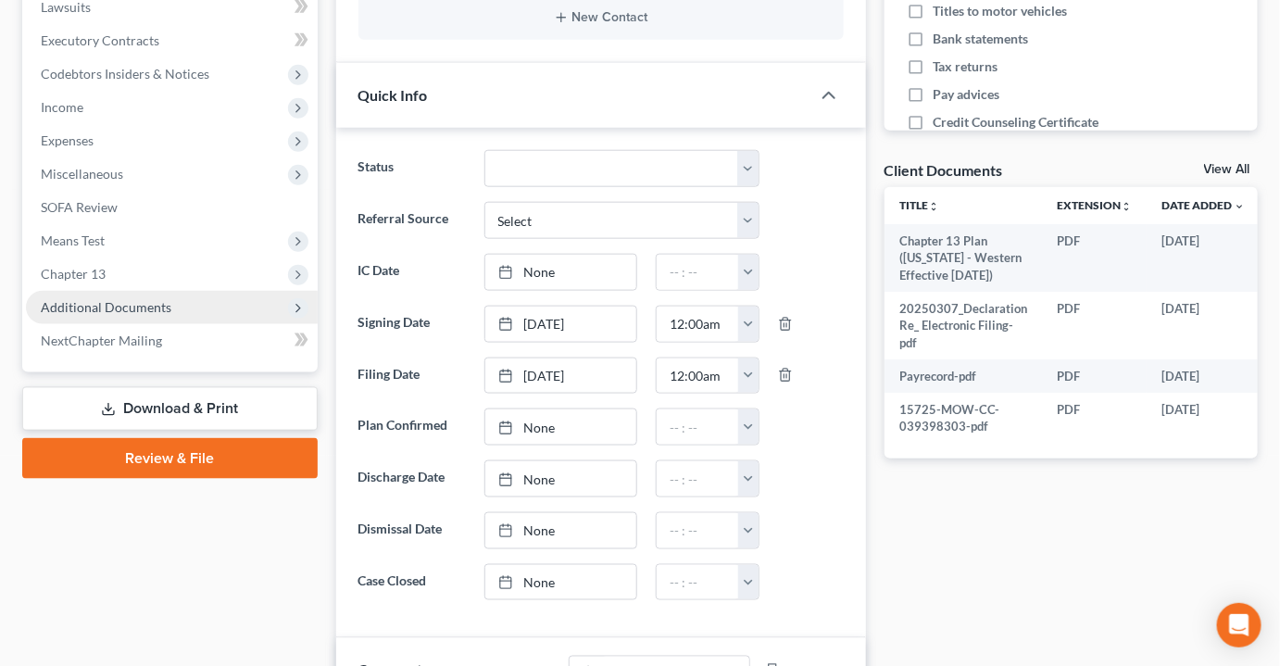
click at [115, 299] on span "Additional Documents" at bounding box center [106, 307] width 131 height 16
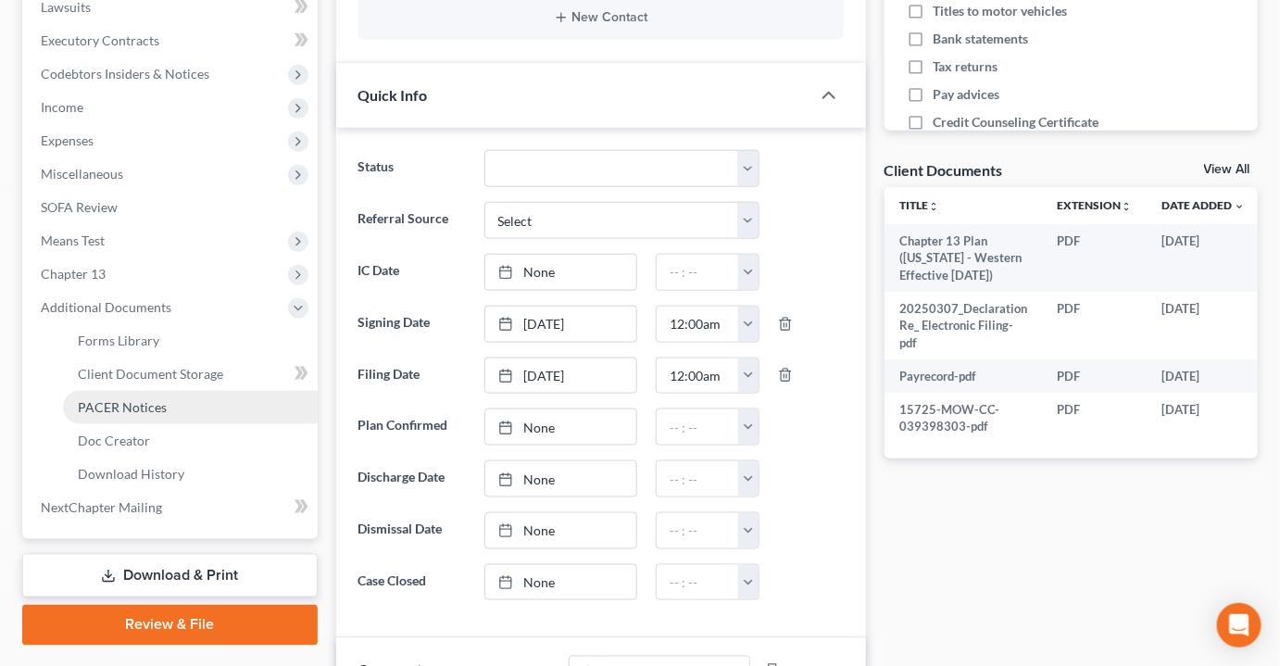
click at [128, 399] on span "PACER Notices" at bounding box center [122, 407] width 89 height 16
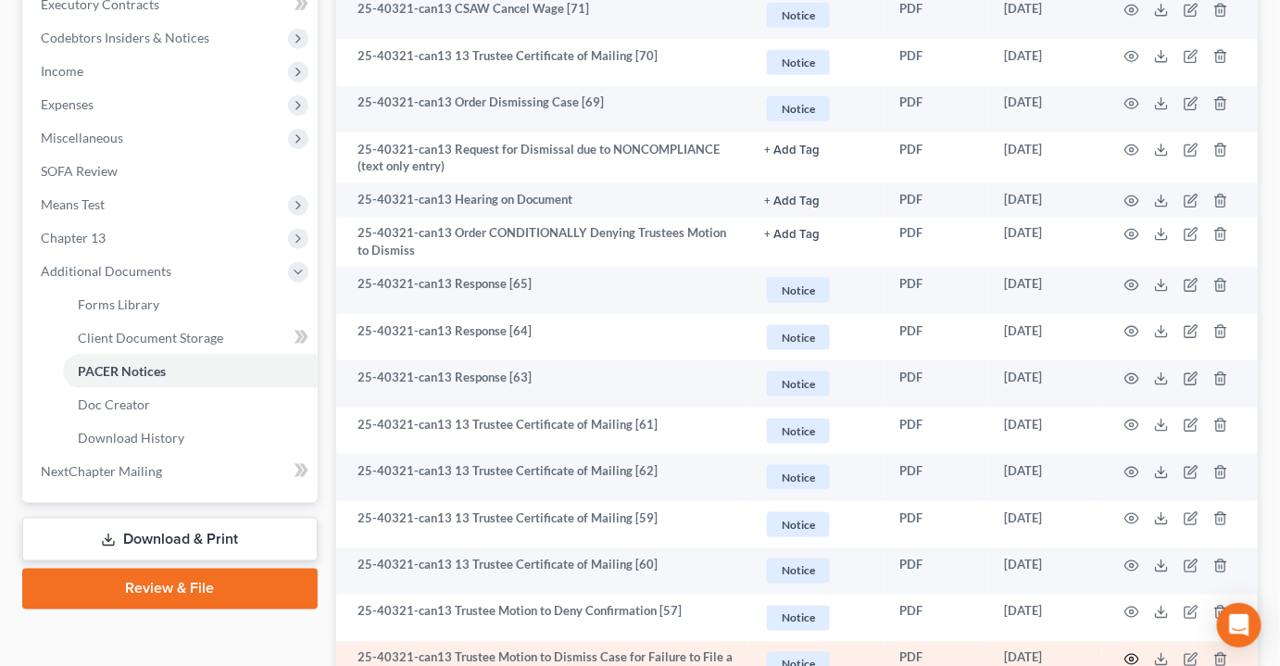
scroll to position [589, 0]
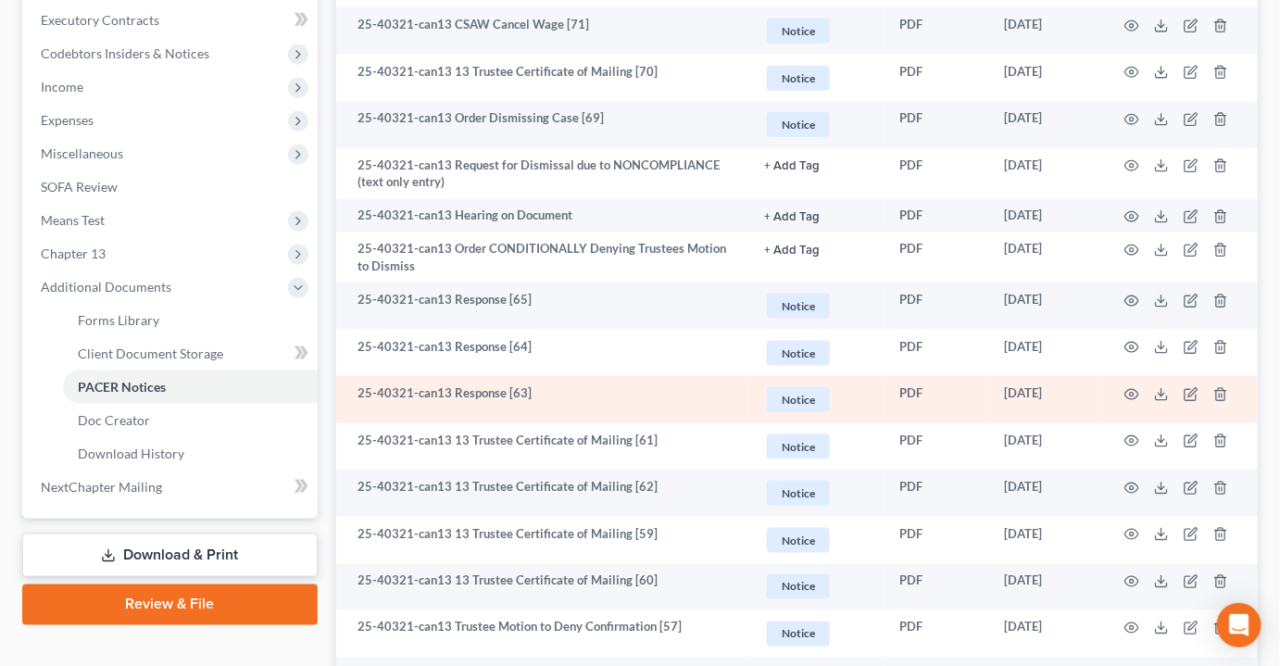
click at [1139, 376] on td at bounding box center [1180, 399] width 156 height 47
click at [1133, 393] on circle "button" at bounding box center [1132, 395] width 4 height 4
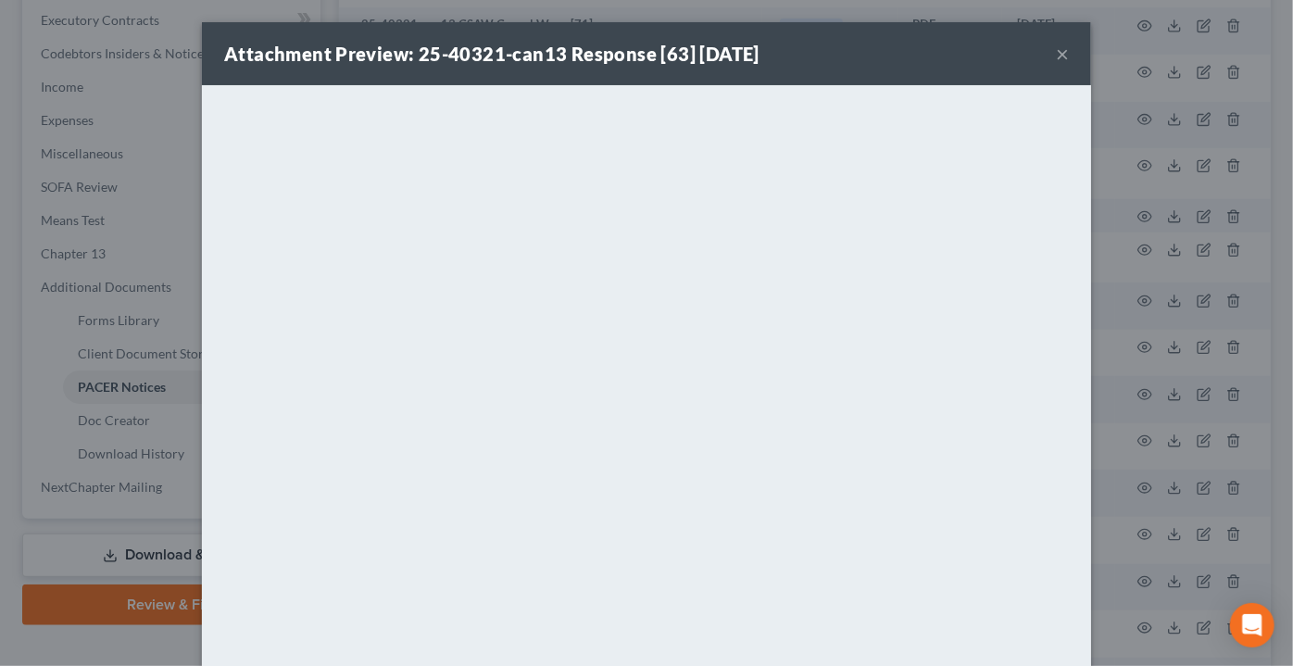
click at [1056, 51] on button "×" at bounding box center [1062, 54] width 13 height 22
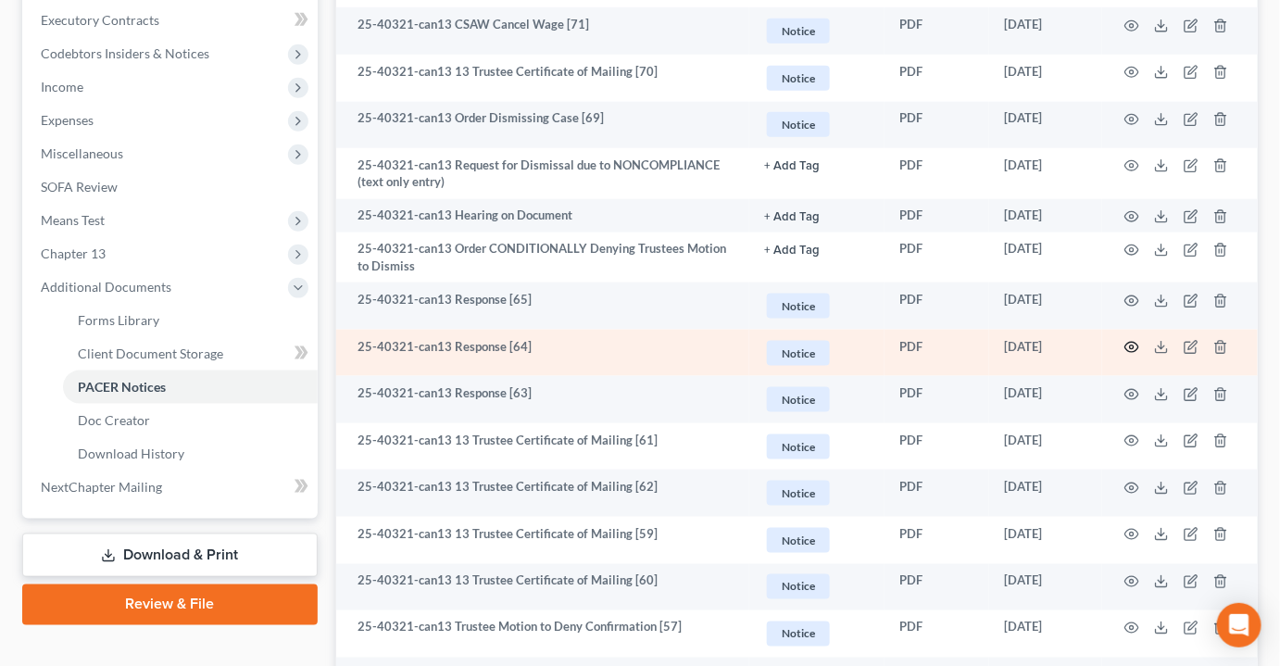
click at [1131, 345] on circle "button" at bounding box center [1132, 347] width 4 height 4
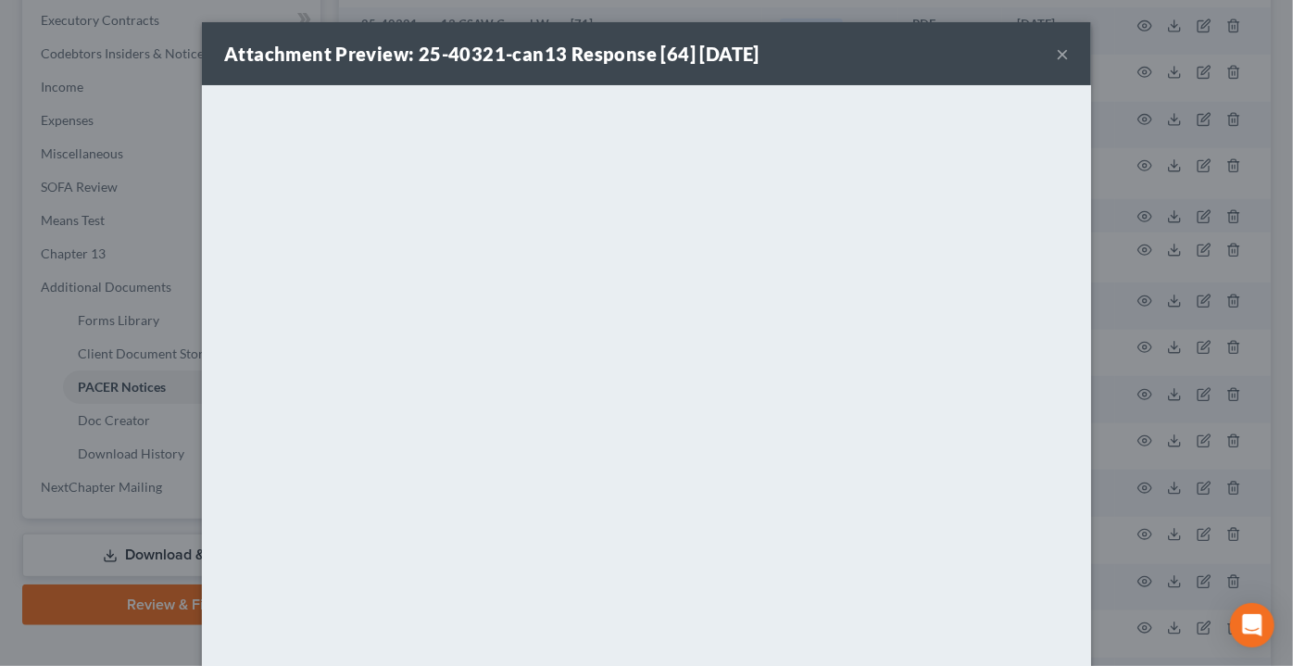
click at [1056, 53] on button "×" at bounding box center [1062, 54] width 13 height 22
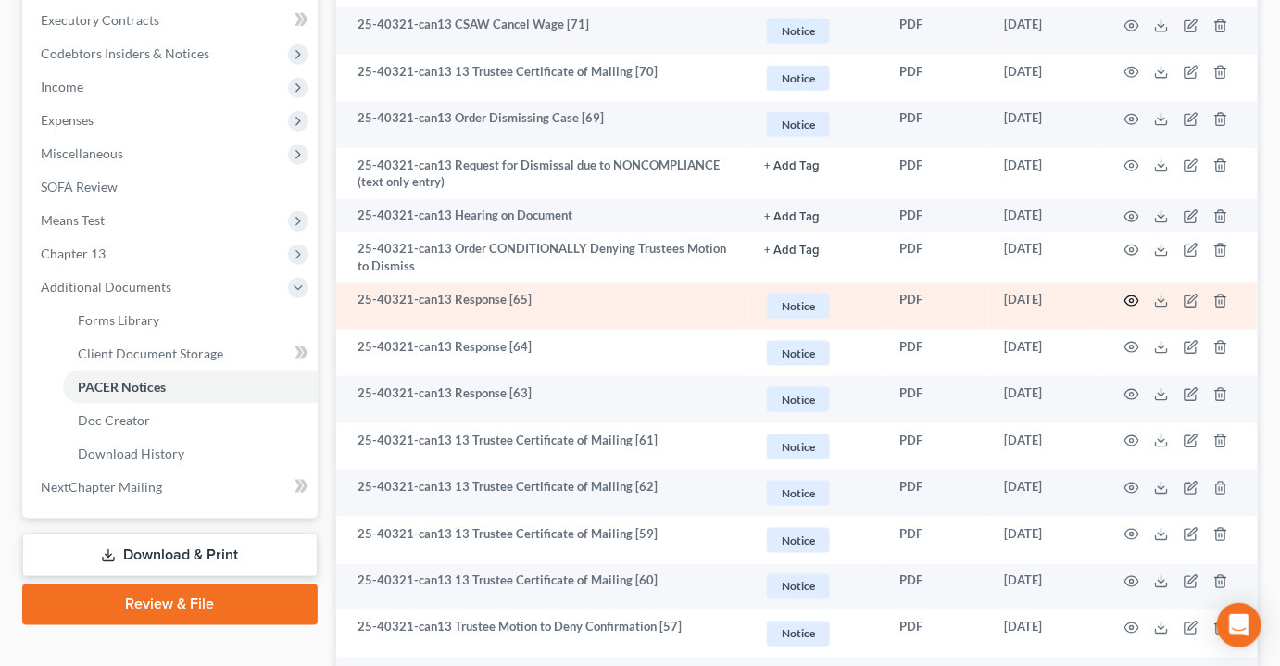
click at [1135, 294] on icon "button" at bounding box center [1131, 301] width 15 height 15
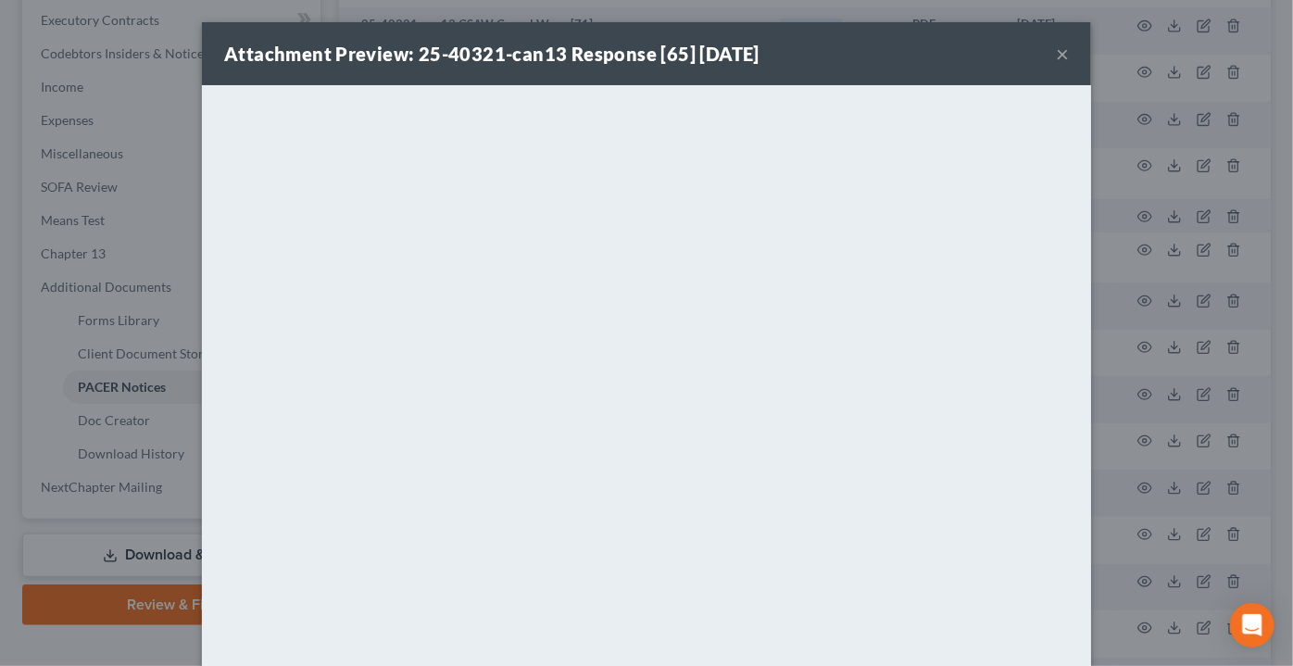
click at [1059, 46] on button "×" at bounding box center [1062, 54] width 13 height 22
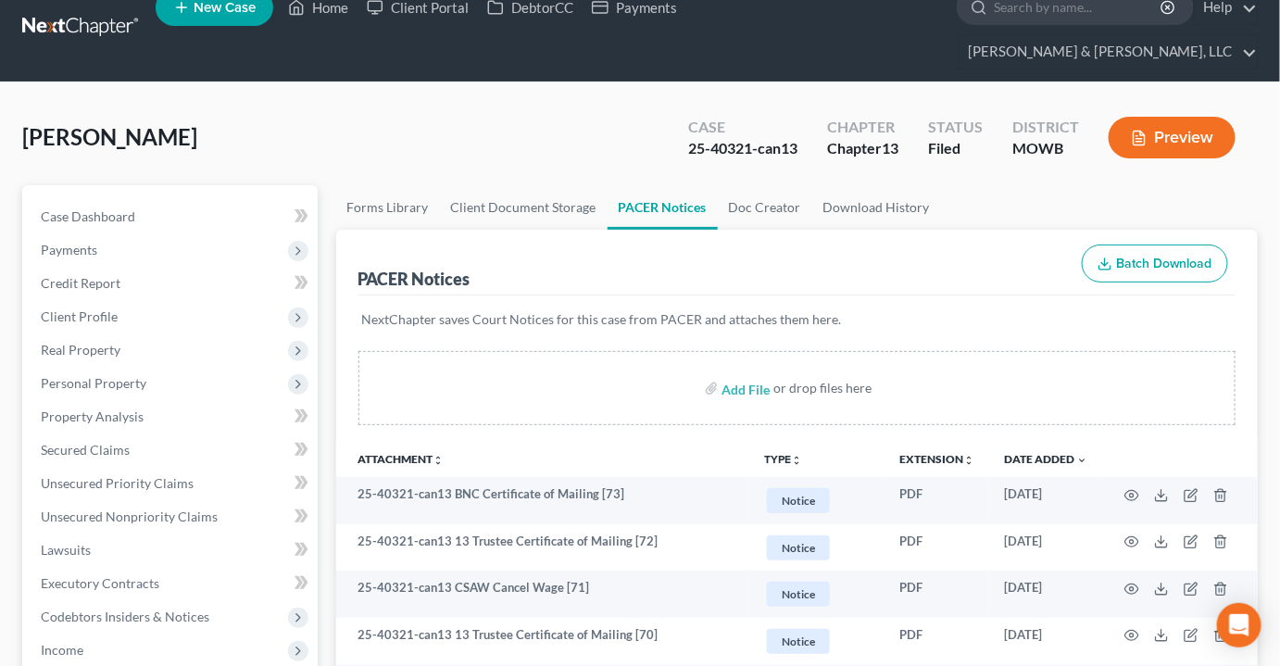
scroll to position [0, 0]
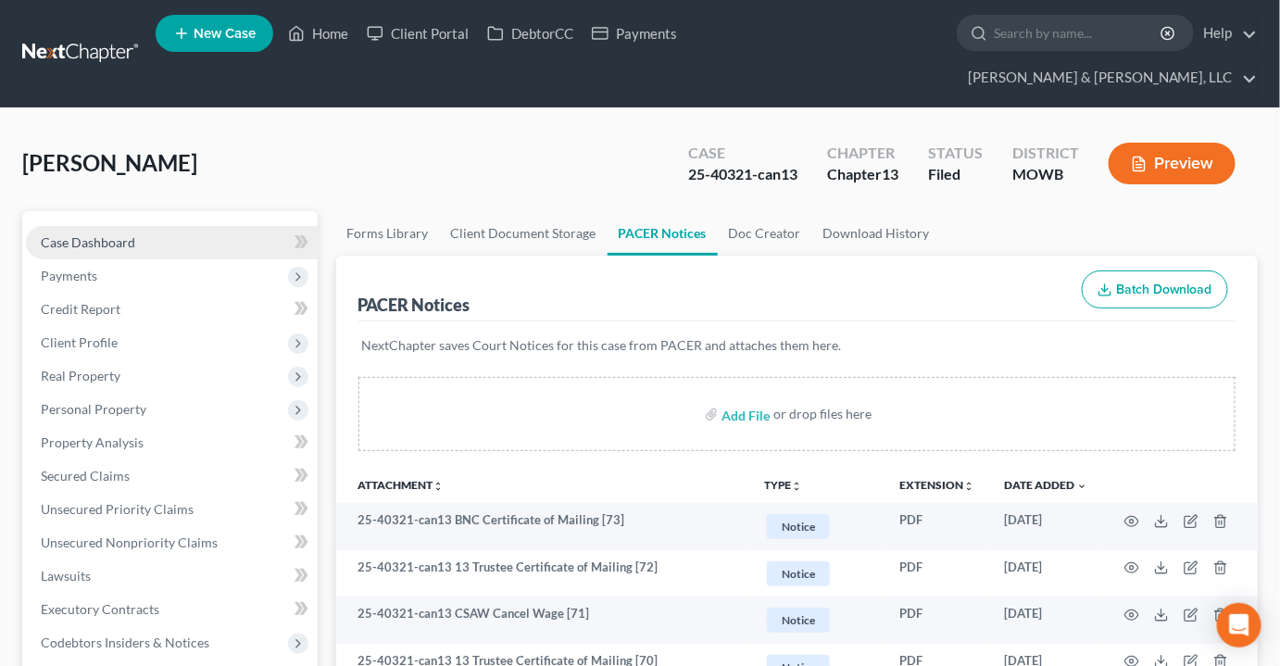
click at [116, 234] on span "Case Dashboard" at bounding box center [88, 242] width 94 height 16
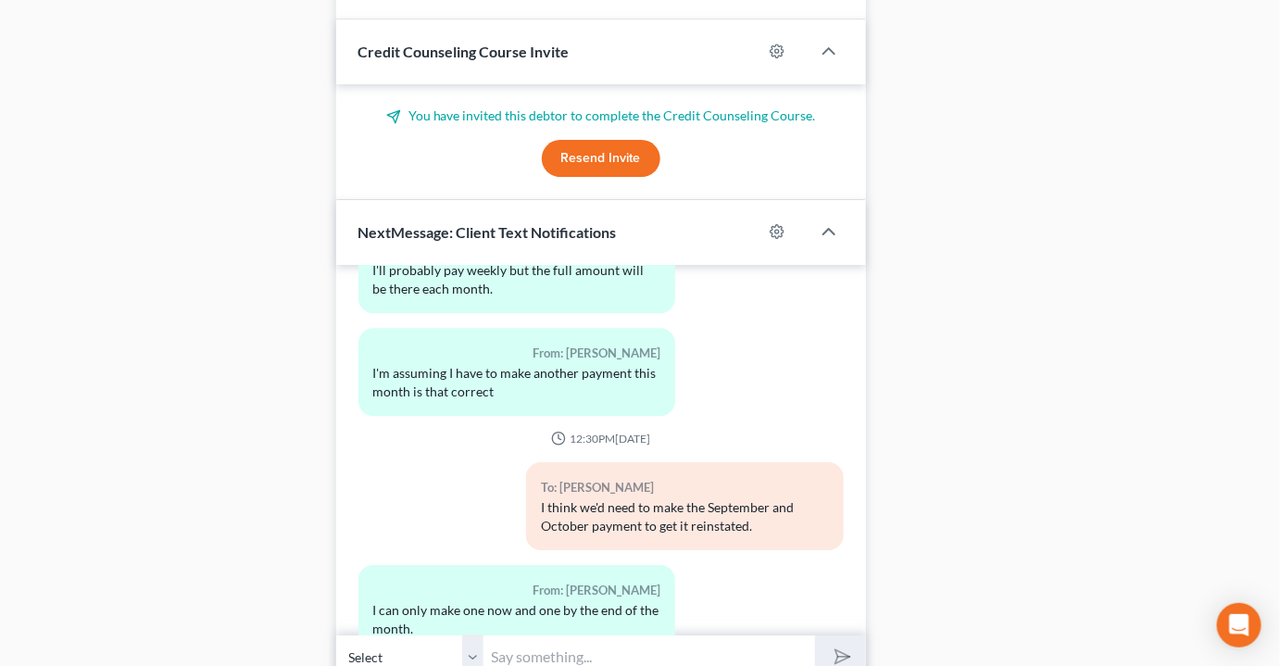
scroll to position [2000, 0]
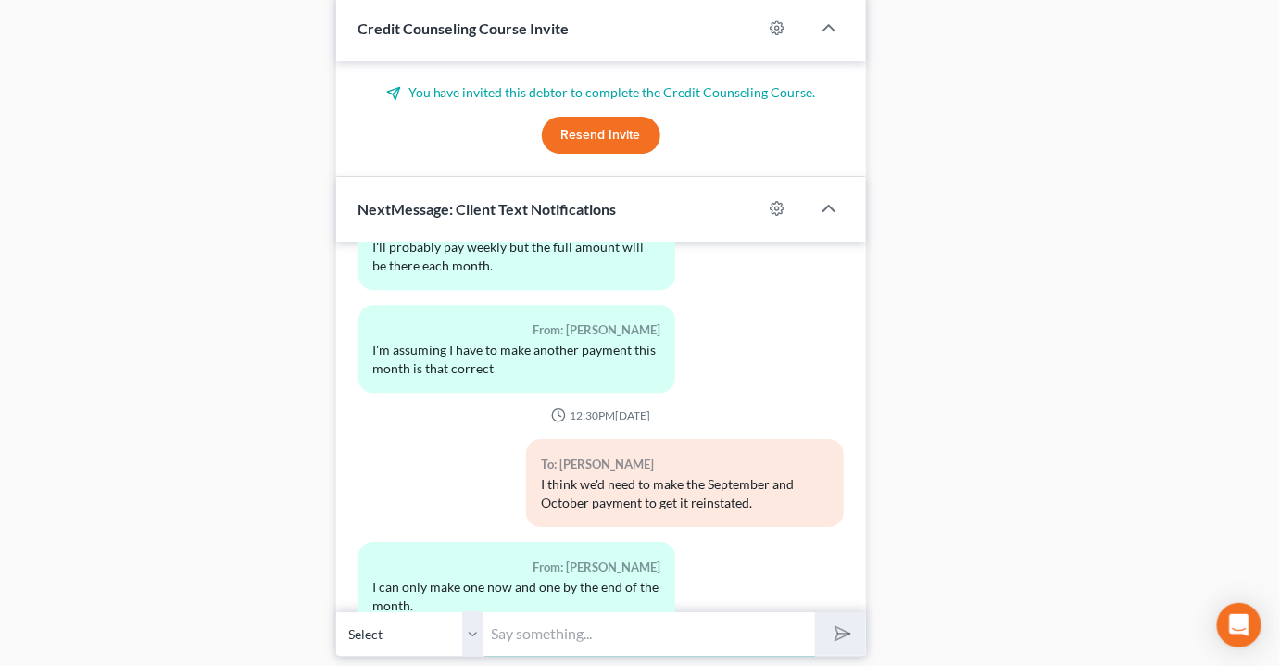
click at [561, 611] on input "text" at bounding box center [649, 633] width 331 height 45
type input "I'll also need your recent paystubs. Several issues had arisen due to the lack …"
click at [815, 612] on button "submit" at bounding box center [840, 634] width 51 height 44
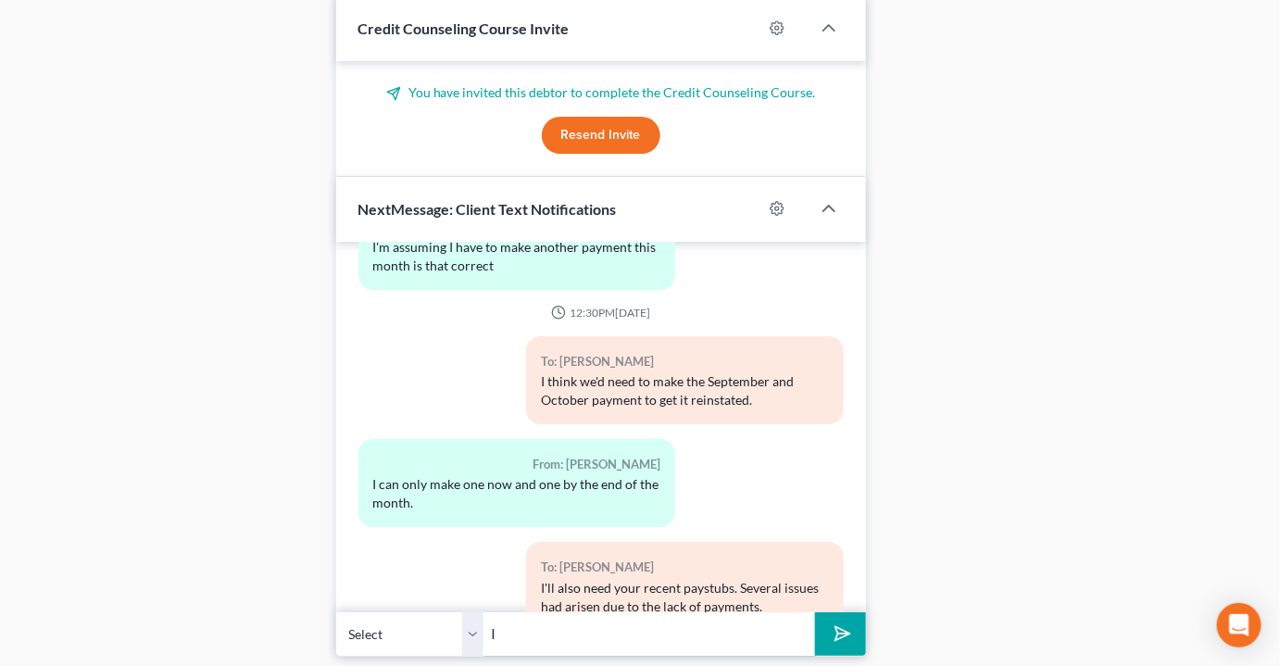
type input "I"
type input "T"
type input "And there will still be the delinquency that needs to be made up by March 31."
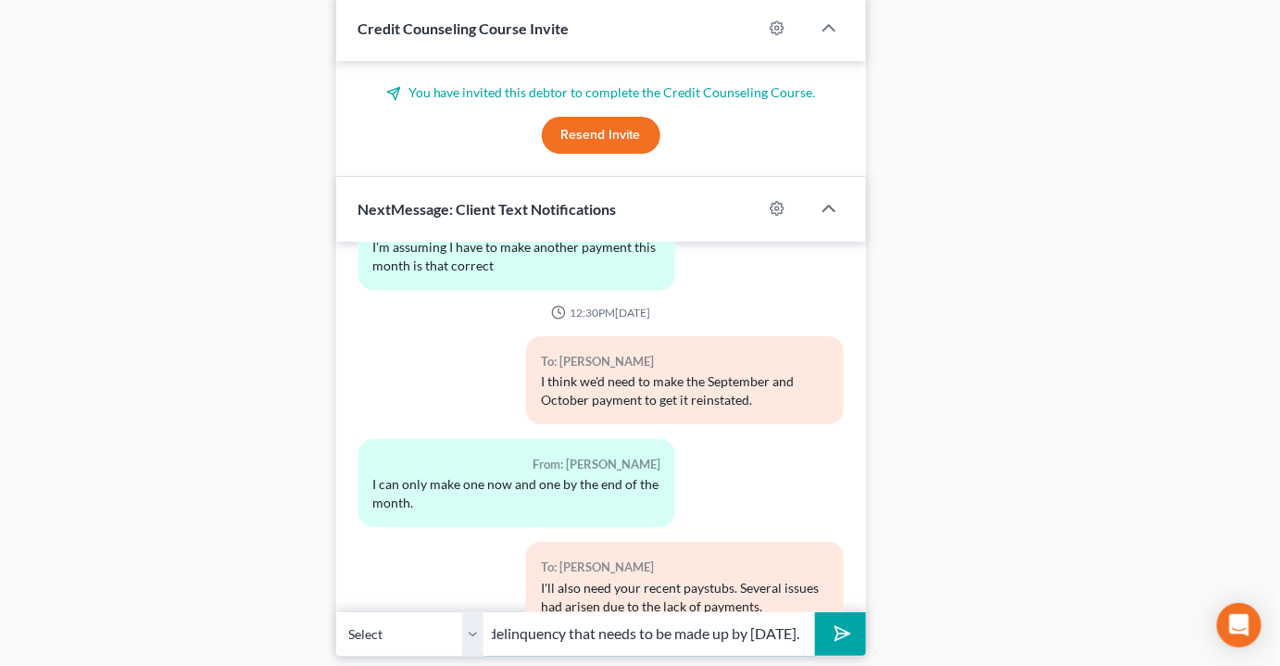
click at [815, 612] on button "submit" at bounding box center [840, 634] width 51 height 44
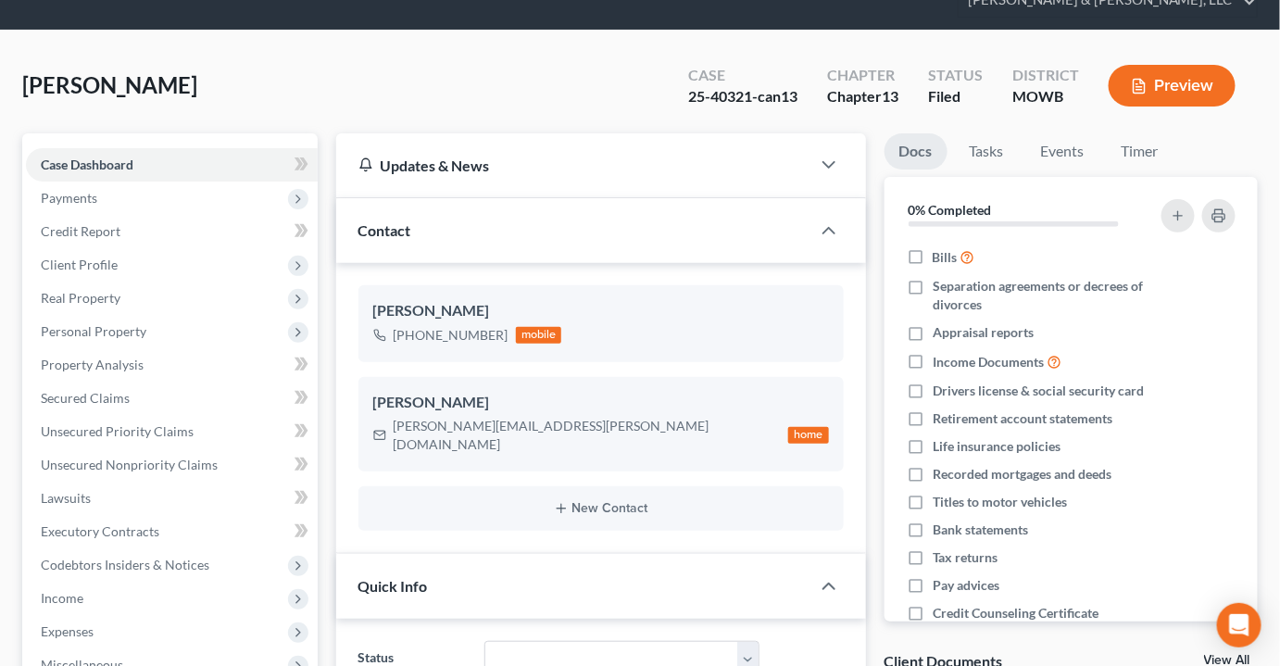
scroll to position [0, 0]
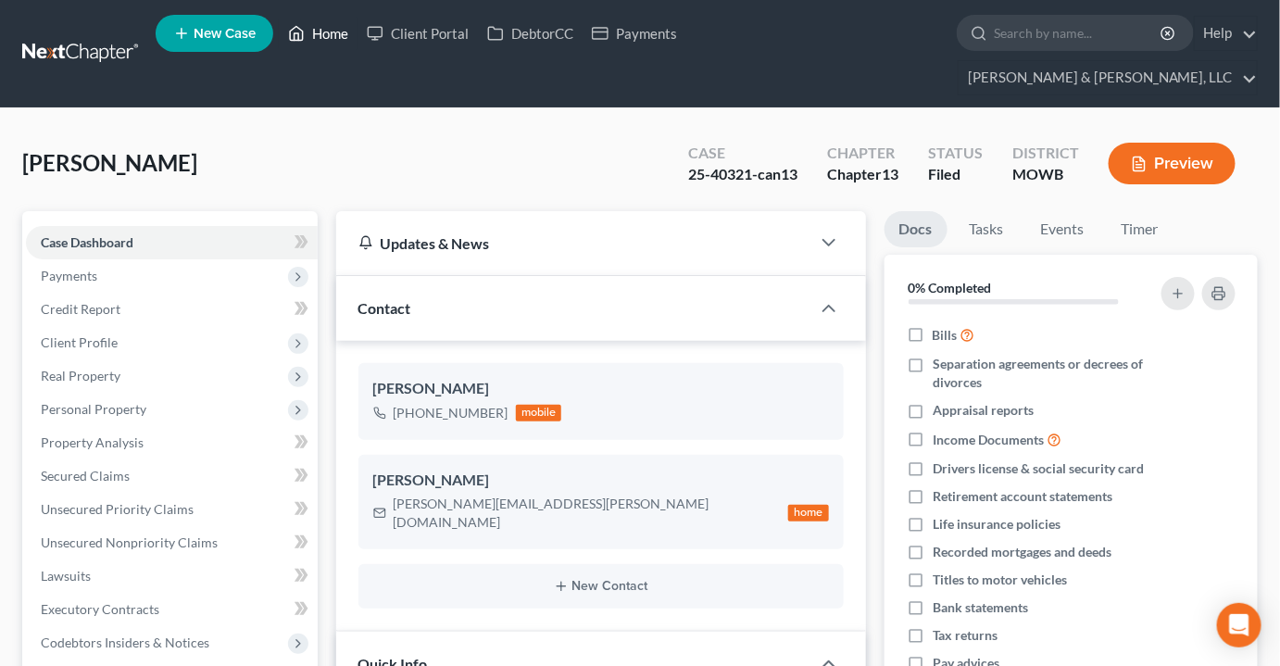
click at [335, 26] on link "Home" at bounding box center [318, 33] width 79 height 33
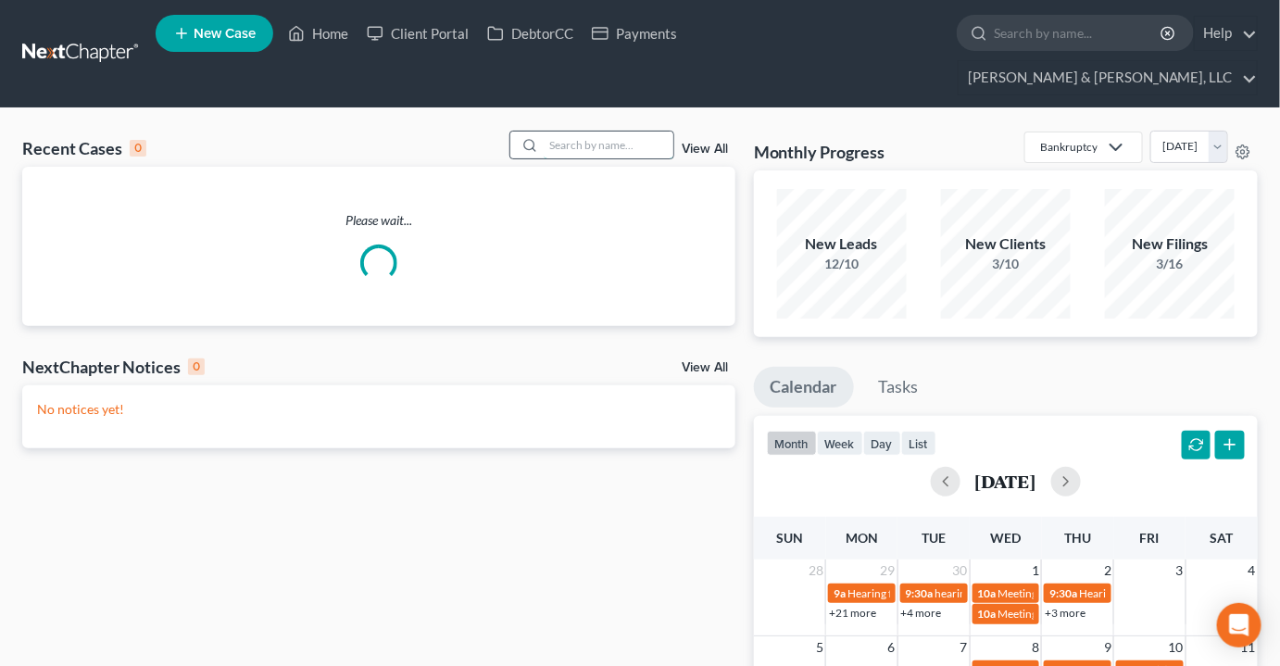
drag, startPoint x: 646, startPoint y: 104, endPoint x: 639, endPoint y: 110, distance: 9.8
click at [642, 132] on input "search" at bounding box center [609, 145] width 130 height 27
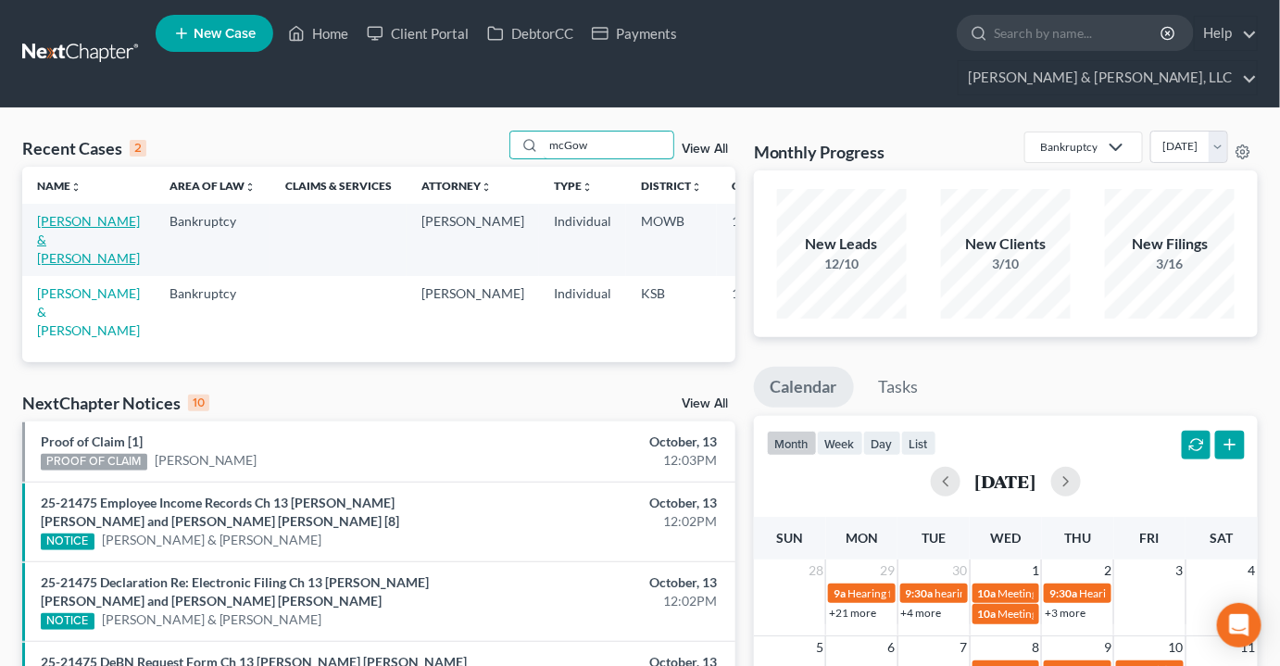
type input "mcGow"
click at [44, 213] on link "[PERSON_NAME] & [PERSON_NAME]" at bounding box center [88, 239] width 103 height 53
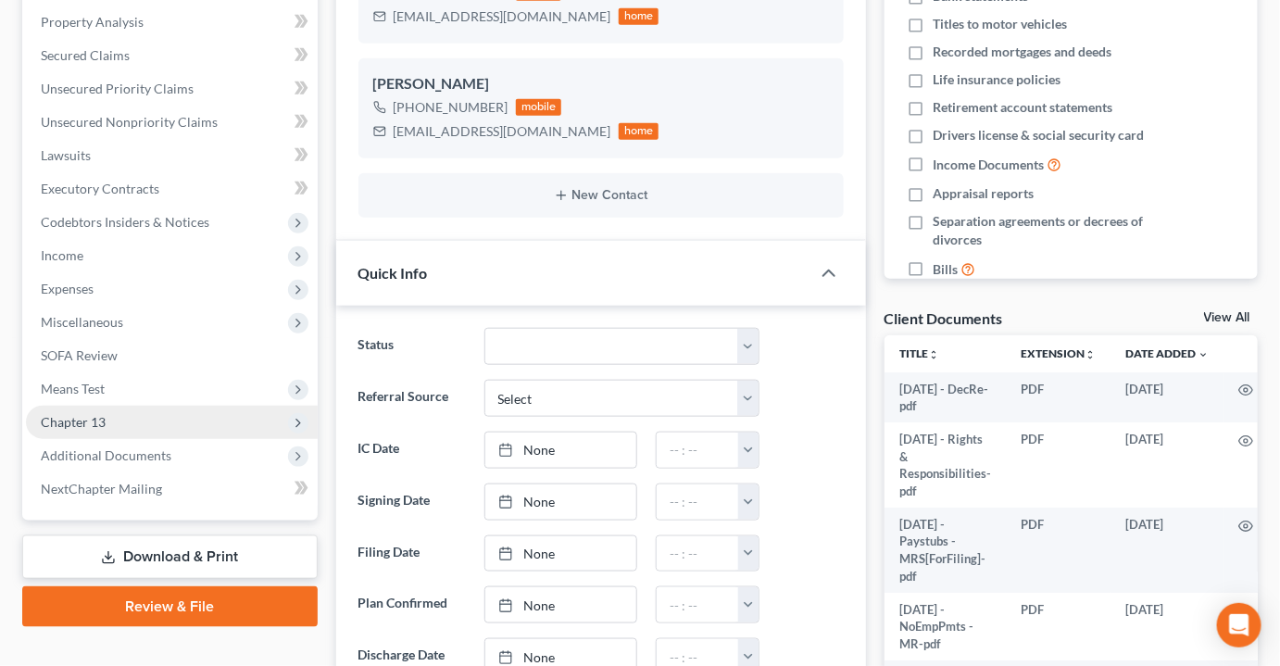
scroll to position [343, 0]
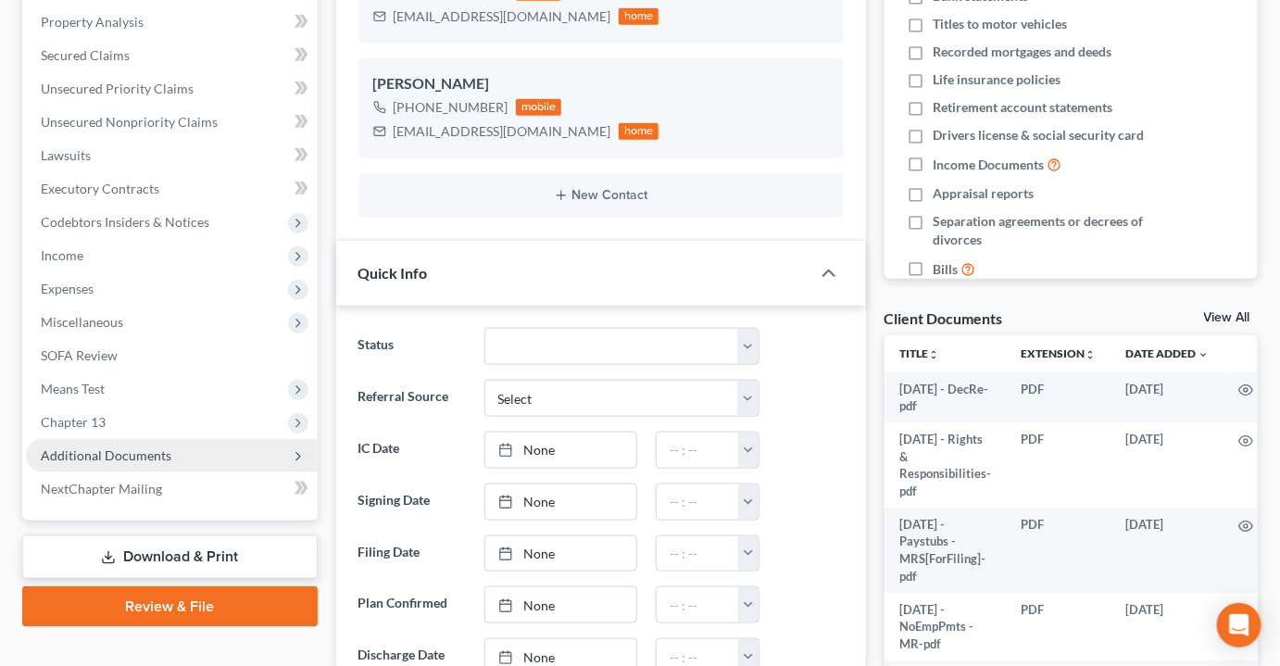
click at [116, 447] on span "Additional Documents" at bounding box center [106, 455] width 131 height 16
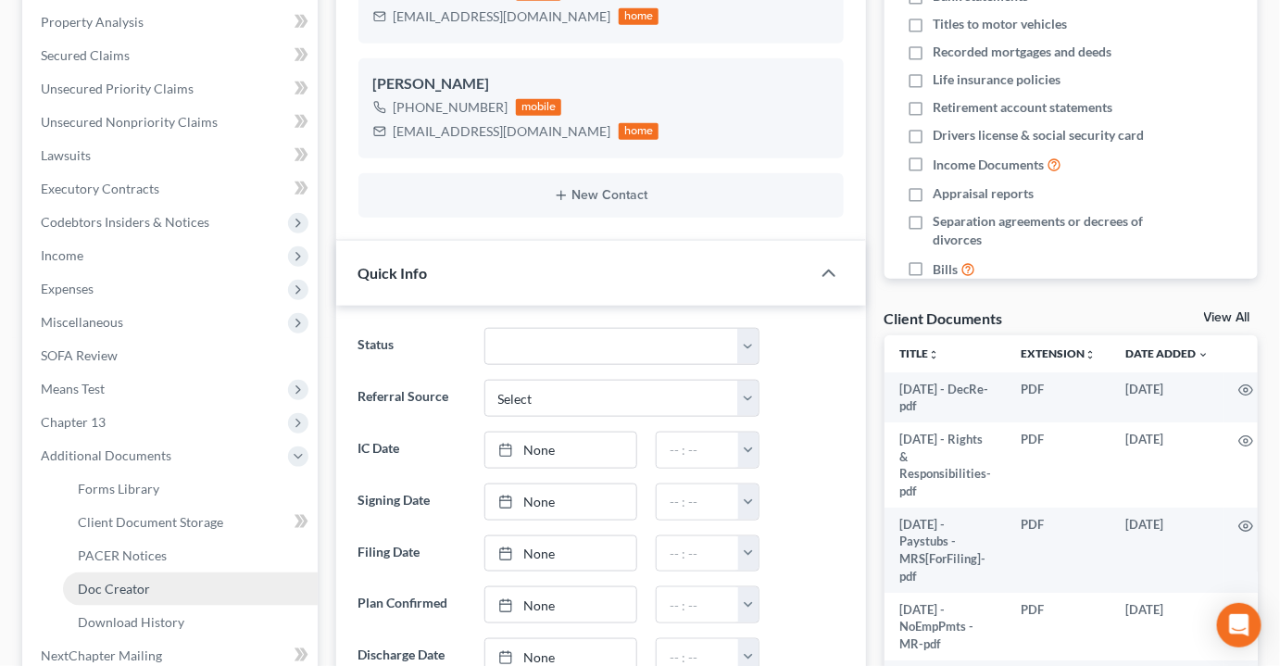
click at [119, 572] on link "Doc Creator" at bounding box center [190, 588] width 255 height 33
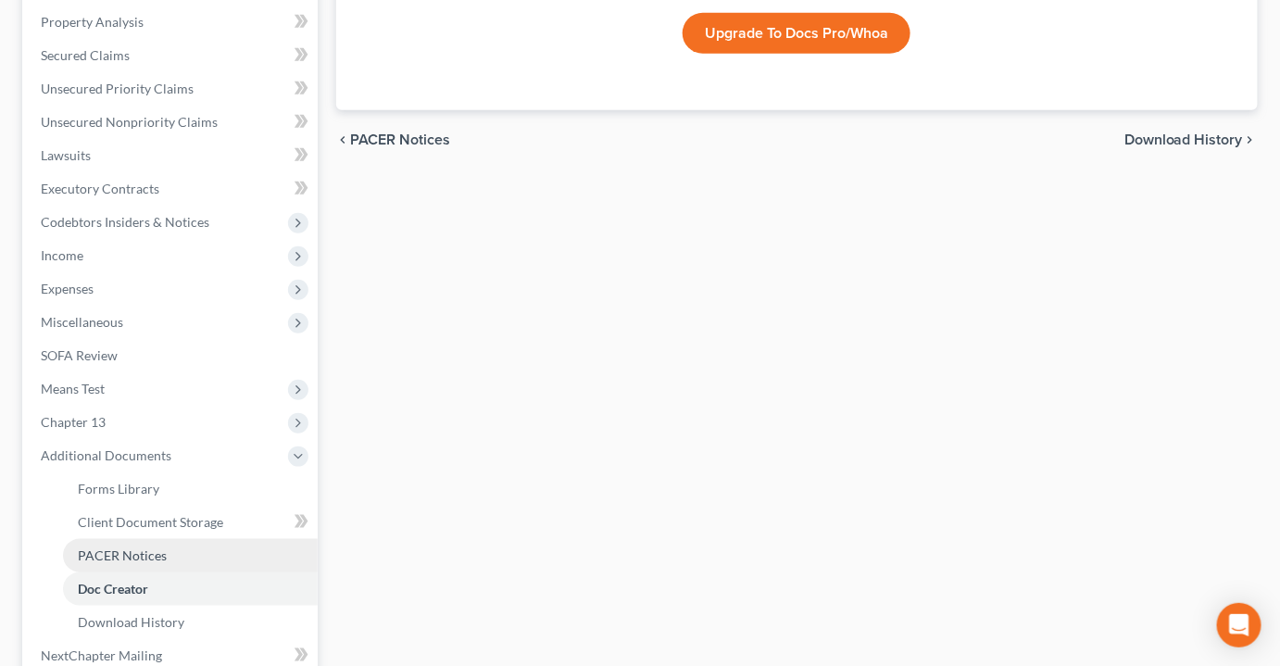
click at [165, 539] on link "PACER Notices" at bounding box center [190, 555] width 255 height 33
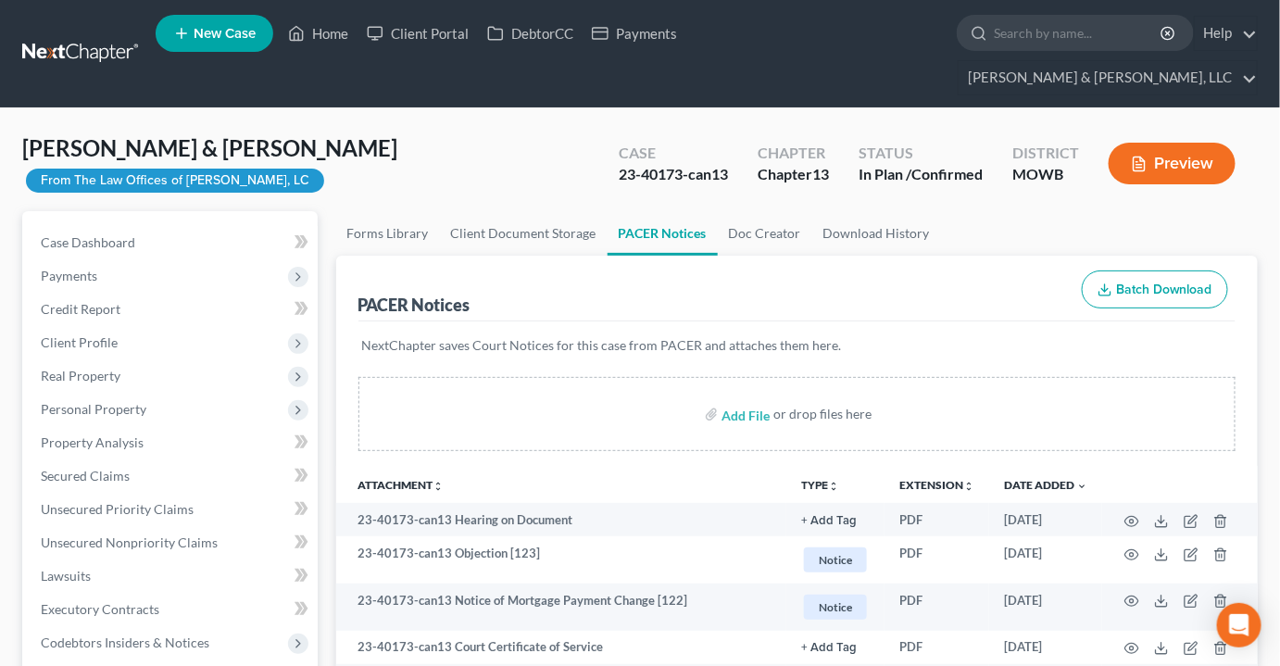
scroll to position [252, 0]
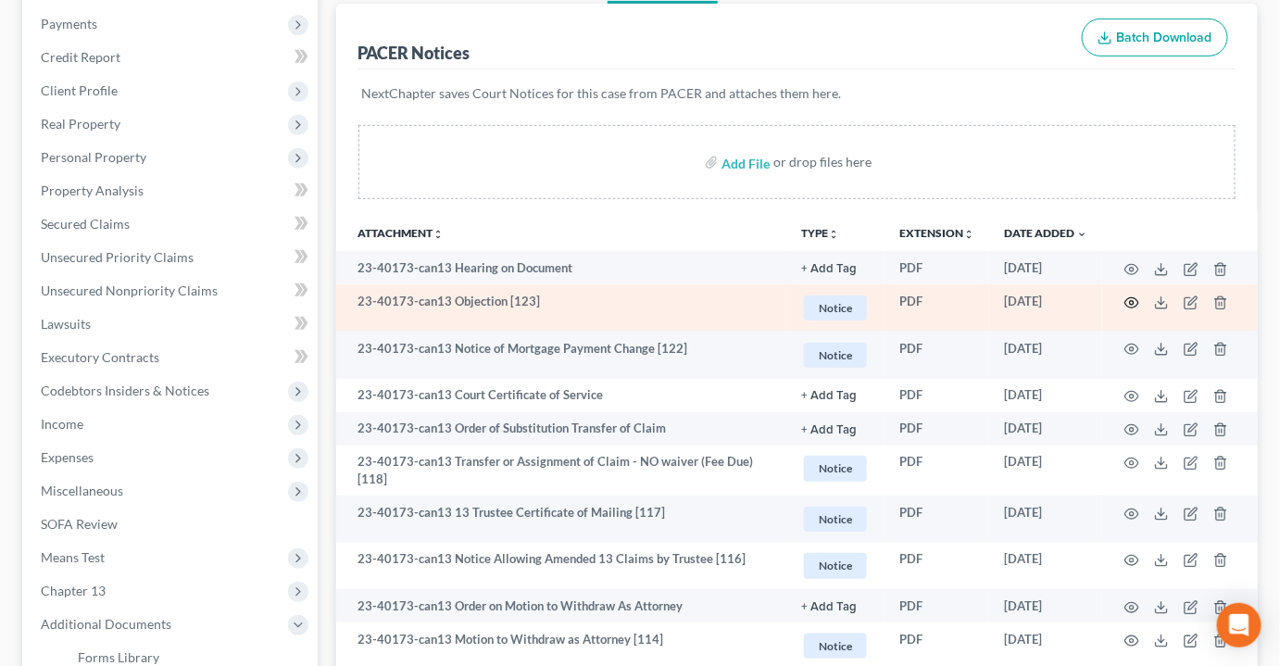
click at [1134, 295] on icon "button" at bounding box center [1131, 302] width 15 height 15
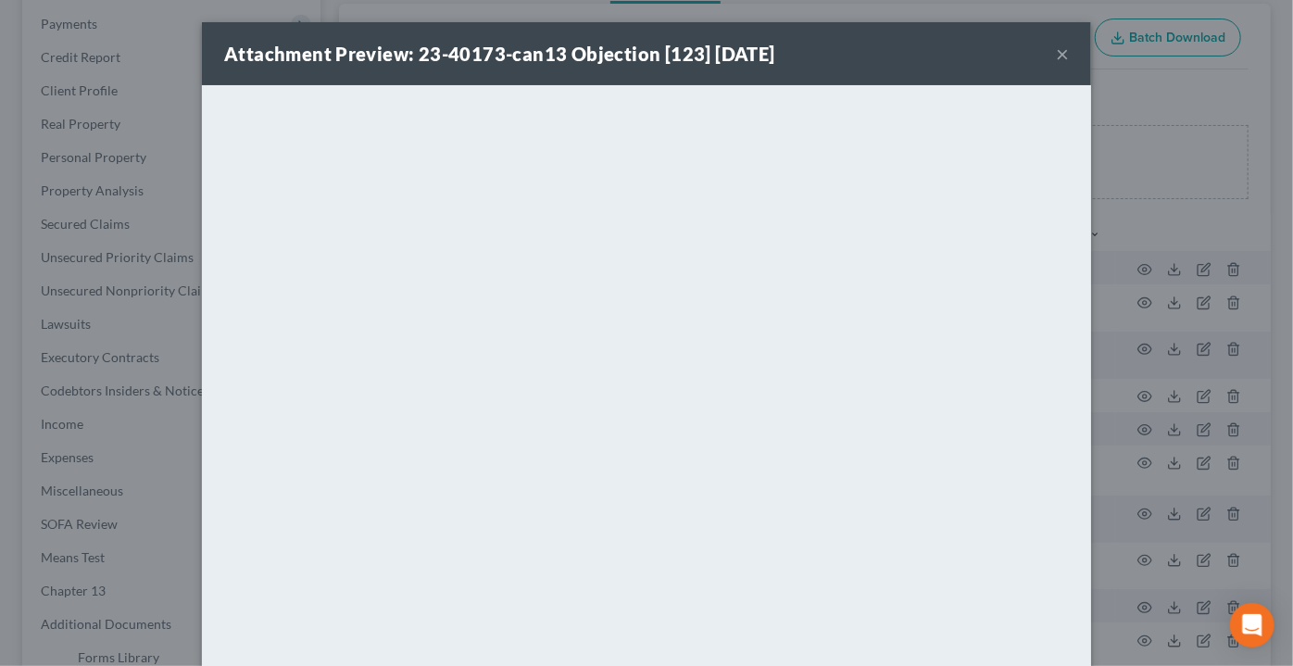
click at [1056, 54] on button "×" at bounding box center [1062, 54] width 13 height 22
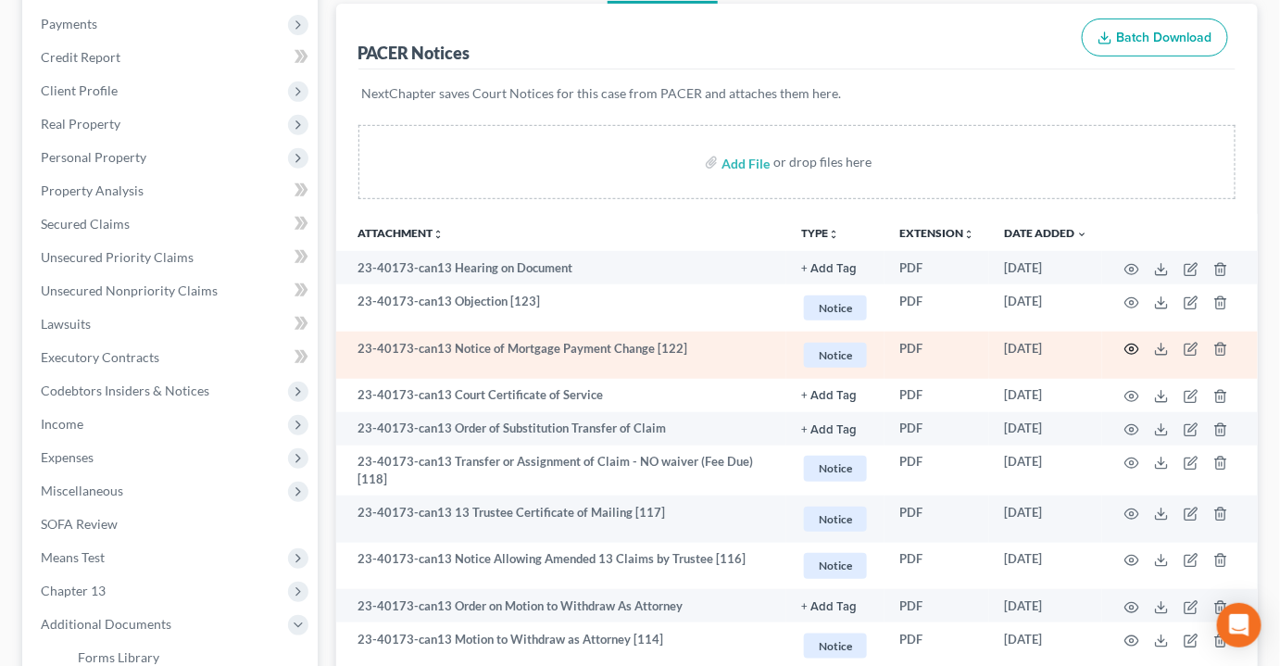
click at [1135, 342] on icon "button" at bounding box center [1131, 349] width 15 height 15
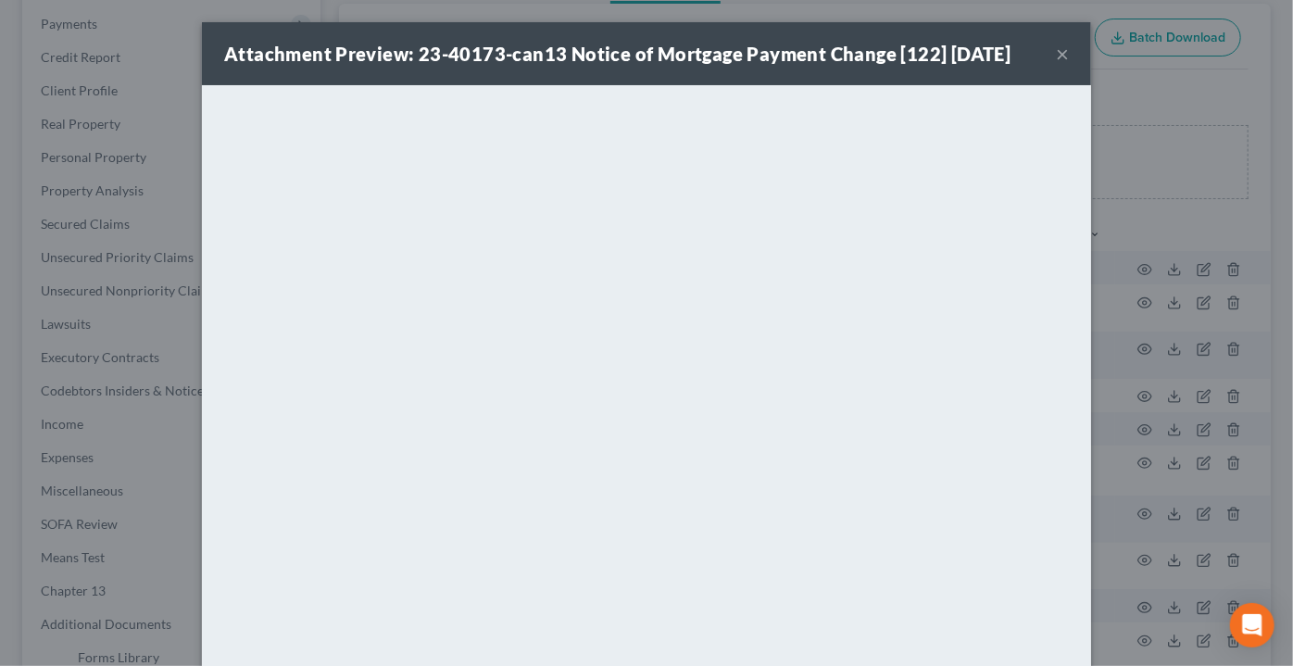
click at [1056, 56] on button "×" at bounding box center [1062, 54] width 13 height 22
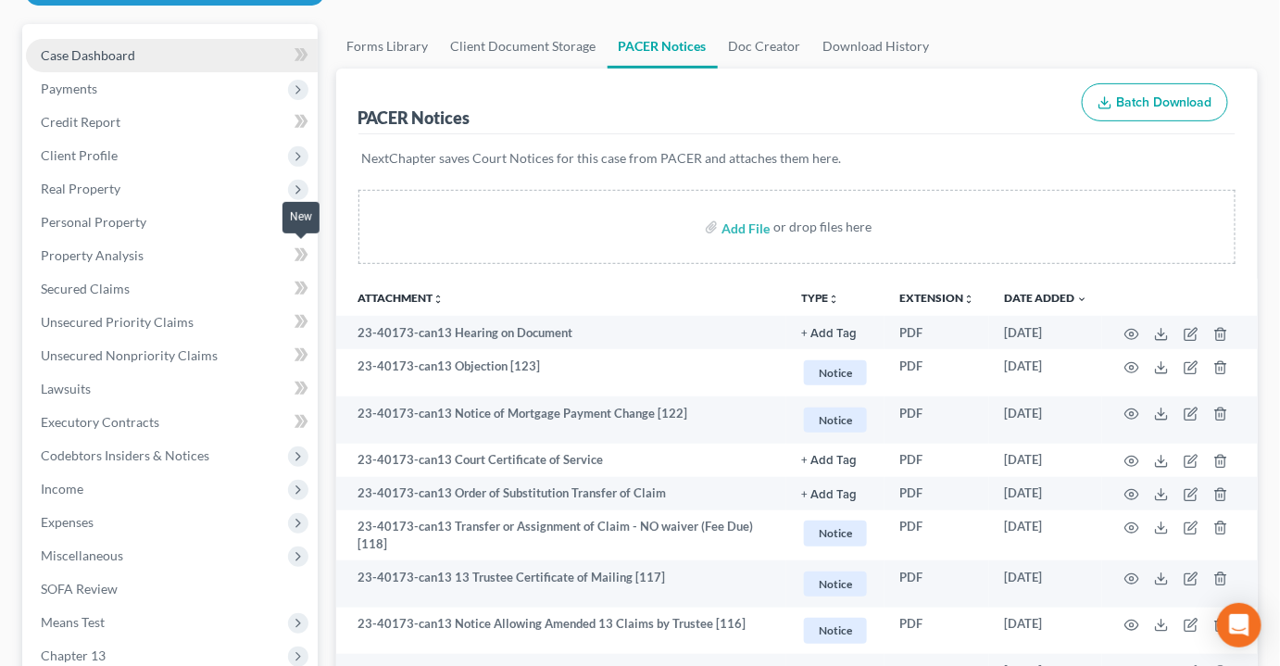
scroll to position [0, 0]
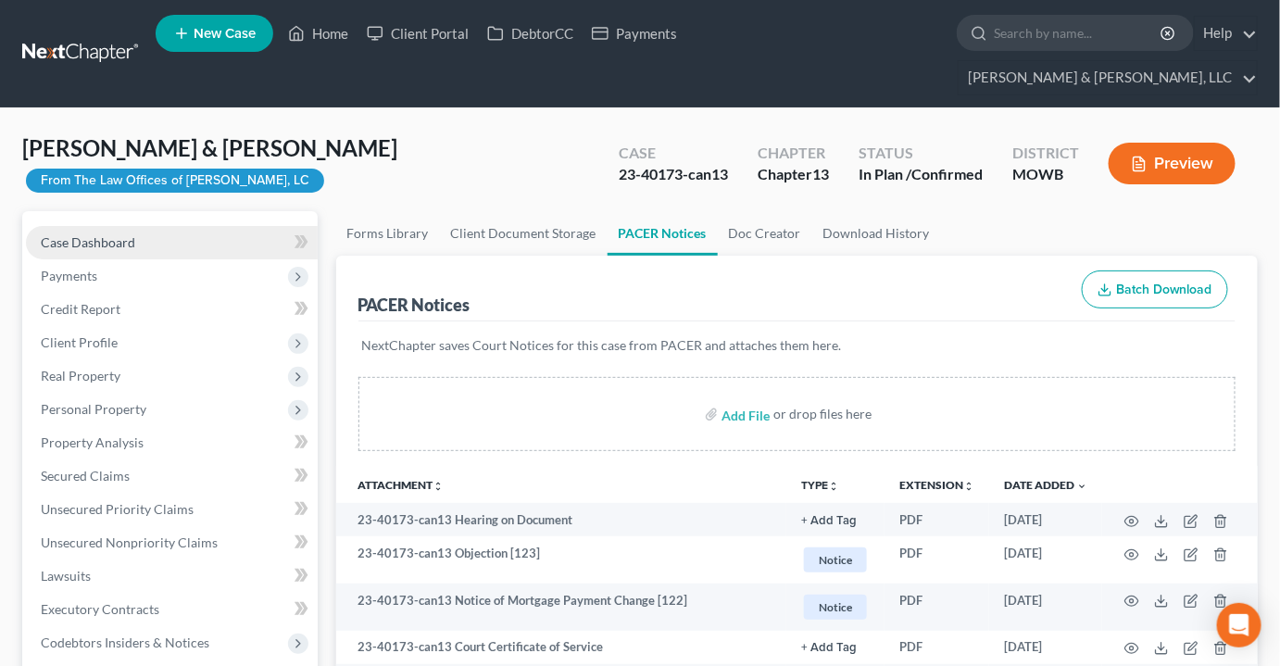
click at [105, 234] on span "Case Dashboard" at bounding box center [88, 242] width 94 height 16
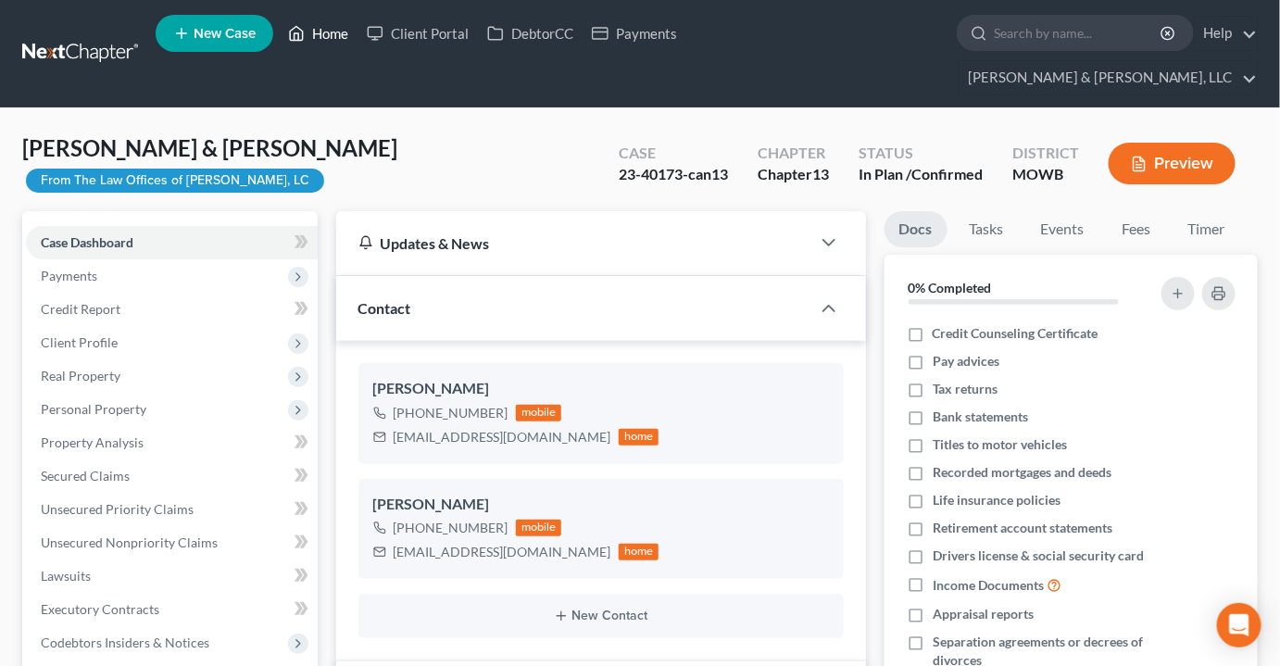
drag, startPoint x: 331, startPoint y: 36, endPoint x: 393, endPoint y: 82, distance: 76.9
click at [331, 35] on link "Home" at bounding box center [318, 33] width 79 height 33
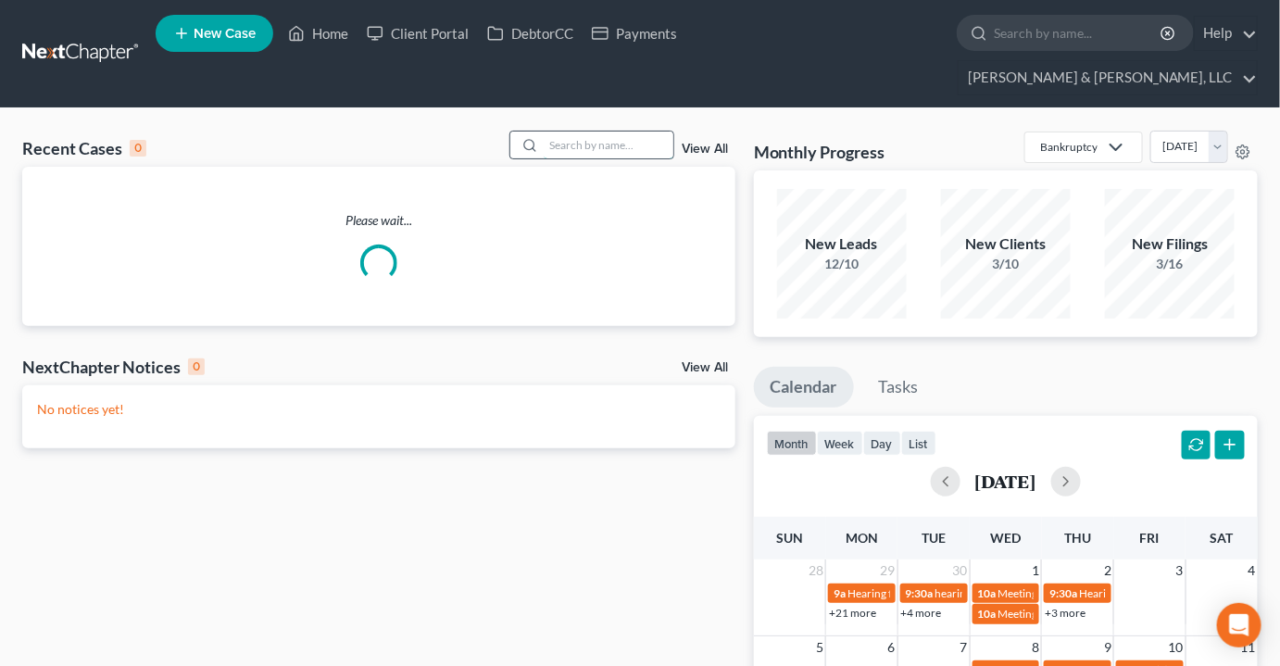
click at [603, 132] on input "search" at bounding box center [609, 145] width 130 height 27
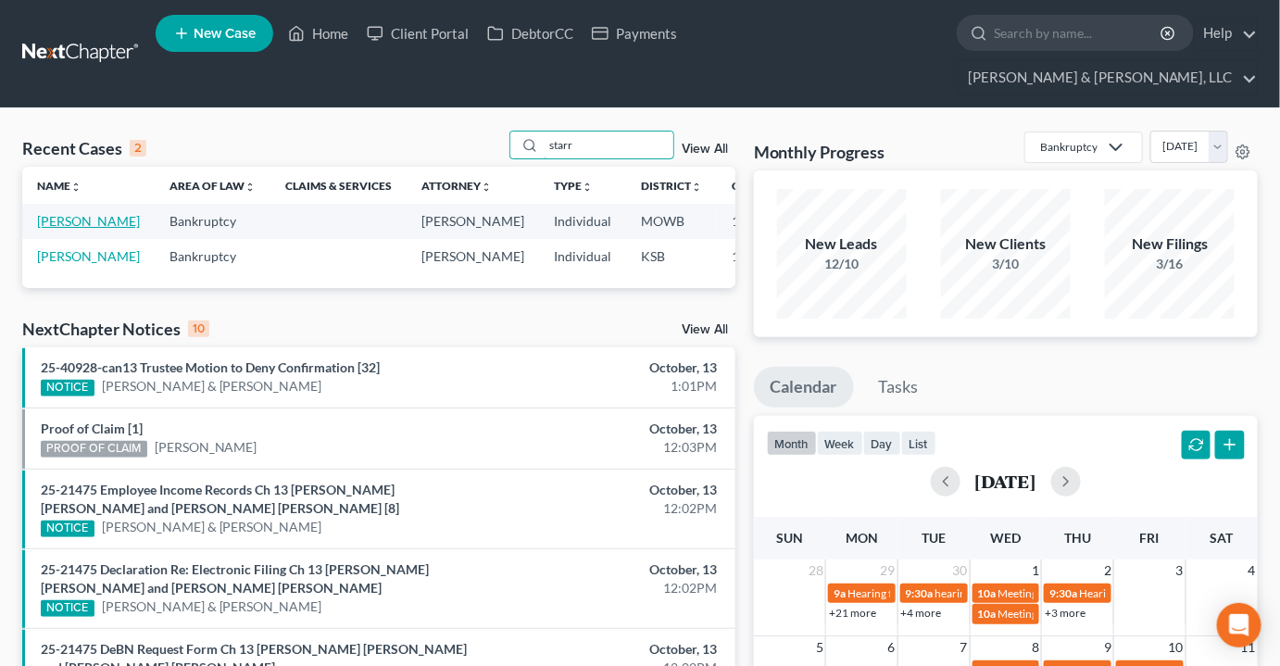
type input "starr"
click at [46, 213] on link "[PERSON_NAME]" at bounding box center [88, 221] width 103 height 16
select select "2"
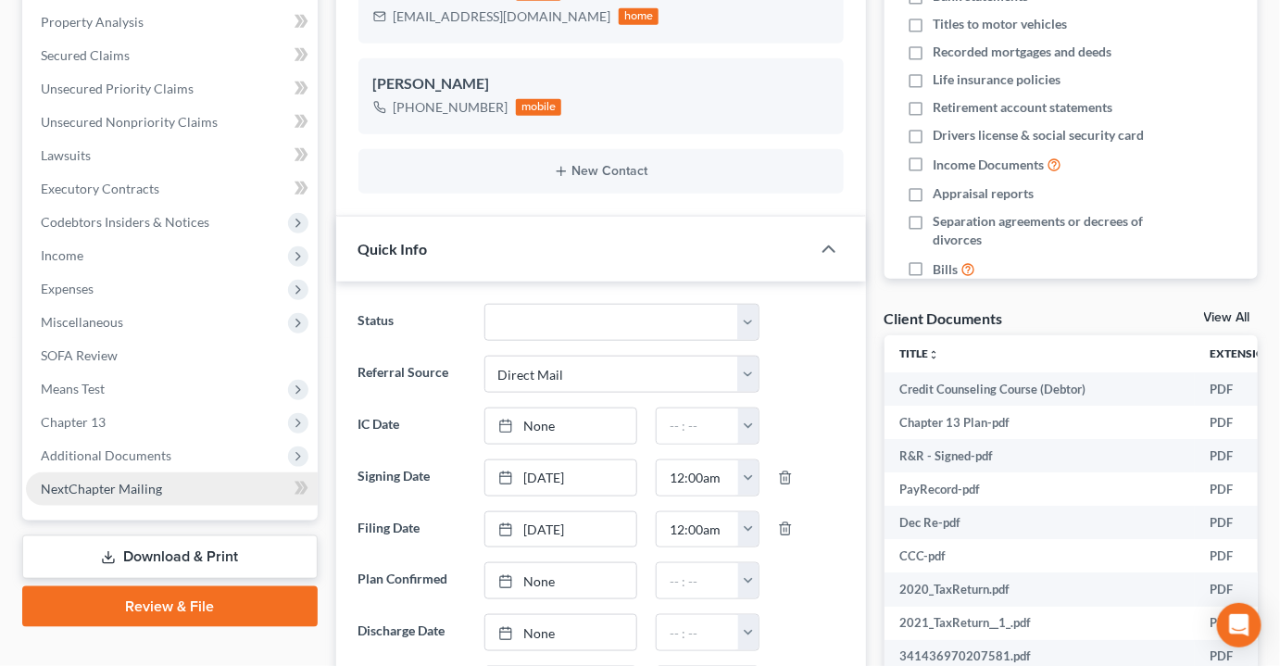
scroll to position [575, 0]
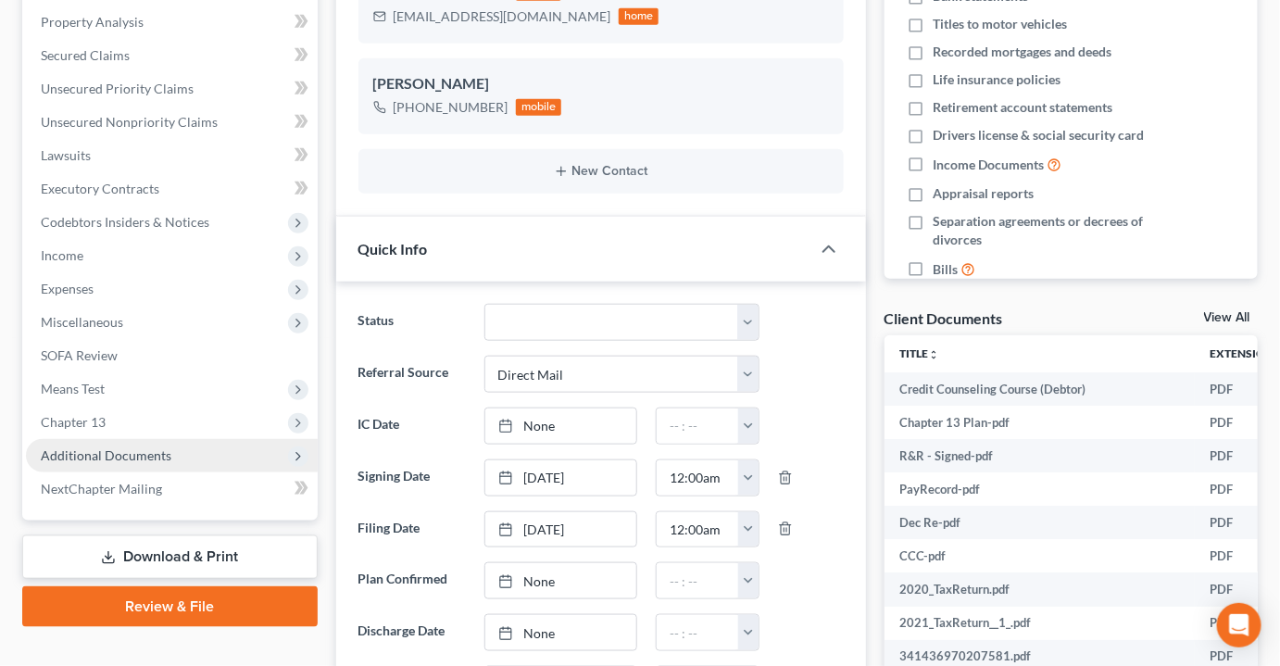
click at [106, 447] on span "Additional Documents" at bounding box center [106, 455] width 131 height 16
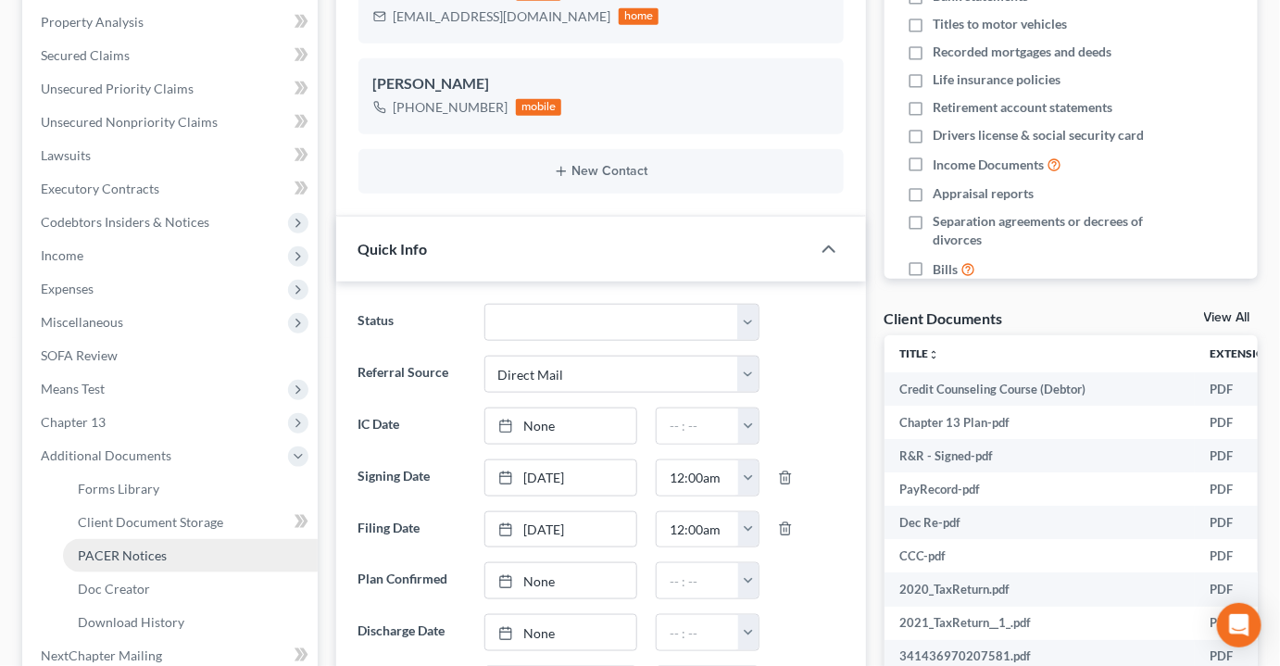
click at [117, 547] on span "PACER Notices" at bounding box center [122, 555] width 89 height 16
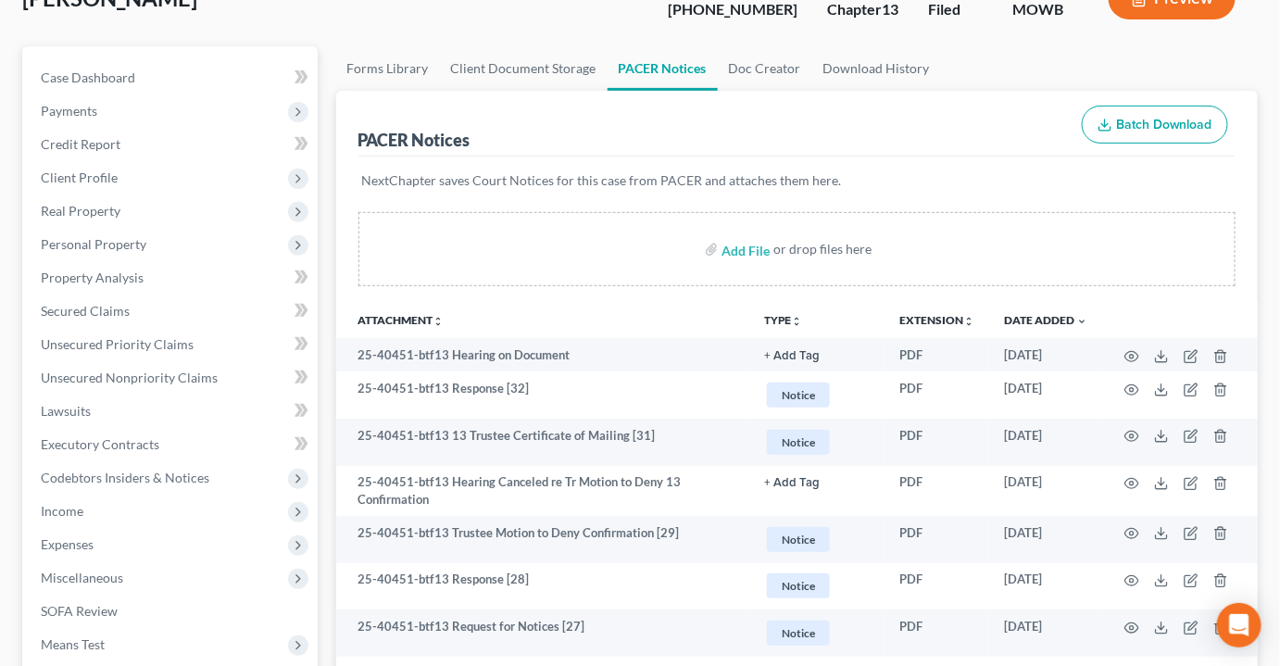
scroll to position [168, 0]
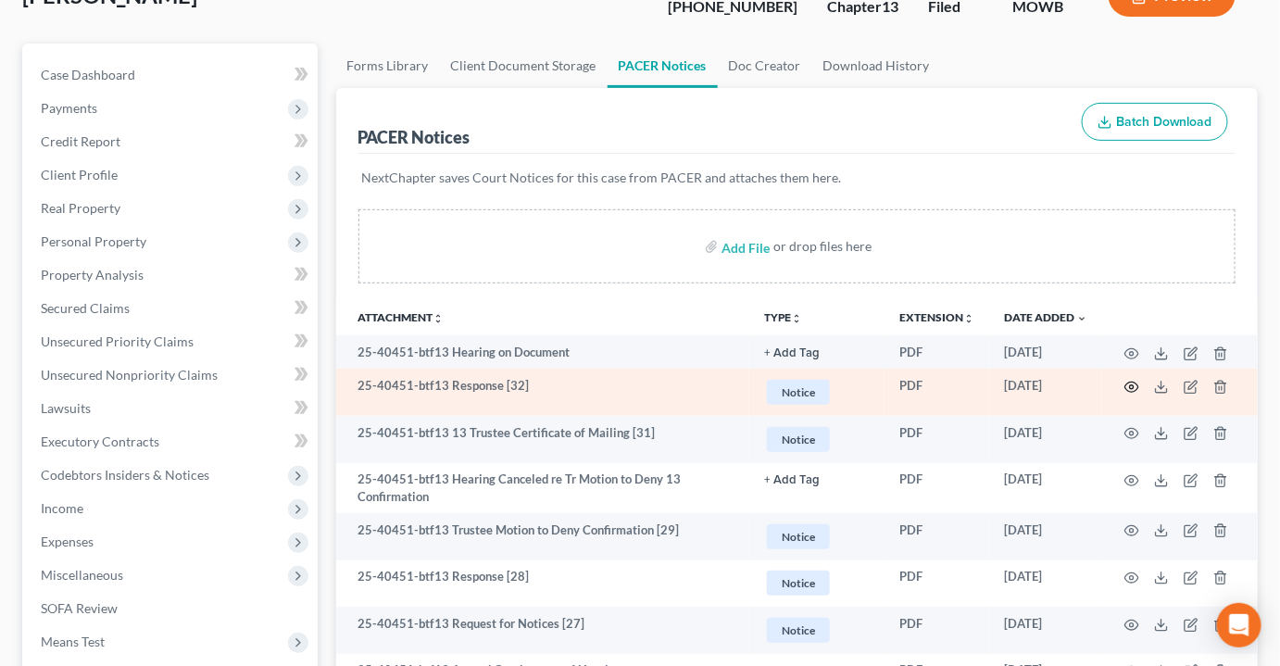
click at [1135, 380] on icon "button" at bounding box center [1131, 387] width 15 height 15
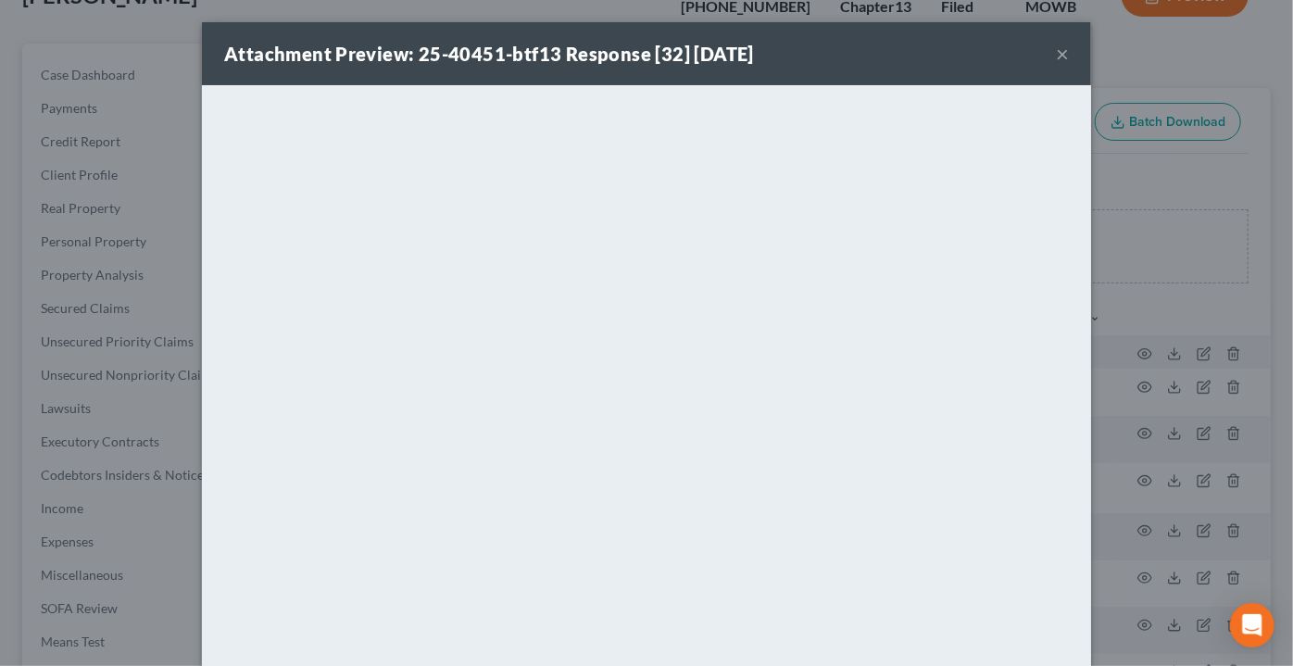
click at [1057, 47] on button "×" at bounding box center [1062, 54] width 13 height 22
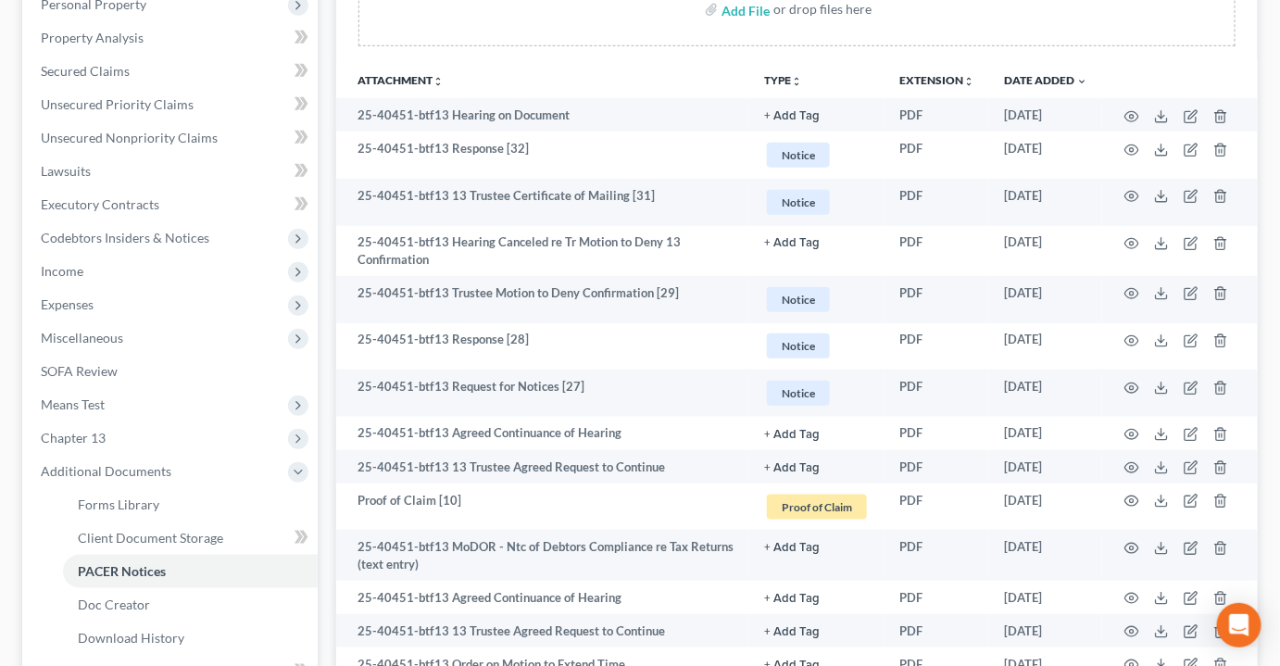
scroll to position [505, 0]
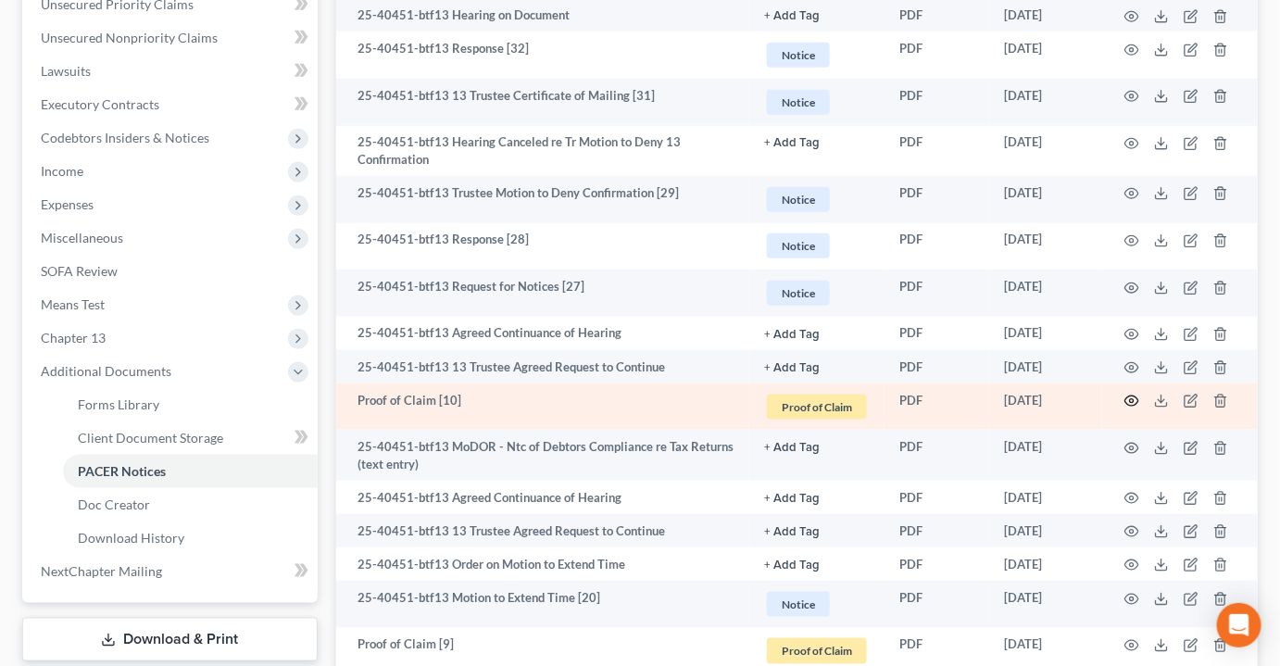
click at [1131, 399] on circle "button" at bounding box center [1132, 401] width 4 height 4
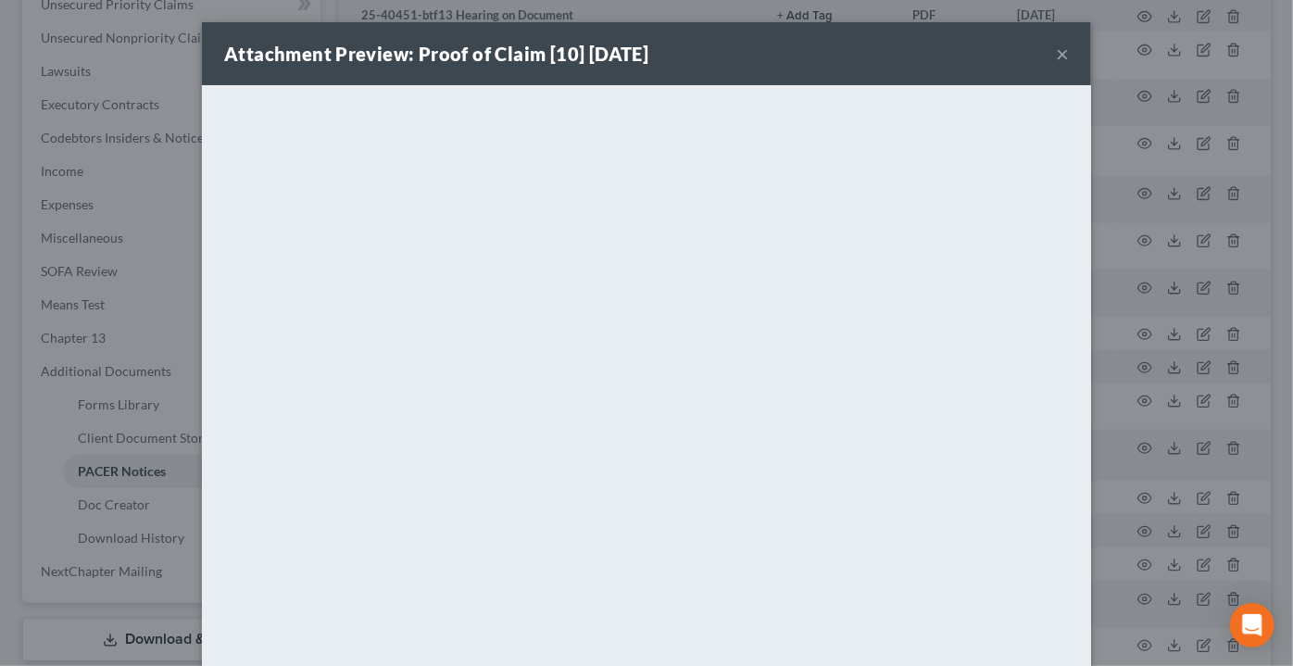
click at [1056, 59] on button "×" at bounding box center [1062, 54] width 13 height 22
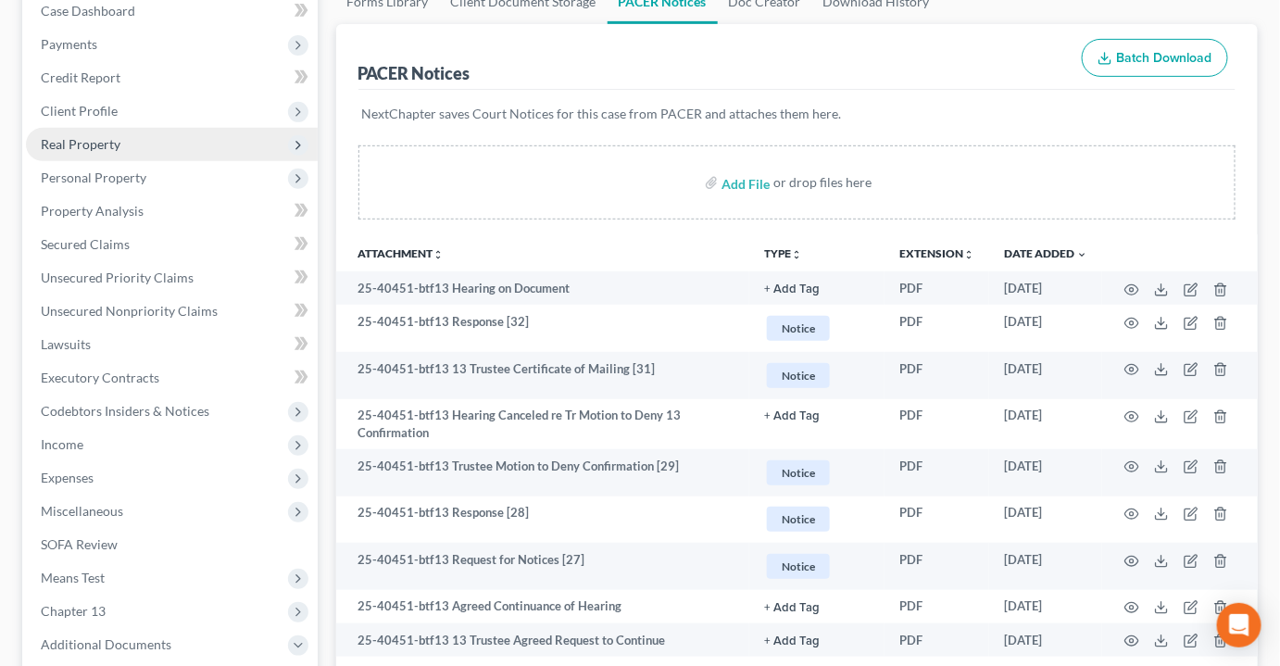
scroll to position [0, 0]
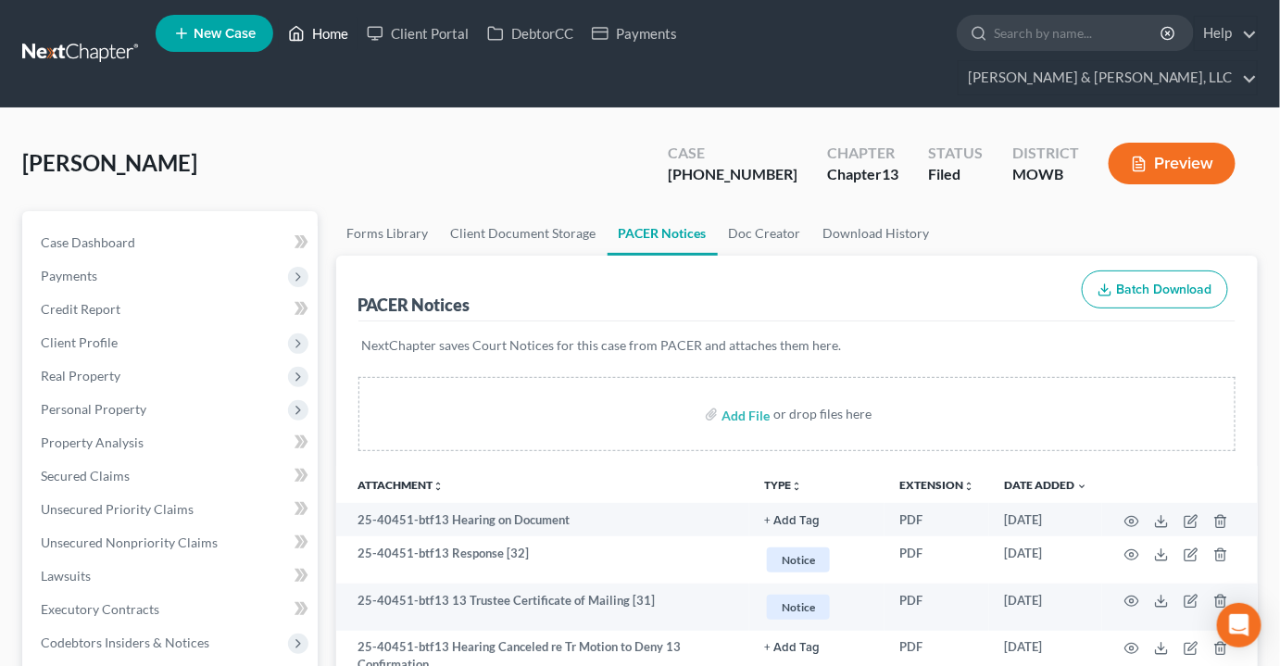
click at [341, 35] on link "Home" at bounding box center [318, 33] width 79 height 33
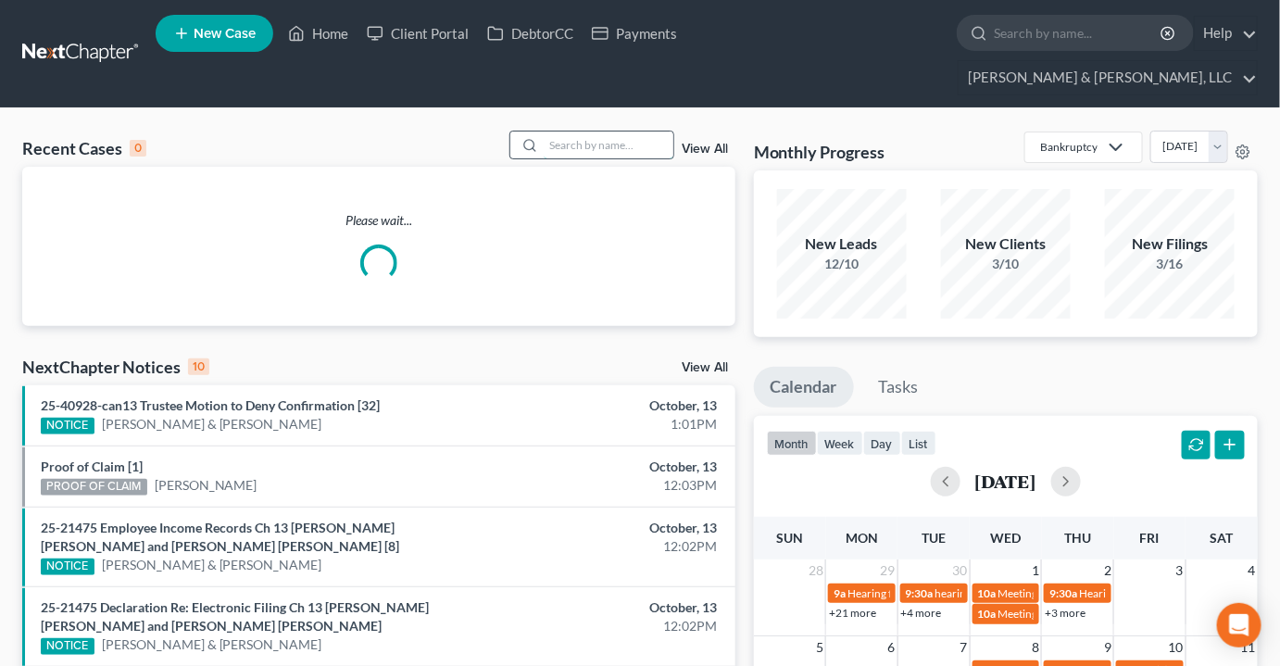
click at [623, 132] on input "search" at bounding box center [609, 145] width 130 height 27
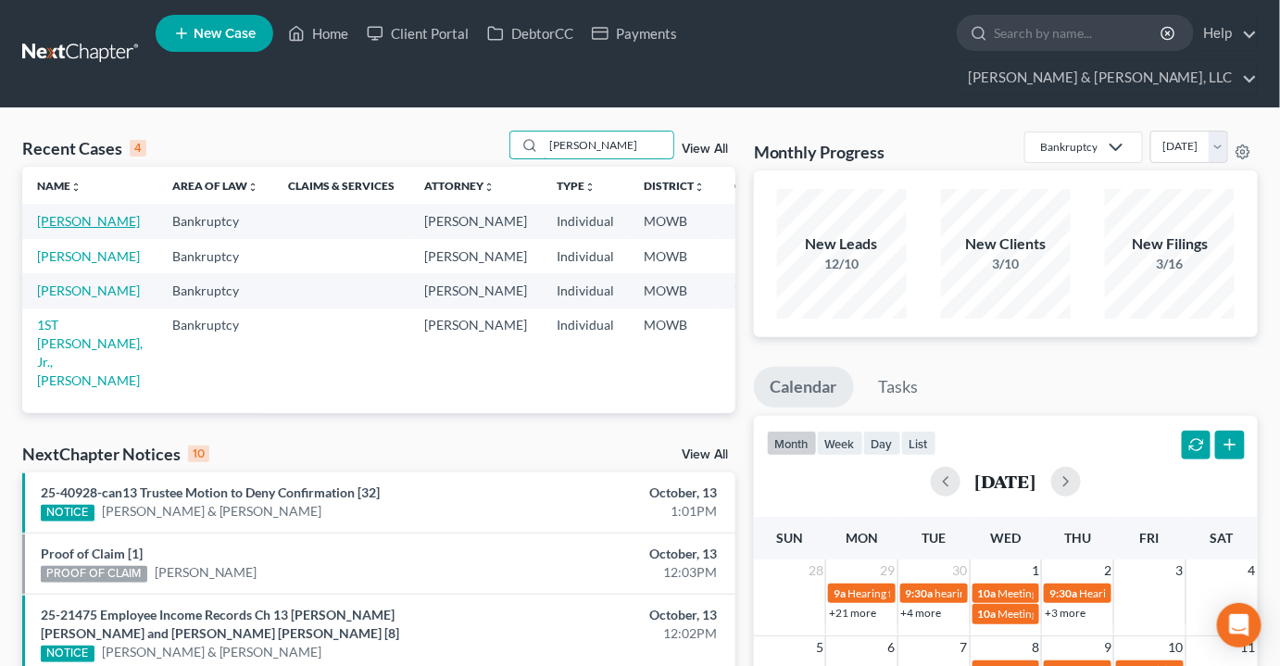
type input "warmack"
click at [55, 213] on link "[PERSON_NAME]" at bounding box center [88, 221] width 103 height 16
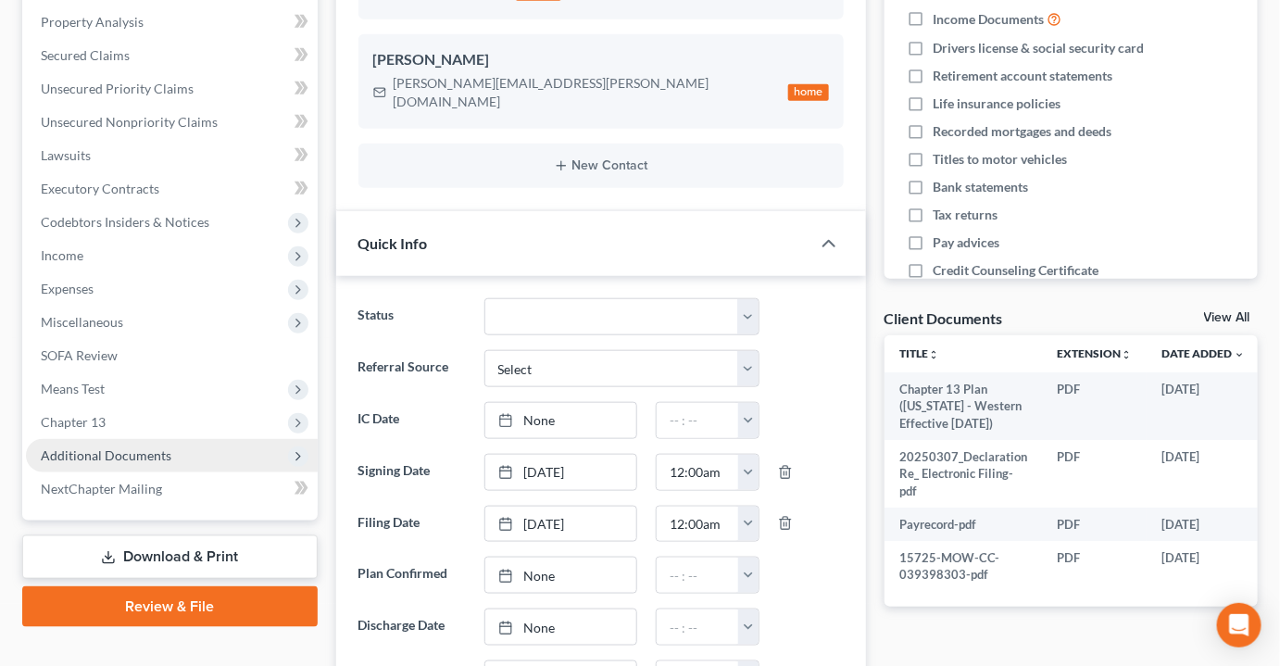
scroll to position [6866, 0]
click at [104, 447] on span "Additional Documents" at bounding box center [106, 455] width 131 height 16
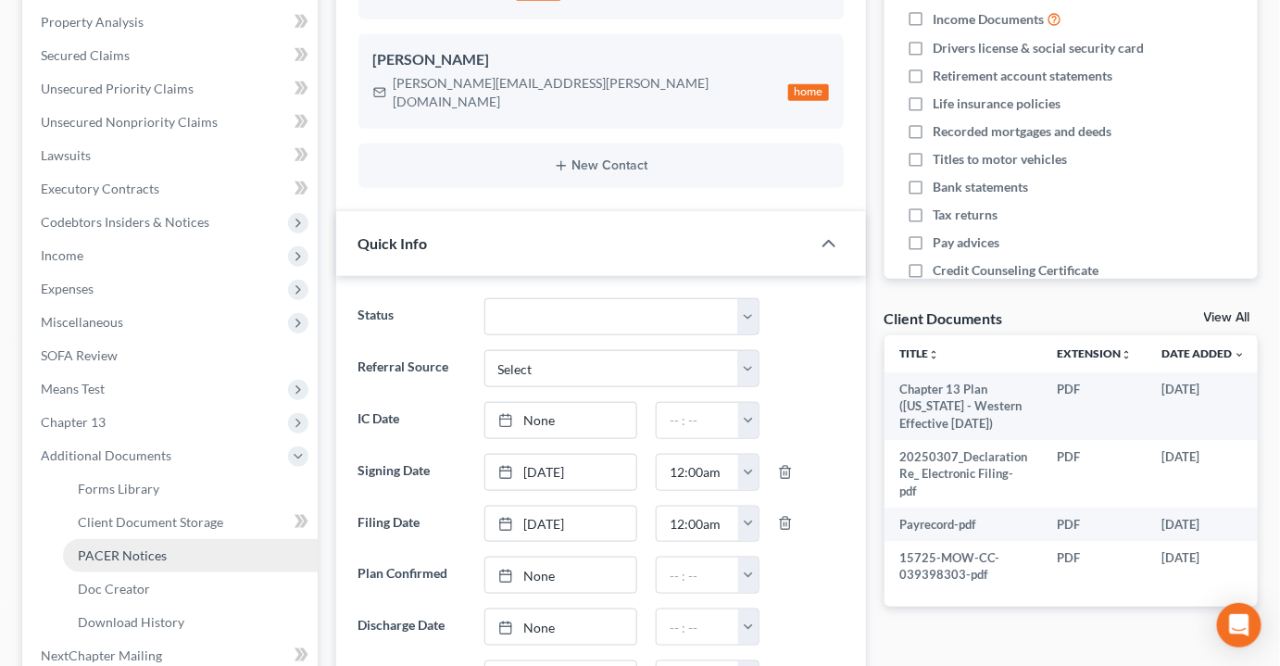
click at [108, 539] on link "PACER Notices" at bounding box center [190, 555] width 255 height 33
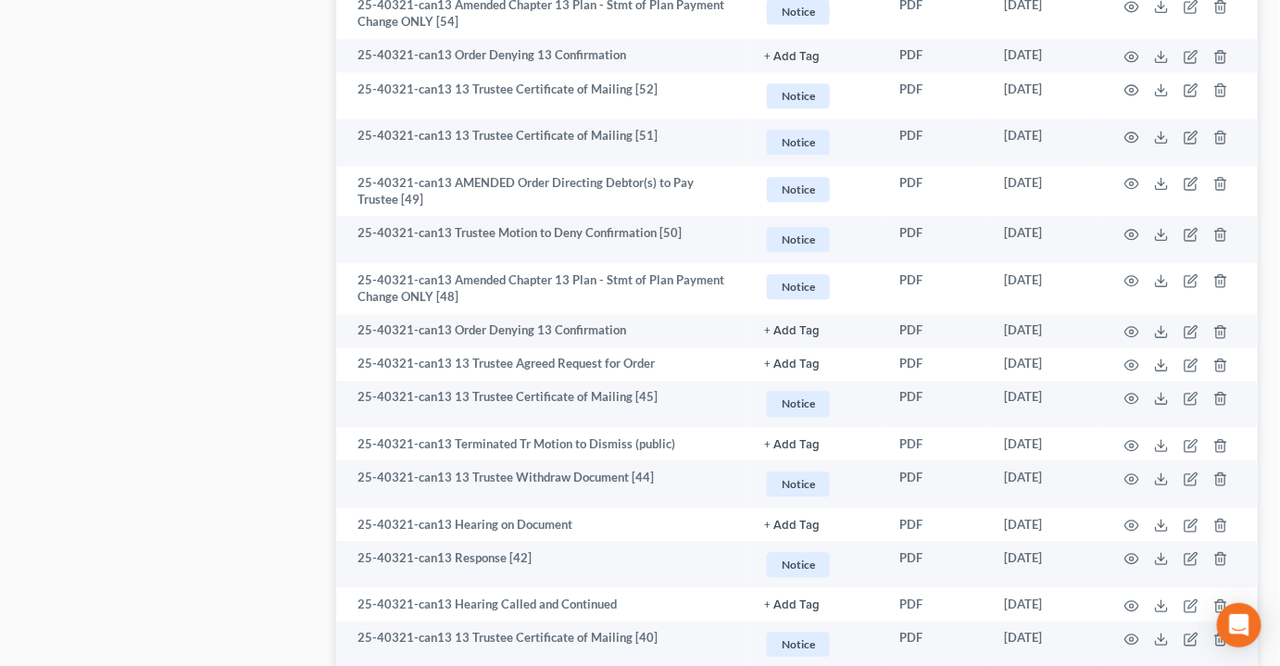
scroll to position [1431, 0]
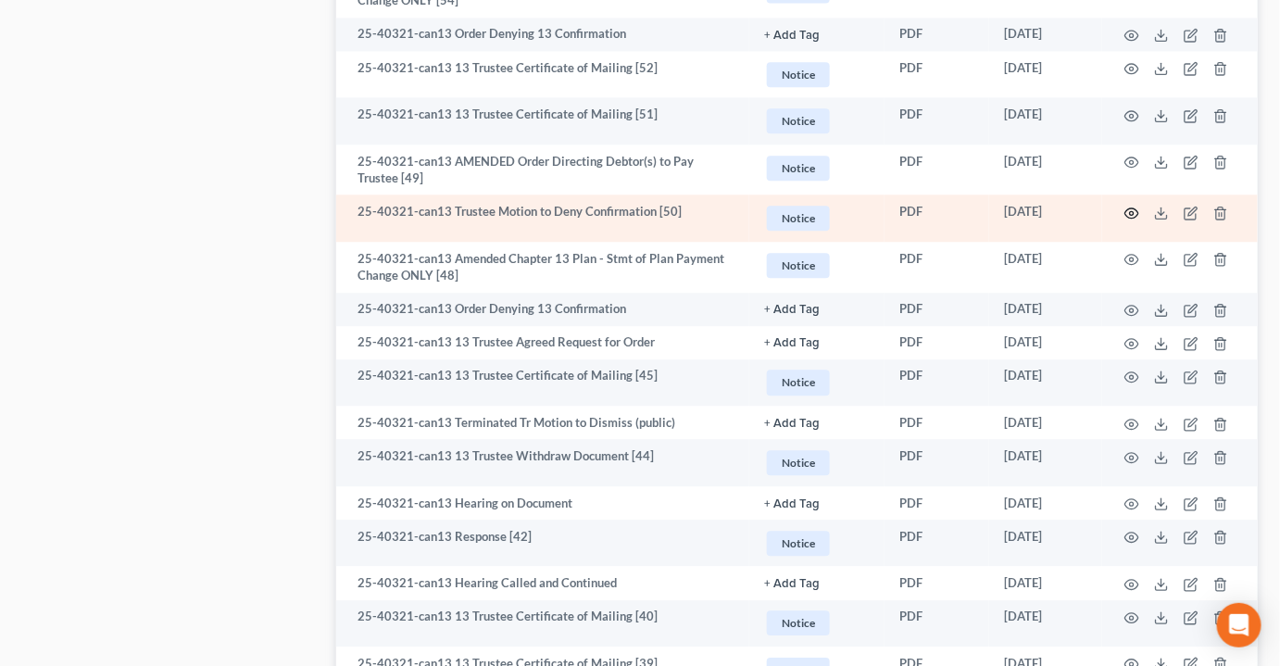
click at [1131, 211] on circle "button" at bounding box center [1132, 213] width 4 height 4
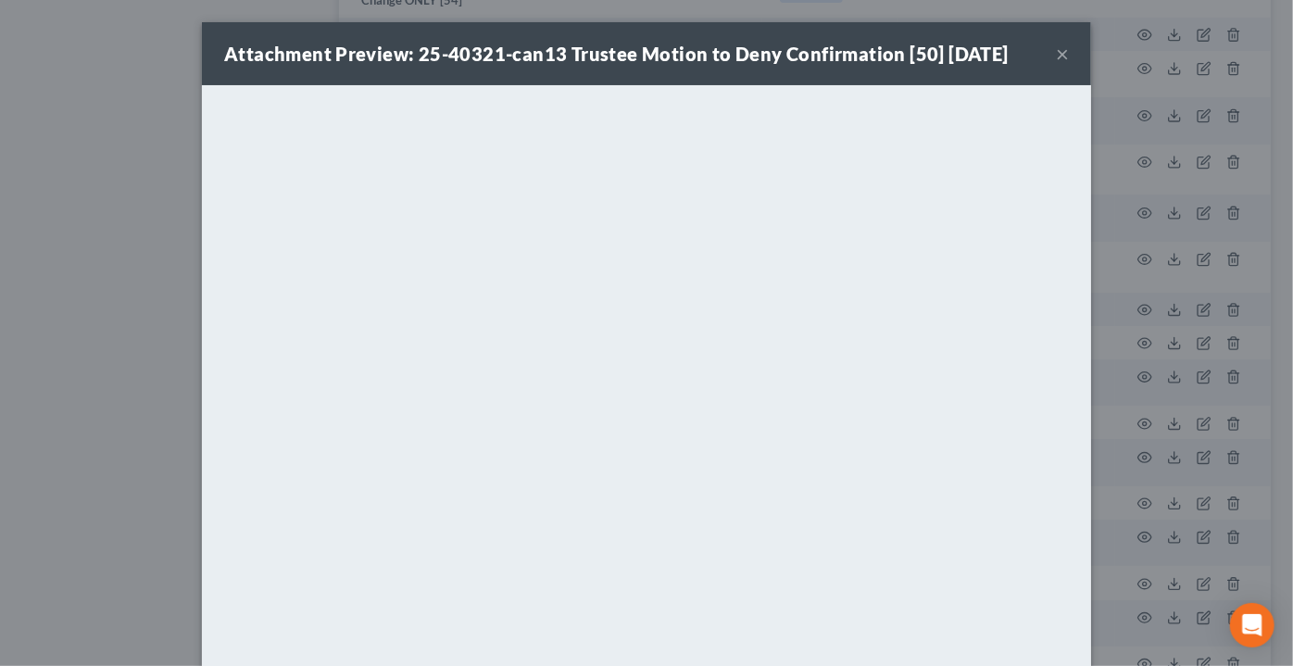
click at [1056, 56] on button "×" at bounding box center [1062, 54] width 13 height 22
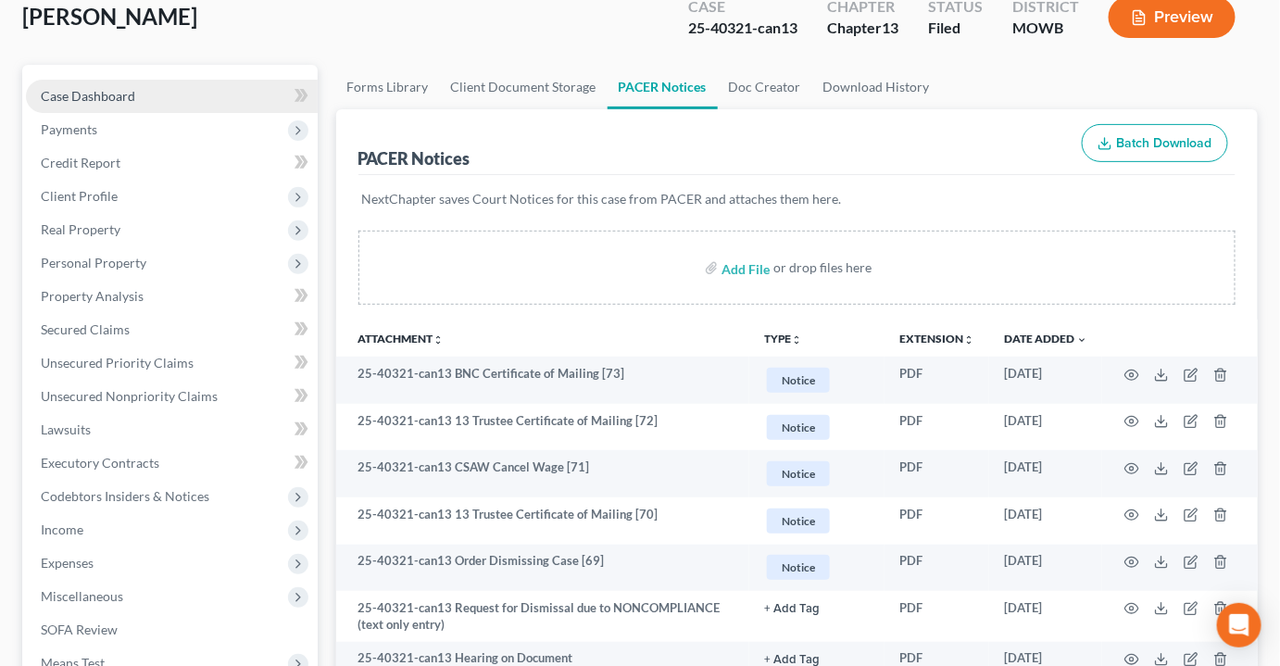
scroll to position [0, 0]
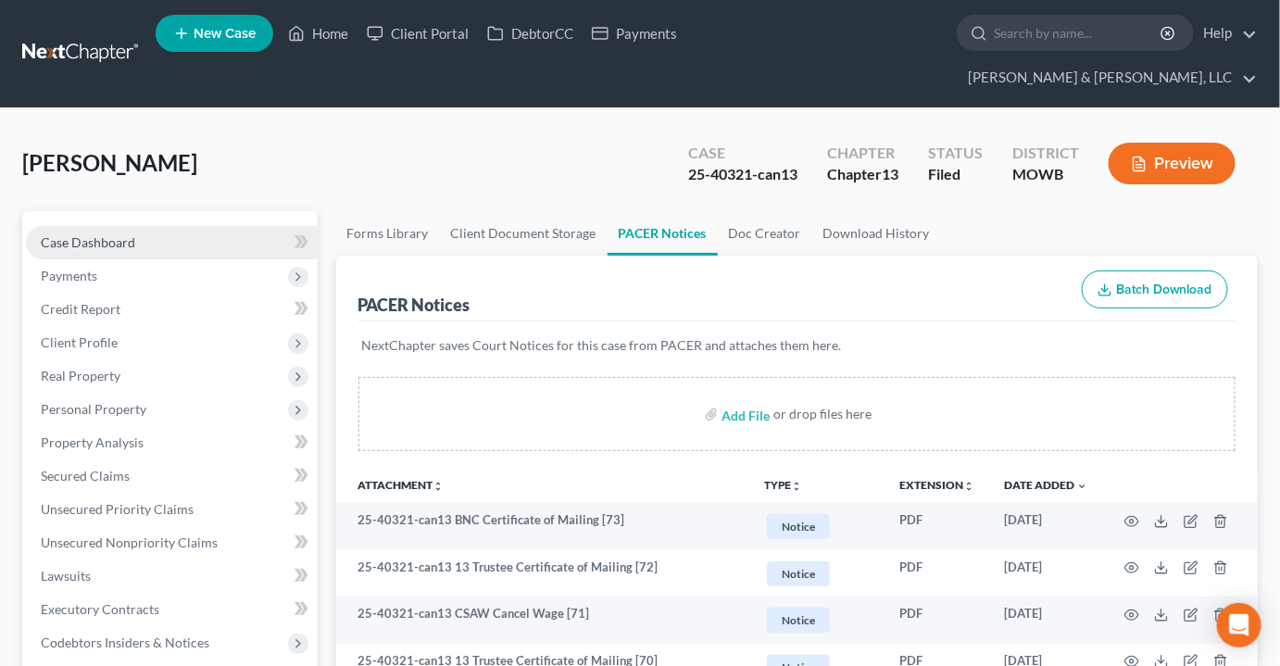
click at [98, 234] on span "Case Dashboard" at bounding box center [88, 242] width 94 height 16
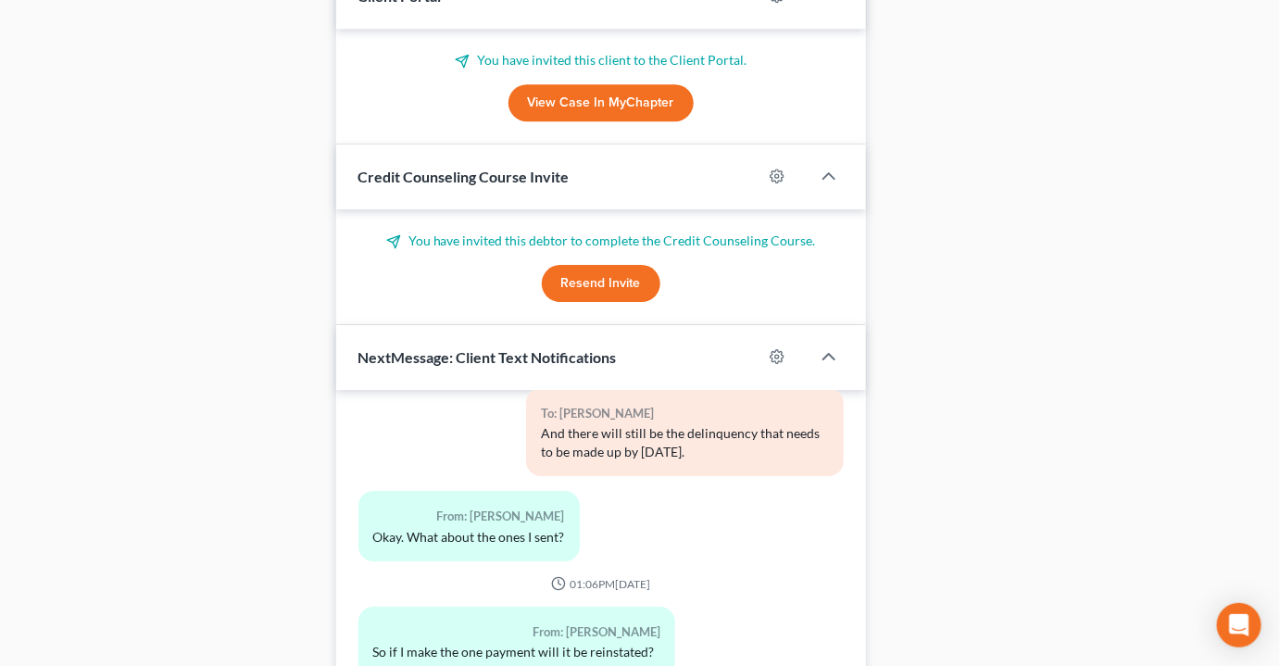
scroll to position [2000, 0]
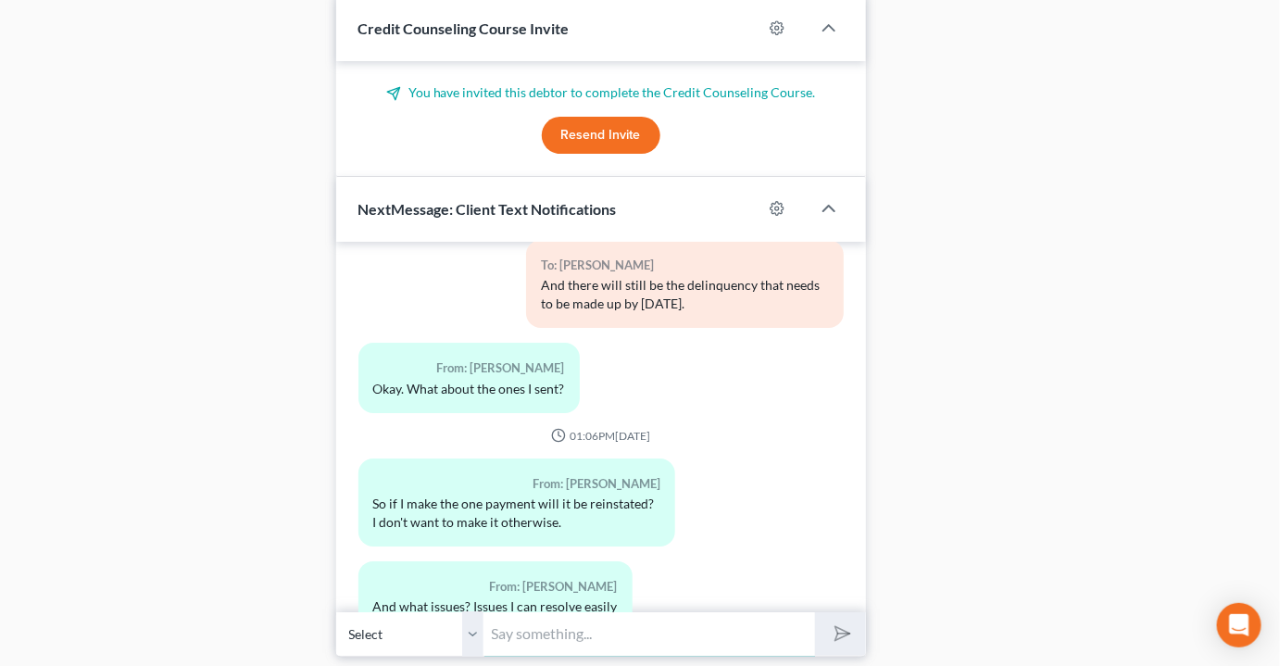
click at [543, 611] on input "text" at bounding box center [649, 633] width 331 height 45
type input "The main issue is lack of payments, but that caused the plan to run long."
click at [815, 612] on button "submit" at bounding box center [840, 634] width 51 height 44
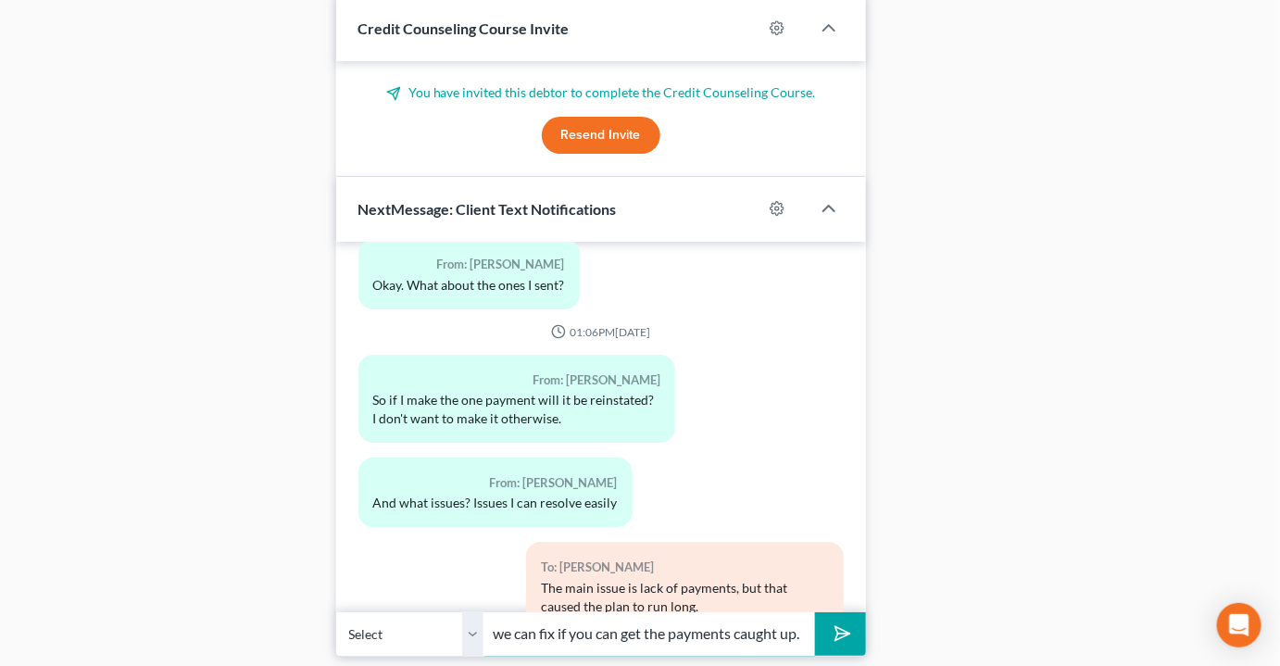
scroll to position [0, 128]
type input "It is something that we can fix if you can get the payments caught up."
click at [815, 612] on button "submit" at bounding box center [840, 634] width 51 height 44
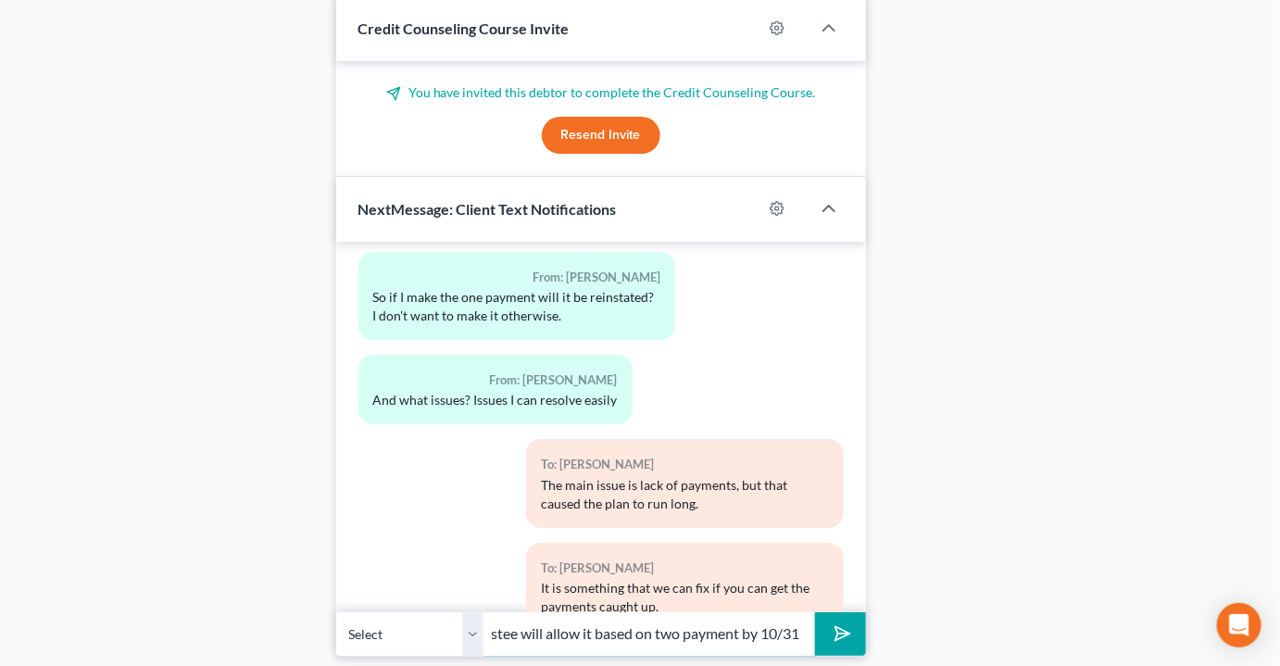
scroll to position [0, 470]
type input "And I can file the motion to reinstate pretty quickly and find out if the Trust…"
click at [815, 612] on button "submit" at bounding box center [840, 634] width 51 height 44
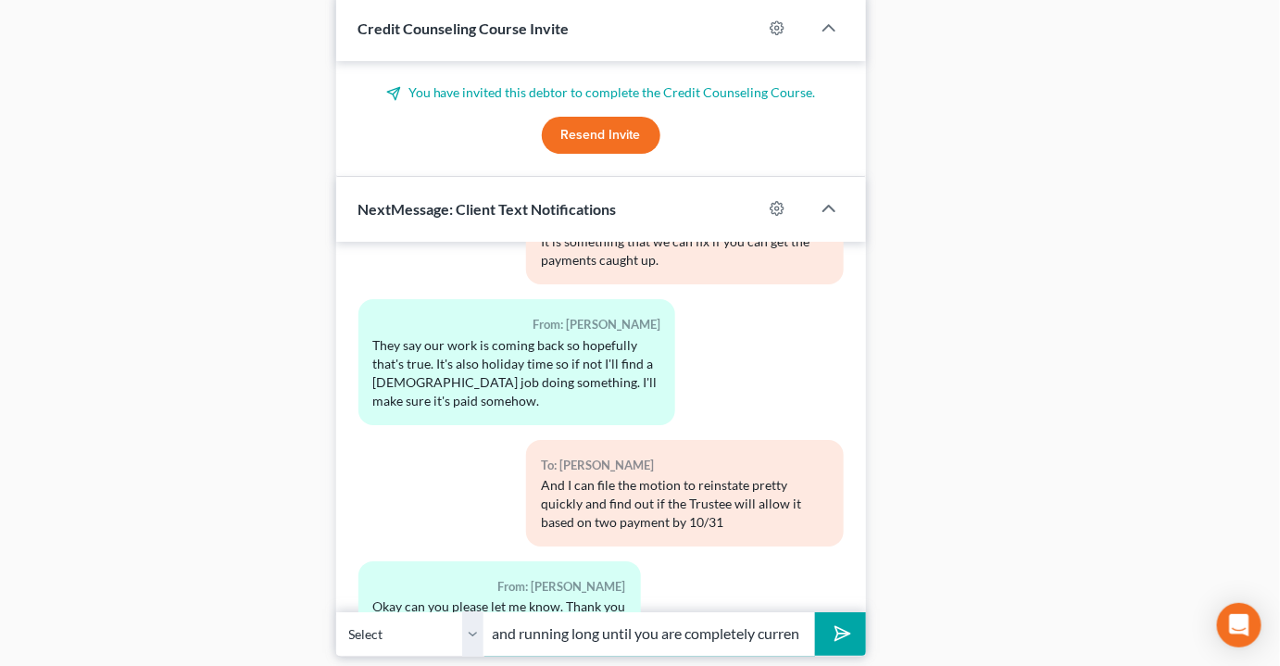
scroll to position [0, 483]
type input "The issue is that they won't fix everything as the plan will still be in arrear…"
click at [815, 612] on button "submit" at bounding box center [840, 634] width 51 height 44
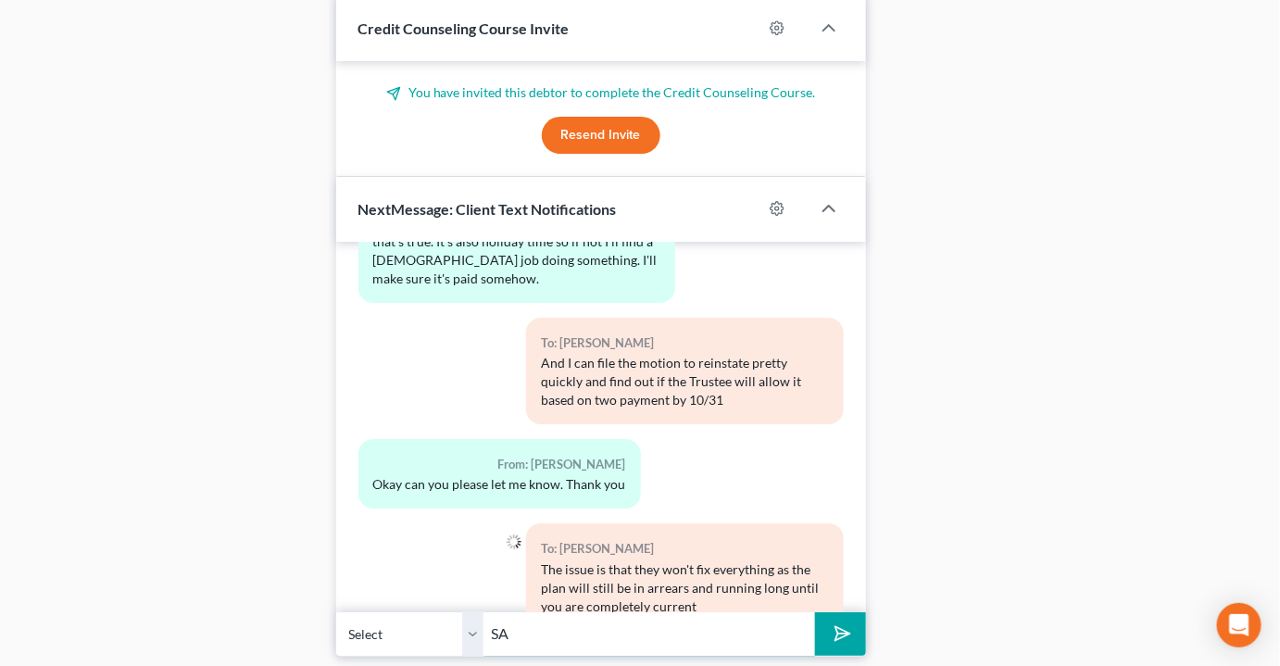
type input "S"
type input "Are you planning to make the payment by TFS or epay?"
click at [815, 612] on button "submit" at bounding box center [840, 634] width 51 height 44
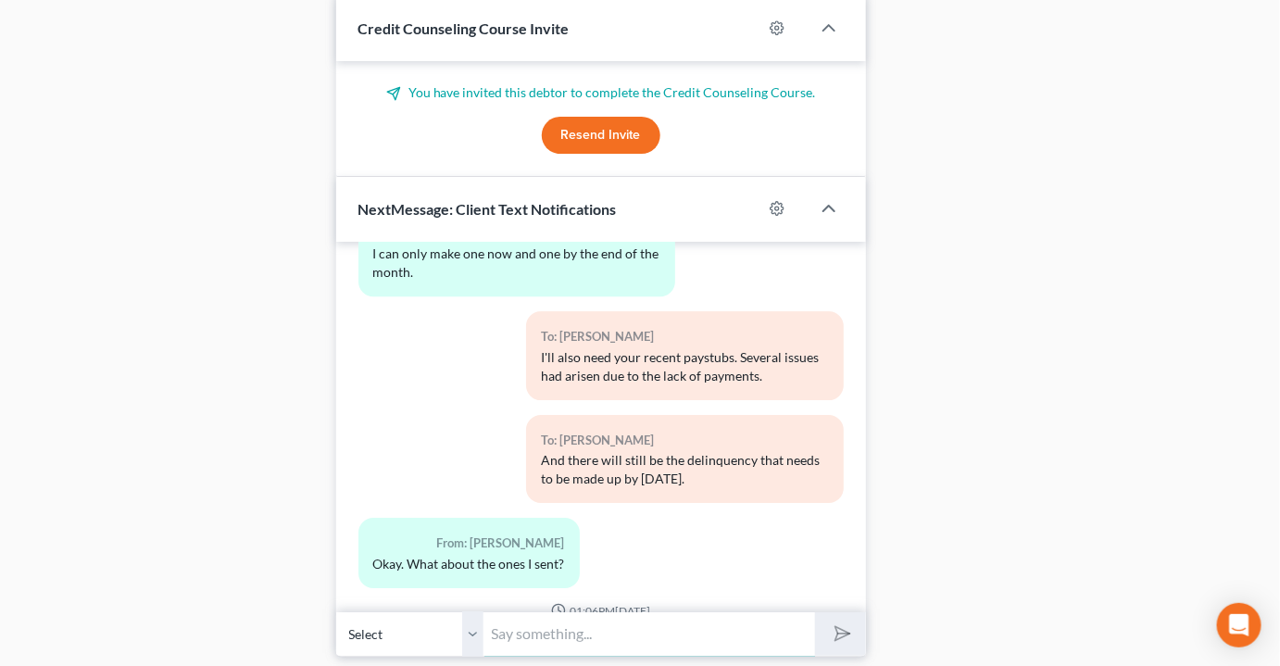
scroll to position [7196, 0]
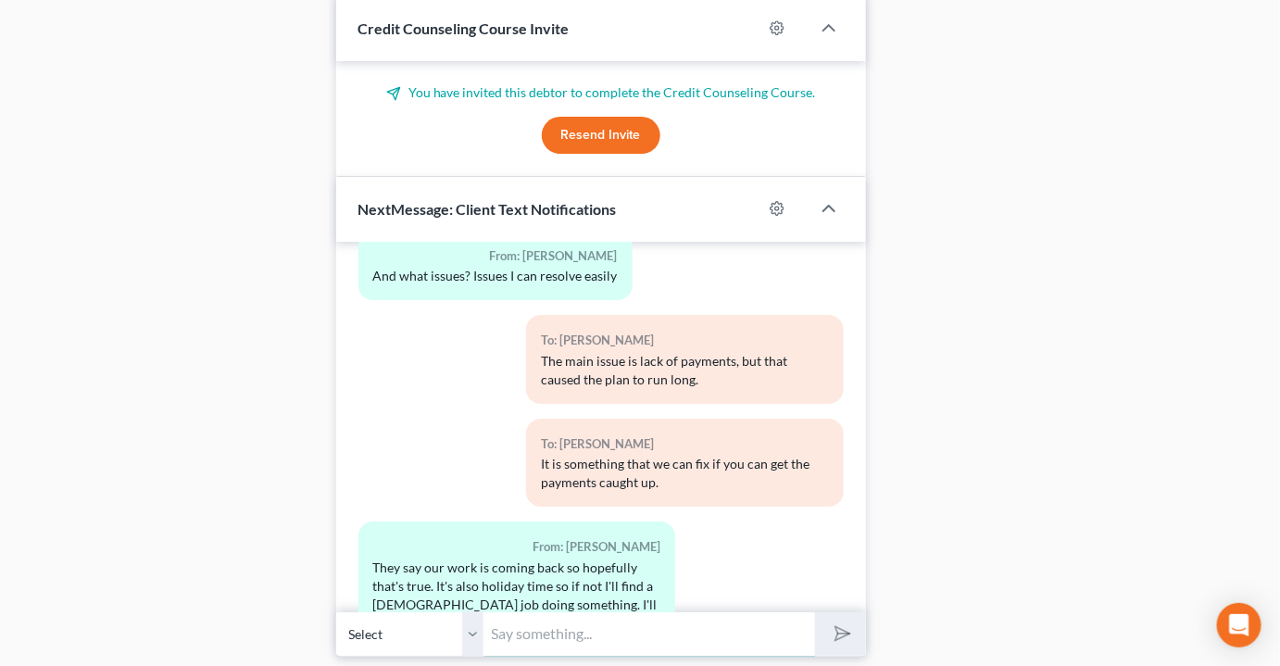
click at [608, 611] on input "text" at bounding box center [649, 633] width 331 height 45
type input "Can you email your recent paystubs? ddean@pattondean.com"
click at [815, 612] on button "submit" at bounding box center [840, 634] width 51 height 44
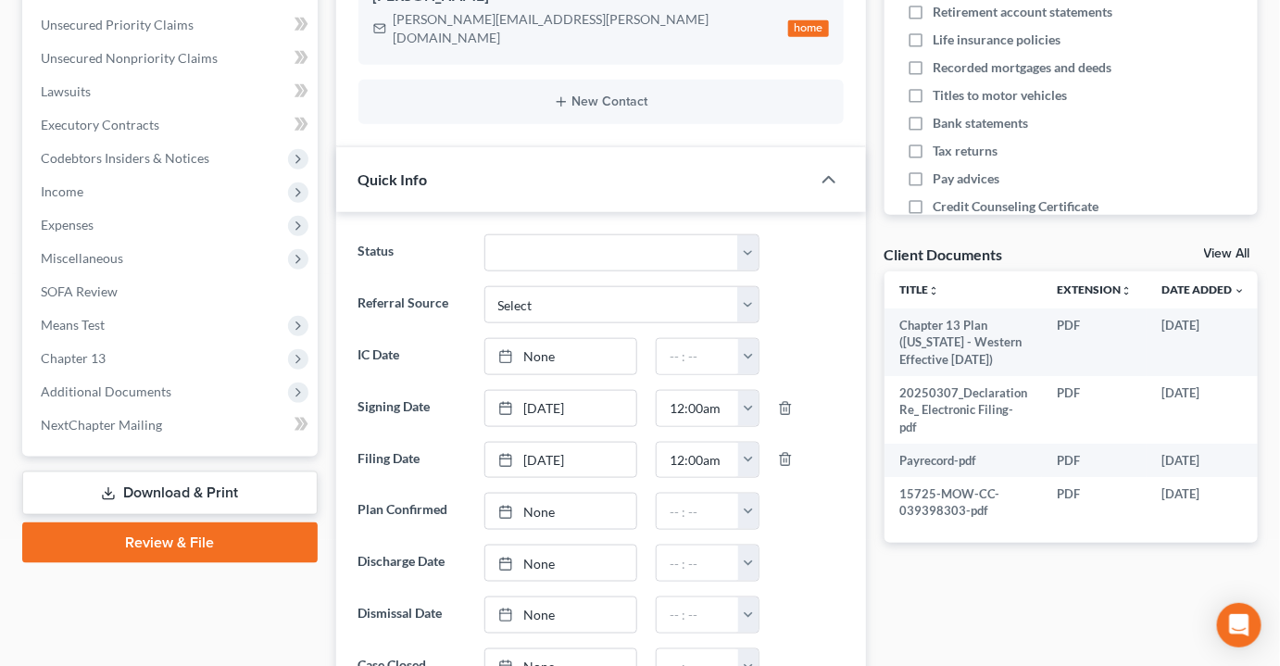
scroll to position [0, 0]
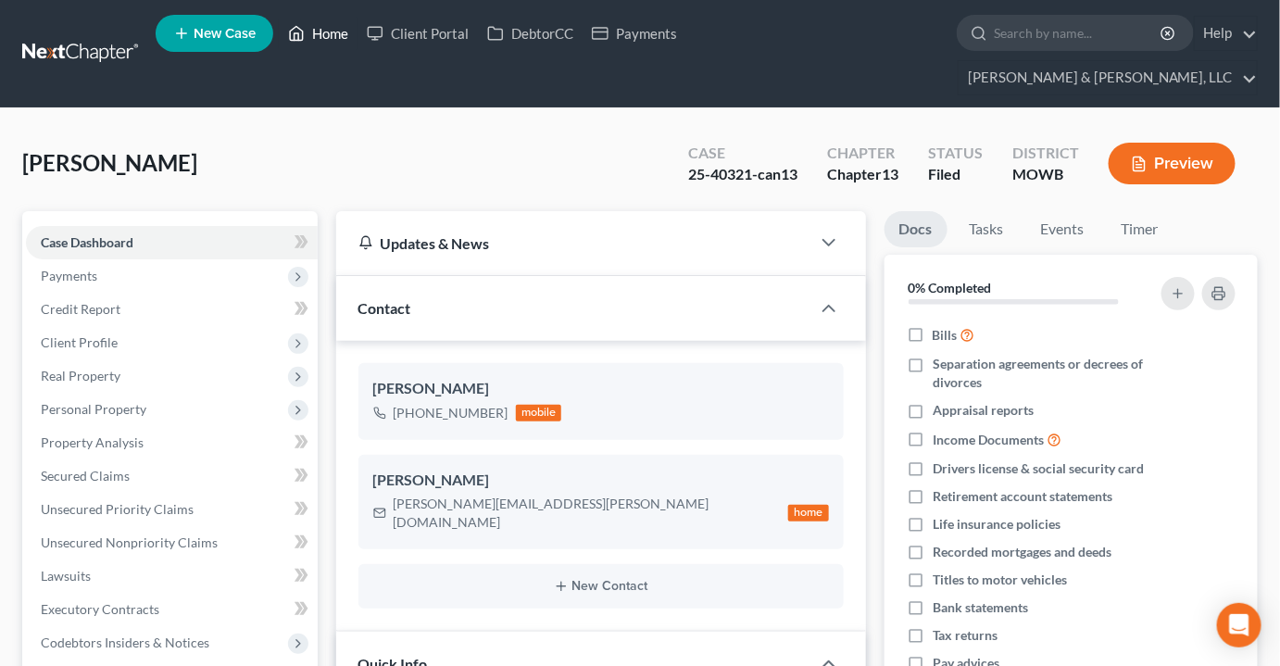
click at [329, 35] on link "Home" at bounding box center [318, 33] width 79 height 33
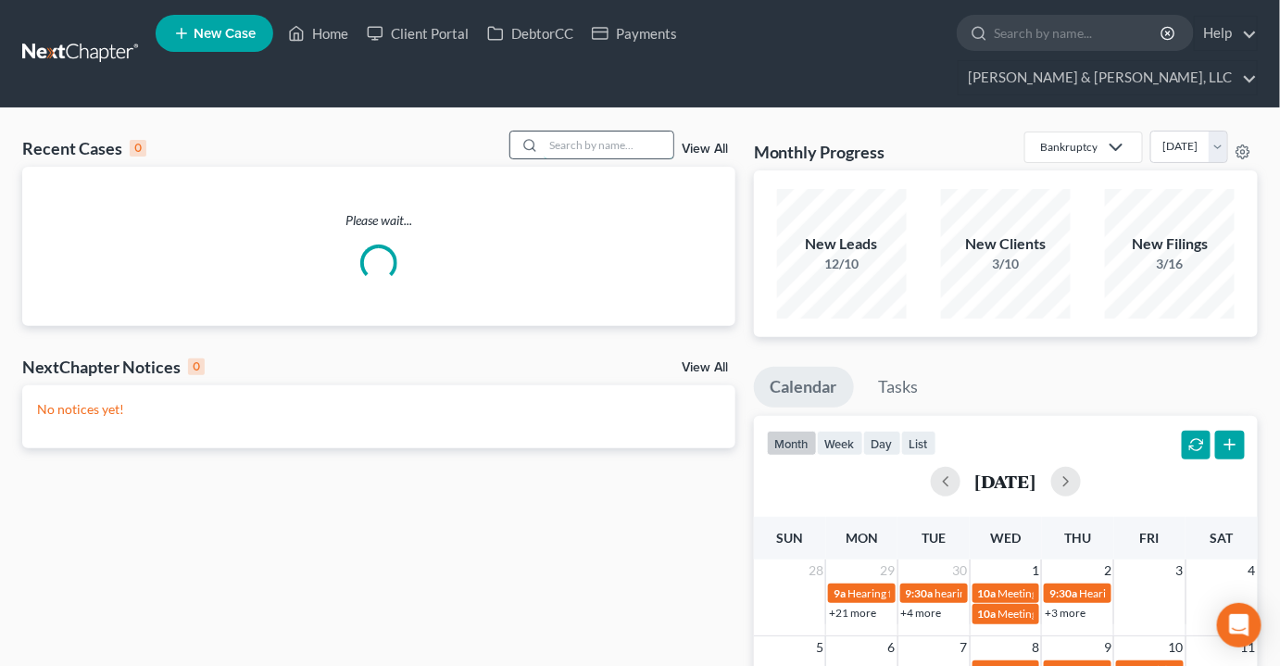
click at [597, 132] on input "search" at bounding box center [609, 145] width 130 height 27
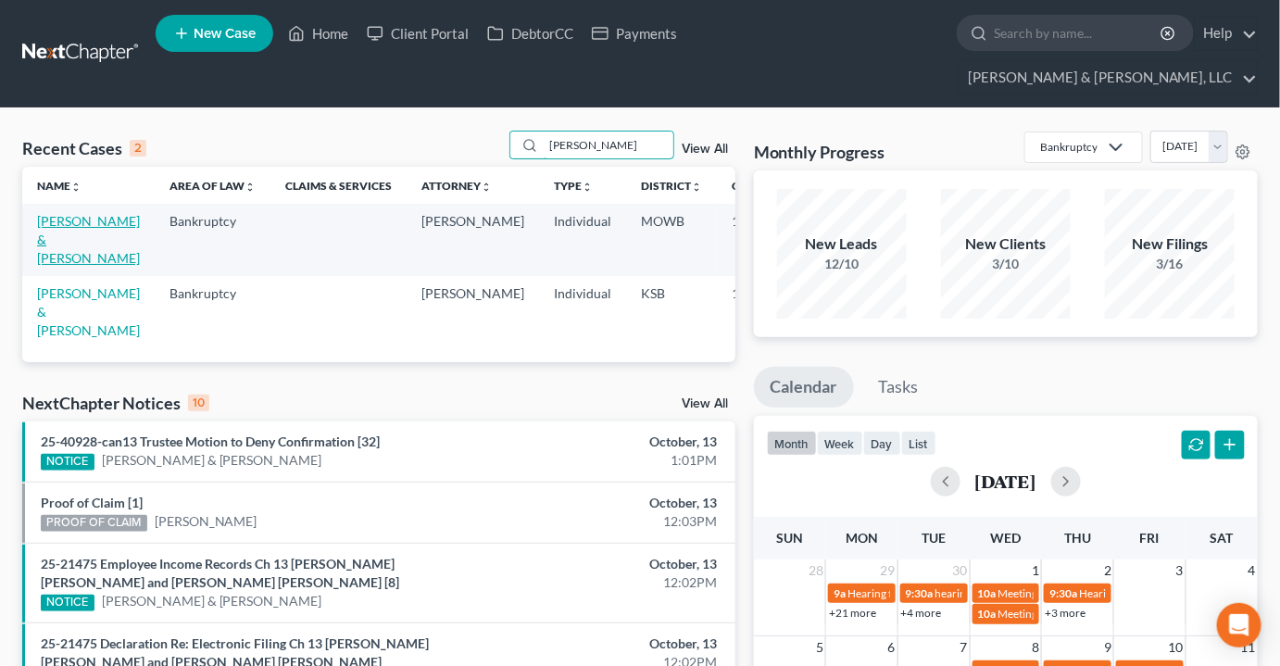
type input "mcgowen"
click at [51, 213] on link "[PERSON_NAME] & [PERSON_NAME]" at bounding box center [88, 239] width 103 height 53
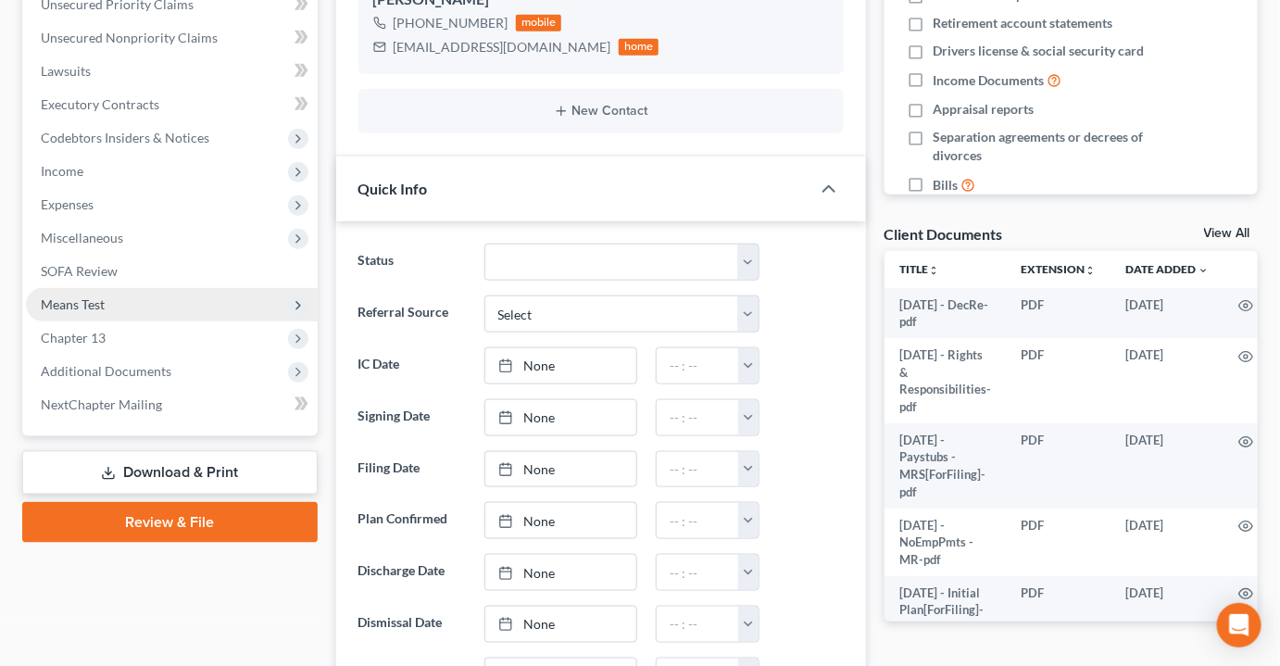
scroll to position [343, 0]
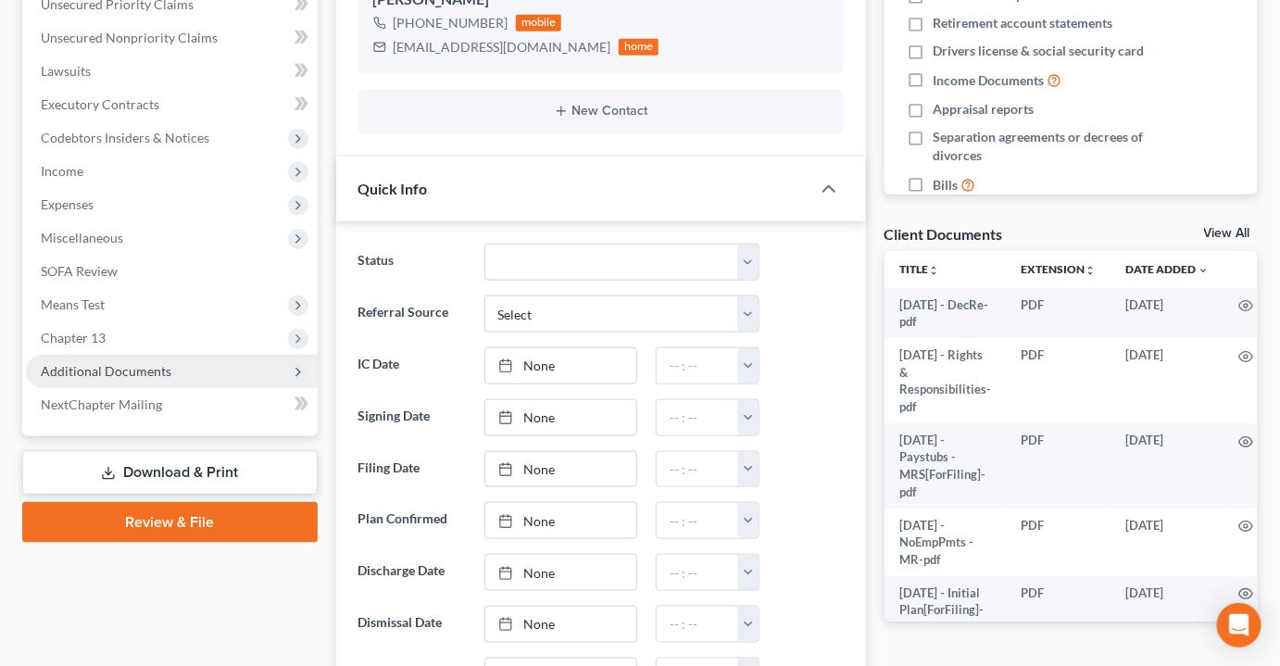
click at [94, 363] on span "Additional Documents" at bounding box center [106, 371] width 131 height 16
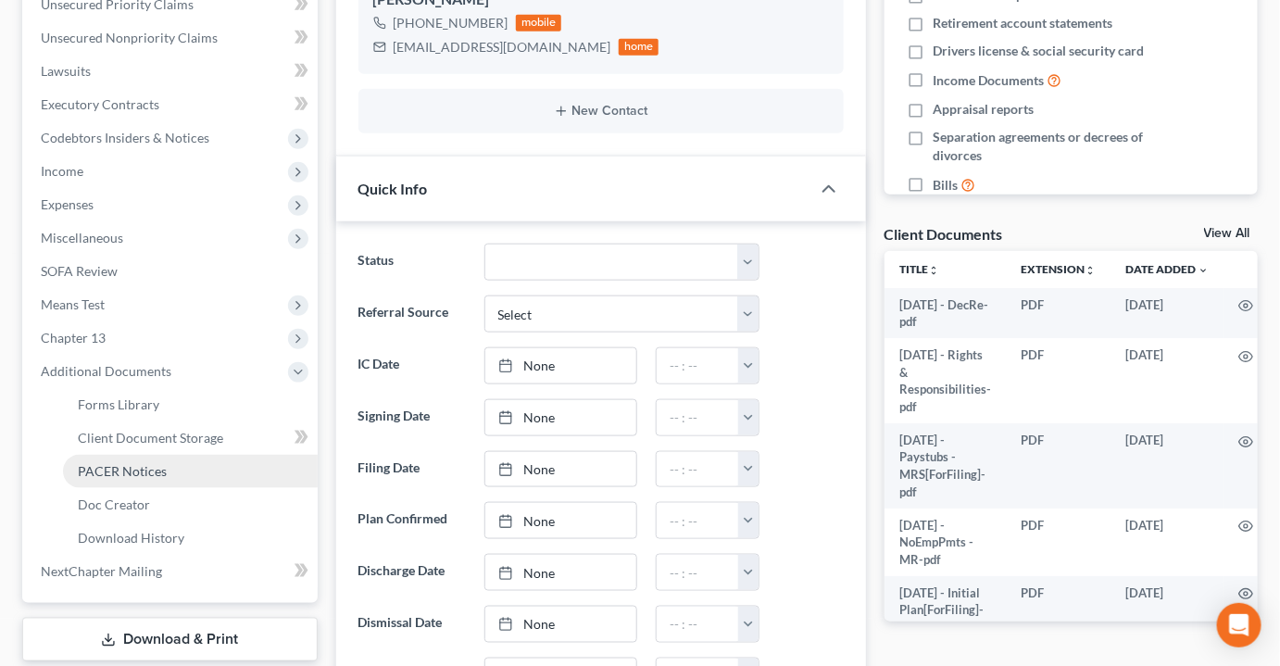
click at [109, 463] on span "PACER Notices" at bounding box center [122, 471] width 89 height 16
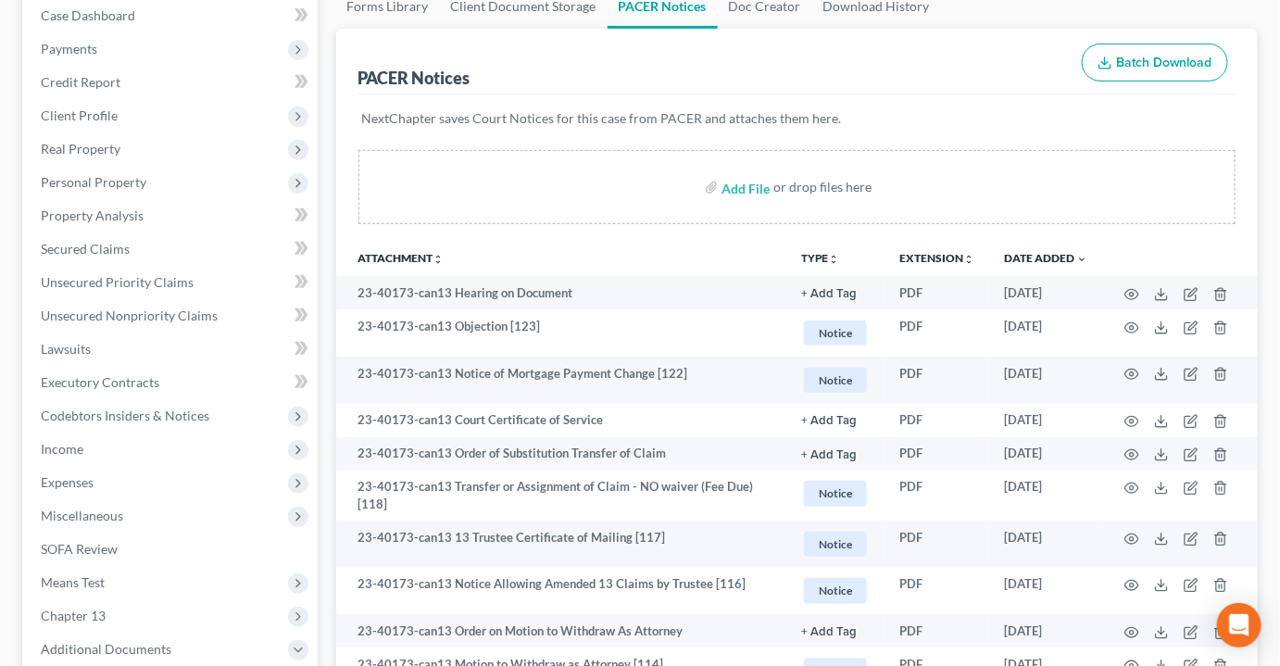
scroll to position [252, 0]
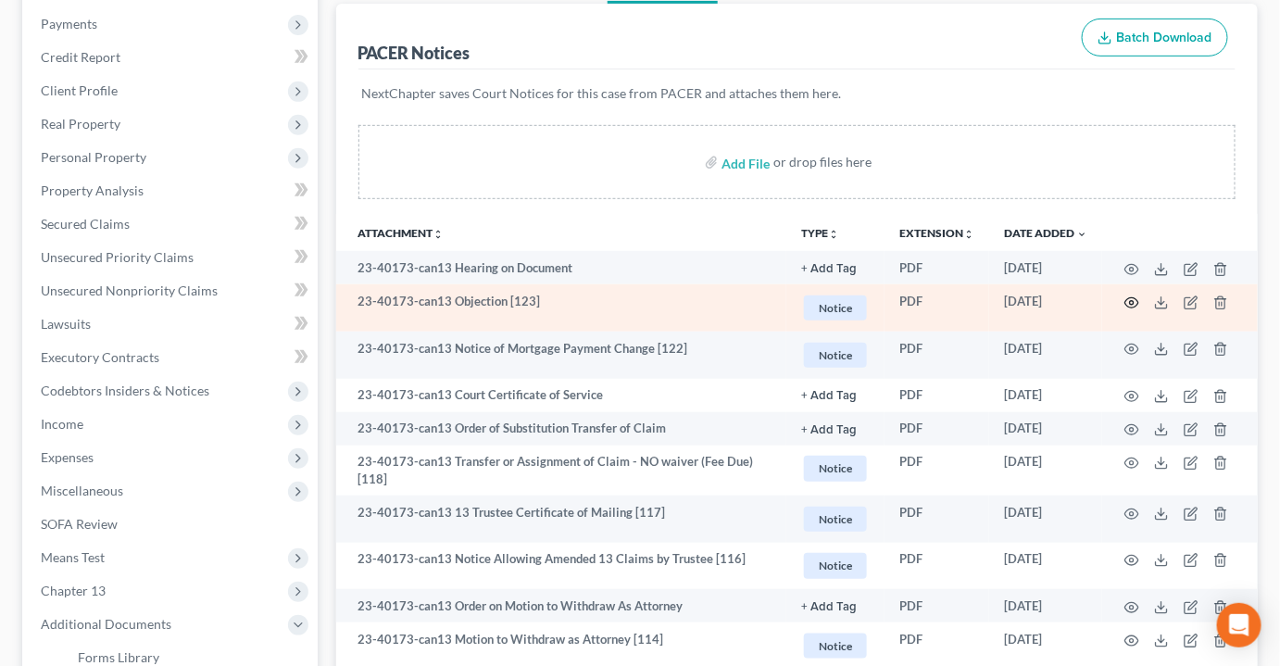
click at [1134, 301] on circle "button" at bounding box center [1132, 303] width 4 height 4
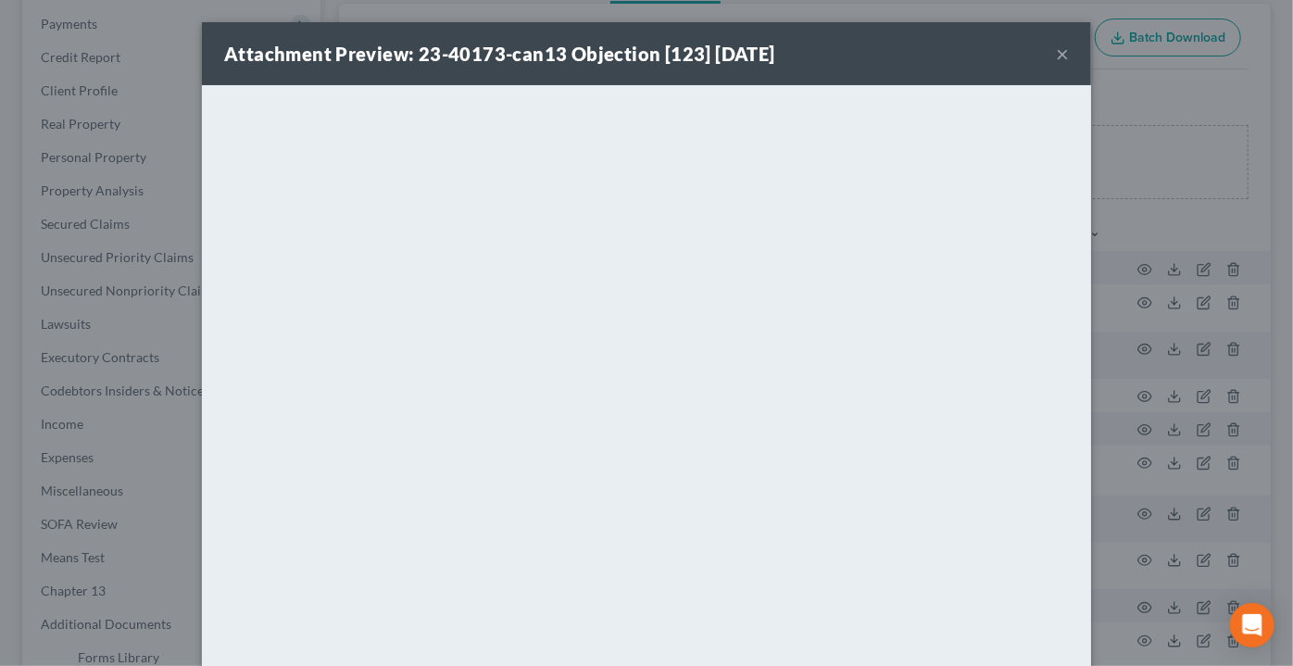
click at [1044, 61] on div "Attachment Preview: 23-40173-can13 Objection [123] 09/17/2025 ×" at bounding box center [646, 53] width 889 height 63
click at [1056, 55] on button "×" at bounding box center [1062, 54] width 13 height 22
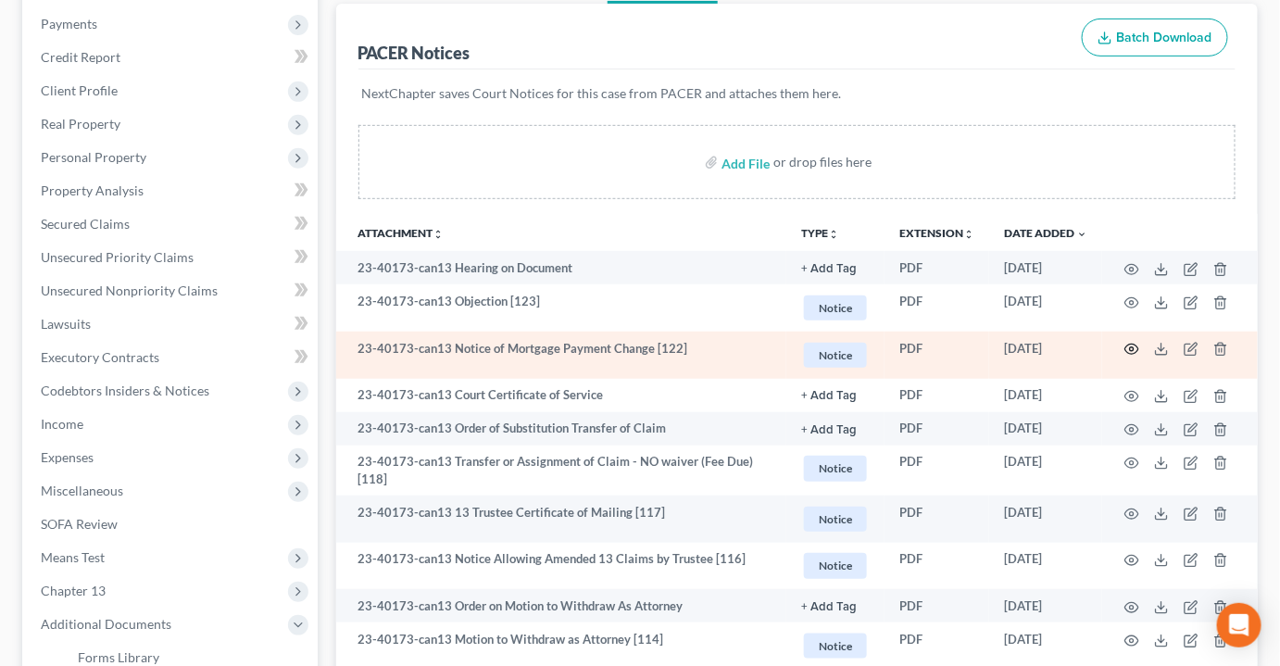
click at [1135, 342] on icon "button" at bounding box center [1131, 349] width 15 height 15
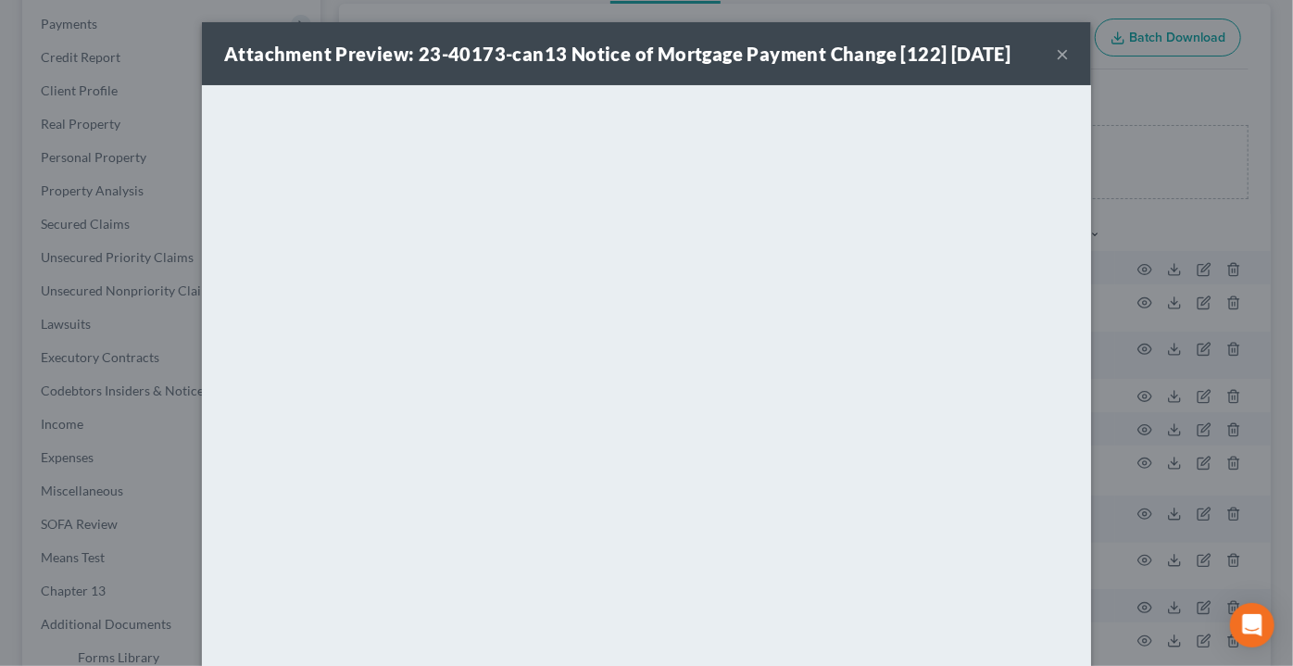
click at [1061, 47] on button "×" at bounding box center [1062, 54] width 13 height 22
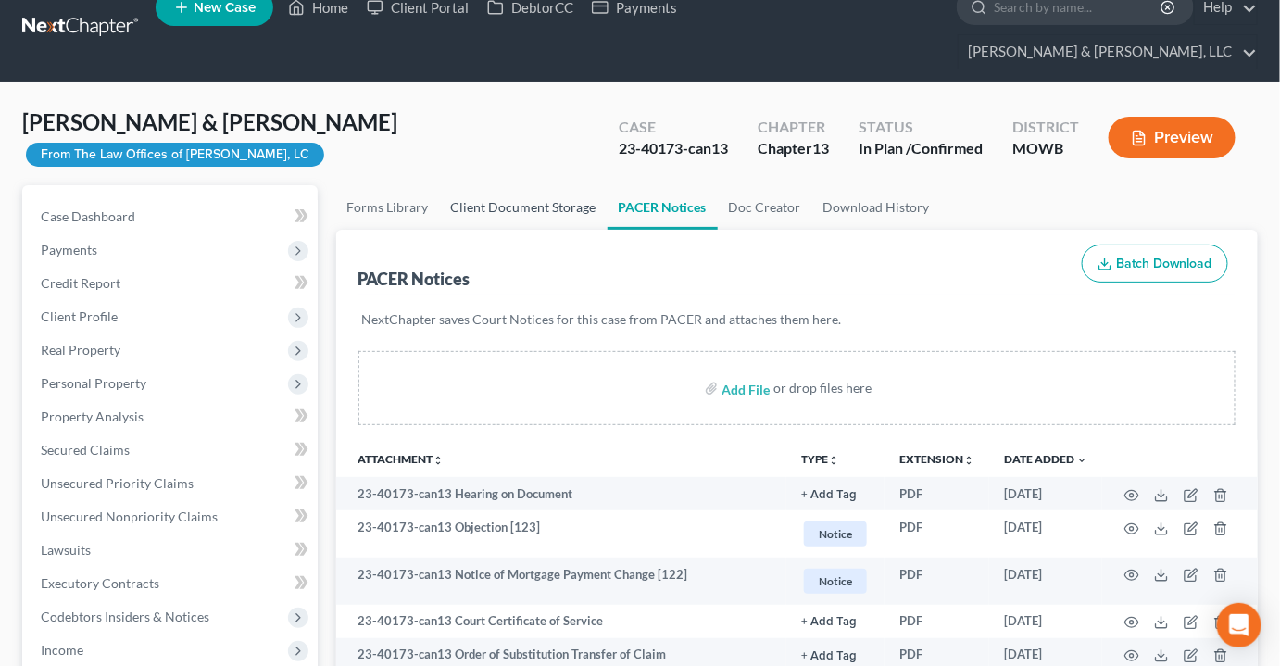
scroll to position [0, 0]
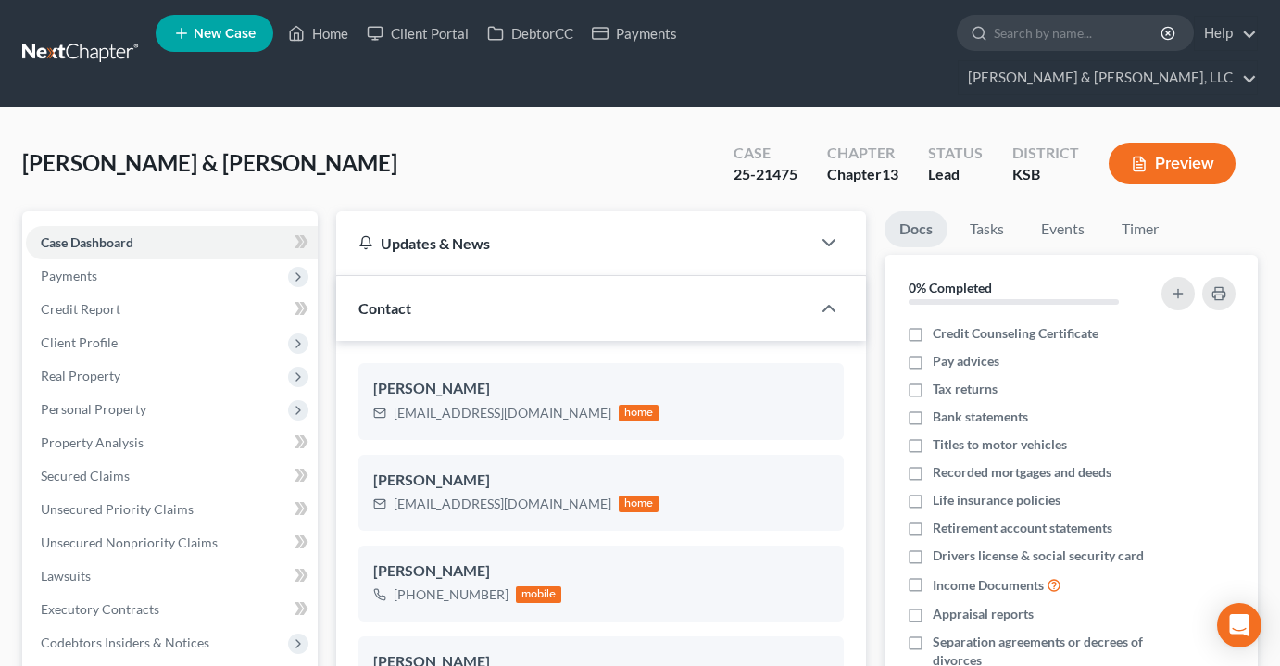
select select "8"
select select "2"
select select "1"
click at [326, 56] on ul "New Case Home Client Portal DebtorCC Payments - No Result - See all results Or …" at bounding box center [707, 53] width 1102 height 89
click at [323, 39] on link "Home" at bounding box center [318, 33] width 79 height 33
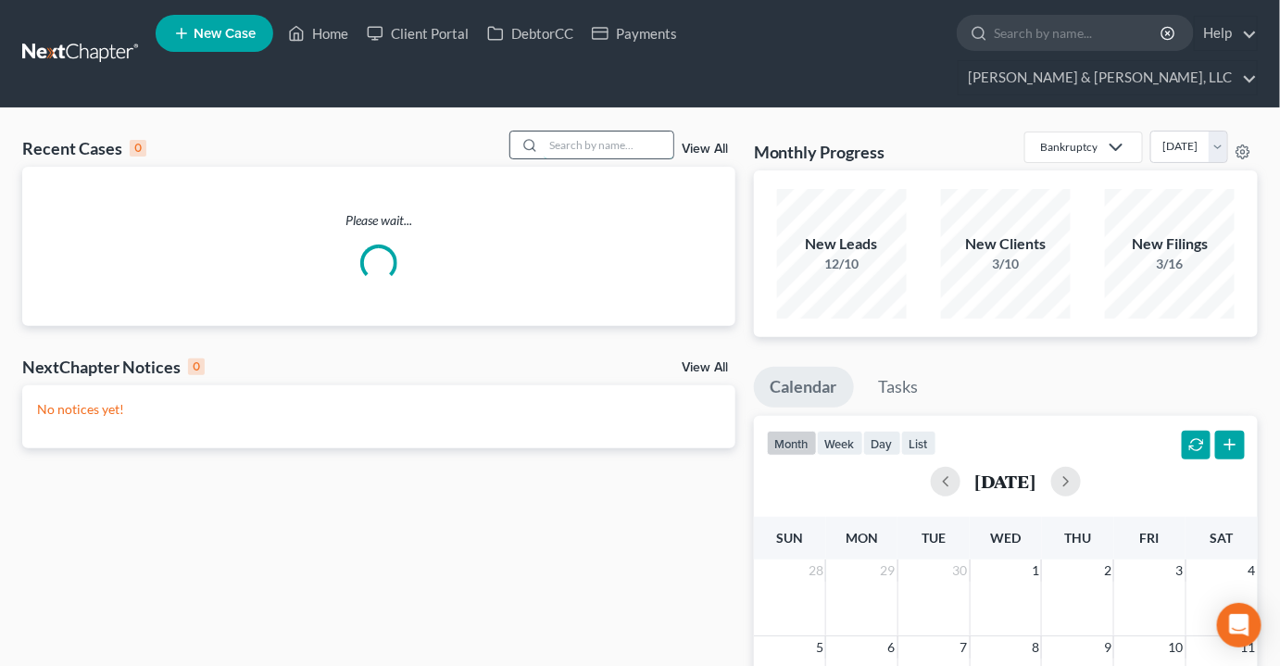
click at [611, 132] on input "search" at bounding box center [609, 145] width 130 height 27
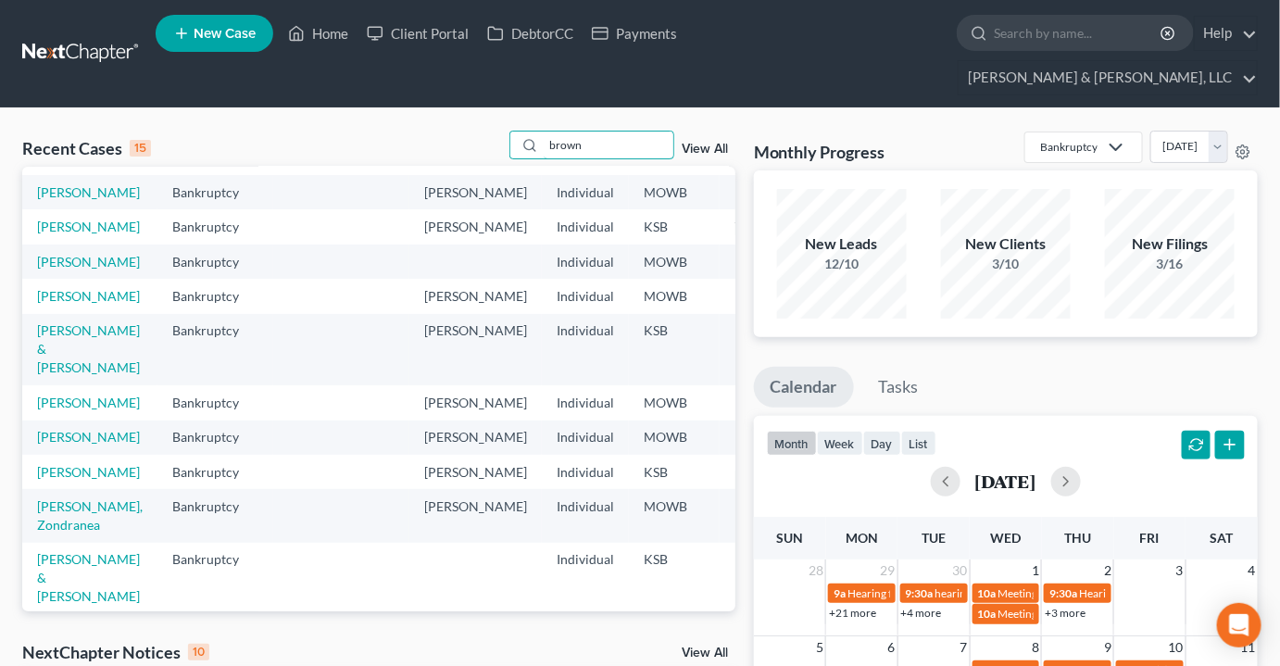
scroll to position [252, 0]
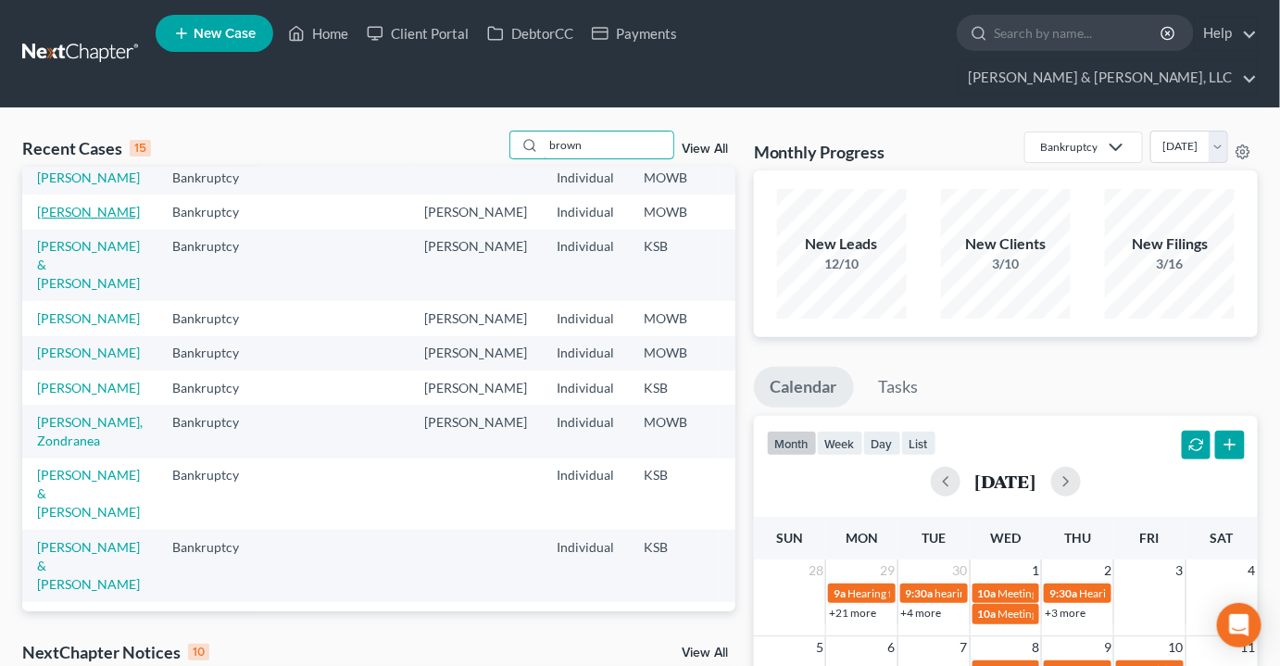
type input "brown"
click at [54, 219] on link "[PERSON_NAME]" at bounding box center [88, 212] width 103 height 16
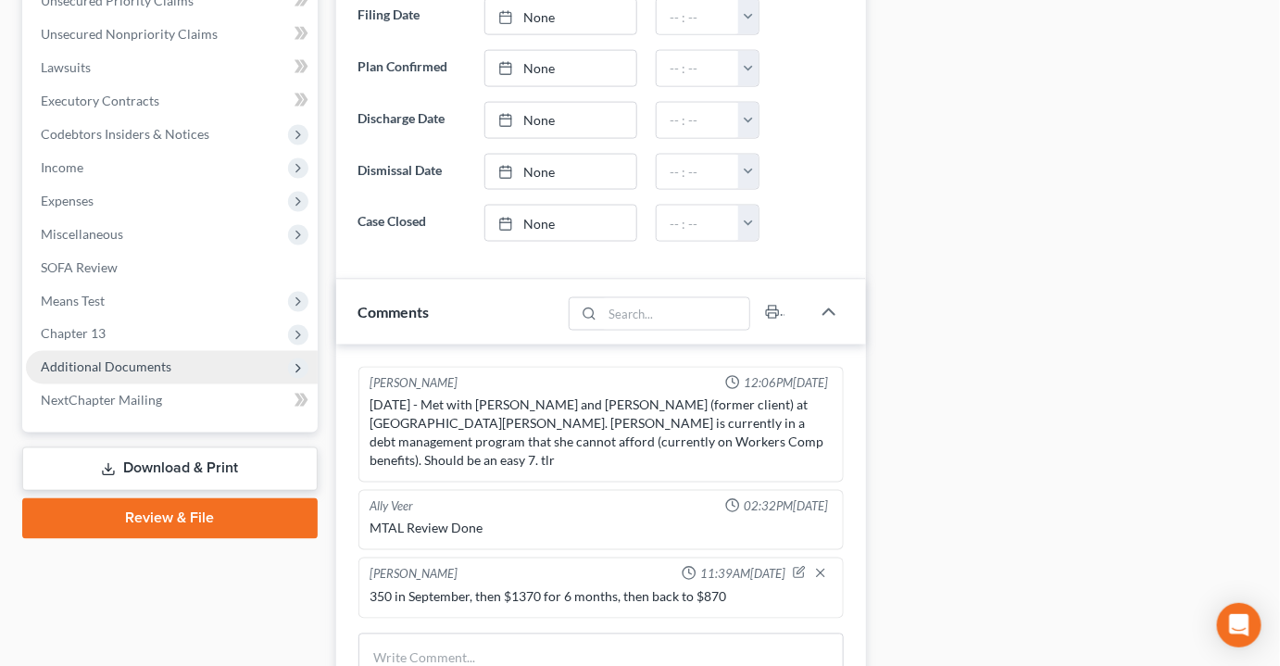
click at [120, 359] on span "Additional Documents" at bounding box center [106, 367] width 131 height 16
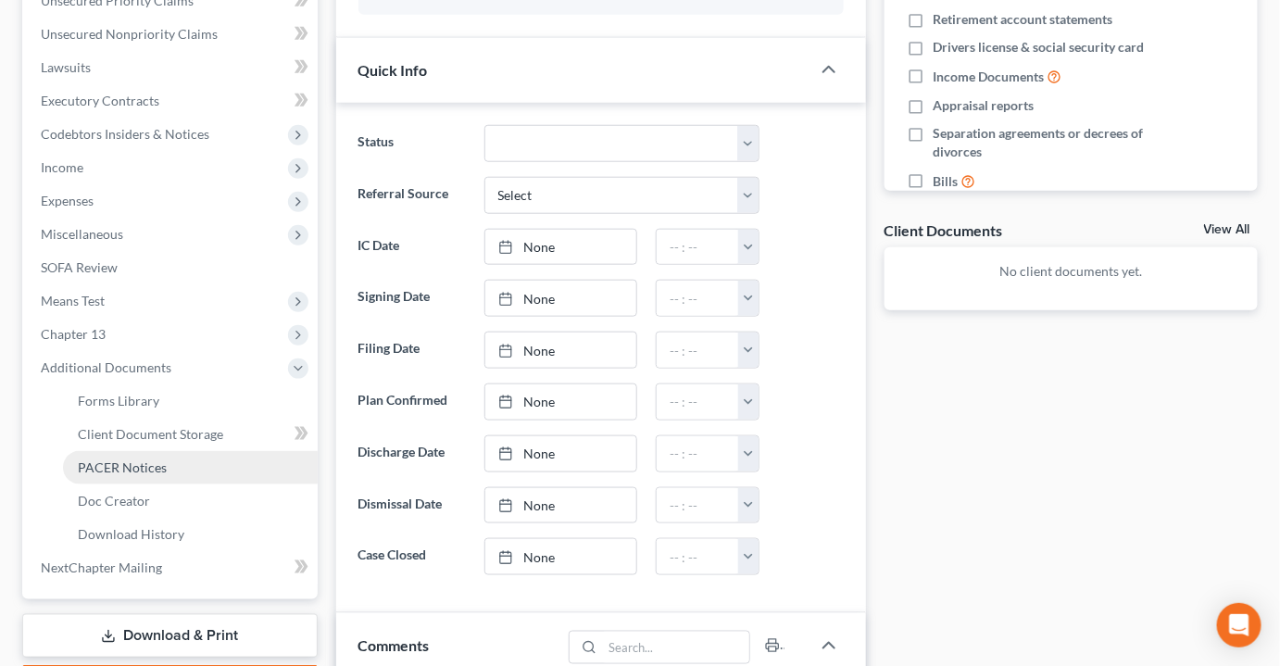
click at [124, 459] on span "PACER Notices" at bounding box center [122, 467] width 89 height 16
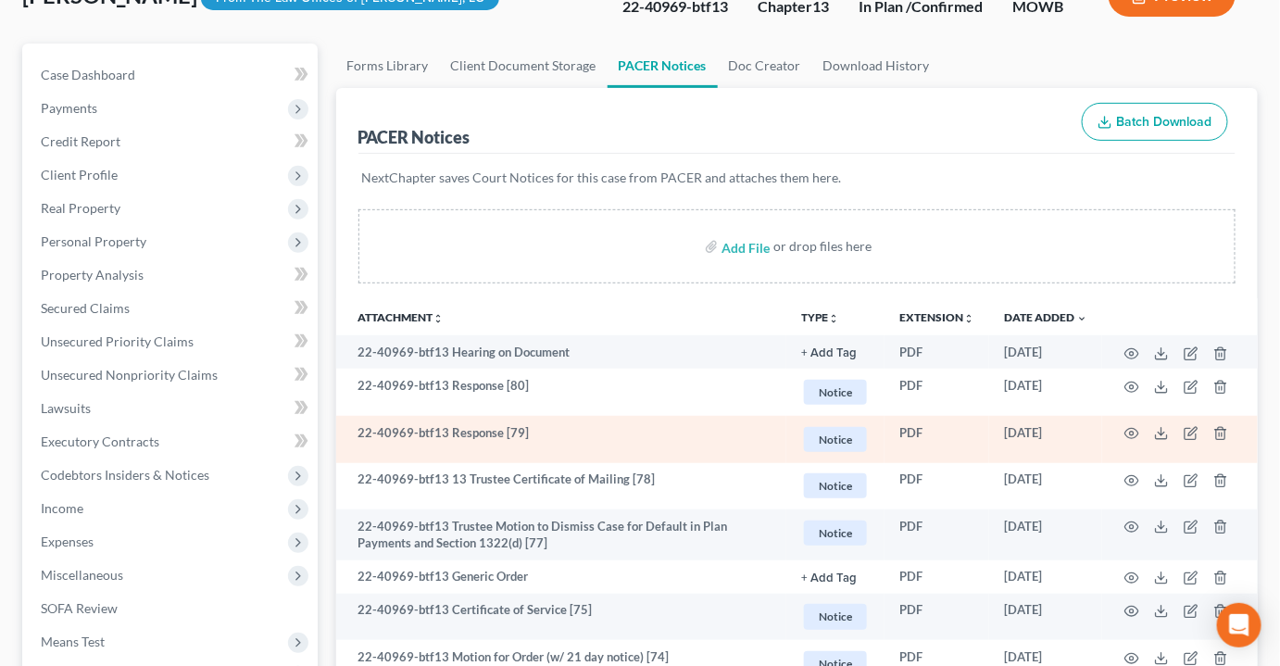
scroll to position [252, 0]
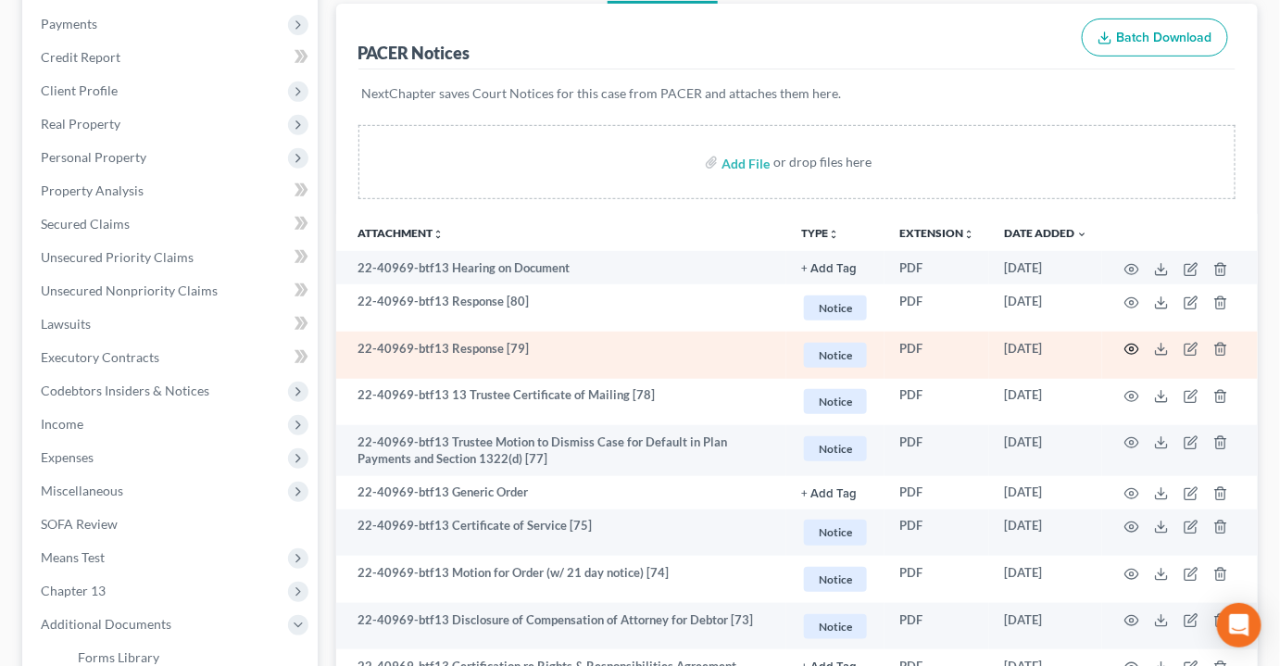
click at [1133, 342] on icon "button" at bounding box center [1131, 349] width 15 height 15
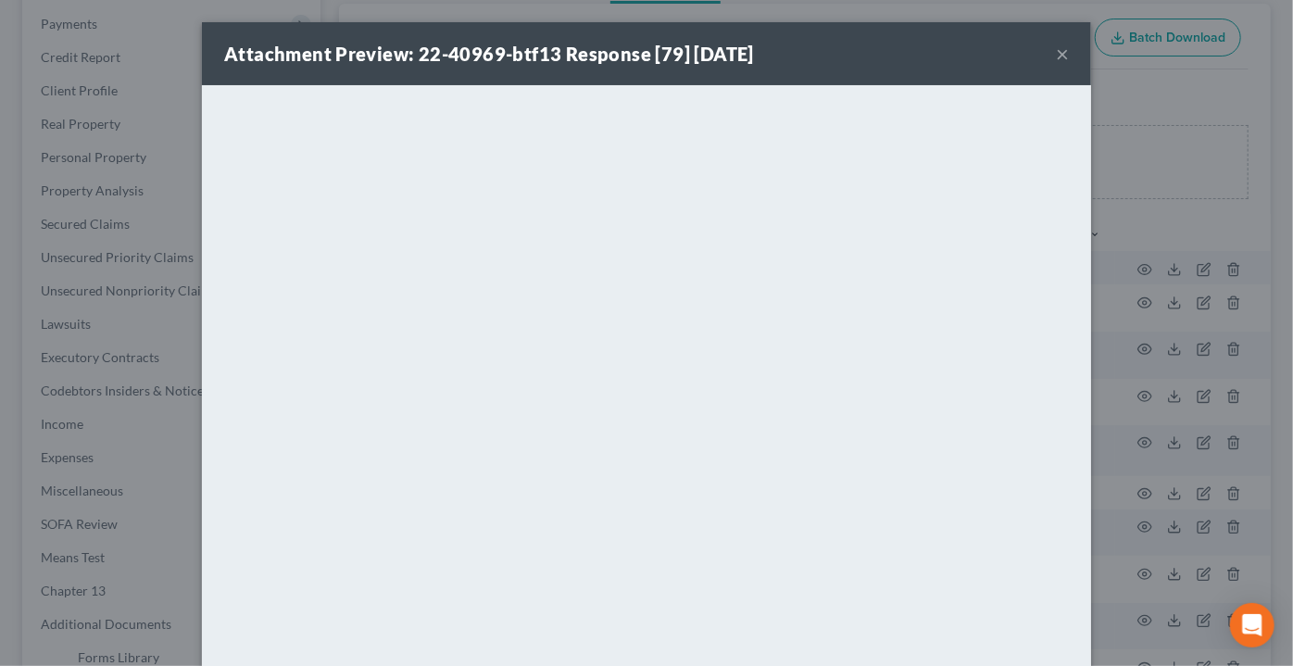
click at [1047, 59] on div "Attachment Preview: 22-40969-btf13 Response [79] [DATE] ×" at bounding box center [646, 53] width 889 height 63
click at [1056, 53] on button "×" at bounding box center [1062, 54] width 13 height 22
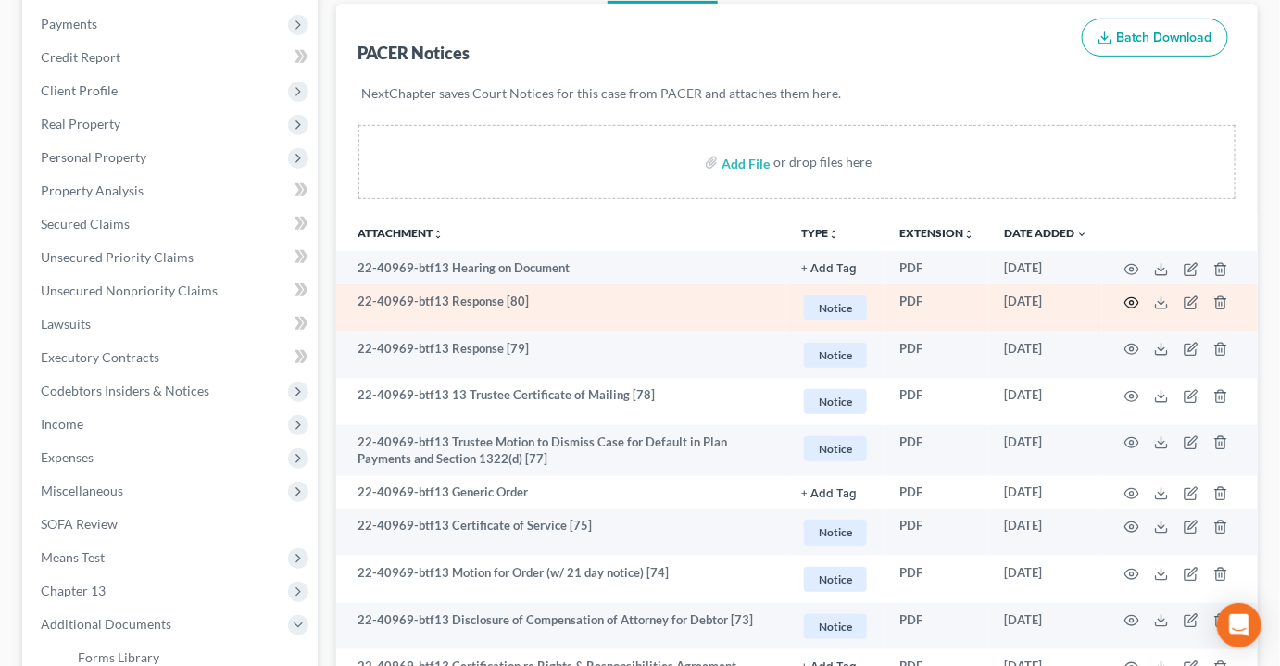
click at [1131, 295] on icon "button" at bounding box center [1131, 302] width 15 height 15
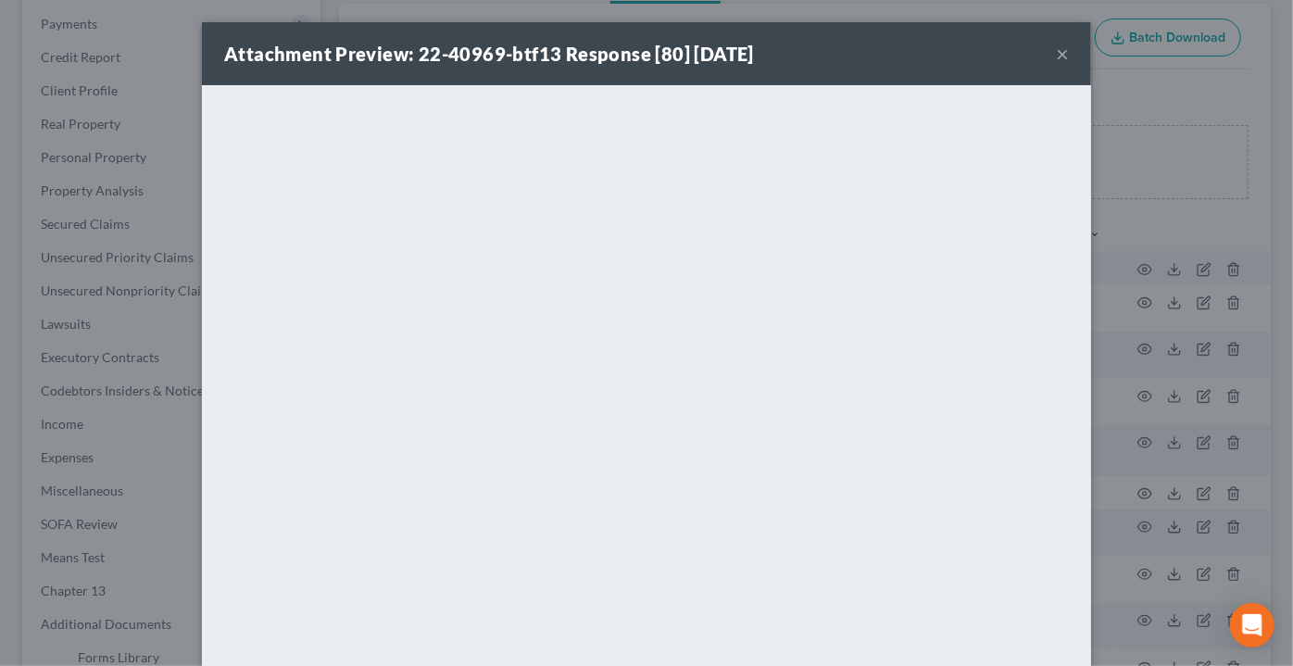
click at [1056, 51] on button "×" at bounding box center [1062, 54] width 13 height 22
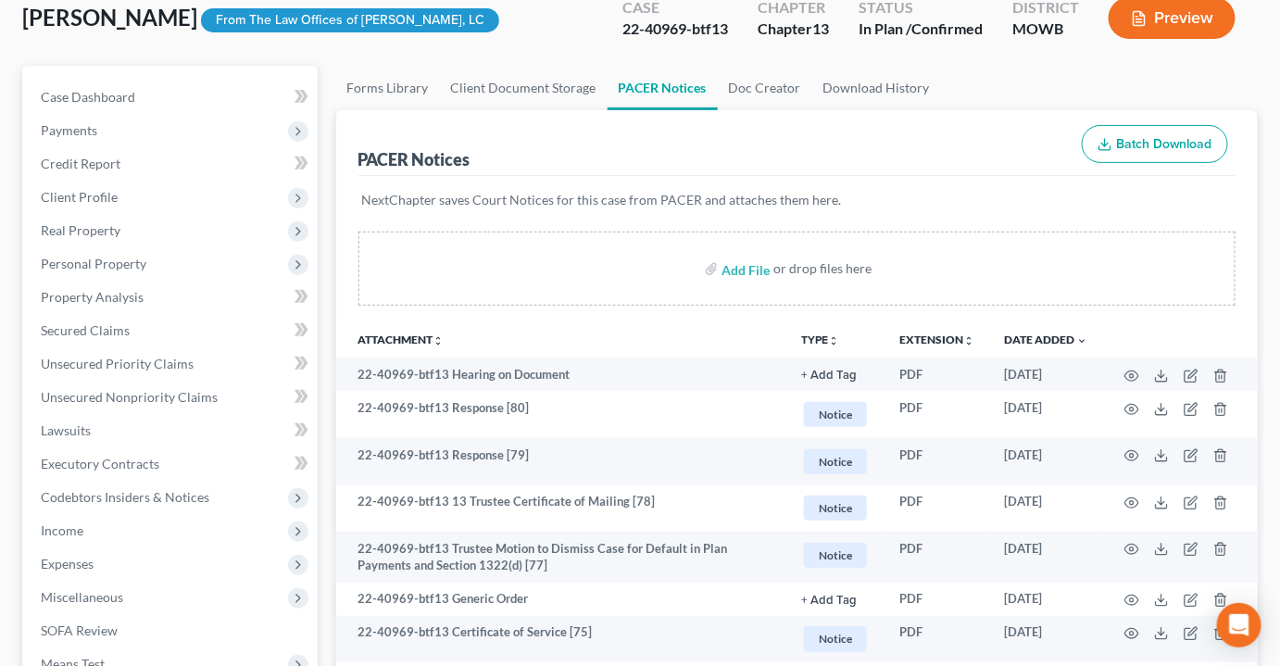
scroll to position [0, 0]
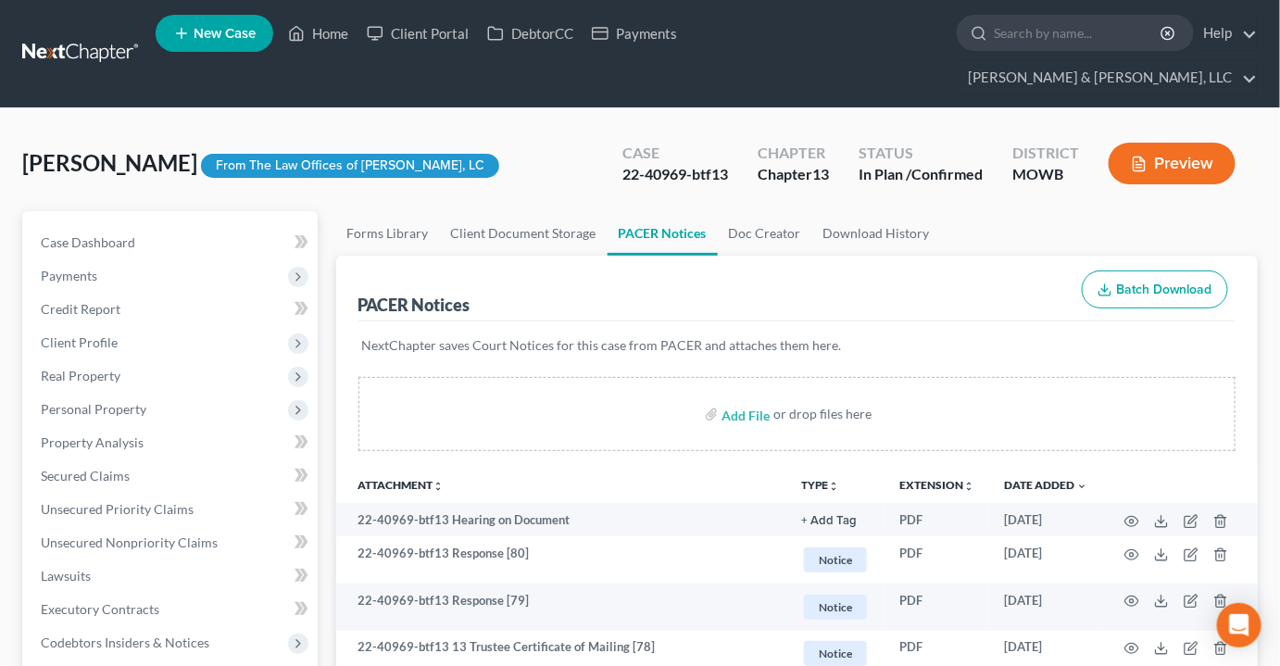
click at [345, 11] on nav "Home New Case Client Portal DebtorCC Payments [PERSON_NAME] & [PERSON_NAME], LL…" at bounding box center [640, 53] width 1280 height 107
click at [323, 44] on link "Home" at bounding box center [318, 33] width 79 height 33
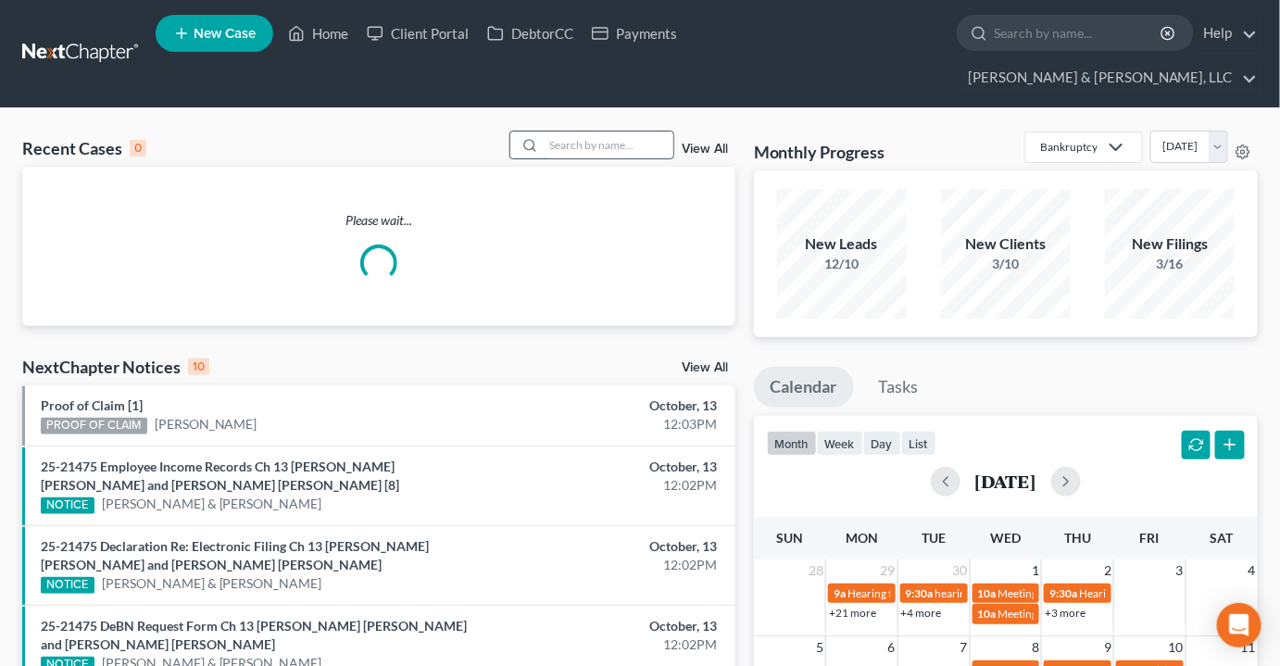
click at [633, 132] on input "search" at bounding box center [609, 145] width 130 height 27
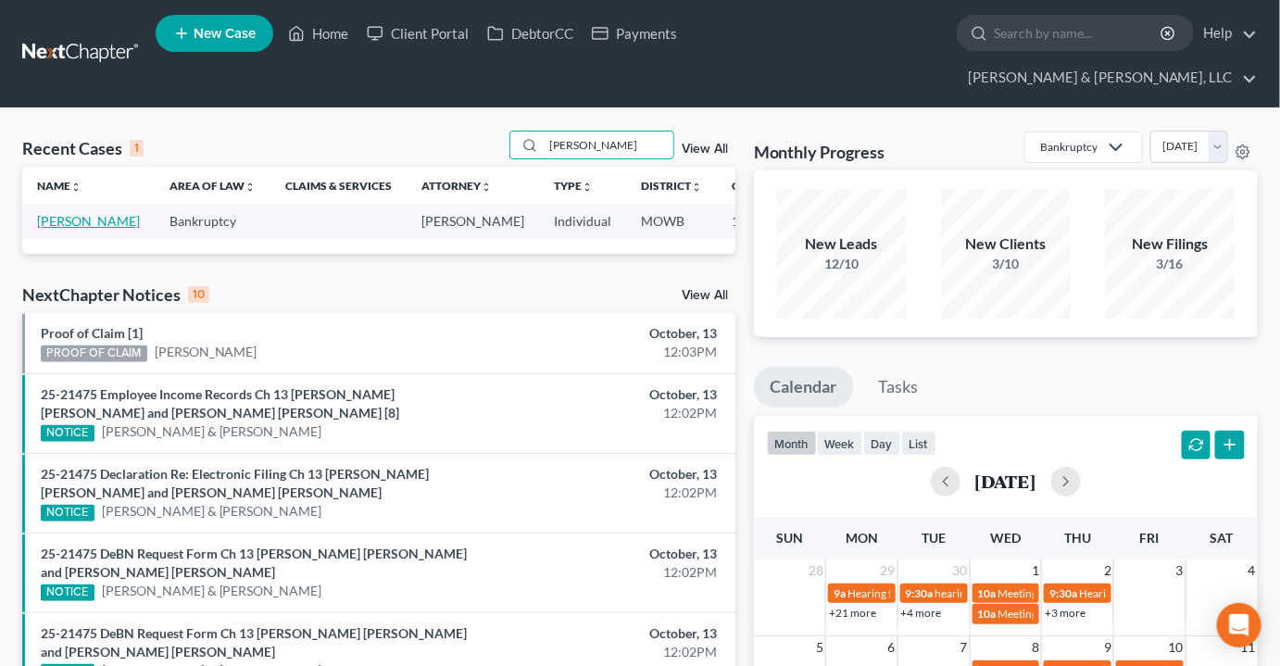
type input "harrelson"
click at [49, 213] on link "[PERSON_NAME]" at bounding box center [88, 221] width 103 height 16
select select "2"
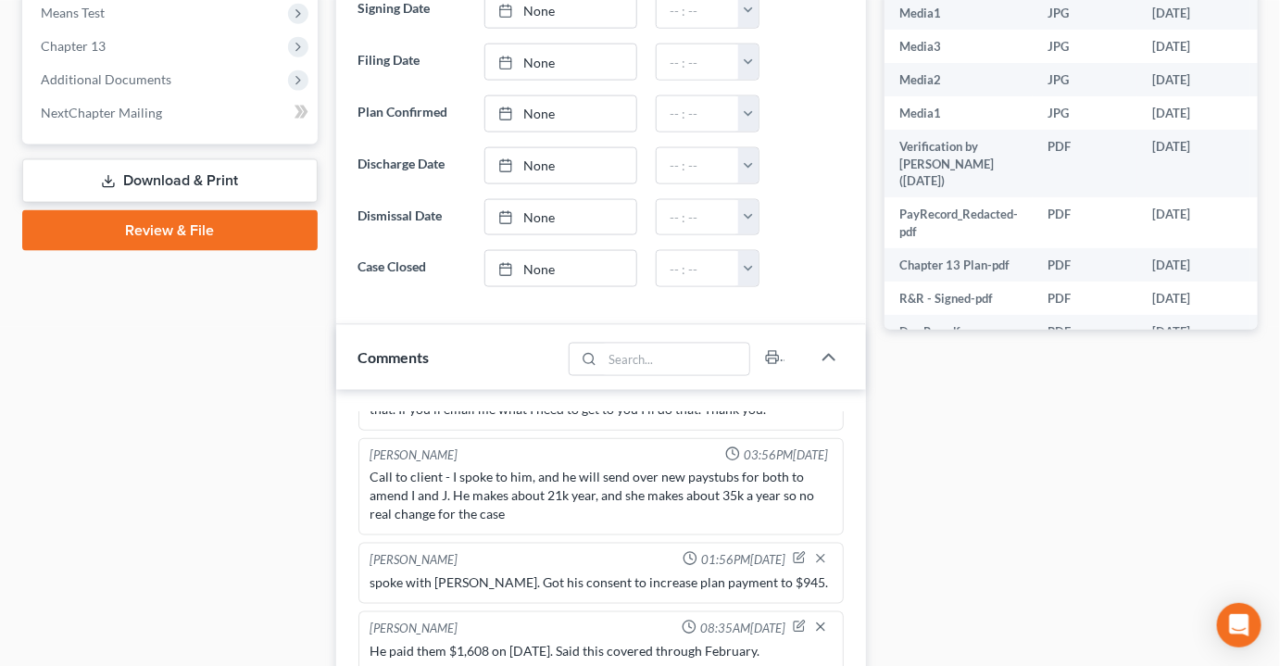
scroll to position [758, 0]
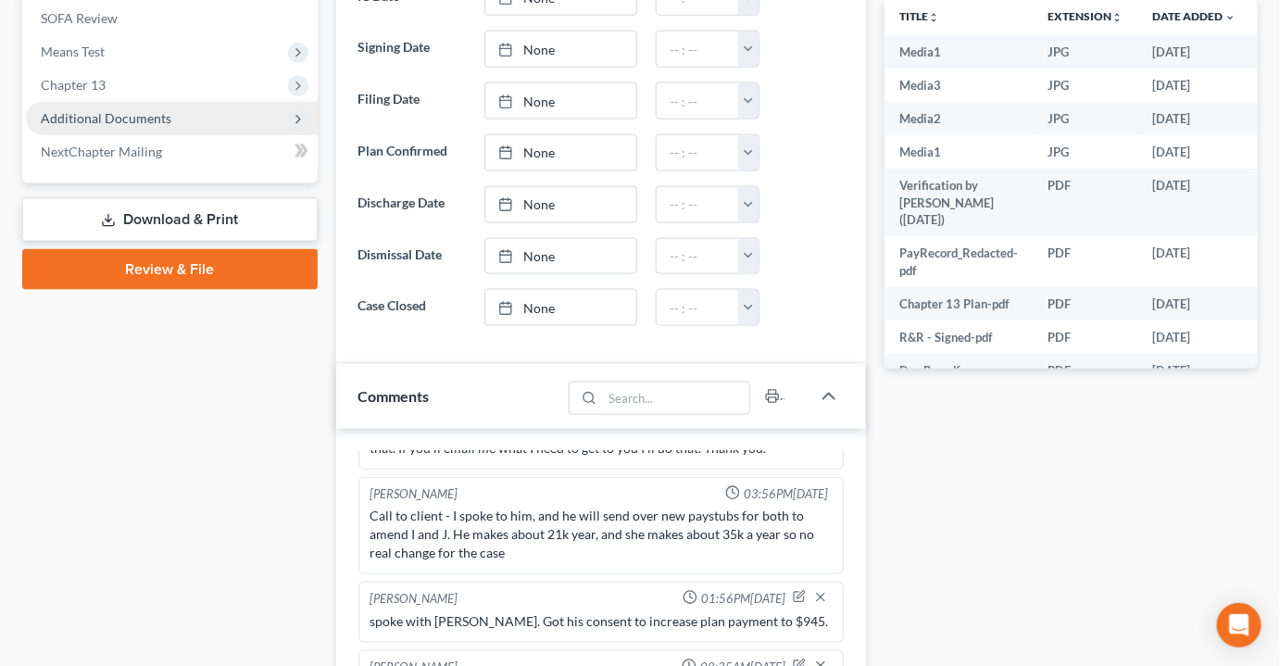
click at [111, 110] on span "Additional Documents" at bounding box center [106, 118] width 131 height 16
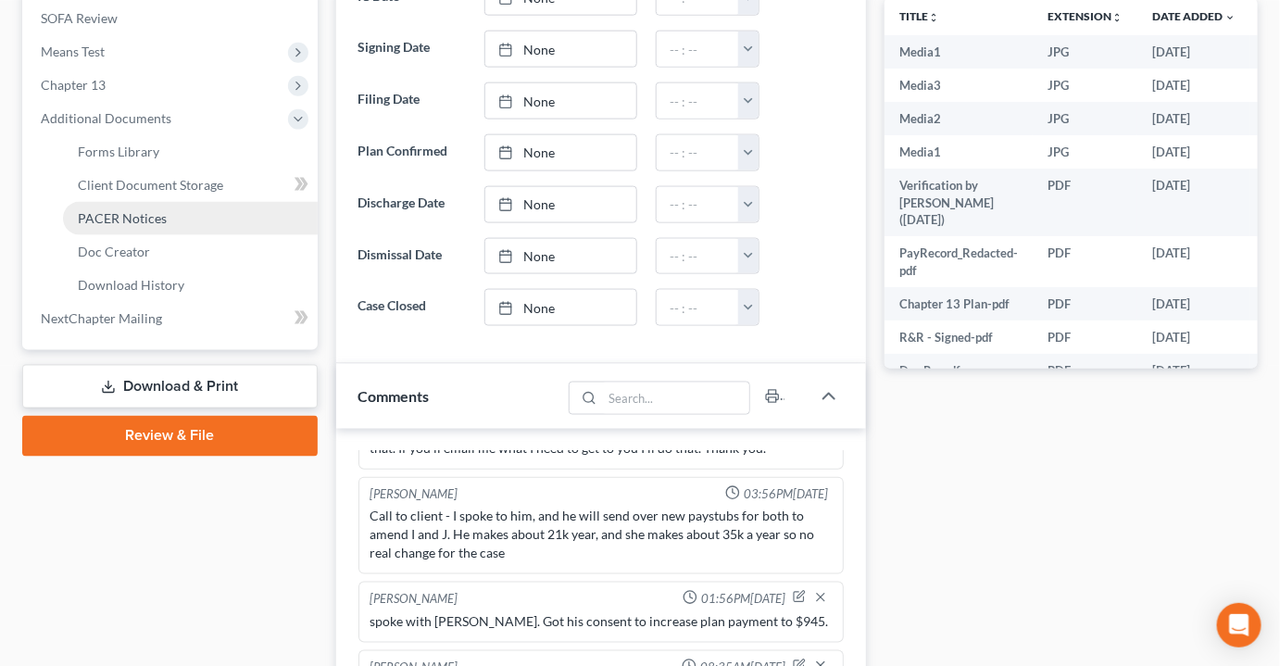
click at [132, 202] on link "PACER Notices" at bounding box center [190, 218] width 255 height 33
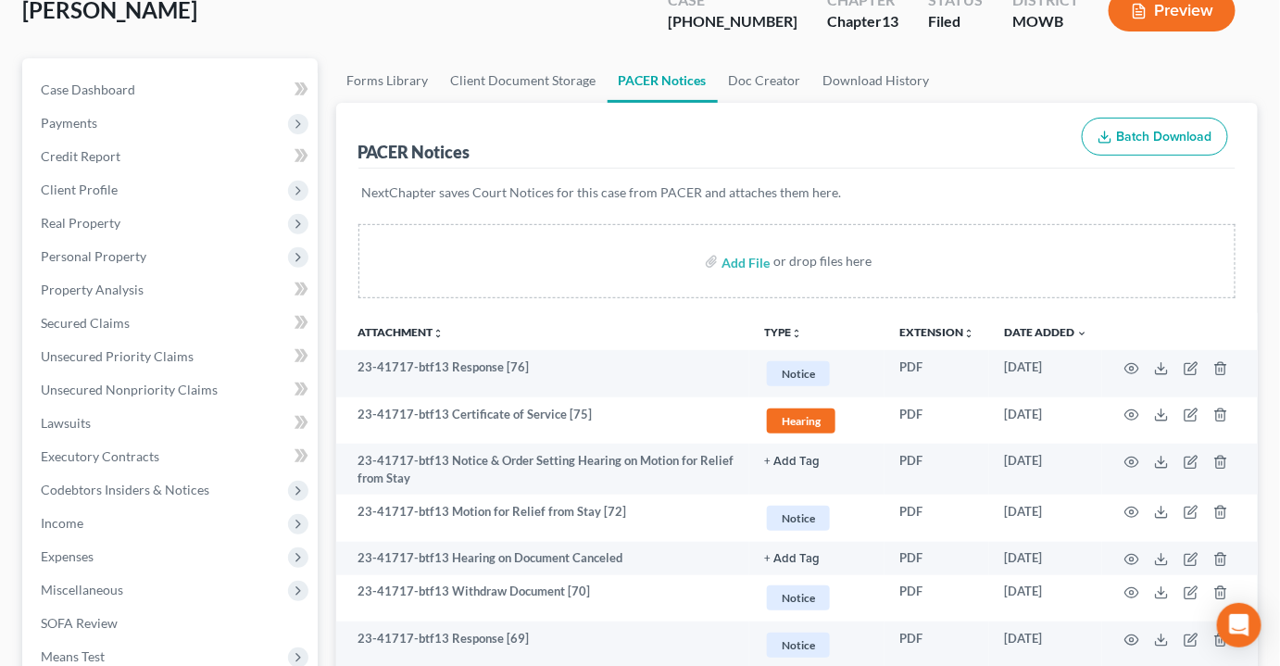
scroll to position [168, 0]
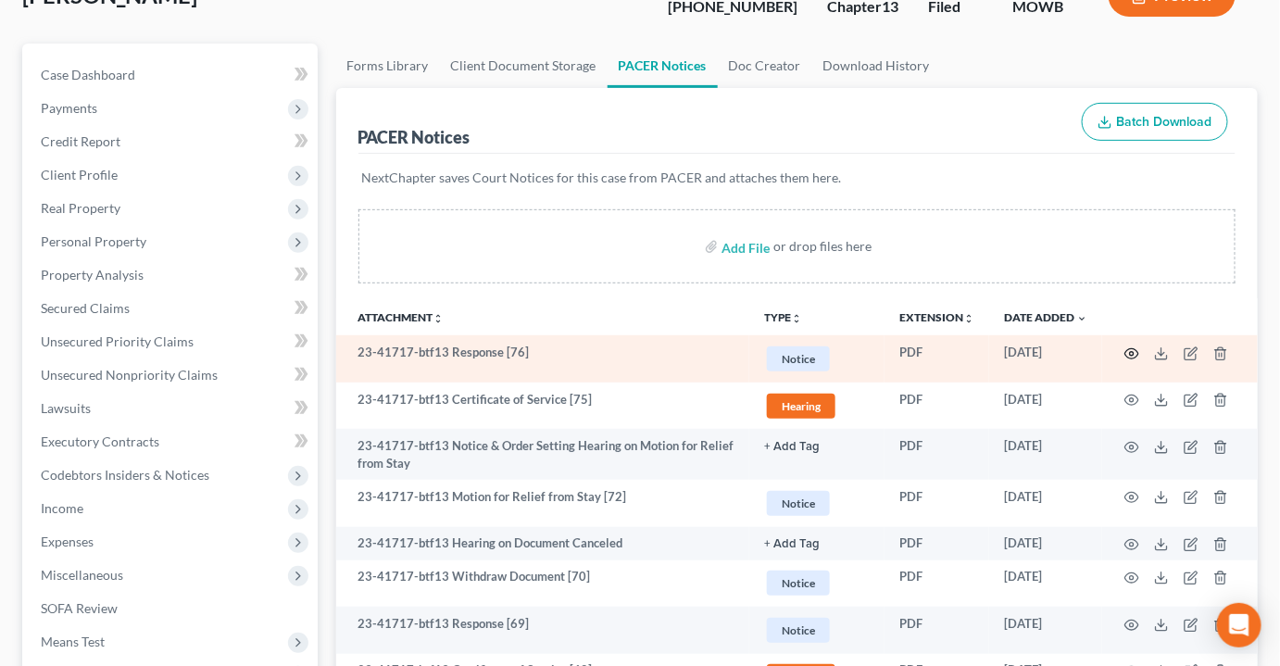
click at [1131, 352] on circle "button" at bounding box center [1132, 354] width 4 height 4
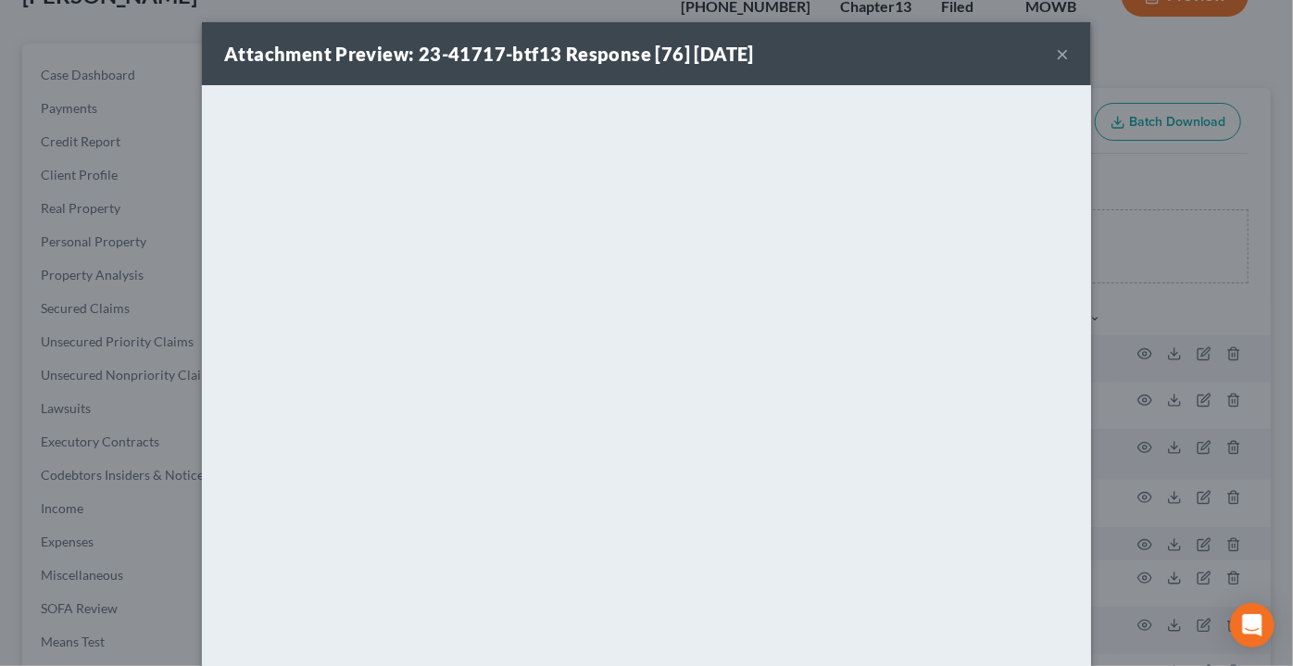
click at [1058, 56] on button "×" at bounding box center [1062, 54] width 13 height 22
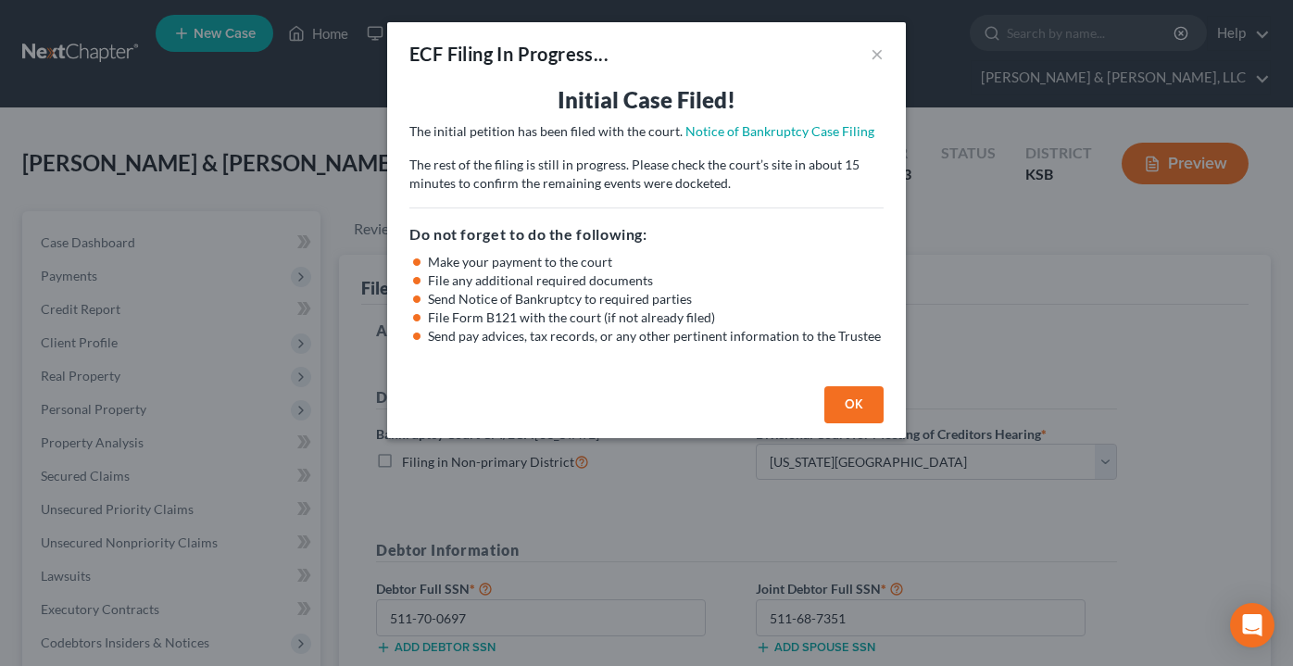
select select "0"
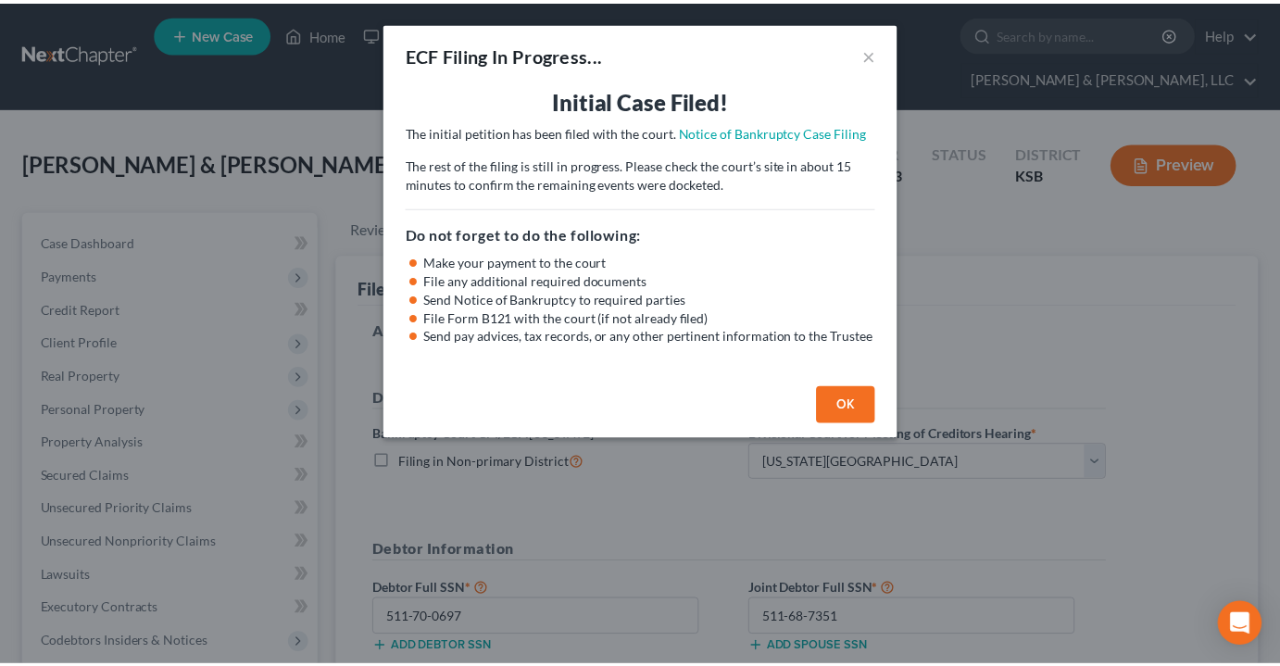
scroll to position [417, 0]
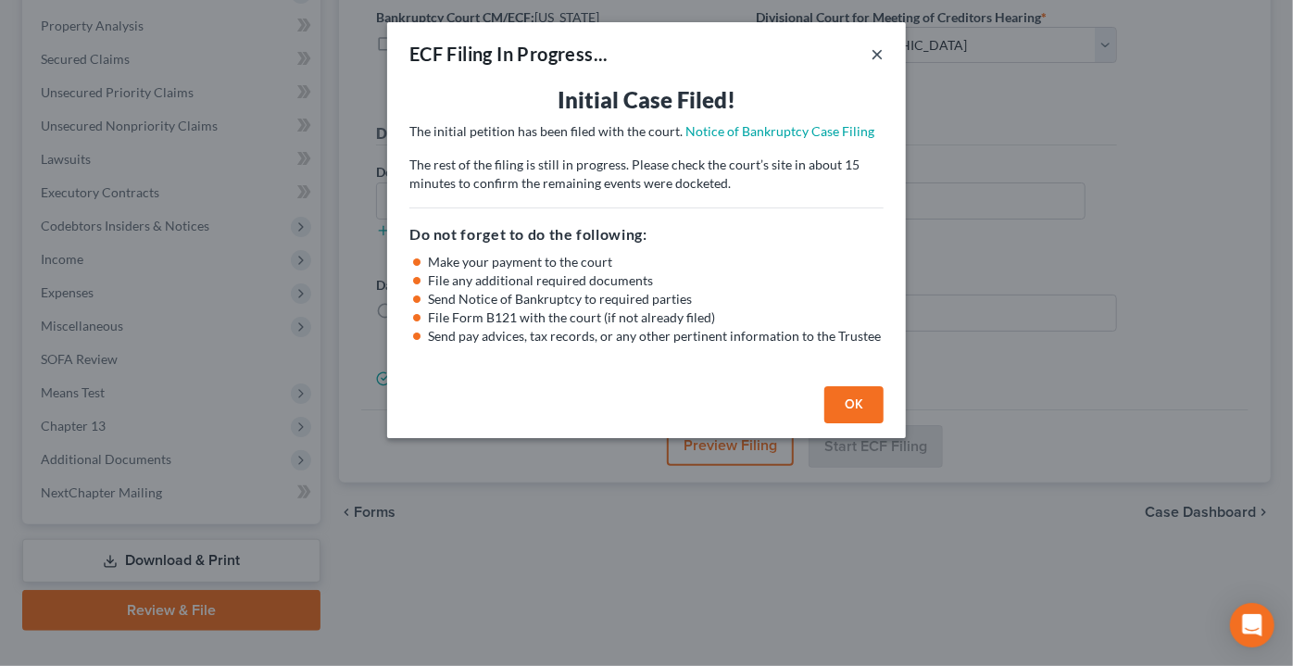
click at [878, 45] on button "×" at bounding box center [877, 54] width 13 height 22
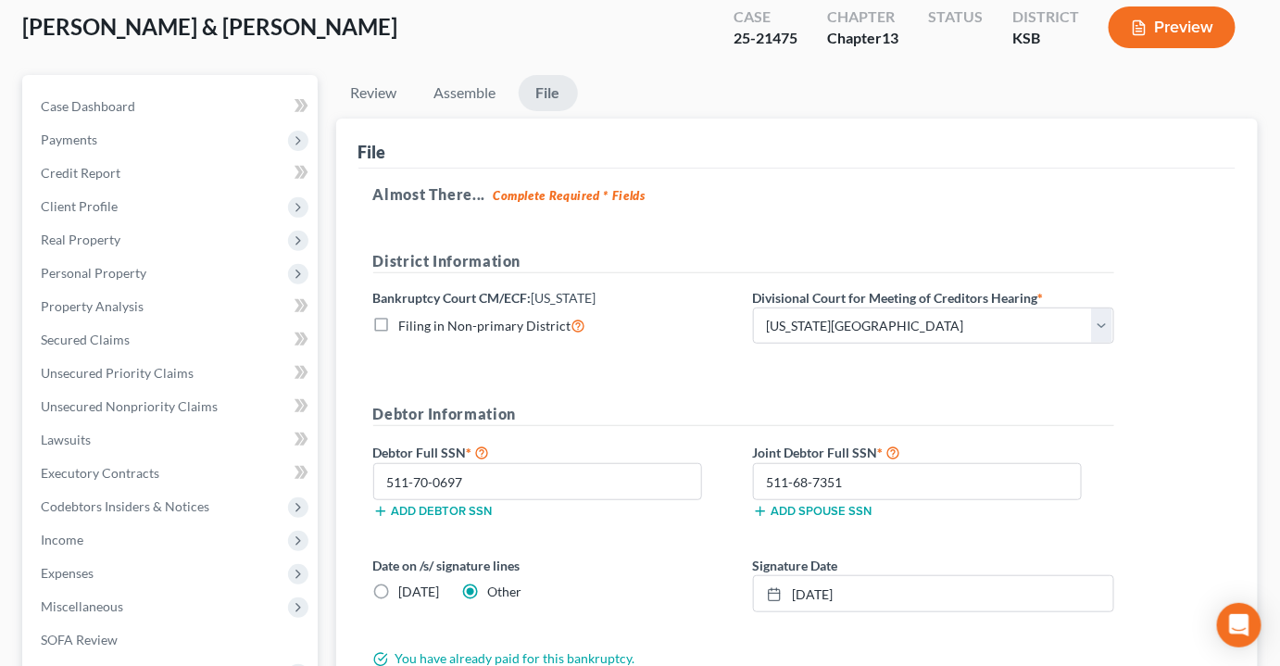
scroll to position [0, 0]
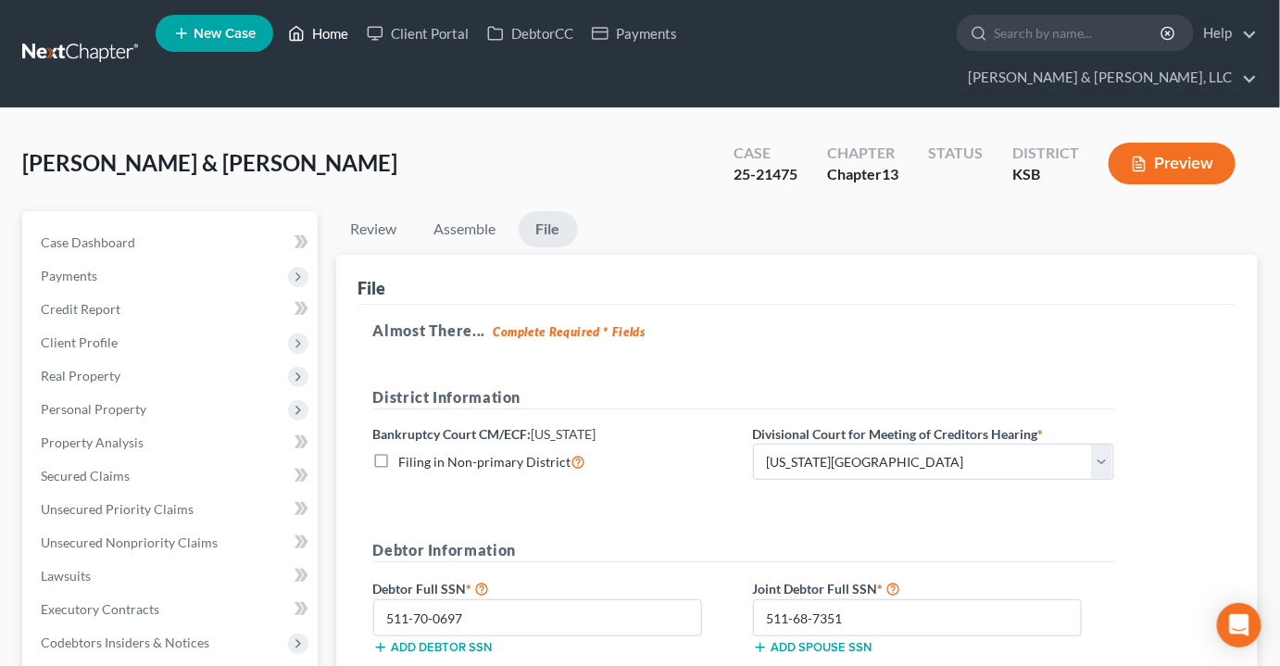
click at [334, 30] on link "Home" at bounding box center [318, 33] width 79 height 33
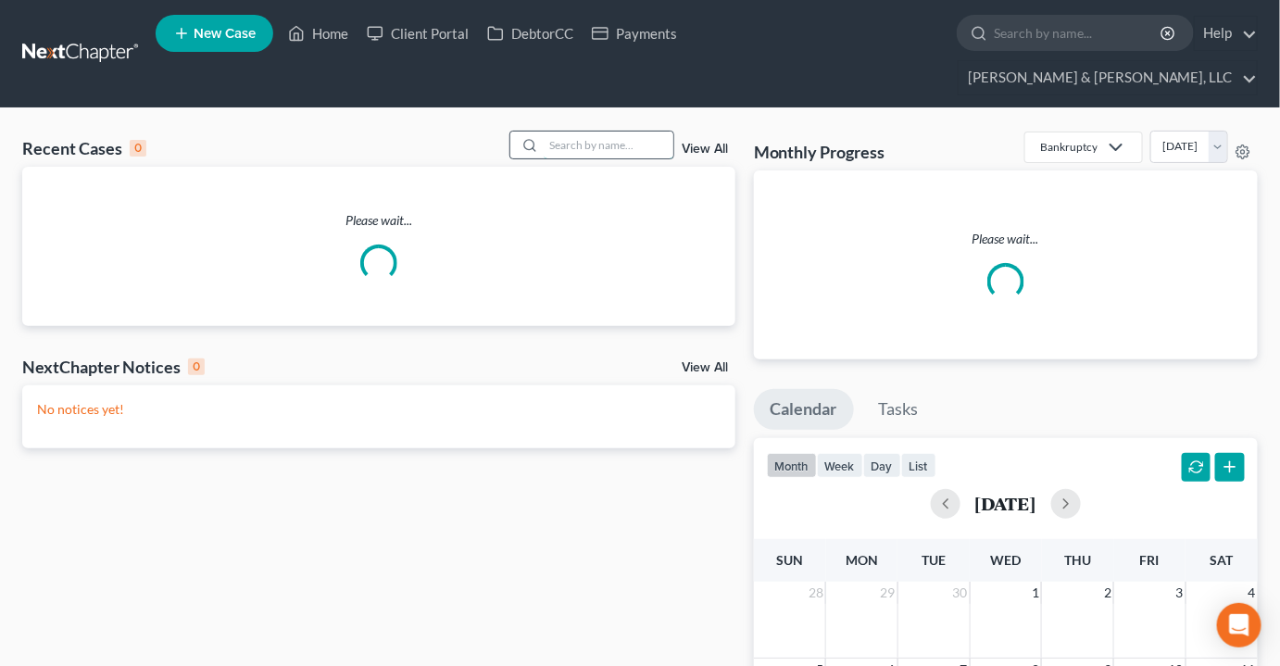
click at [583, 132] on input "search" at bounding box center [609, 145] width 130 height 27
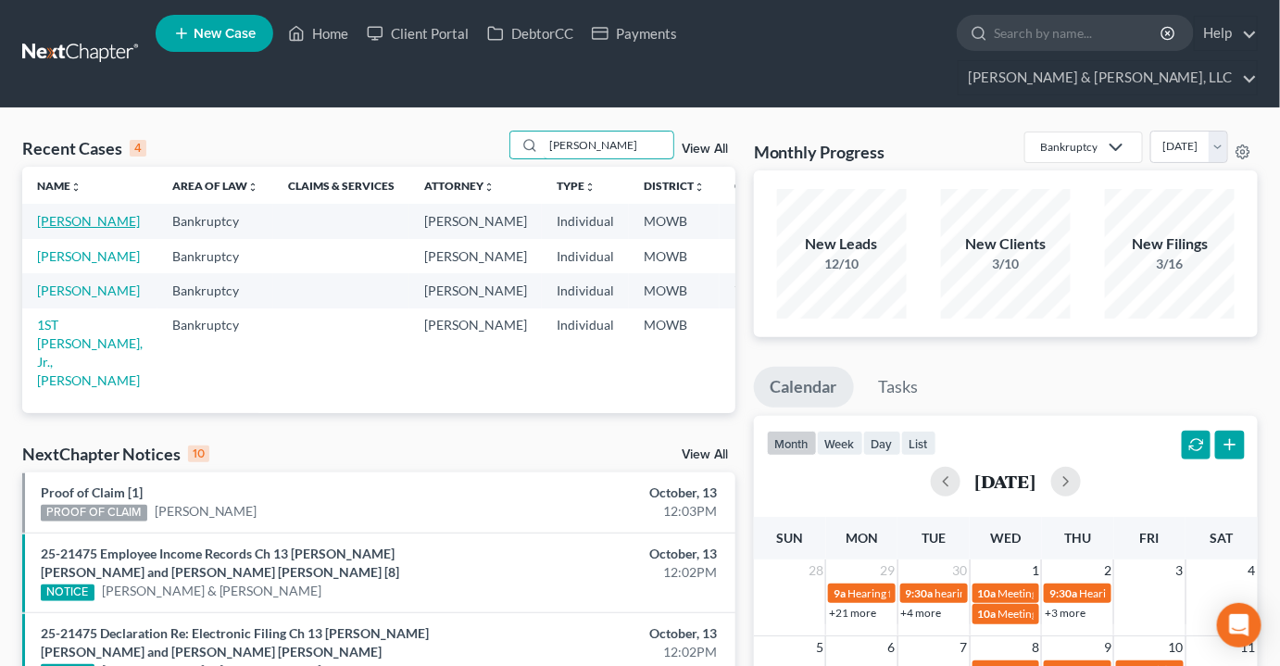
type input "[PERSON_NAME]"
click at [52, 213] on link "[PERSON_NAME]" at bounding box center [88, 221] width 103 height 16
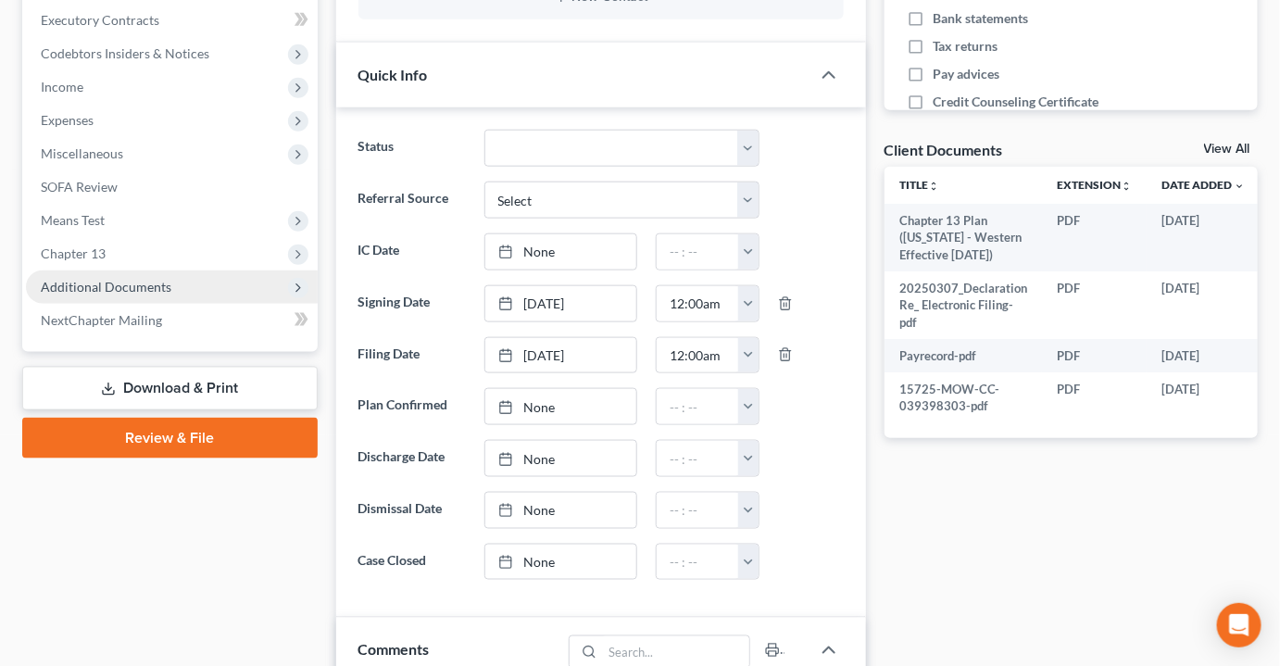
scroll to position [6460, 0]
click at [127, 279] on span "Additional Documents" at bounding box center [106, 287] width 131 height 16
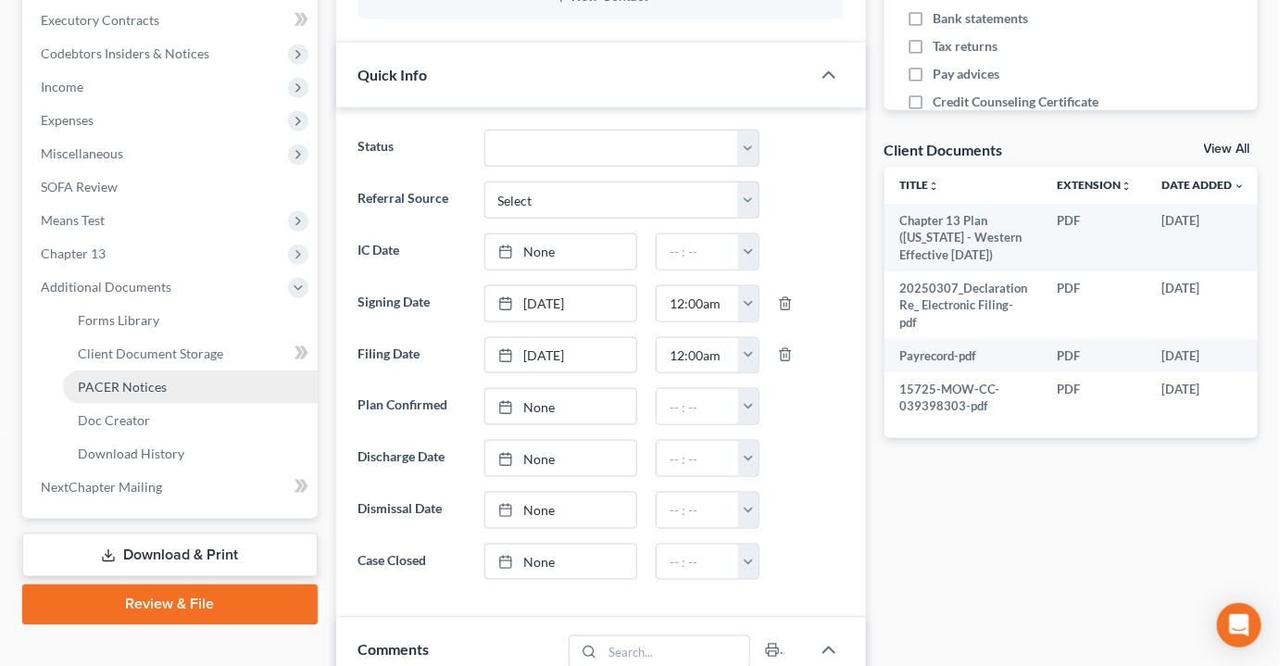
click at [114, 379] on span "PACER Notices" at bounding box center [122, 387] width 89 height 16
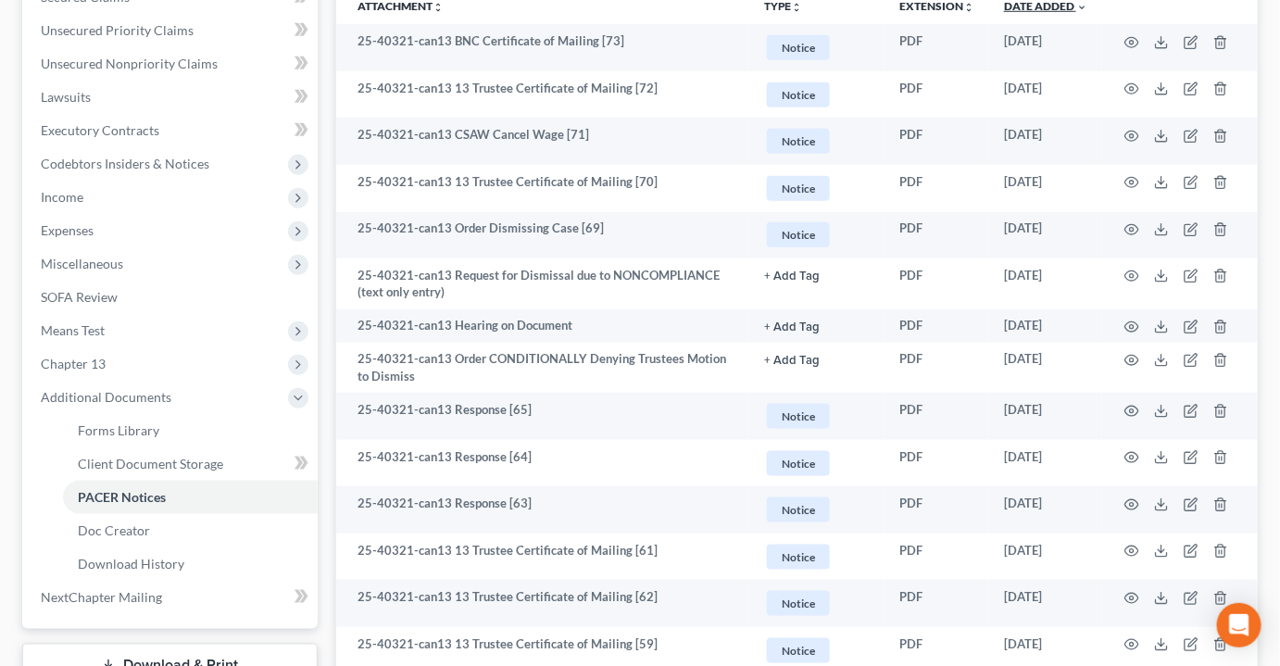
scroll to position [505, 0]
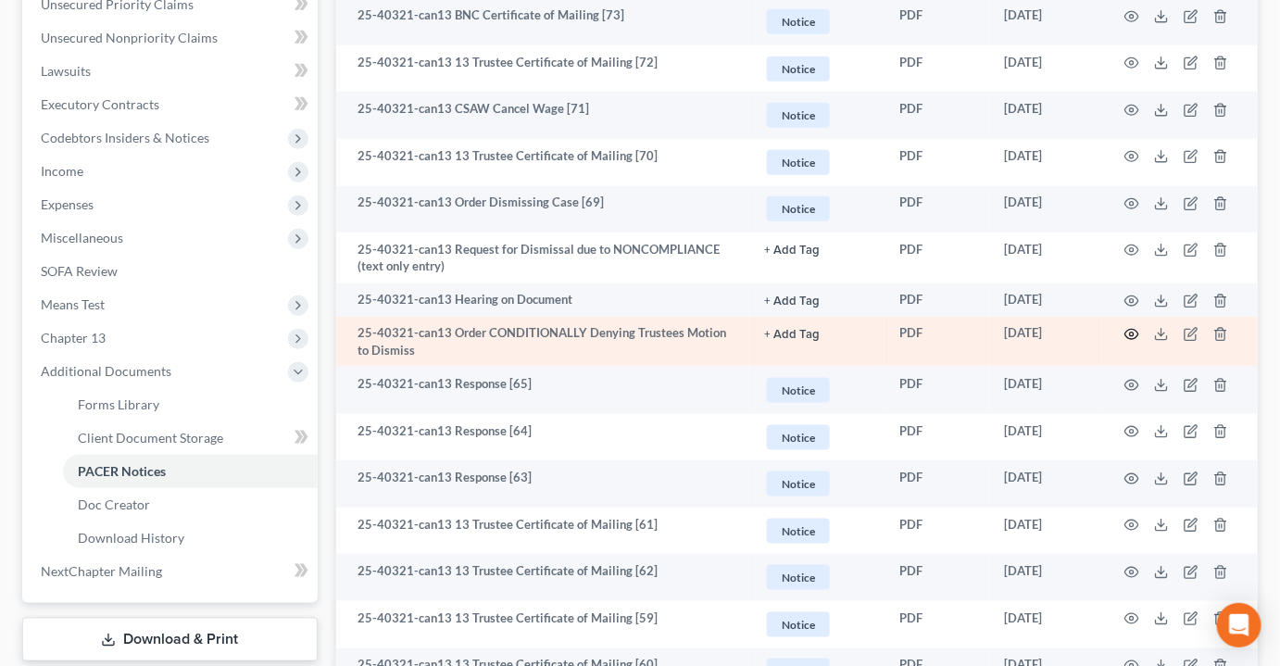
click at [1129, 330] on icon "button" at bounding box center [1132, 335] width 14 height 10
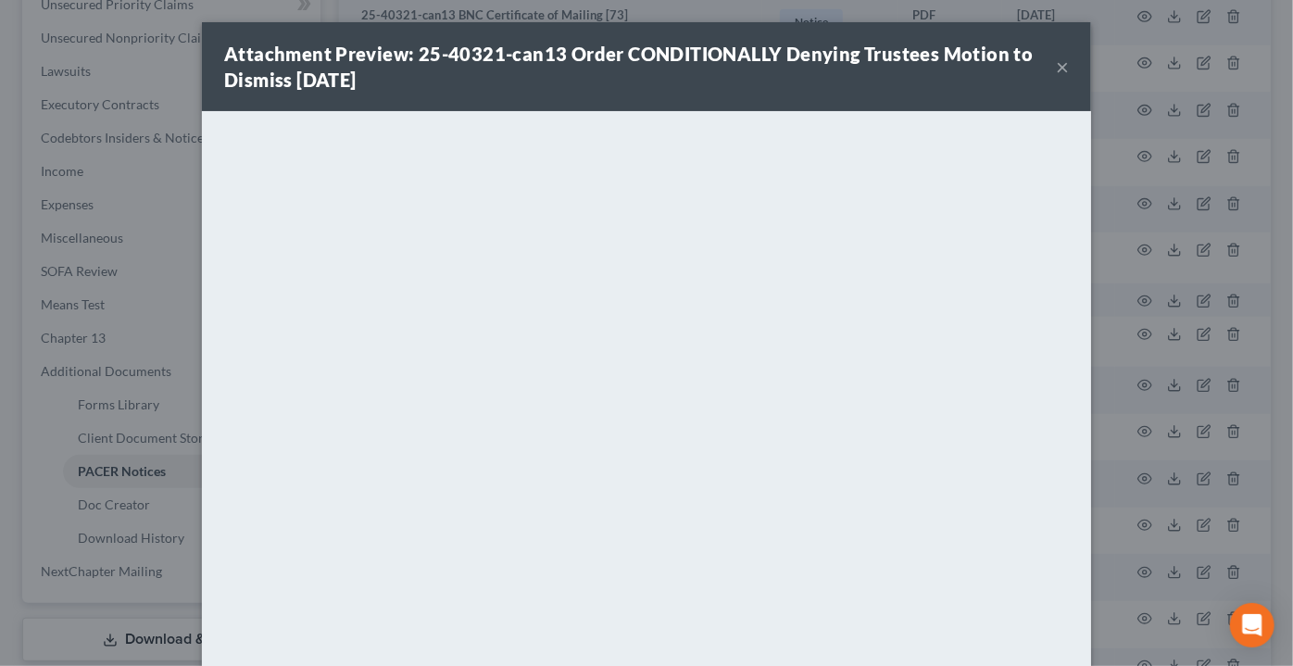
click at [1056, 70] on button "×" at bounding box center [1062, 67] width 13 height 22
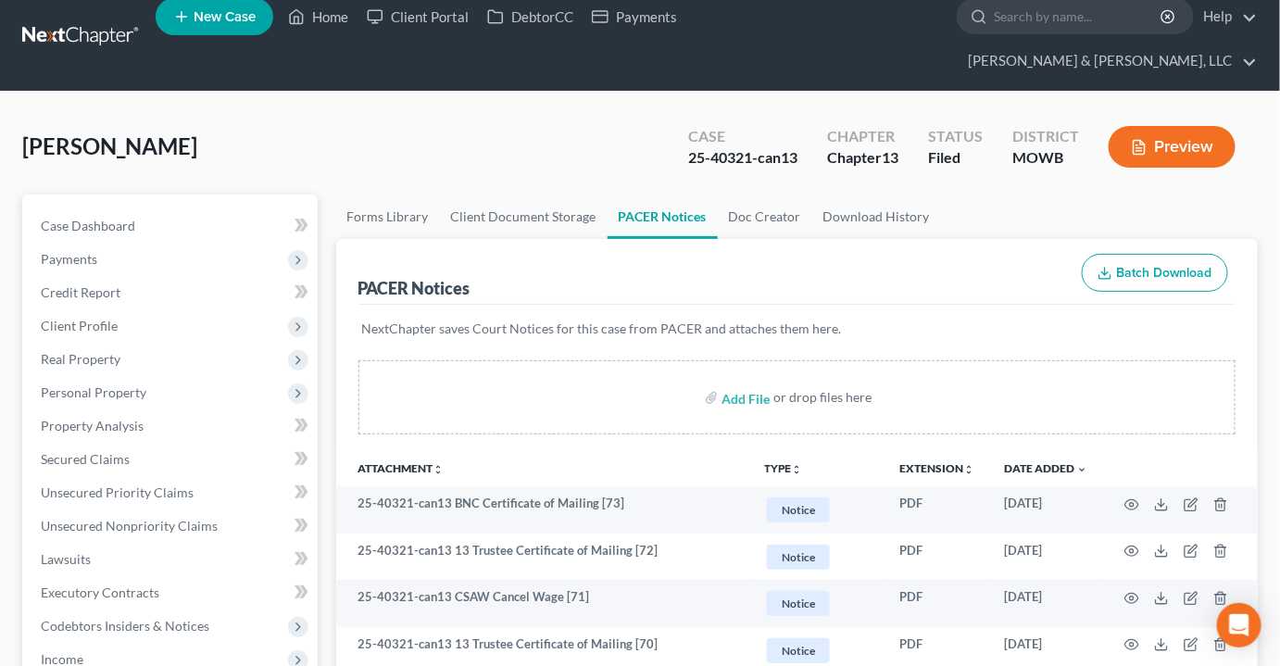
scroll to position [0, 0]
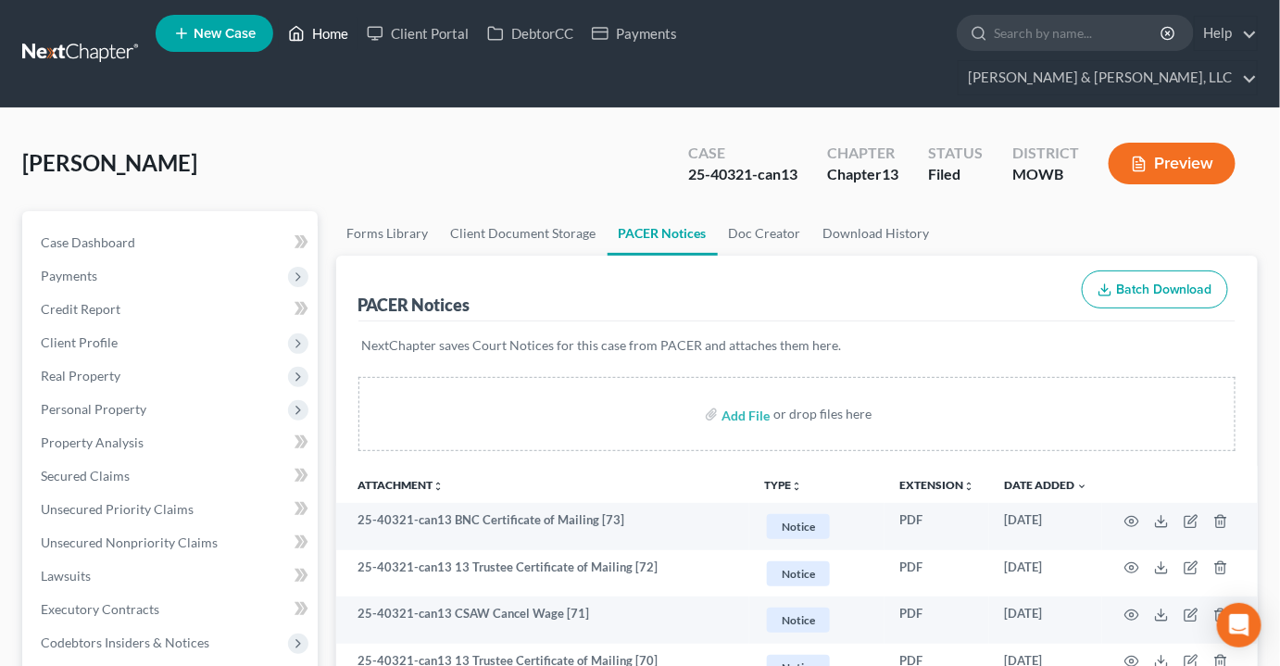
click at [338, 26] on link "Home" at bounding box center [318, 33] width 79 height 33
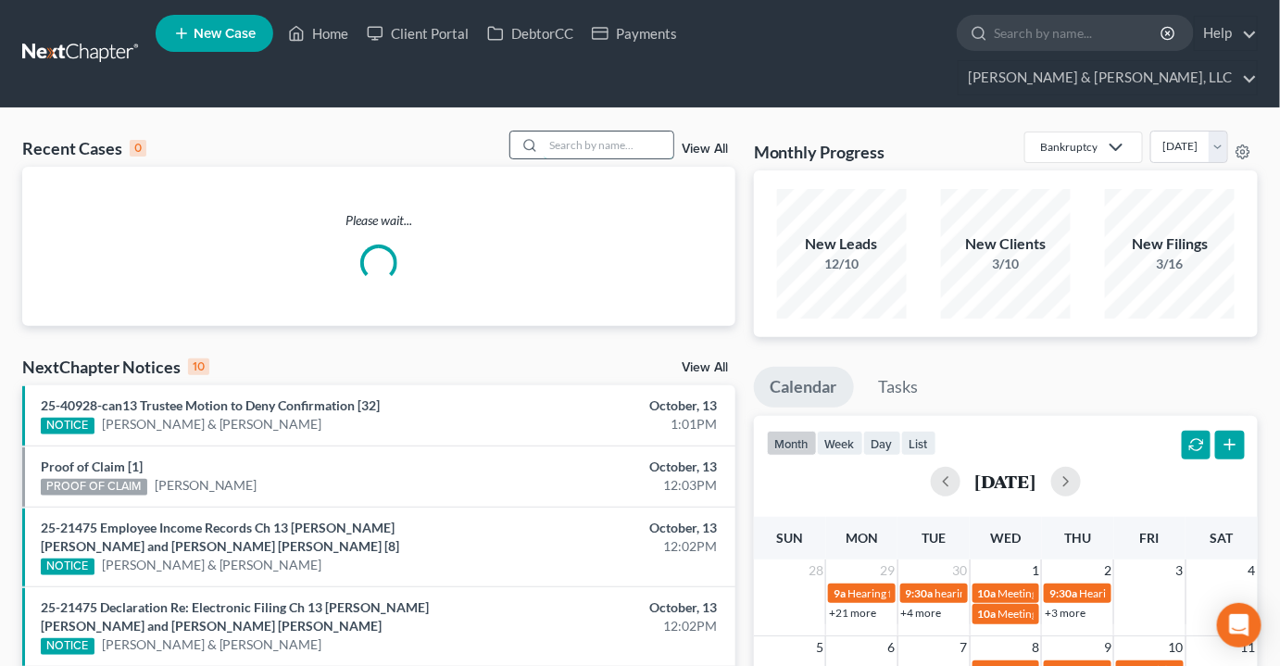
click at [590, 132] on input "search" at bounding box center [609, 145] width 130 height 27
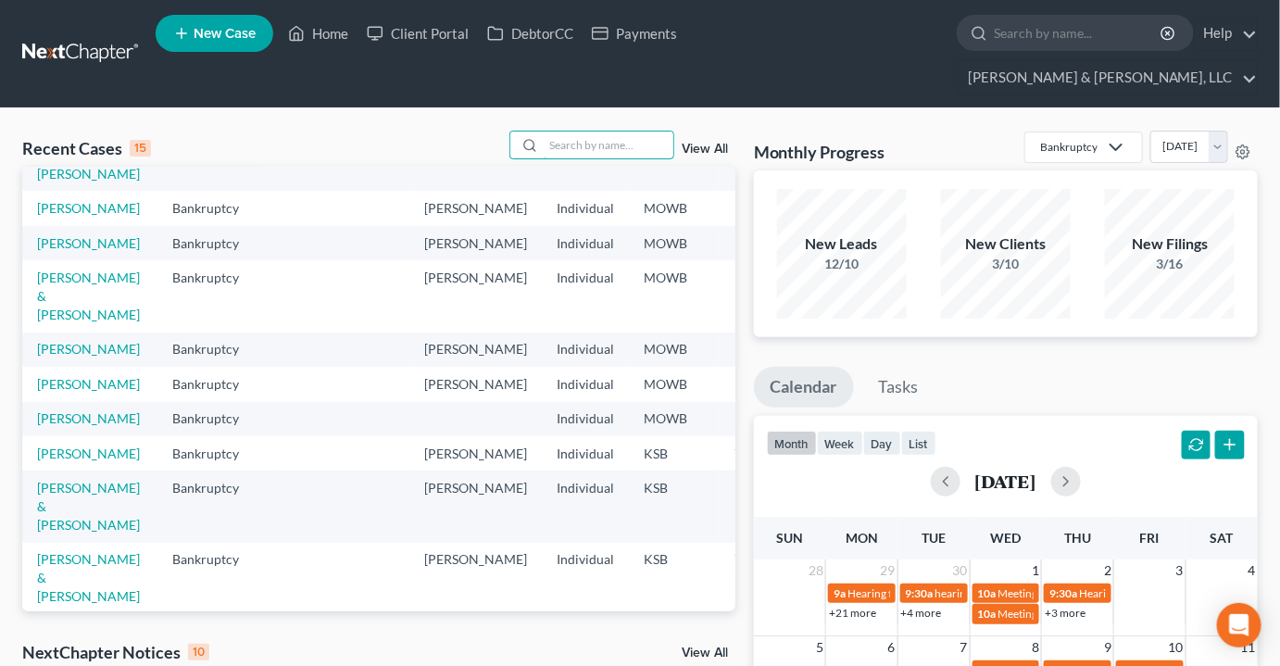
scroll to position [336, 0]
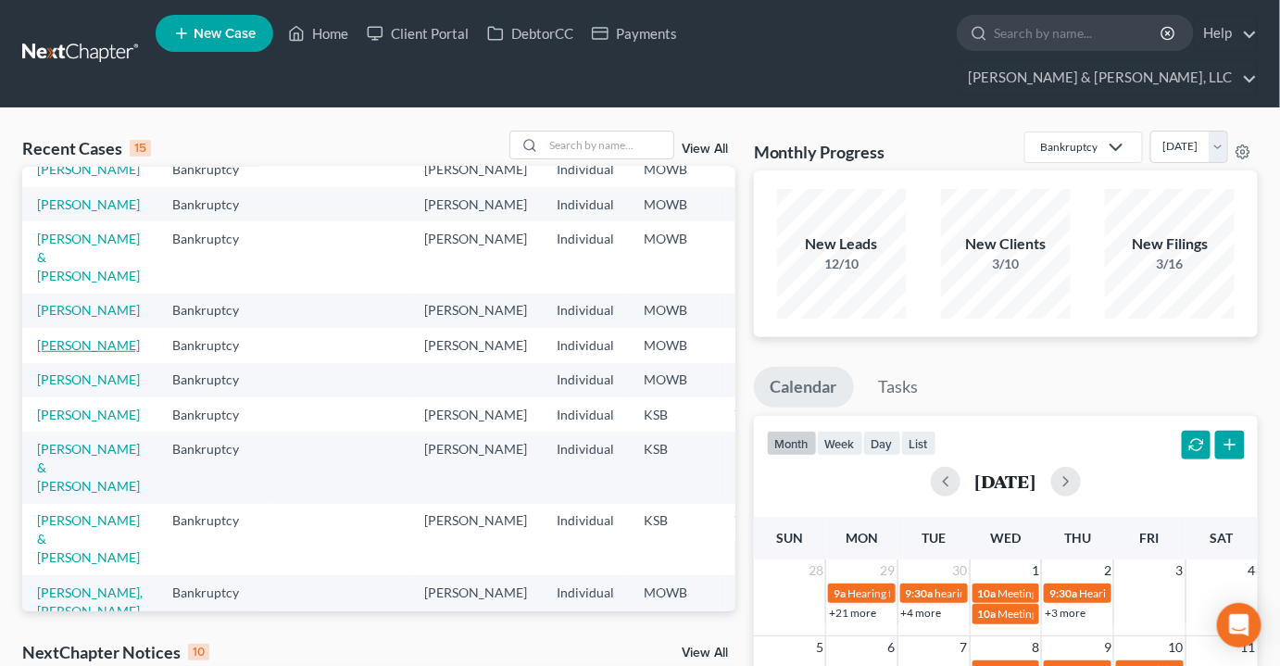
click at [64, 353] on link "[PERSON_NAME]" at bounding box center [88, 345] width 103 height 16
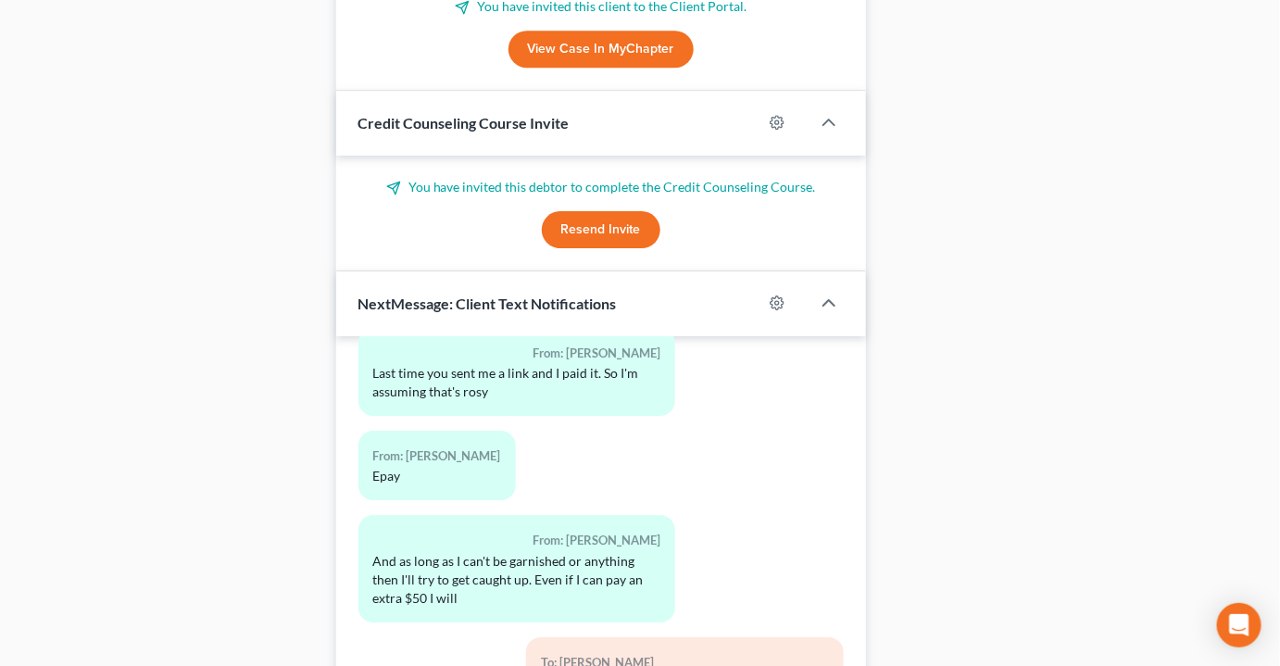
scroll to position [2000, 0]
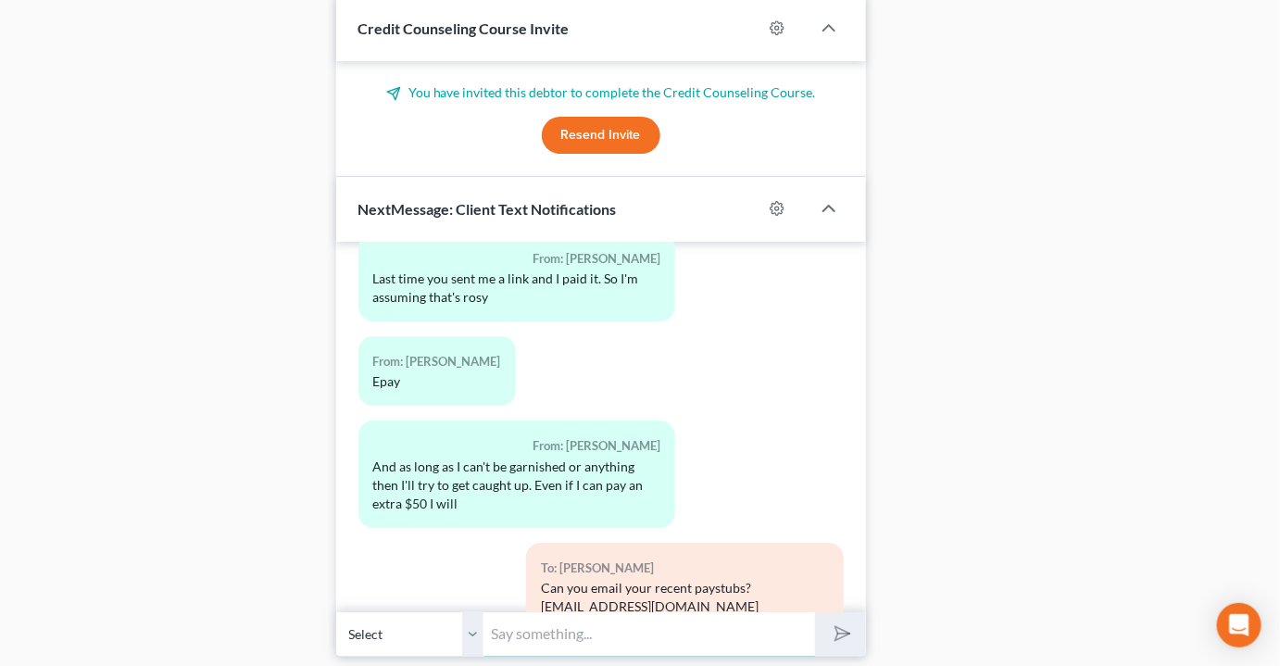
click at [508, 611] on input "text" at bounding box center [649, 633] width 331 height 45
type input "Thanks for providing that. It isn't clear how you are going to make the plan pa…"
click at [815, 612] on button "submit" at bounding box center [840, 634] width 51 height 44
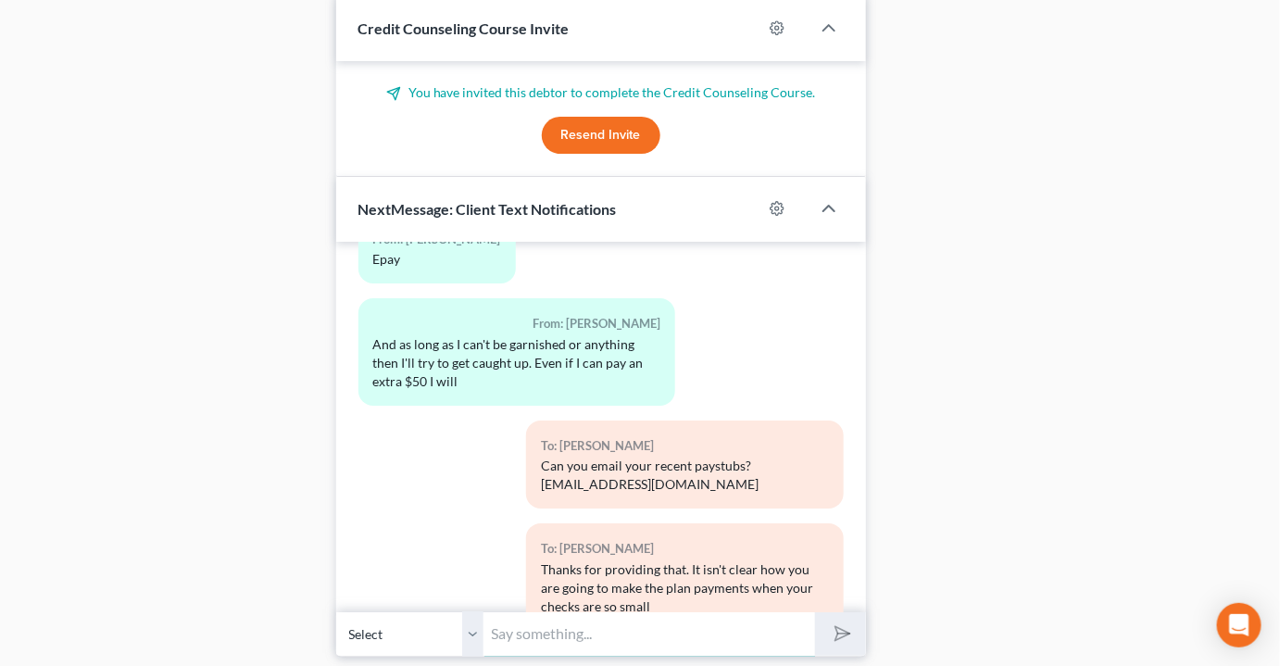
click at [590, 611] on input "text" at bounding box center [649, 633] width 331 height 45
type input "We will need to establish that you make enough income to make plan payments"
click at [815, 612] on button "submit" at bounding box center [840, 634] width 51 height 44
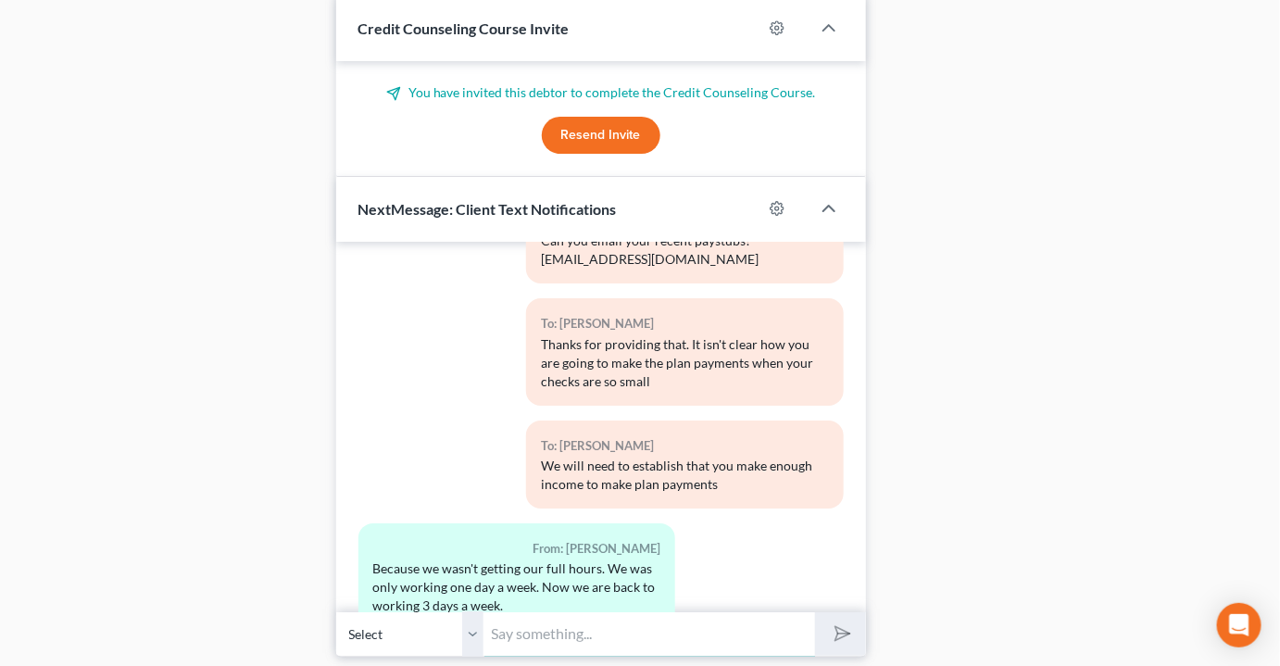
scroll to position [8572, 0]
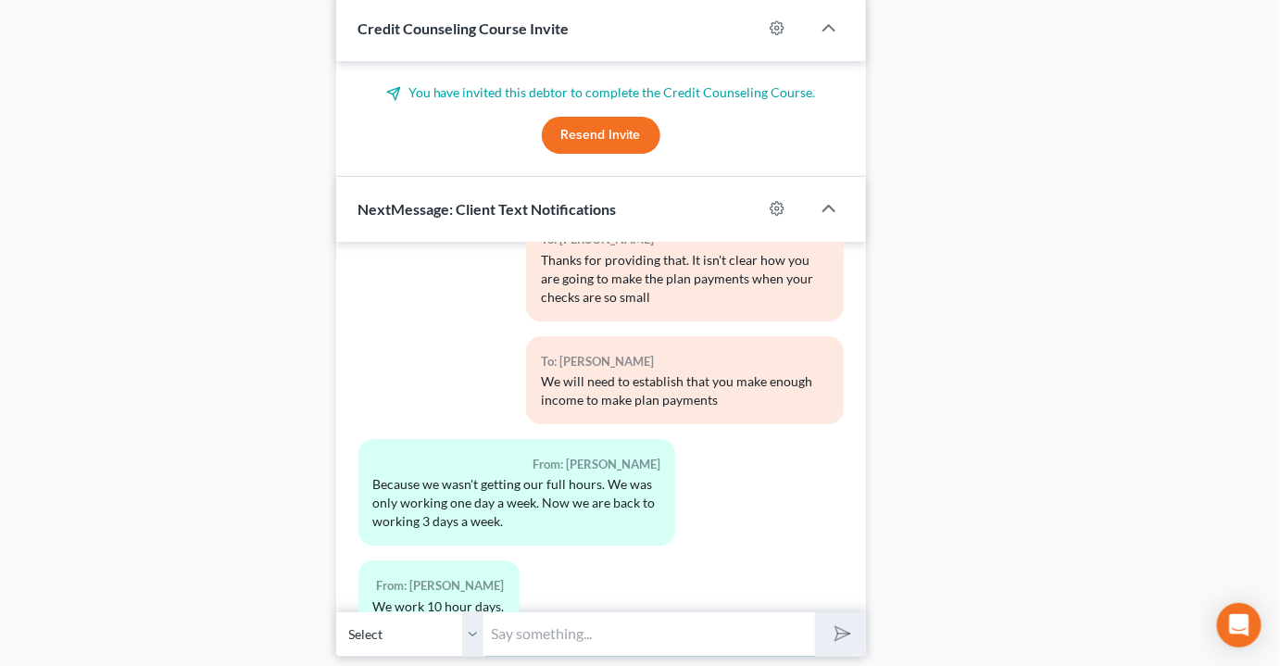
click at [552, 611] on input "text" at bounding box center [649, 633] width 331 height 45
type input "I"
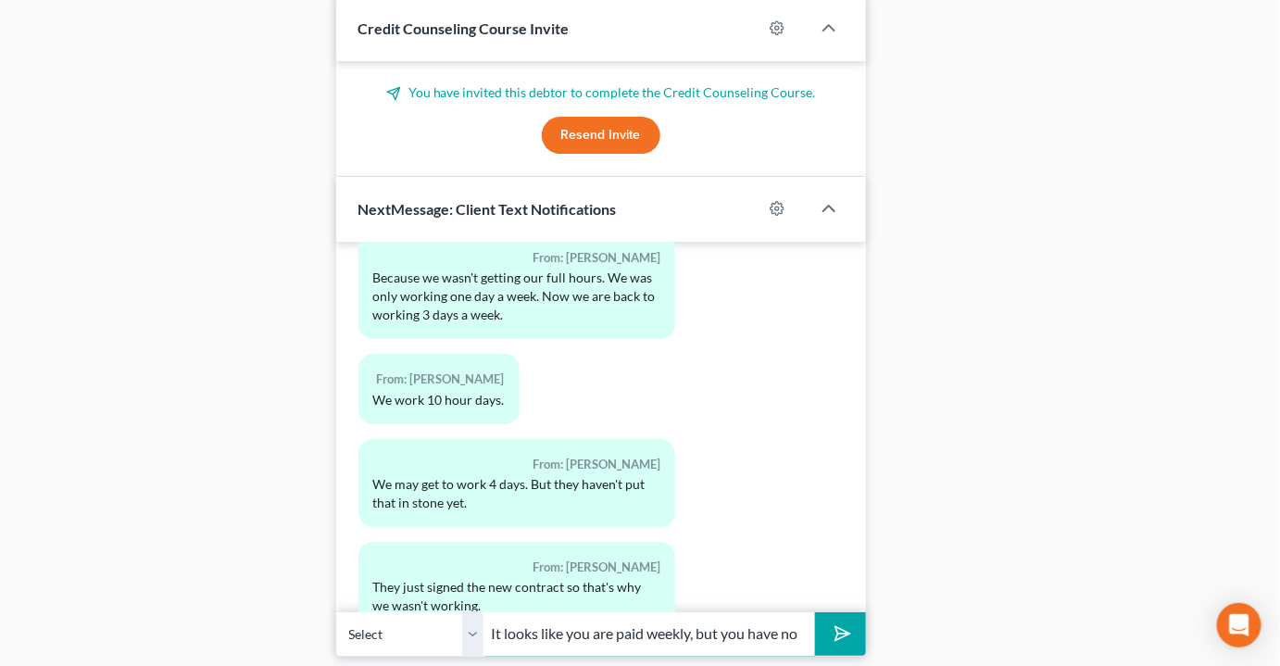
scroll to position [0, 135]
drag, startPoint x: 721, startPoint y: 566, endPoint x: 1150, endPoint y: 508, distance: 432.8
click at [773, 611] on input "It looks like you are paid weekly, but you have no check for 9/25 or 10" at bounding box center [649, 633] width 331 height 45
click at [781, 611] on input "It looks like you are paid weekly, but you have no check for 9/25 or 10" at bounding box center [649, 633] width 331 height 45
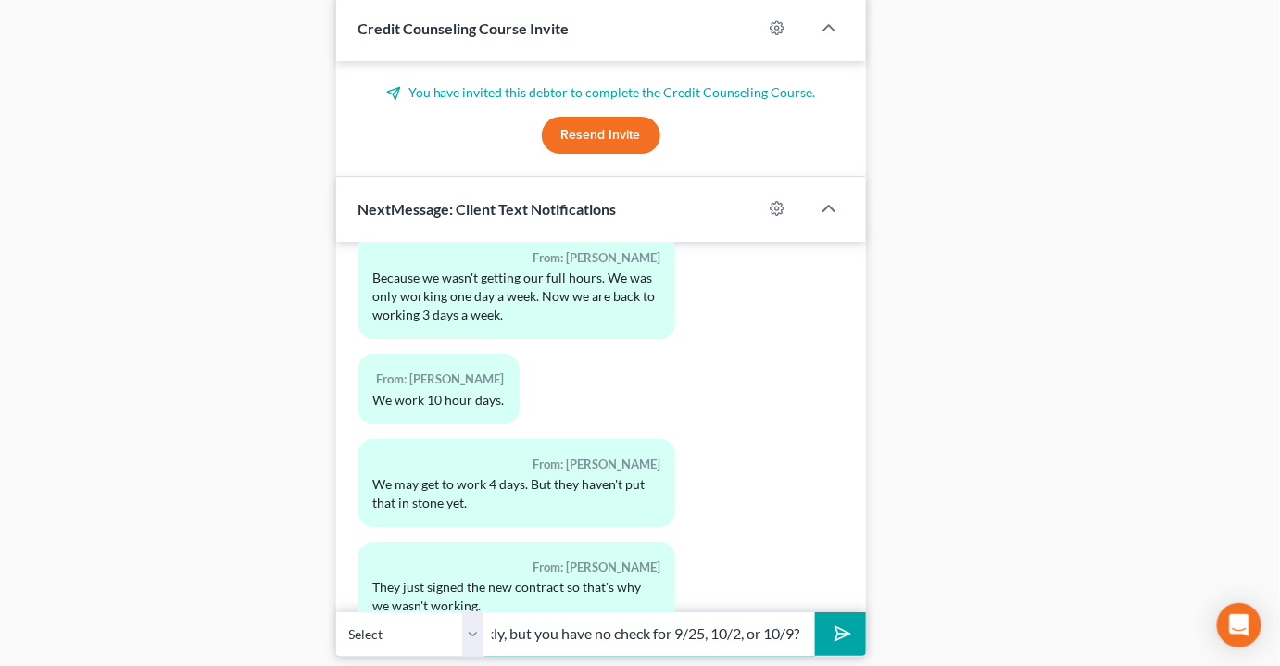
scroll to position [0, 194]
type input "It looks like you are paid weekly, but you have no check for 9/25, 10/2, or 10/…"
click at [815, 612] on button "submit" at bounding box center [840, 634] width 51 height 44
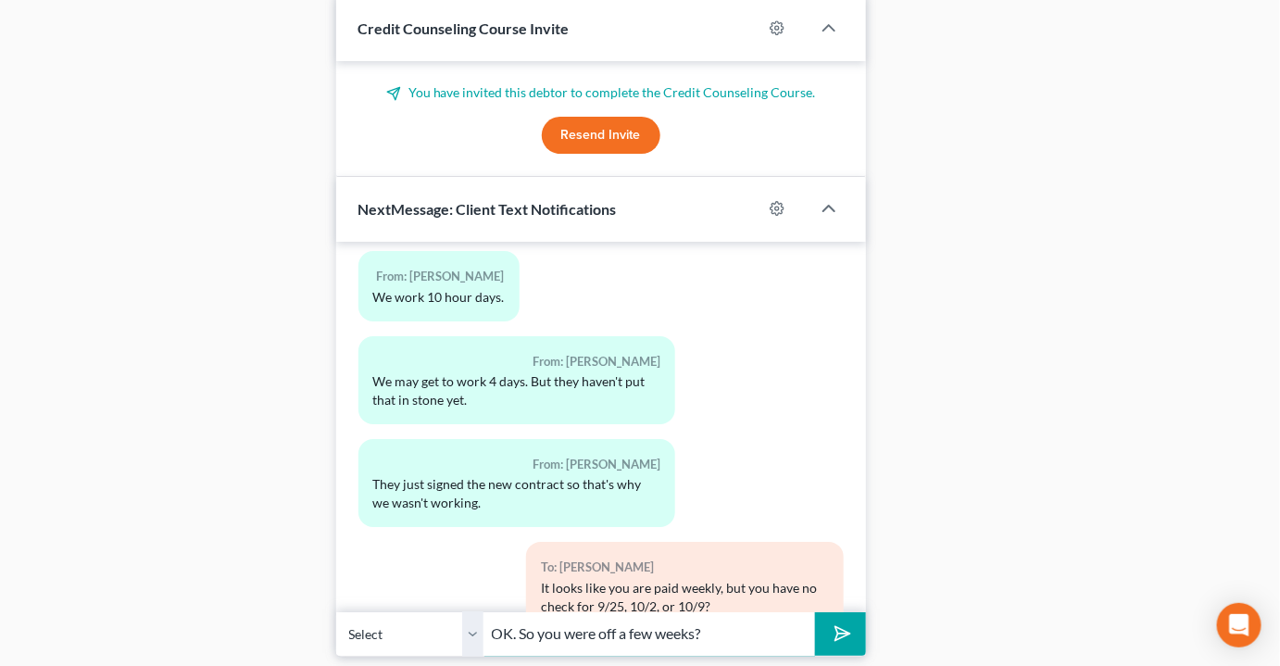
type input "OK. So you were off a few weeks?"
click at [815, 612] on button "submit" at bounding box center [840, 634] width 51 height 44
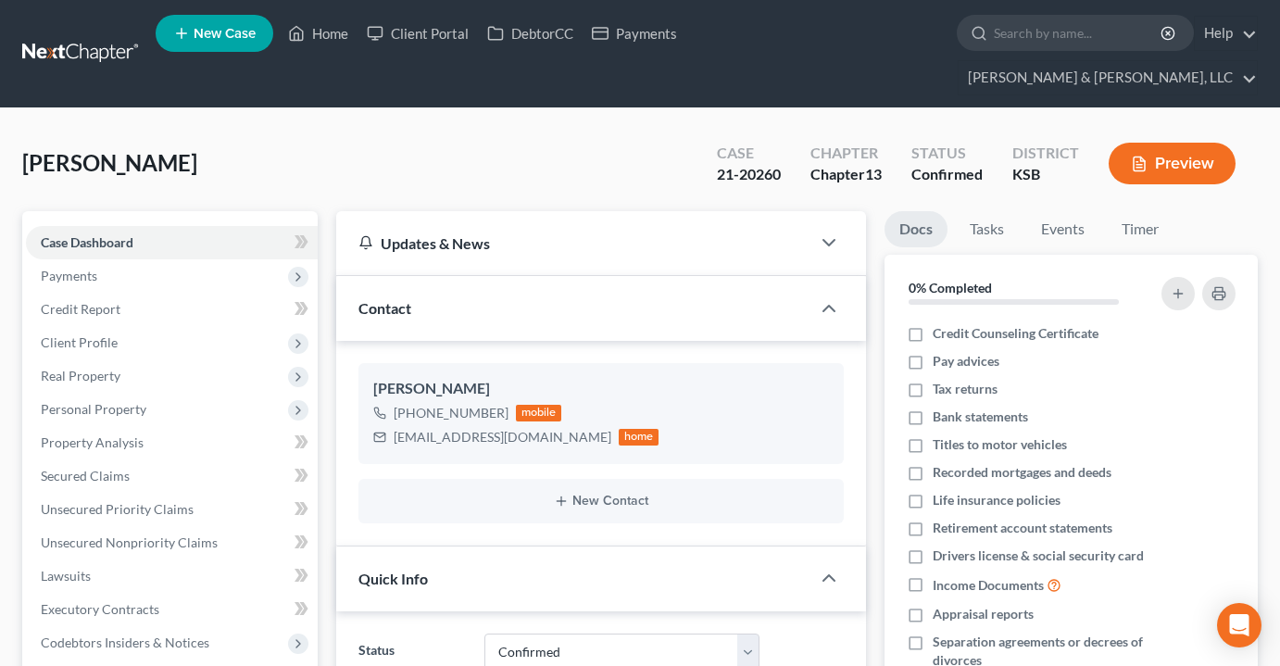
select select "1"
select select "4"
select select "0"
click at [335, 33] on link "Home" at bounding box center [318, 33] width 79 height 33
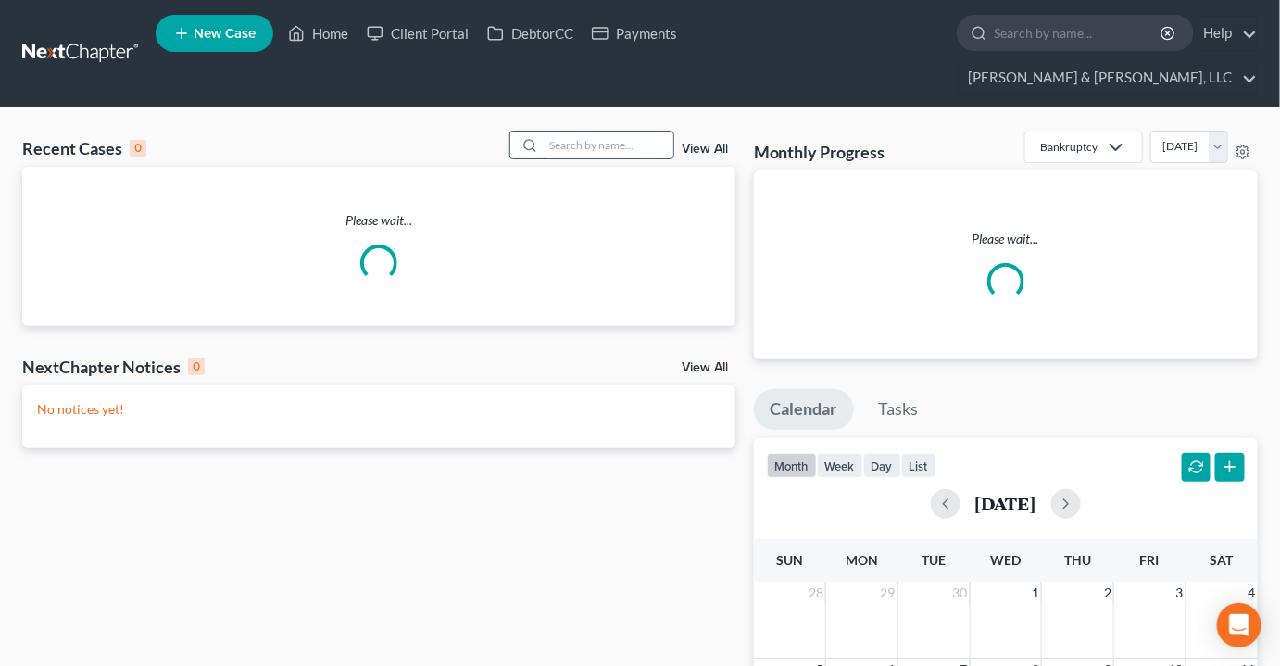
click at [579, 132] on input "search" at bounding box center [609, 145] width 130 height 27
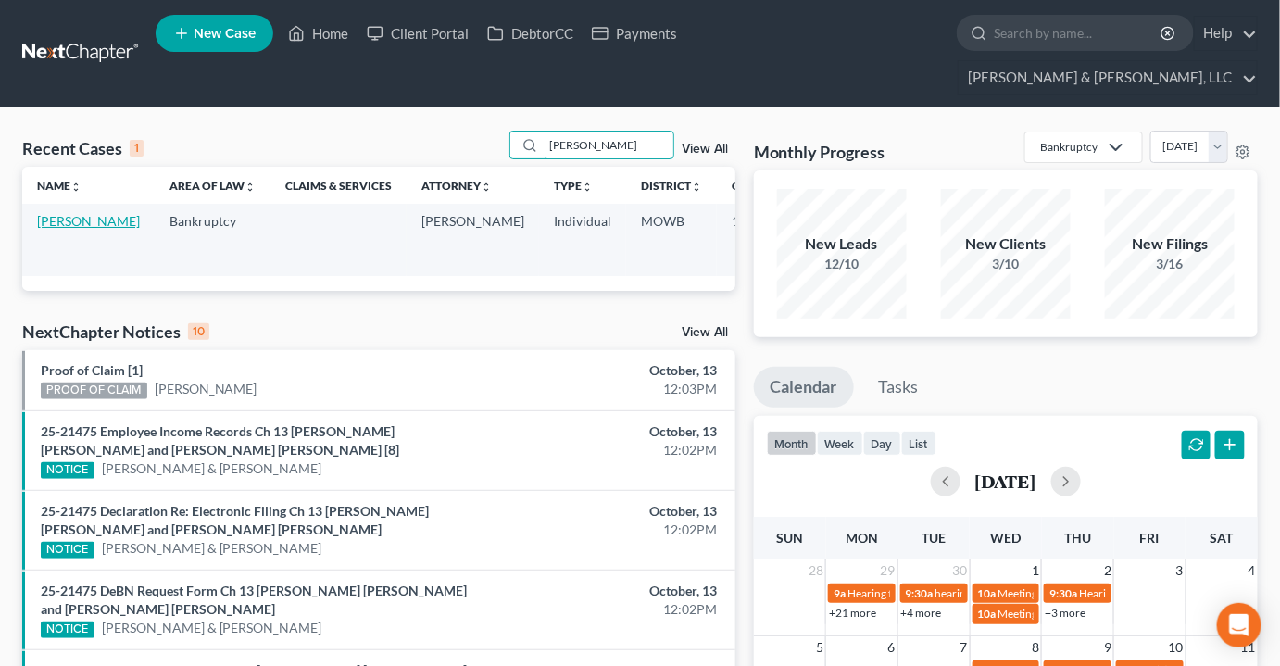
type input "[PERSON_NAME]"
click at [44, 213] on link "[PERSON_NAME]" at bounding box center [88, 221] width 103 height 16
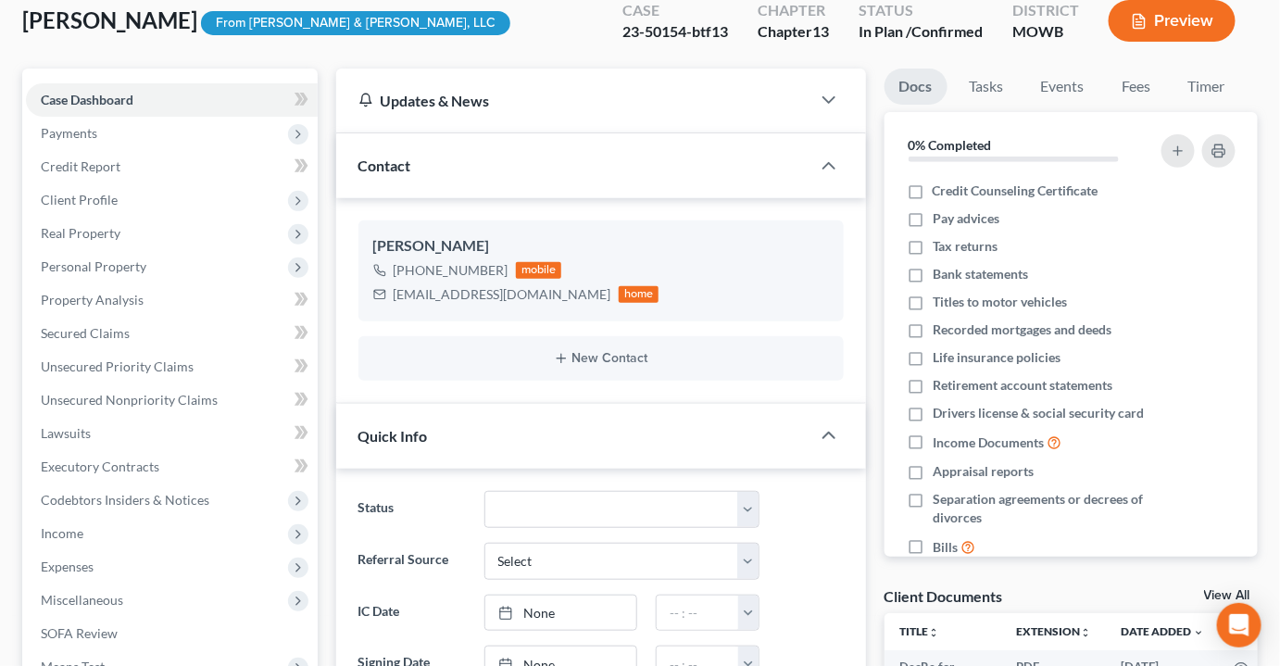
scroll to position [505, 0]
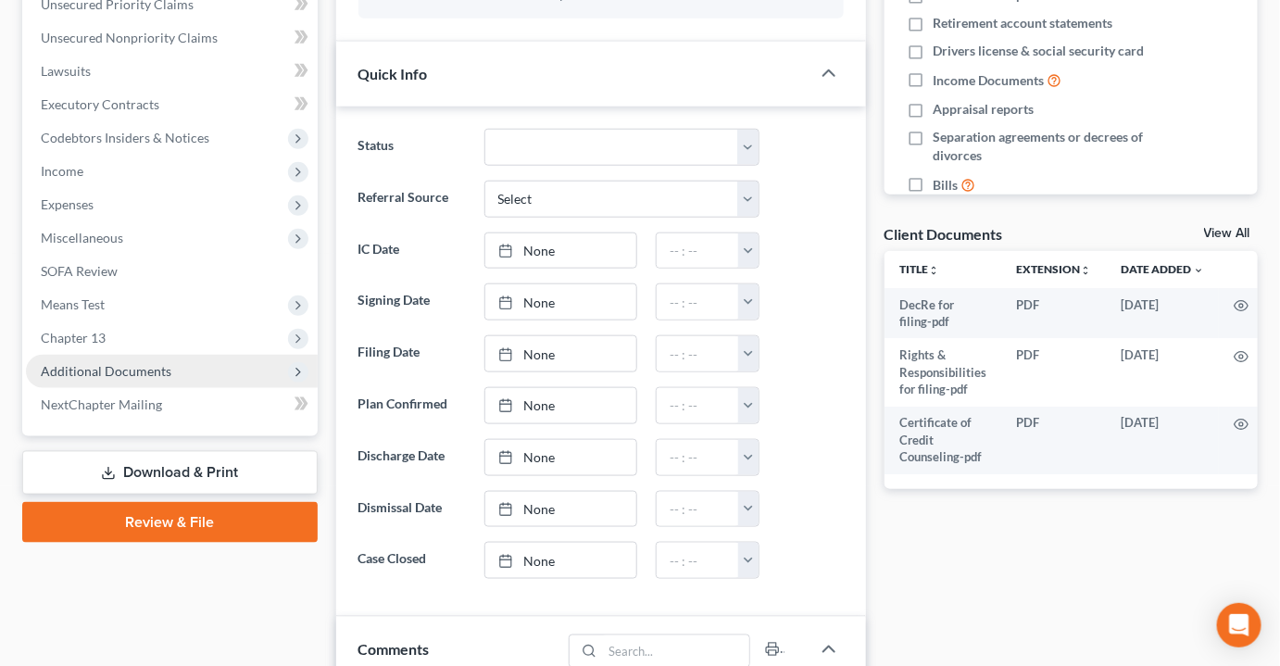
click at [113, 363] on span "Additional Documents" at bounding box center [106, 371] width 131 height 16
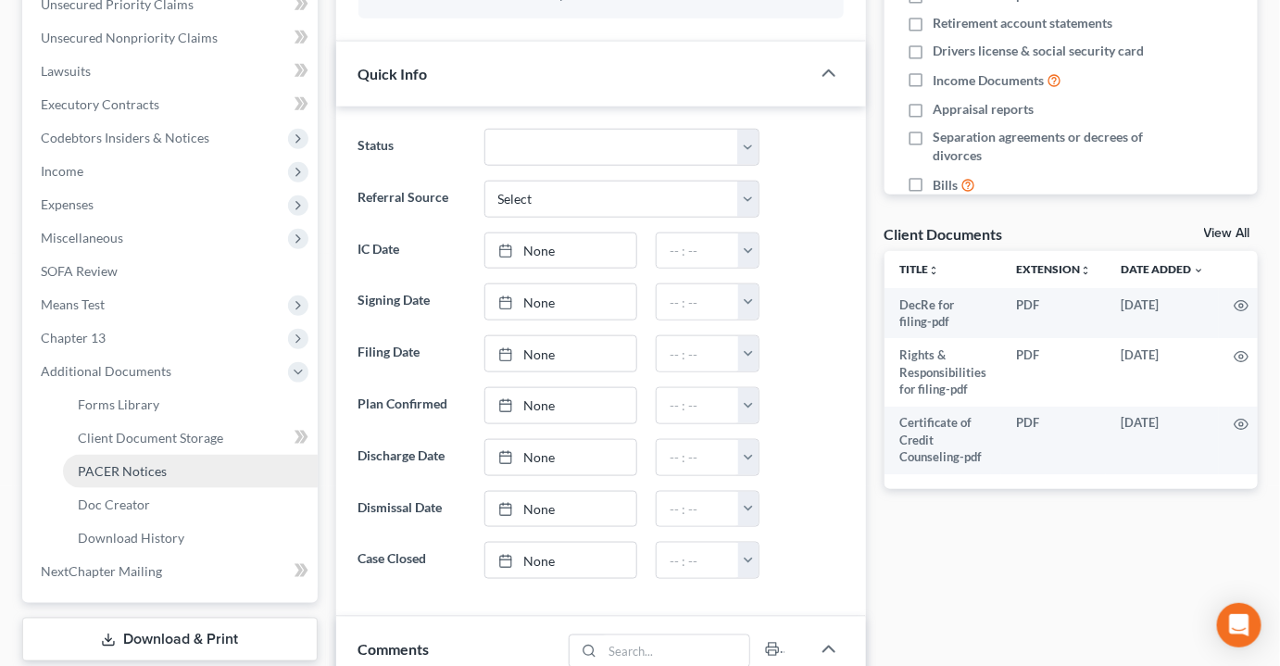
click at [124, 463] on span "PACER Notices" at bounding box center [122, 471] width 89 height 16
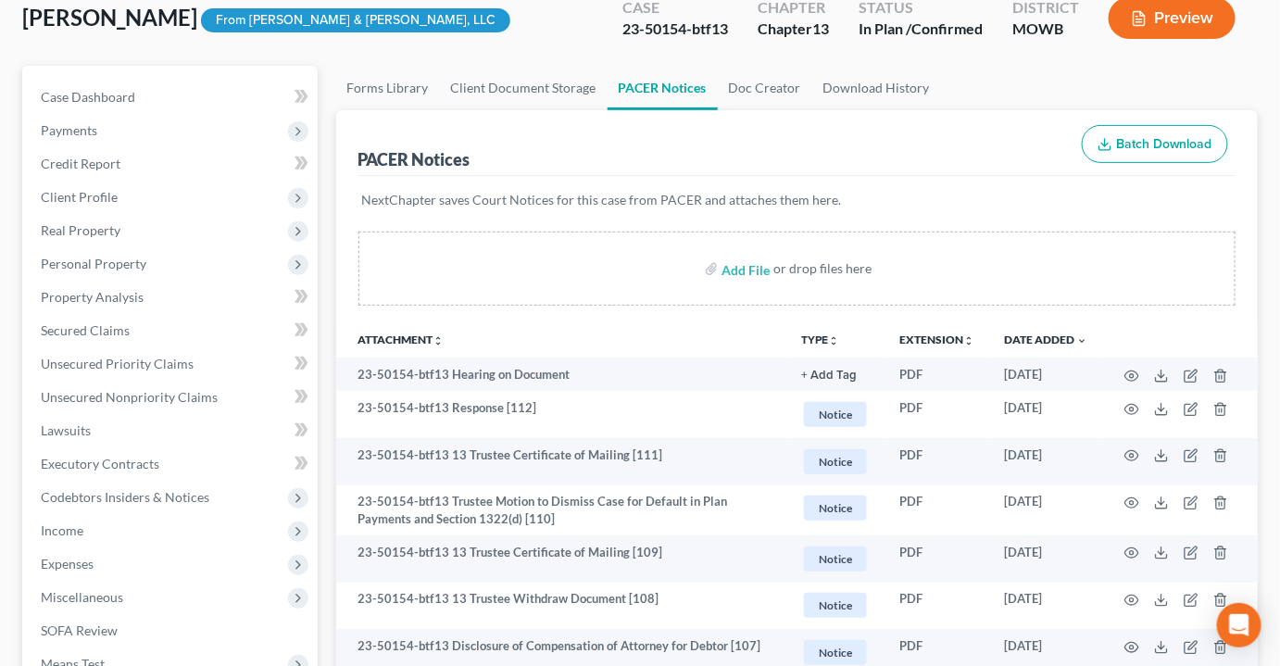
scroll to position [168, 0]
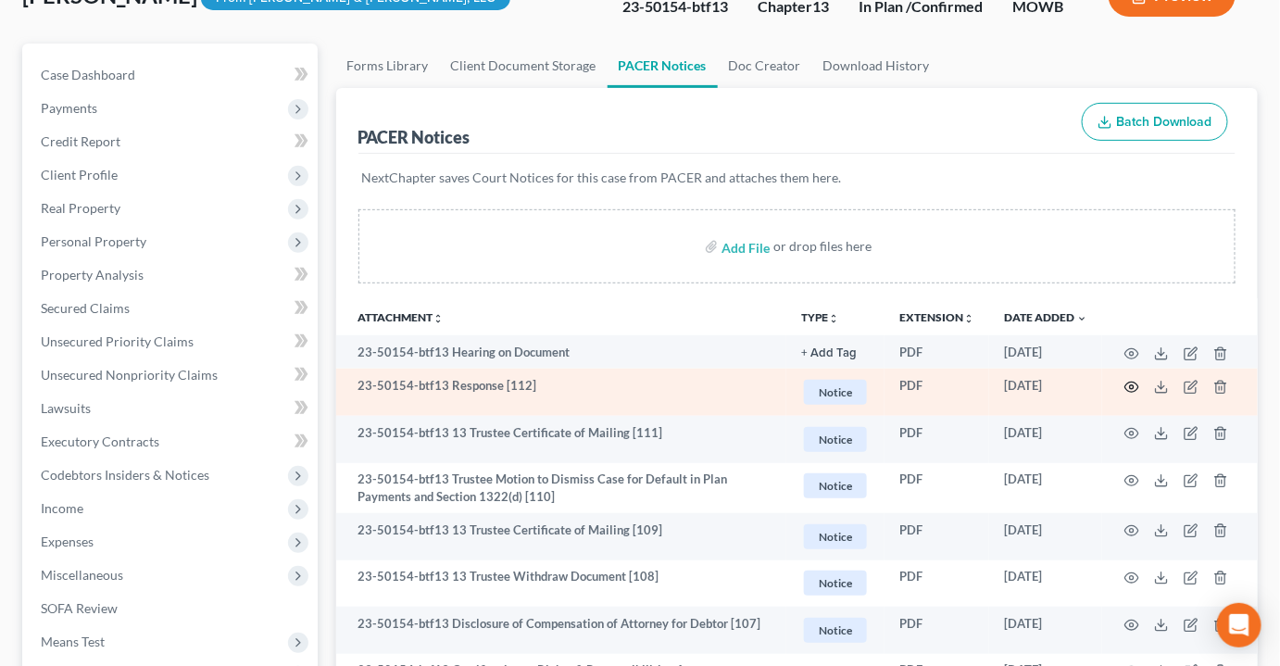
click at [1128, 380] on icon "button" at bounding box center [1131, 387] width 15 height 15
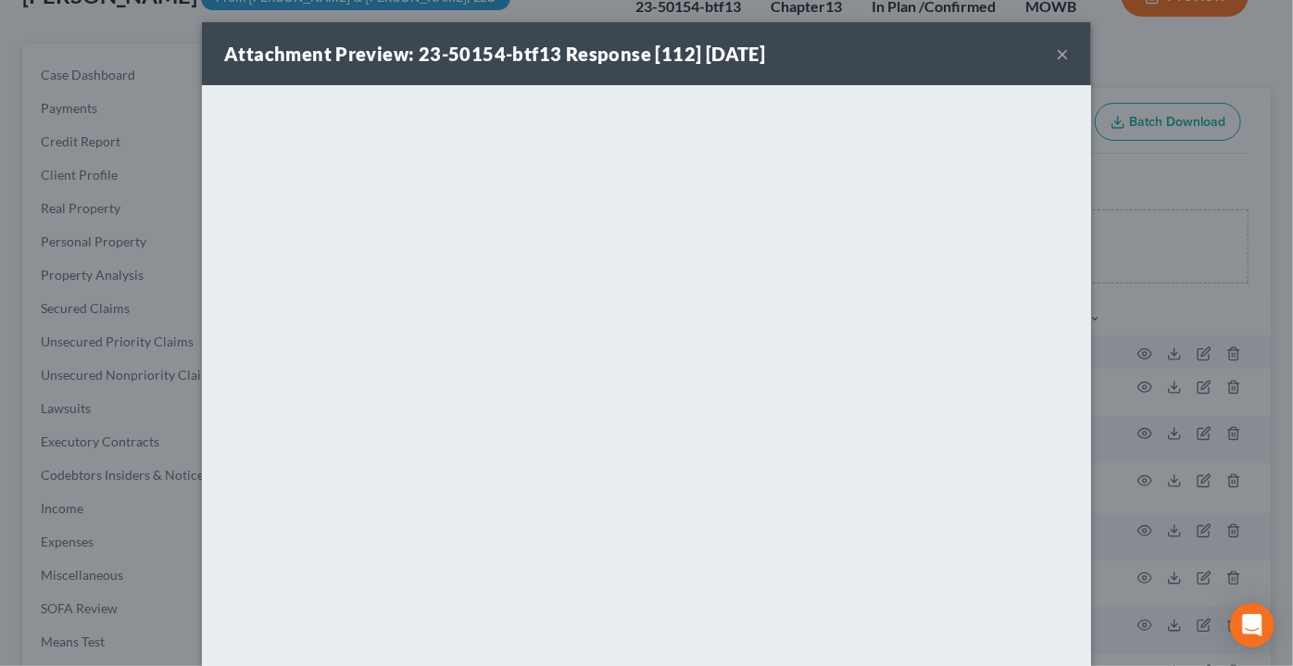
click at [1060, 45] on button "×" at bounding box center [1062, 54] width 13 height 22
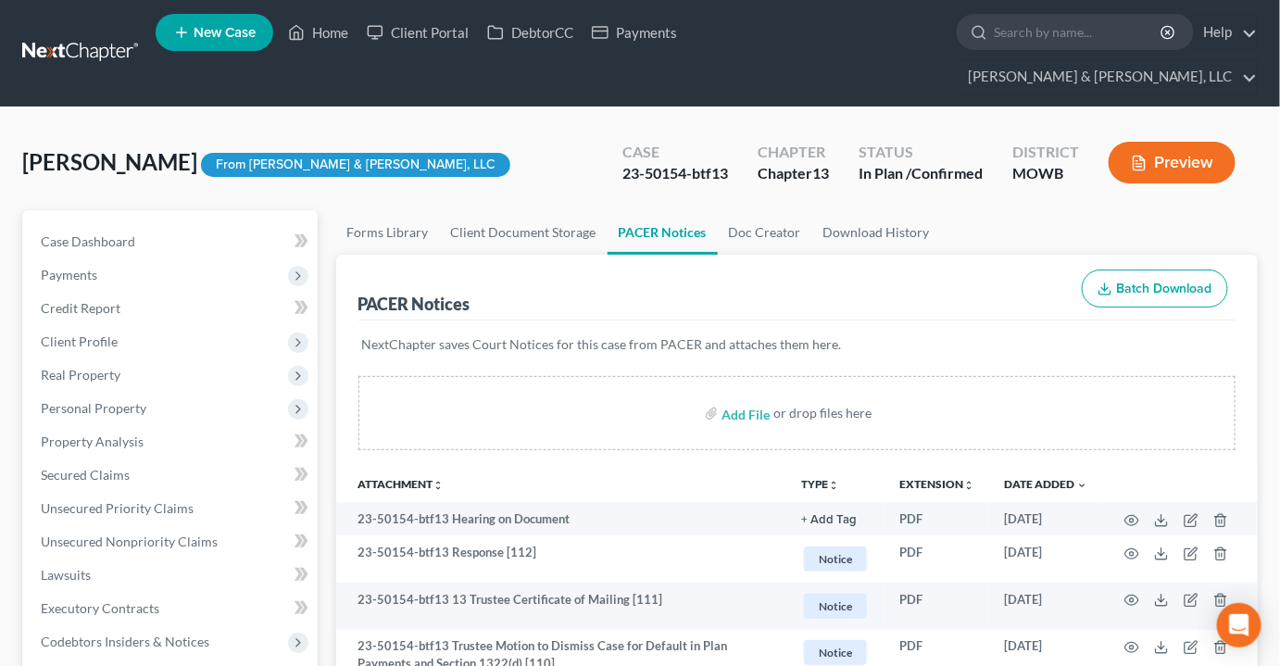
scroll to position [0, 0]
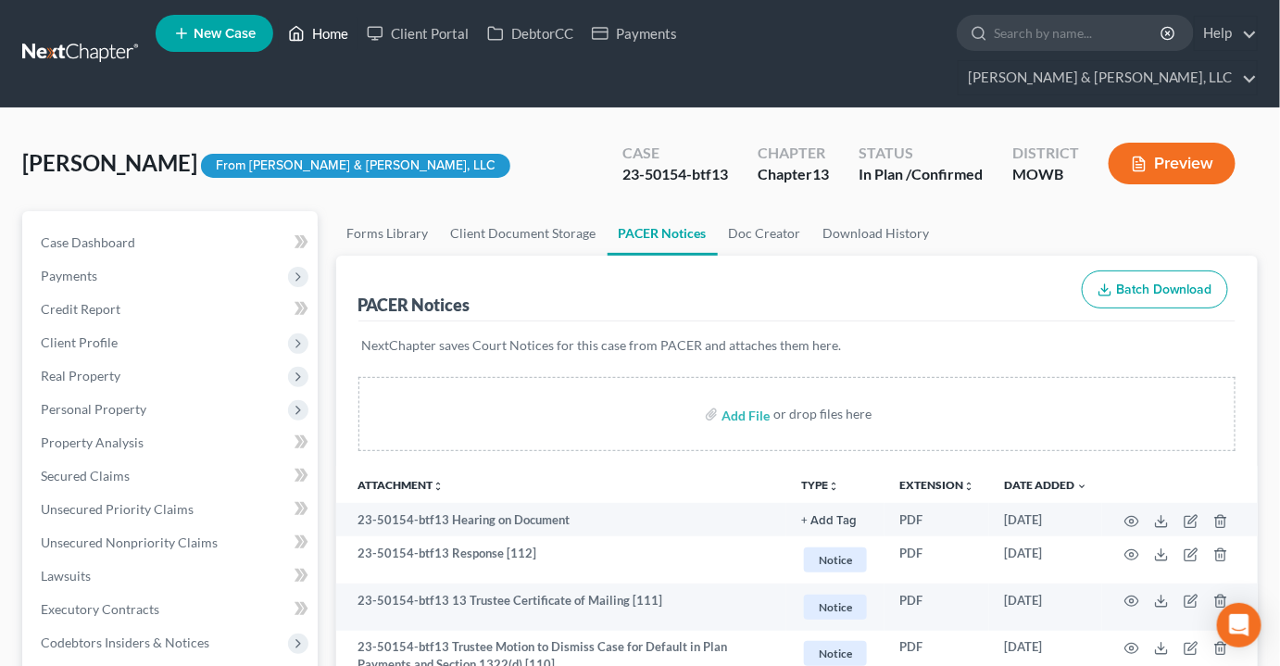
click at [322, 40] on link "Home" at bounding box center [318, 33] width 79 height 33
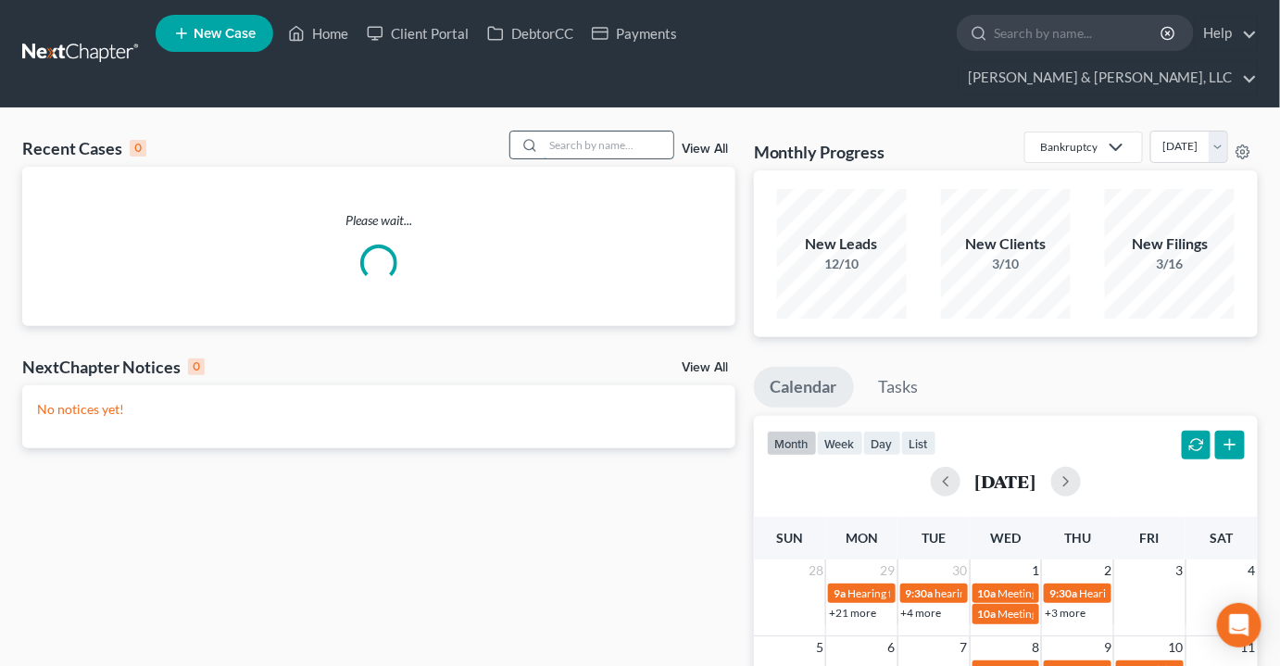
click at [615, 132] on input "search" at bounding box center [609, 145] width 130 height 27
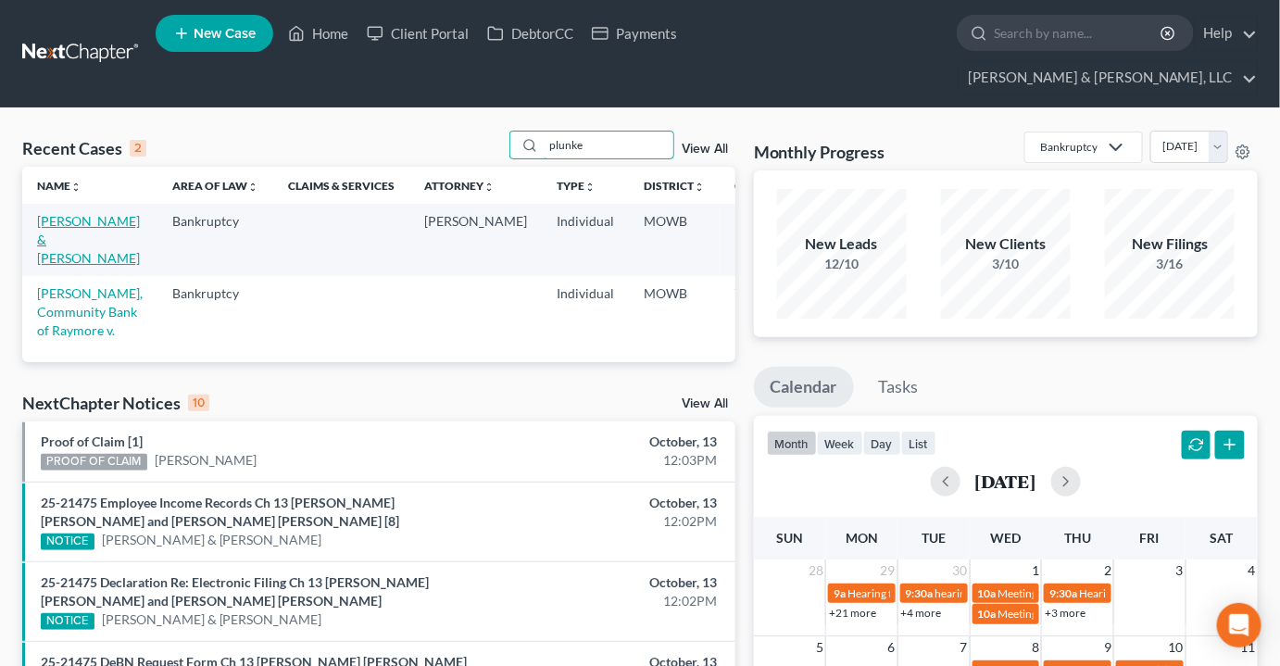
type input "plunke"
click at [44, 213] on link "[PERSON_NAME] & [PERSON_NAME]" at bounding box center [88, 239] width 103 height 53
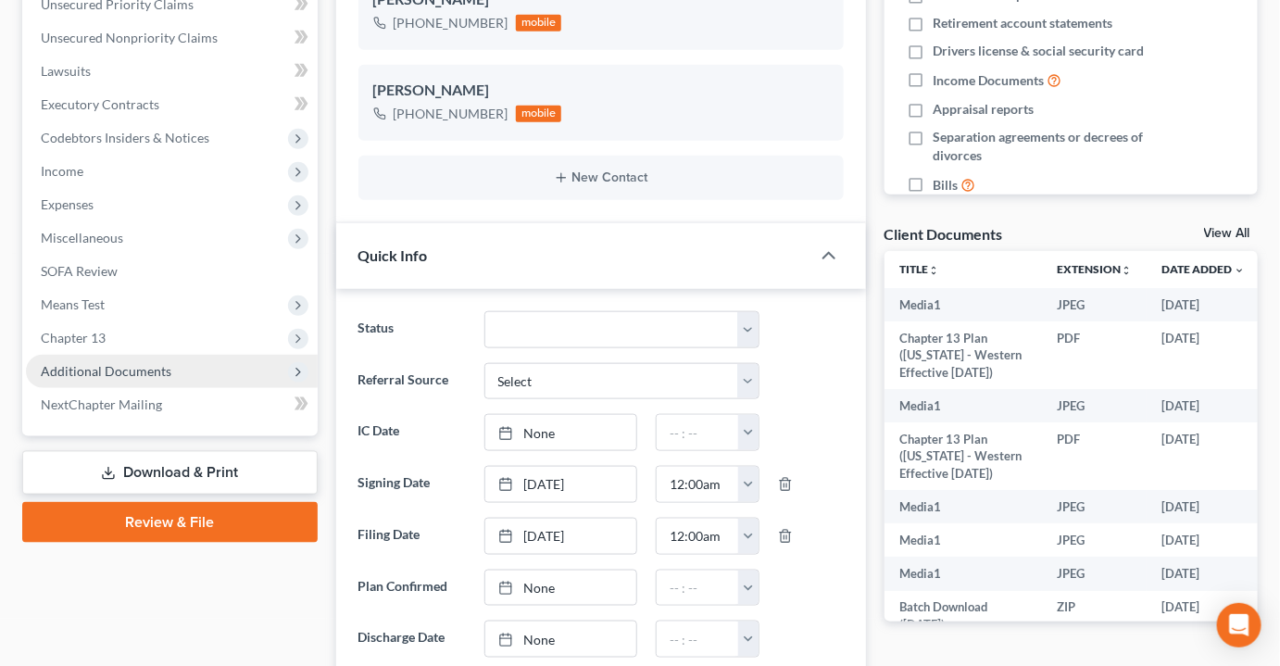
scroll to position [1542, 0]
click at [107, 363] on span "Additional Documents" at bounding box center [106, 371] width 131 height 16
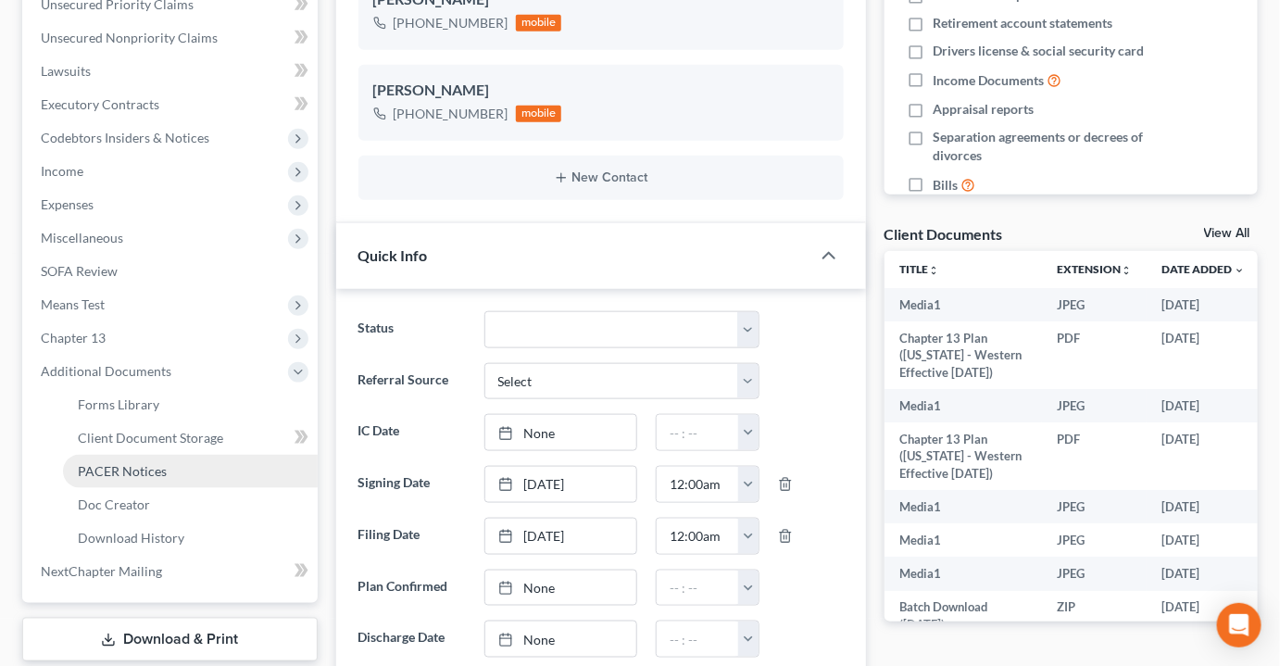
click at [118, 463] on span "PACER Notices" at bounding box center [122, 471] width 89 height 16
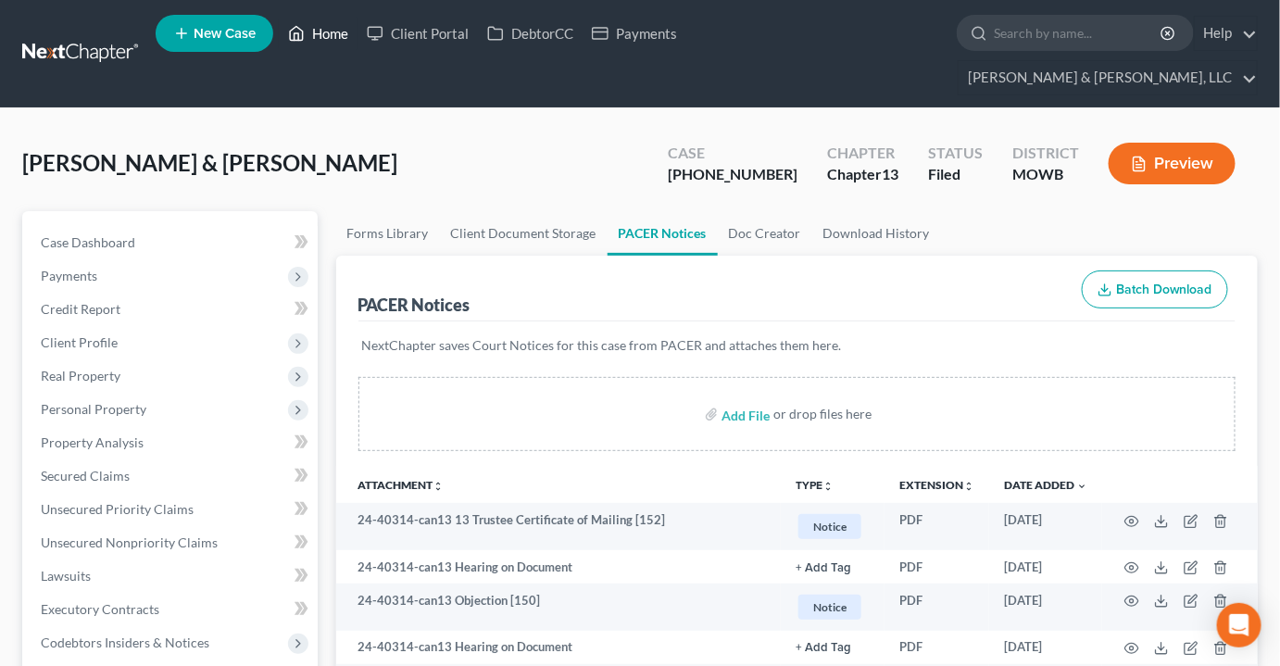
click at [326, 36] on link "Home" at bounding box center [318, 33] width 79 height 33
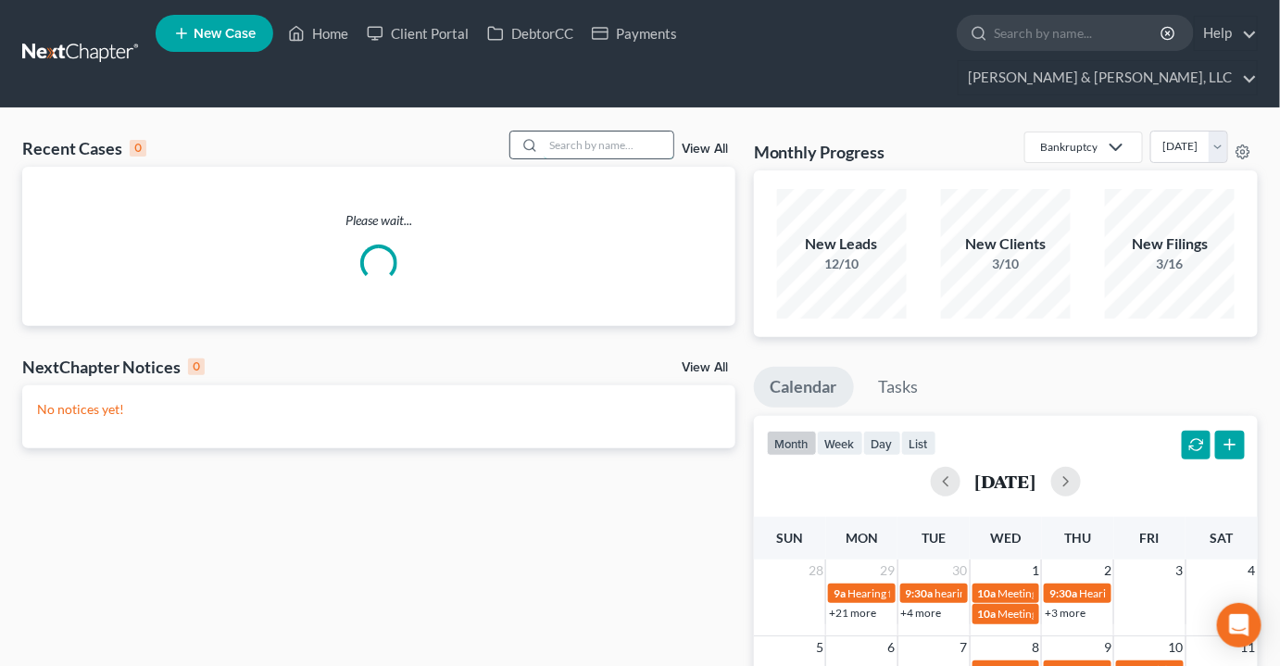
click at [580, 132] on input "search" at bounding box center [609, 145] width 130 height 27
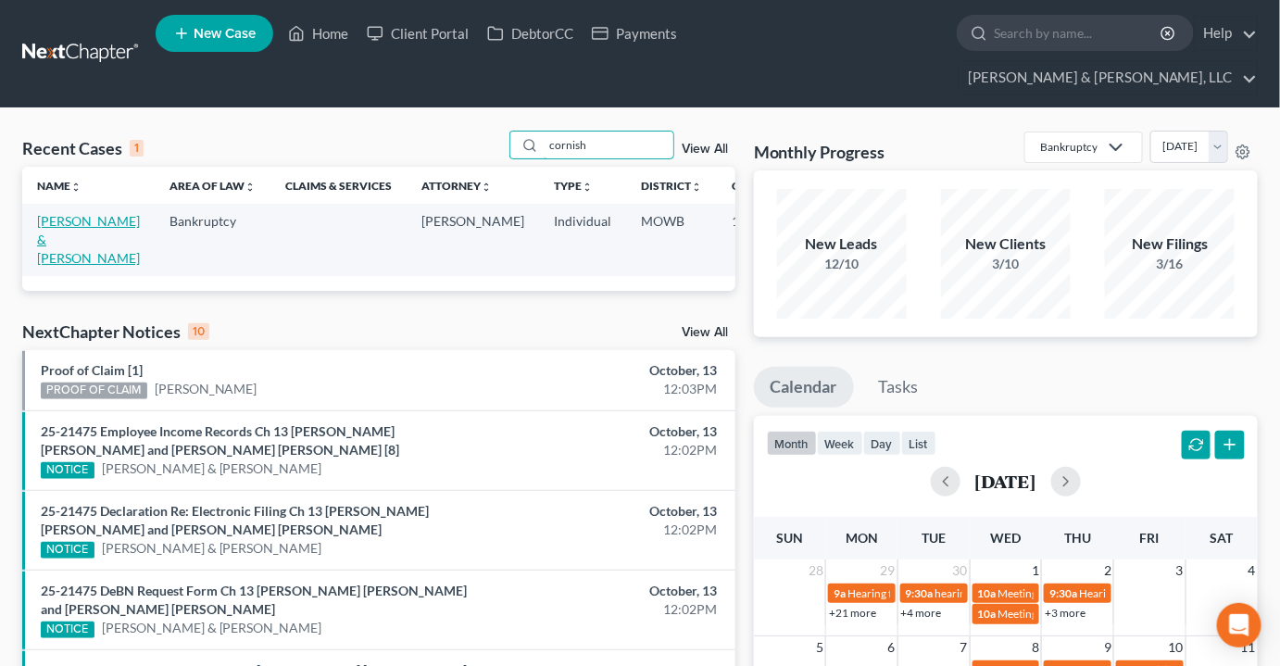
type input "cornish"
click at [55, 213] on link "[PERSON_NAME] & [PERSON_NAME]" at bounding box center [88, 239] width 103 height 53
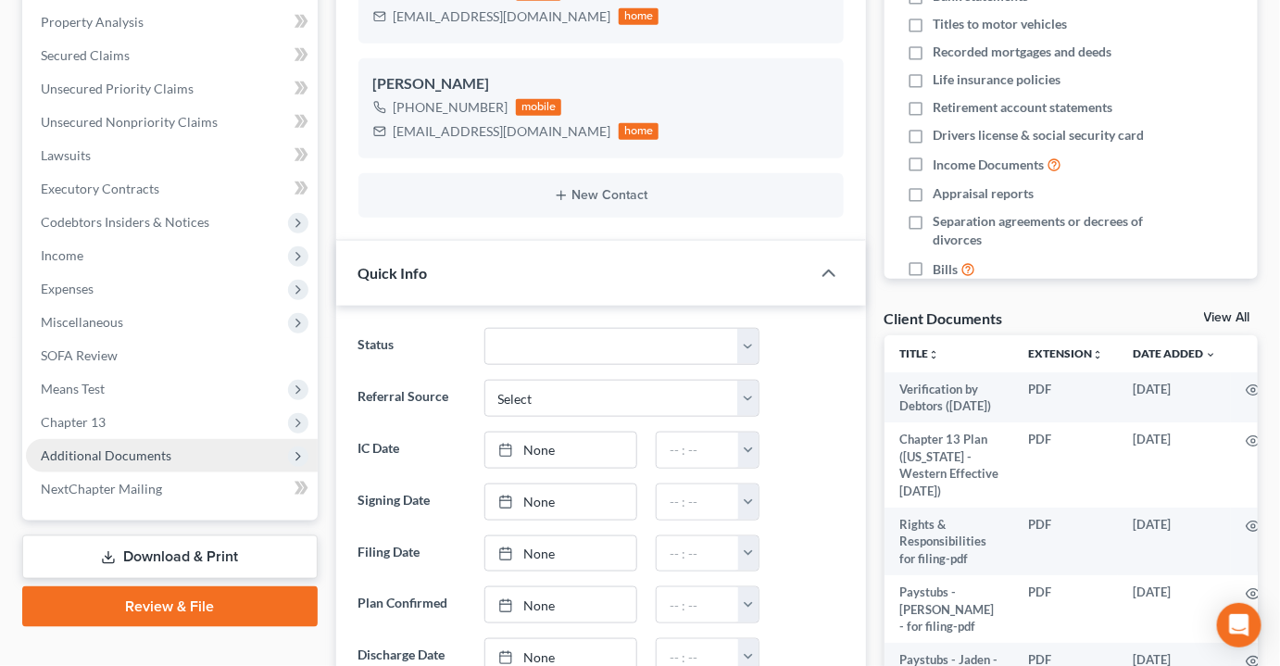
scroll to position [7, 0]
click at [121, 447] on span "Additional Documents" at bounding box center [106, 455] width 131 height 16
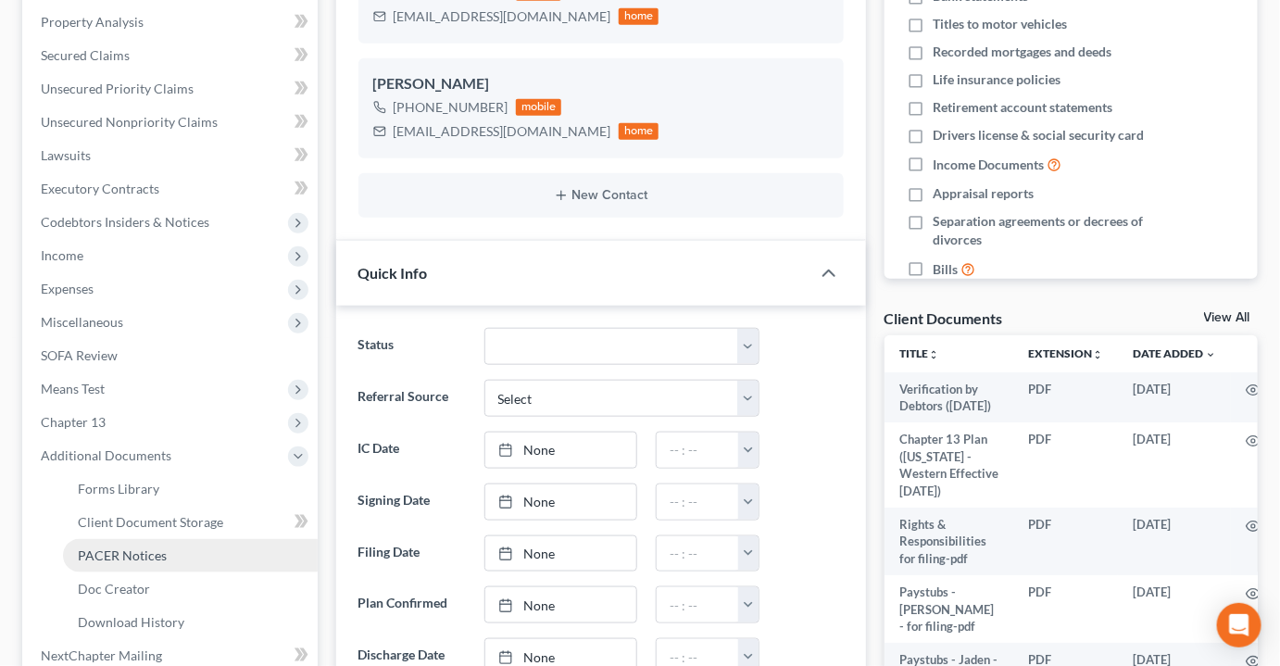
click at [123, 547] on span "PACER Notices" at bounding box center [122, 555] width 89 height 16
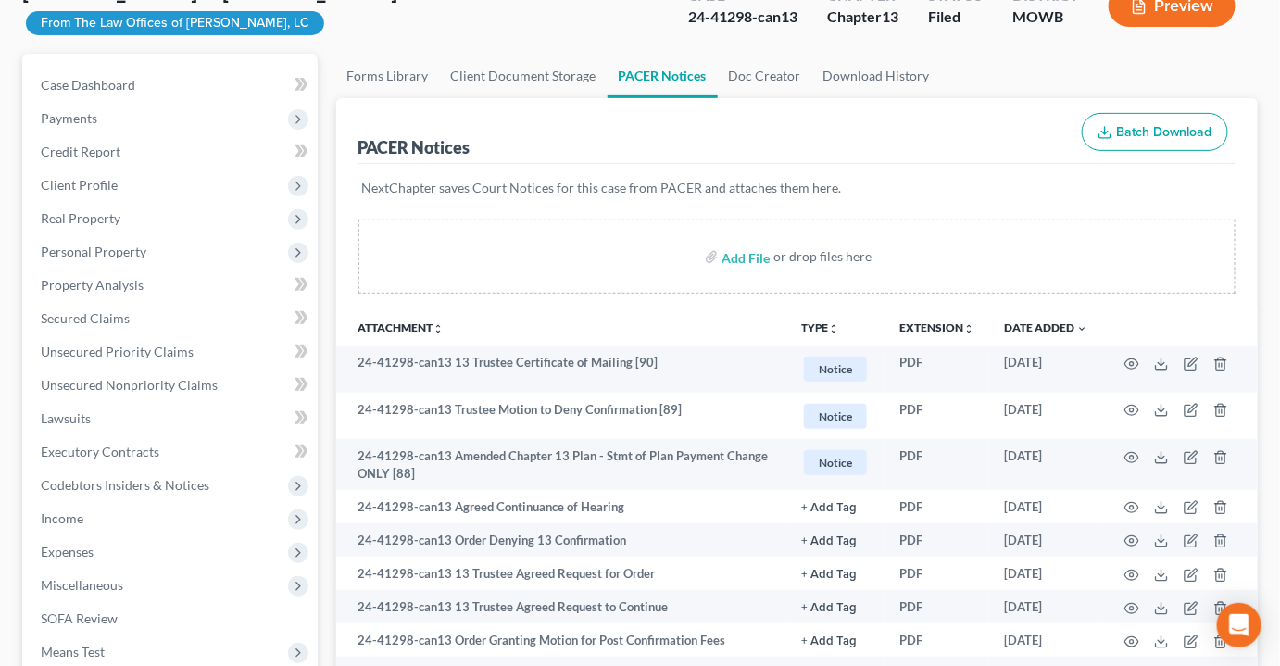
scroll to position [168, 0]
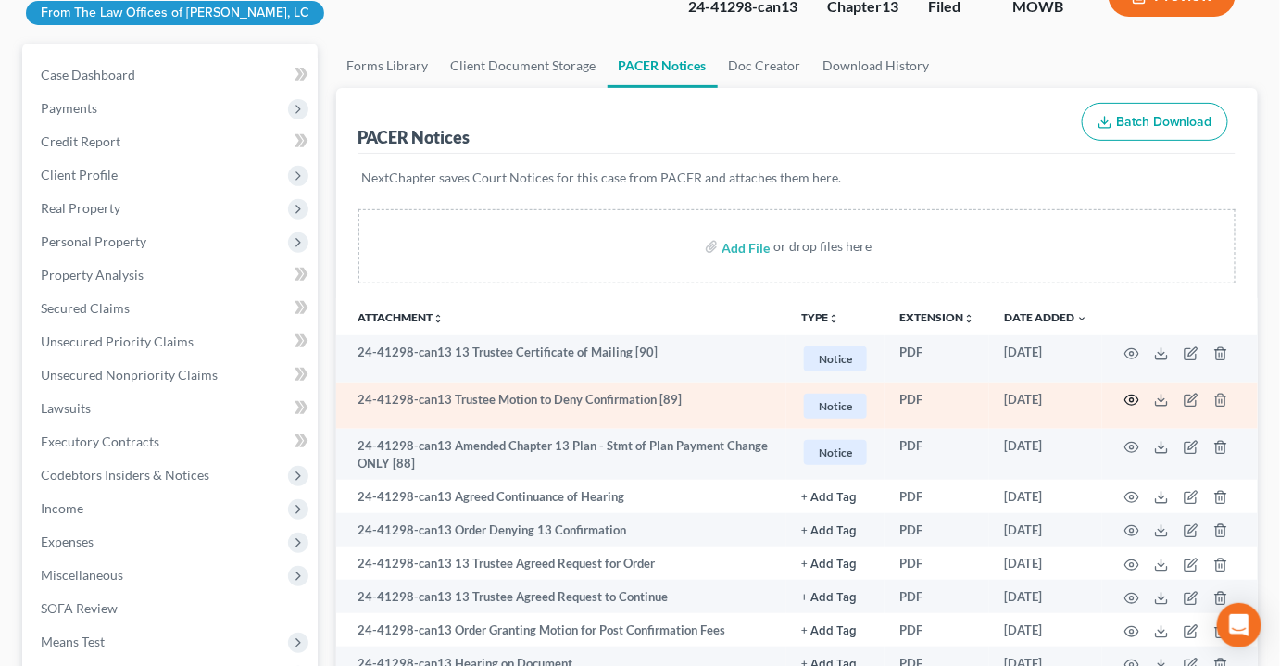
click at [1138, 395] on icon "button" at bounding box center [1132, 400] width 14 height 10
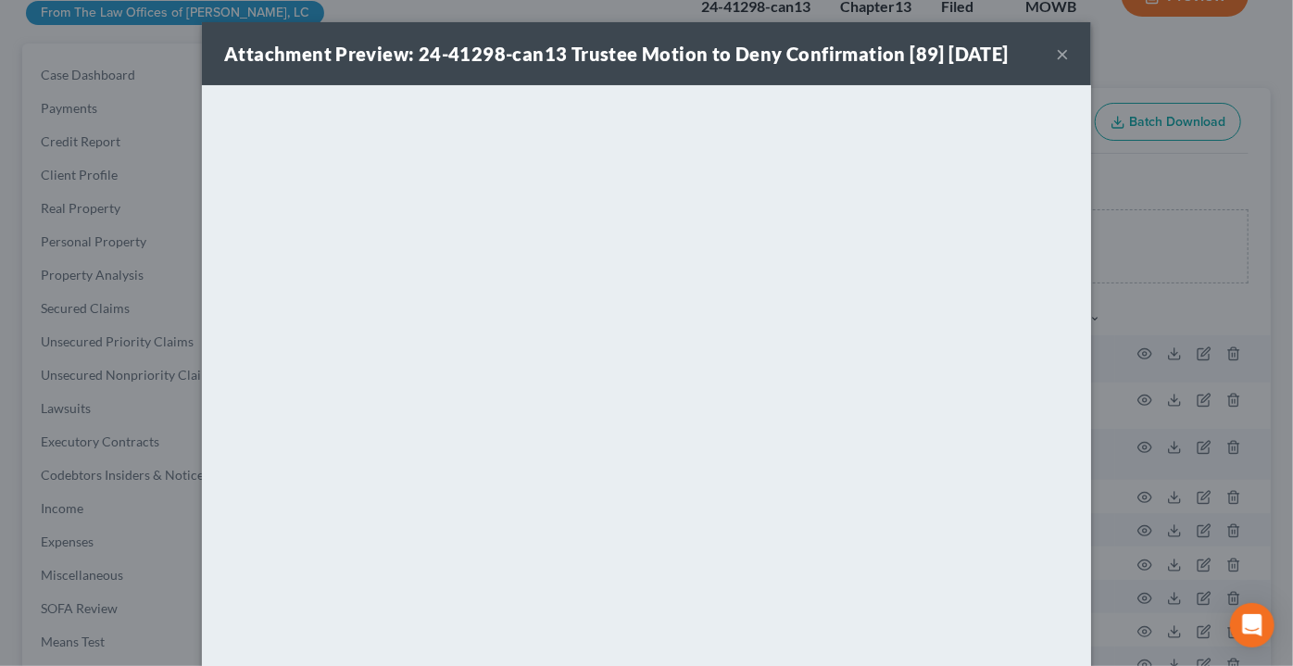
click at [1056, 50] on button "×" at bounding box center [1062, 54] width 13 height 22
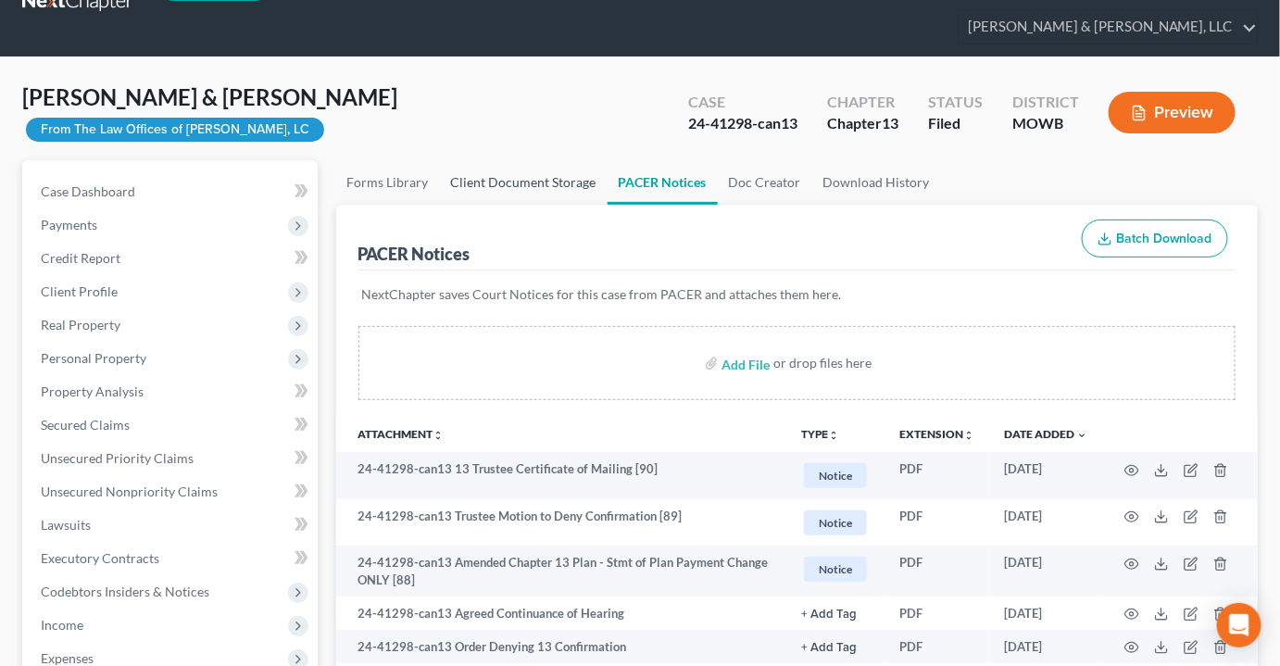
scroll to position [0, 0]
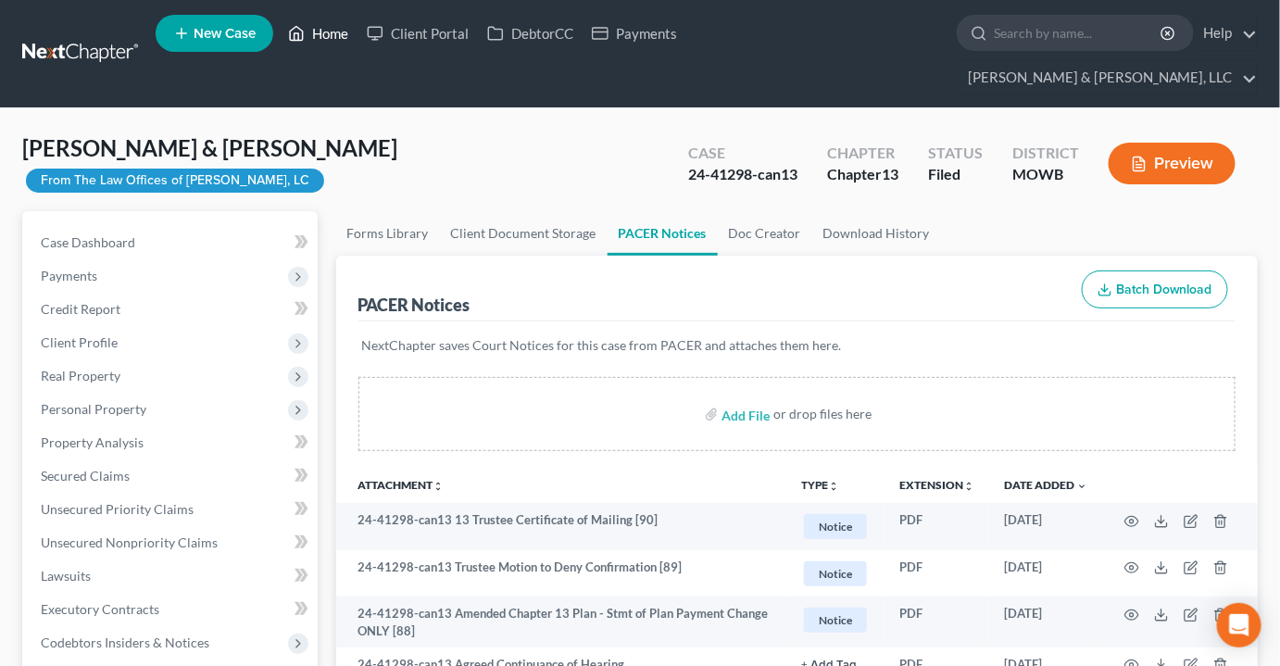
click at [345, 31] on link "Home" at bounding box center [318, 33] width 79 height 33
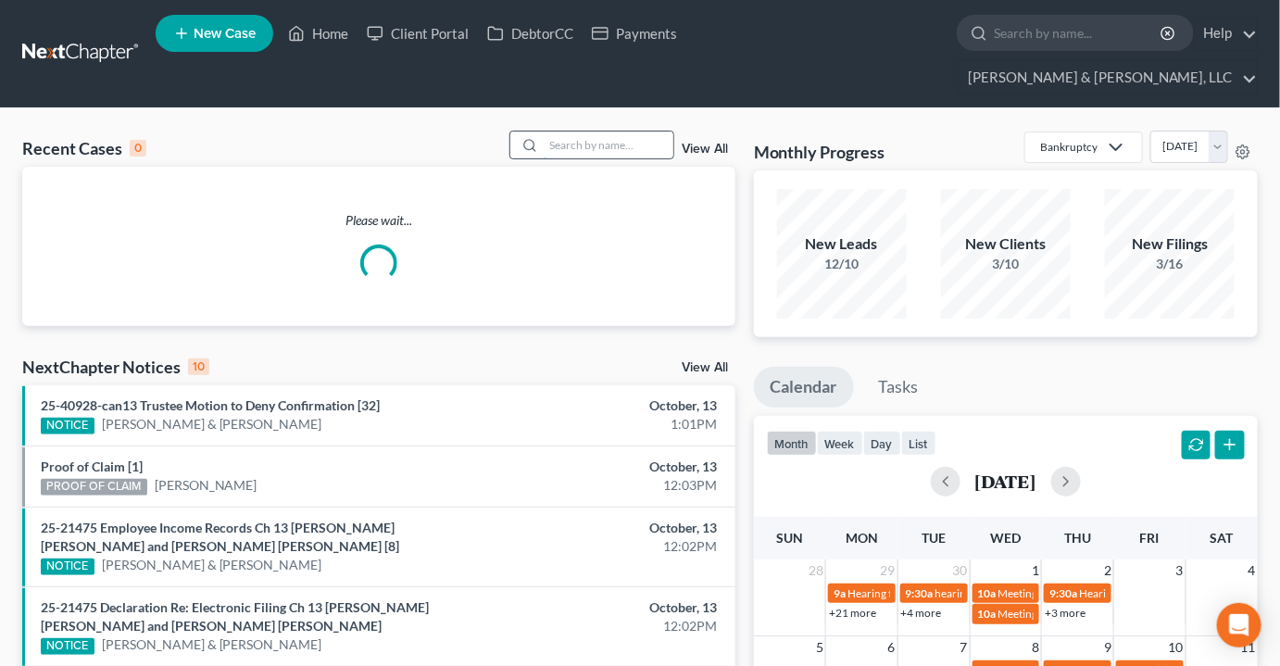
click at [640, 132] on input "search" at bounding box center [609, 145] width 130 height 27
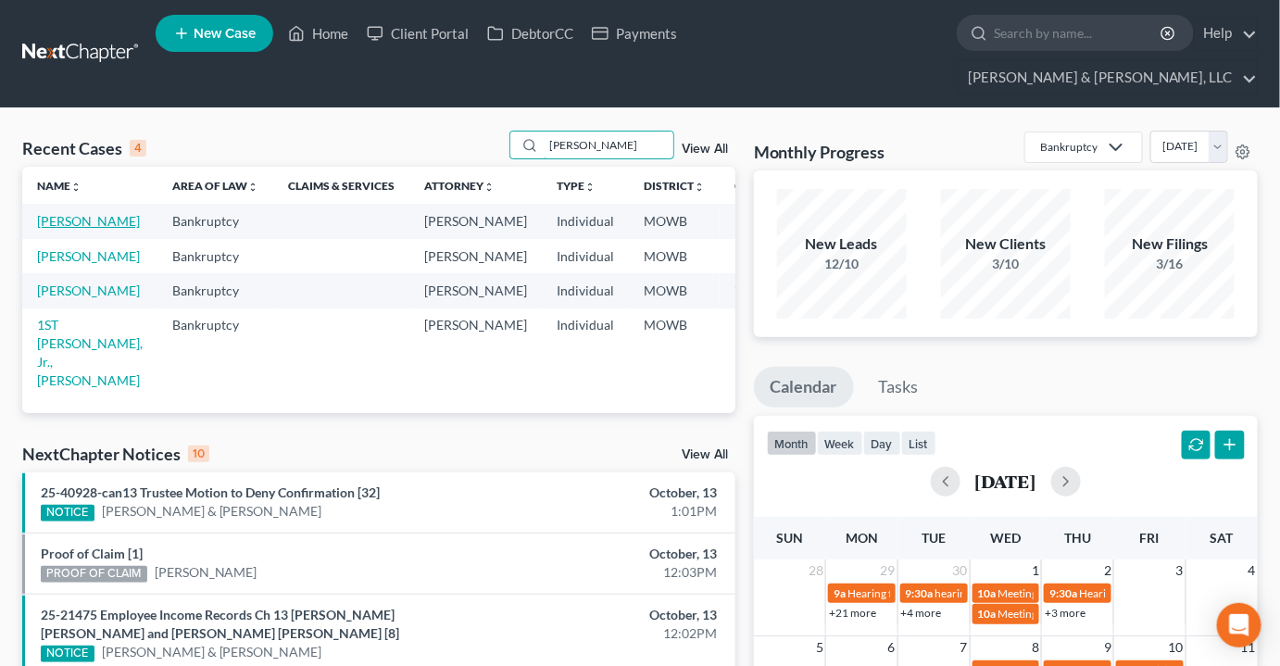
type input "warmack"
click at [52, 213] on link "[PERSON_NAME]" at bounding box center [88, 221] width 103 height 16
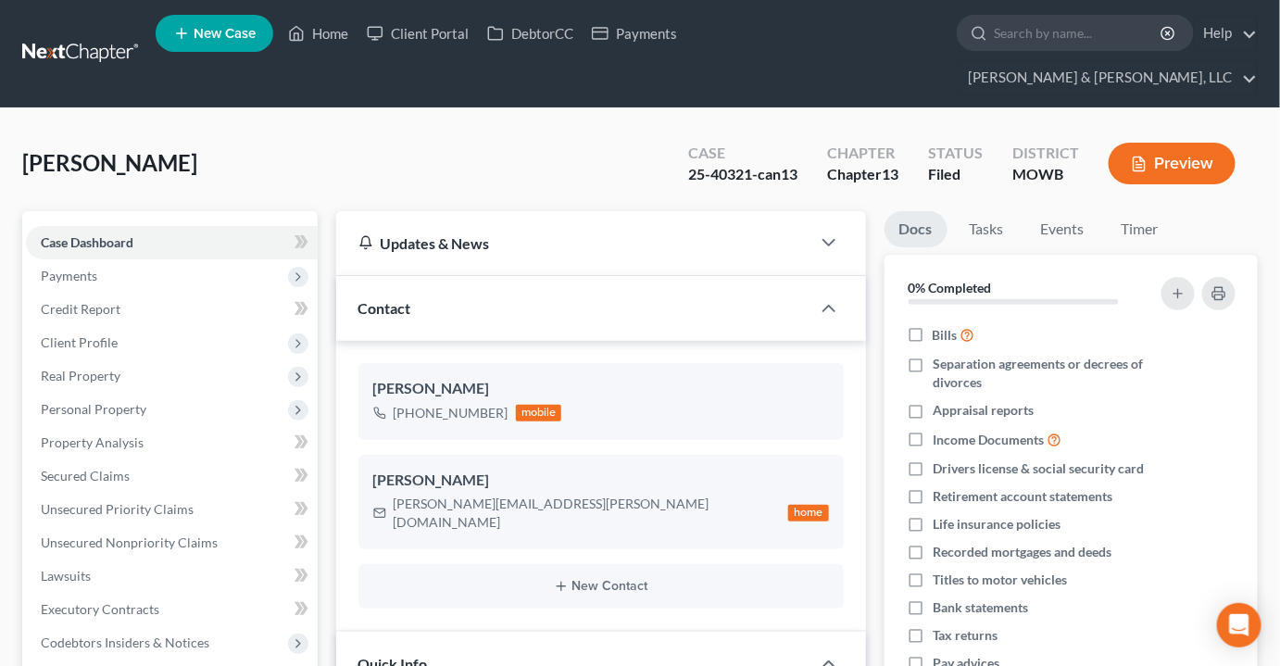
scroll to position [6866, 0]
click at [323, 47] on link "Home" at bounding box center [318, 33] width 79 height 33
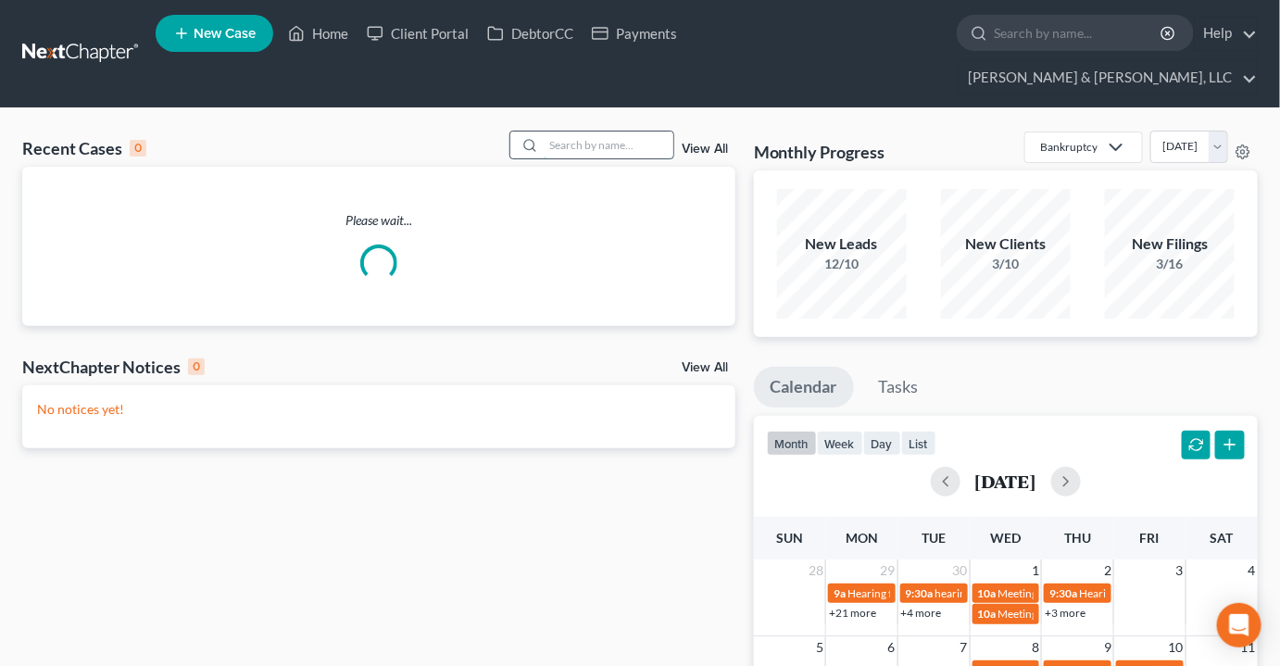
click at [595, 132] on input "search" at bounding box center [609, 145] width 130 height 27
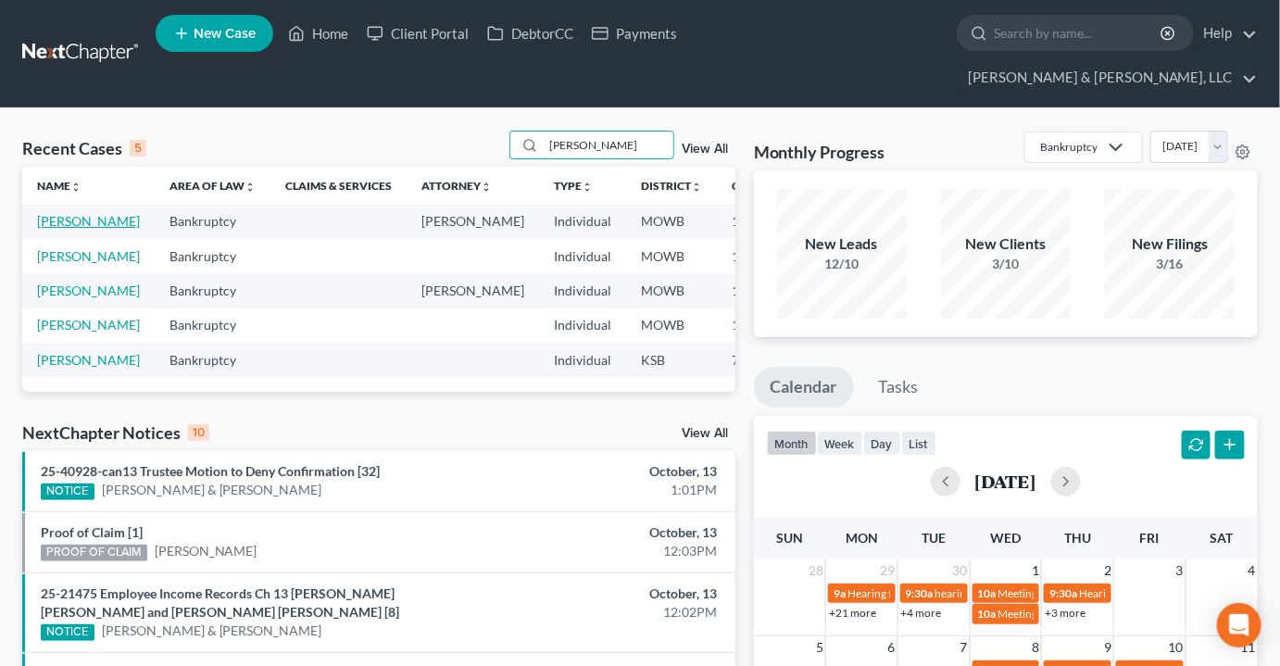
type input "graham"
click at [43, 213] on link "[PERSON_NAME]" at bounding box center [88, 221] width 103 height 16
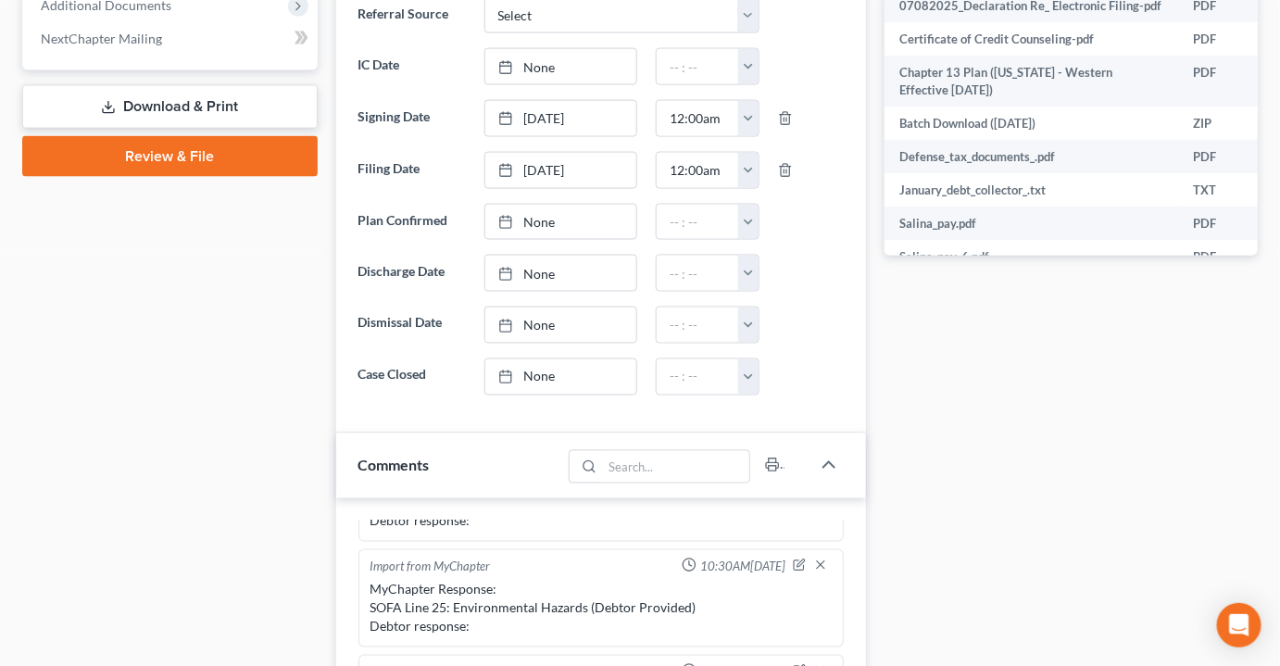
scroll to position [673, 0]
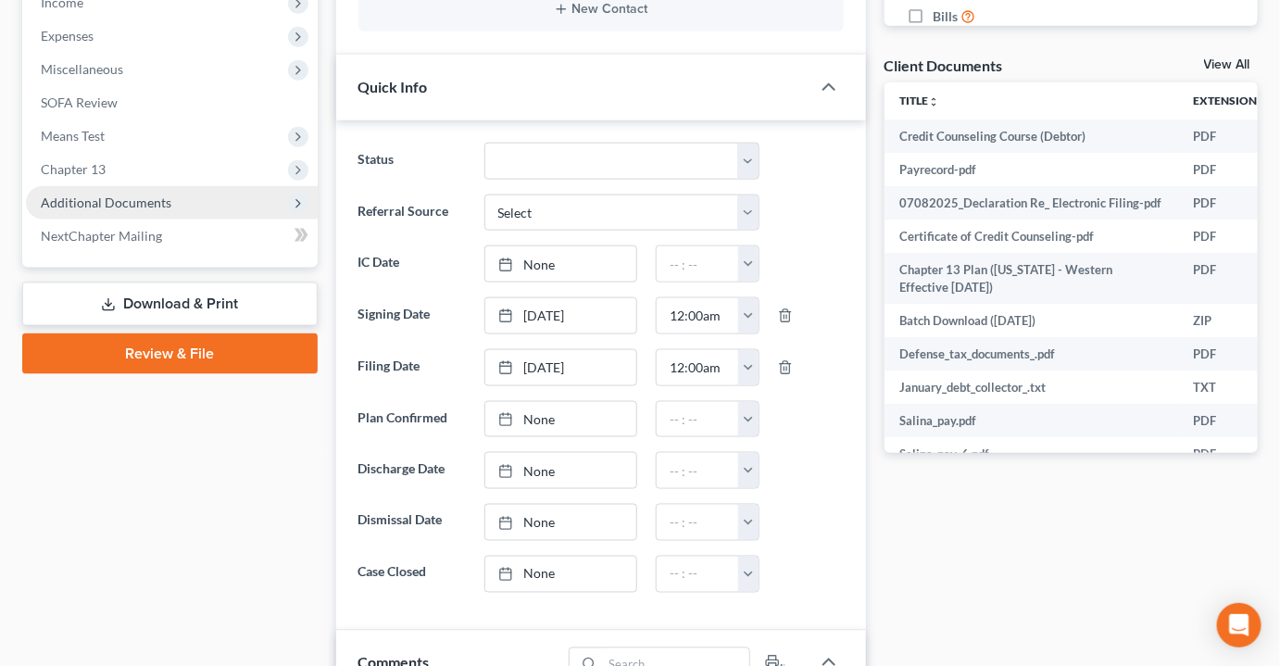
click at [109, 186] on span "Additional Documents" at bounding box center [172, 202] width 292 height 33
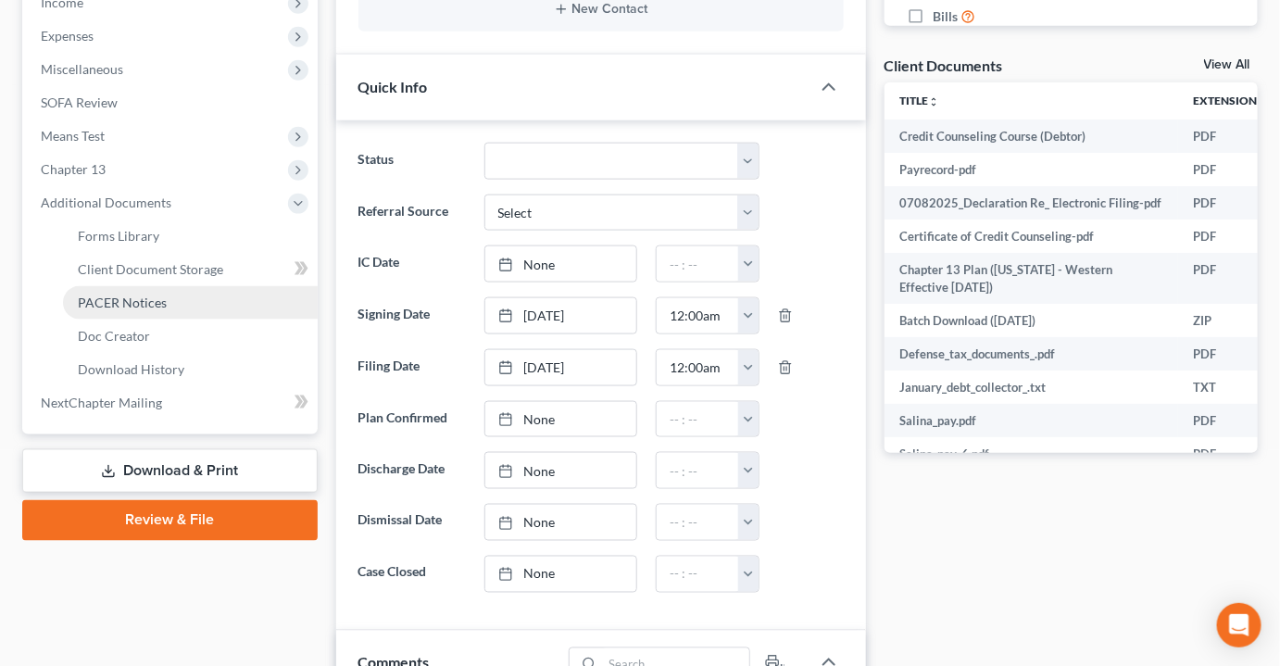
click at [115, 295] on span "PACER Notices" at bounding box center [122, 303] width 89 height 16
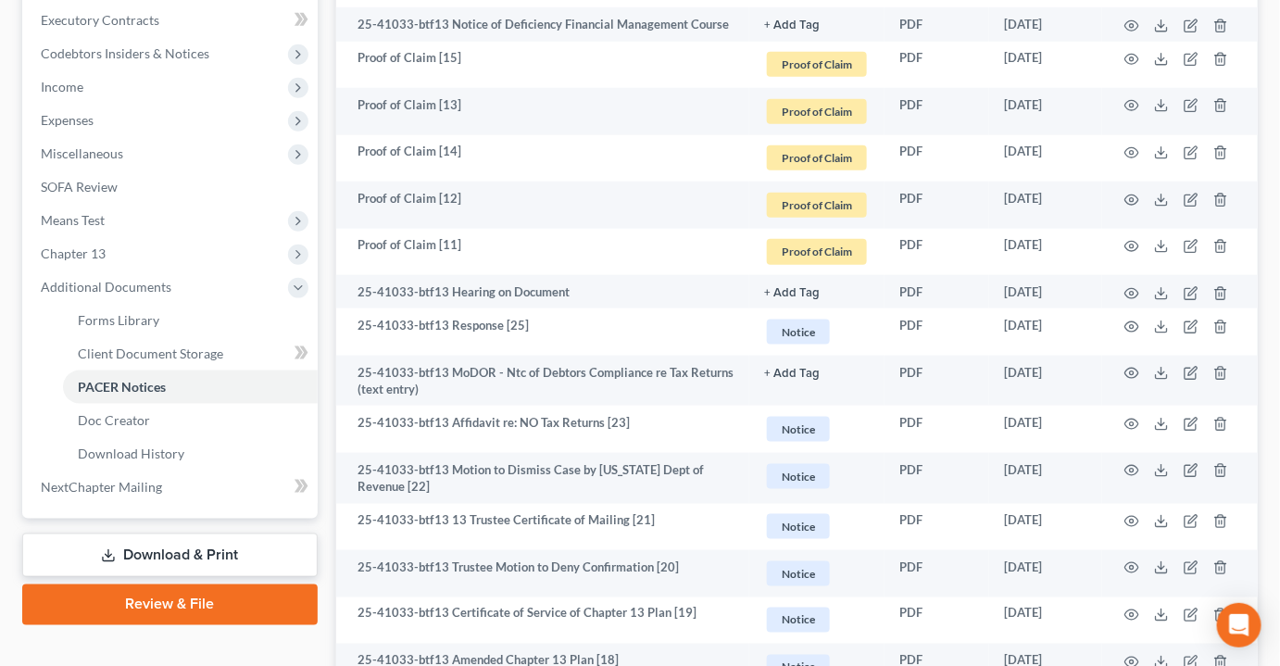
scroll to position [252, 0]
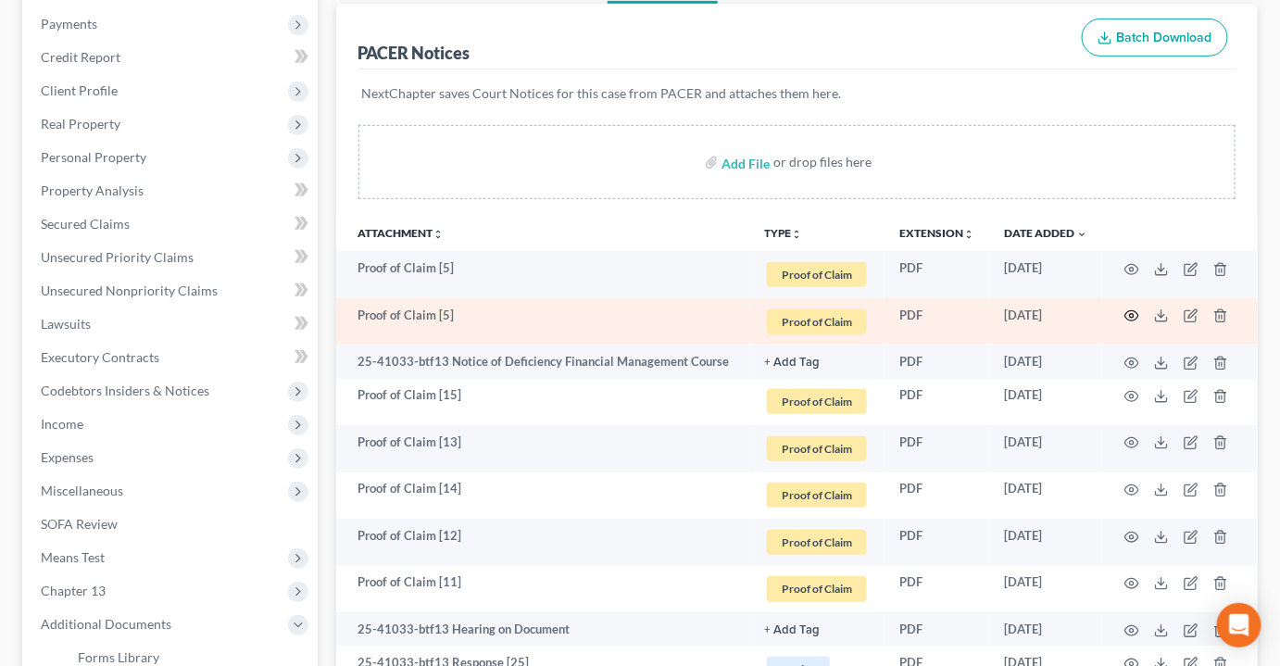
click at [1135, 308] on icon "button" at bounding box center [1131, 315] width 15 height 15
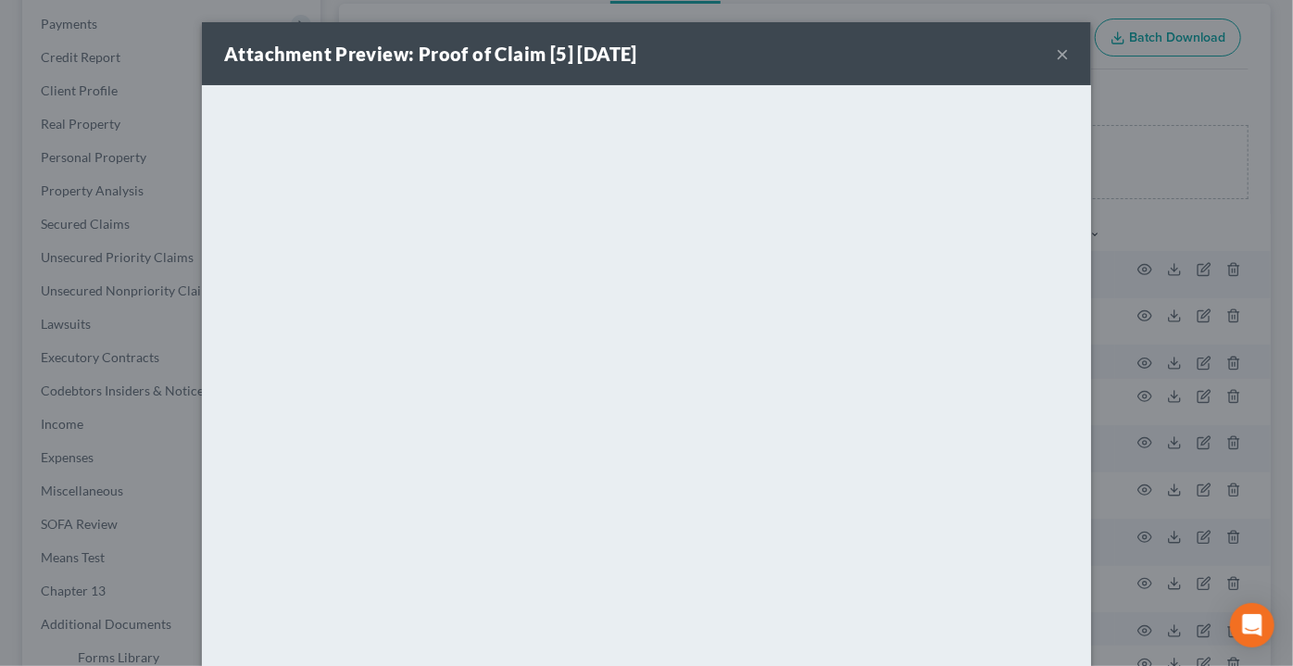
click at [1056, 50] on button "×" at bounding box center [1062, 54] width 13 height 22
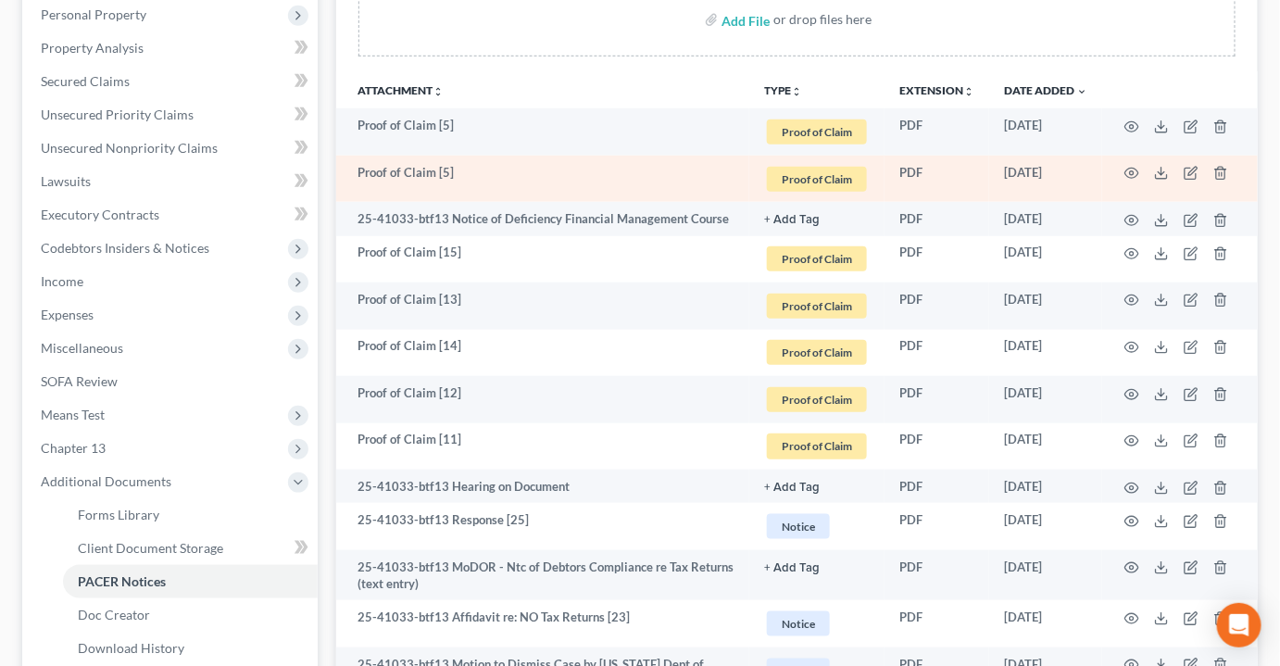
scroll to position [420, 0]
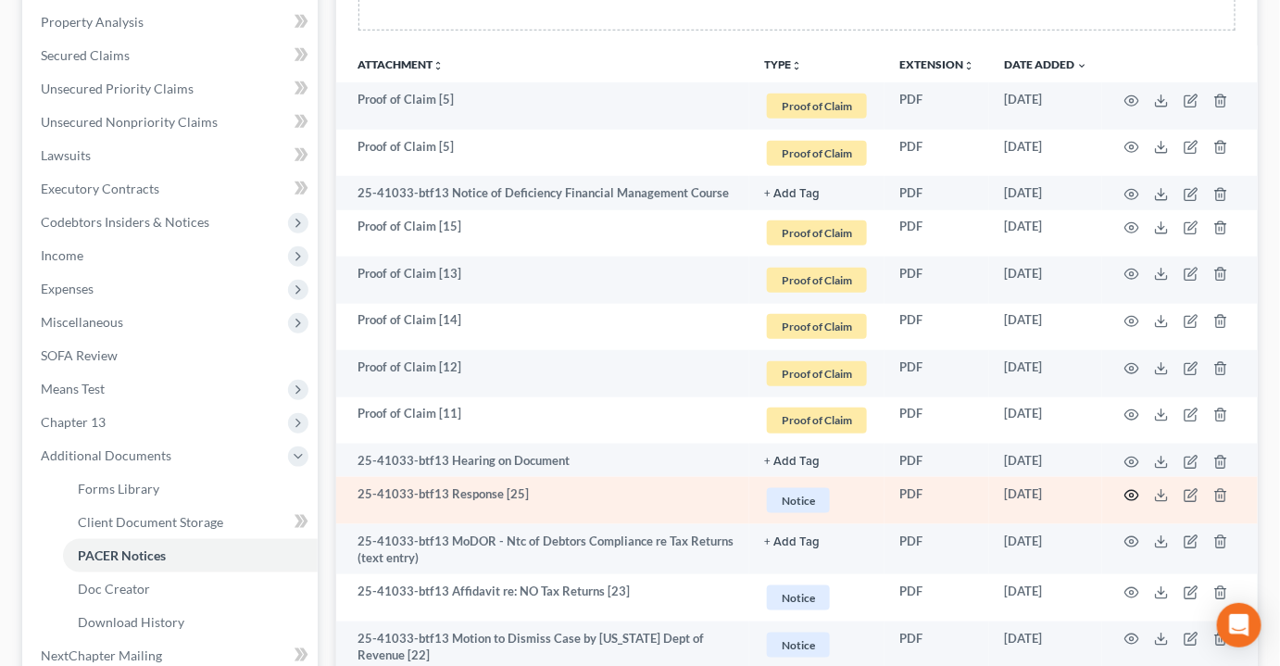
click at [1128, 488] on icon "button" at bounding box center [1131, 495] width 15 height 15
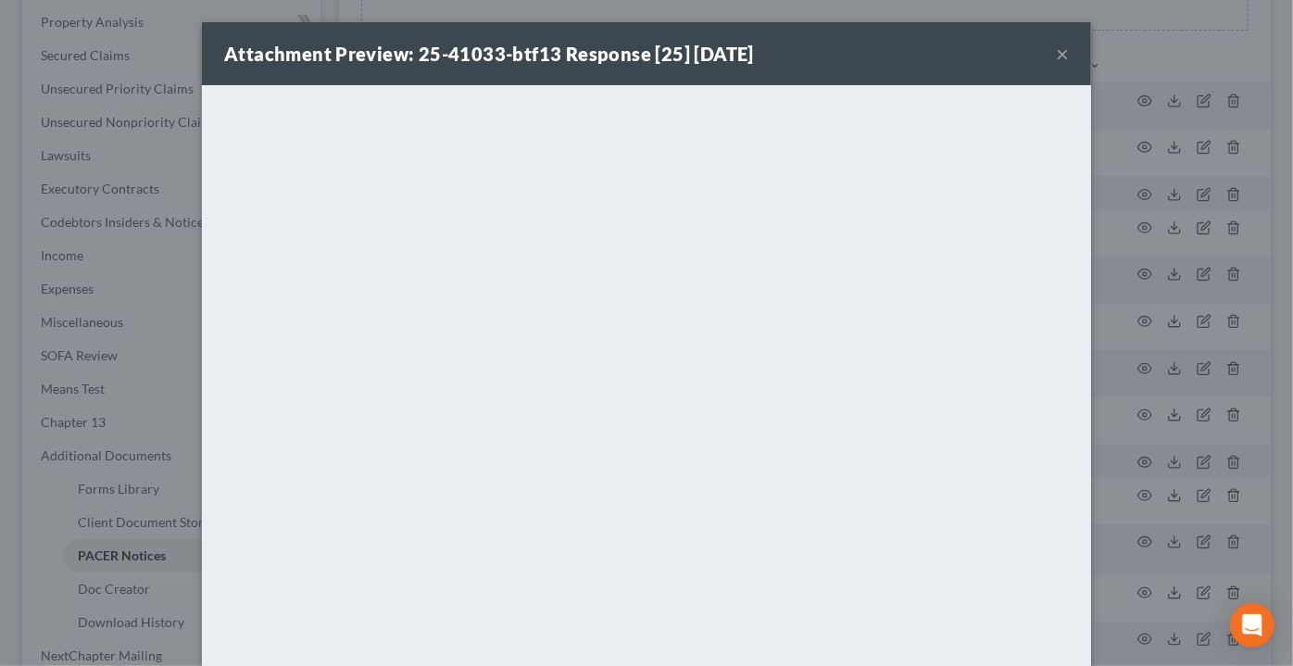
click at [1060, 52] on button "×" at bounding box center [1062, 54] width 13 height 22
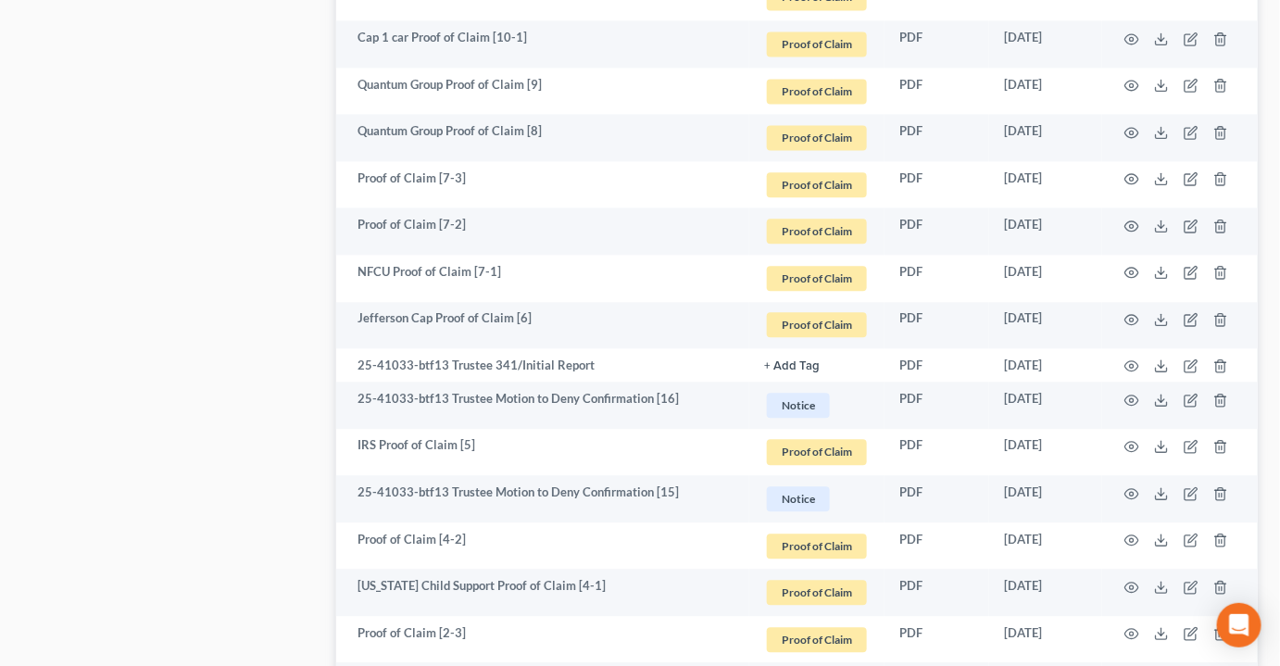
scroll to position [1347, 0]
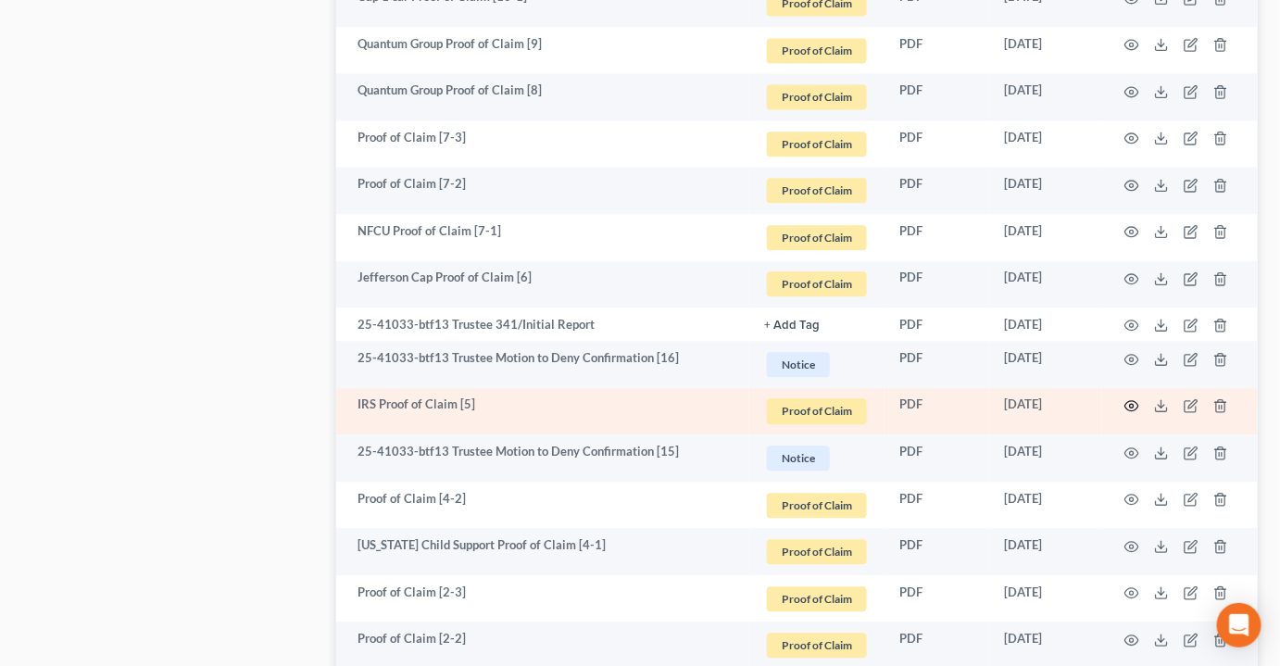
click at [1131, 398] on icon "button" at bounding box center [1131, 405] width 15 height 15
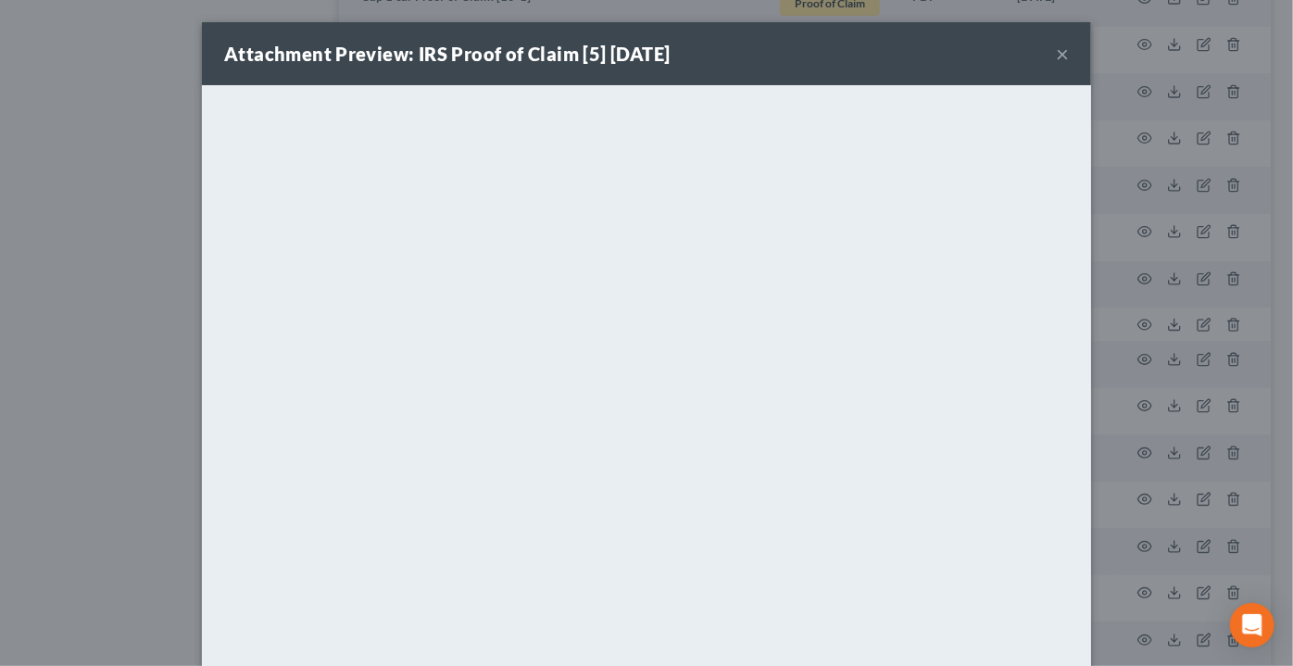
drag, startPoint x: 1060, startPoint y: 56, endPoint x: 1047, endPoint y: 51, distance: 14.1
click at [1060, 56] on button "×" at bounding box center [1062, 54] width 13 height 22
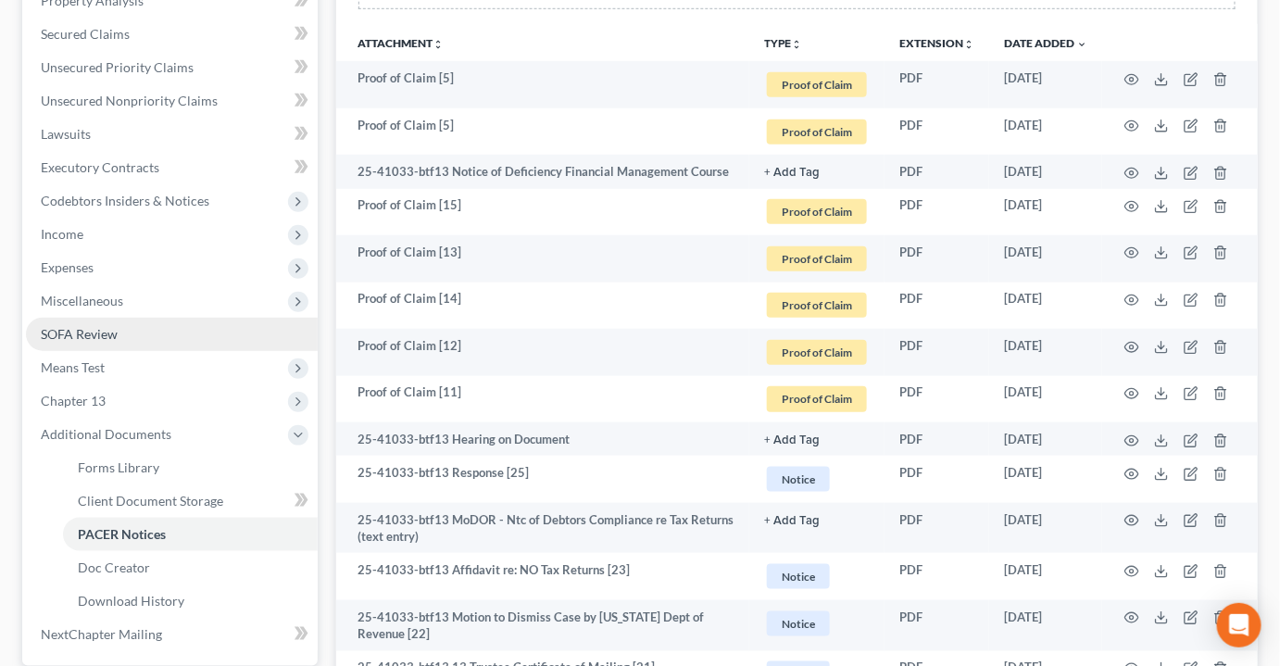
scroll to position [420, 0]
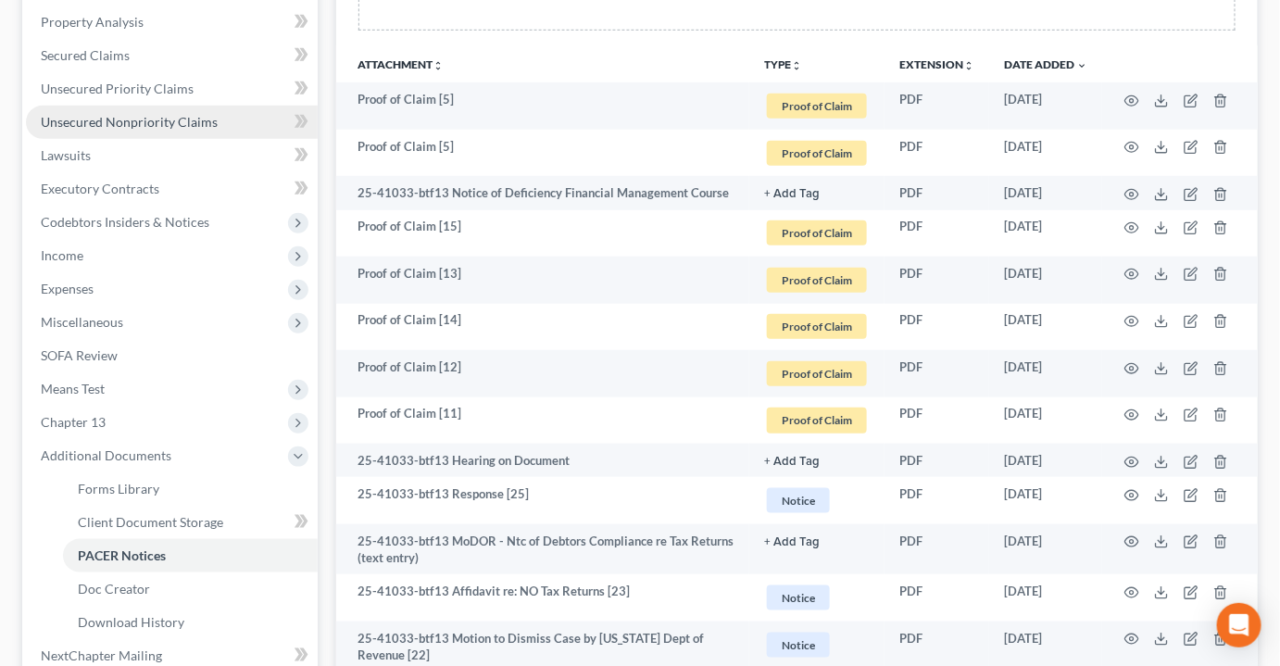
click at [244, 106] on link "Unsecured Nonpriority Claims" at bounding box center [172, 122] width 292 height 33
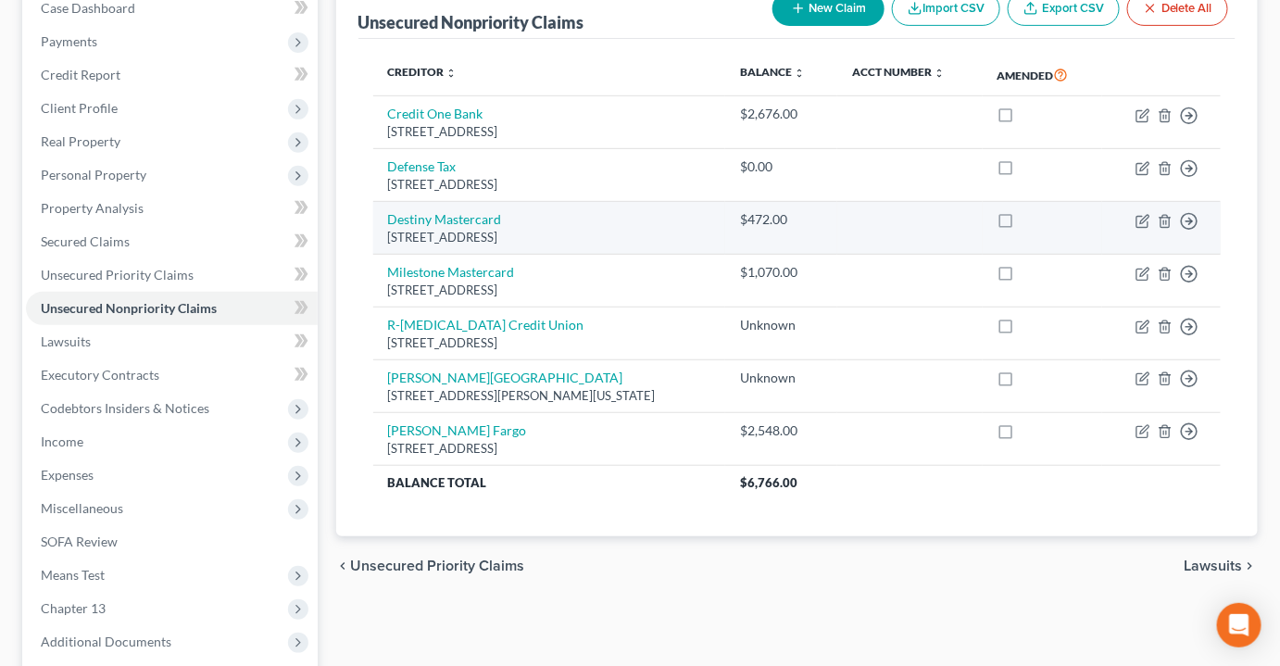
scroll to position [336, 0]
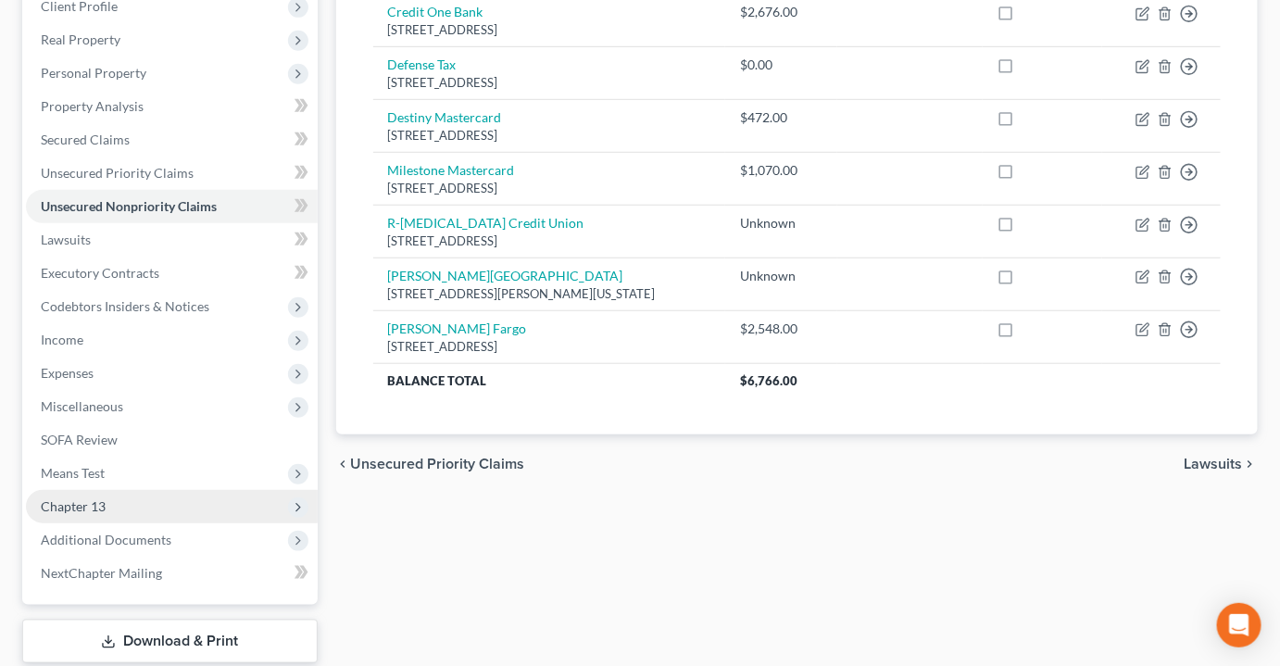
click at [141, 490] on span "Chapter 13" at bounding box center [172, 506] width 292 height 33
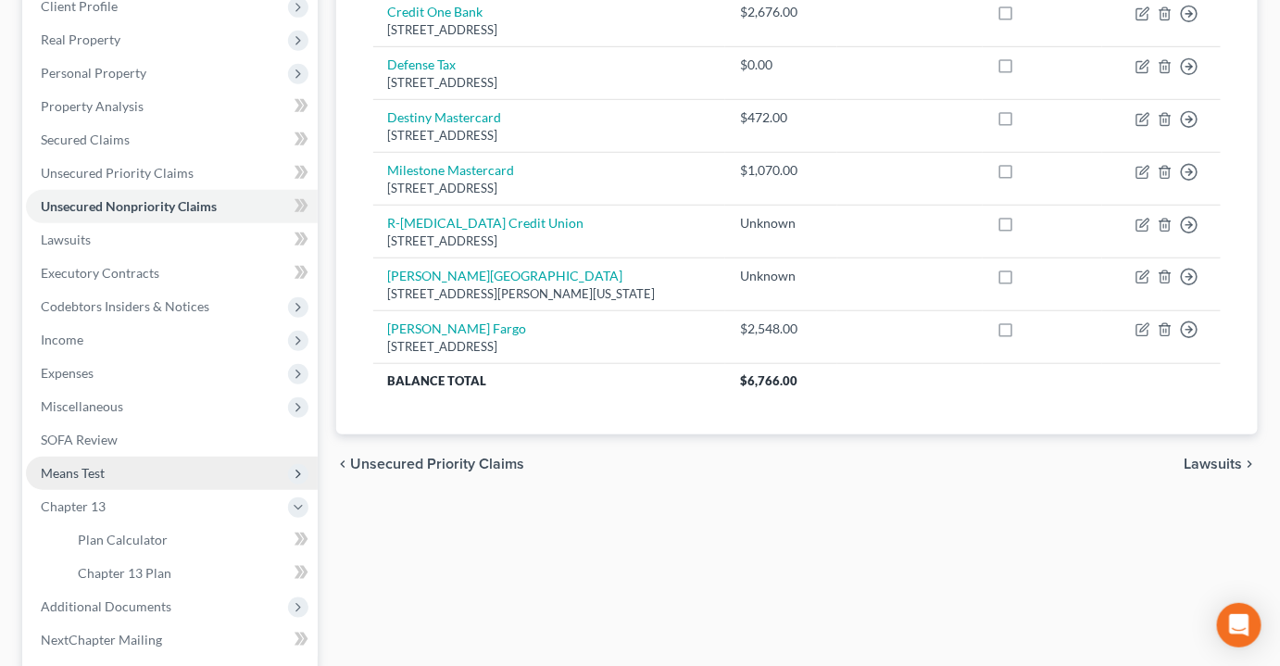
click at [108, 457] on span "Means Test" at bounding box center [172, 473] width 292 height 33
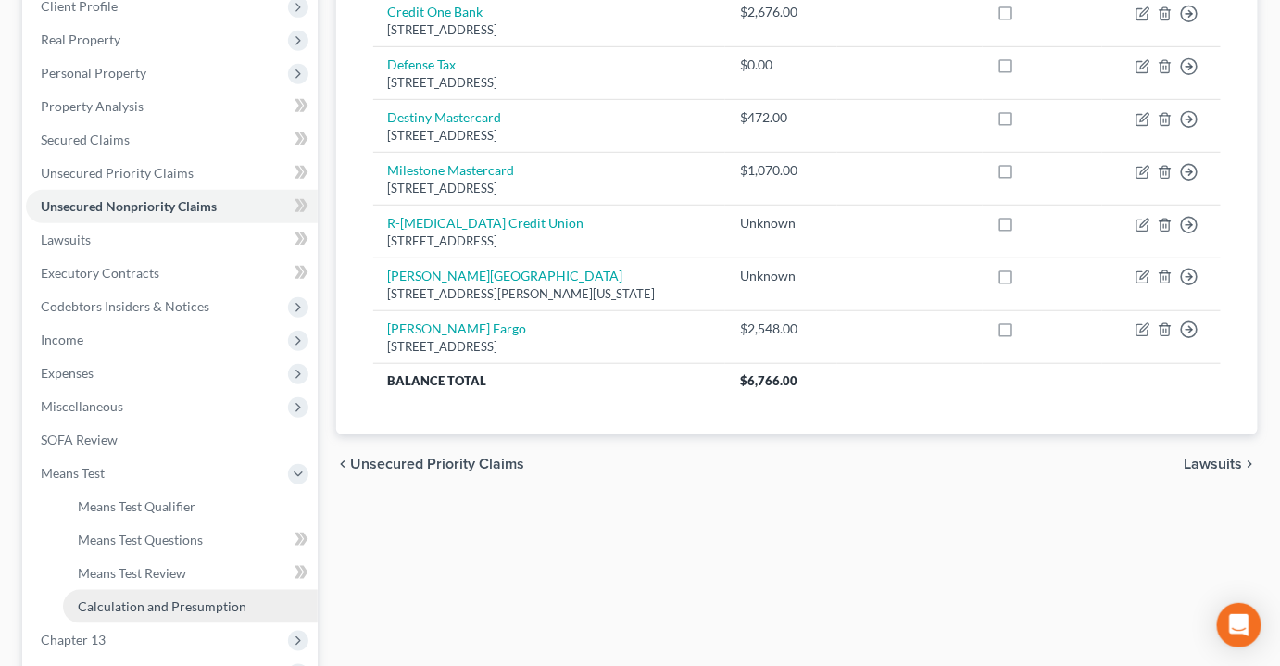
click at [152, 598] on span "Calculation and Presumption" at bounding box center [162, 606] width 169 height 16
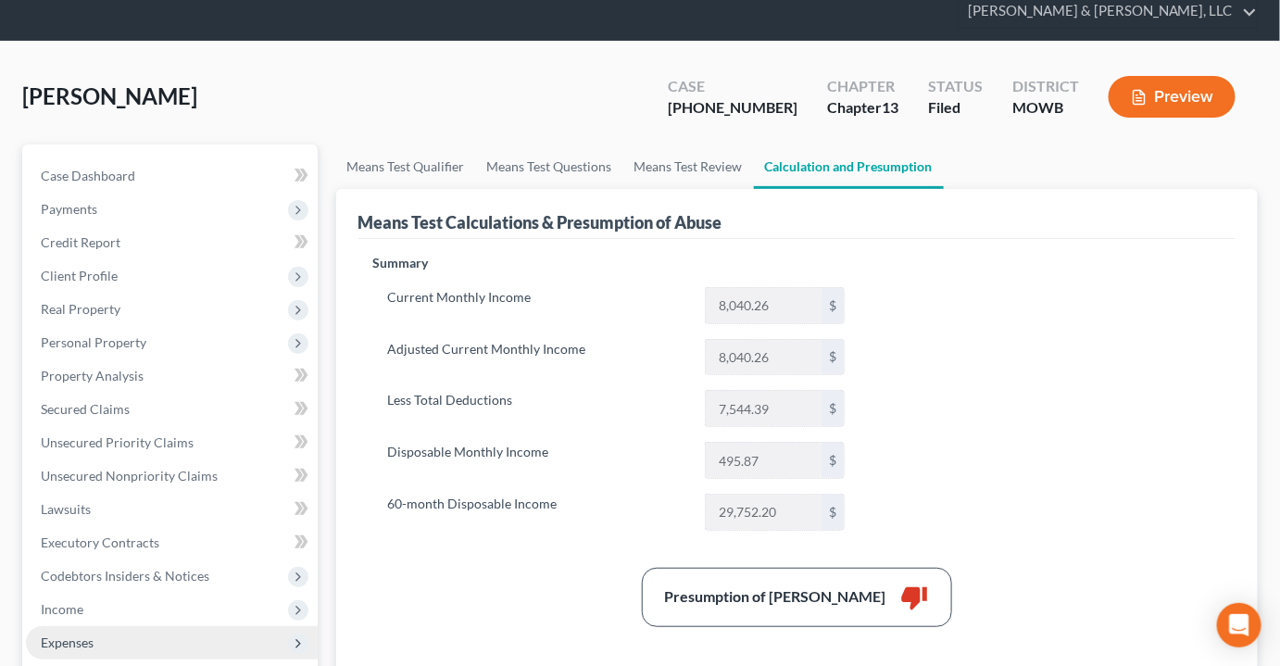
scroll to position [168, 0]
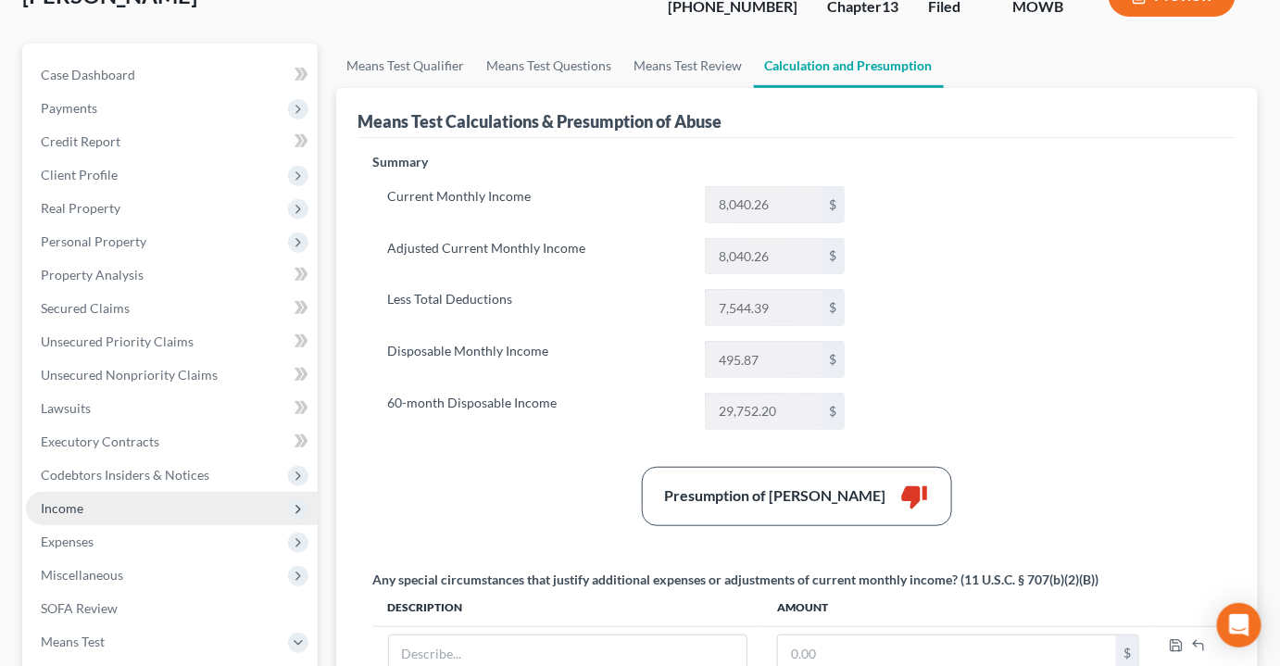
click at [84, 492] on span "Income" at bounding box center [172, 508] width 292 height 33
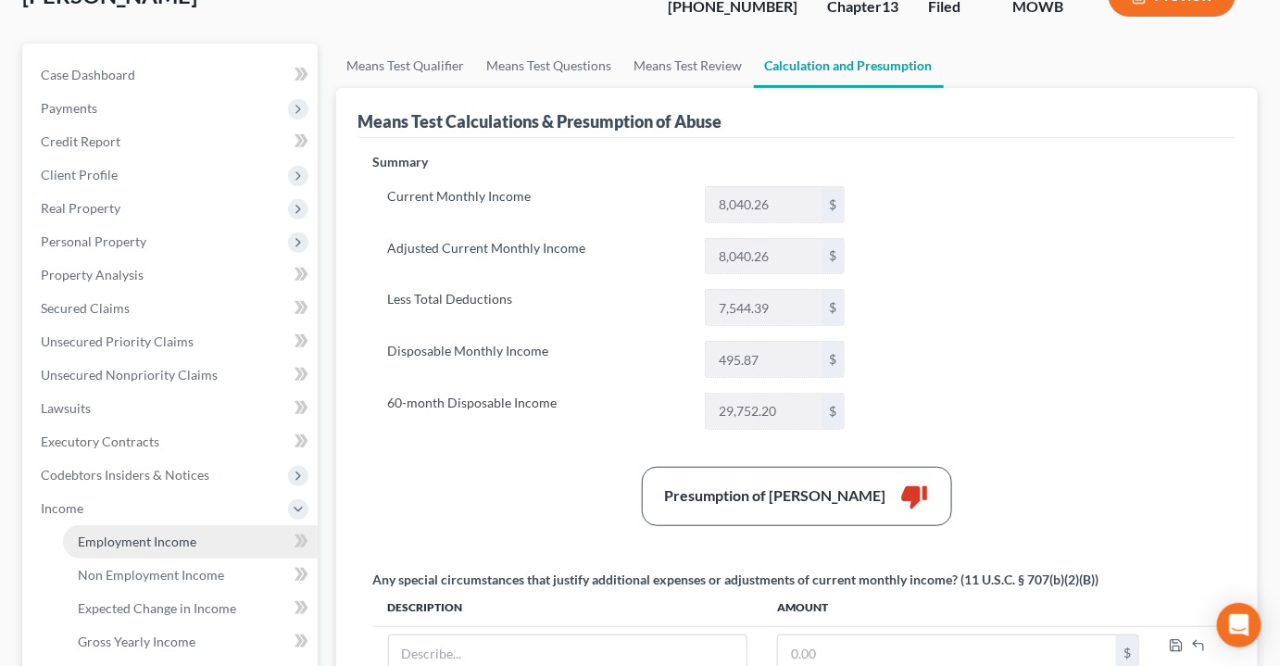
click at [120, 533] on span "Employment Income" at bounding box center [137, 541] width 119 height 16
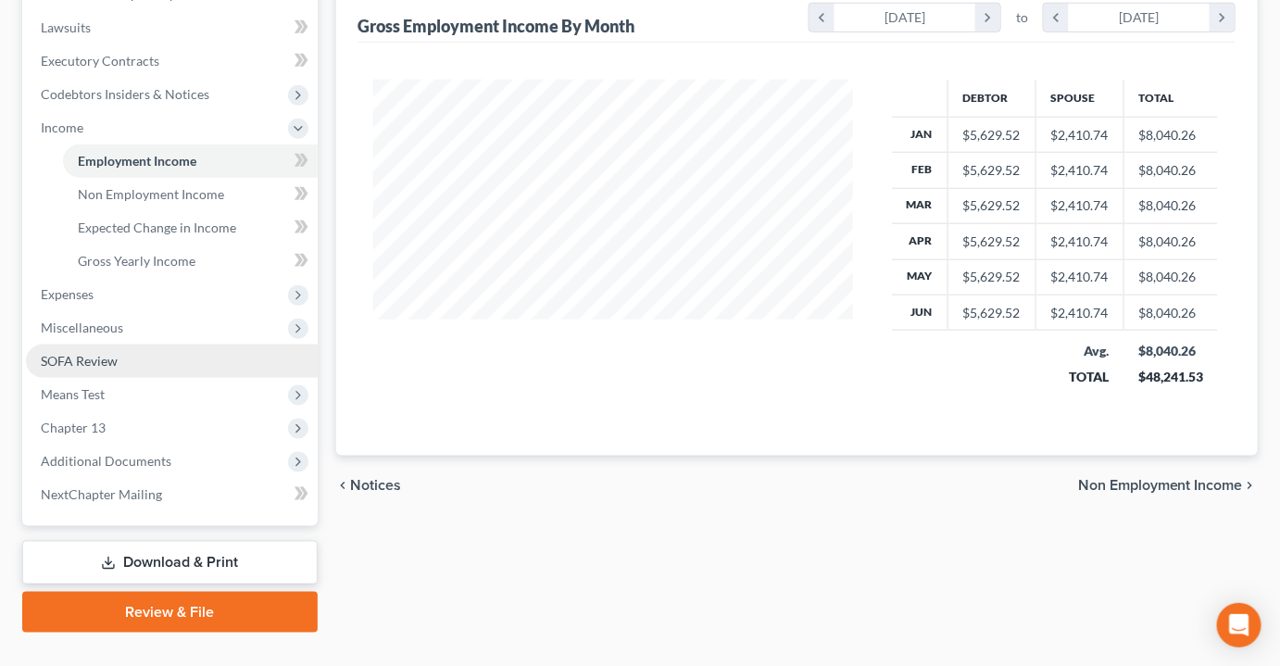
scroll to position [550, 0]
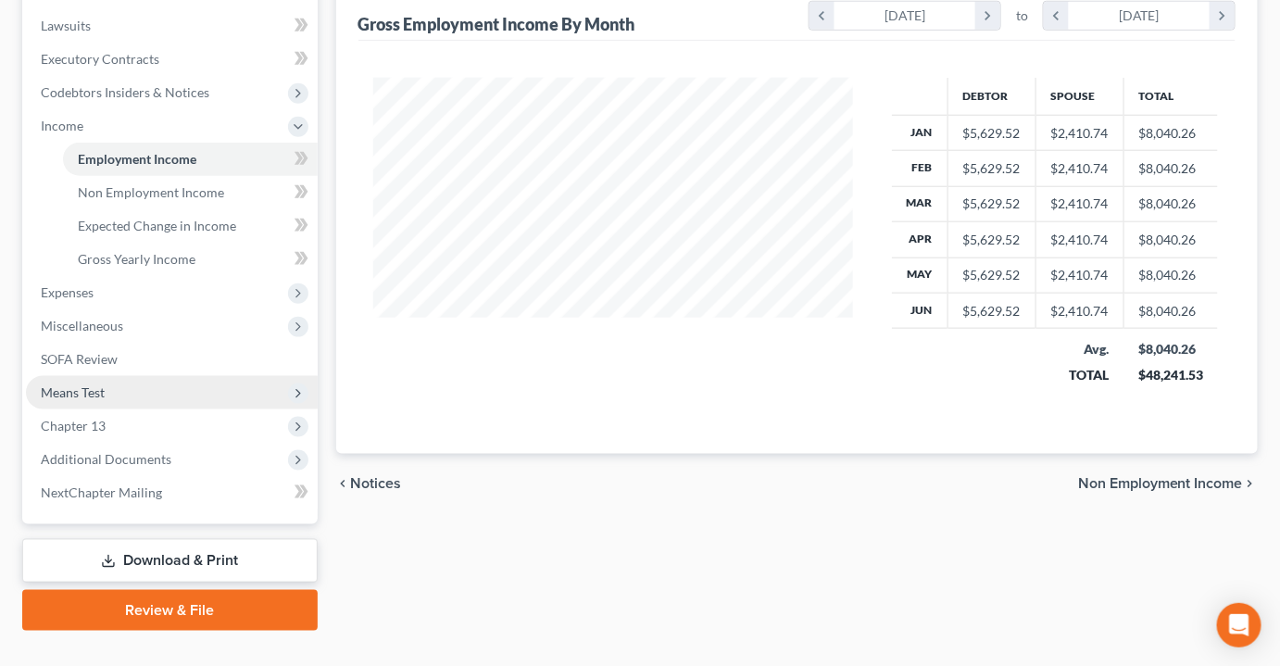
click at [83, 376] on span "Means Test" at bounding box center [172, 392] width 292 height 33
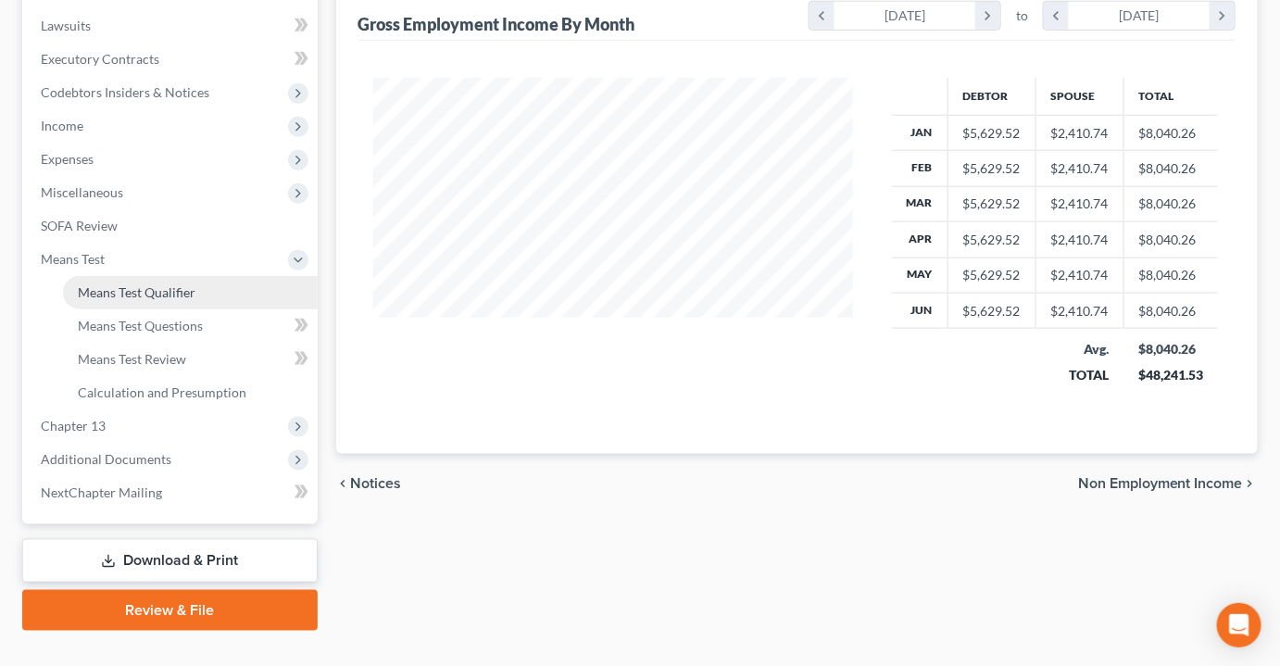
click at [137, 284] on span "Means Test Qualifier" at bounding box center [137, 292] width 118 height 16
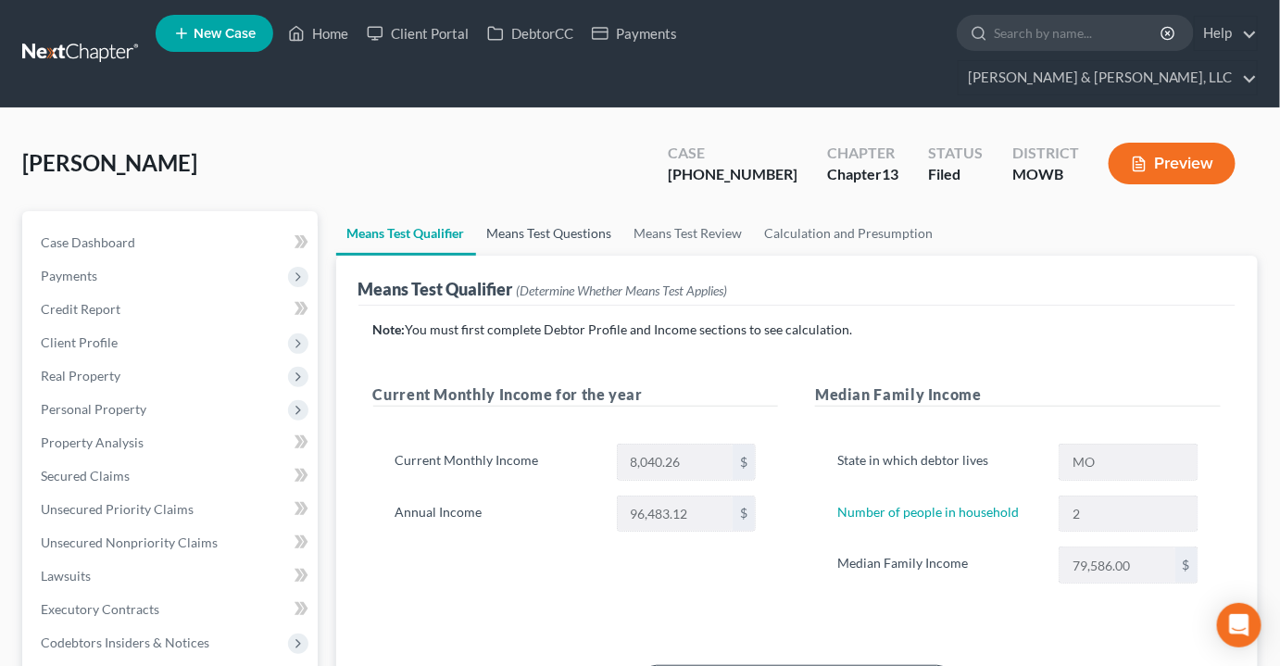
click at [535, 211] on link "Means Test Questions" at bounding box center [549, 233] width 147 height 44
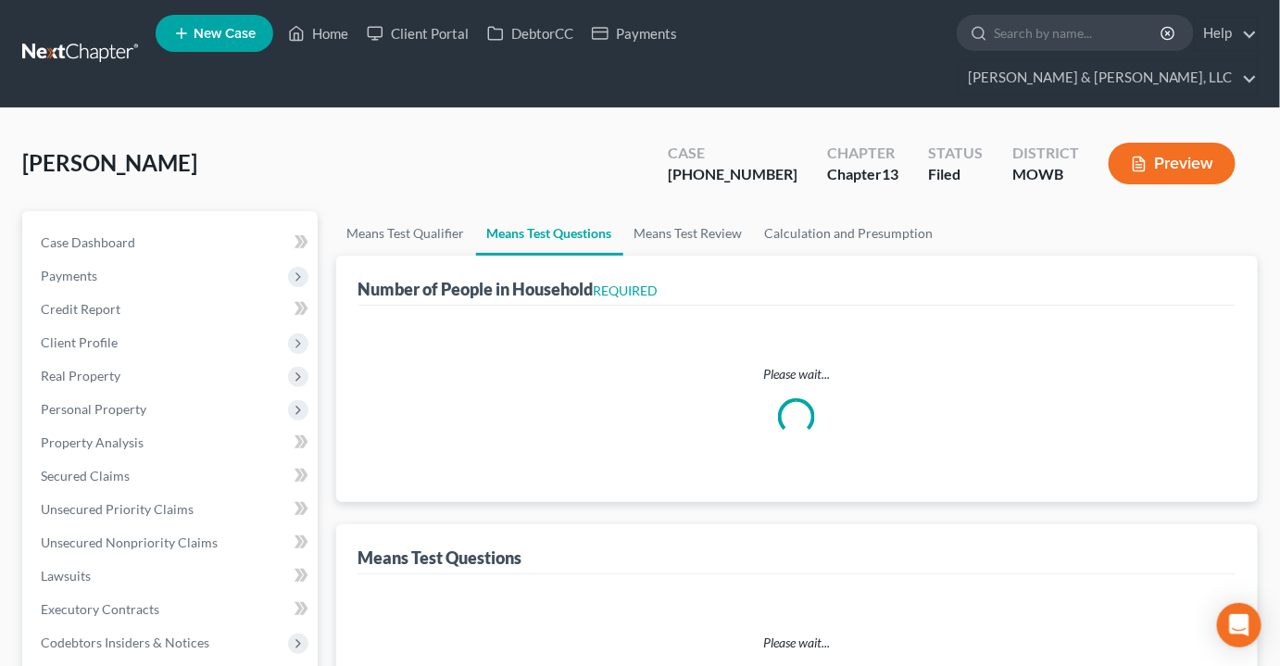
select select "1"
select select "60"
select select "1"
select select "60"
select select "2"
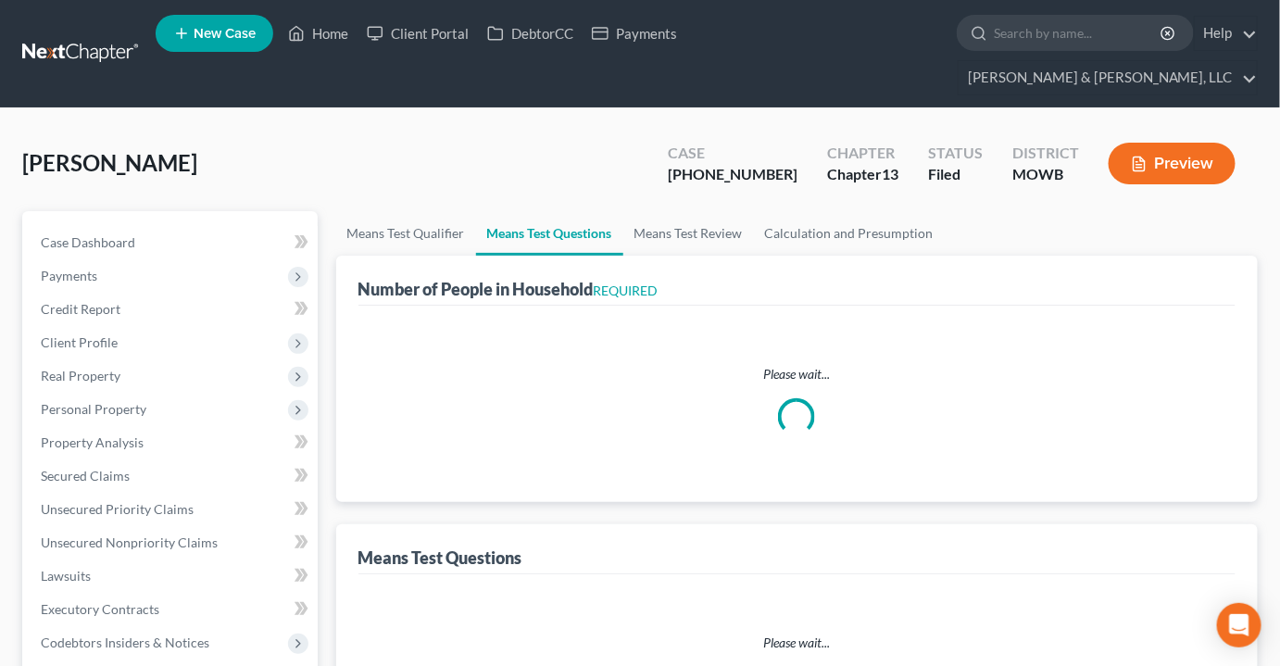
select select "2"
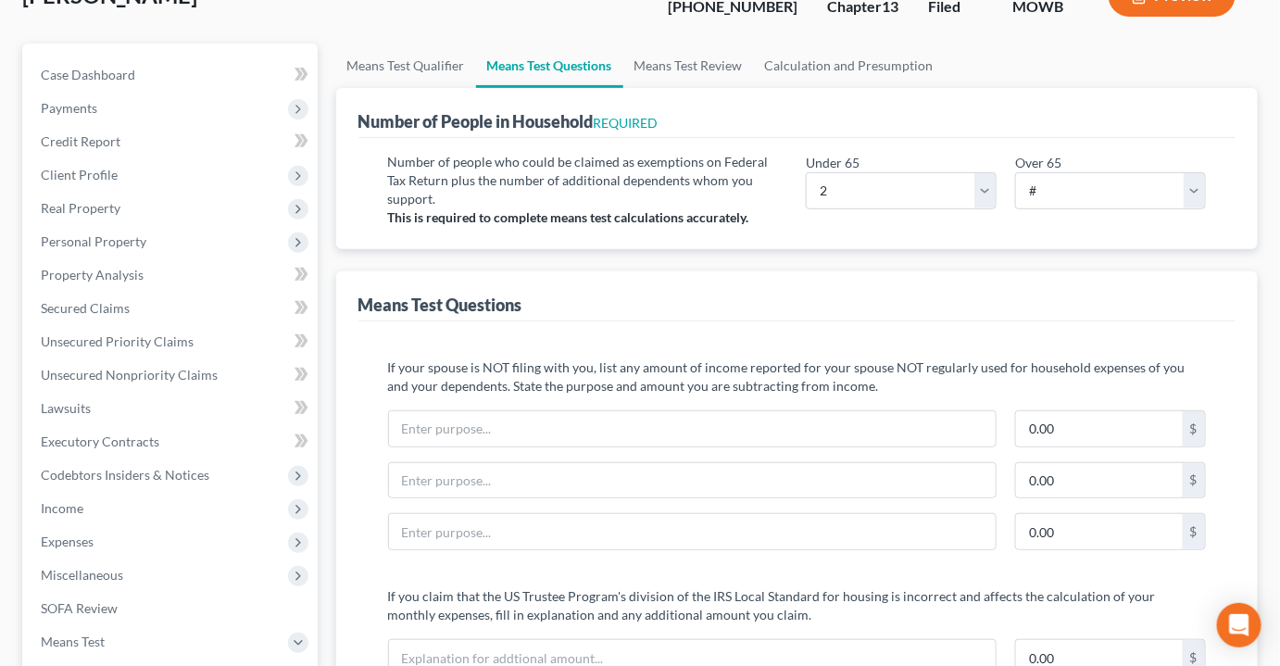
scroll to position [83, 0]
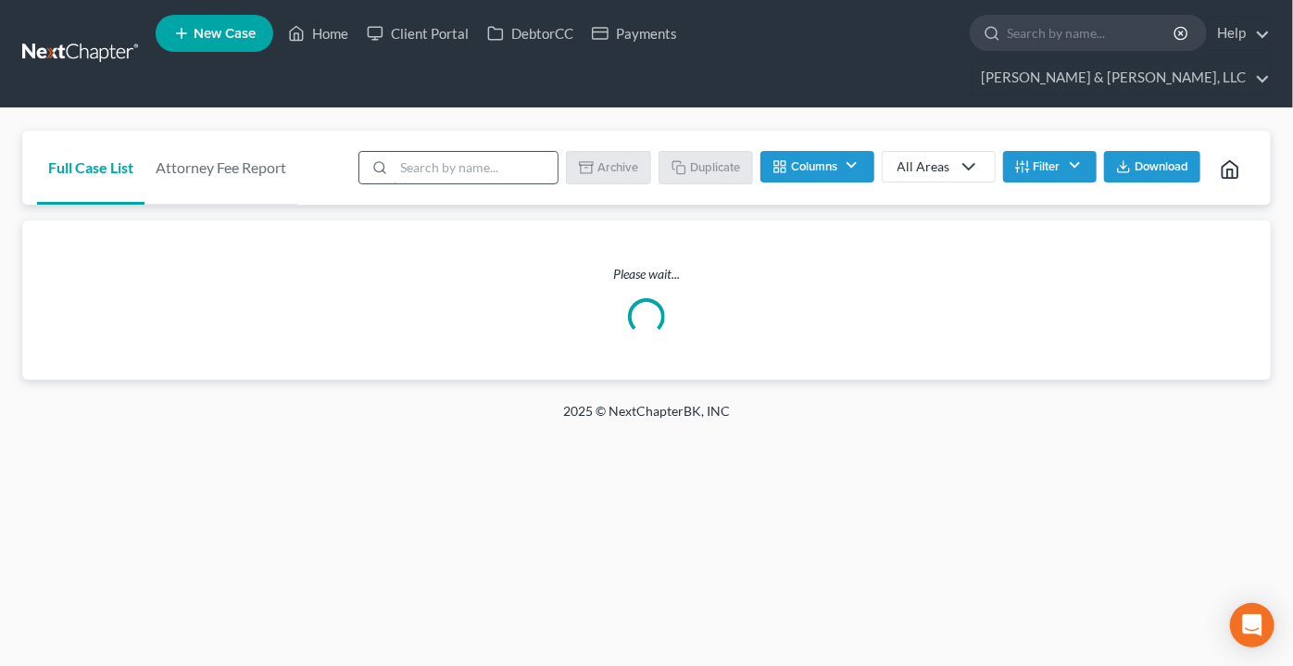
click at [508, 152] on input "search" at bounding box center [476, 167] width 164 height 31
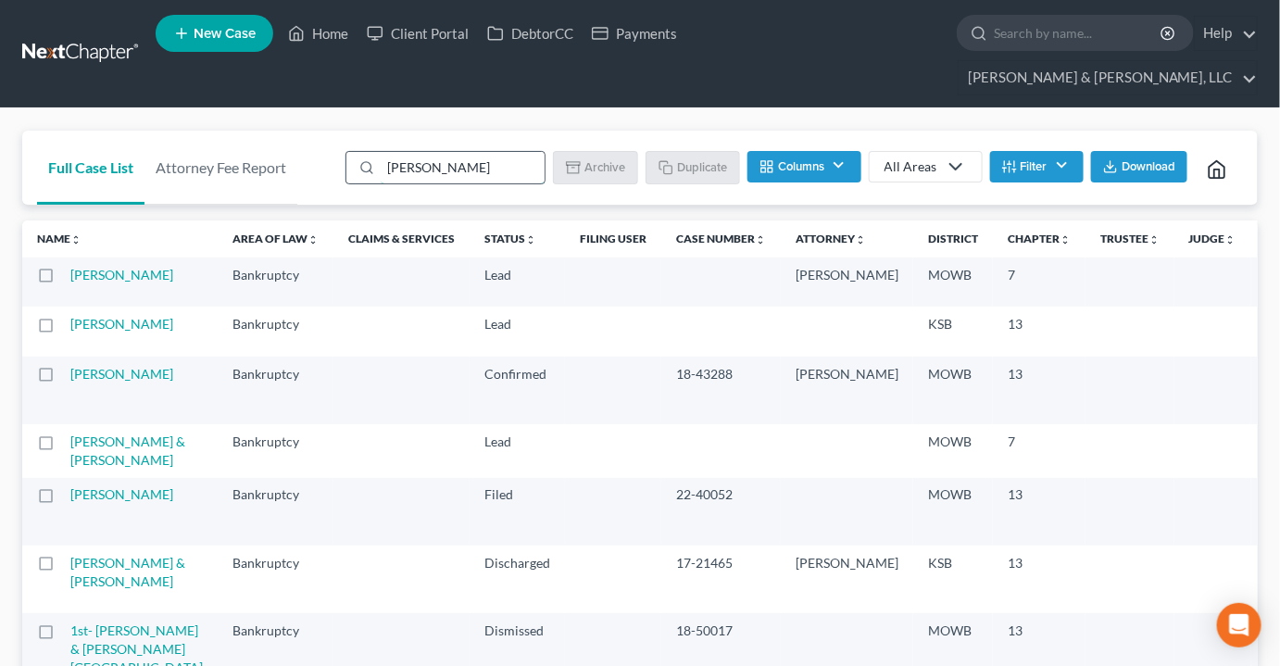
type input "turne"
click at [86, 502] on link "[PERSON_NAME]" at bounding box center [121, 494] width 103 height 16
select select "2"
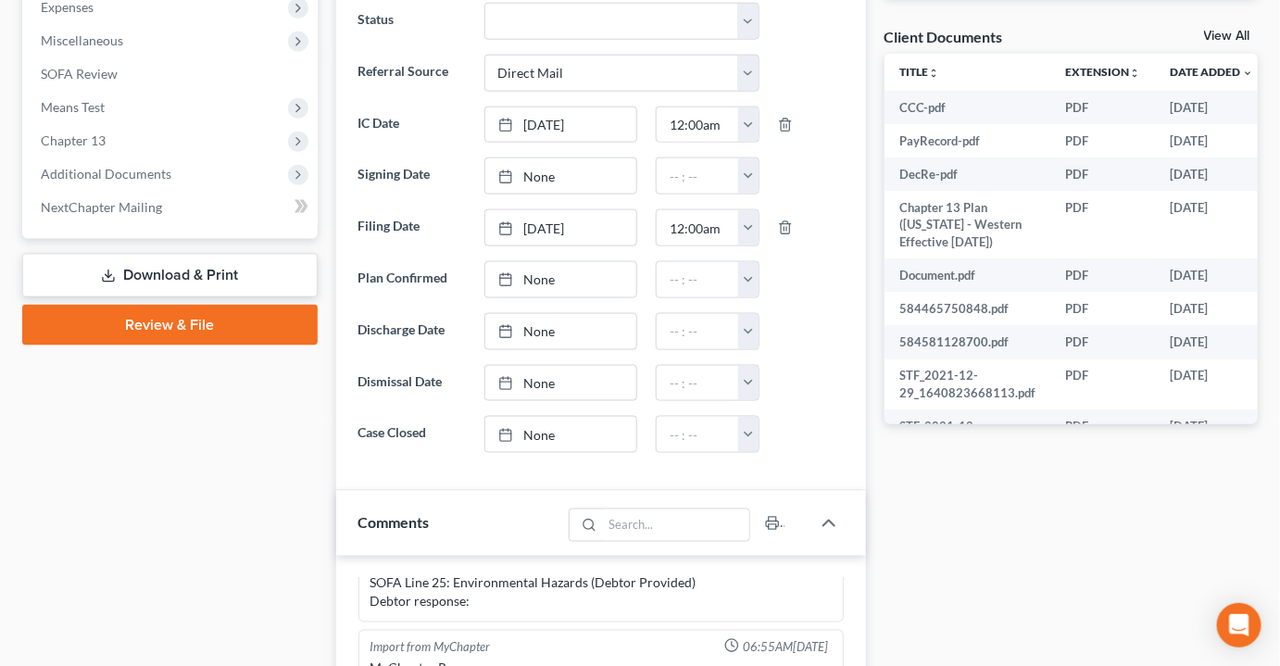
scroll to position [505, 0]
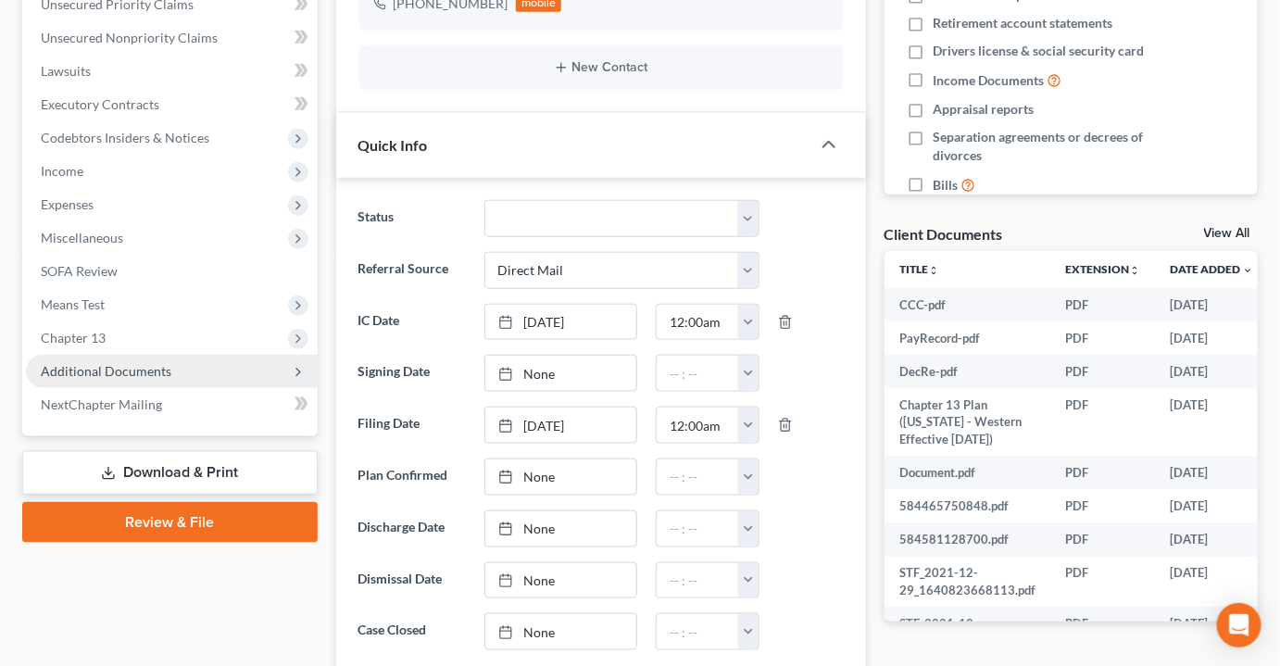
click at [94, 363] on span "Additional Documents" at bounding box center [106, 371] width 131 height 16
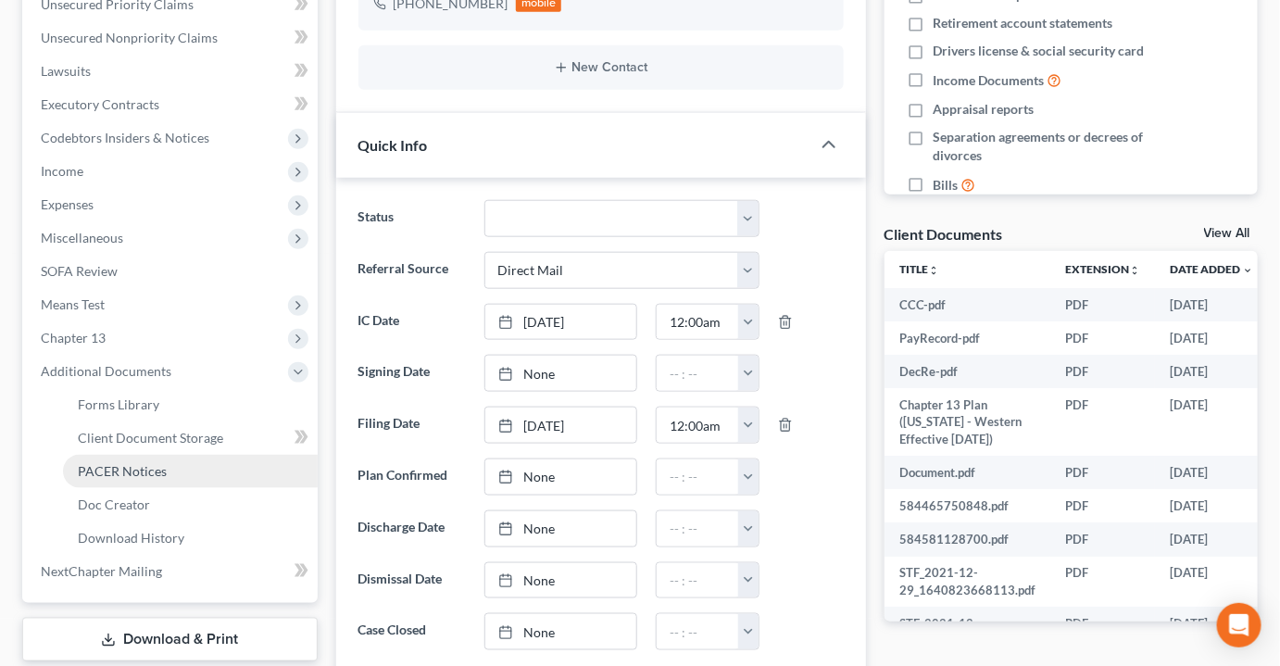
click at [119, 463] on span "PACER Notices" at bounding box center [122, 471] width 89 height 16
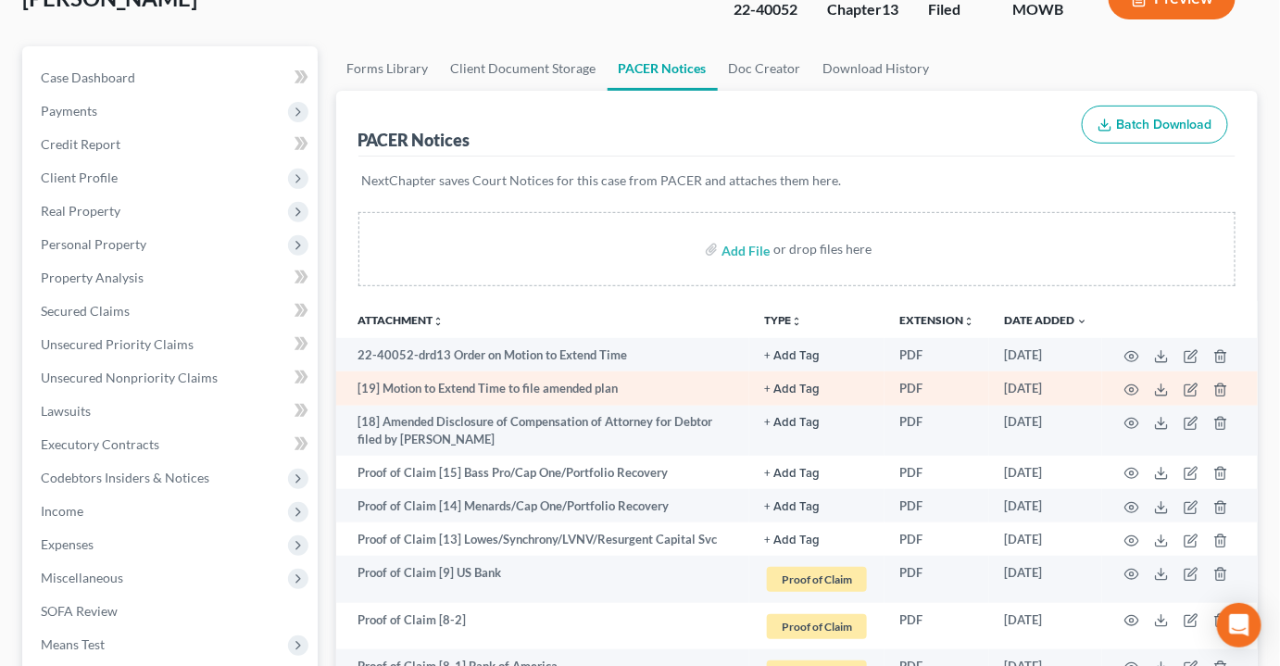
scroll to position [168, 0]
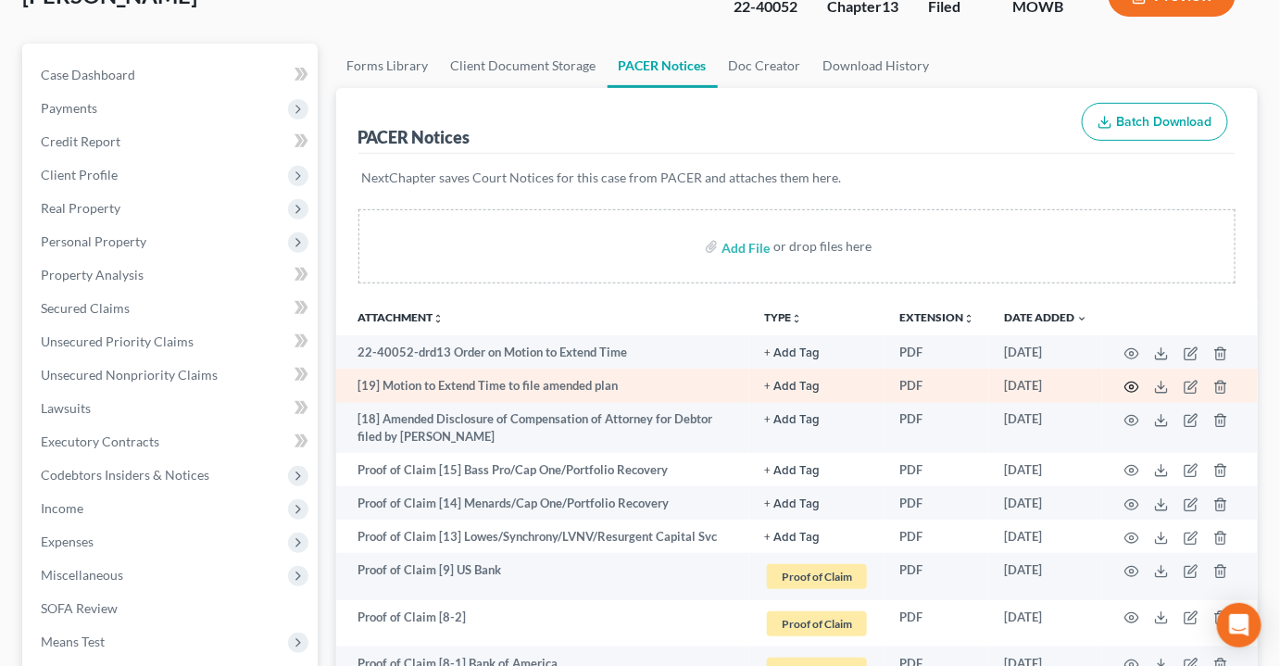
click at [1126, 380] on icon "button" at bounding box center [1131, 387] width 15 height 15
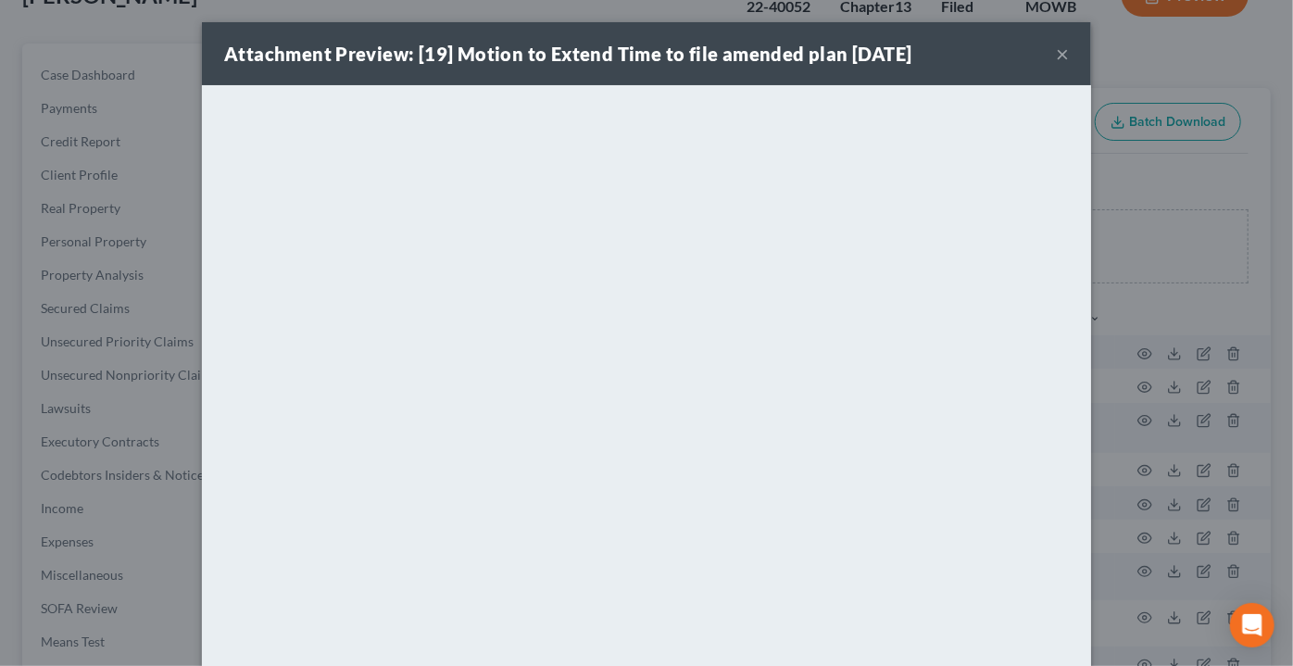
click at [1058, 46] on button "×" at bounding box center [1062, 54] width 13 height 22
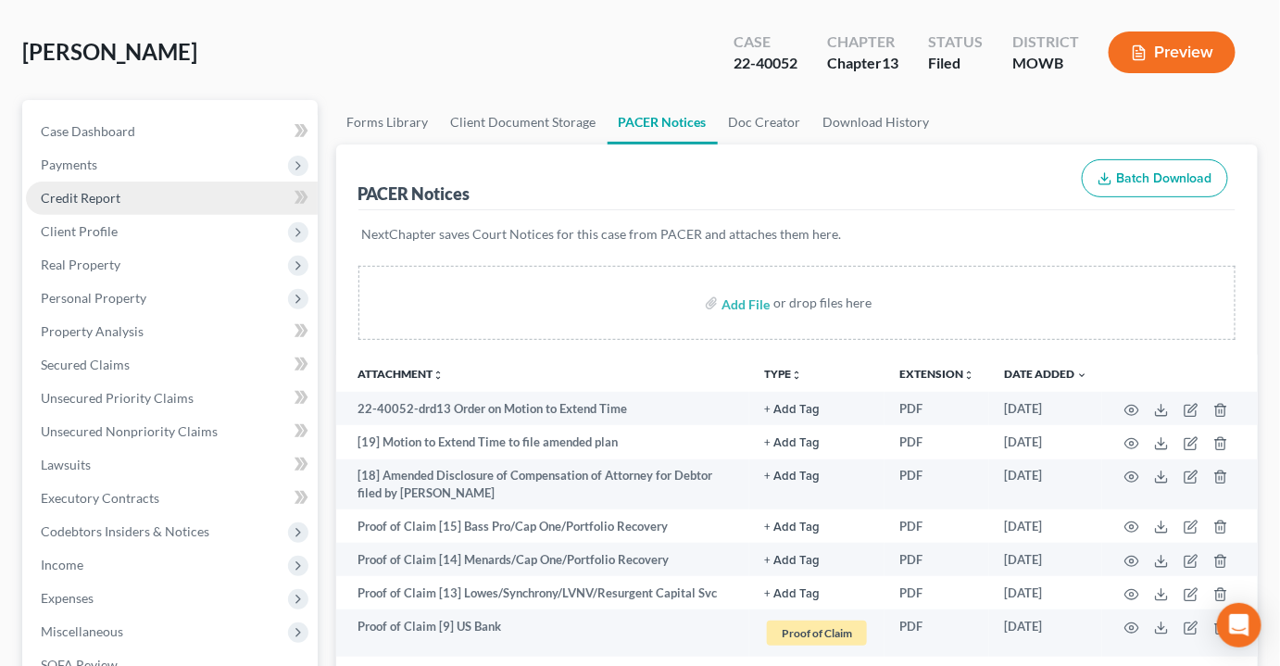
scroll to position [0, 0]
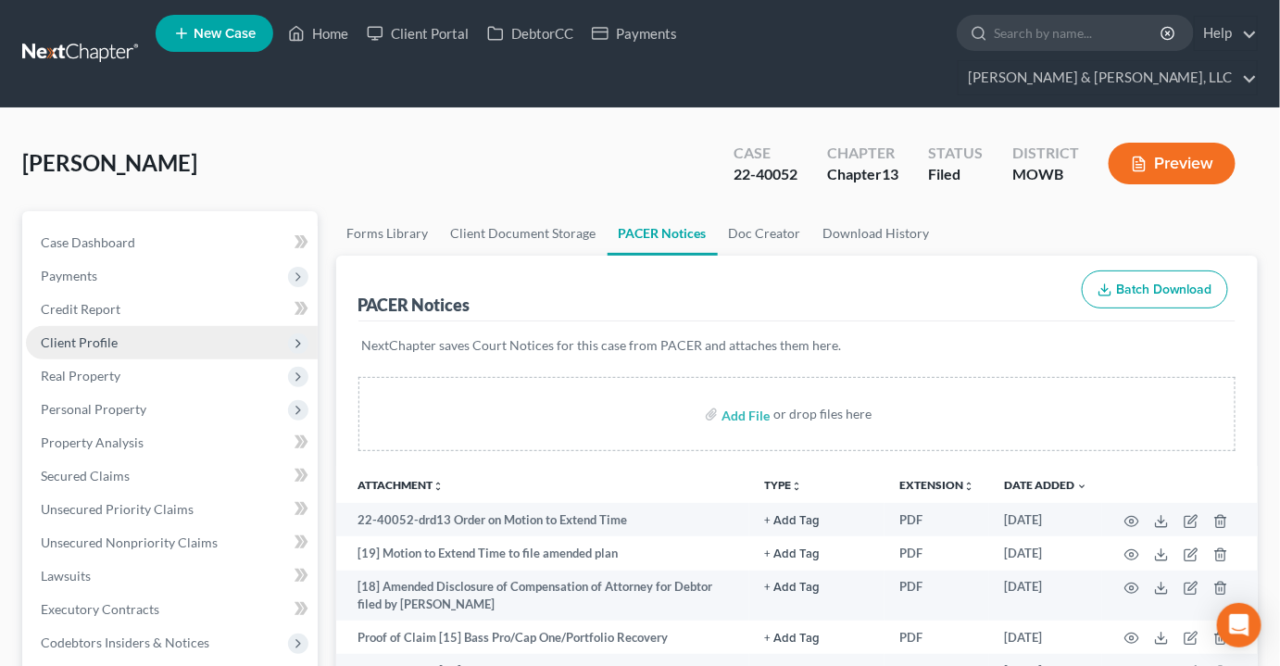
click at [60, 334] on span "Client Profile" at bounding box center [79, 342] width 77 height 16
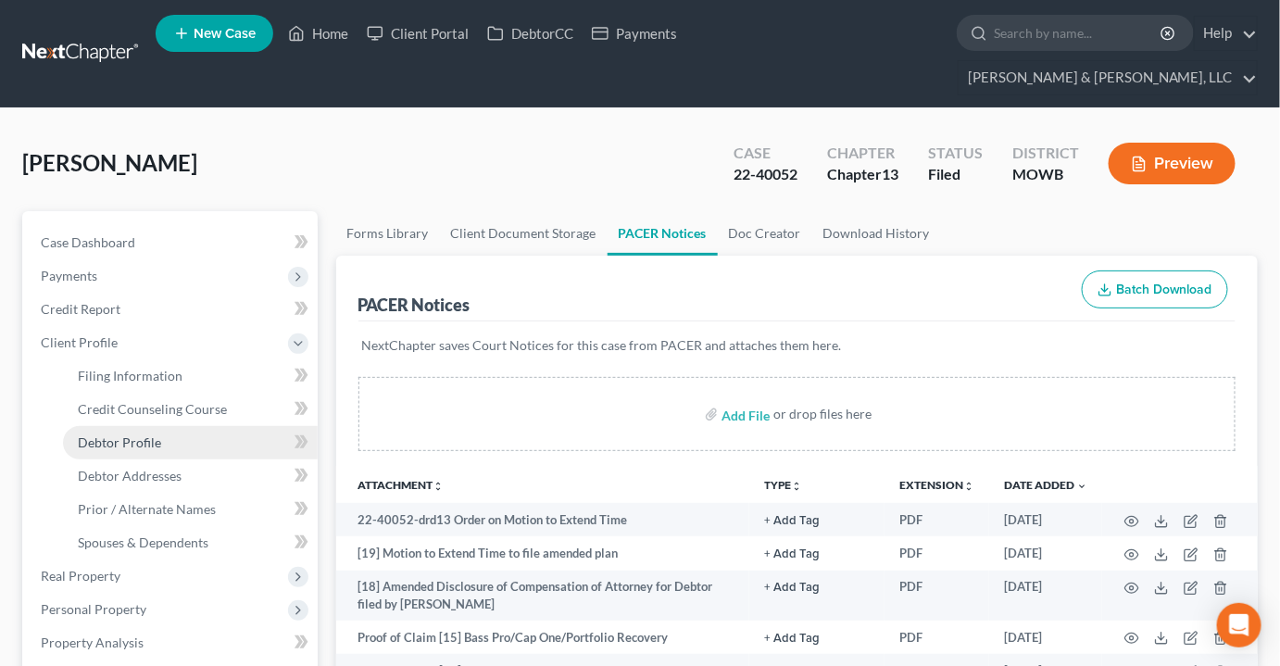
click at [80, 426] on link "Debtor Profile" at bounding box center [190, 442] width 255 height 33
select select "1"
select select "5"
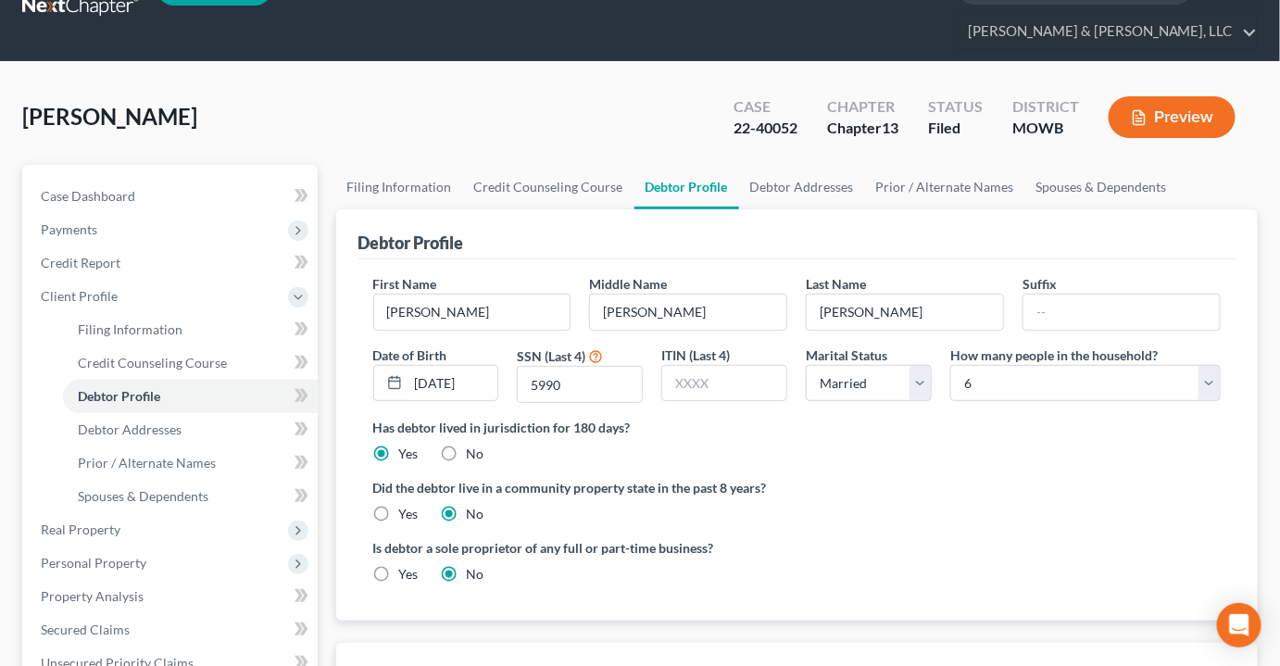
scroll to position [83, 0]
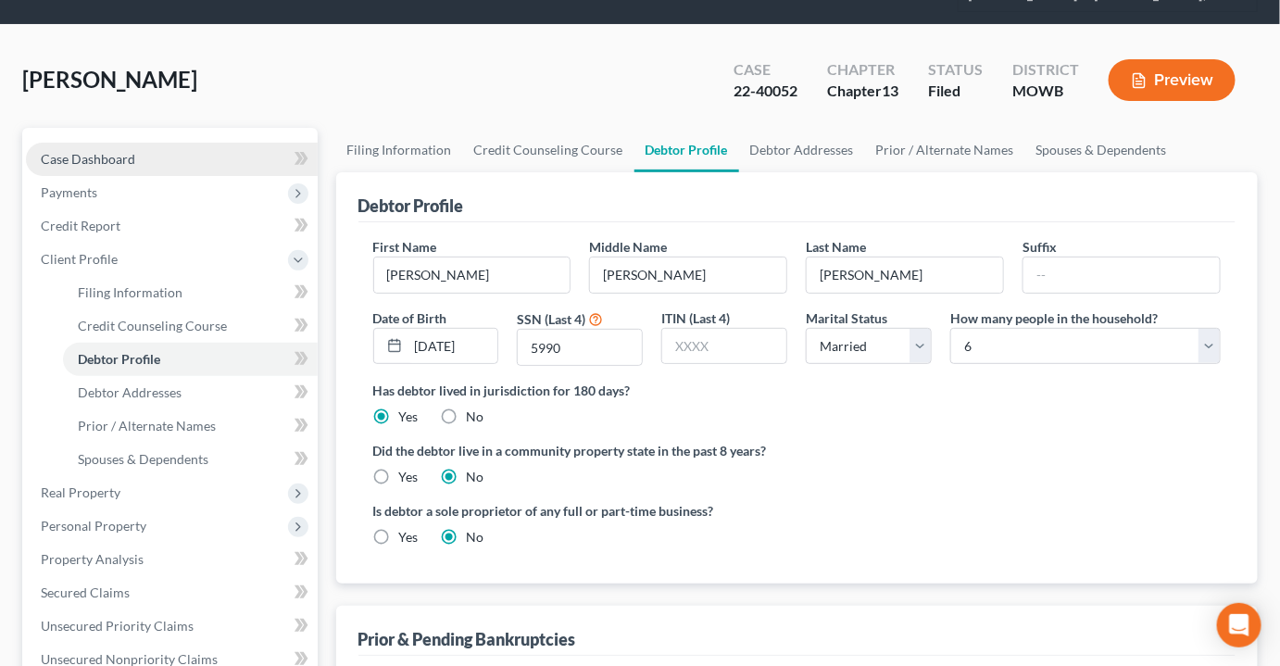
click at [98, 151] on span "Case Dashboard" at bounding box center [88, 159] width 94 height 16
select select "2"
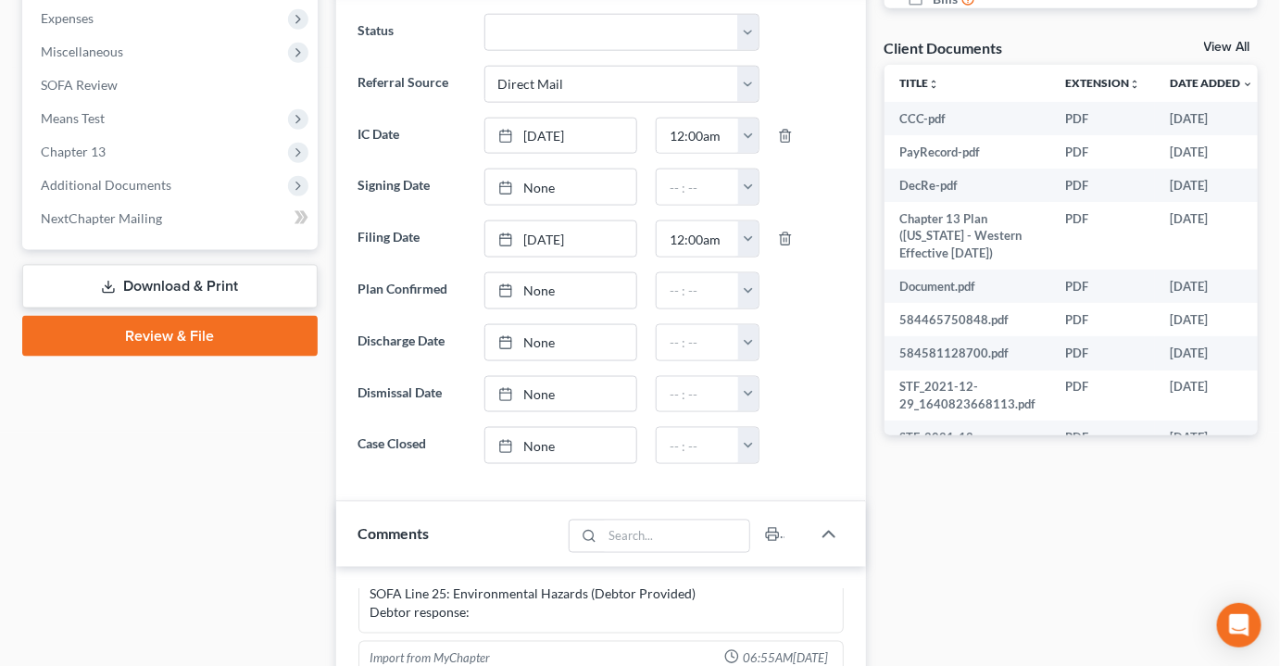
scroll to position [464, 0]
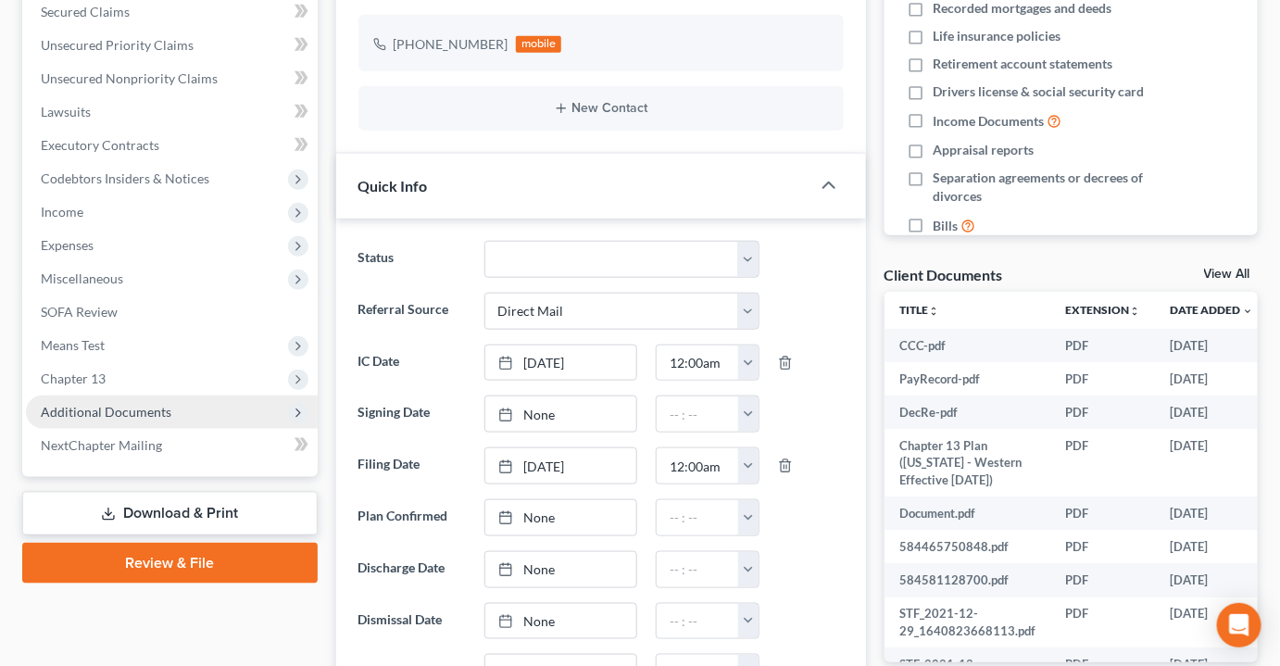
click at [104, 404] on span "Additional Documents" at bounding box center [106, 412] width 131 height 16
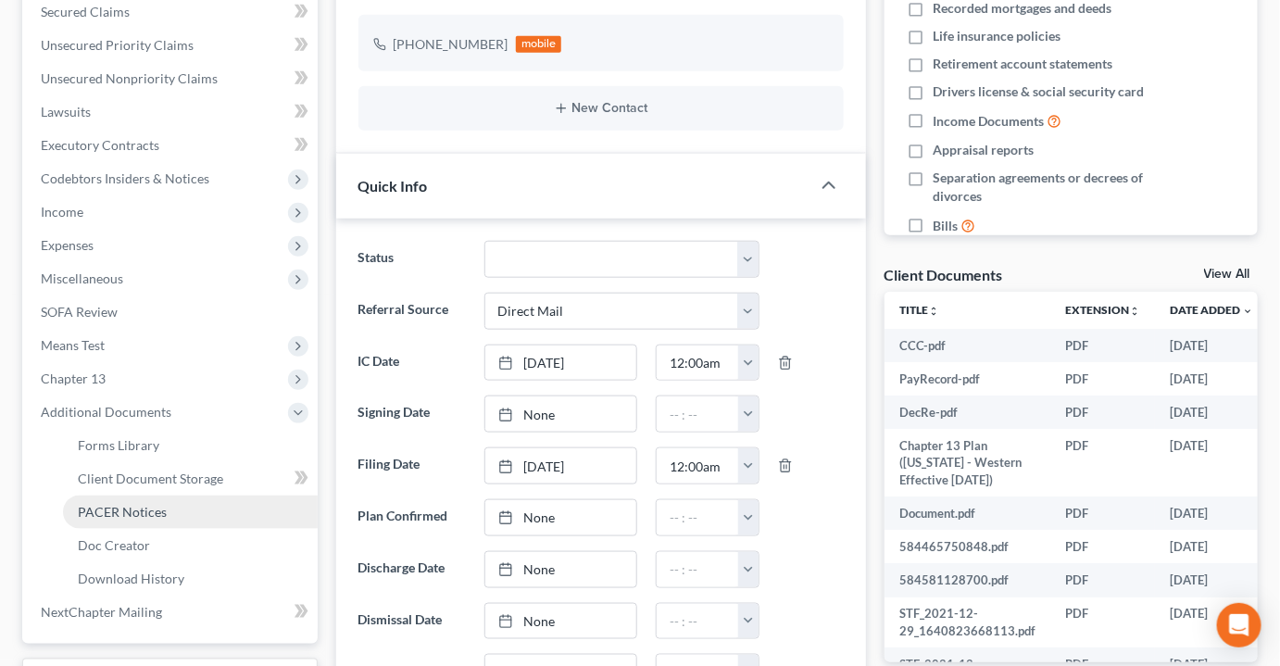
click at [133, 504] on span "PACER Notices" at bounding box center [122, 512] width 89 height 16
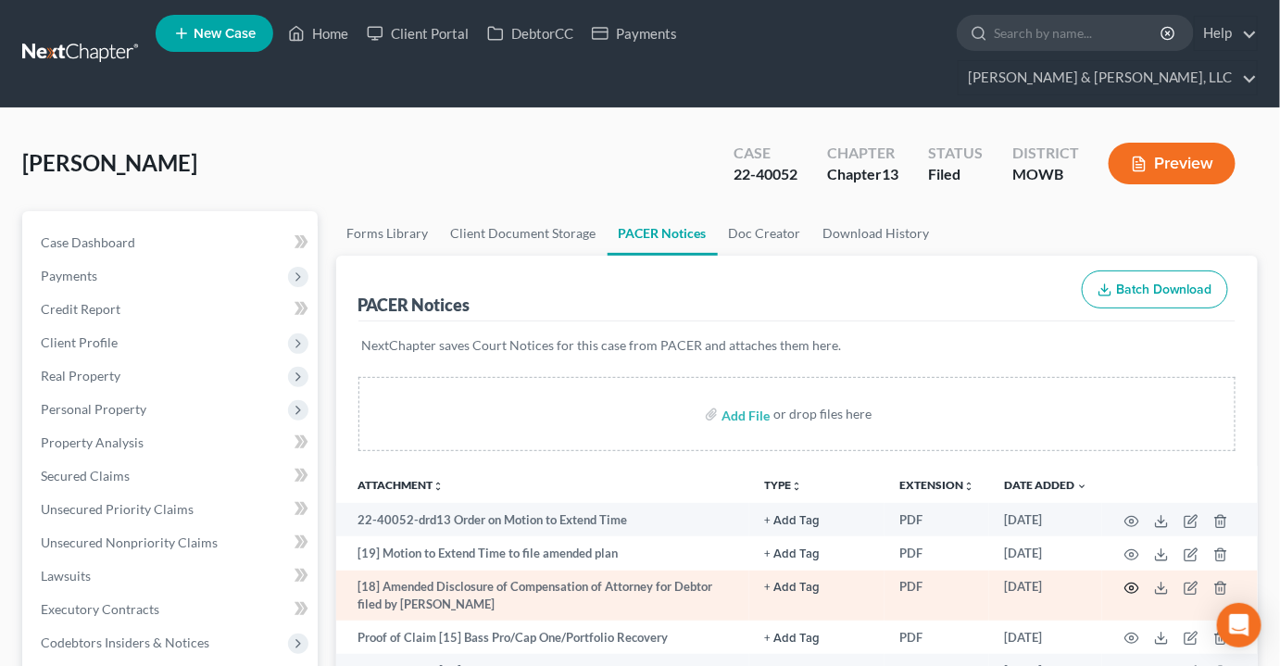
click at [1134, 586] on circle "button" at bounding box center [1132, 588] width 4 height 4
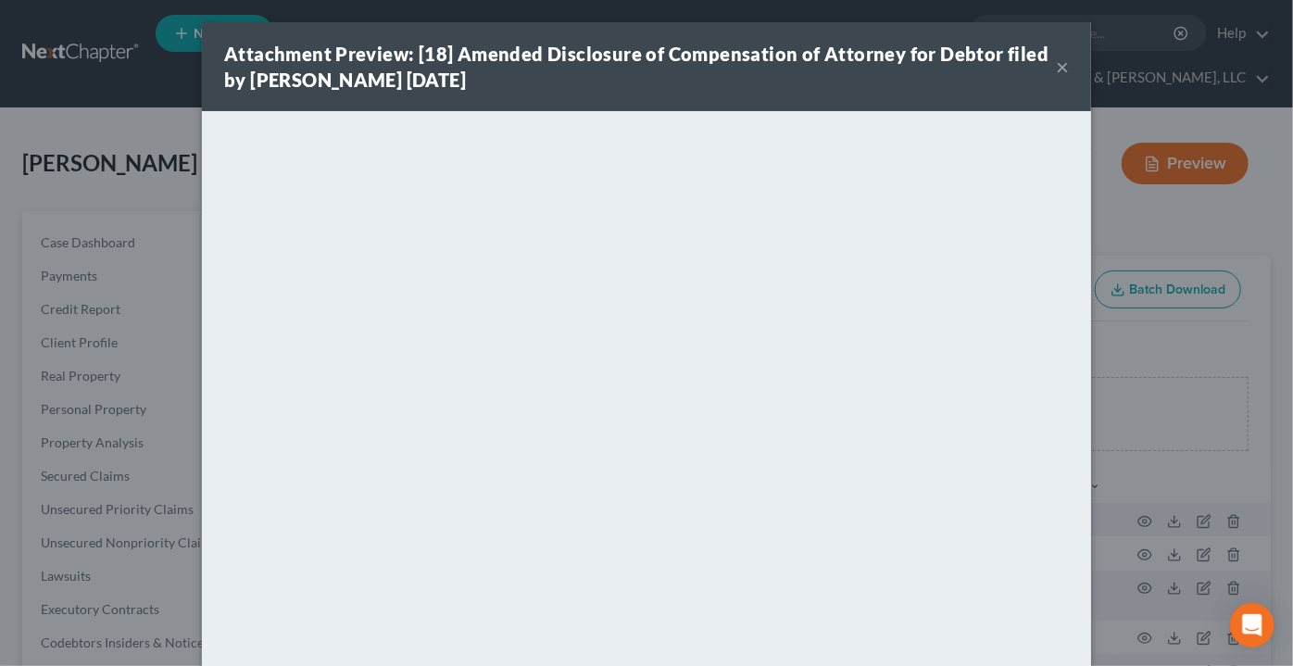
click at [1056, 69] on button "×" at bounding box center [1062, 67] width 13 height 22
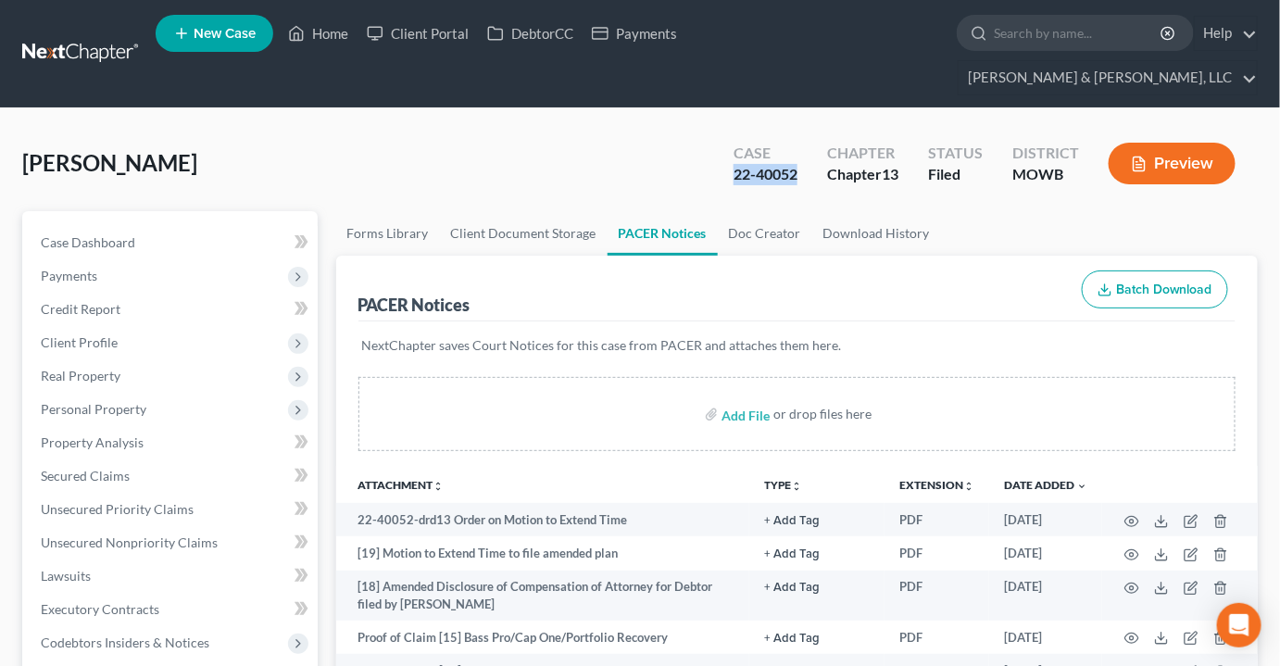
drag, startPoint x: 801, startPoint y: 137, endPoint x: 717, endPoint y: 151, distance: 85.4
click at [719, 151] on div "Case 22-40052" at bounding box center [766, 165] width 94 height 55
copy div "22-40052"
click at [337, 31] on link "Home" at bounding box center [318, 33] width 79 height 33
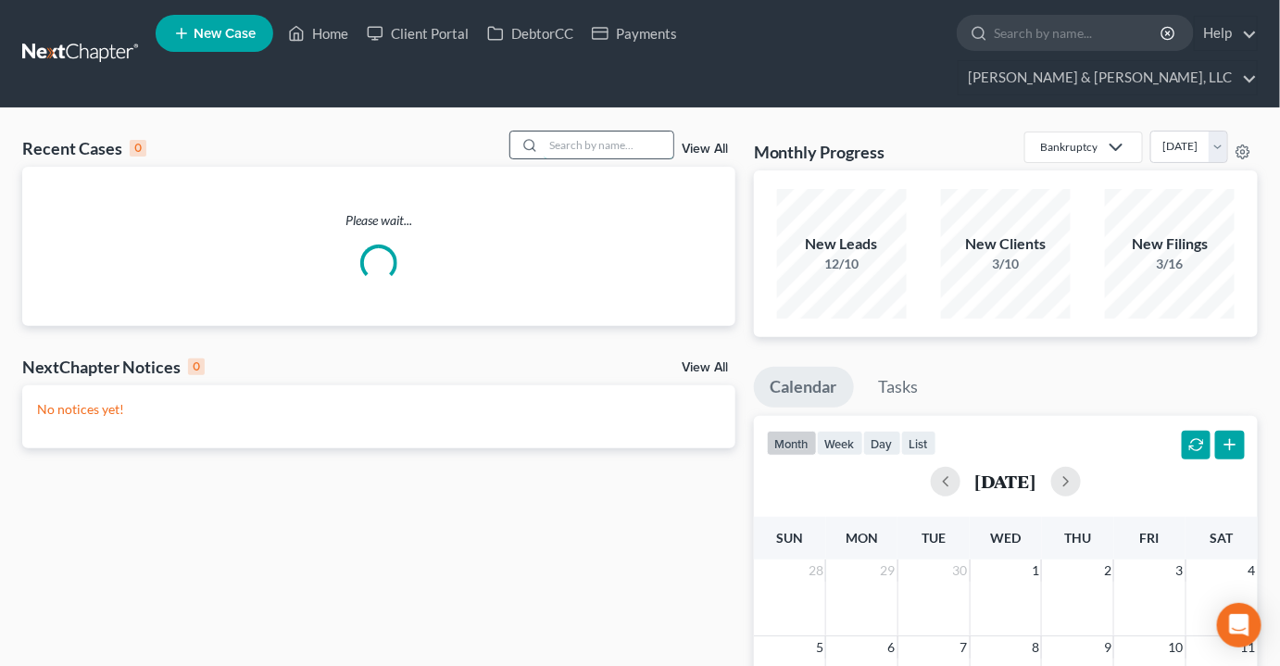
click at [597, 132] on input "search" at bounding box center [609, 145] width 130 height 27
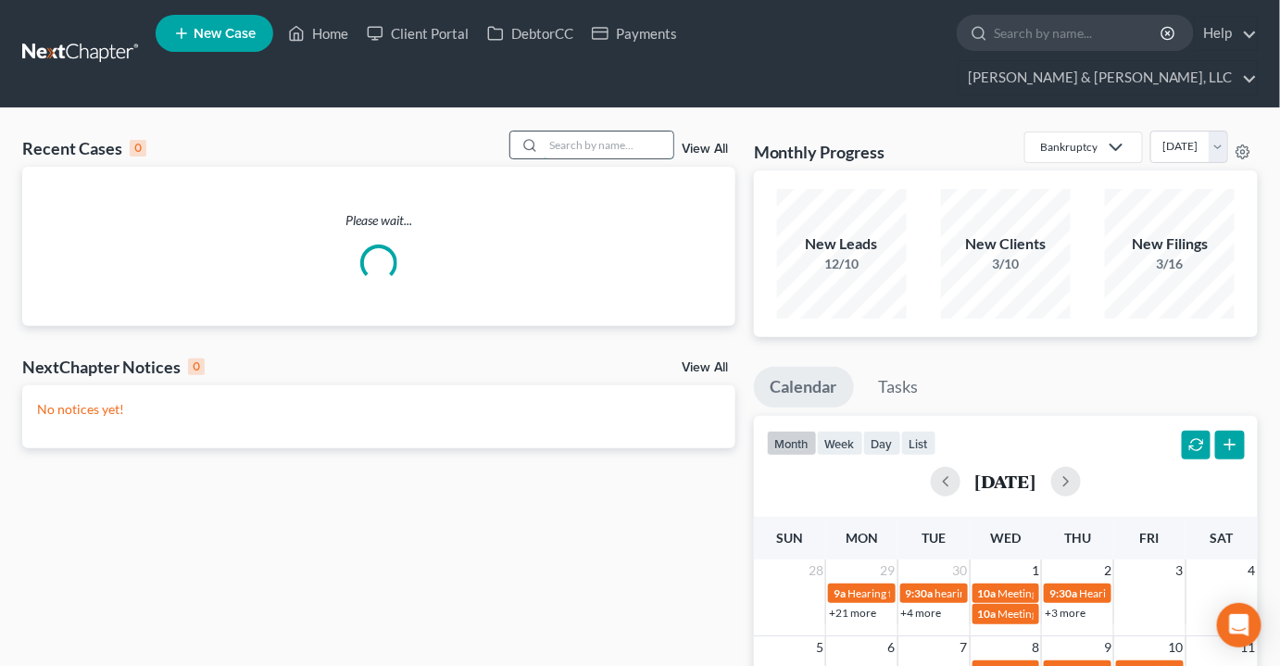
click at [593, 132] on input "search" at bounding box center [609, 145] width 130 height 27
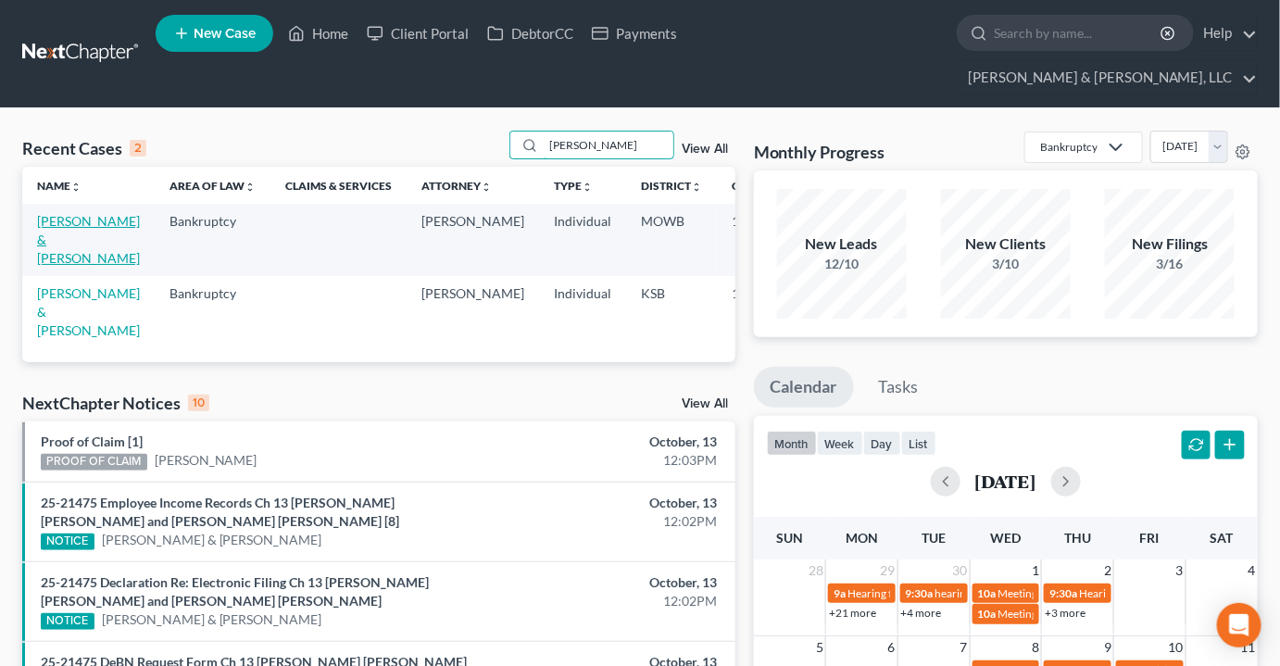
type input "[PERSON_NAME]"
click at [49, 213] on link "[PERSON_NAME] & [PERSON_NAME]" at bounding box center [88, 239] width 103 height 53
select select "6"
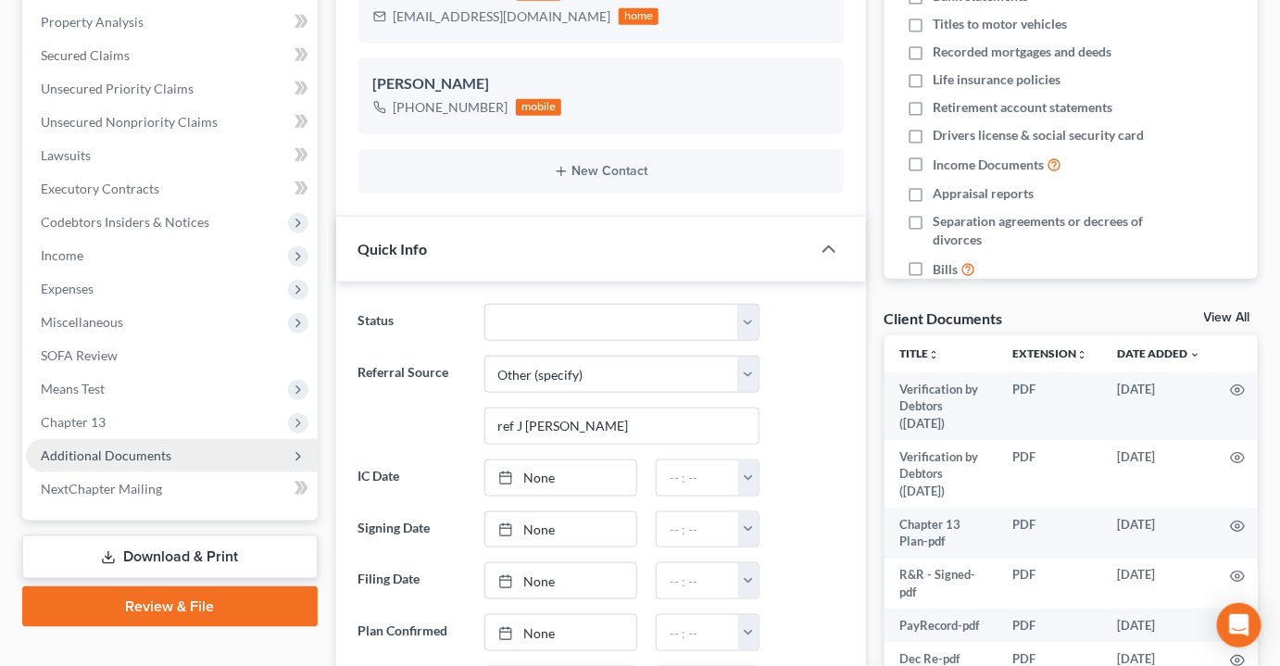
scroll to position [1855, 0]
click at [116, 447] on span "Additional Documents" at bounding box center [106, 455] width 131 height 16
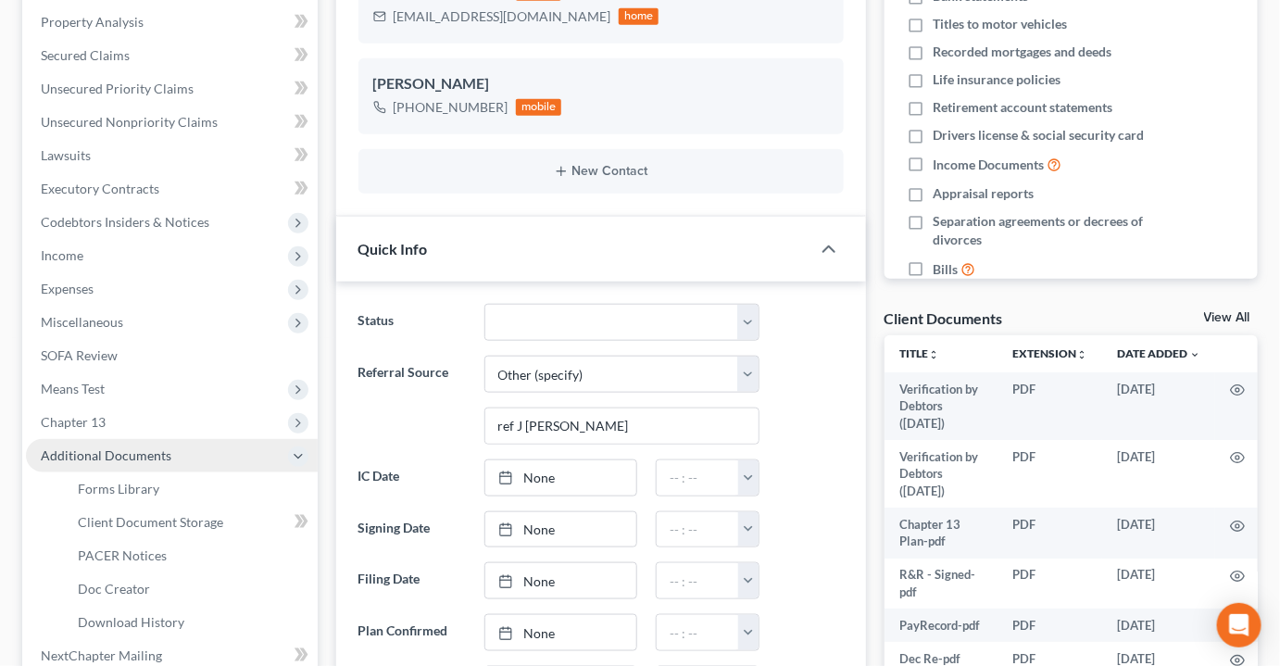
scroll to position [26, 0]
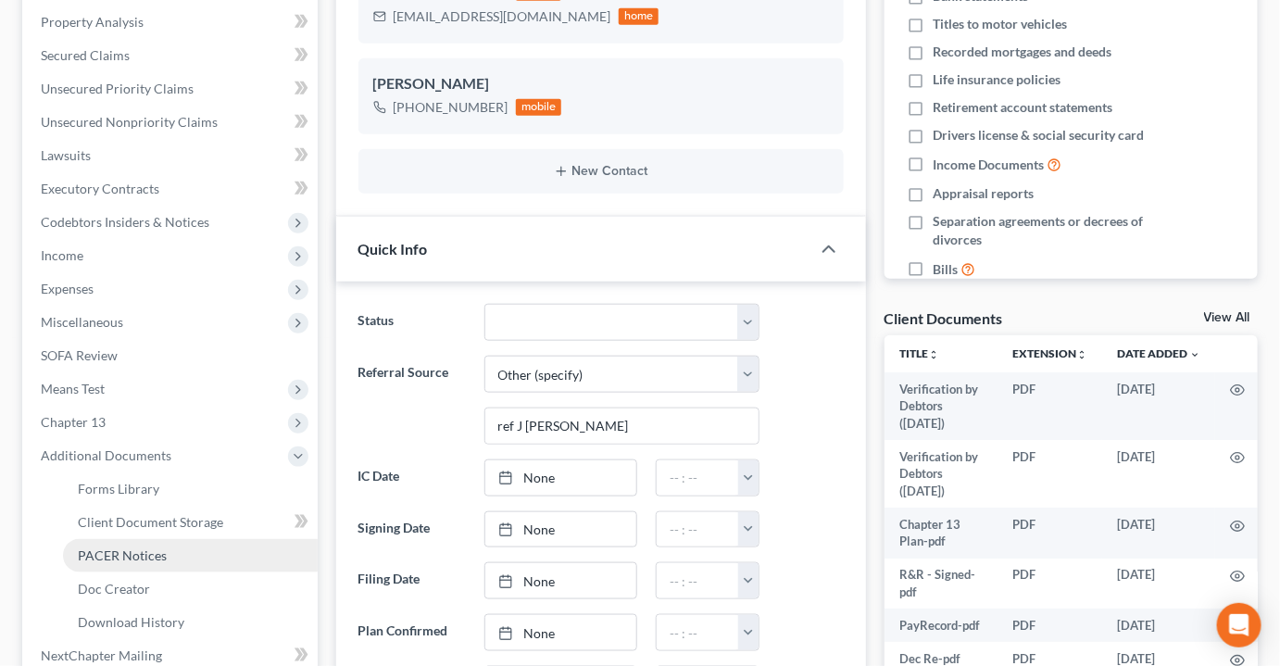
click at [143, 547] on span "PACER Notices" at bounding box center [122, 555] width 89 height 16
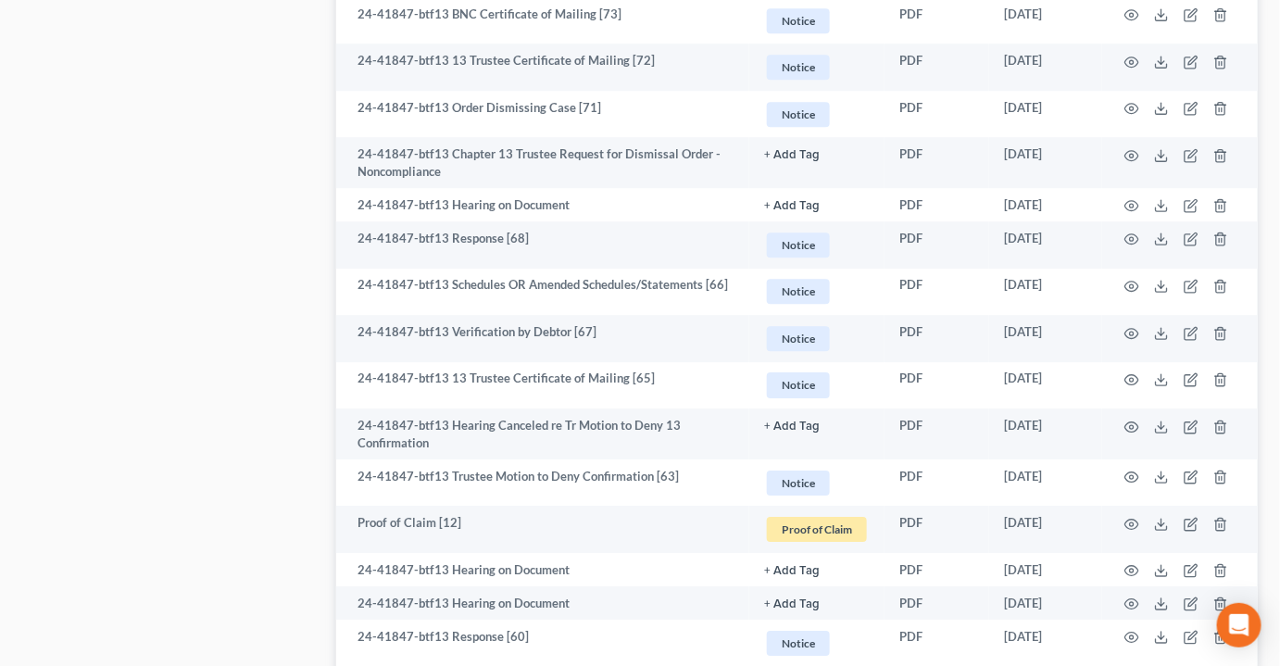
scroll to position [1768, 0]
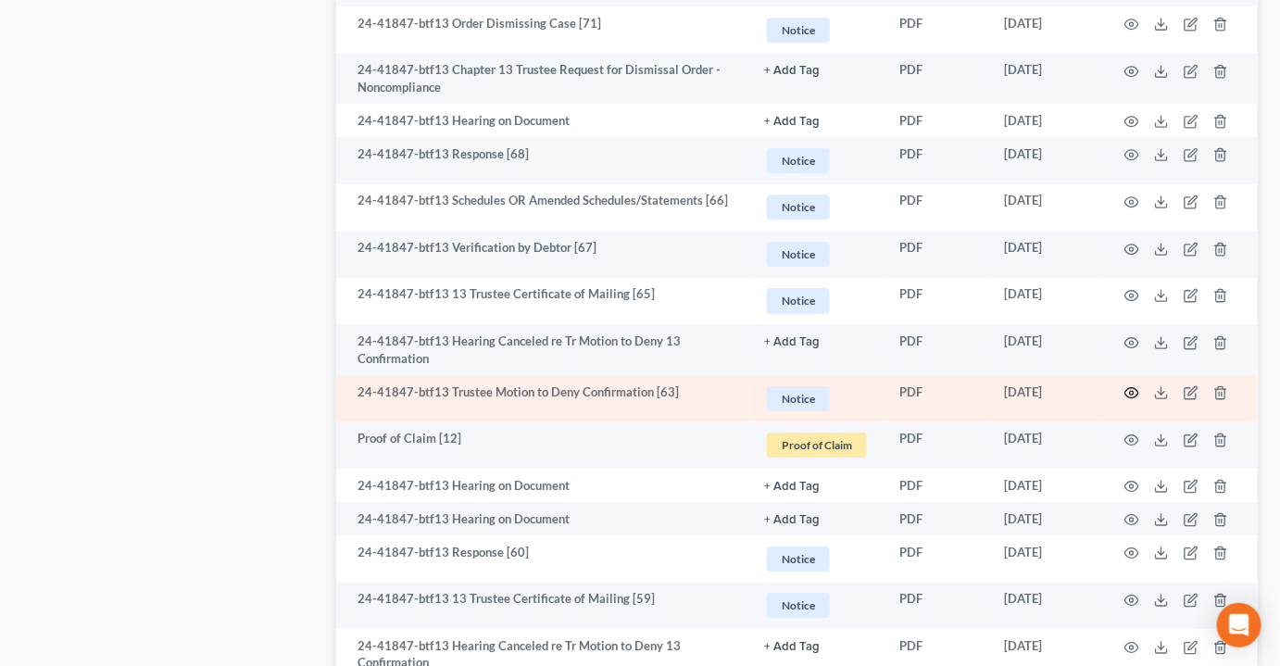
click at [1134, 385] on icon "button" at bounding box center [1131, 392] width 15 height 15
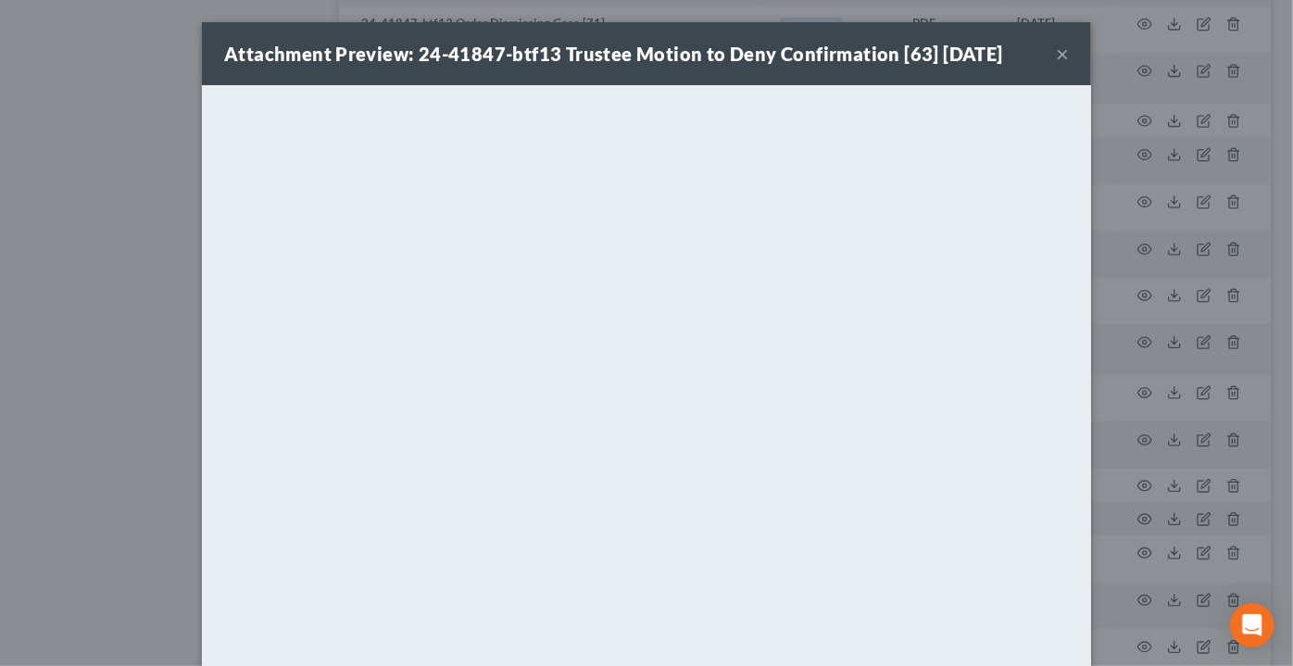
click at [1056, 51] on button "×" at bounding box center [1062, 54] width 13 height 22
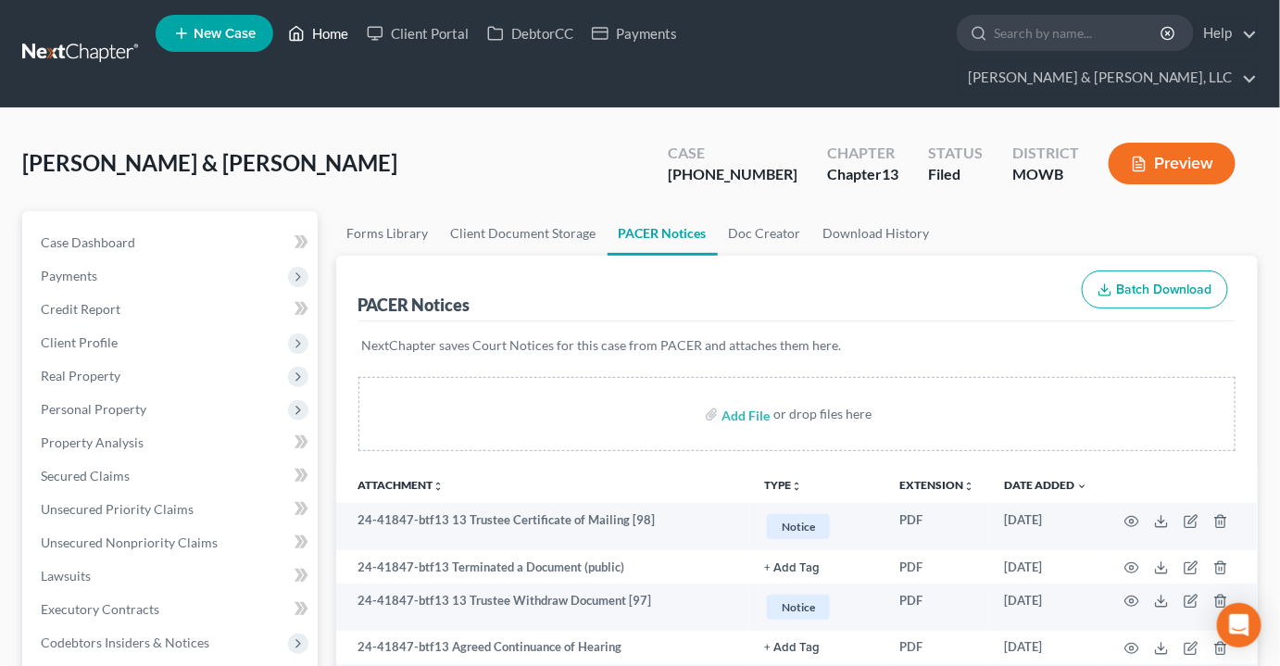
scroll to position [0, 0]
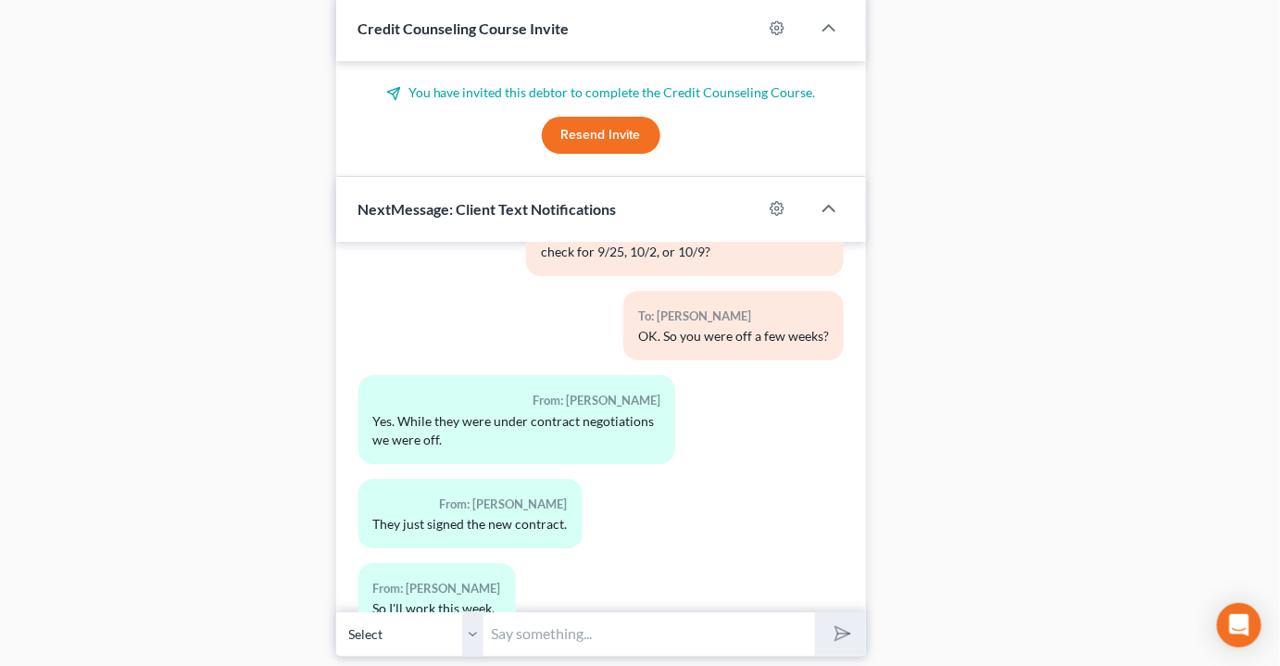
scroll to position [9239, 0]
click at [531, 611] on input "text" at bounding box center [649, 633] width 331 height 45
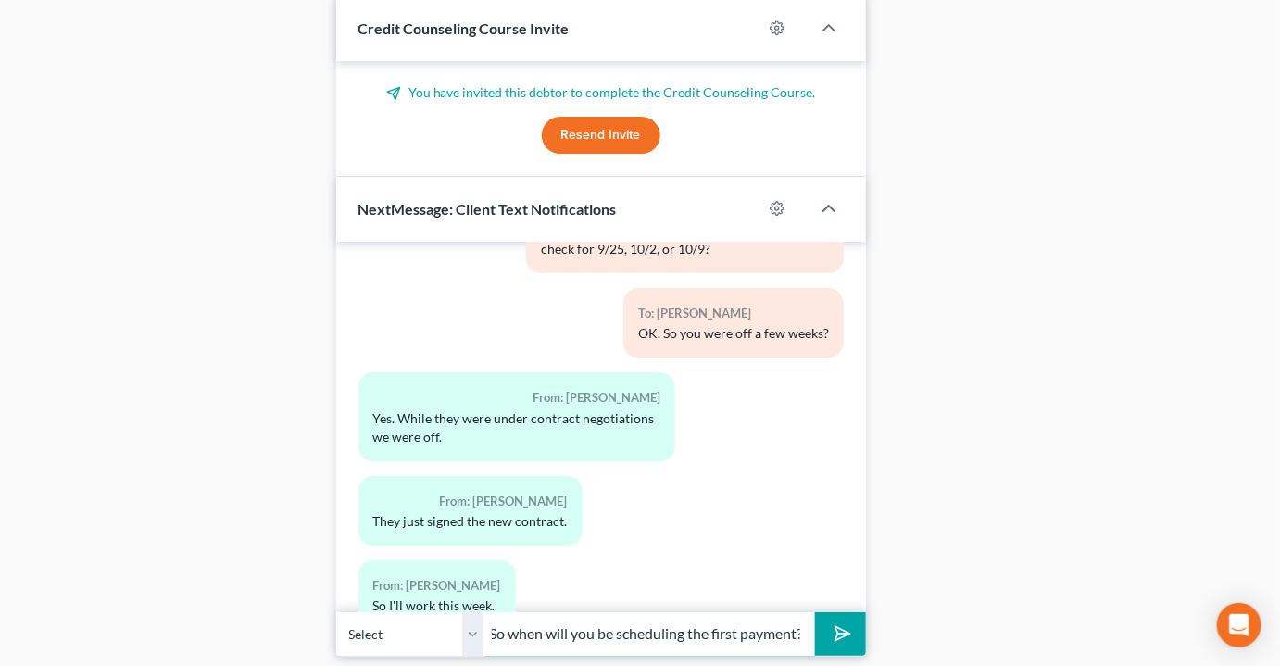
scroll to position [0, 35]
type input "OK. So when will you be scheduling the first payment?"
click at [815, 612] on button "submit" at bounding box center [840, 634] width 51 height 44
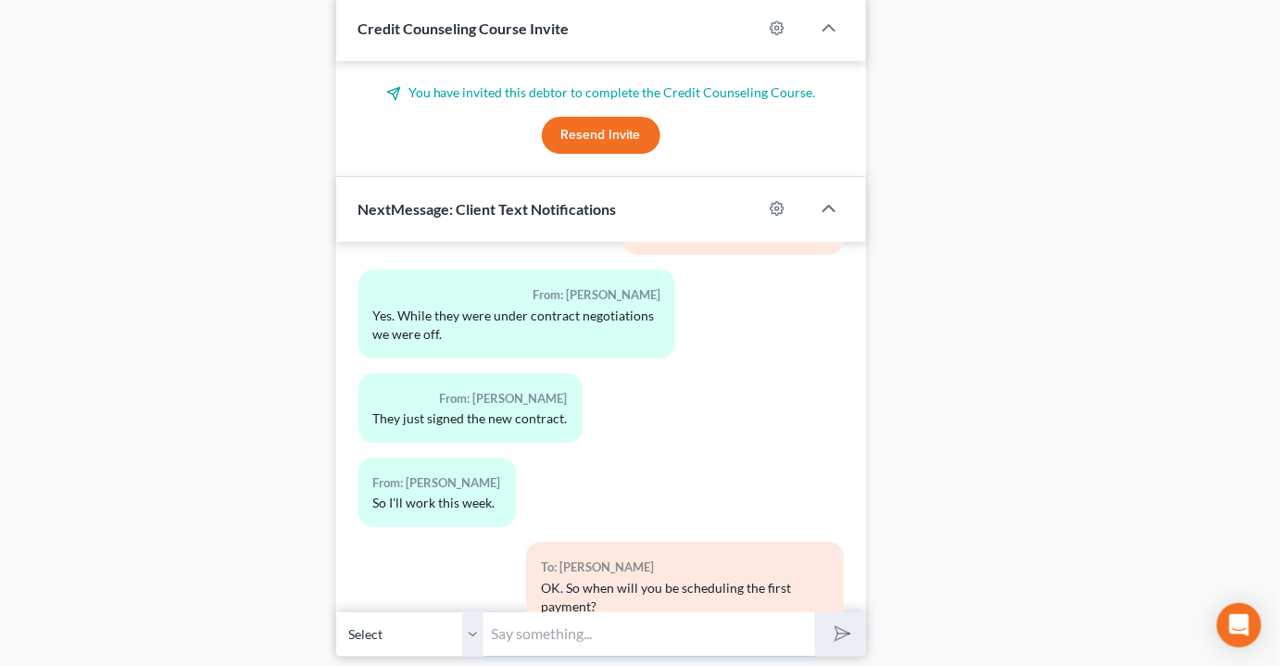
scroll to position [9542, 0]
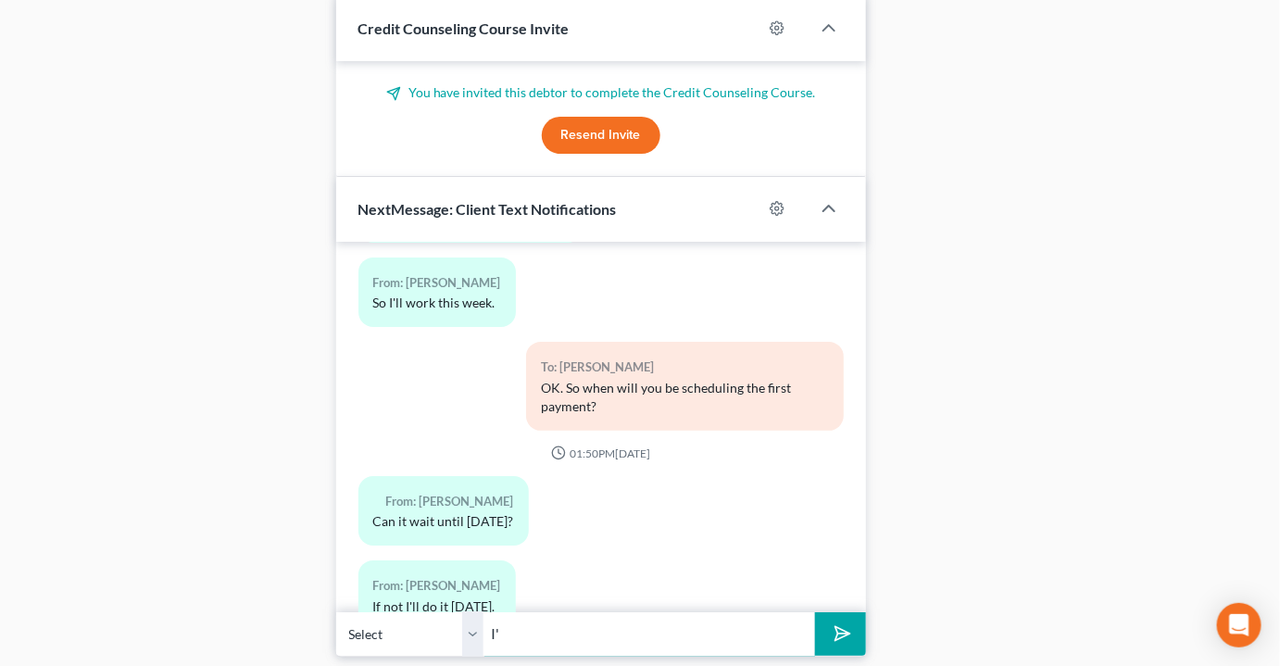
type input "I"
type input "J"
type input "Let me know when you set the payment up and I'll work on the motions."
click at [815, 612] on button "submit" at bounding box center [840, 634] width 51 height 44
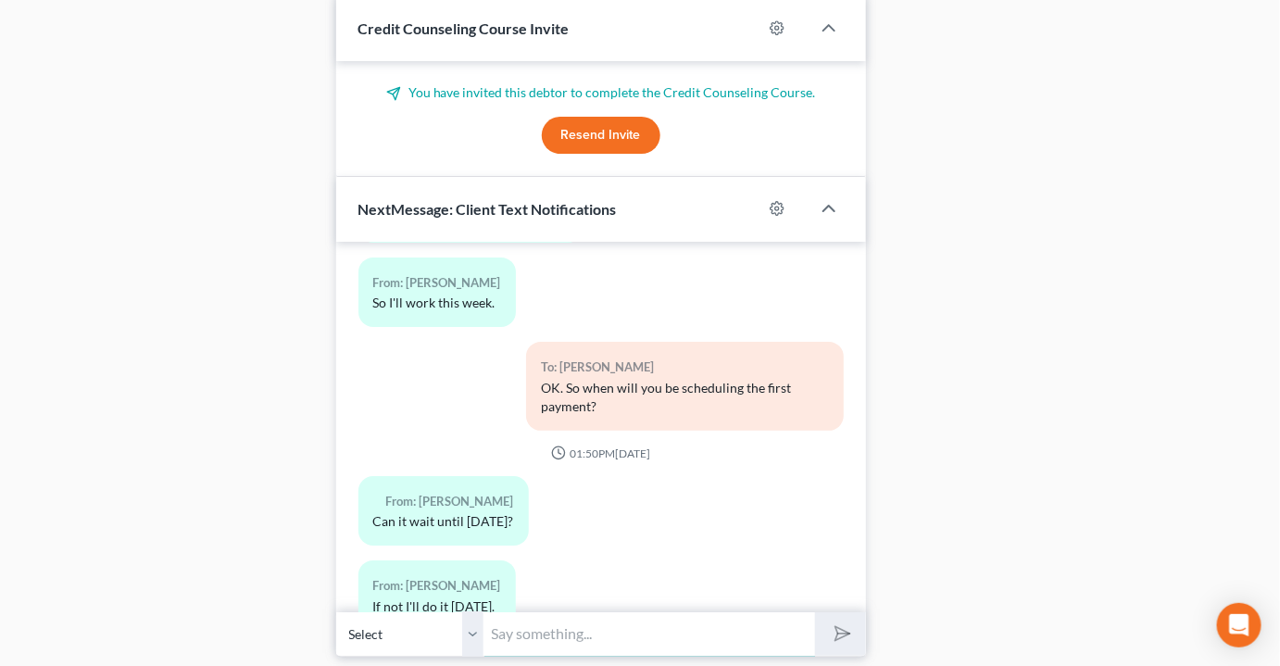
scroll to position [9645, 0]
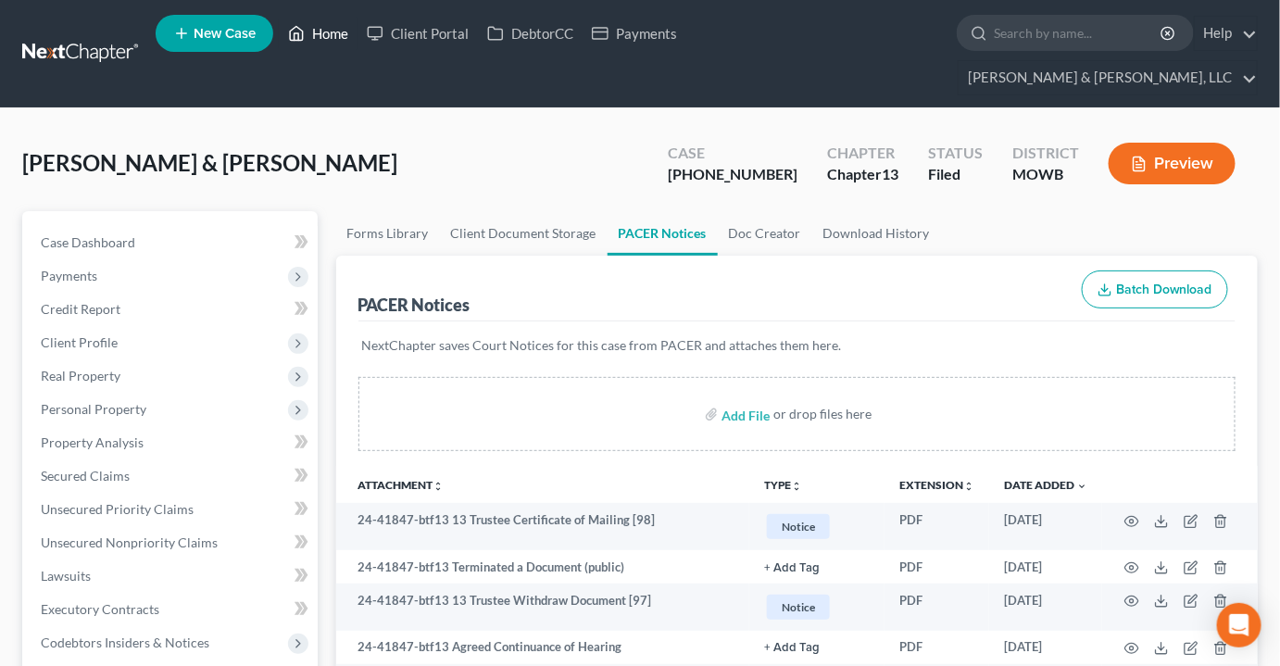
click at [331, 41] on link "Home" at bounding box center [318, 33] width 79 height 33
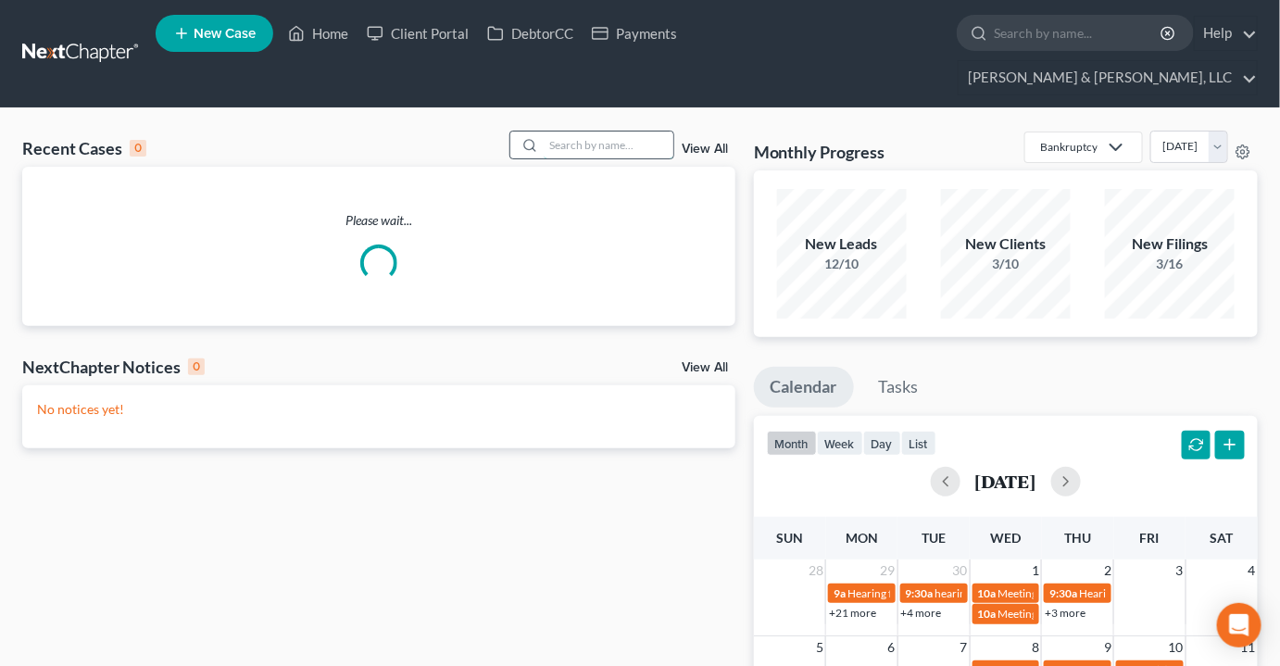
click at [595, 132] on input "search" at bounding box center [609, 145] width 130 height 27
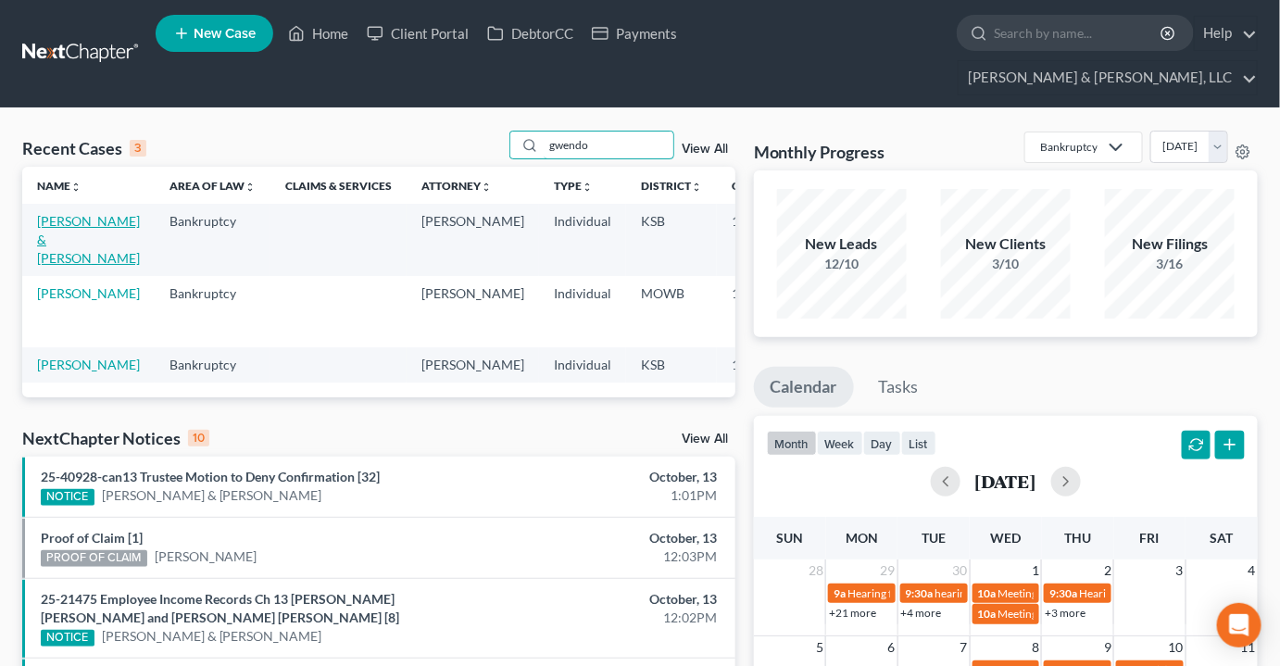
type input "gwendo"
click at [58, 213] on link "[PERSON_NAME] & [PERSON_NAME]" at bounding box center [88, 239] width 103 height 53
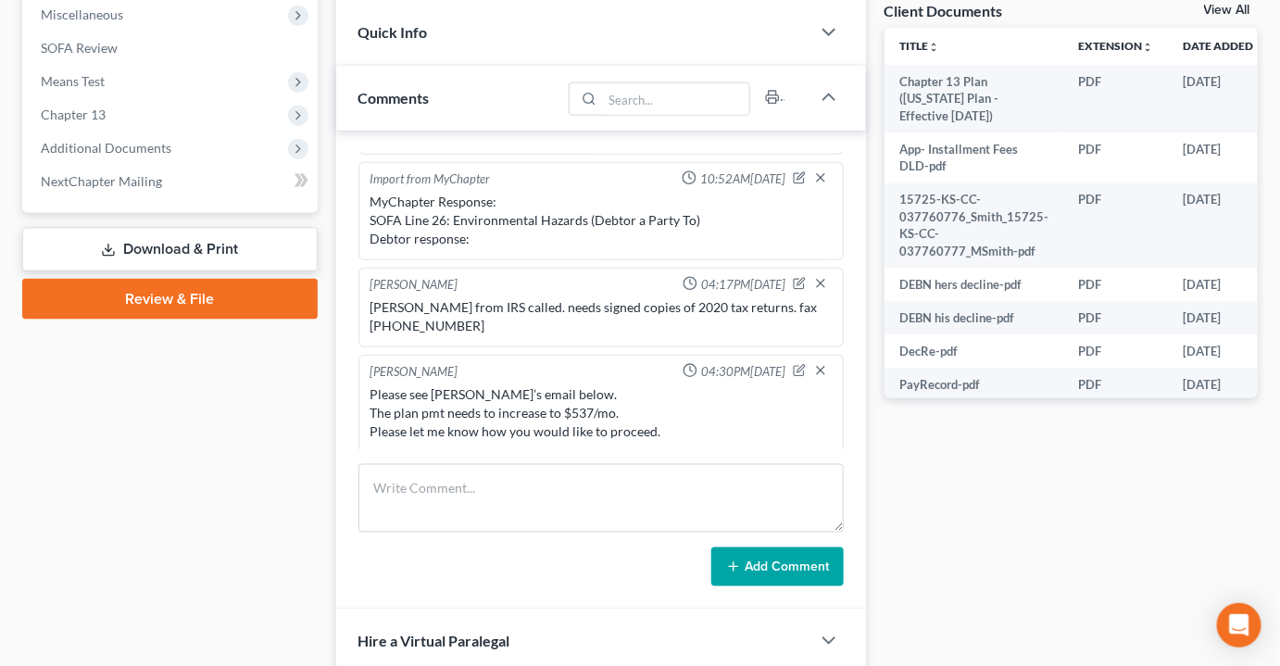
scroll to position [758, 0]
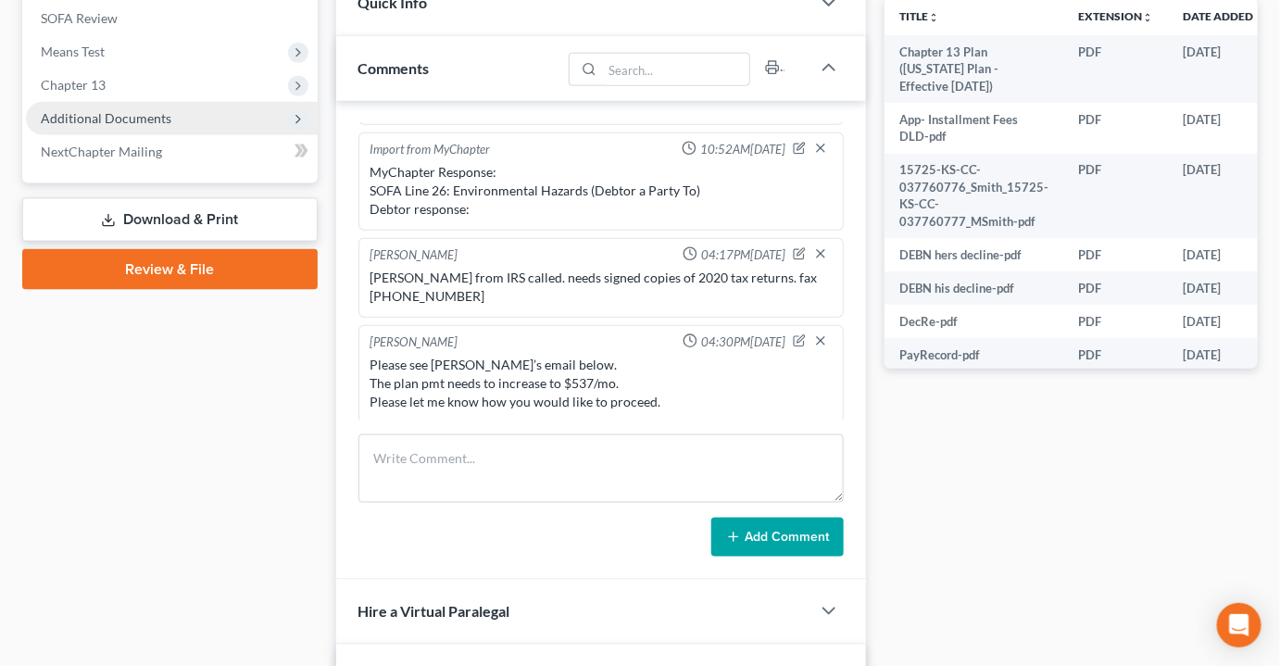
click at [107, 110] on span "Additional Documents" at bounding box center [106, 118] width 131 height 16
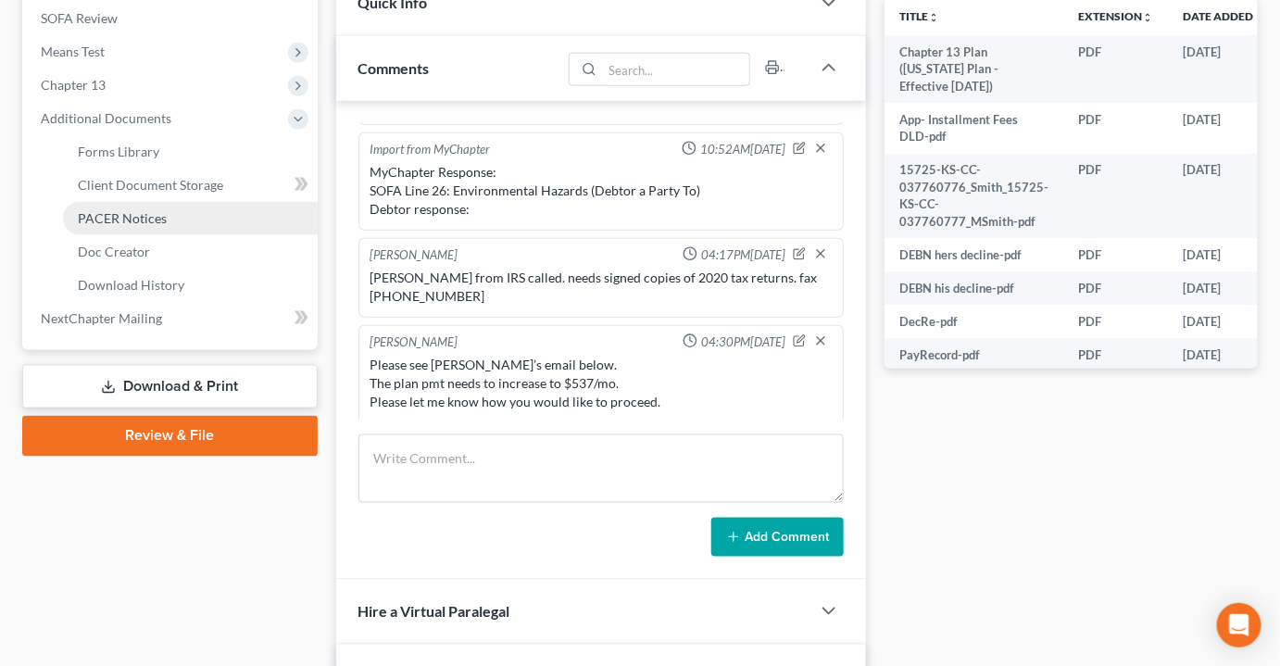
click at [103, 210] on span "PACER Notices" at bounding box center [122, 218] width 89 height 16
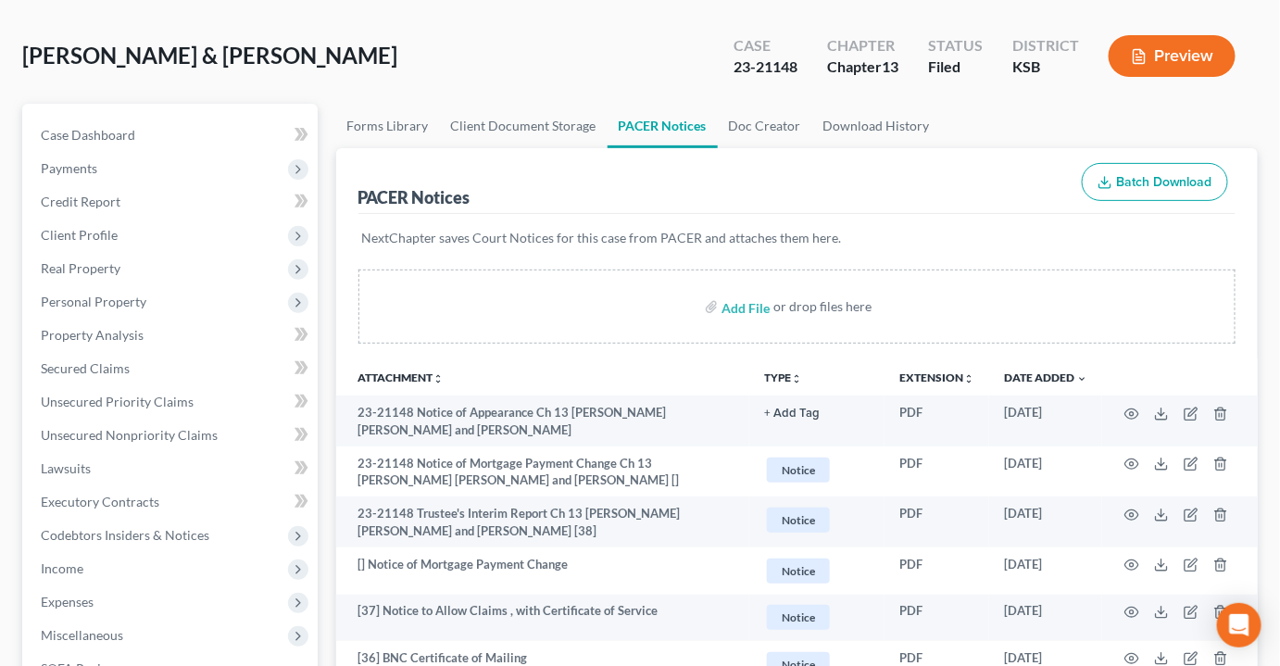
scroll to position [83, 0]
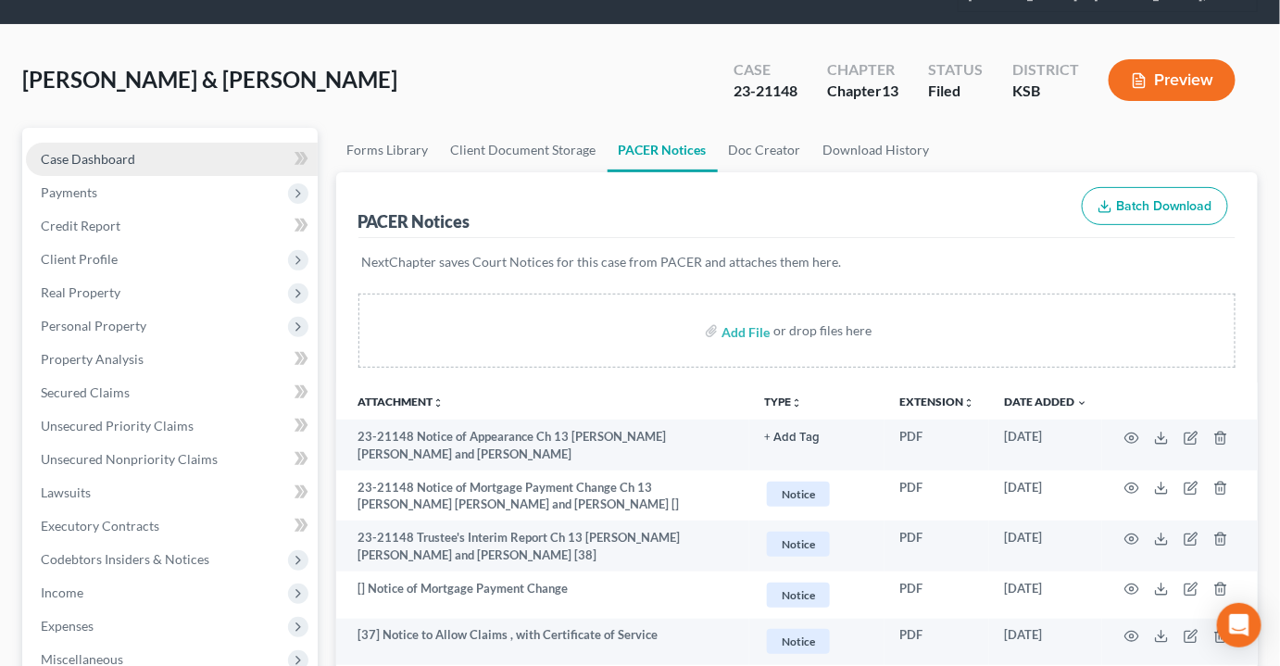
click at [83, 151] on span "Case Dashboard" at bounding box center [88, 159] width 94 height 16
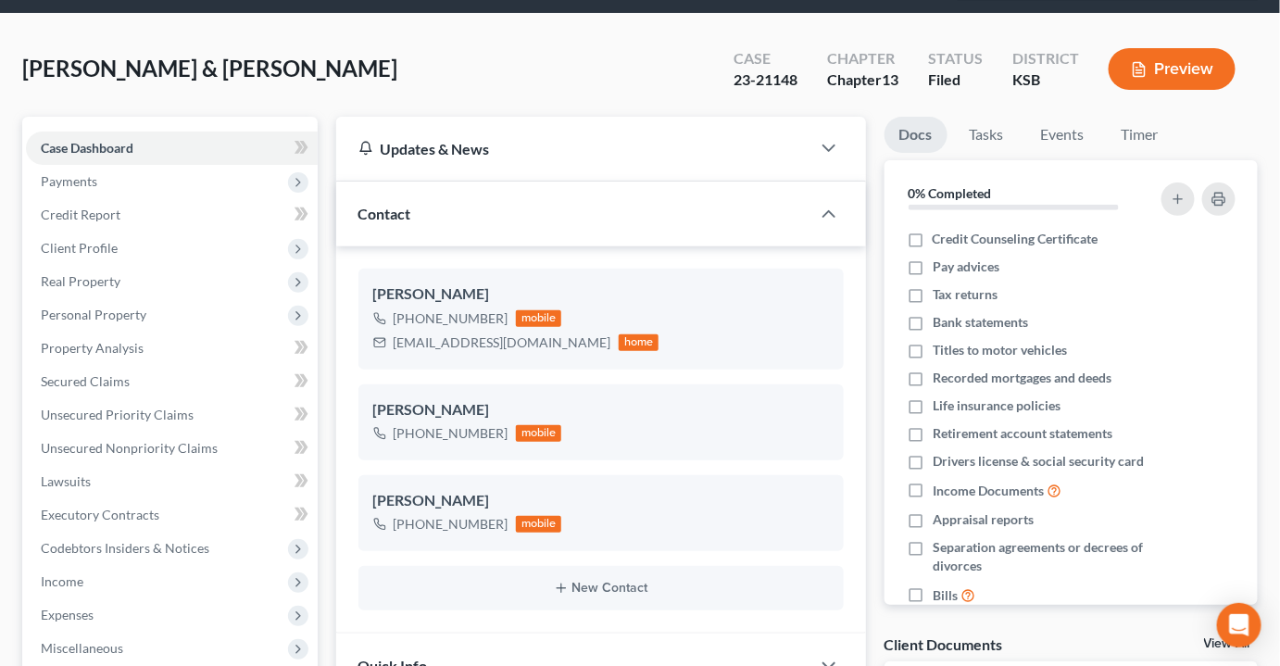
scroll to position [83, 0]
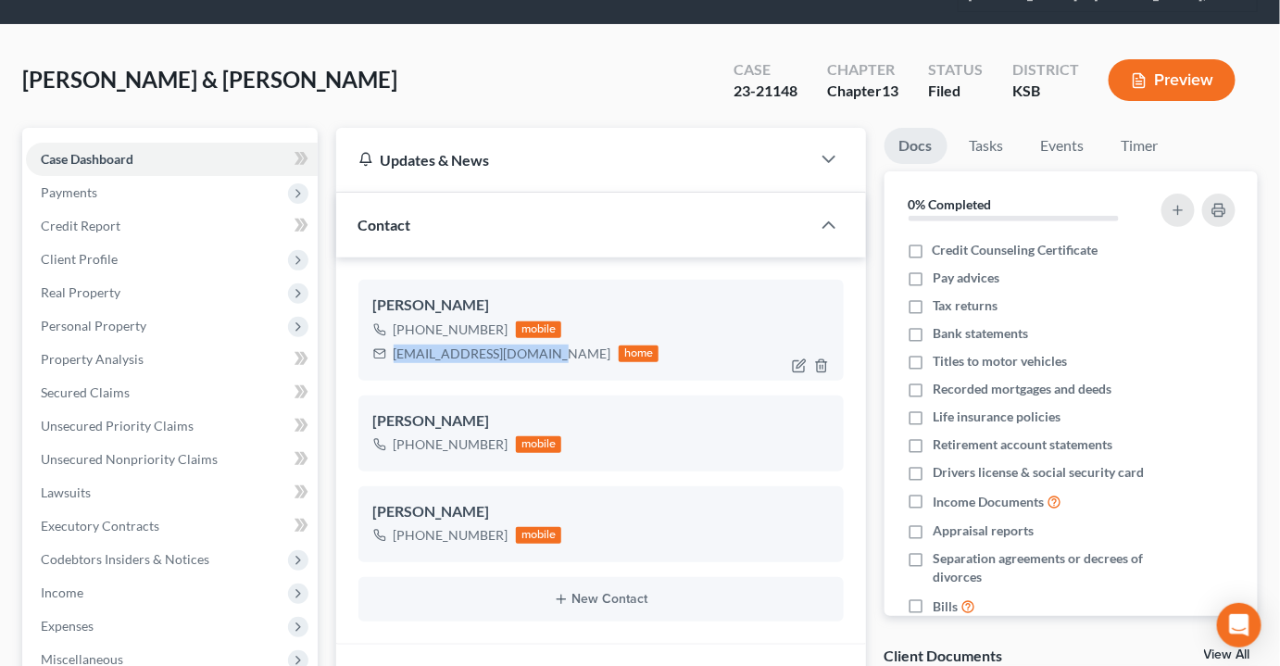
drag, startPoint x: 556, startPoint y: 318, endPoint x: 392, endPoint y: 328, distance: 164.2
click at [392, 342] on div "[EMAIL_ADDRESS][DOMAIN_NAME] home" at bounding box center [516, 354] width 286 height 24
copy div "[EMAIL_ADDRESS][DOMAIN_NAME]"
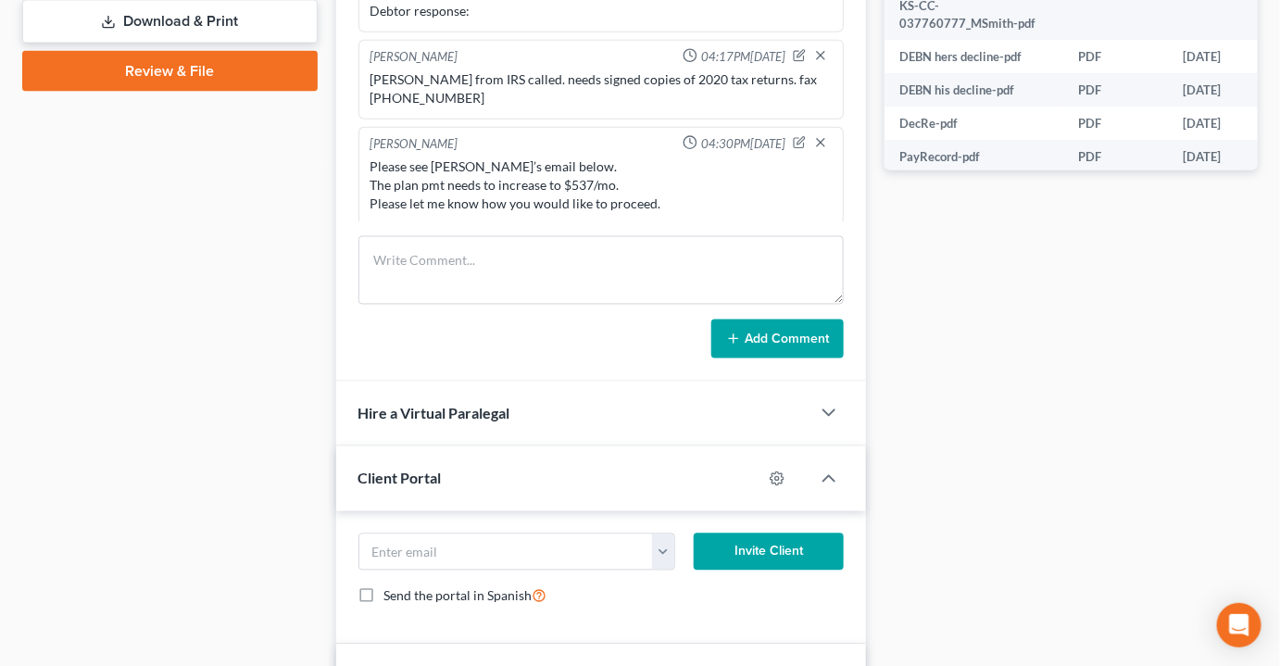
scroll to position [926, 0]
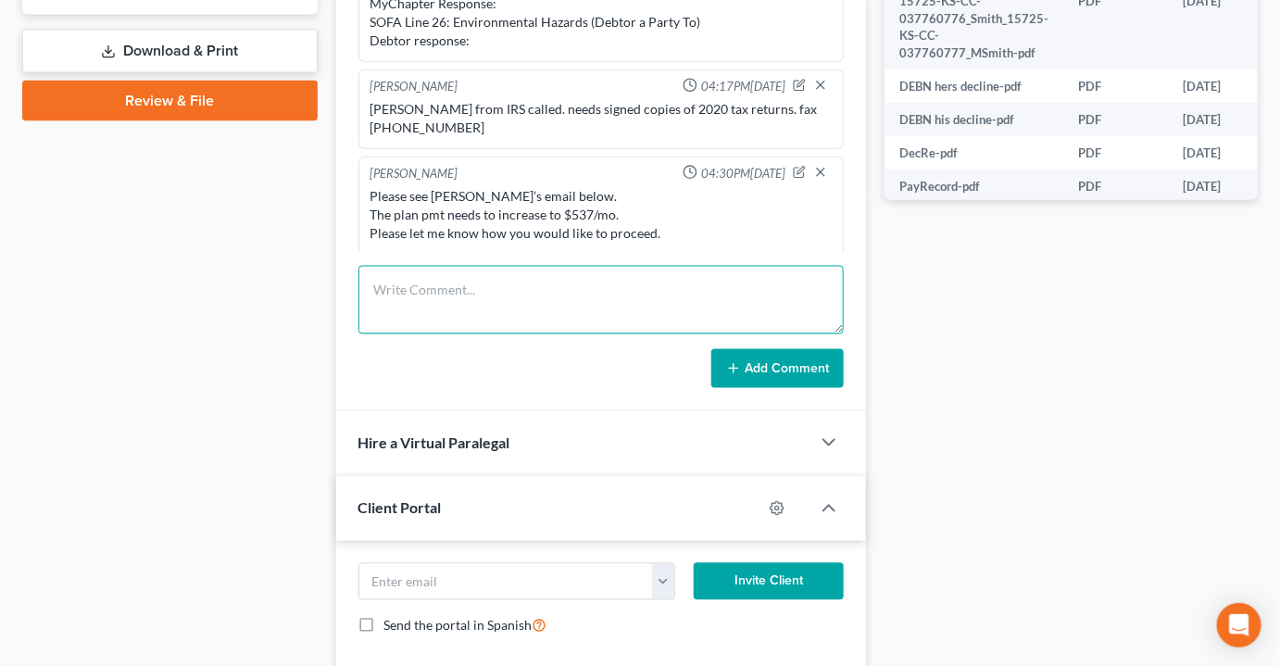
drag, startPoint x: 479, startPoint y: 263, endPoint x: 378, endPoint y: 263, distance: 101.0
click at [479, 266] on textarea at bounding box center [600, 300] width 485 height 69
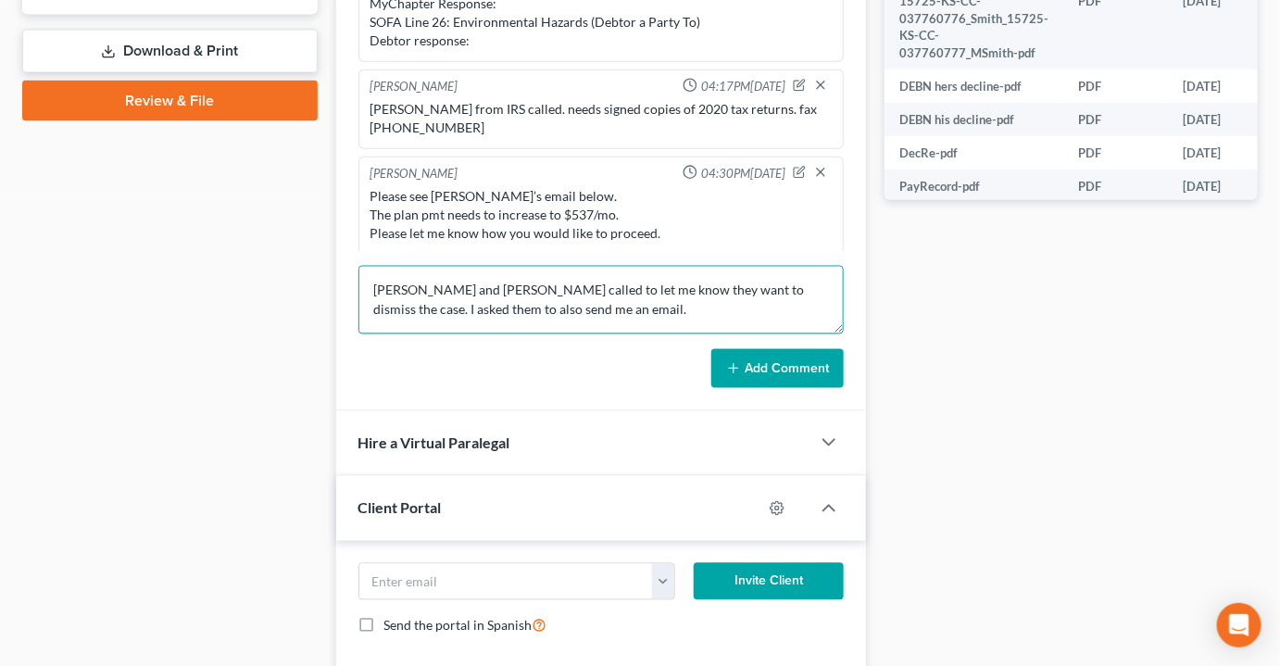
type textarea "[PERSON_NAME] and [PERSON_NAME] called to let me know they want to dismiss the …"
click at [783, 349] on button "Add Comment" at bounding box center [777, 368] width 132 height 39
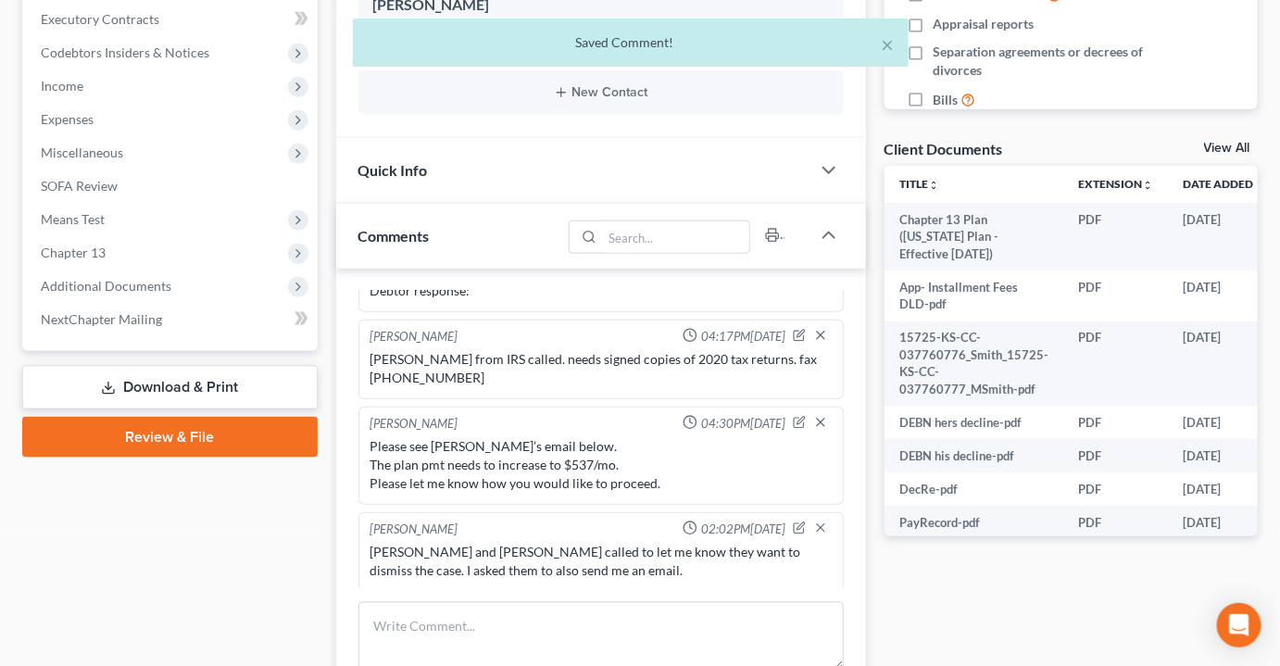
scroll to position [589, 0]
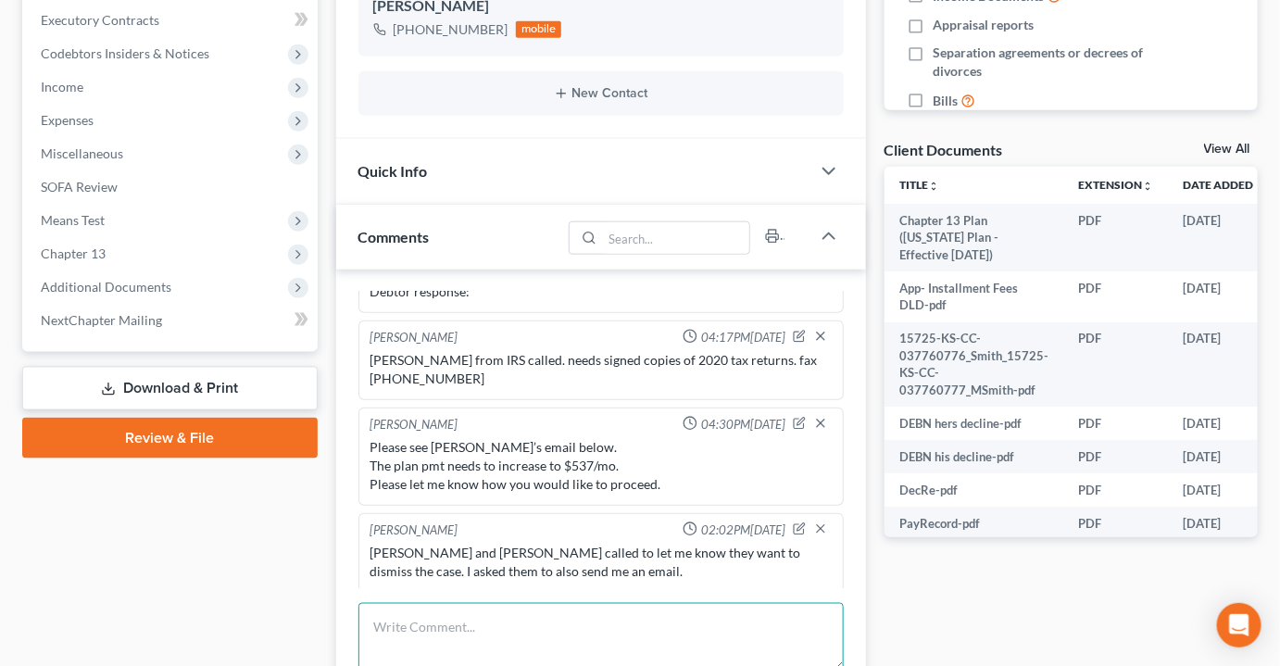
click at [594, 603] on textarea at bounding box center [600, 637] width 485 height 69
paste textarea "Lo. Ipsu do Sitametco. A'e seddoei tempo 2in utlabor. Etd mag aliquaeni adminim…"
type textarea "Lo. Ipsu do Sitametco. A'e seddoei tempo 2in utlabor. Etd mag aliquaeni adminim…"
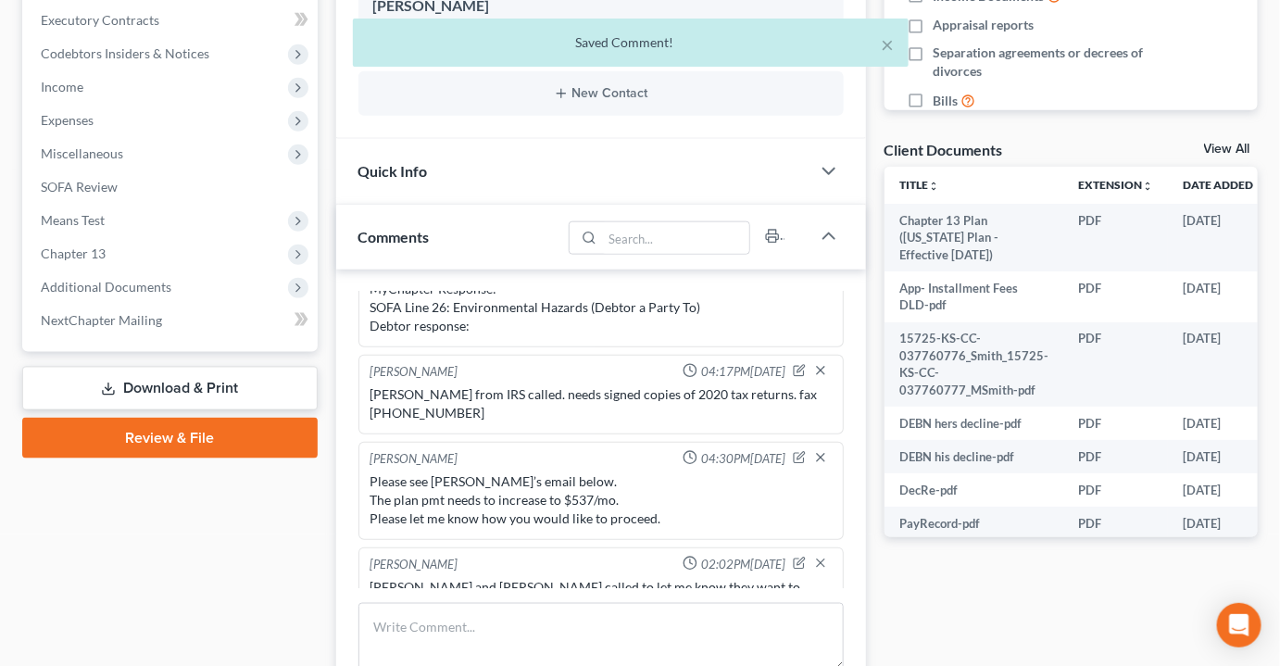
scroll to position [149, 0]
